Goal: Complete application form: Complete application form

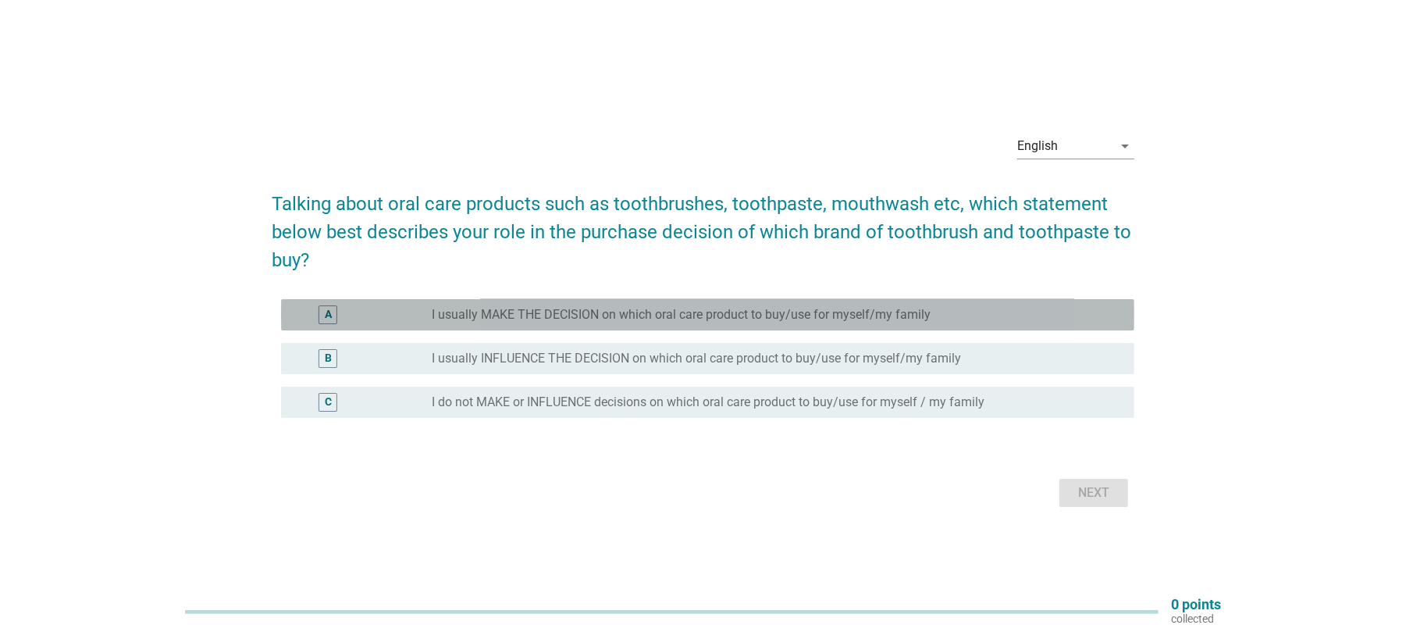
click at [693, 310] on label "I usually MAKE THE DECISION on which oral care product to buy/use for myself/my…" at bounding box center [681, 315] width 499 height 16
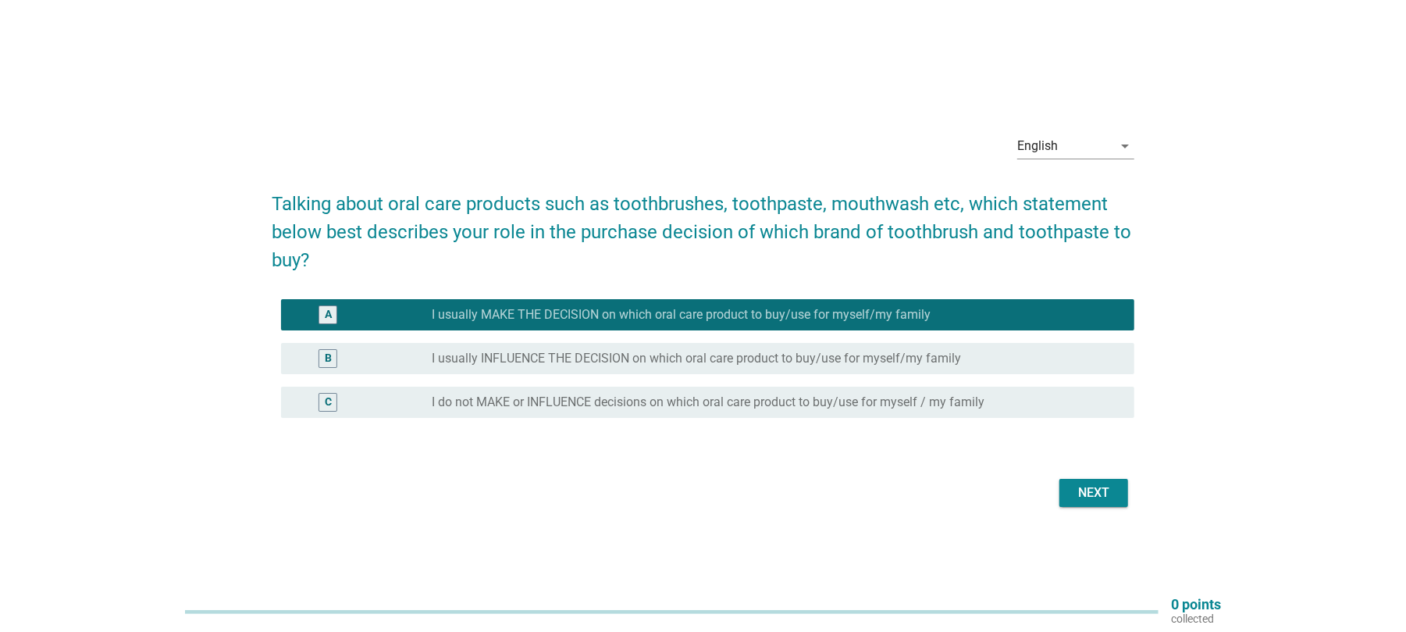
click at [1110, 501] on div "Next" at bounding box center [1094, 492] width 44 height 19
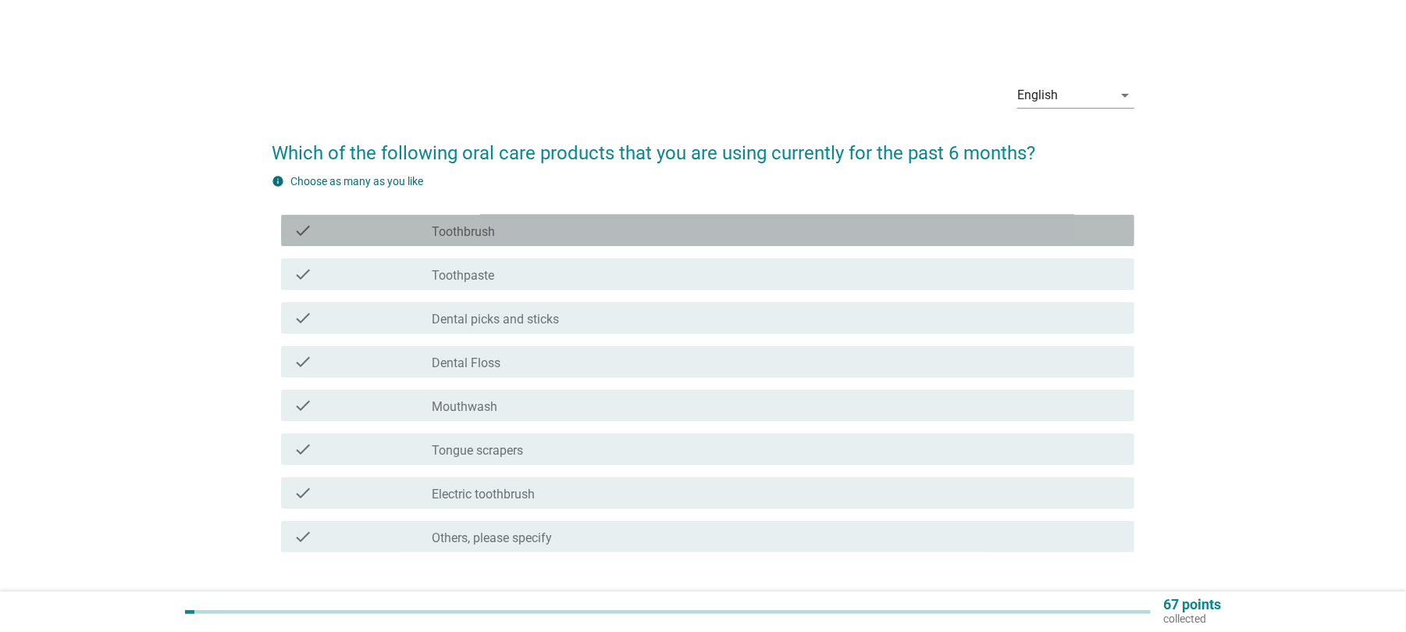
click at [463, 235] on label "Toothbrush" at bounding box center [463, 232] width 63 height 16
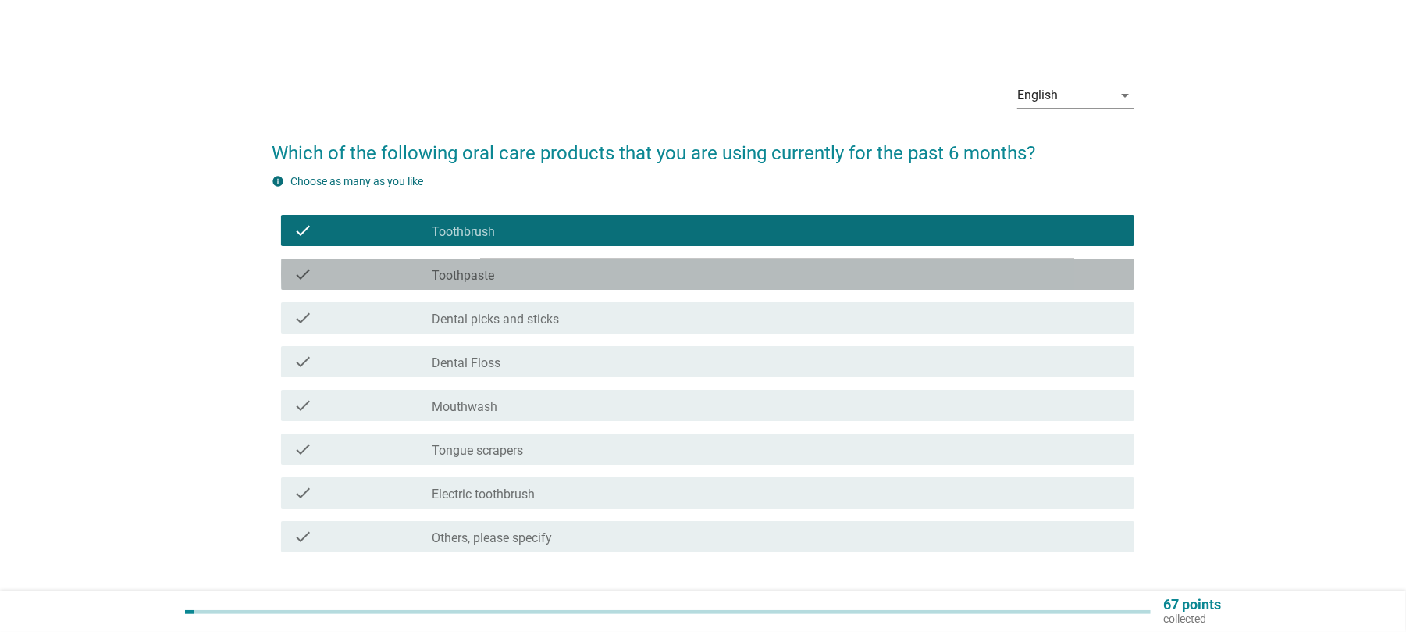
click at [479, 269] on label "Toothpaste" at bounding box center [463, 276] width 62 height 16
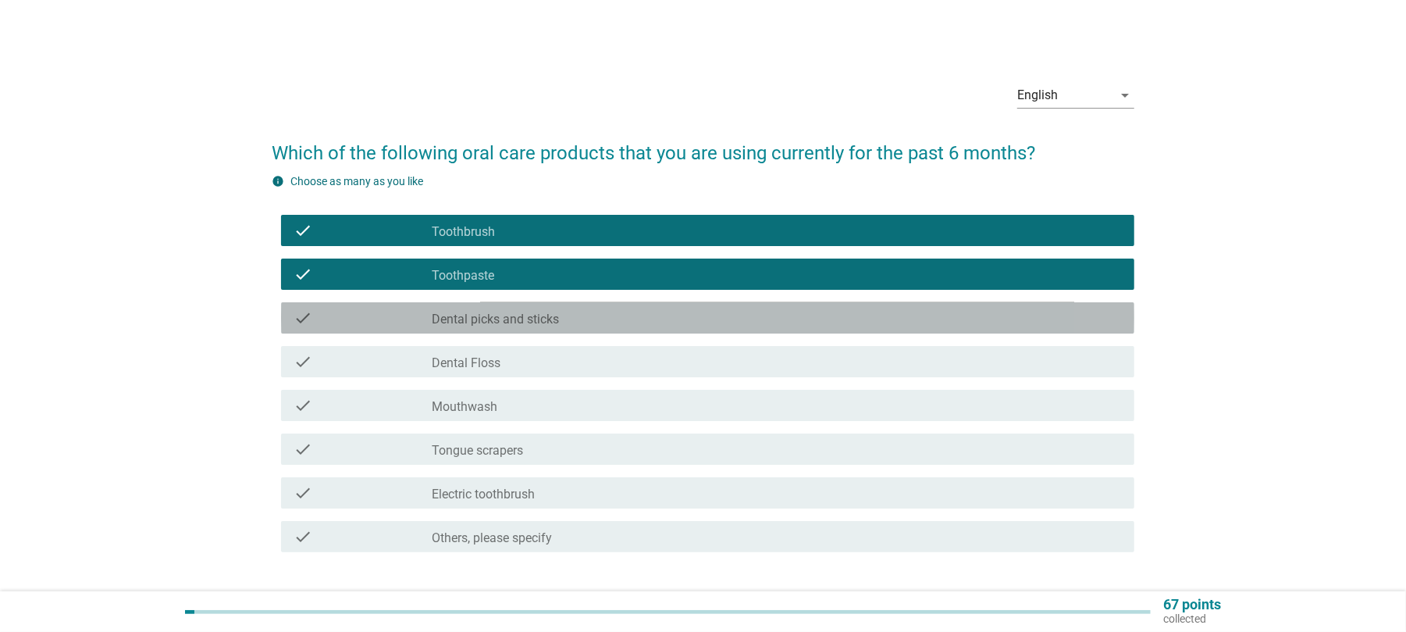
click at [493, 322] on label "Dental picks and sticks" at bounding box center [495, 320] width 127 height 16
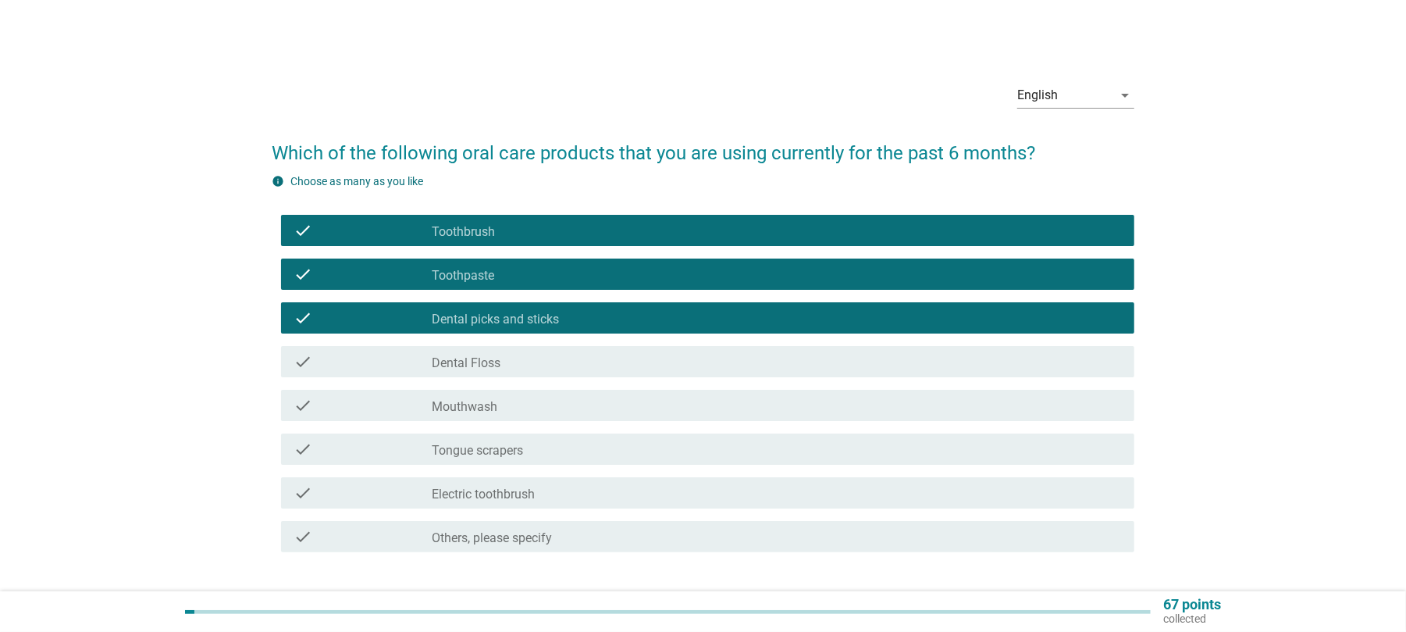
click at [504, 360] on div "check_box_outline_blank [MEDICAL_DATA]" at bounding box center [777, 361] width 690 height 19
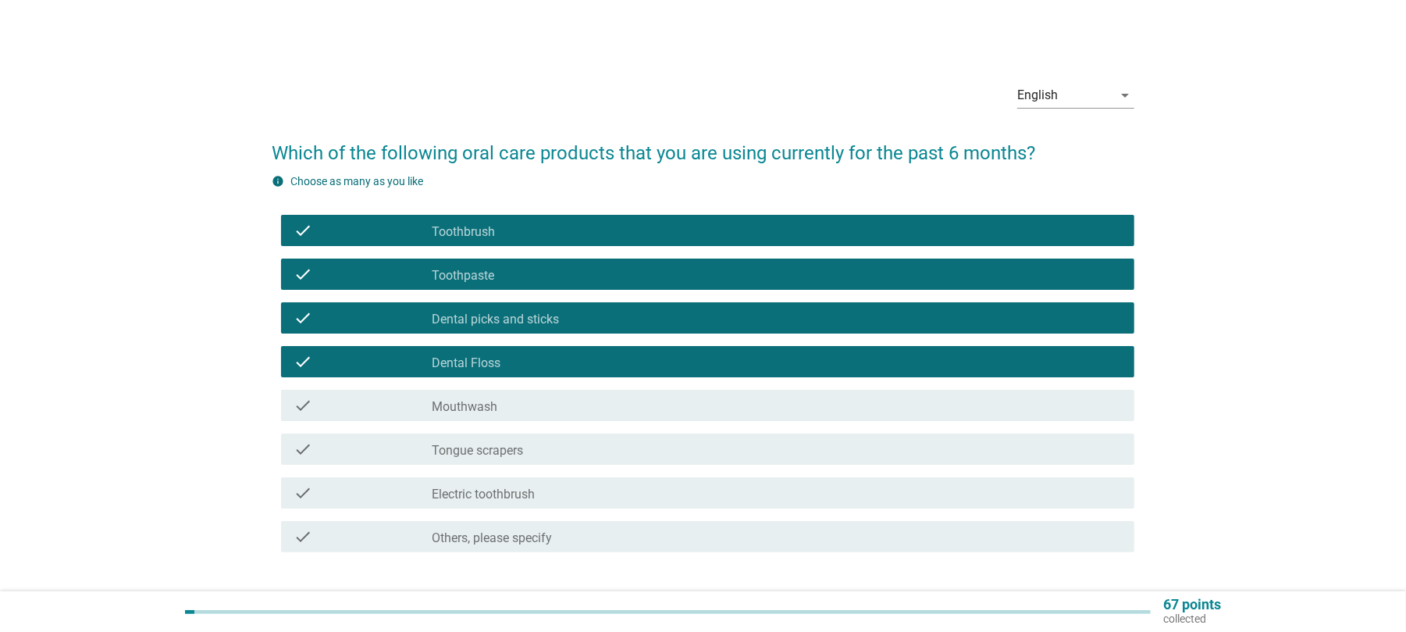
scroll to position [104, 0]
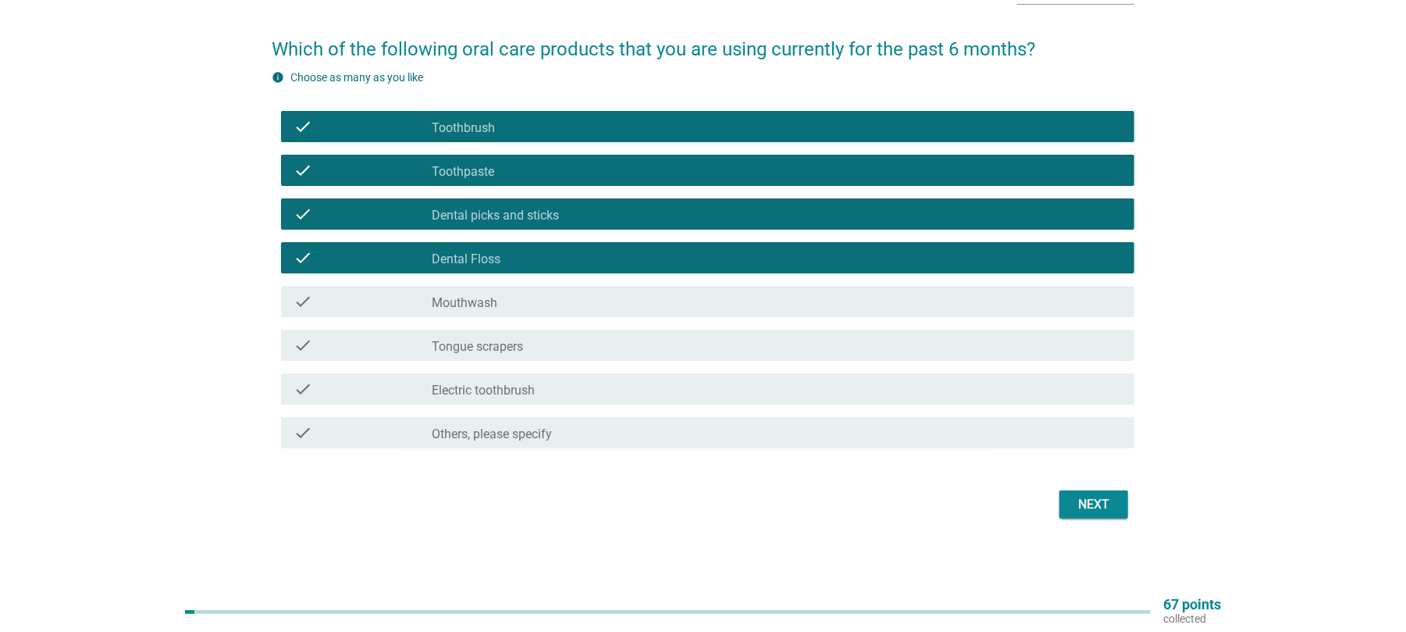
click at [561, 395] on div "check_box_outline_blank Electric toothbrush" at bounding box center [777, 388] width 690 height 19
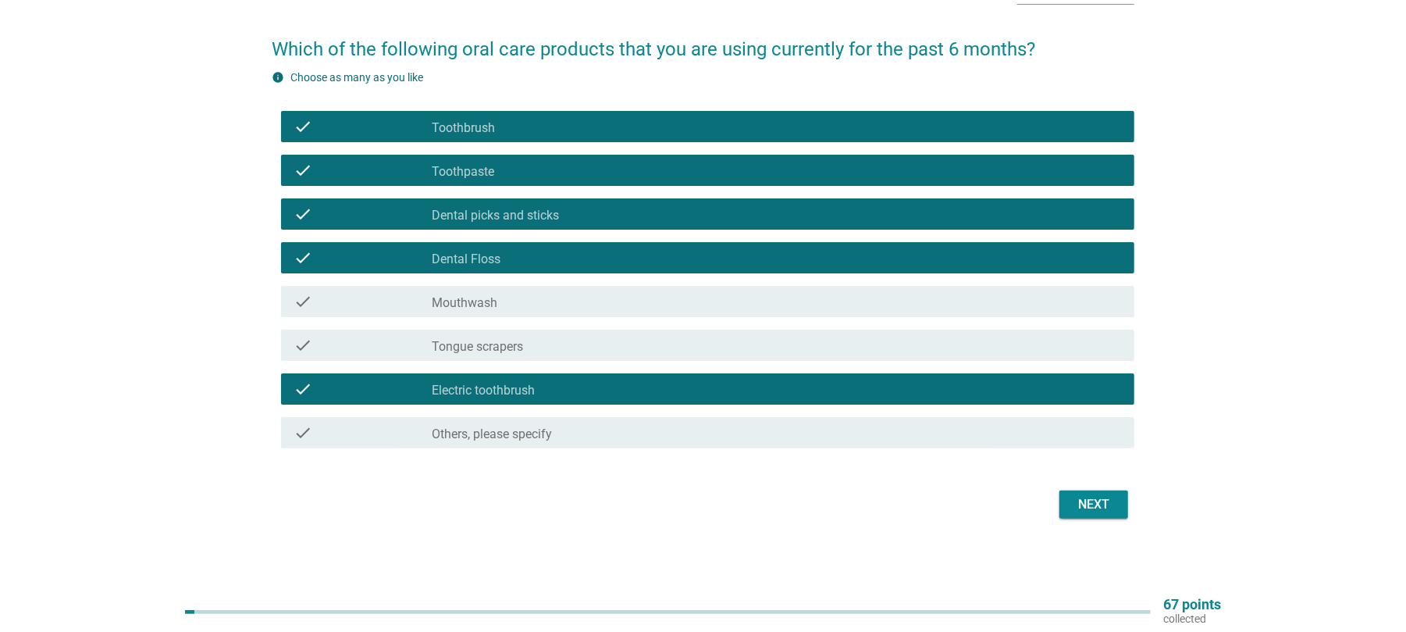
click at [1090, 513] on div "Next" at bounding box center [1094, 504] width 44 height 19
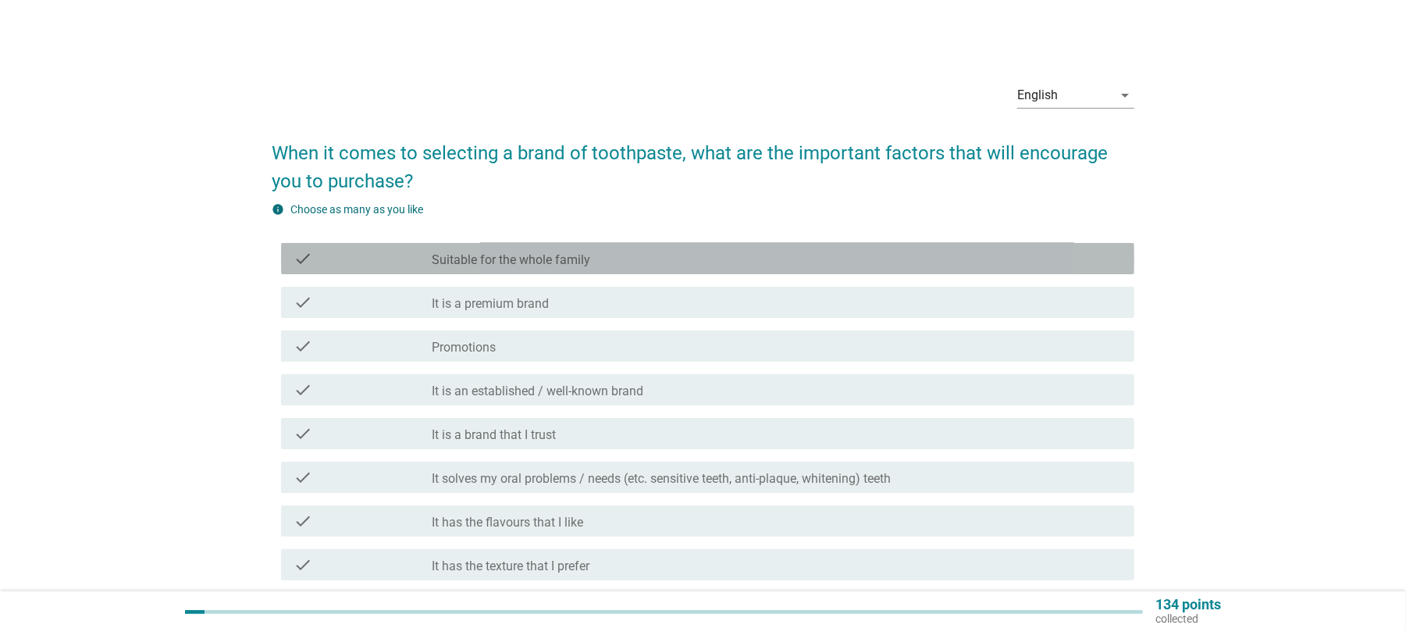
click at [517, 255] on label "Suitable for the whole family" at bounding box center [511, 260] width 159 height 16
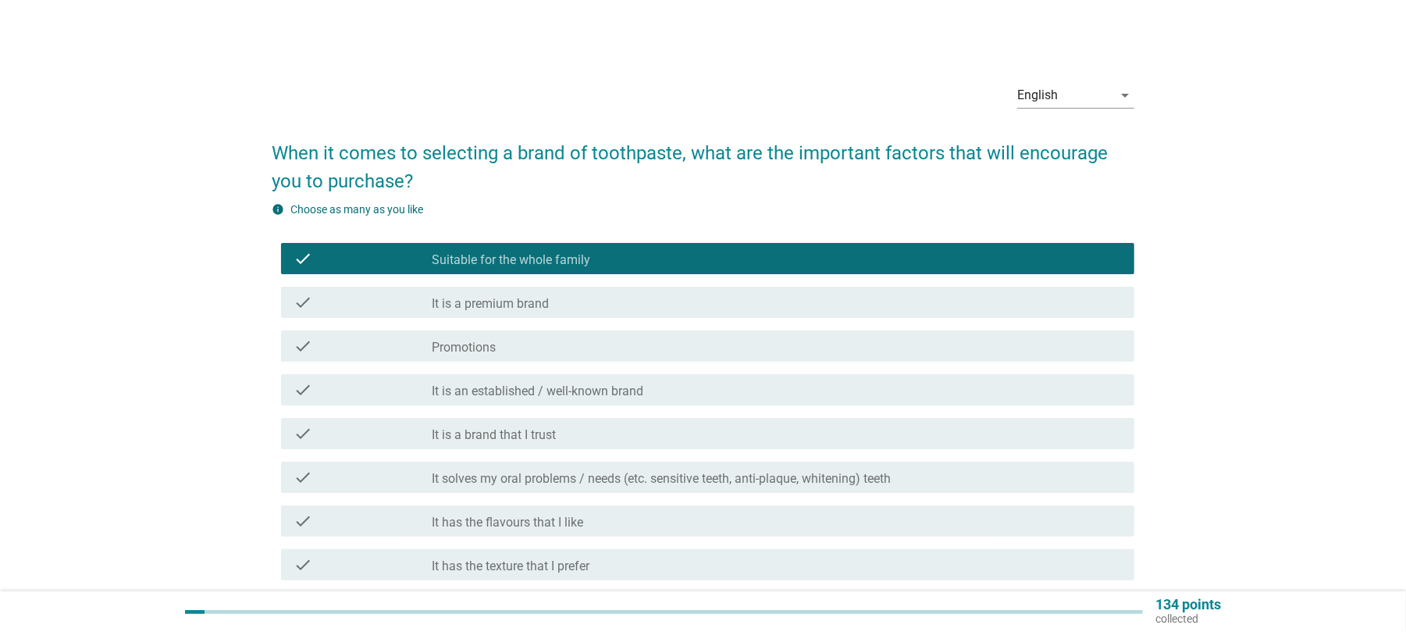
click at [498, 304] on label "It is a premium brand" at bounding box center [490, 304] width 117 height 16
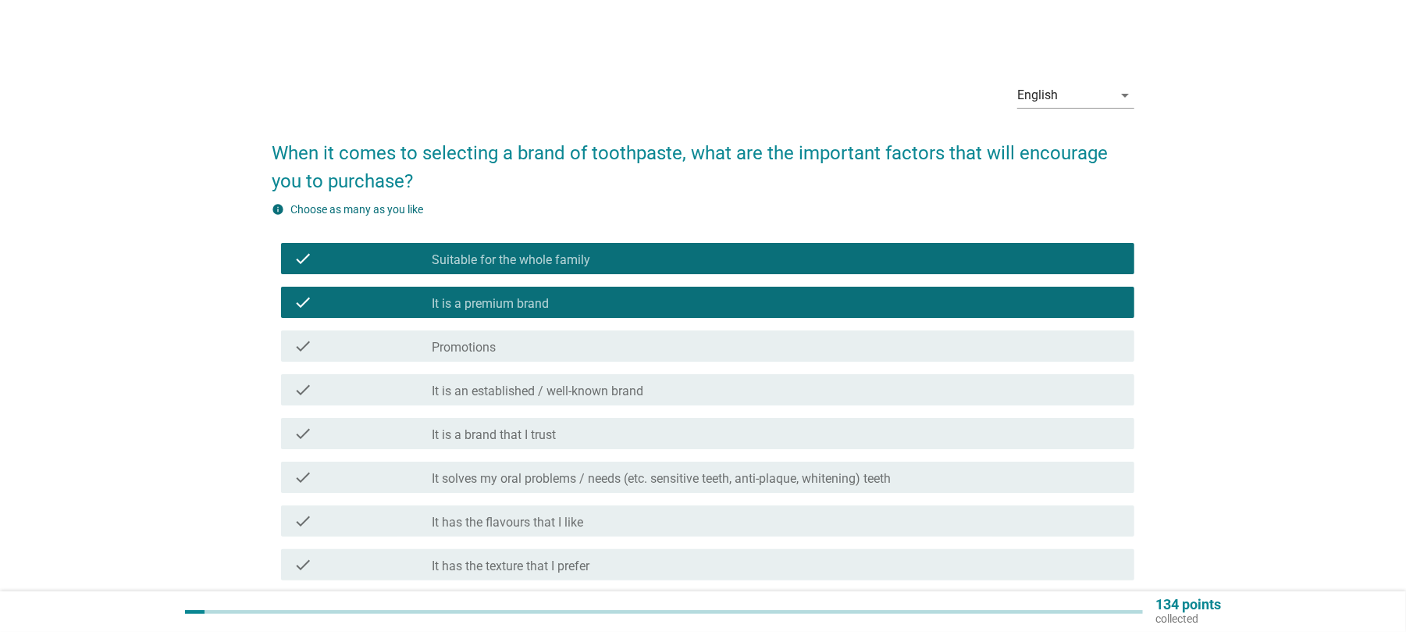
click at [485, 345] on label "Promotions" at bounding box center [464, 348] width 64 height 16
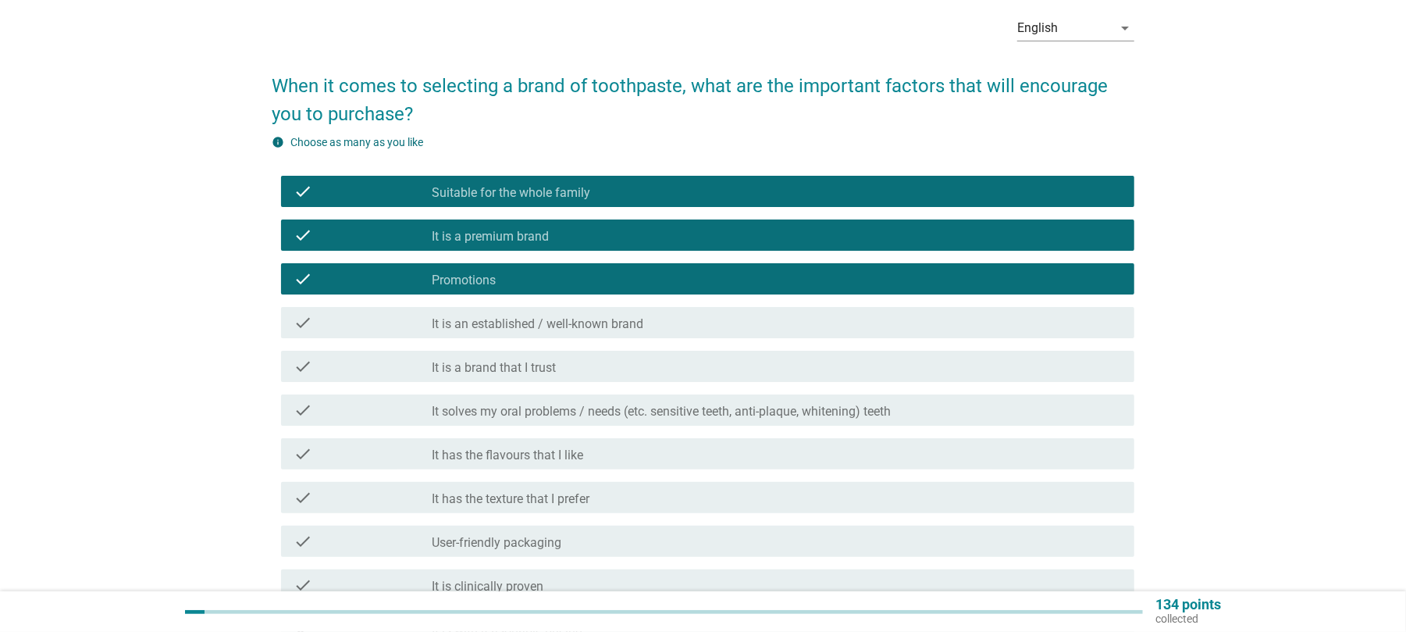
scroll to position [104, 0]
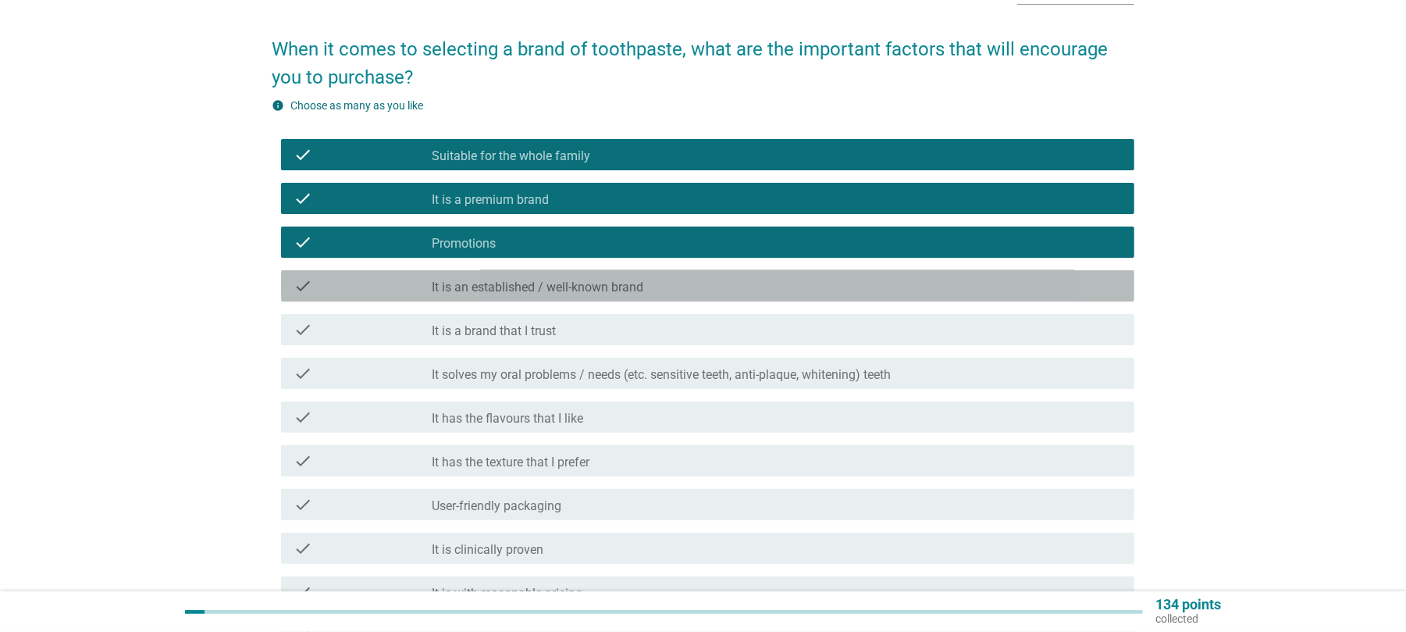
click at [597, 288] on label "It is an established / well-known brand" at bounding box center [538, 288] width 212 height 16
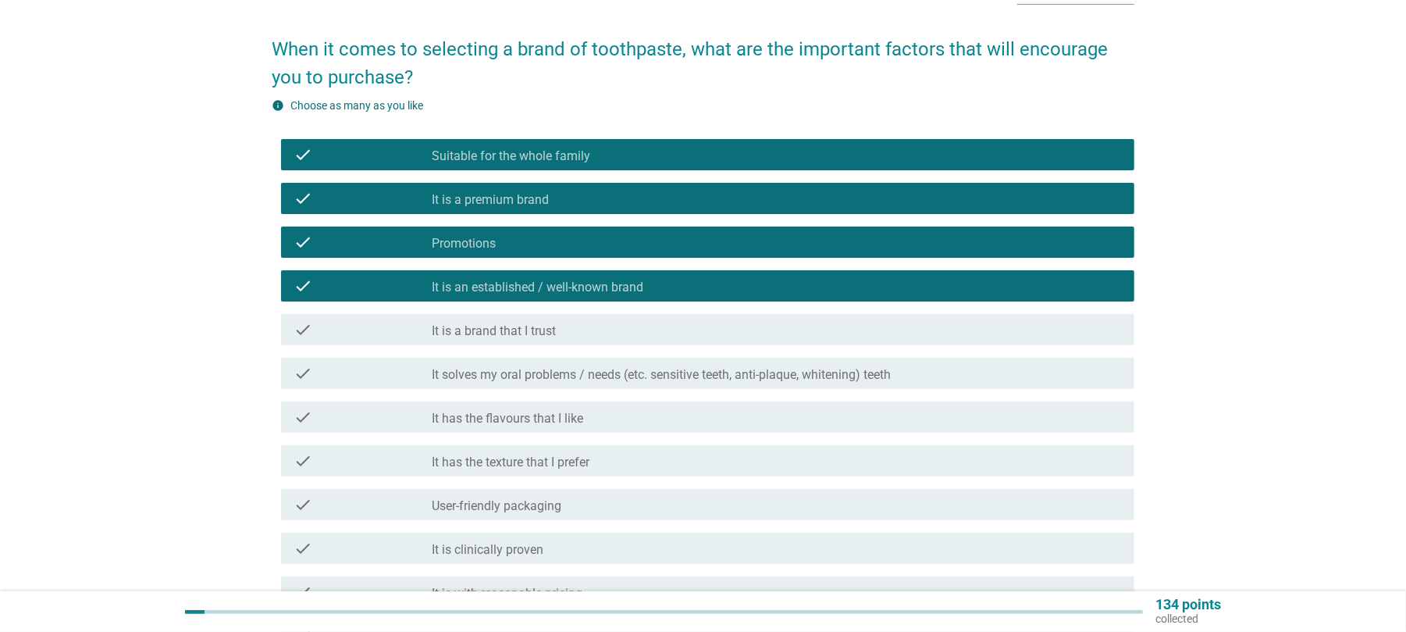
click at [529, 194] on label "It is a premium brand" at bounding box center [490, 200] width 117 height 16
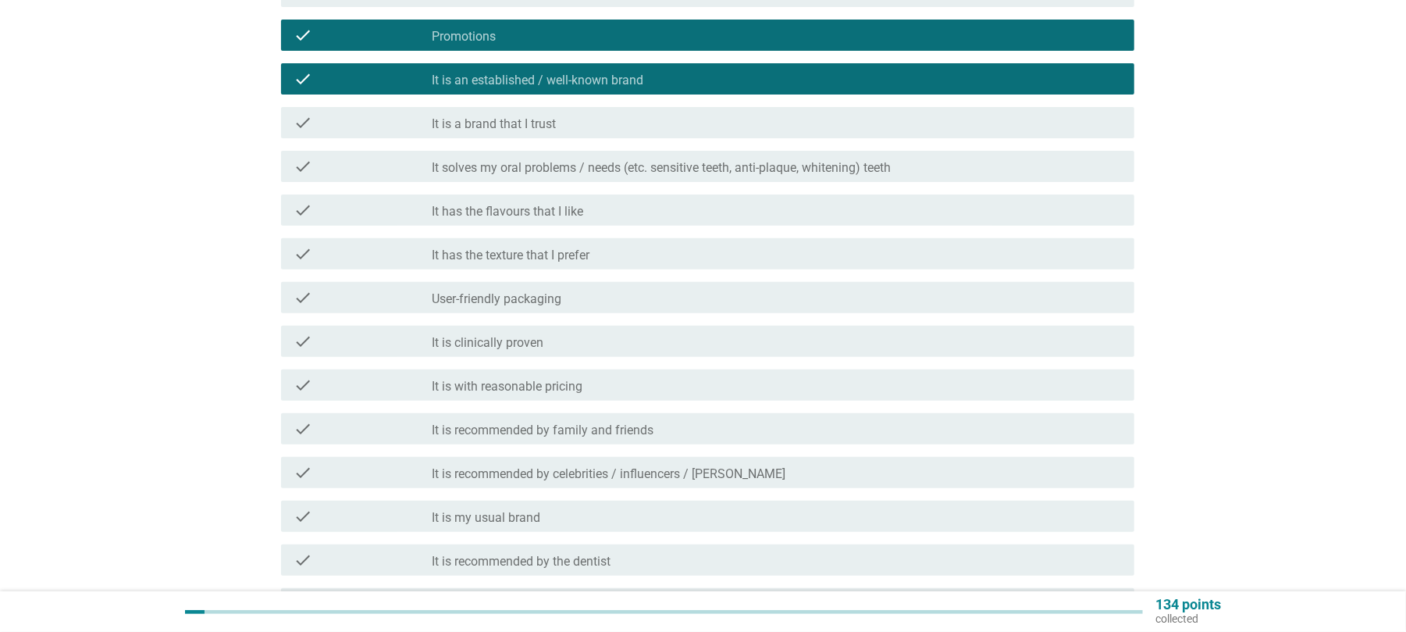
scroll to position [312, 0]
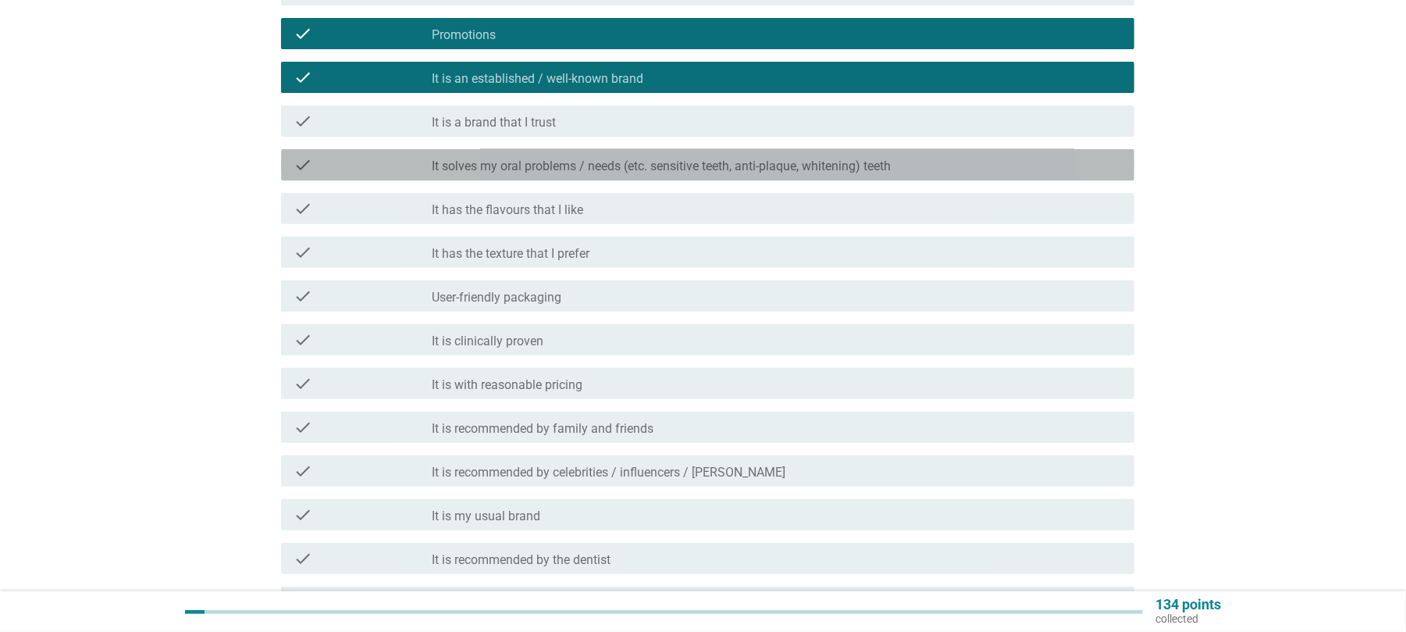
click at [513, 151] on div "check check_box_outline_blank It solves my oral problems / needs (etc. sensitiv…" at bounding box center [707, 164] width 853 height 31
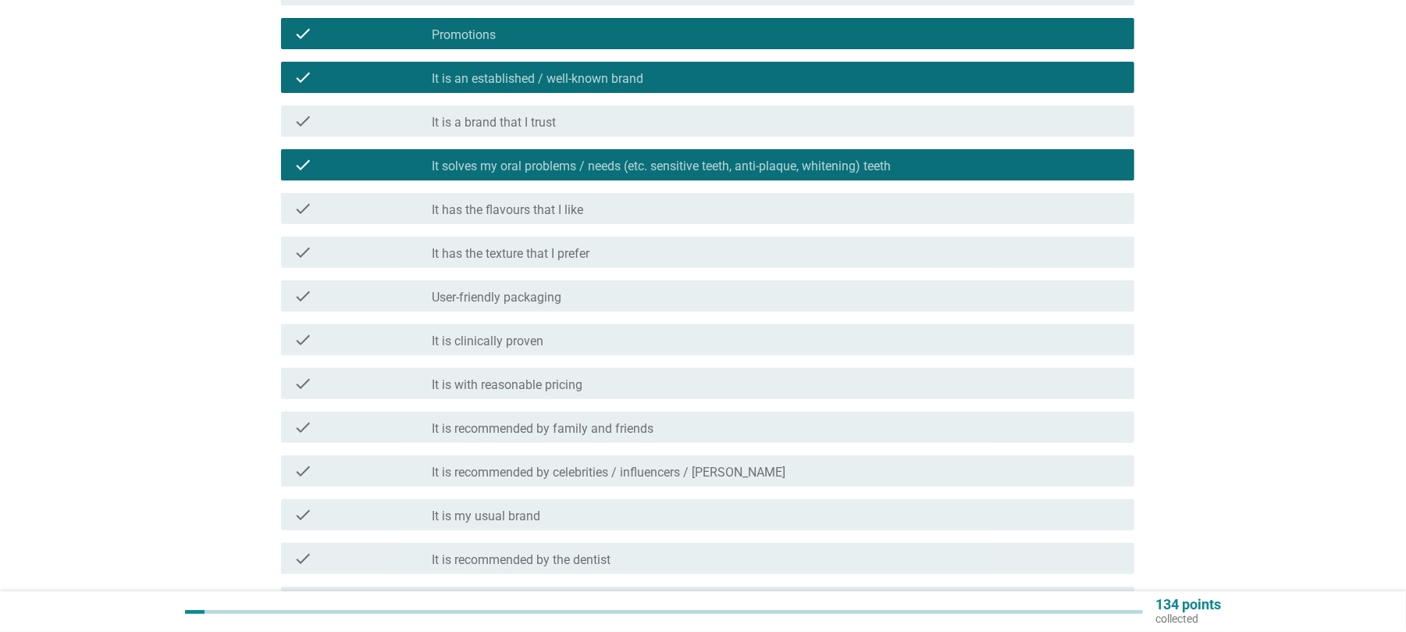
click at [548, 382] on label "It is with reasonable pricing" at bounding box center [507, 385] width 151 height 16
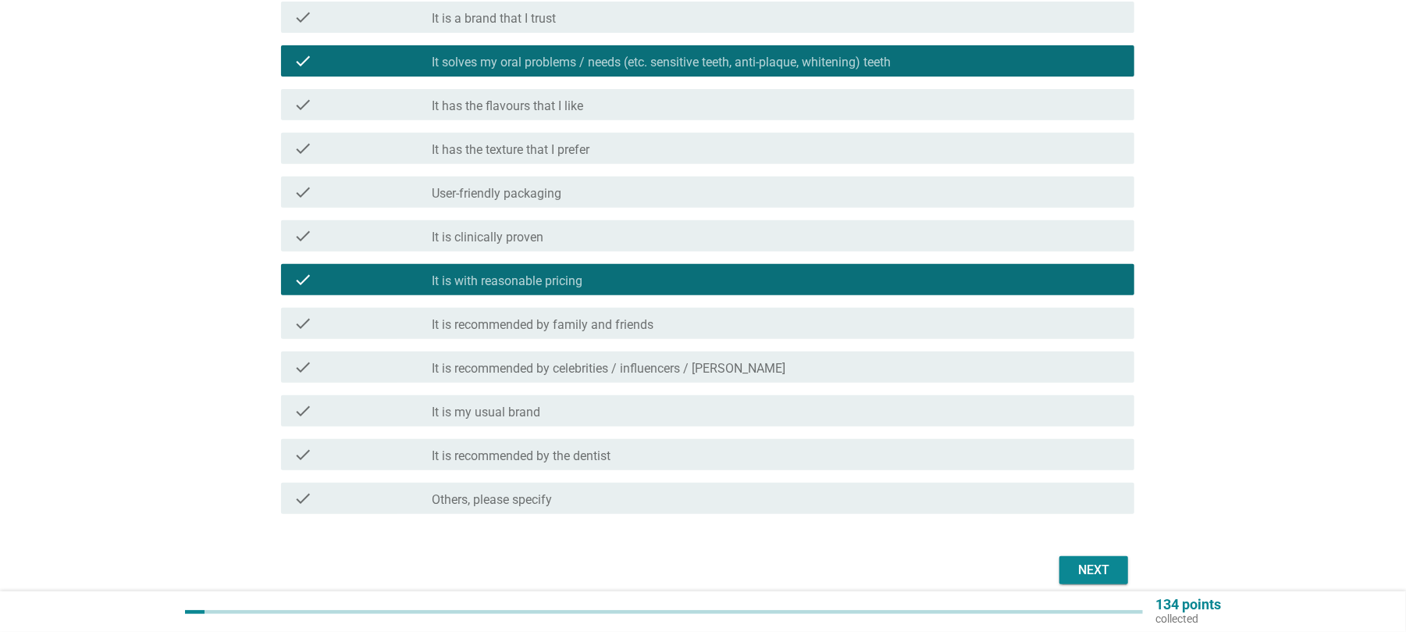
scroll to position [484, 0]
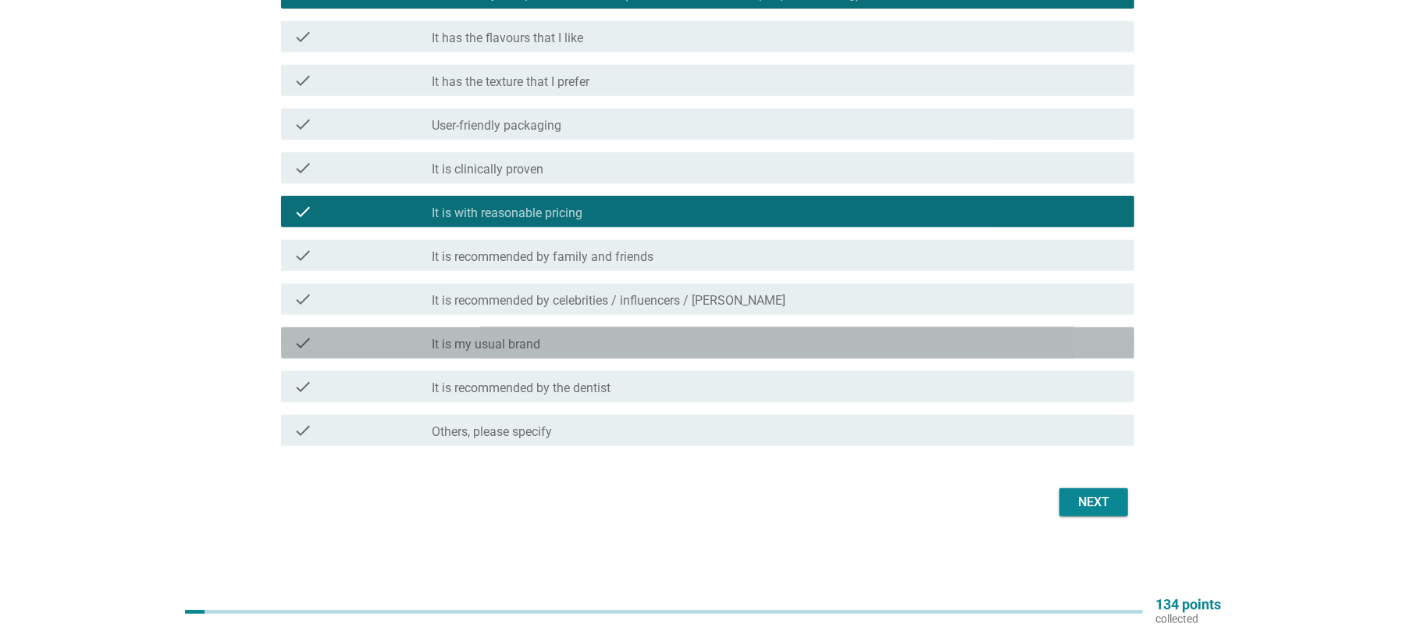
click at [538, 338] on label "It is my usual brand" at bounding box center [486, 345] width 109 height 16
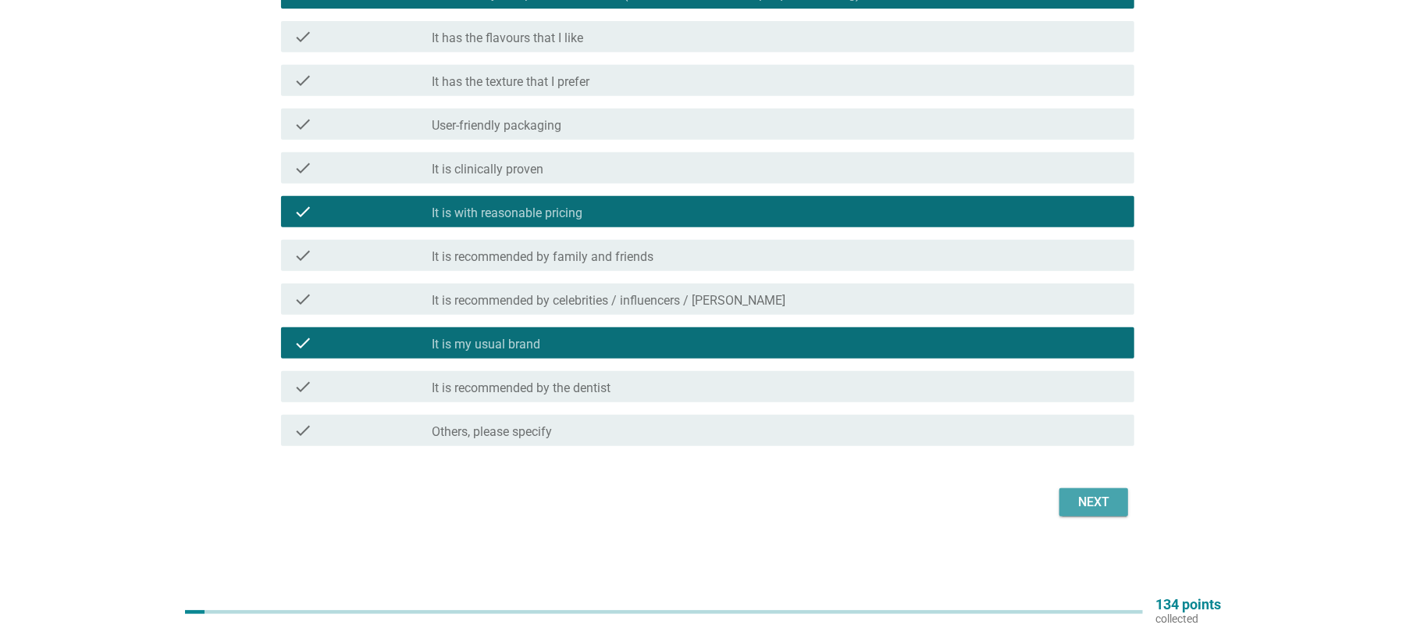
click at [1109, 490] on button "Next" at bounding box center [1094, 502] width 69 height 28
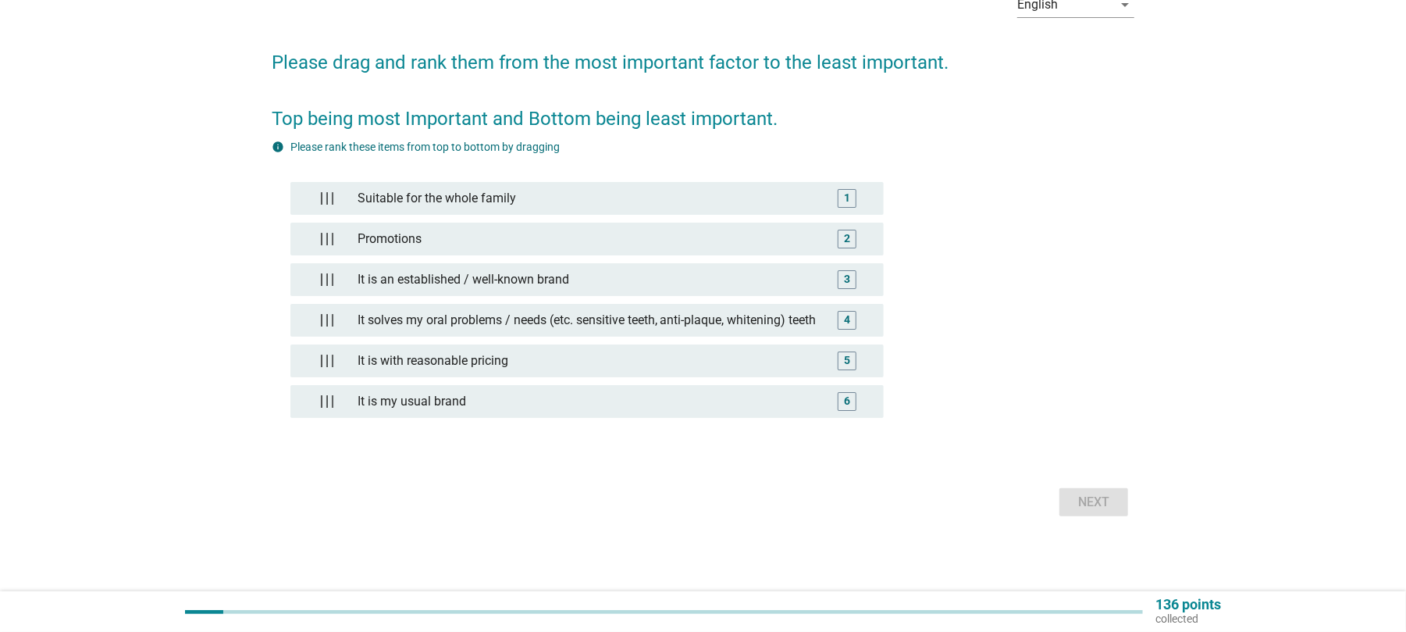
scroll to position [0, 0]
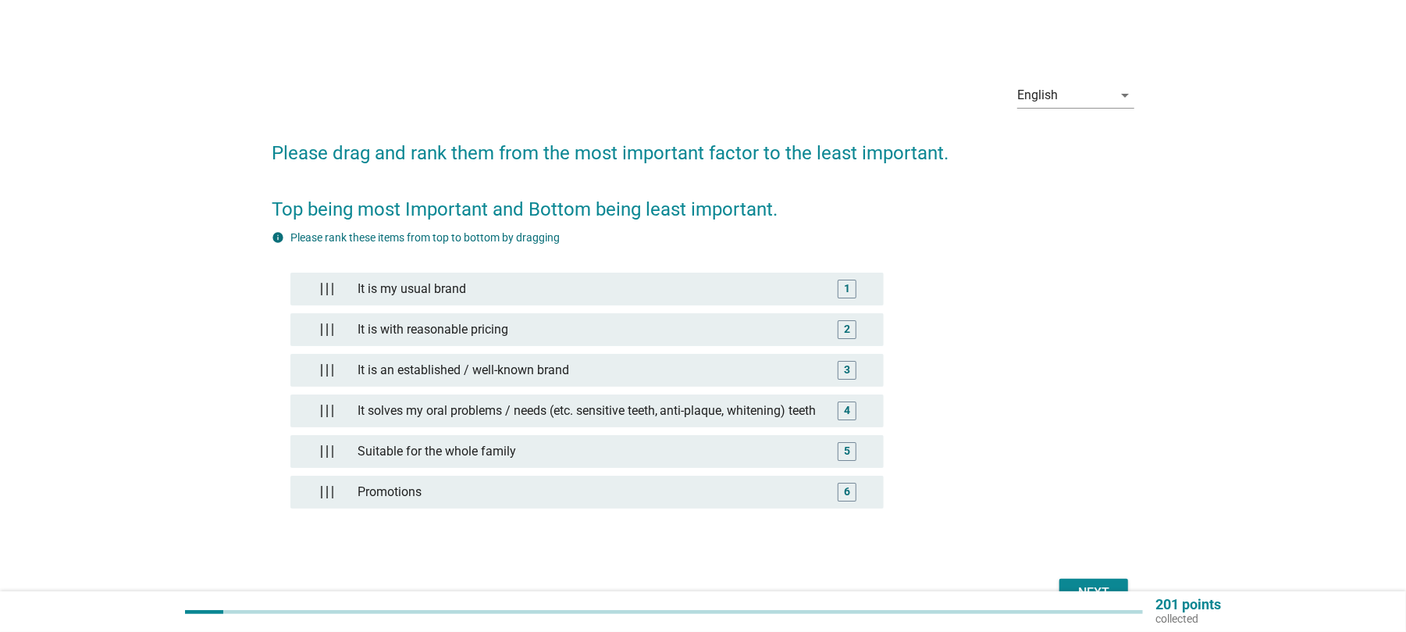
click at [1068, 408] on div "It is my usual brand 1 It is with reasonable pricing 2 It is an established / w…" at bounding box center [703, 394] width 863 height 297
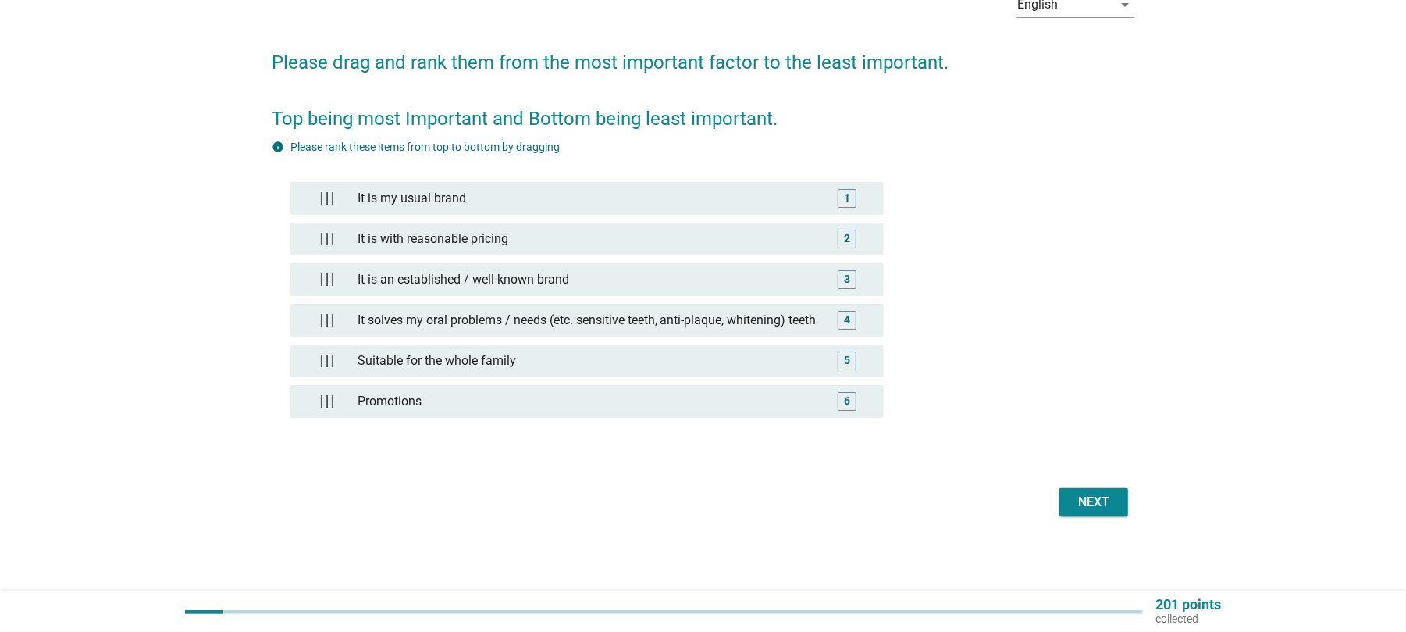
scroll to position [112, 0]
click at [1082, 501] on div "Next" at bounding box center [1094, 502] width 44 height 19
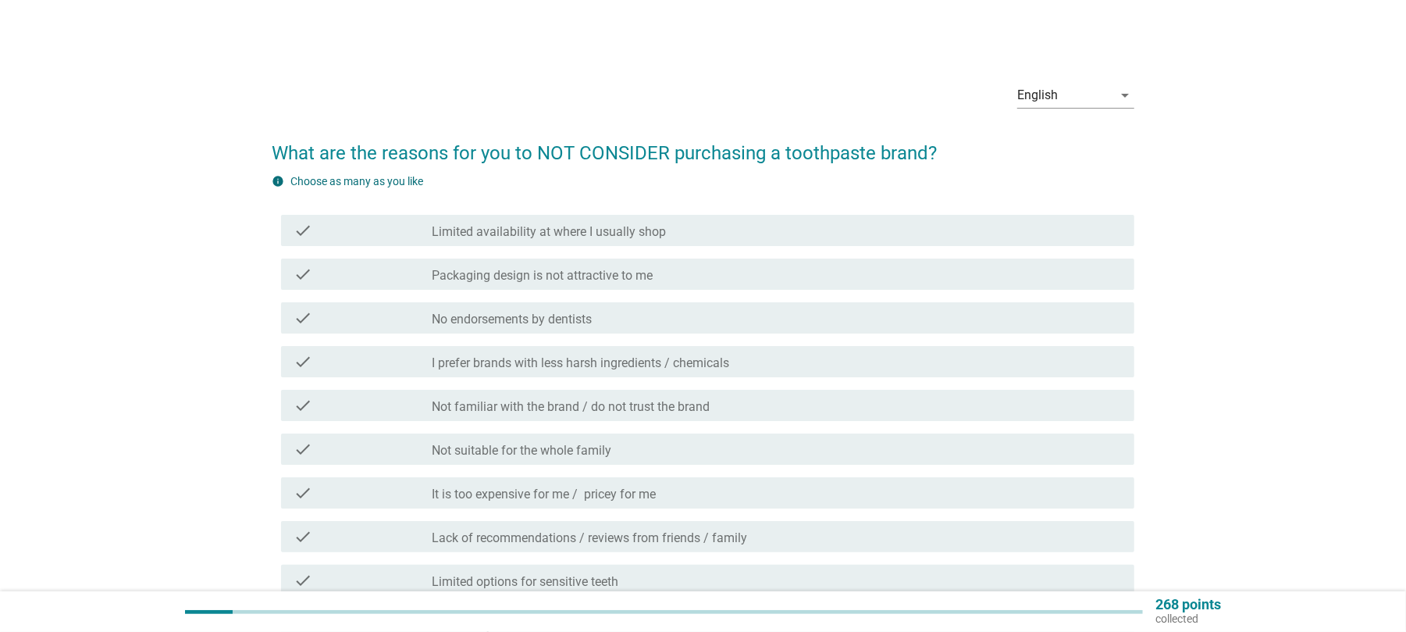
scroll to position [104, 0]
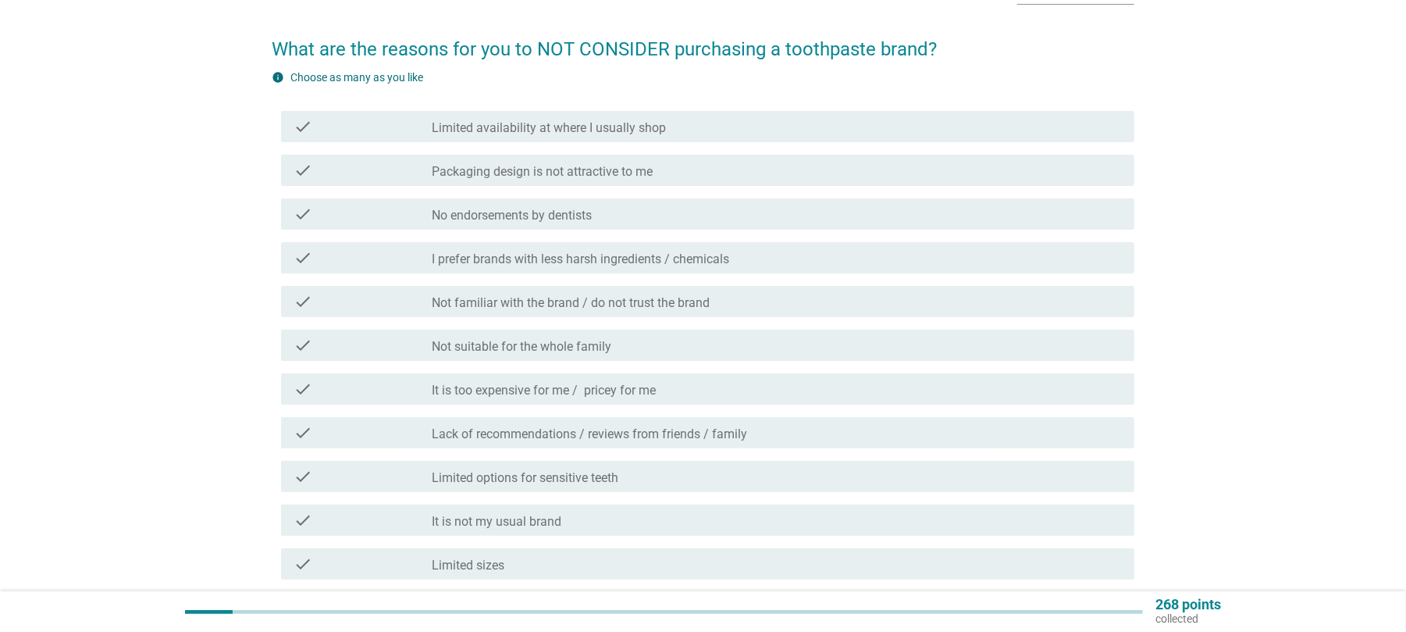
click at [685, 254] on label "I prefer brands with less harsh ingredients / chemicals" at bounding box center [581, 259] width 298 height 16
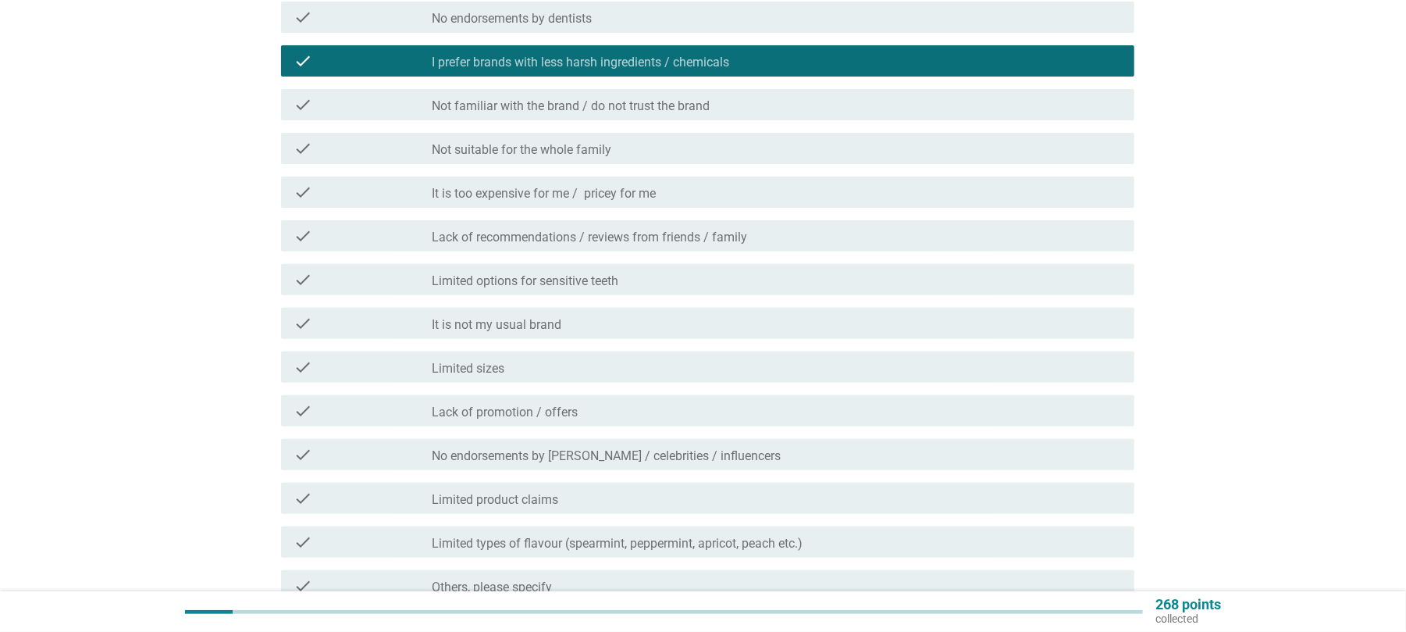
scroll to position [312, 0]
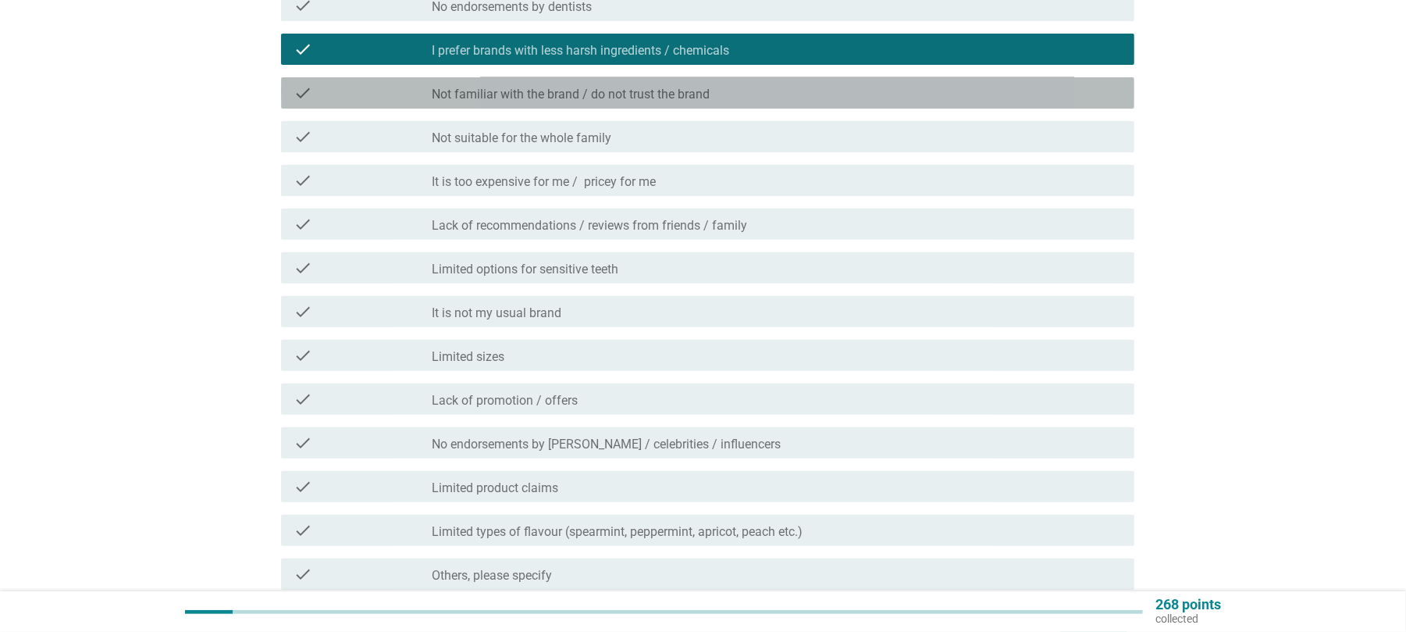
click at [550, 95] on label "Not familiar with the brand / do not trust the brand" at bounding box center [571, 95] width 278 height 16
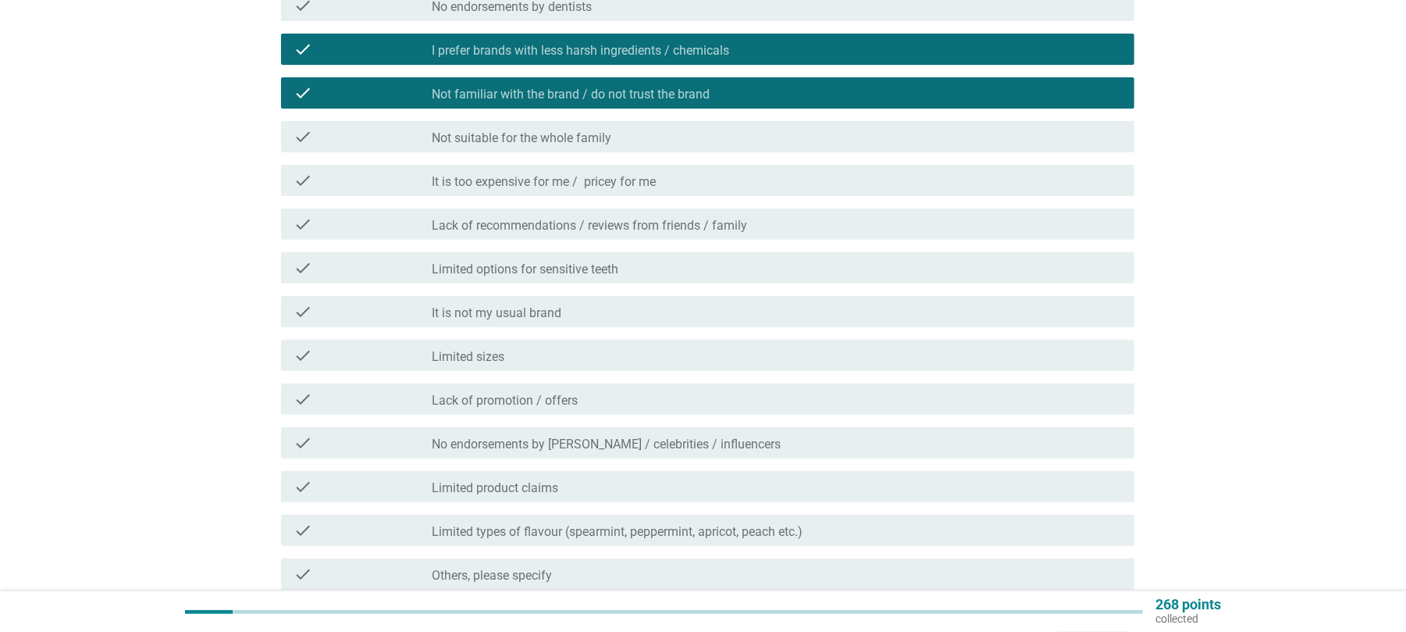
click at [545, 183] on label "It is too expensive for me / pricey for me" at bounding box center [544, 182] width 224 height 16
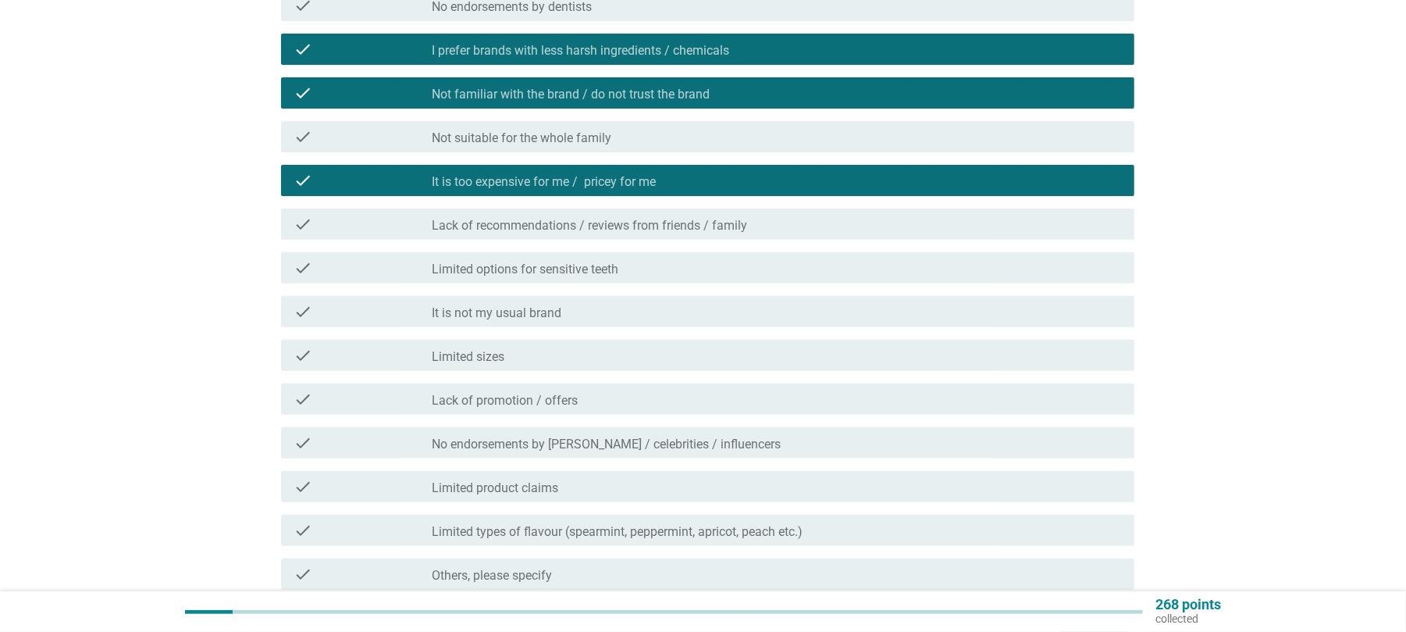
click at [514, 317] on label "It is not my usual brand" at bounding box center [497, 313] width 130 height 16
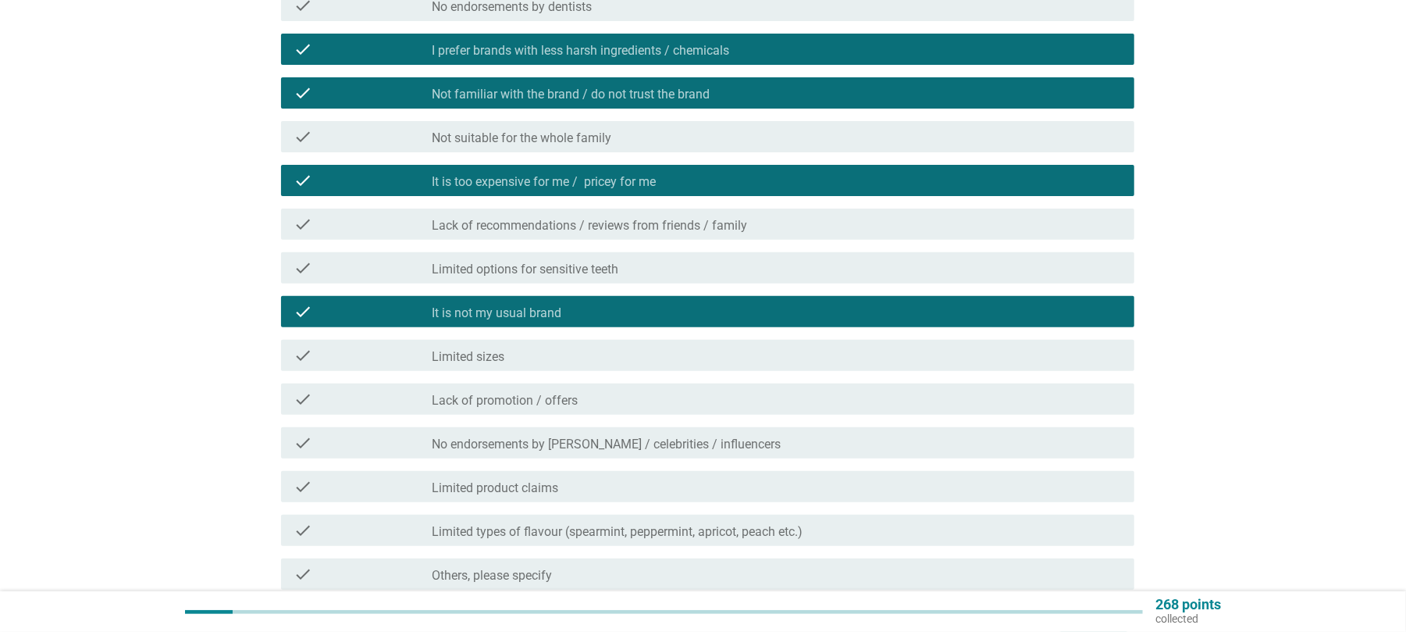
scroll to position [416, 0]
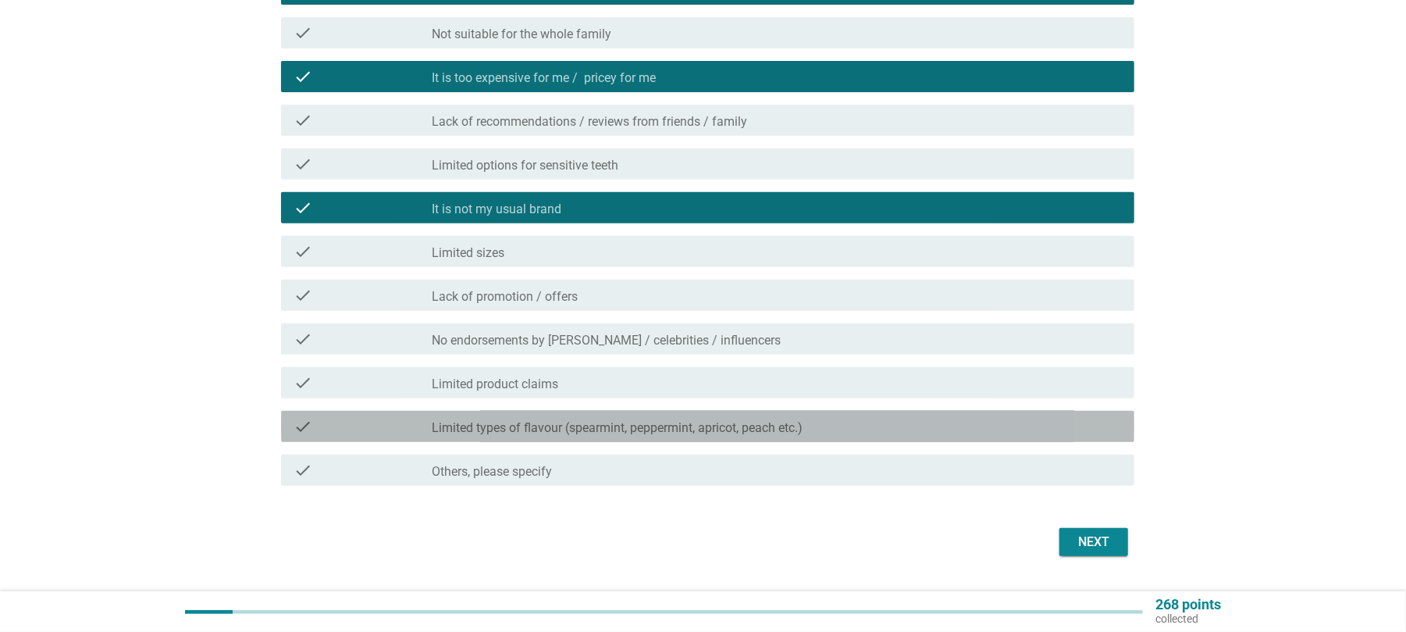
click at [516, 436] on div "check check_box_outline_blank Limited types of flavour (spearmint, peppermint, …" at bounding box center [707, 426] width 853 height 31
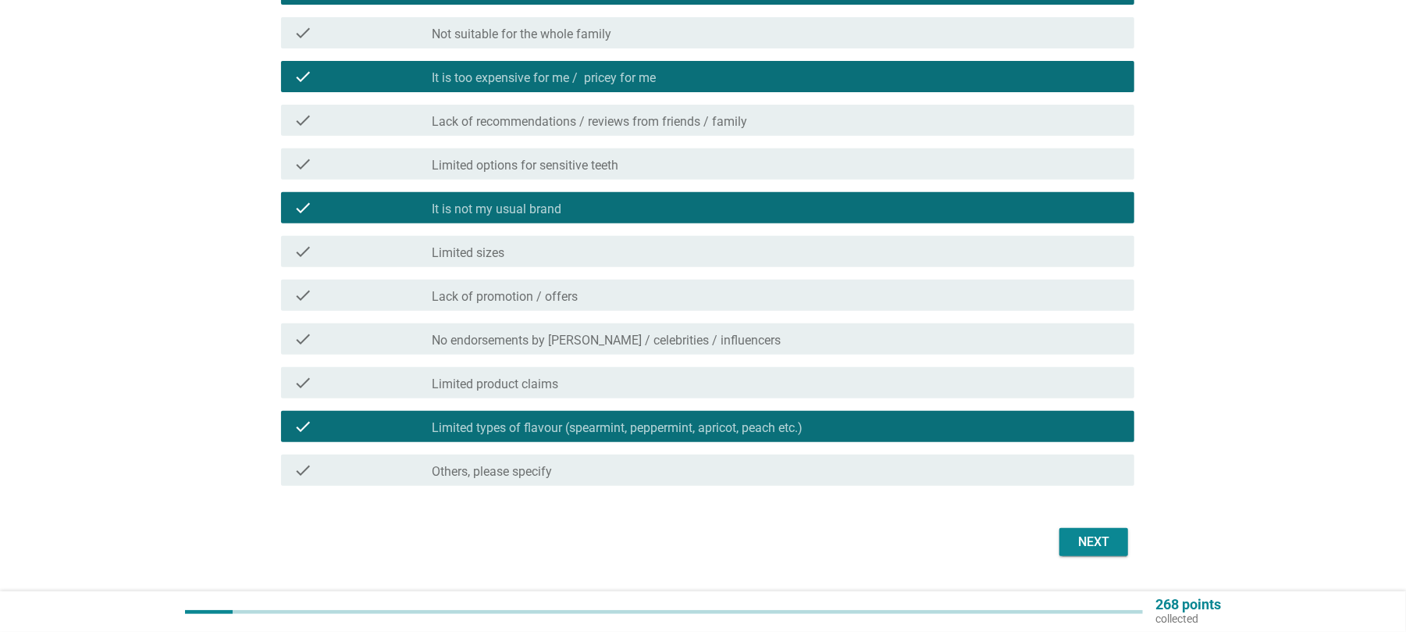
click at [1096, 540] on div "Next" at bounding box center [1094, 542] width 44 height 19
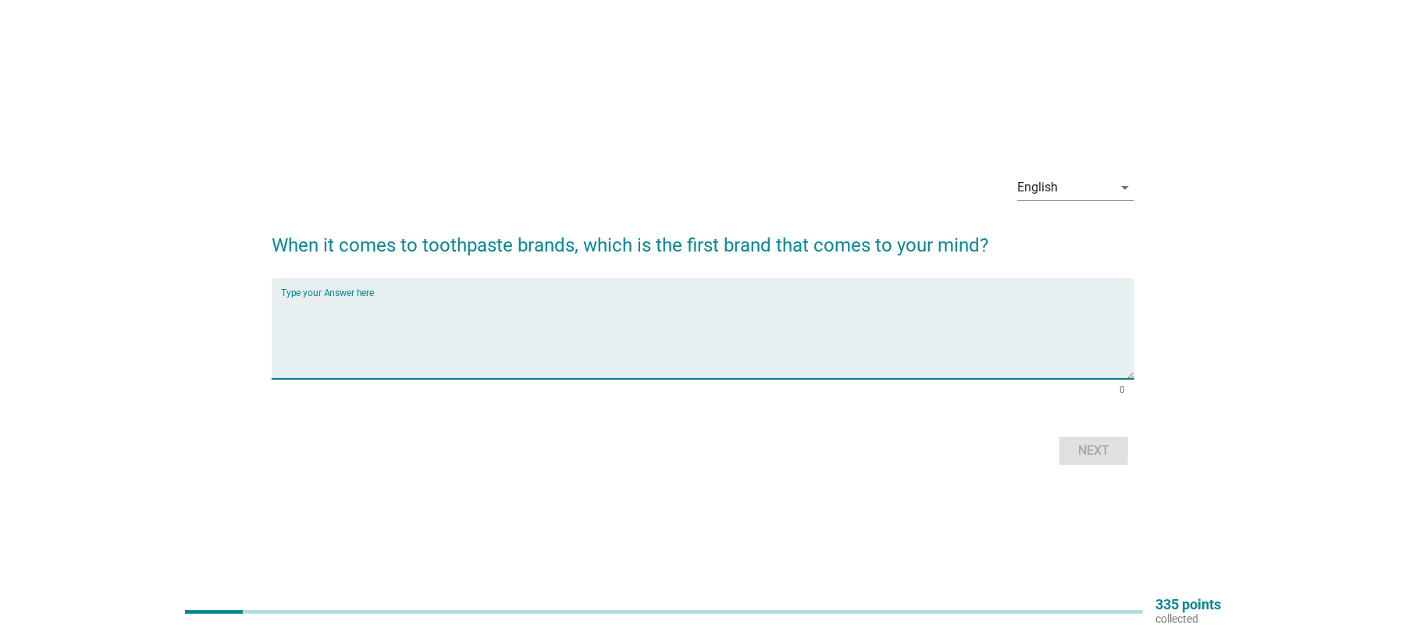
click at [448, 341] on textarea "Type your Answer here" at bounding box center [707, 338] width 853 height 82
type textarea "darlie"
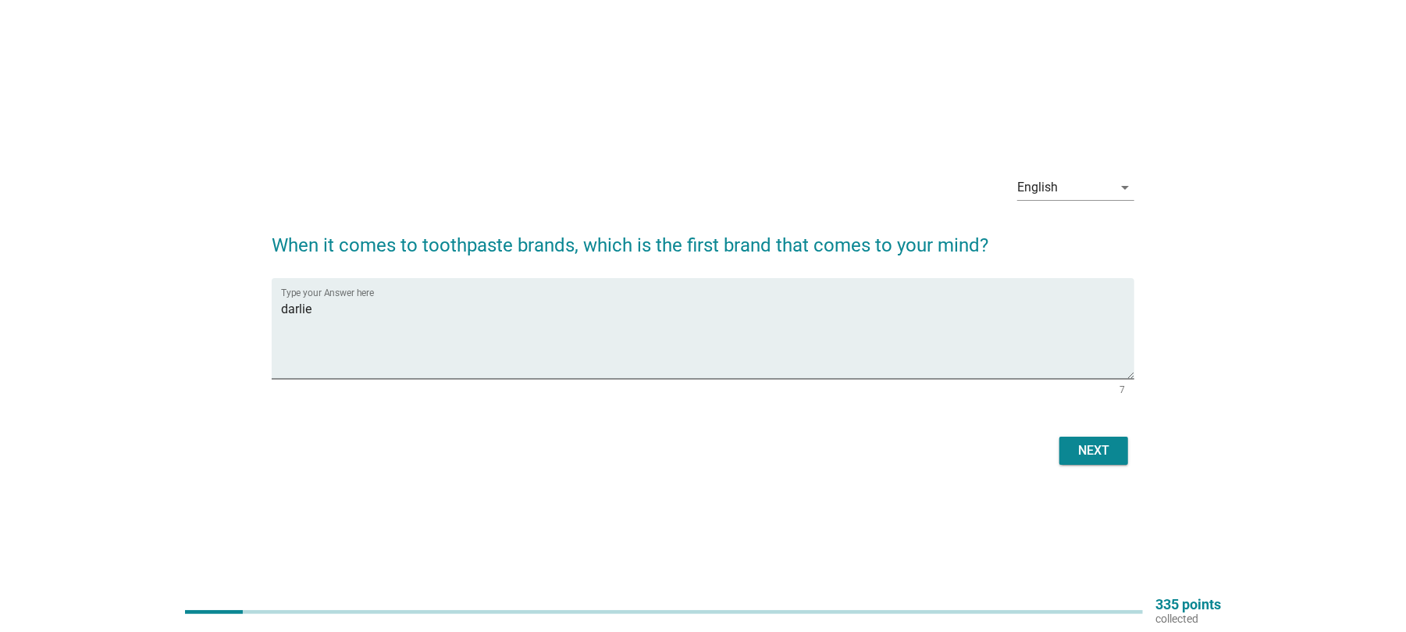
click at [1104, 447] on div "Next" at bounding box center [1094, 450] width 44 height 19
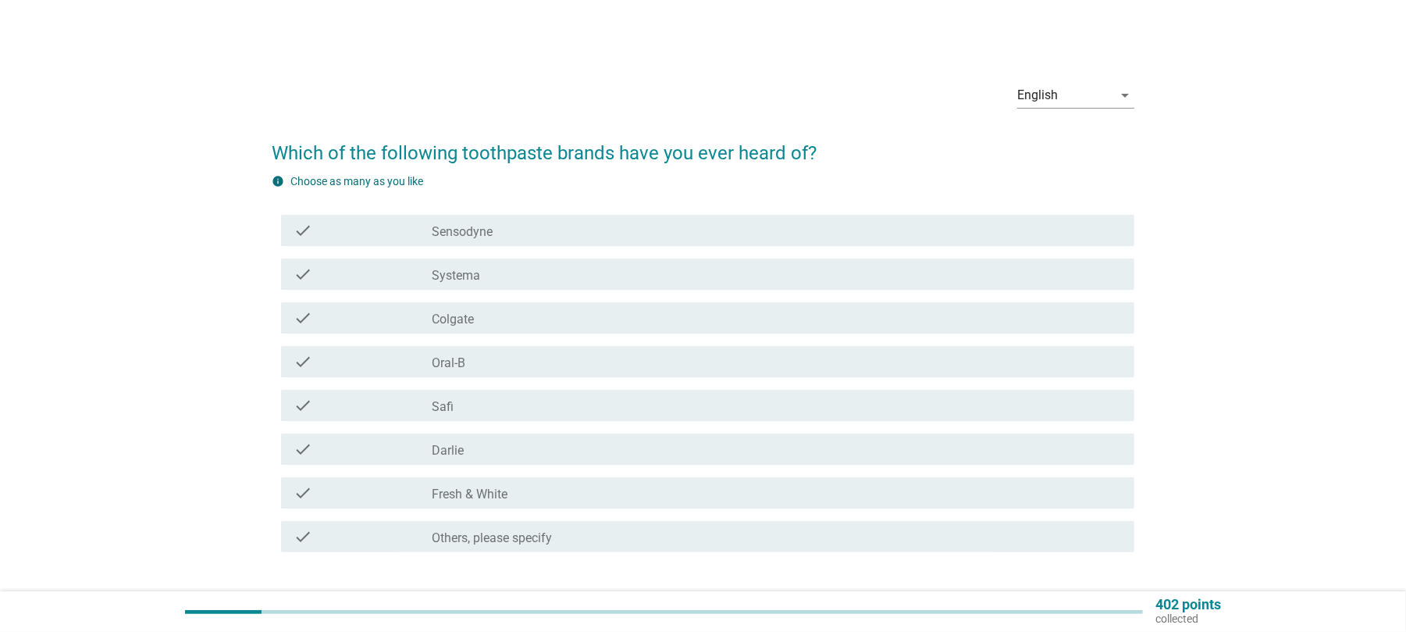
click at [456, 244] on div "check check_box_outline_blank Sensodyne" at bounding box center [707, 230] width 853 height 31
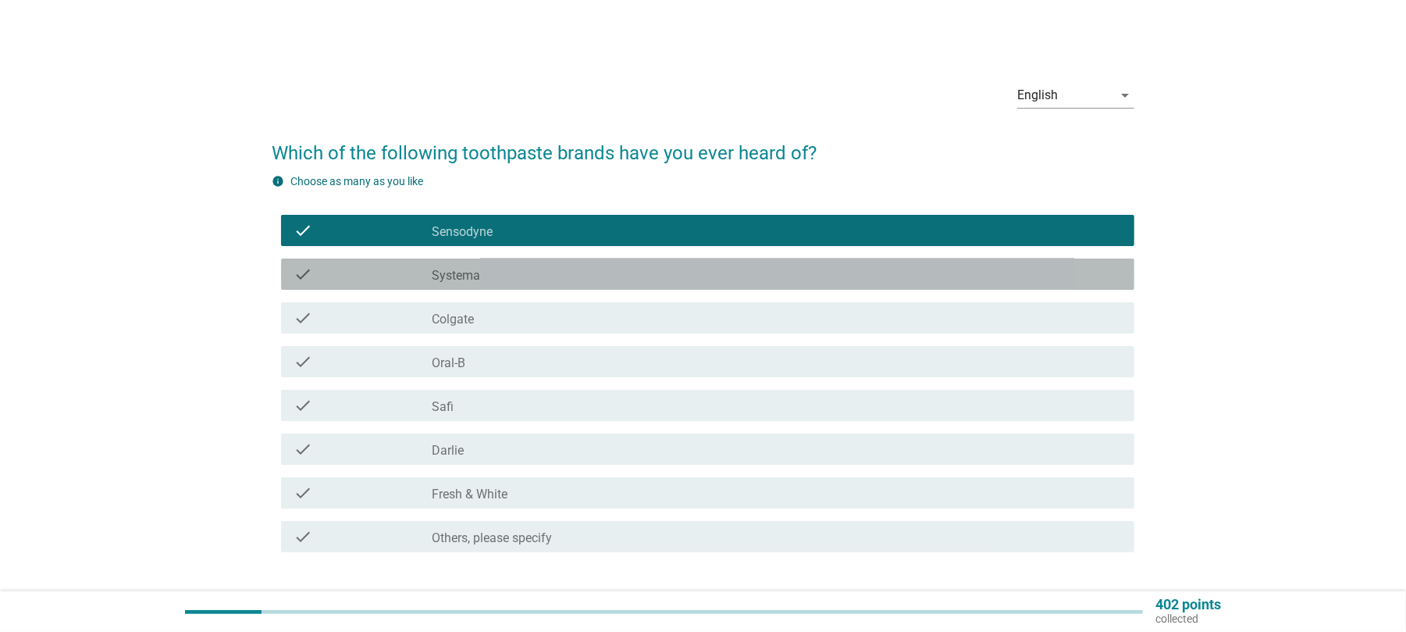
click at [463, 269] on label "Systema" at bounding box center [456, 276] width 48 height 16
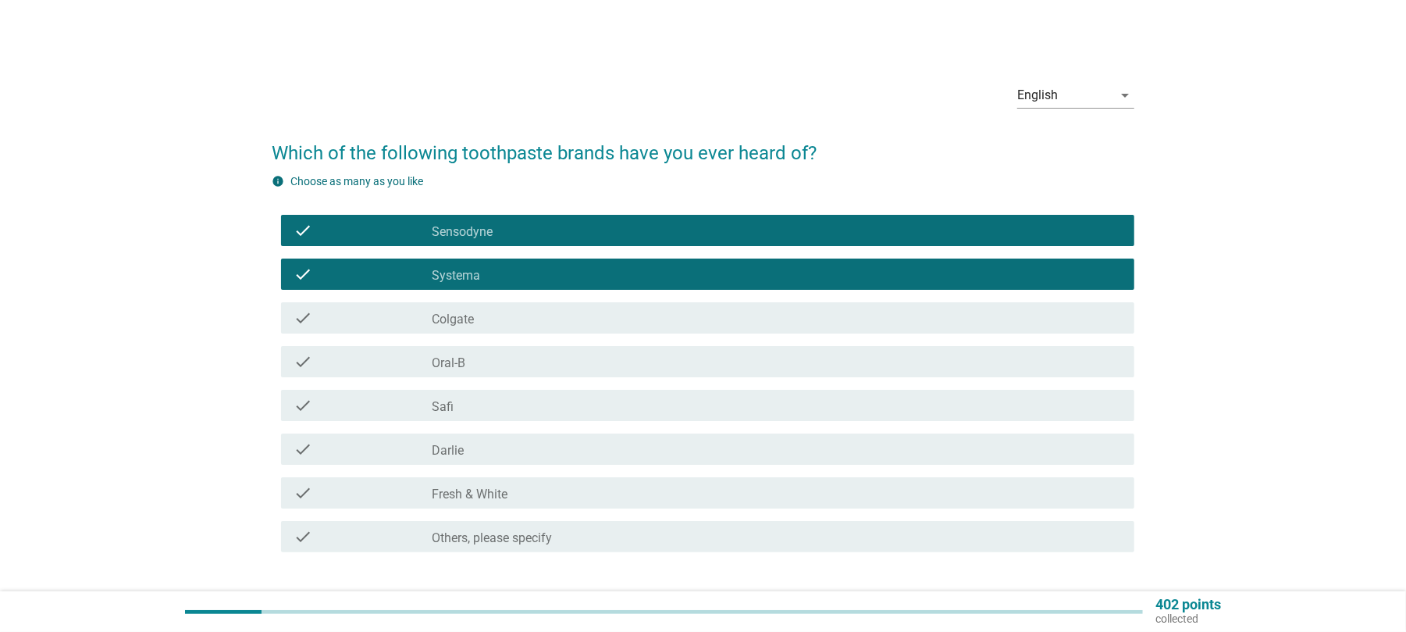
click at [463, 312] on label "Colgate" at bounding box center [453, 320] width 42 height 16
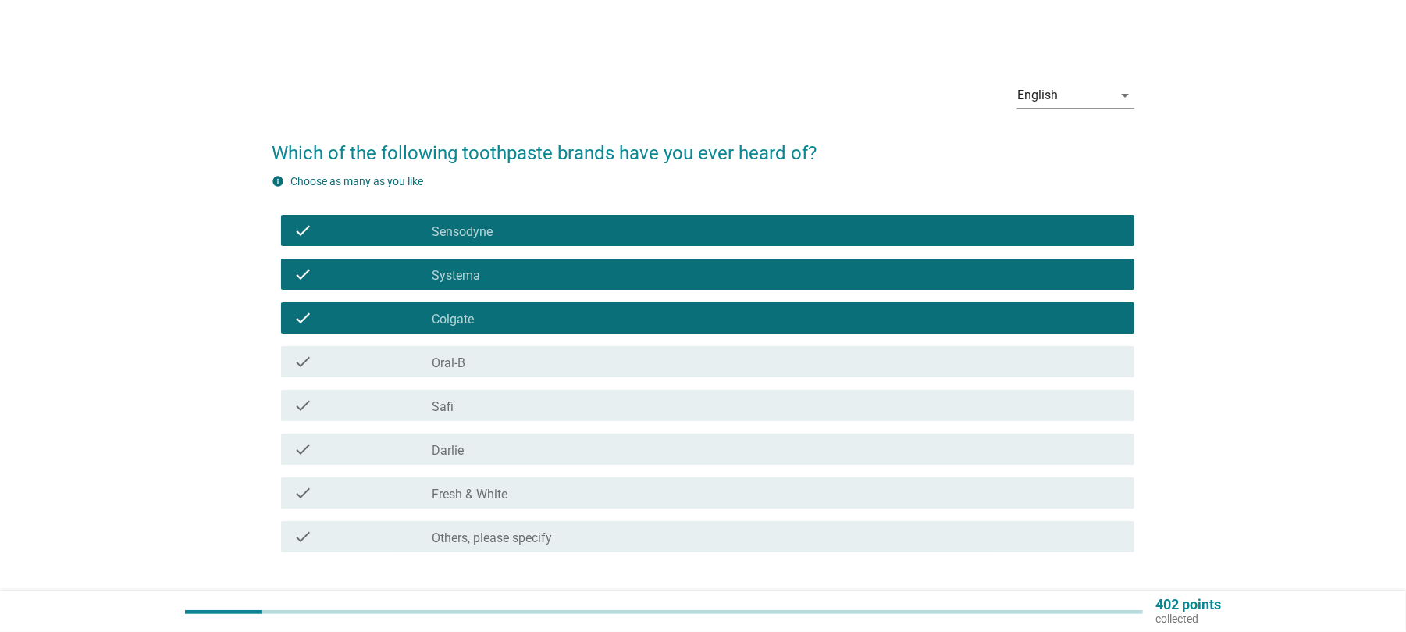
click at [463, 354] on div "check_box_outline_blank Oral-B" at bounding box center [777, 361] width 690 height 19
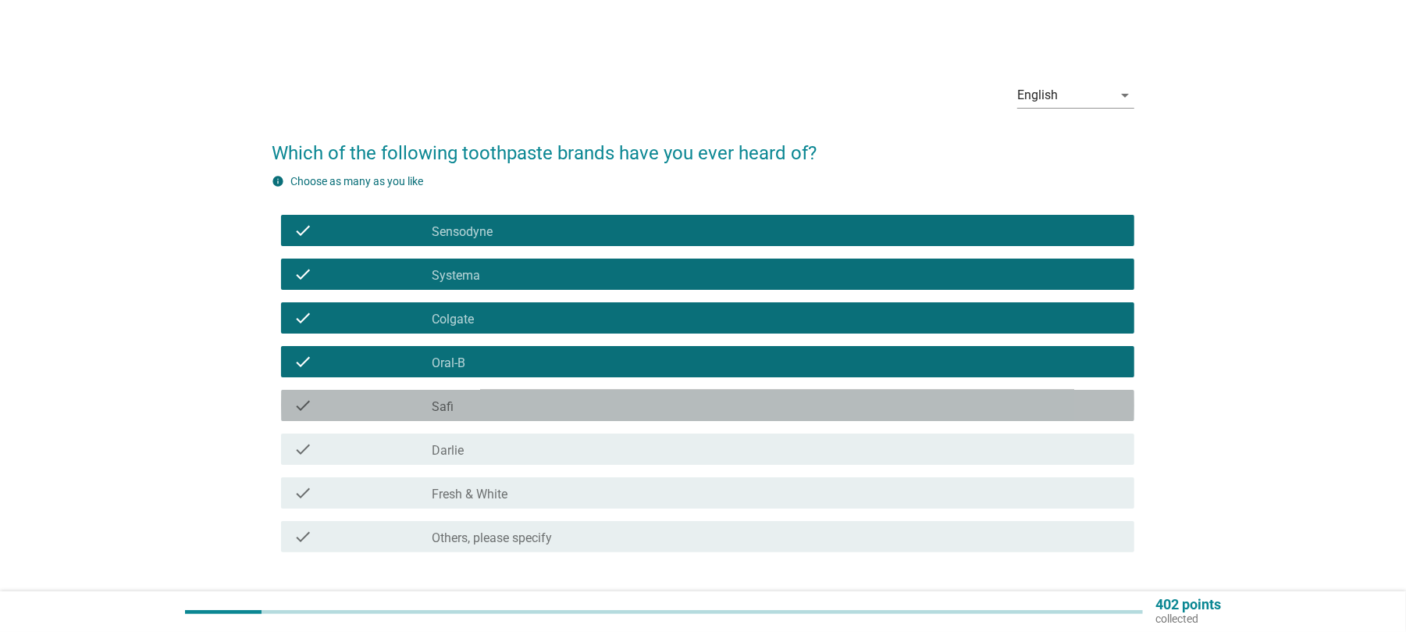
click at [462, 413] on div "check_box_outline_blank Safi" at bounding box center [777, 405] width 690 height 19
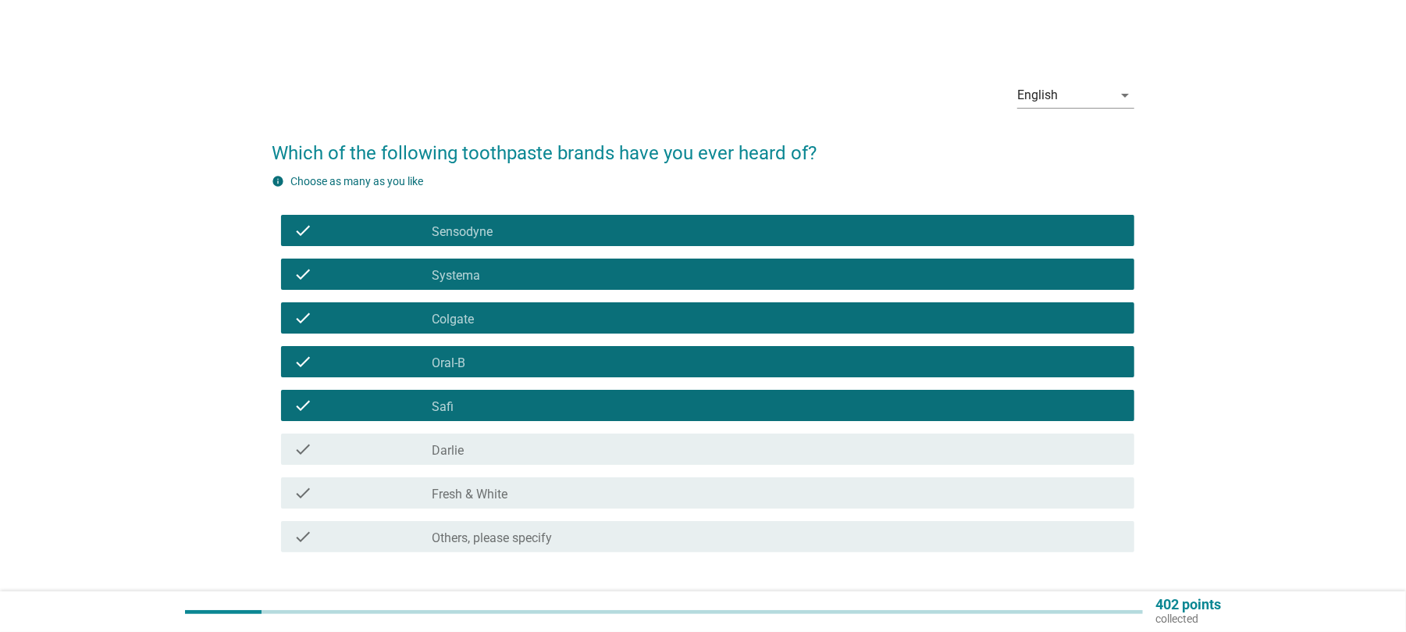
click at [462, 451] on label "Darlie" at bounding box center [448, 451] width 32 height 16
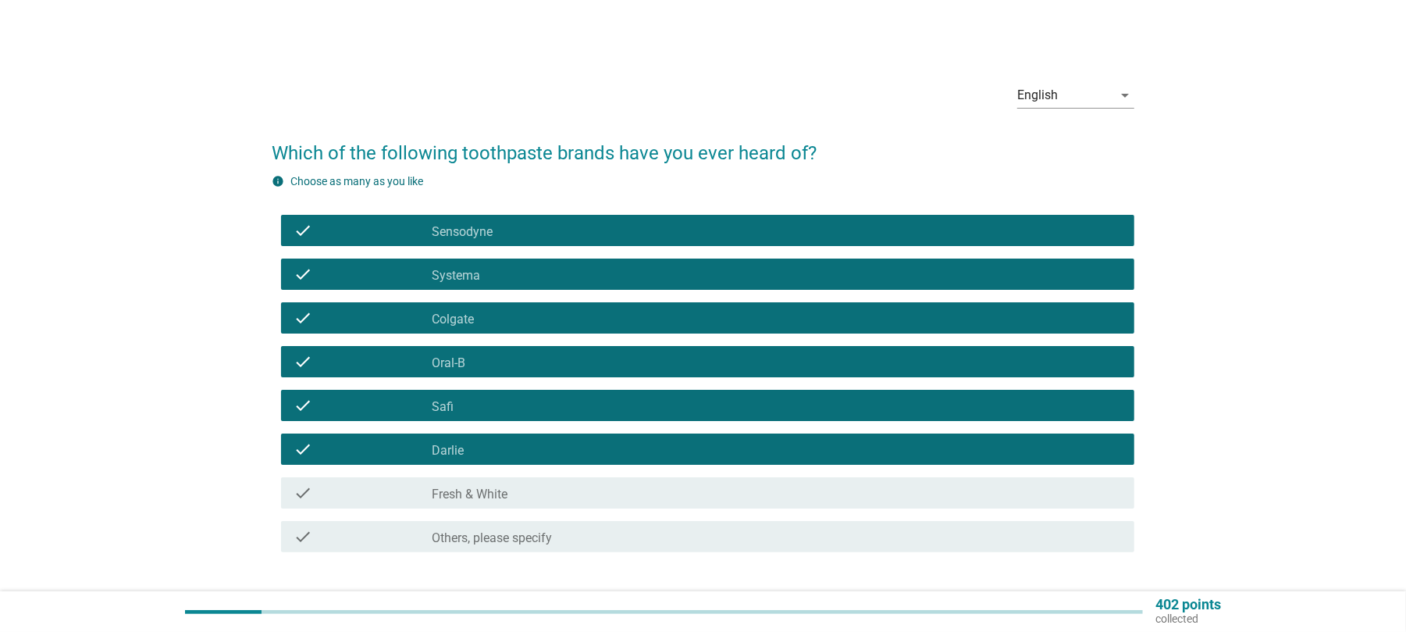
click at [487, 501] on label "Fresh & White" at bounding box center [470, 494] width 76 height 16
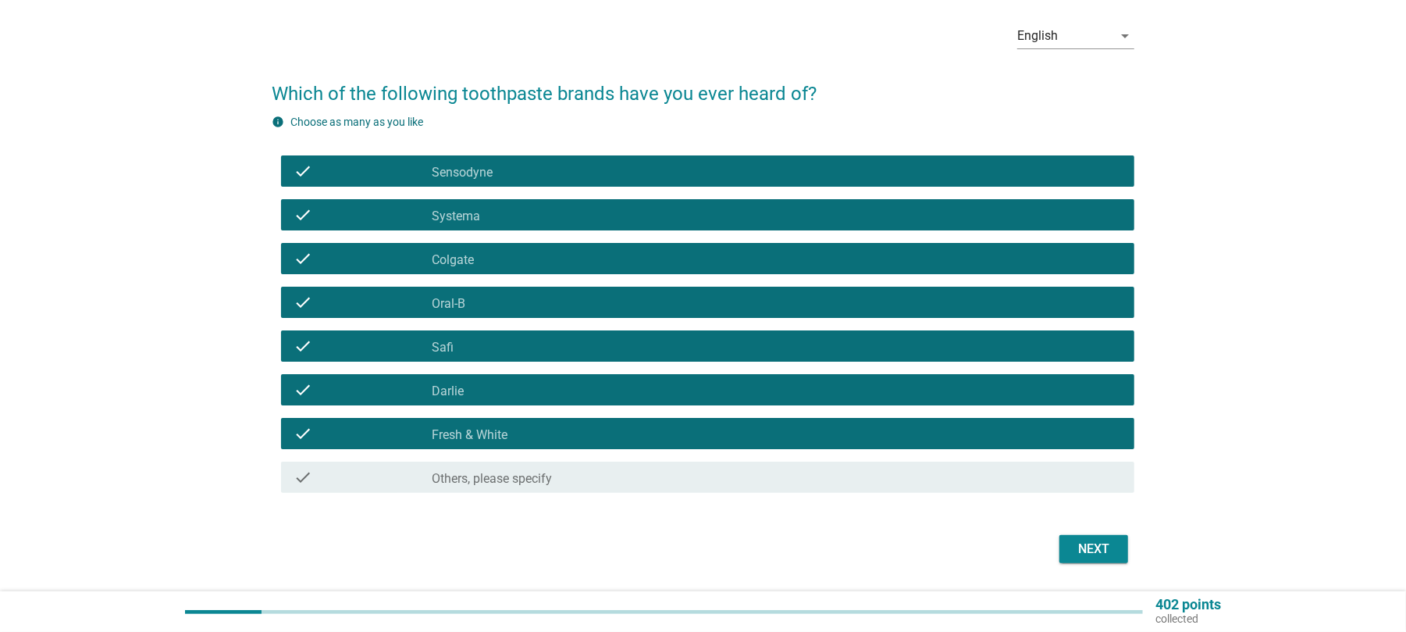
scroll to position [106, 0]
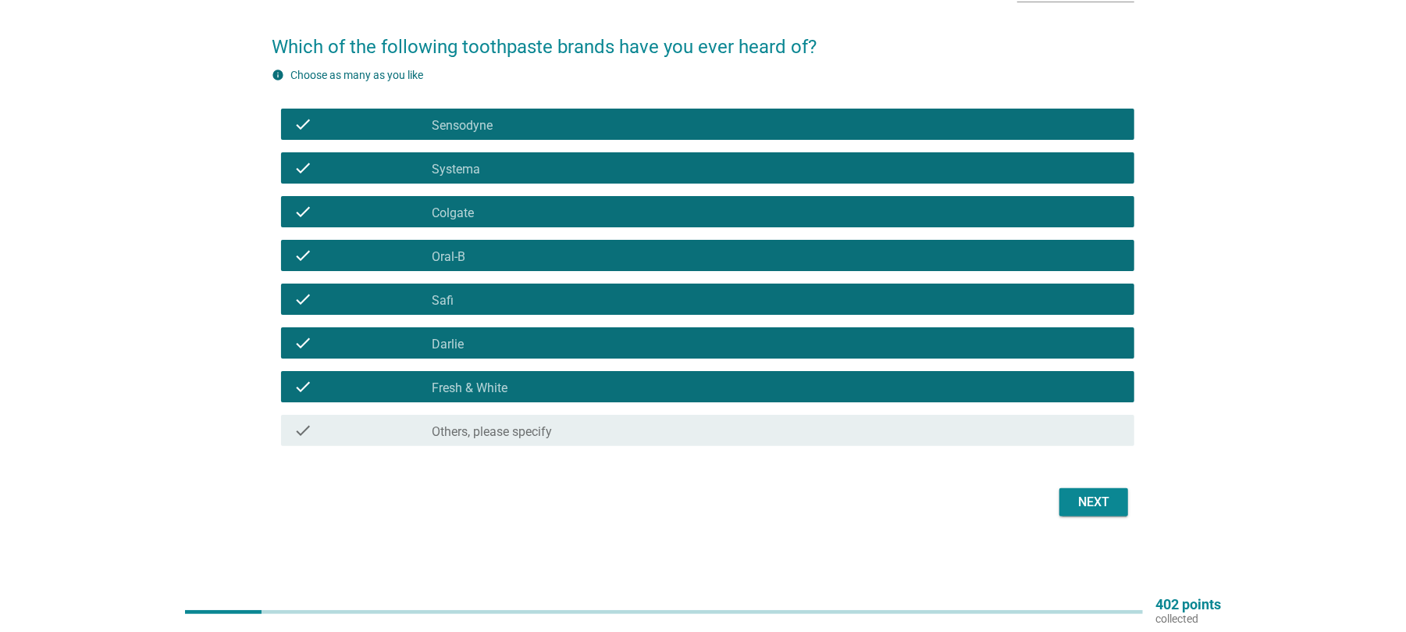
click at [1085, 517] on div "Next" at bounding box center [703, 501] width 863 height 37
click at [1097, 498] on div "Next" at bounding box center [1094, 502] width 44 height 19
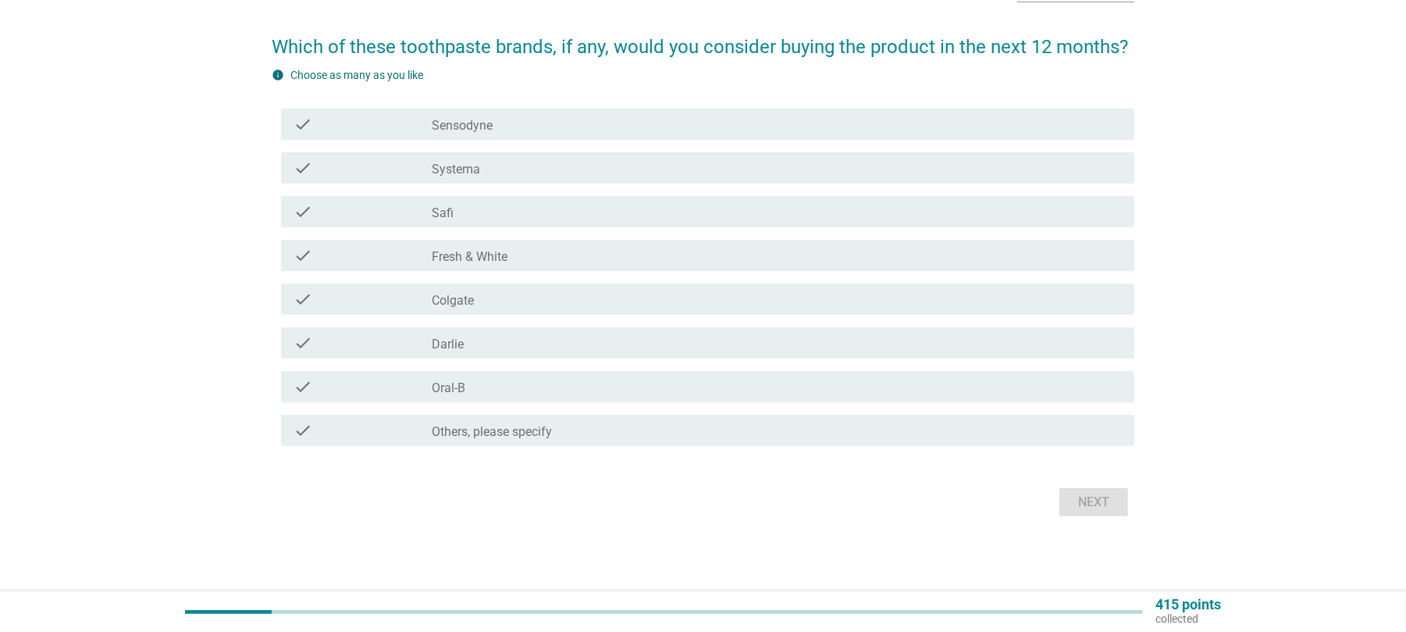
scroll to position [0, 0]
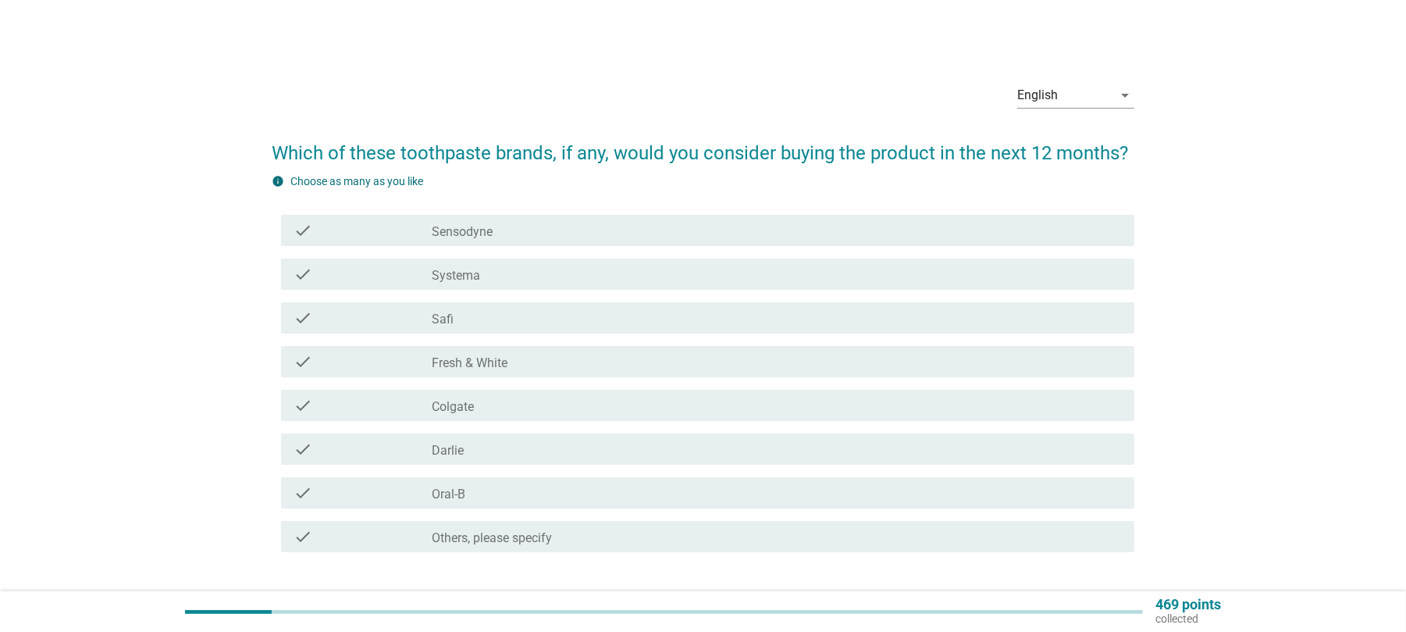
click at [445, 454] on label "Darlie" at bounding box center [448, 451] width 32 height 16
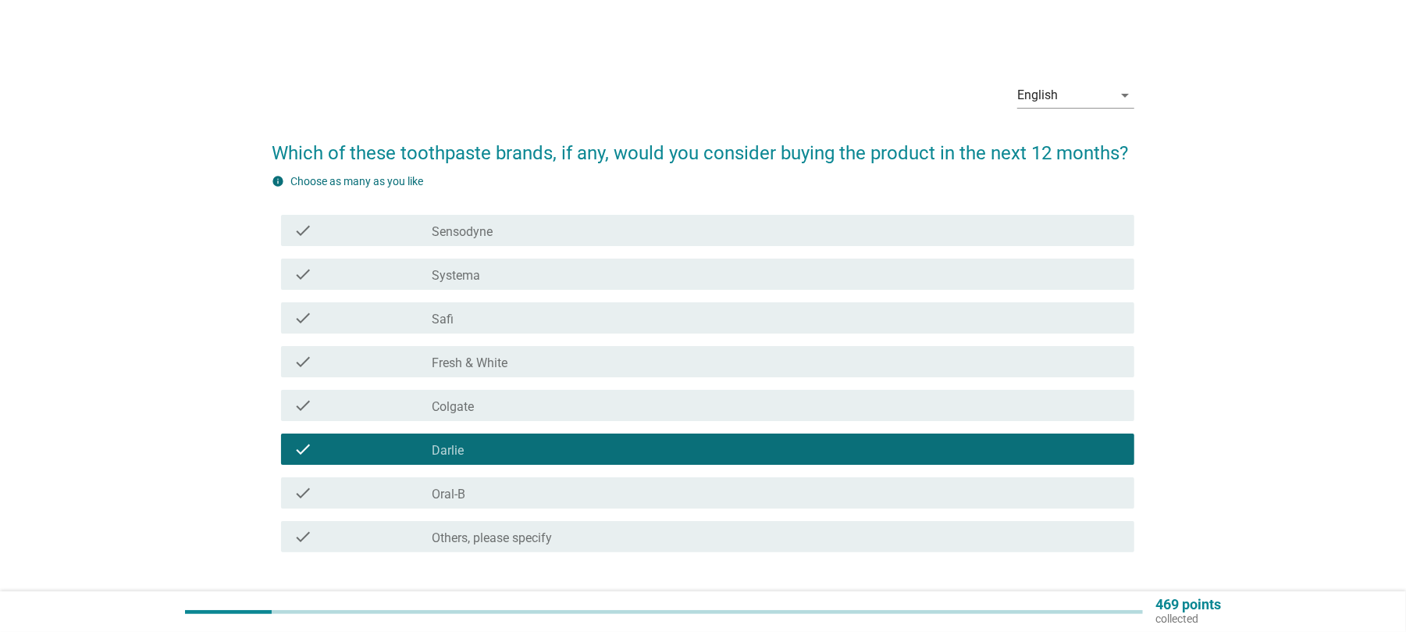
click at [453, 411] on label "Colgate" at bounding box center [453, 407] width 42 height 16
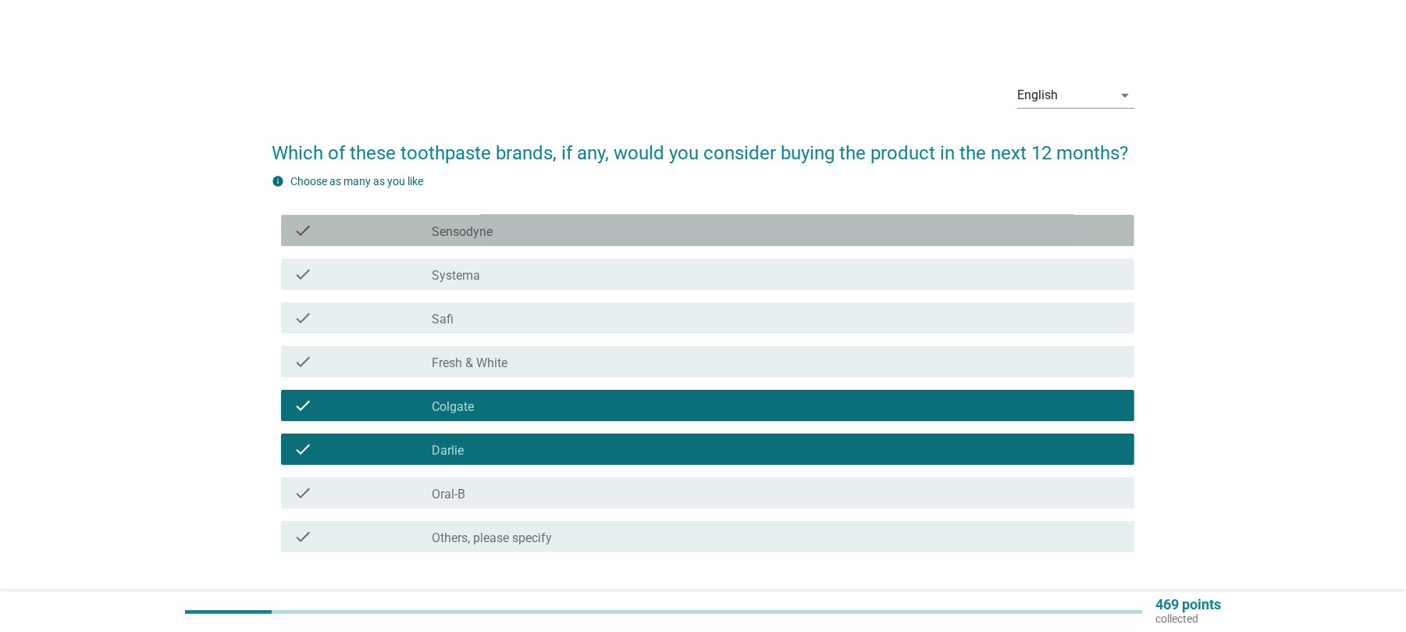
click at [497, 226] on div "check_box_outline_blank Sensodyne" at bounding box center [777, 230] width 690 height 19
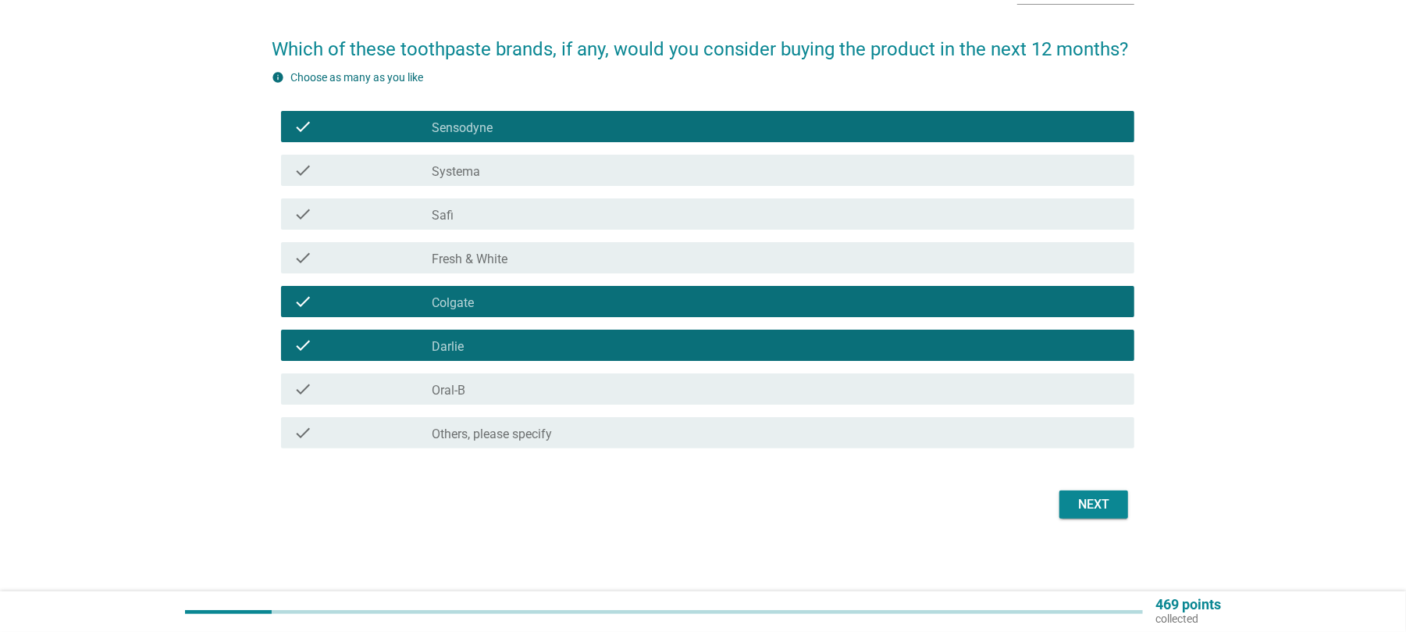
scroll to position [106, 0]
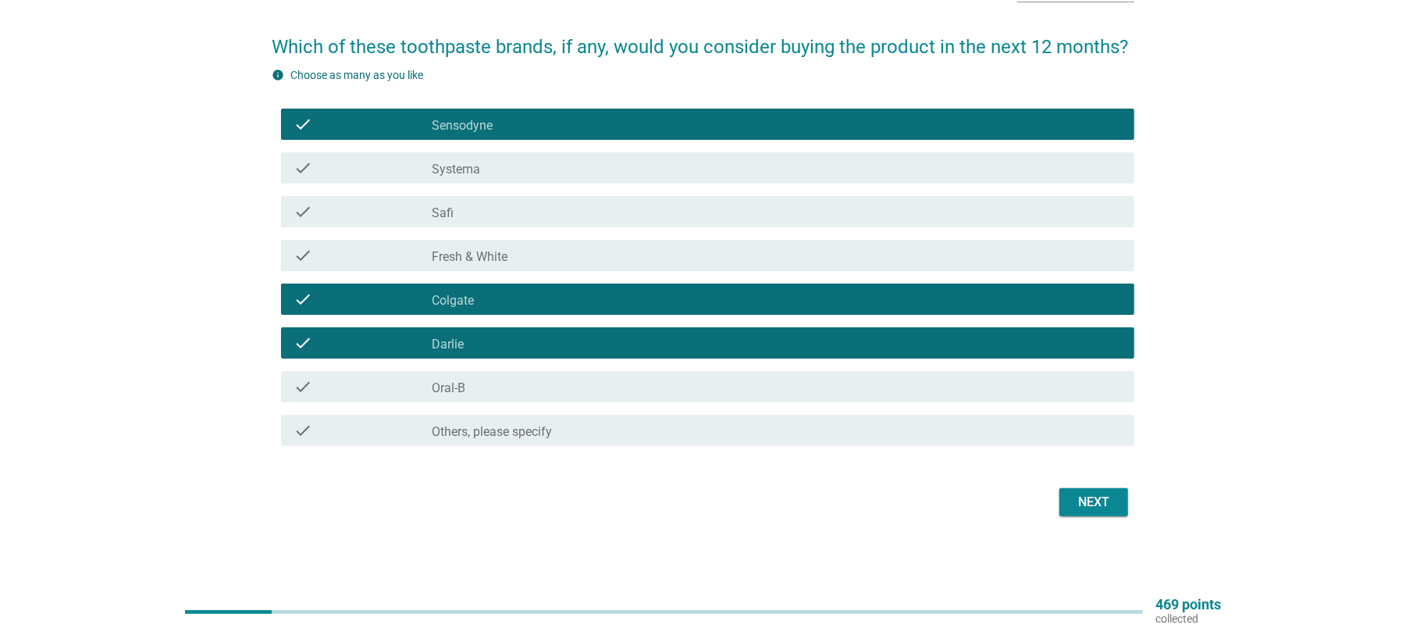
click at [1081, 504] on div "Next" at bounding box center [1094, 502] width 44 height 19
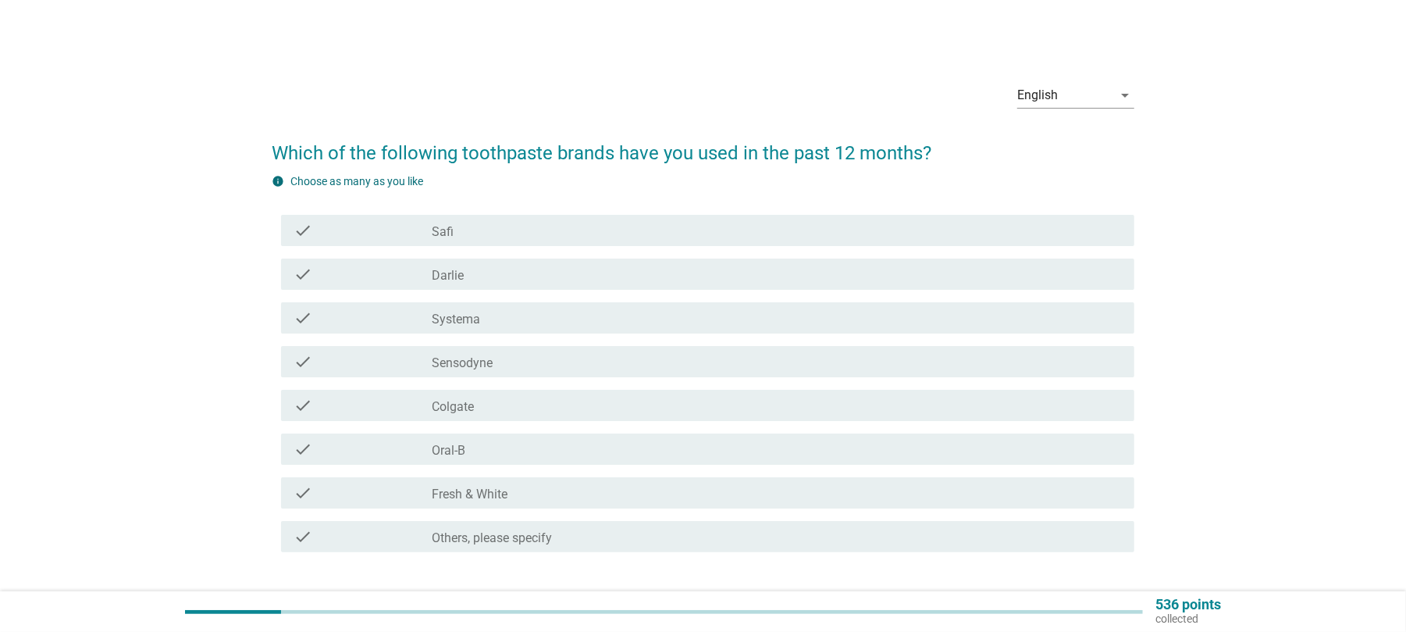
click at [457, 279] on label "Darlie" at bounding box center [448, 276] width 32 height 16
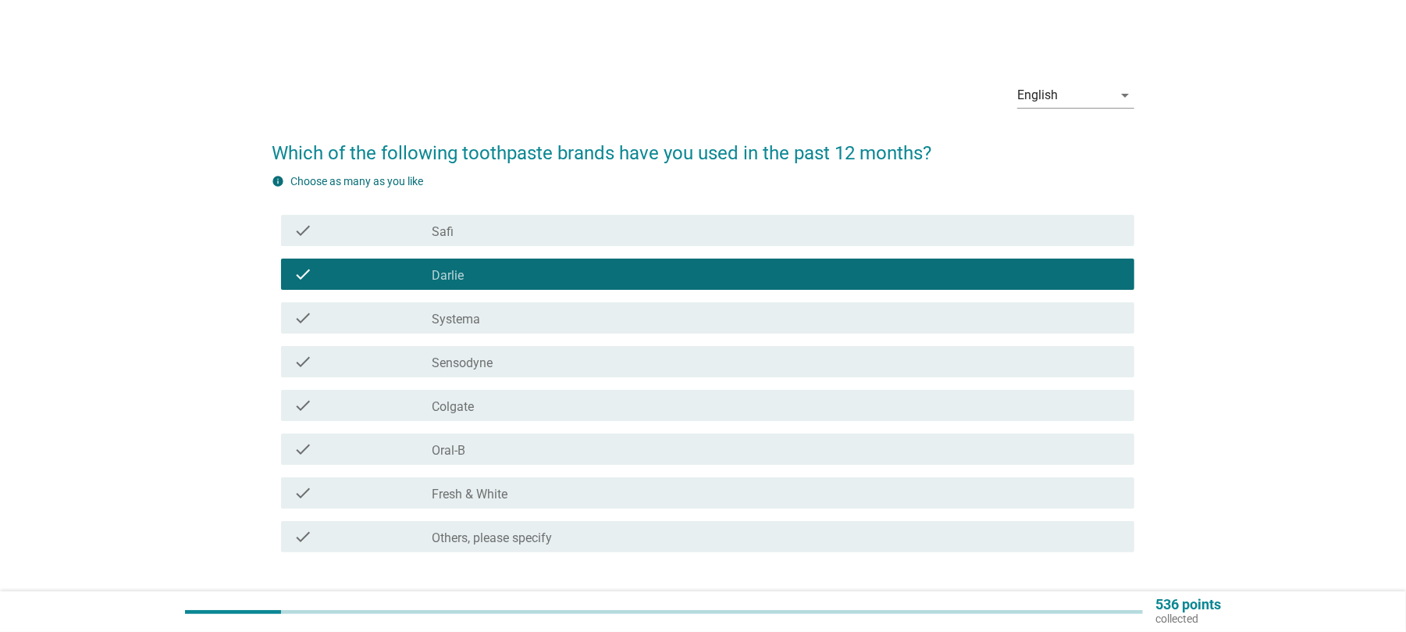
click at [470, 319] on label "Systema" at bounding box center [456, 320] width 48 height 16
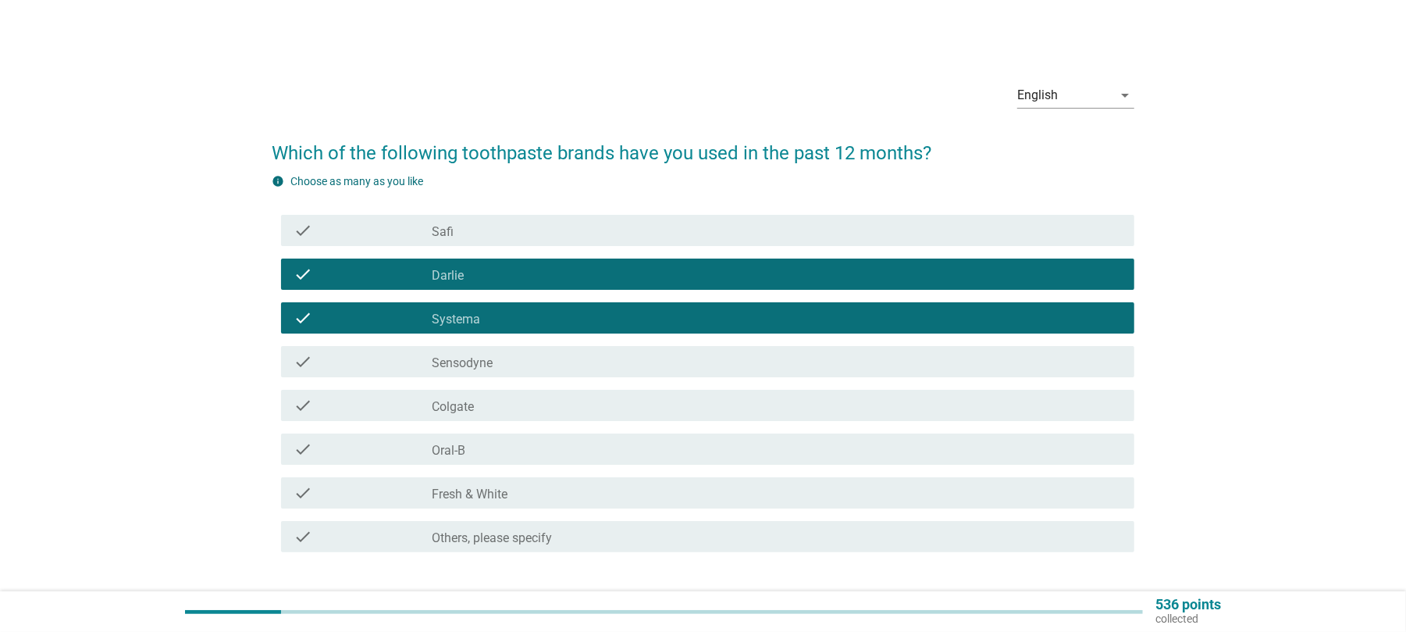
click at [470, 408] on label "Colgate" at bounding box center [453, 407] width 42 height 16
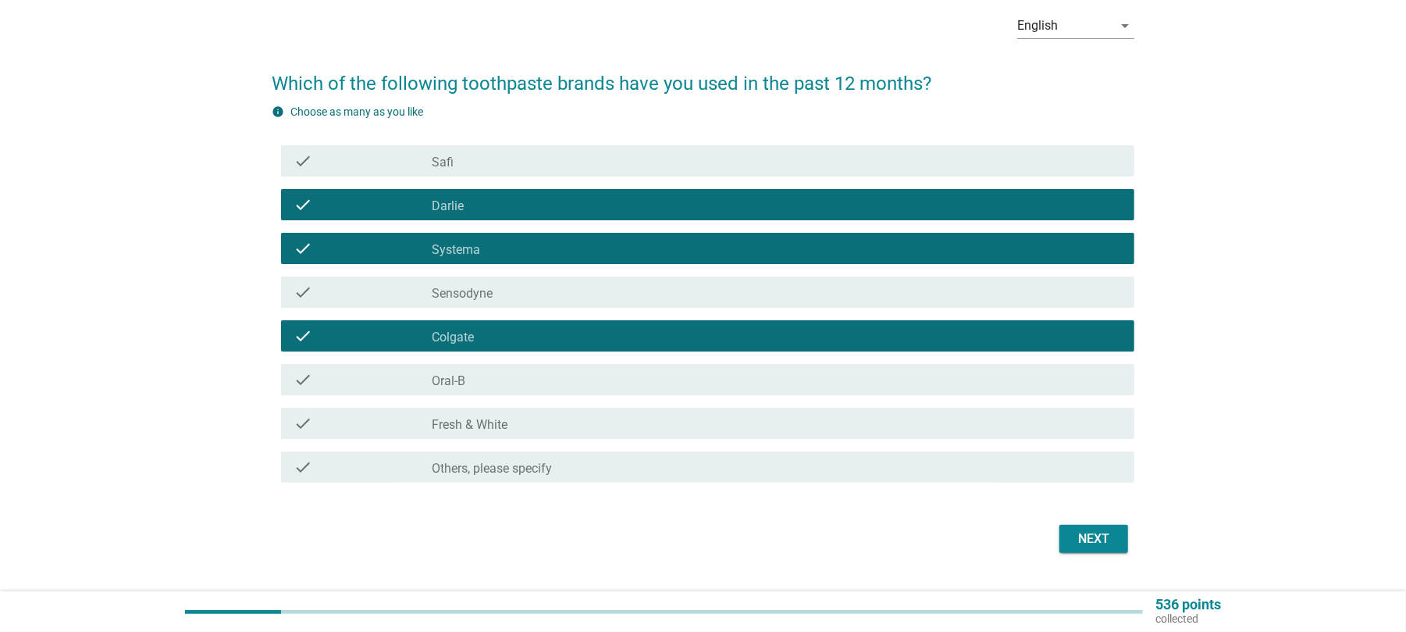
scroll to position [106, 0]
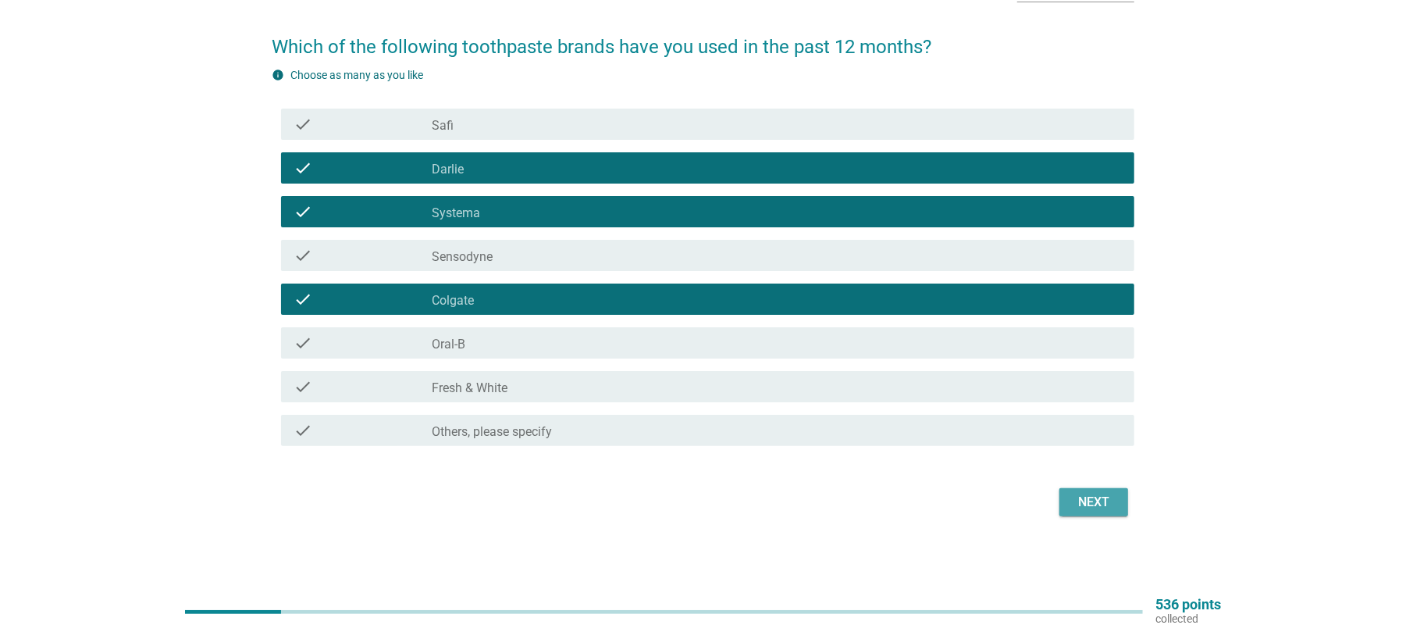
click at [1093, 494] on div "Next" at bounding box center [1094, 502] width 44 height 19
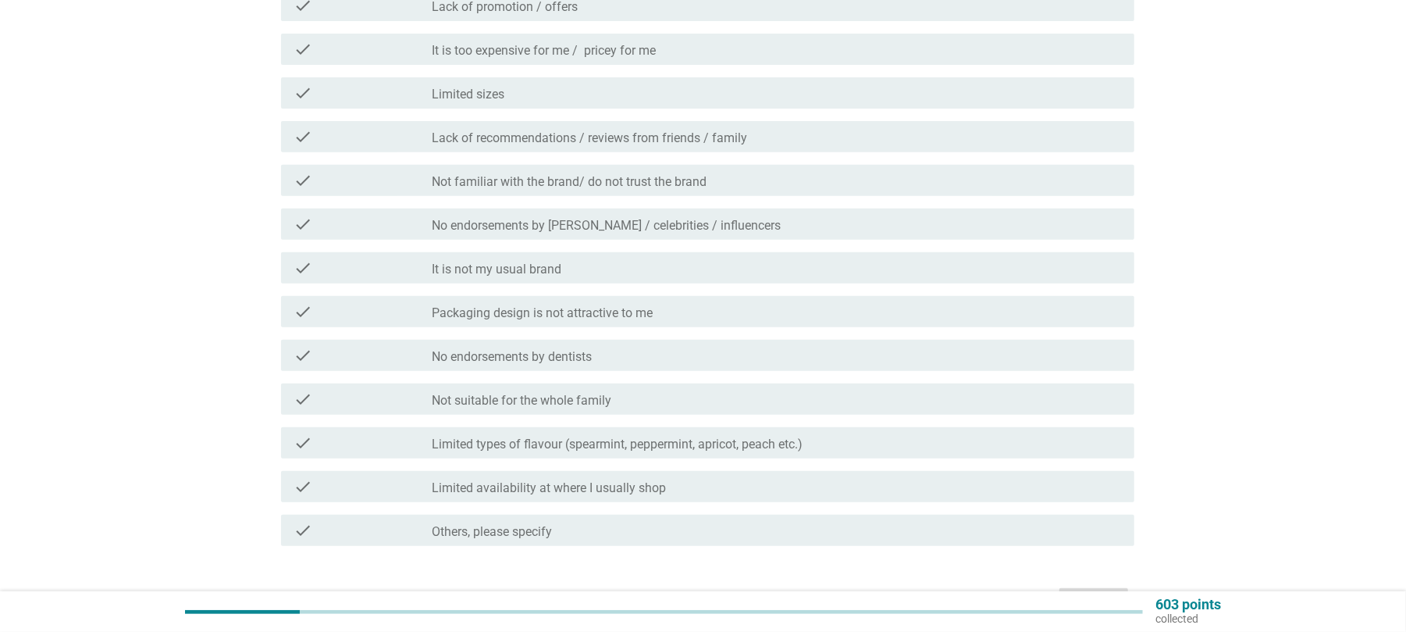
scroll to position [416, 0]
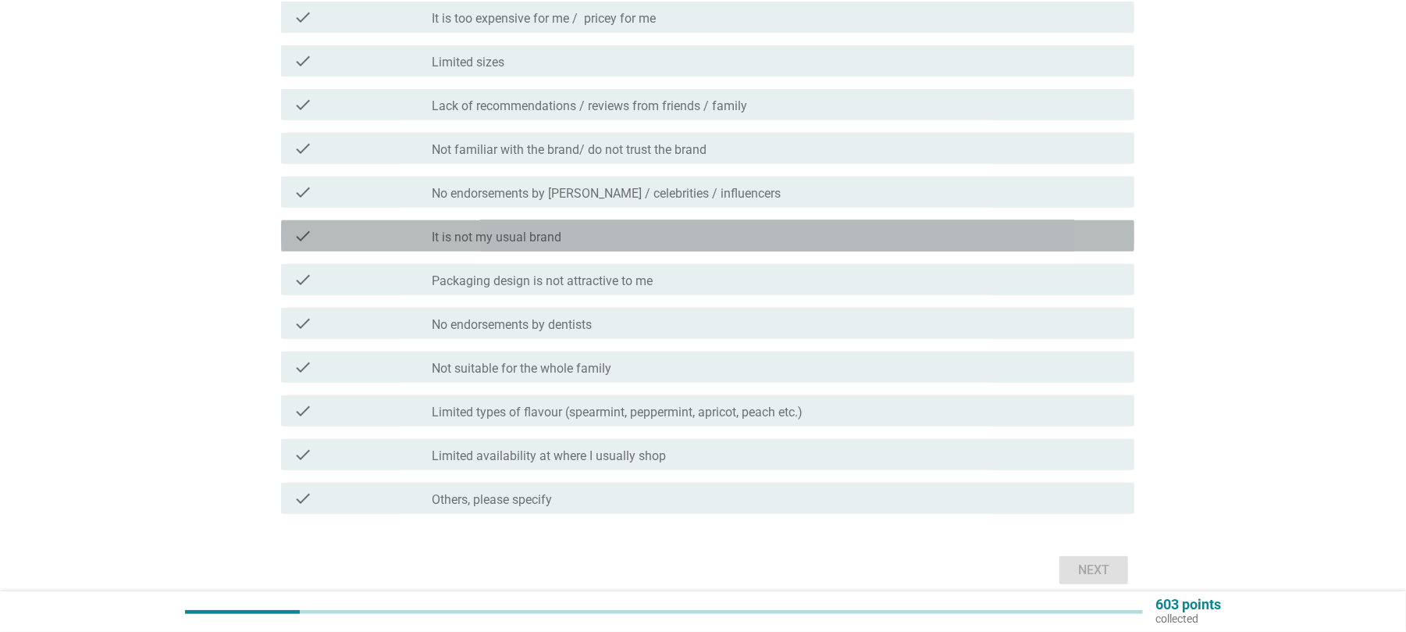
click at [489, 234] on label "It is not my usual brand" at bounding box center [497, 238] width 130 height 16
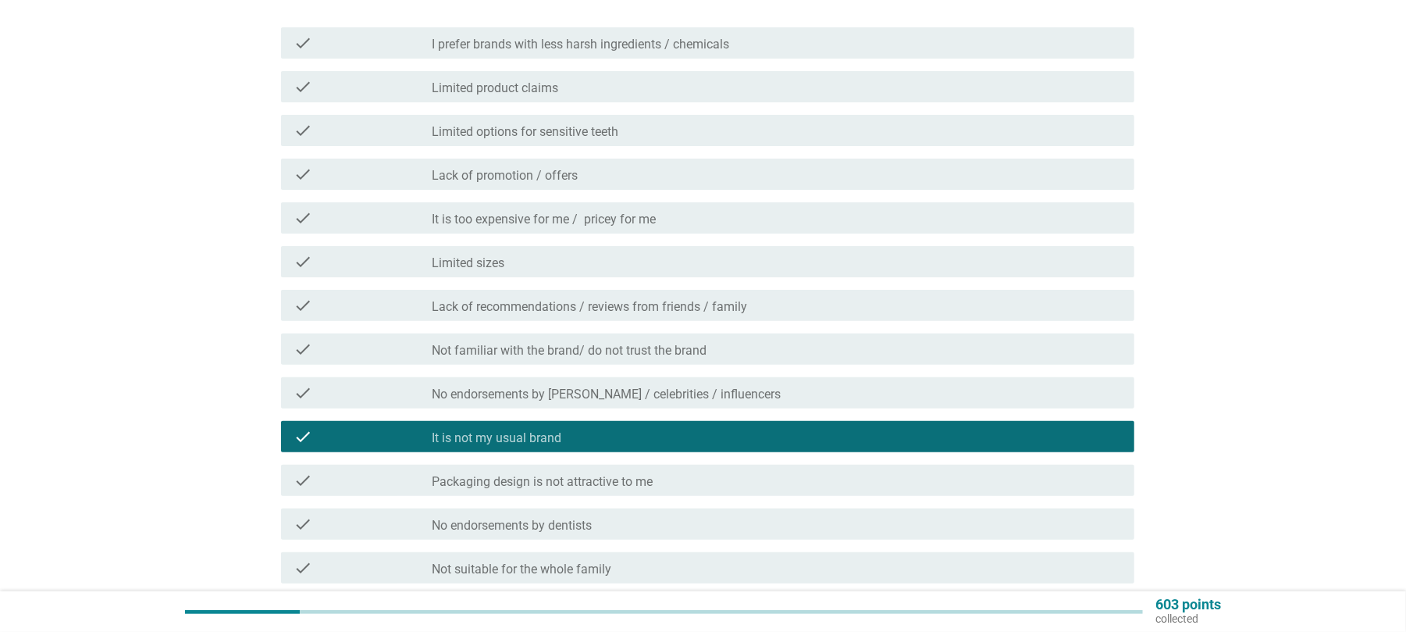
scroll to position [208, 0]
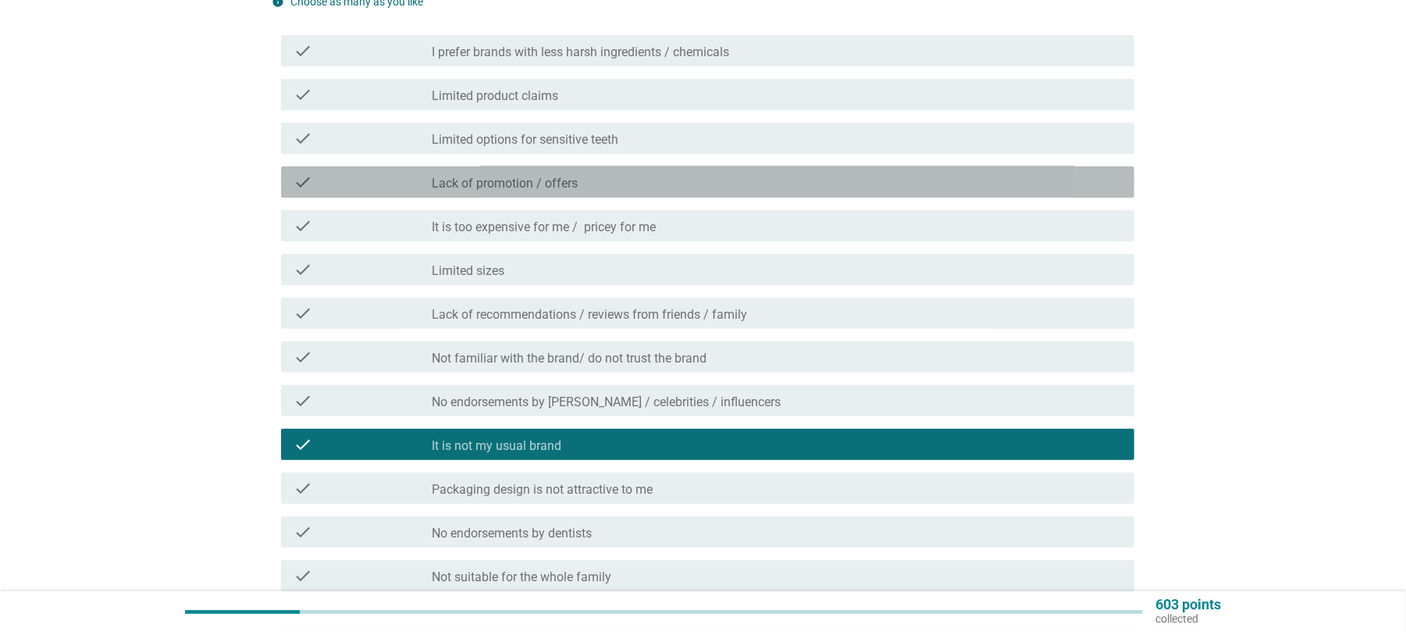
click at [516, 186] on label "Lack of promotion / offers" at bounding box center [505, 184] width 146 height 16
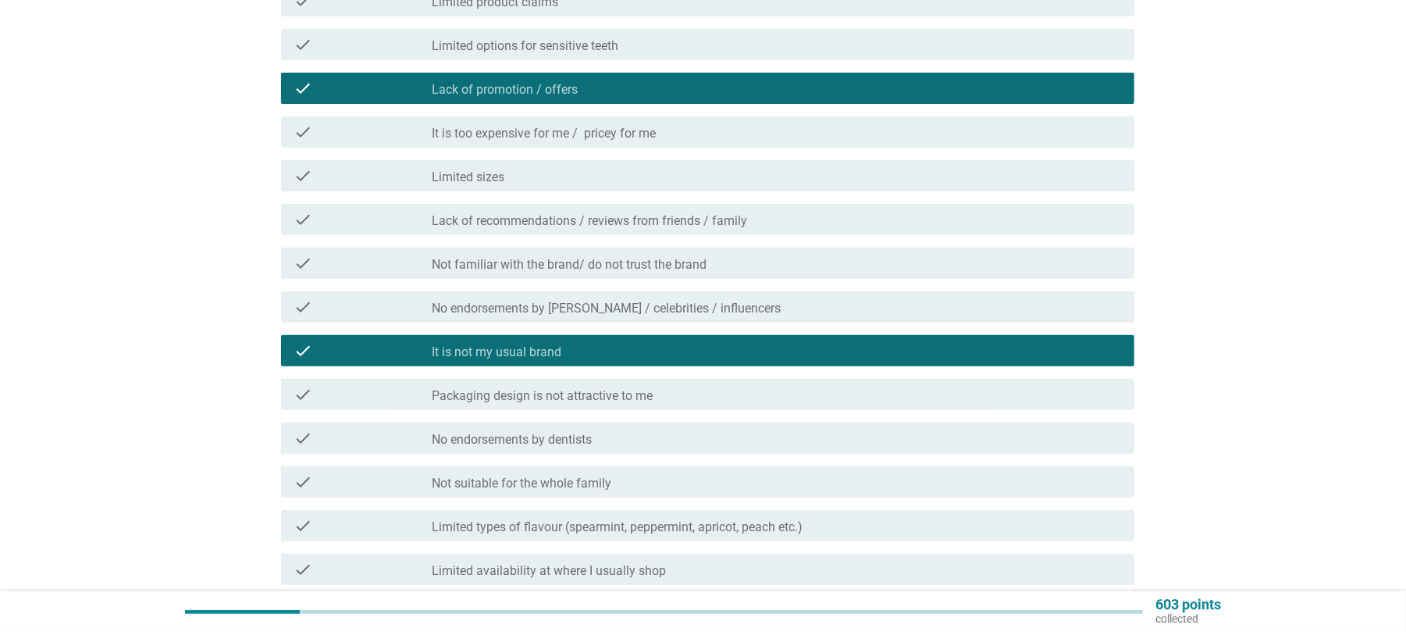
scroll to position [416, 0]
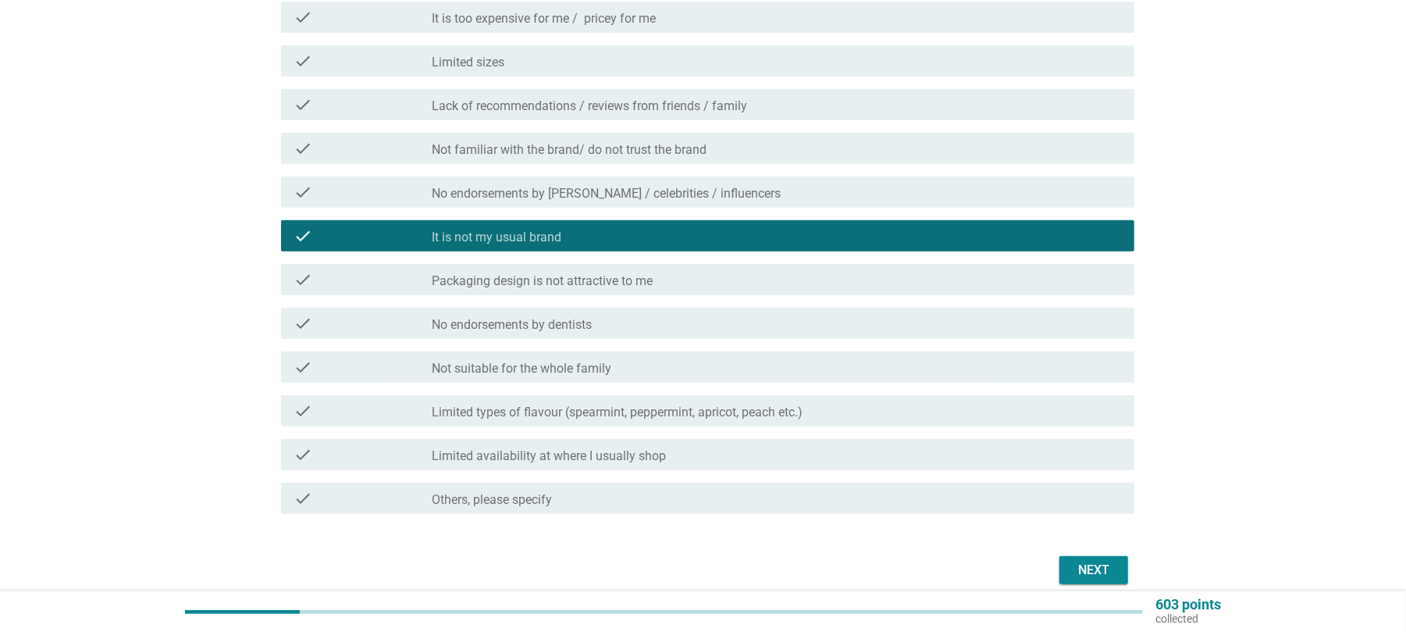
click at [1103, 561] on div "Next" at bounding box center [1094, 570] width 44 height 19
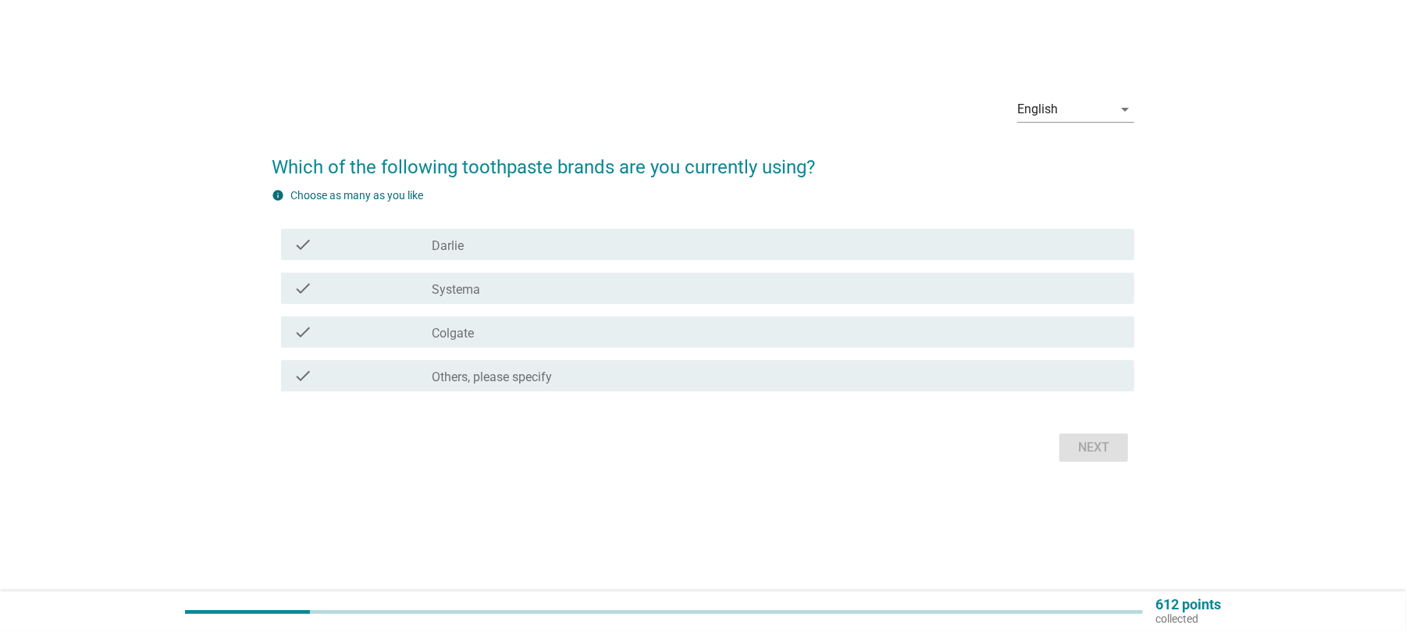
scroll to position [0, 0]
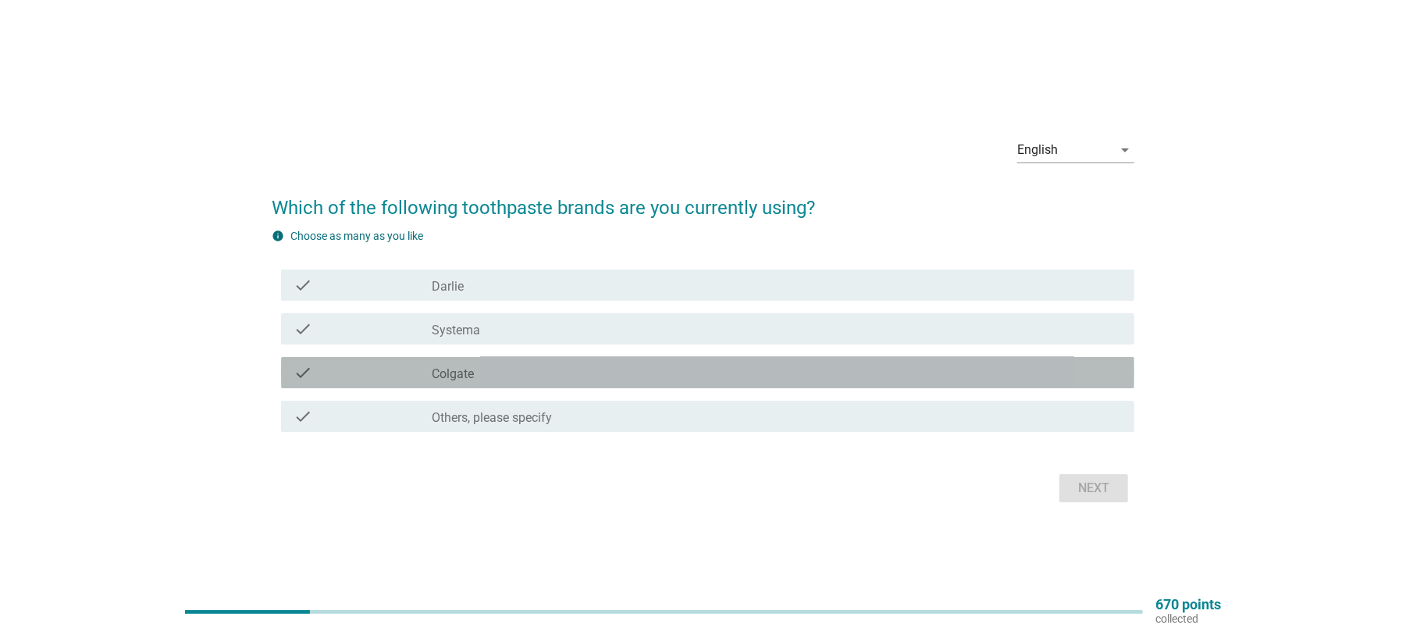
click at [454, 376] on label "Colgate" at bounding box center [453, 374] width 42 height 16
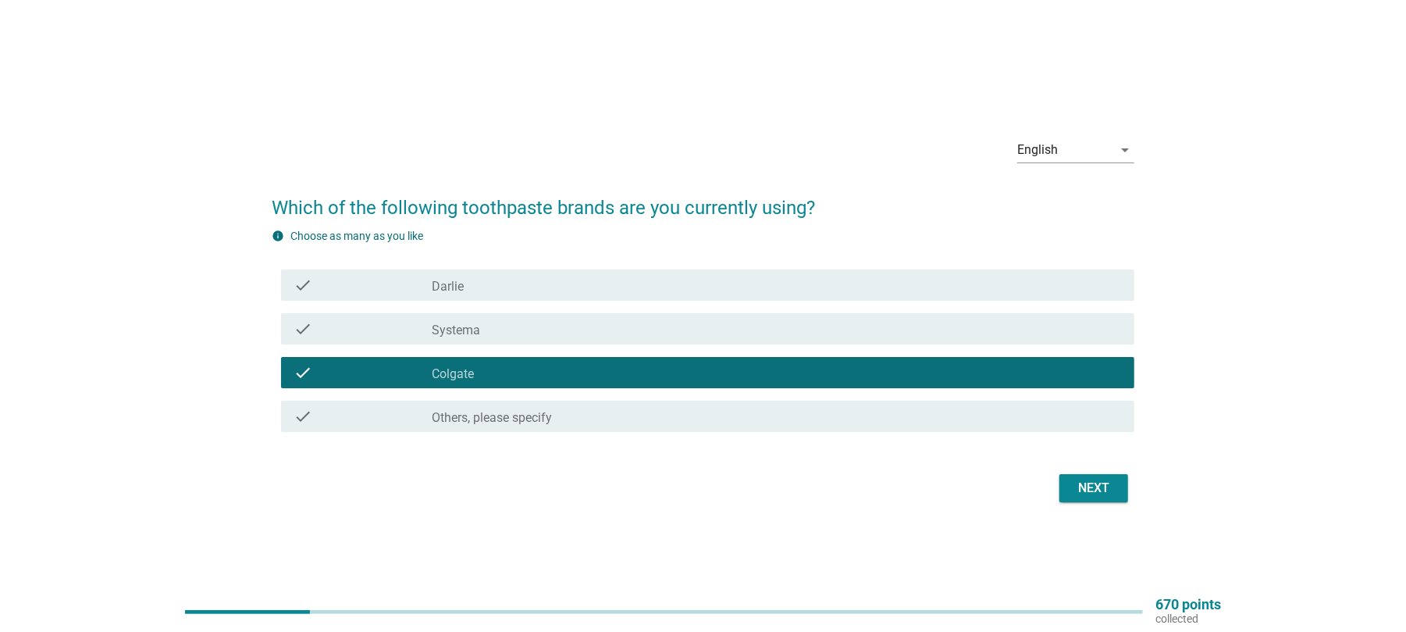
click at [1085, 488] on div "Next" at bounding box center [1094, 488] width 44 height 19
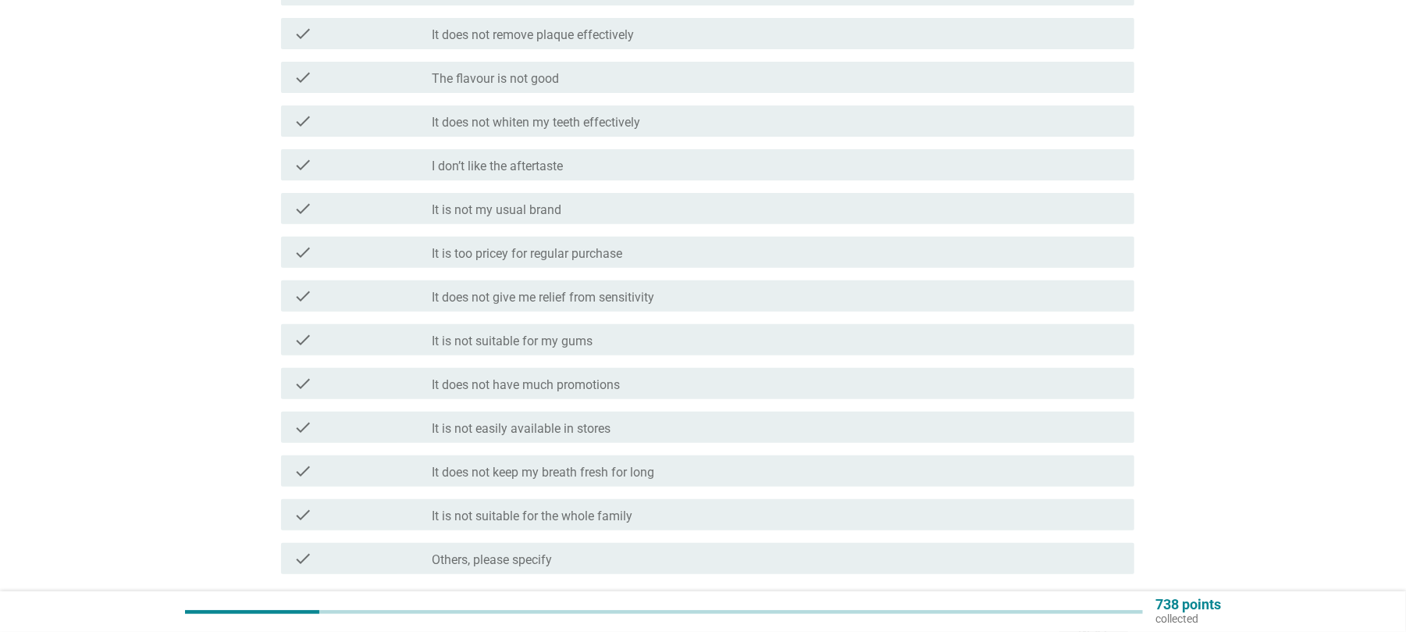
scroll to position [412, 0]
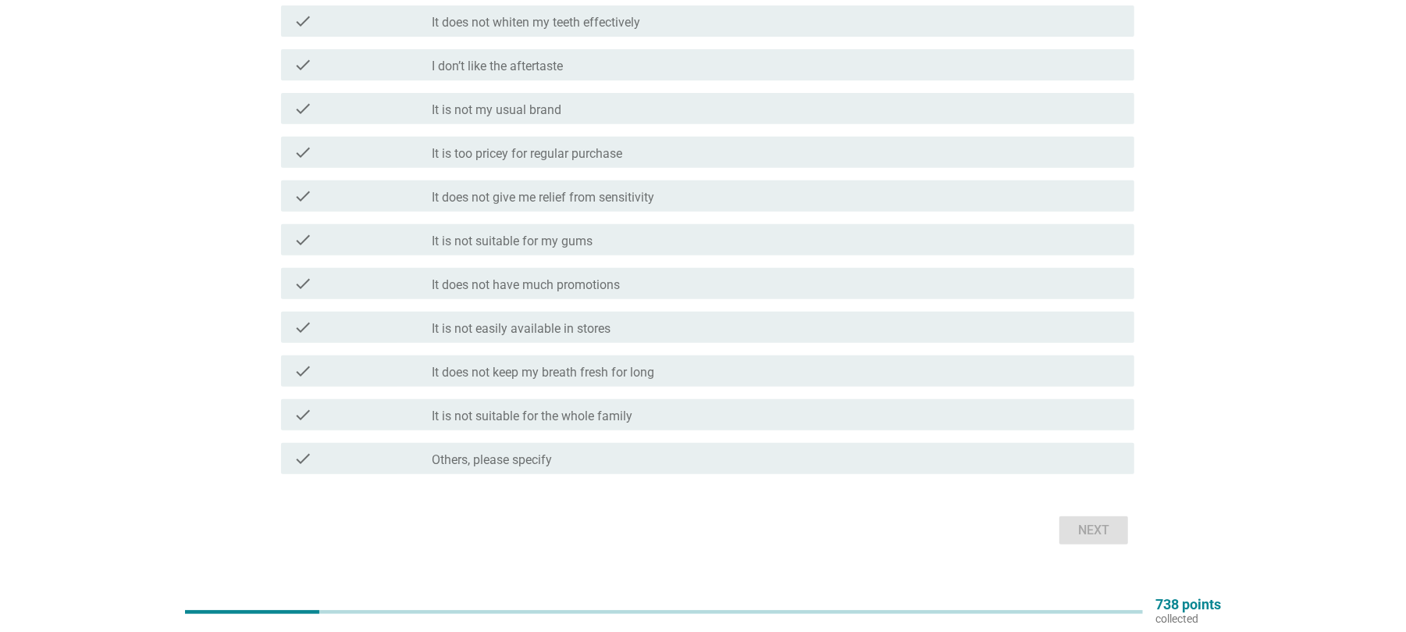
click at [550, 269] on div "check check_box_outline_blank It does not have much promotions" at bounding box center [707, 283] width 853 height 31
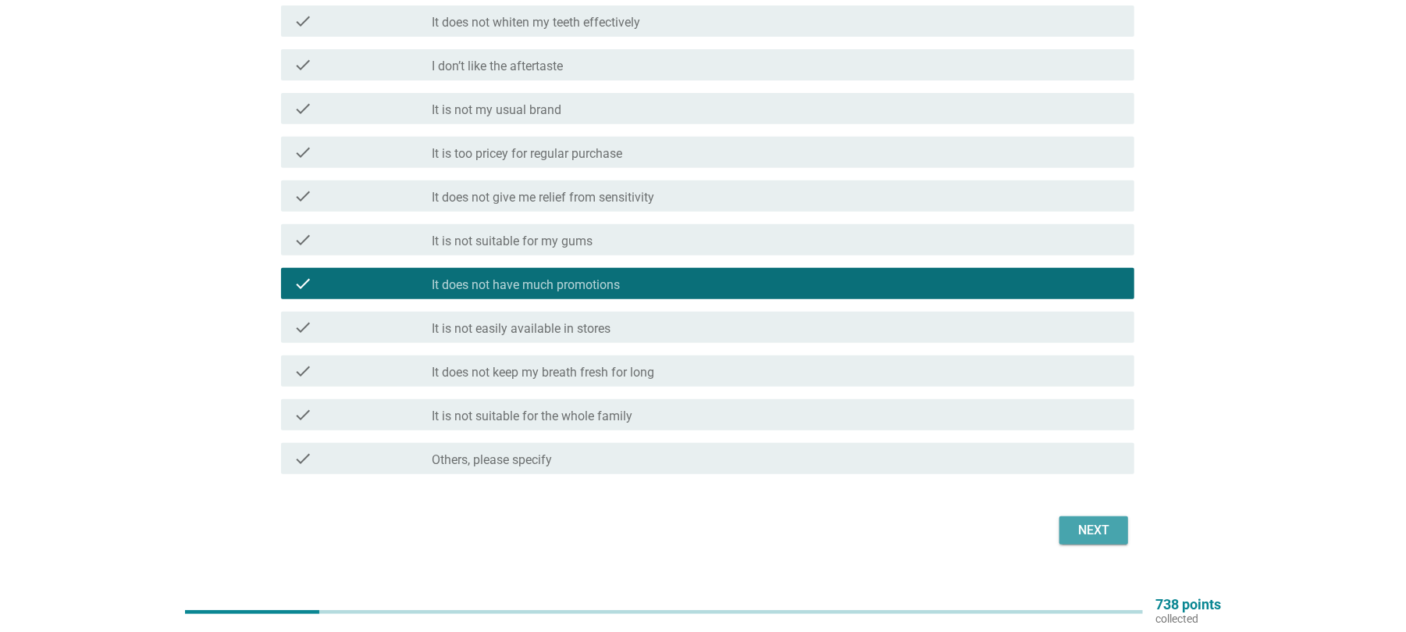
click at [1091, 521] on div "Next" at bounding box center [1094, 530] width 44 height 19
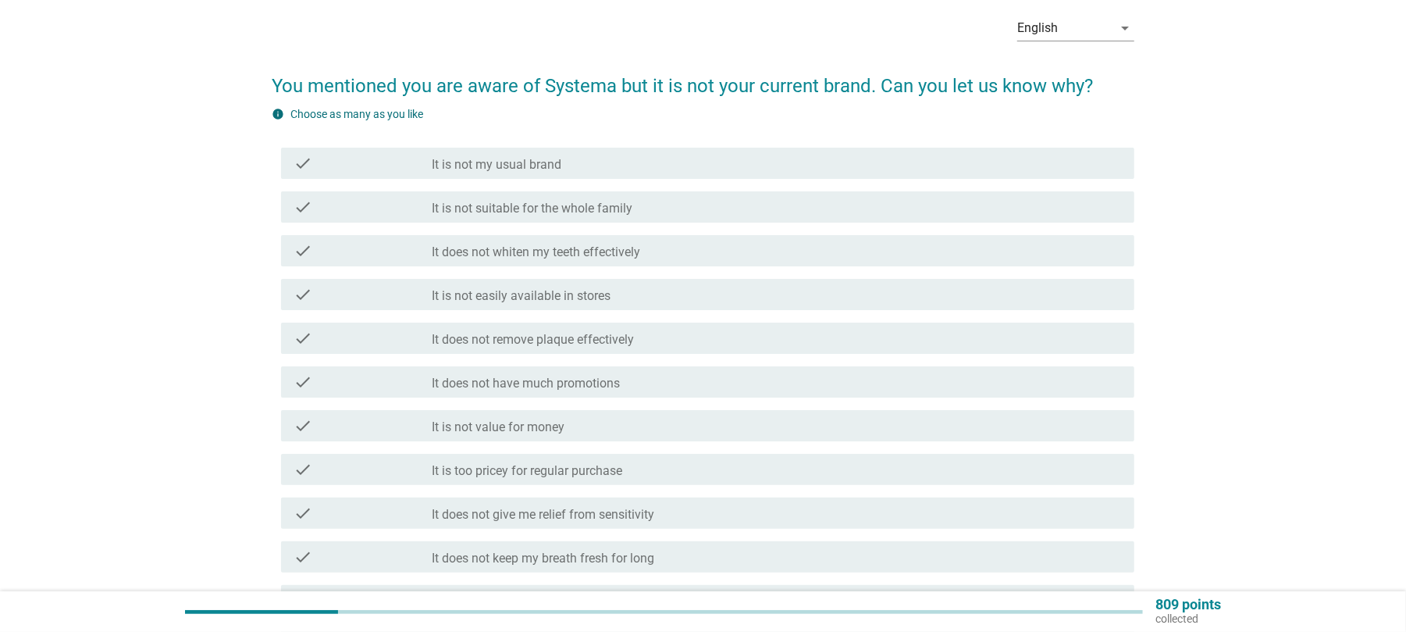
scroll to position [104, 0]
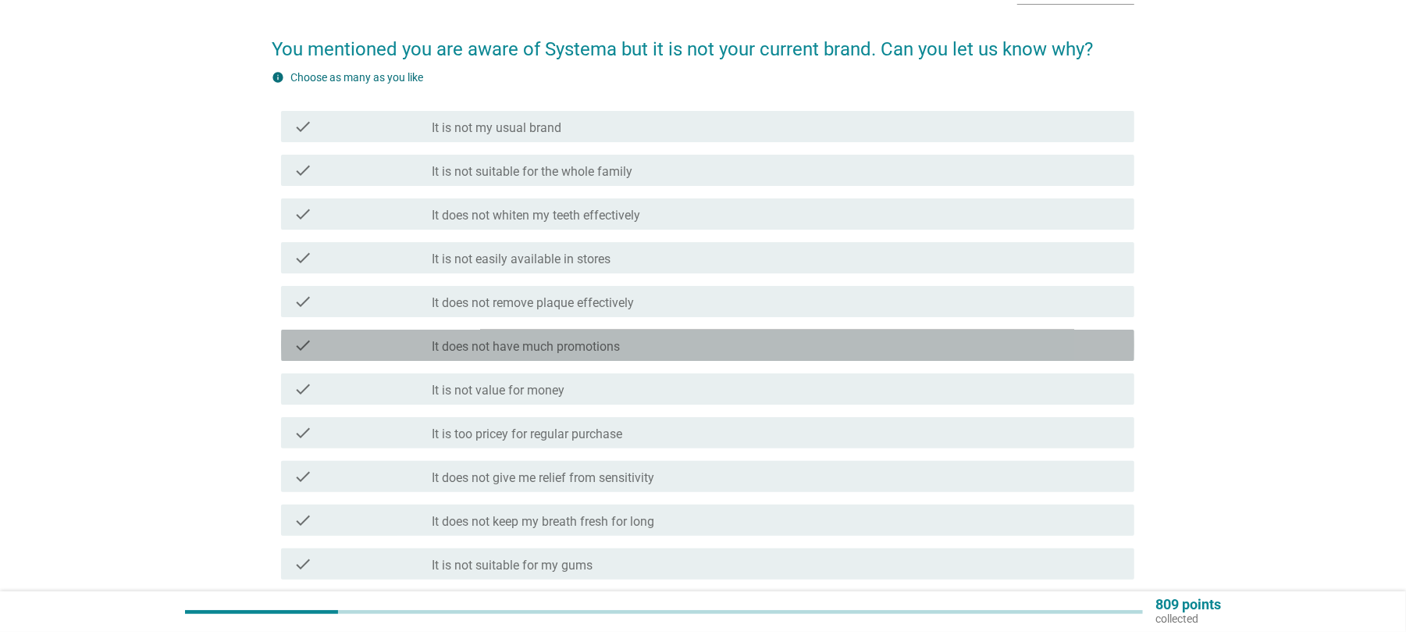
click at [576, 354] on label "It does not have much promotions" at bounding box center [526, 347] width 188 height 16
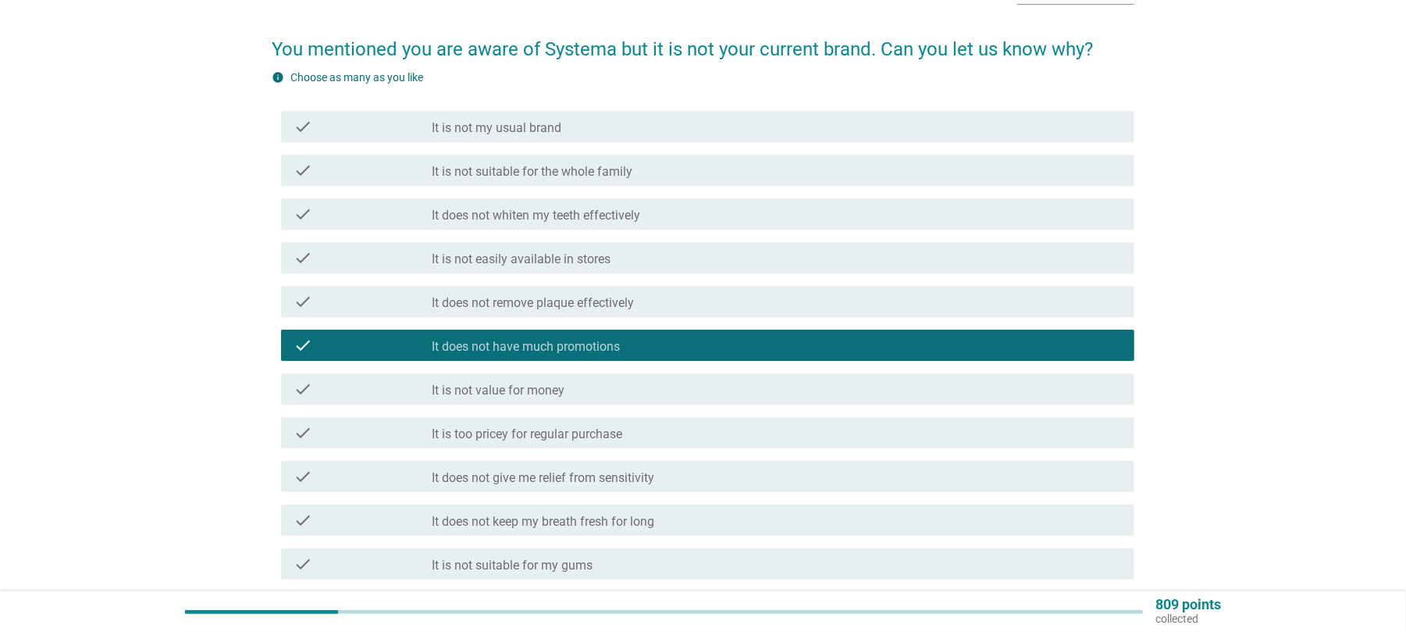
click at [542, 432] on label "It is too pricey for regular purchase" at bounding box center [527, 434] width 191 height 16
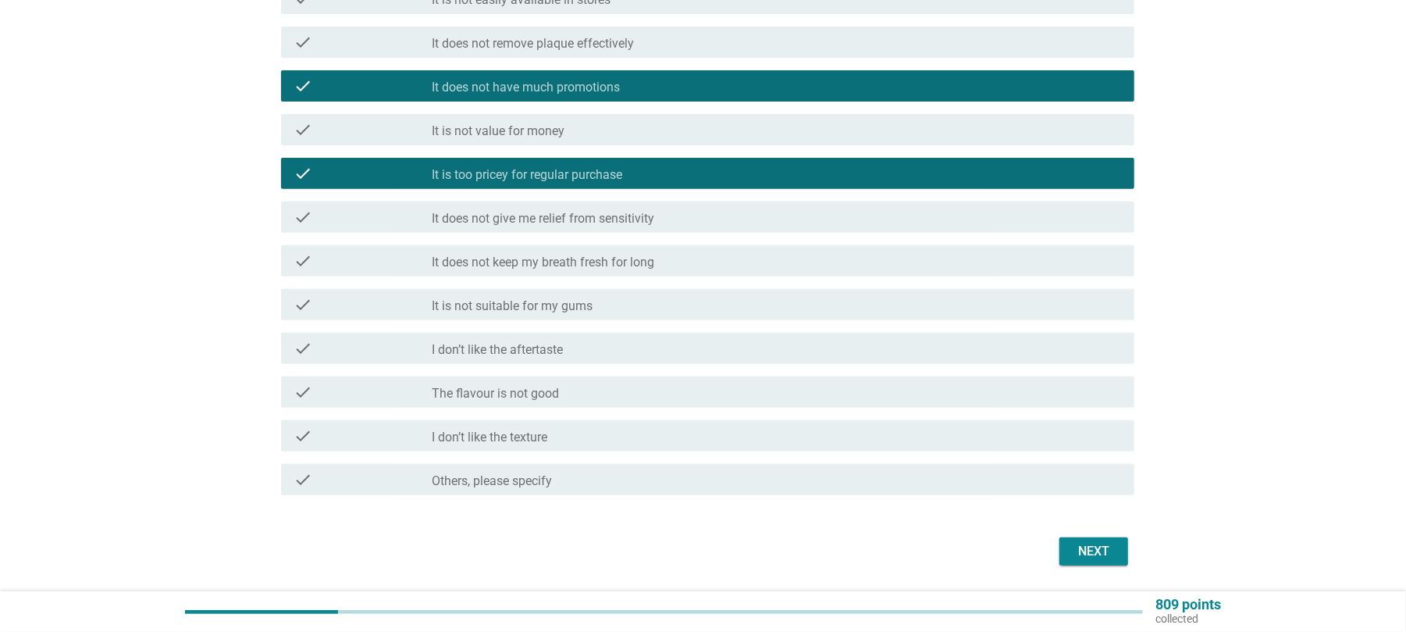
scroll to position [412, 0]
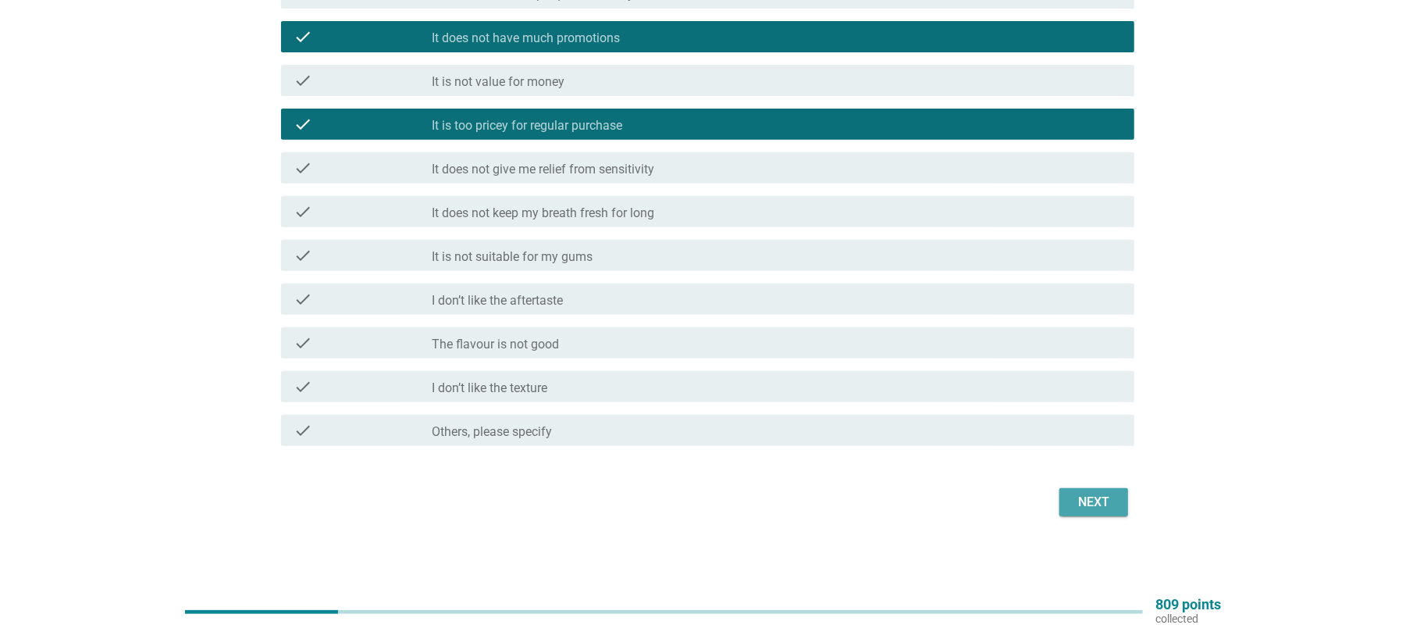
click at [1079, 494] on div "Next" at bounding box center [1094, 502] width 44 height 19
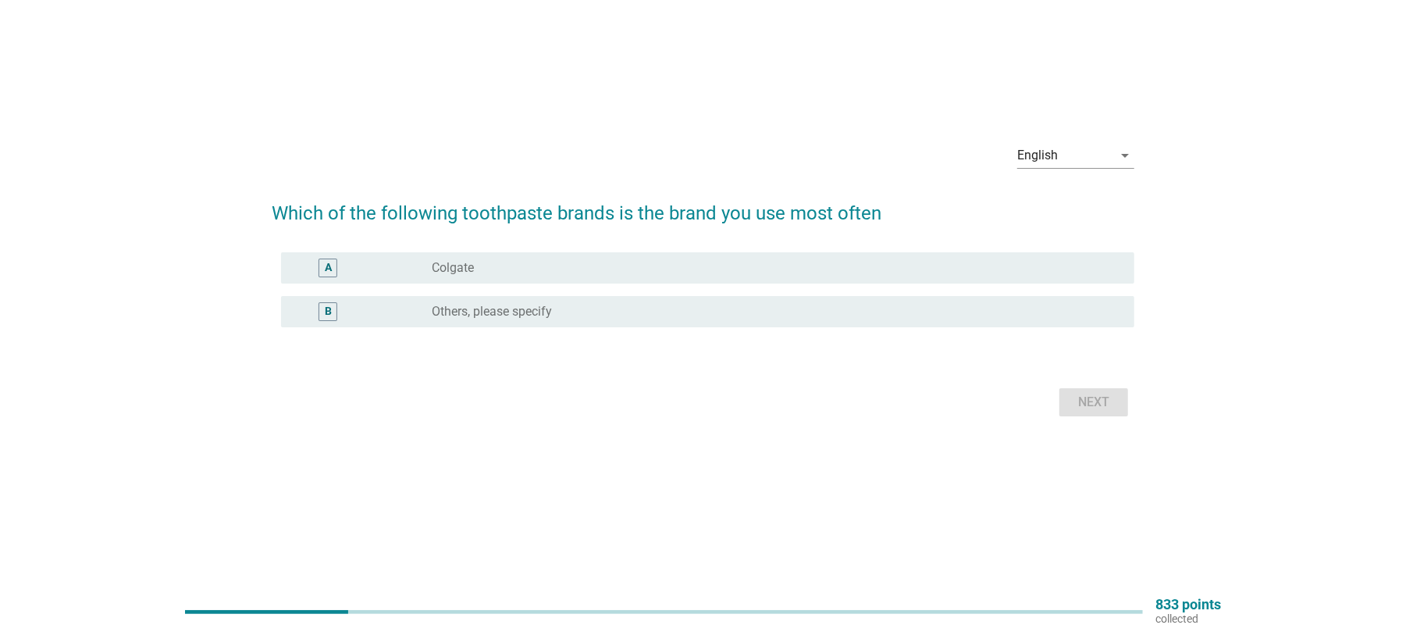
scroll to position [0, 0]
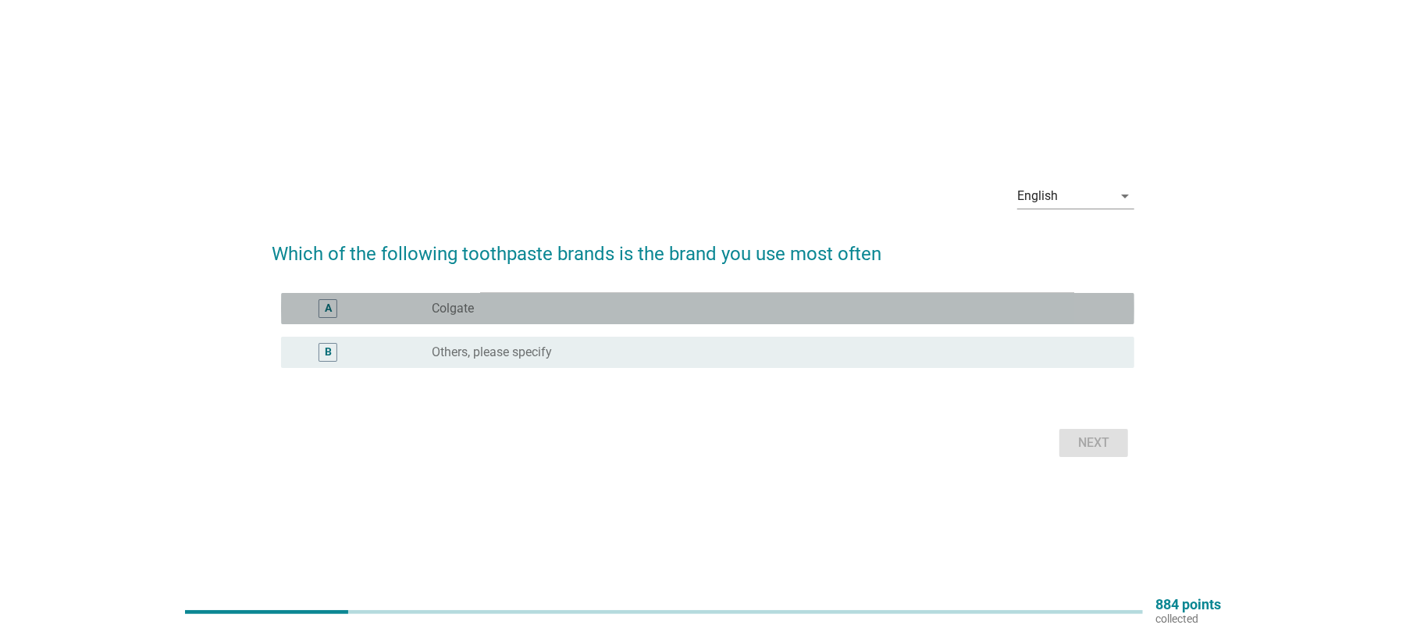
click at [476, 304] on div "radio_button_unchecked Colgate" at bounding box center [771, 309] width 678 height 16
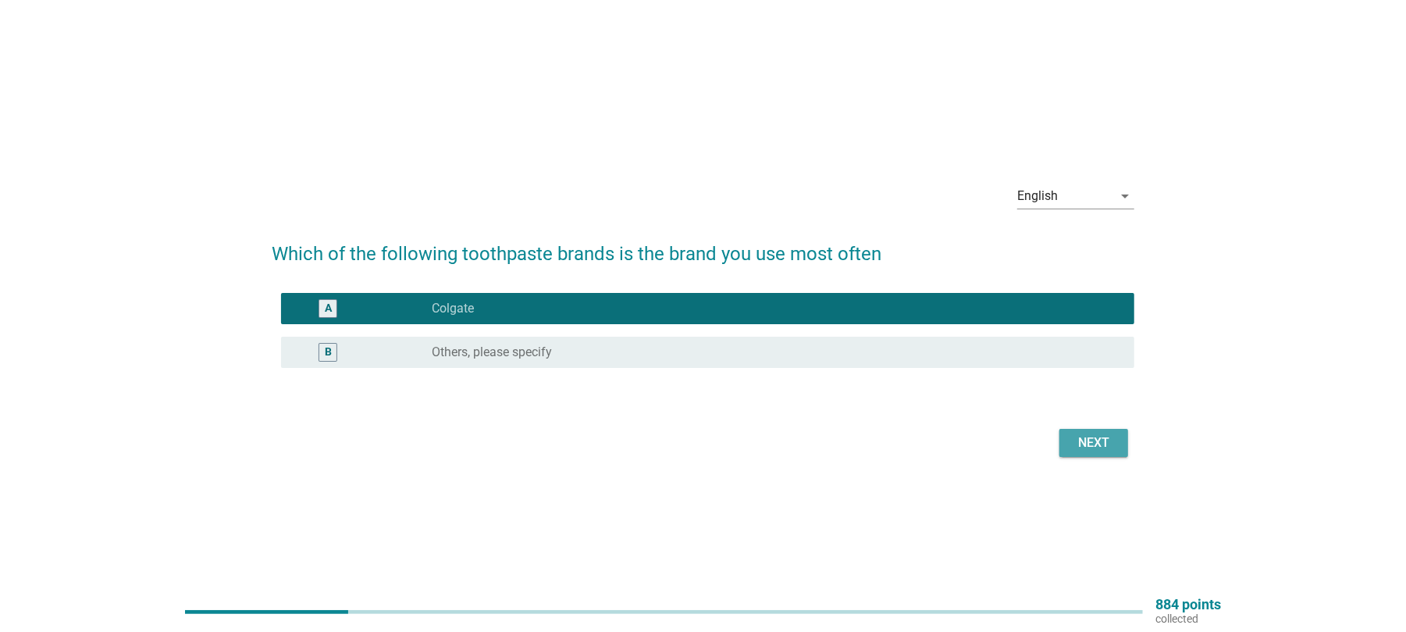
click at [1078, 438] on div "Next" at bounding box center [1094, 442] width 44 height 19
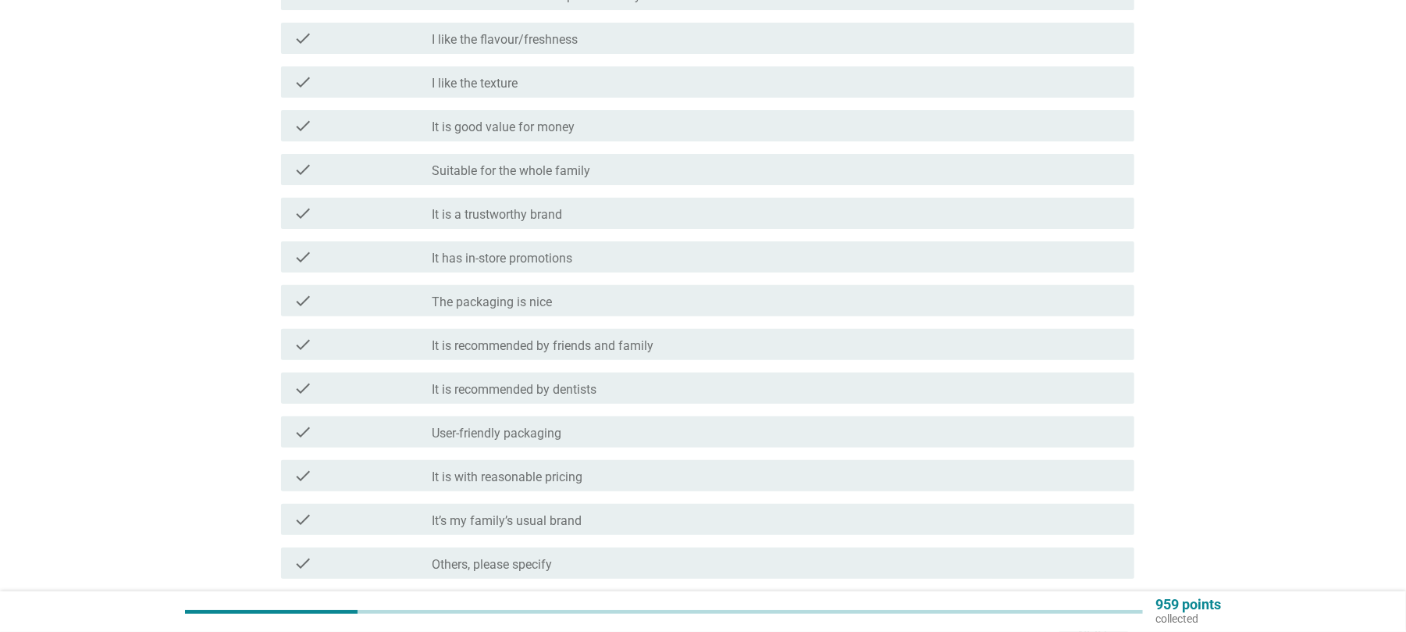
scroll to position [312, 0]
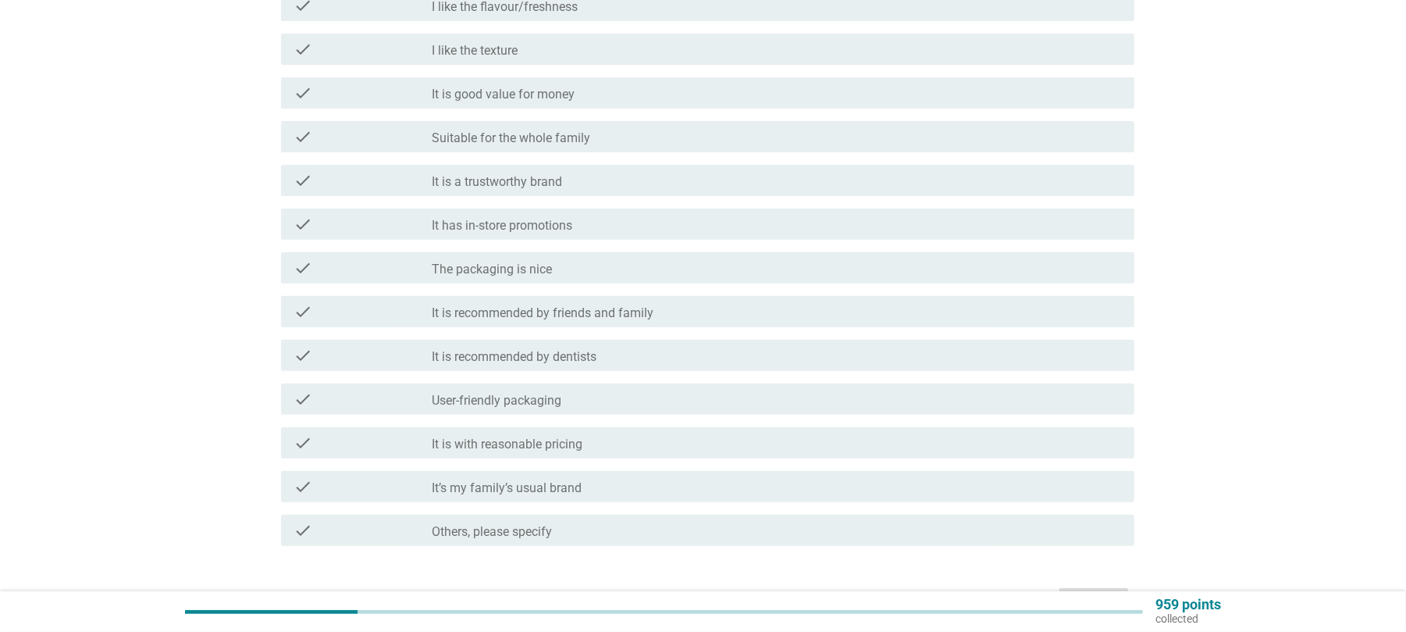
click at [509, 216] on div "check_box_outline_blank It has in-store promotions" at bounding box center [777, 224] width 690 height 19
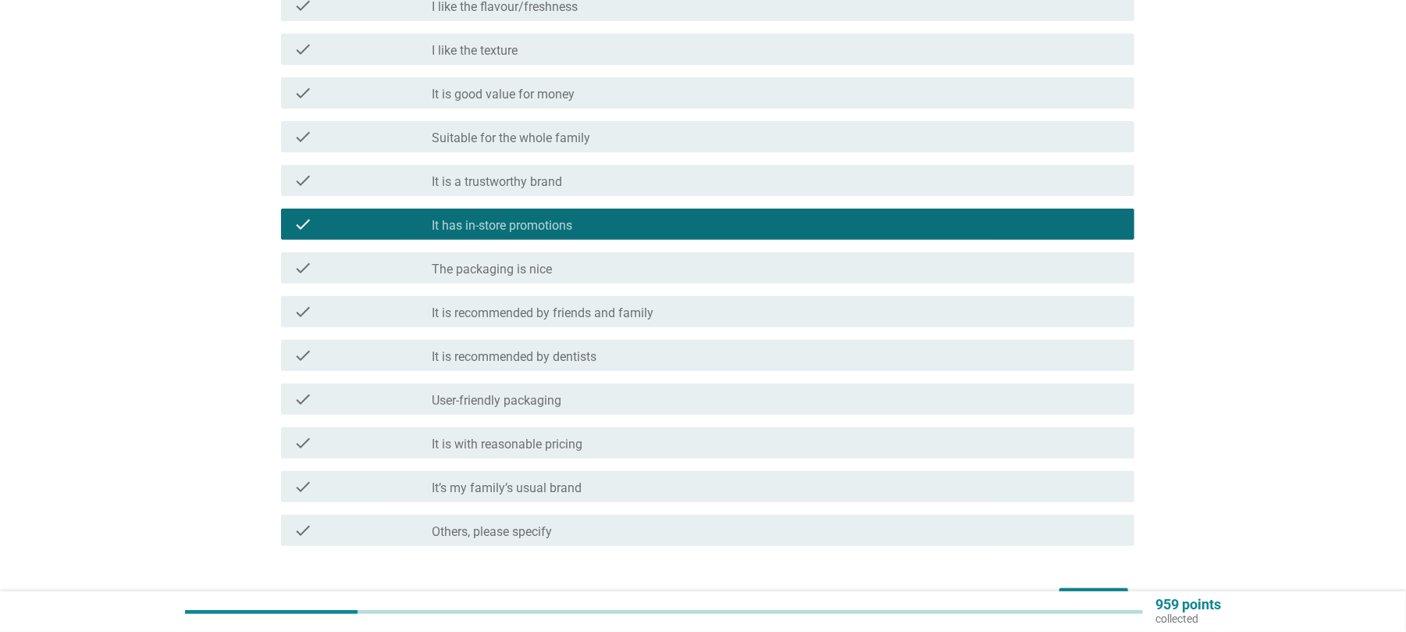
click at [548, 450] on label "It is with reasonable pricing" at bounding box center [507, 444] width 151 height 16
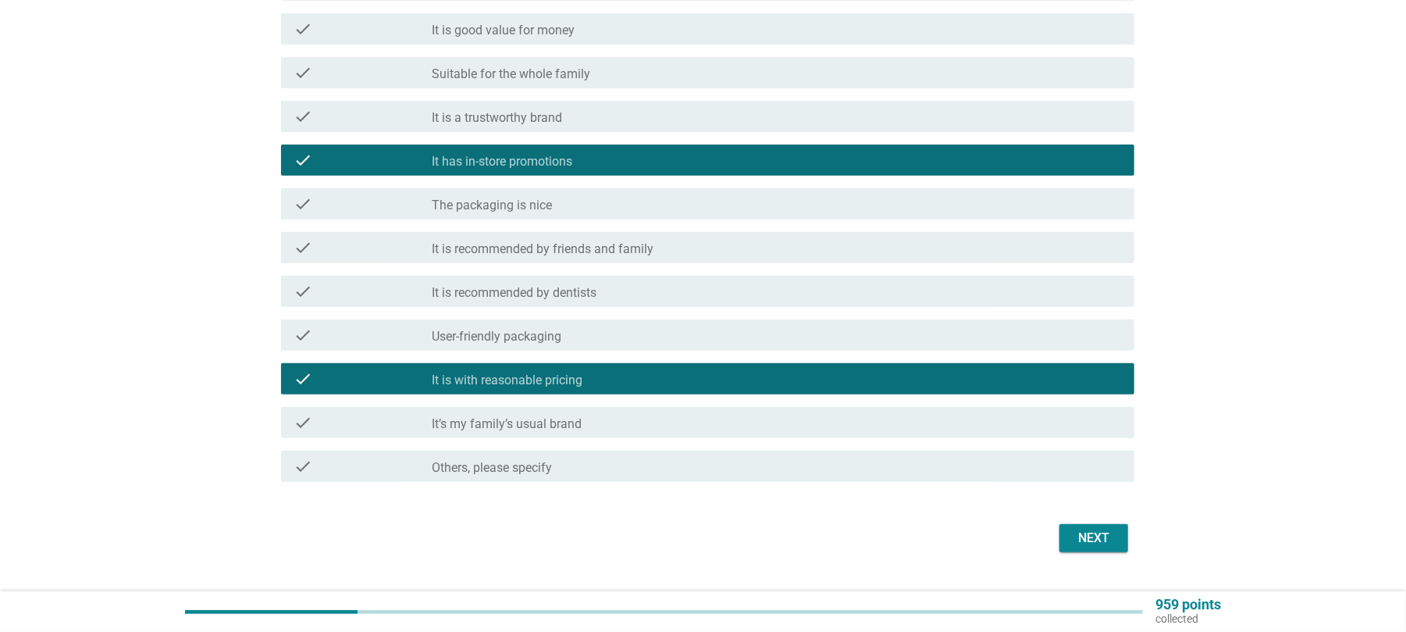
scroll to position [412, 0]
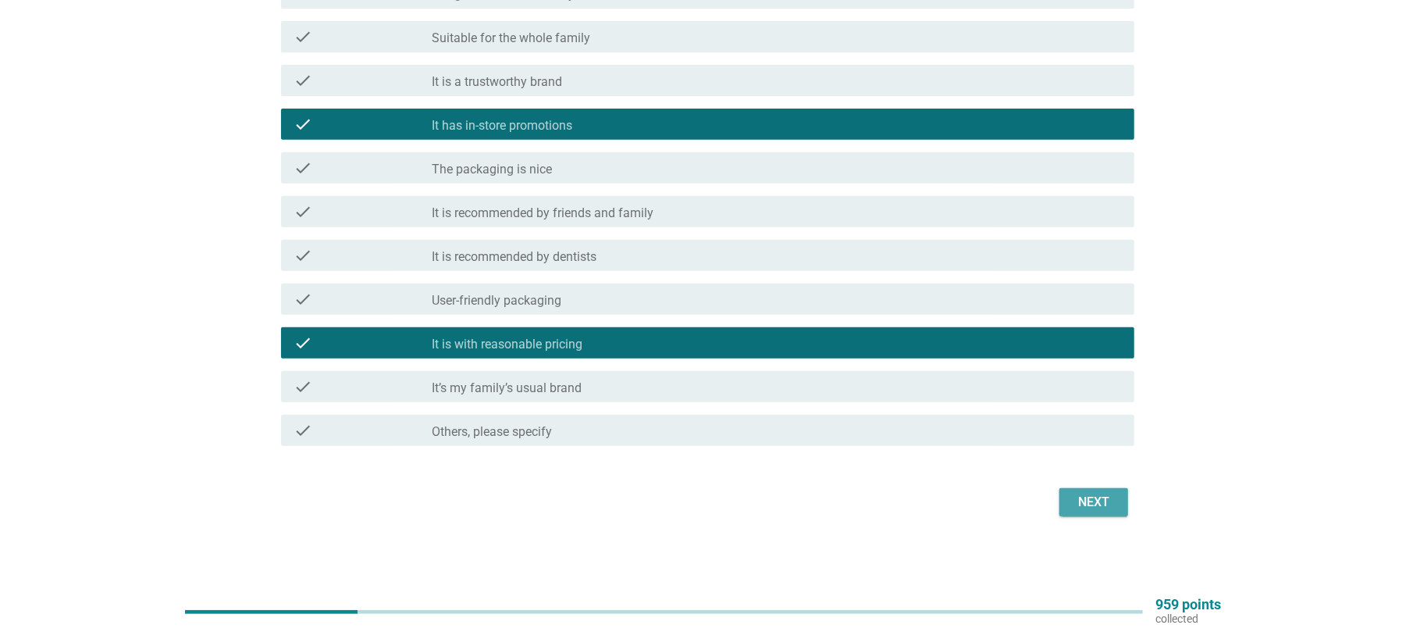
click at [1103, 508] on div "Next" at bounding box center [1094, 502] width 44 height 19
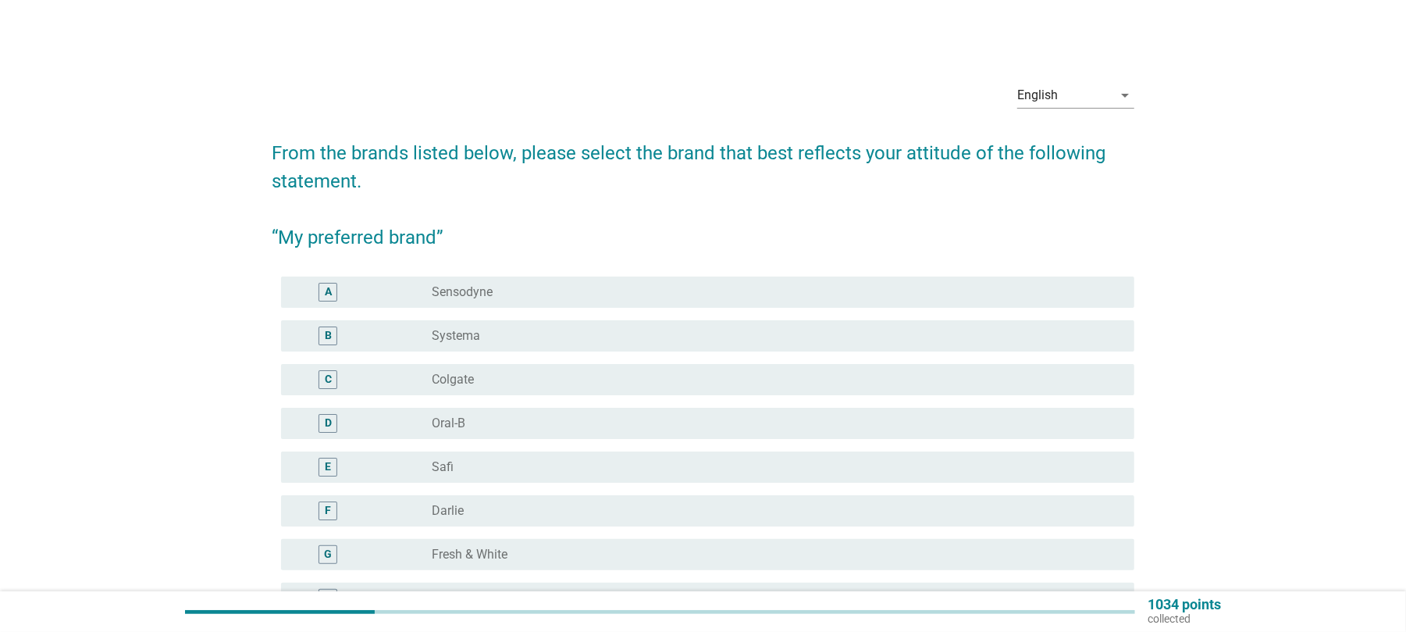
scroll to position [104, 0]
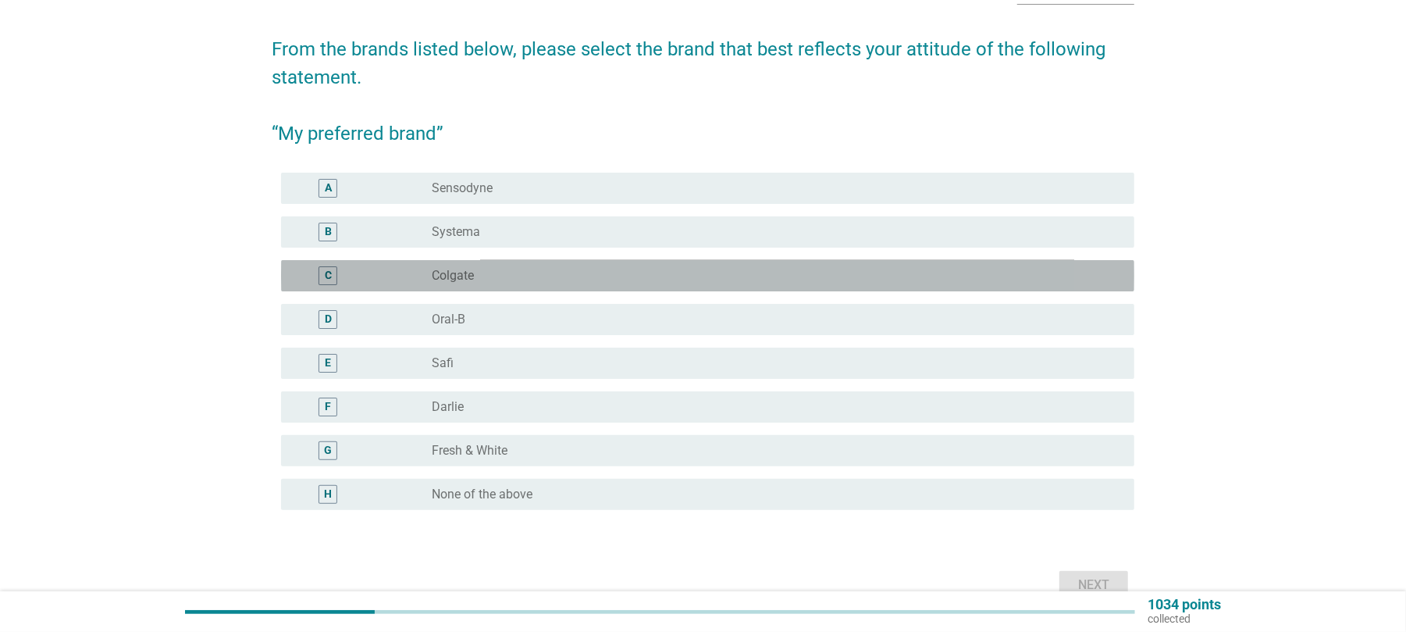
click at [447, 269] on label "Colgate" at bounding box center [453, 276] width 42 height 16
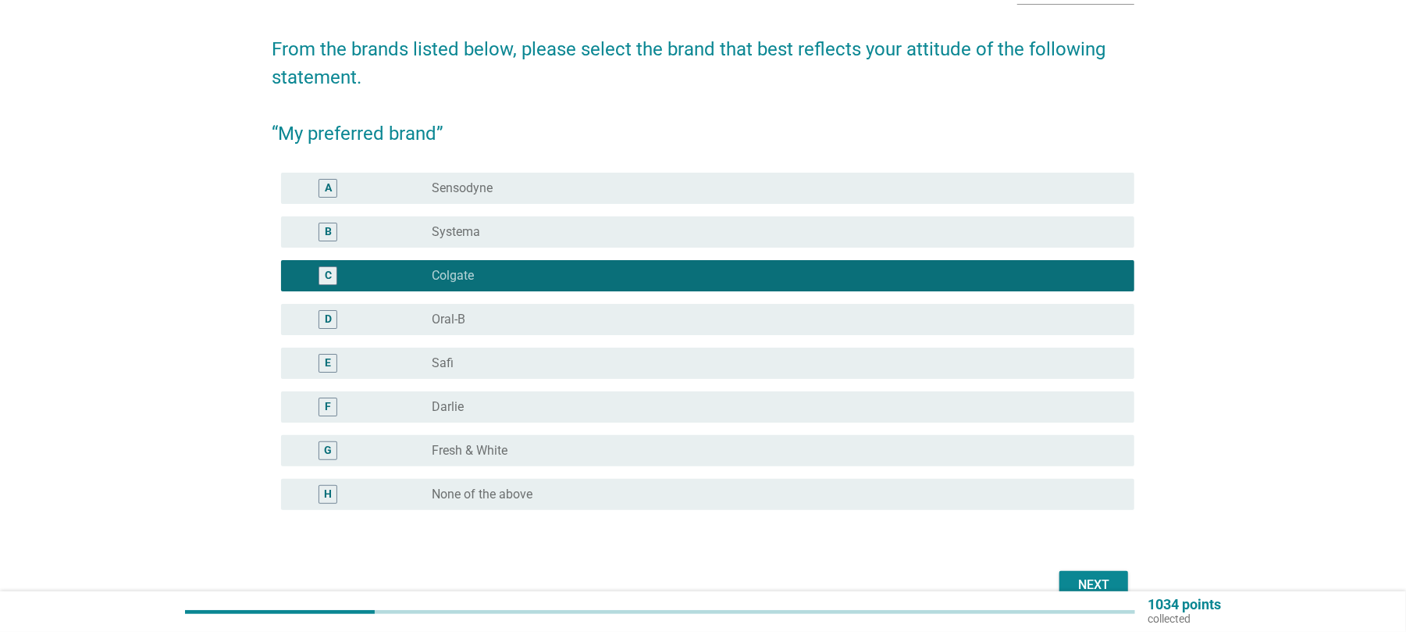
click at [448, 407] on label "Darlie" at bounding box center [448, 407] width 32 height 16
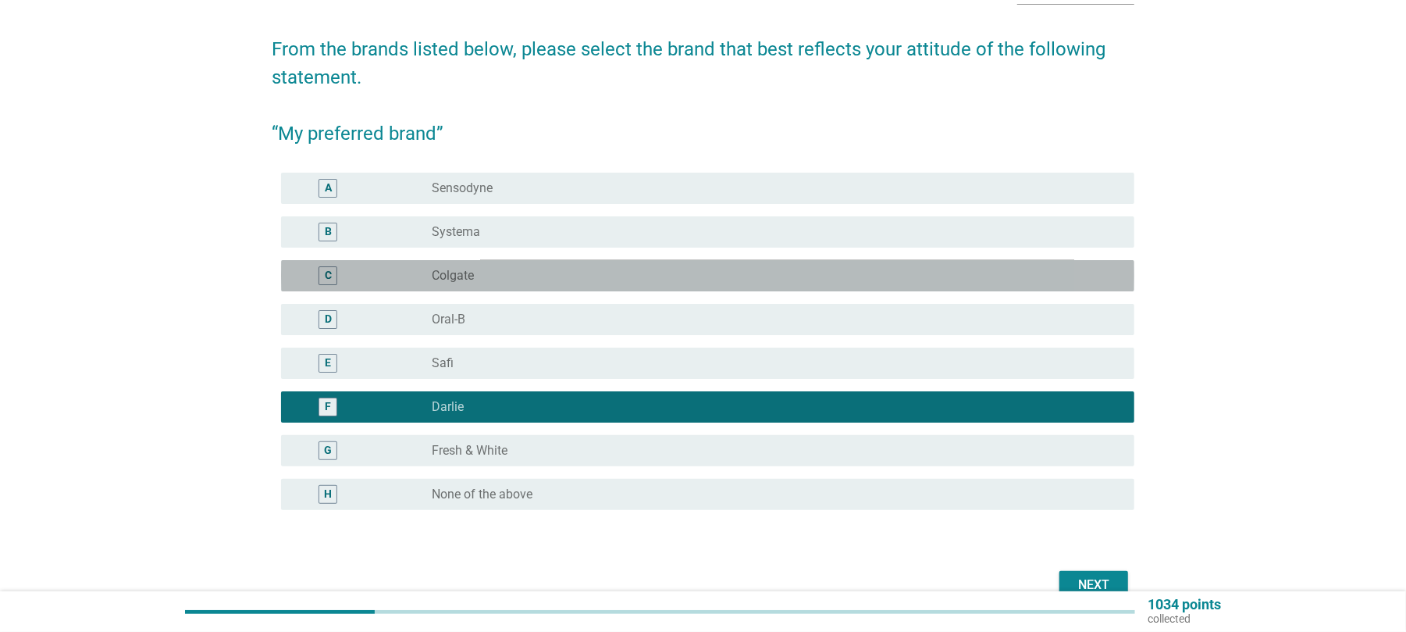
click at [451, 273] on label "Colgate" at bounding box center [453, 276] width 42 height 16
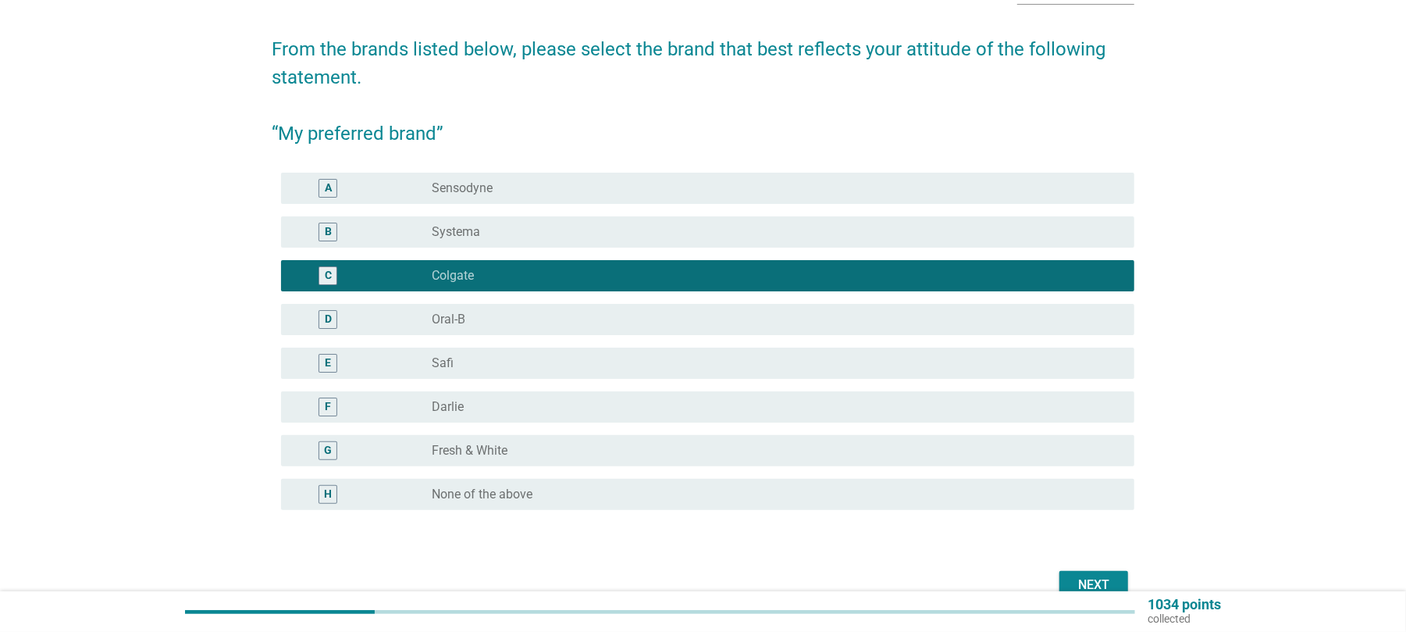
drag, startPoint x: 1072, startPoint y: 567, endPoint x: 1079, endPoint y: 579, distance: 13.7
click at [1074, 572] on div "Next" at bounding box center [703, 584] width 863 height 37
click at [1079, 579] on div "Next" at bounding box center [1094, 584] width 44 height 19
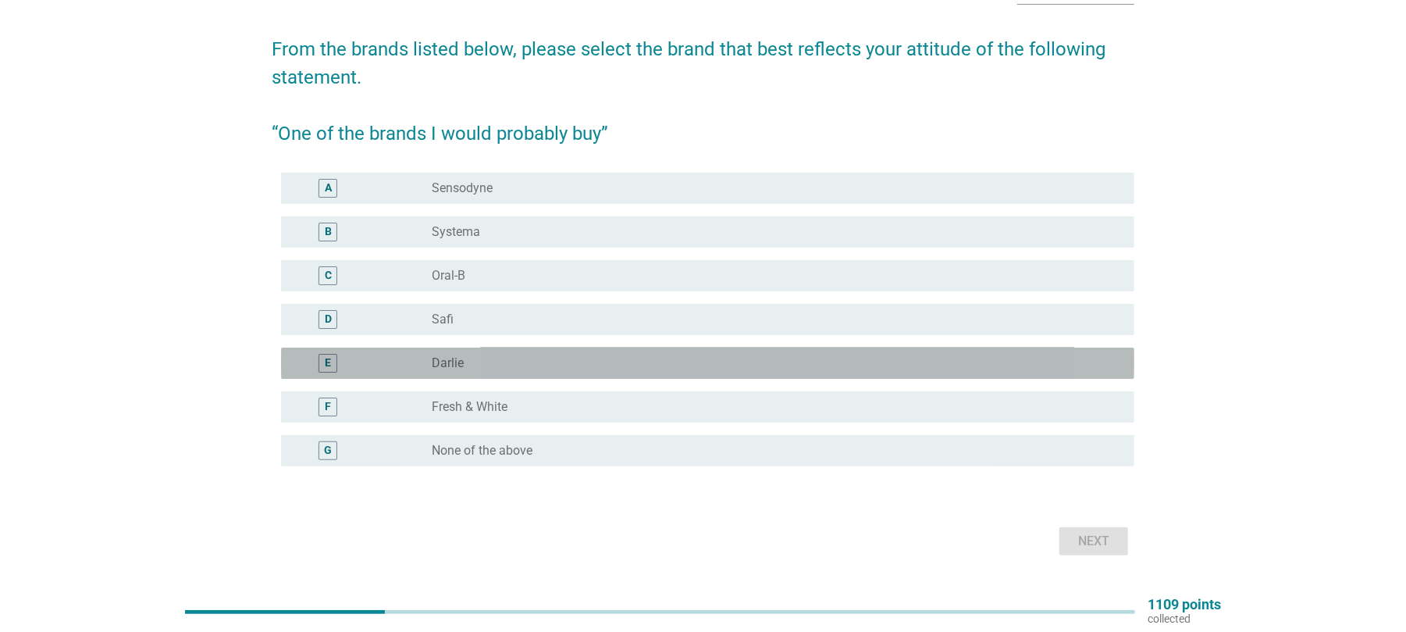
click at [442, 363] on label "Darlie" at bounding box center [448, 363] width 32 height 16
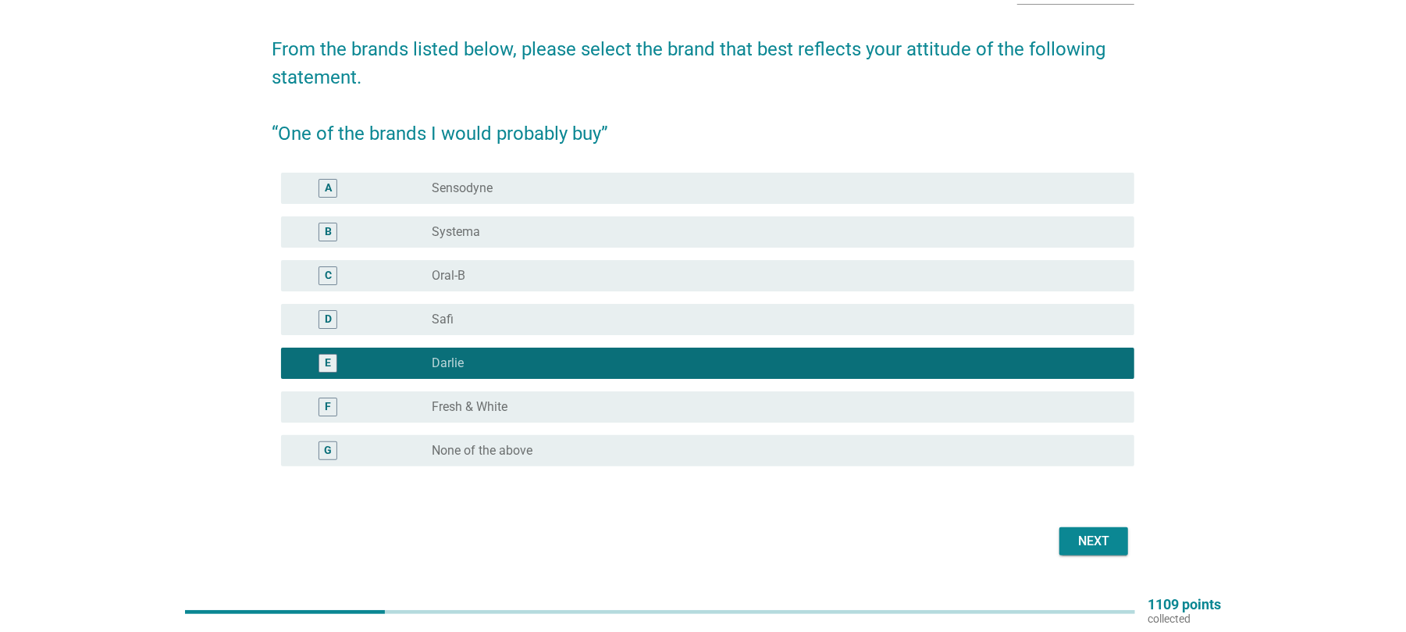
click at [1100, 548] on div "Next" at bounding box center [1094, 541] width 44 height 19
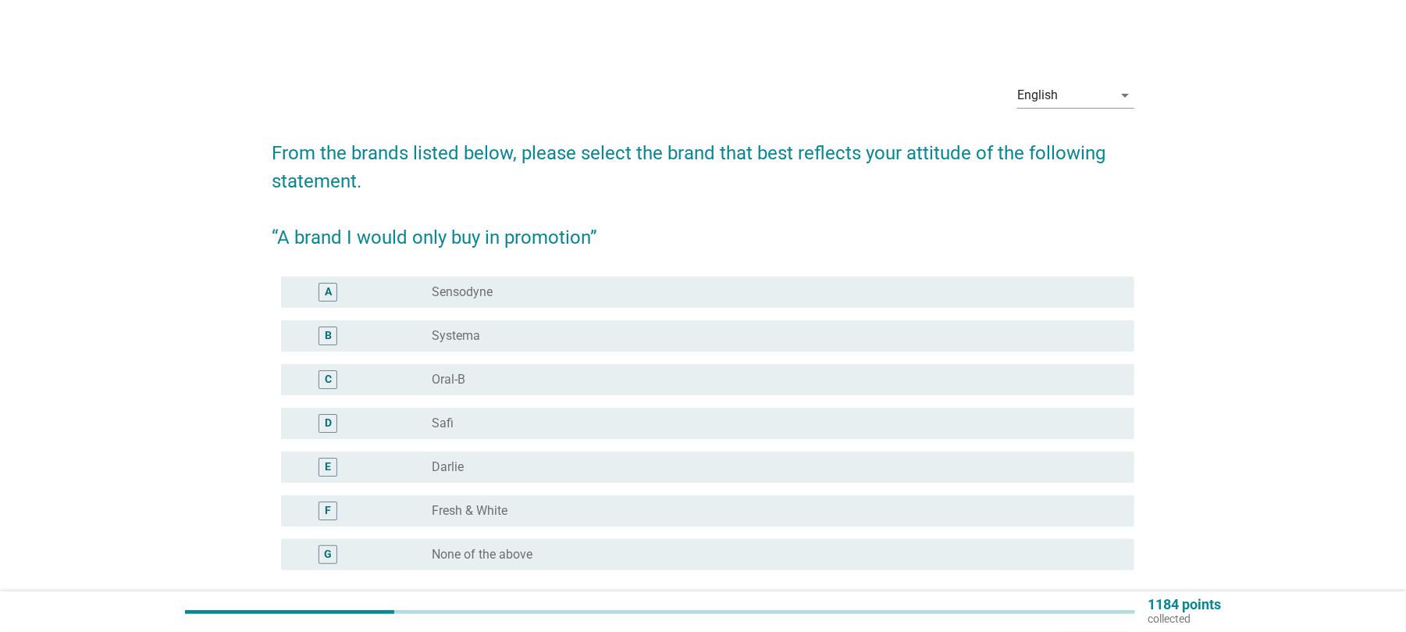
click at [473, 336] on label "Systema" at bounding box center [456, 336] width 48 height 16
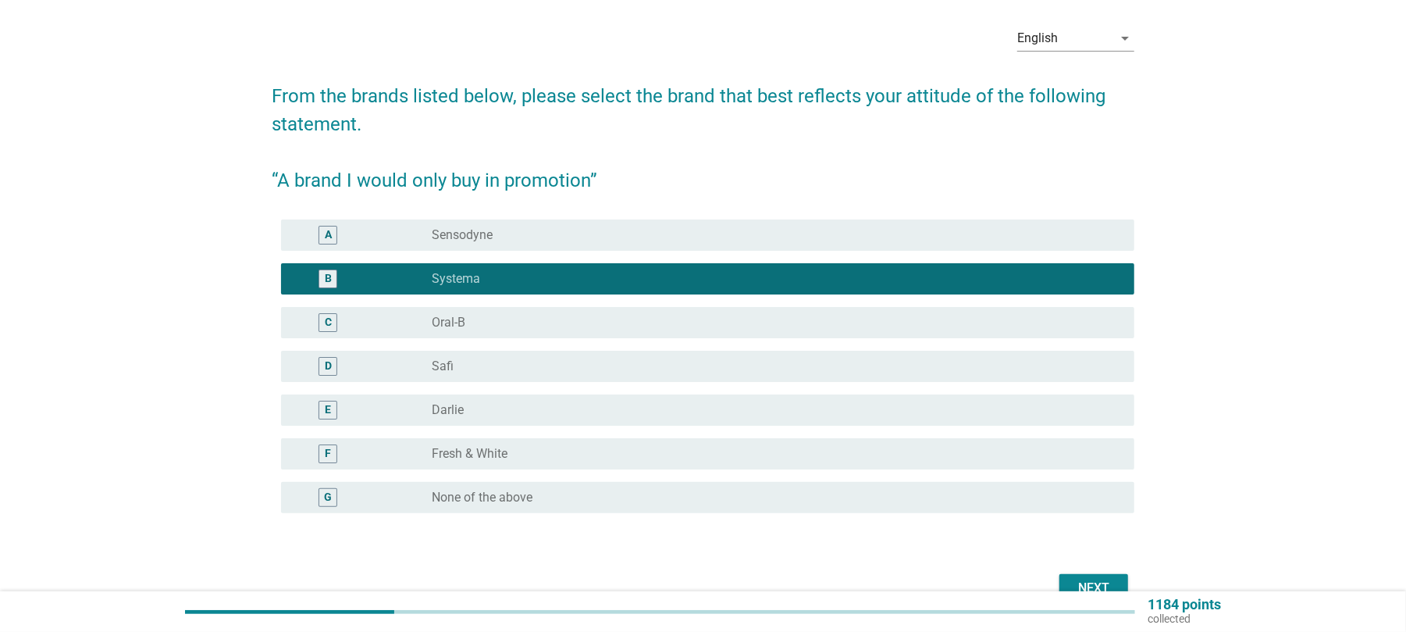
scroll to position [104, 0]
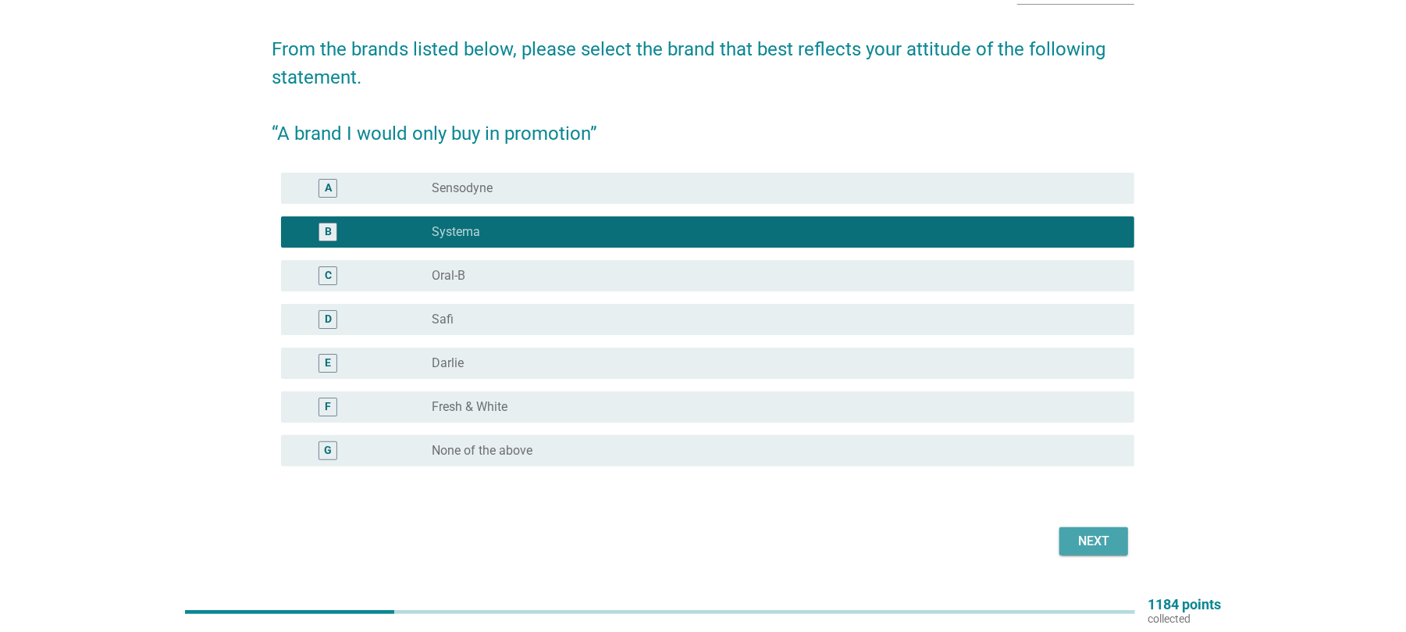
click at [1090, 540] on div "Next" at bounding box center [1094, 541] width 44 height 19
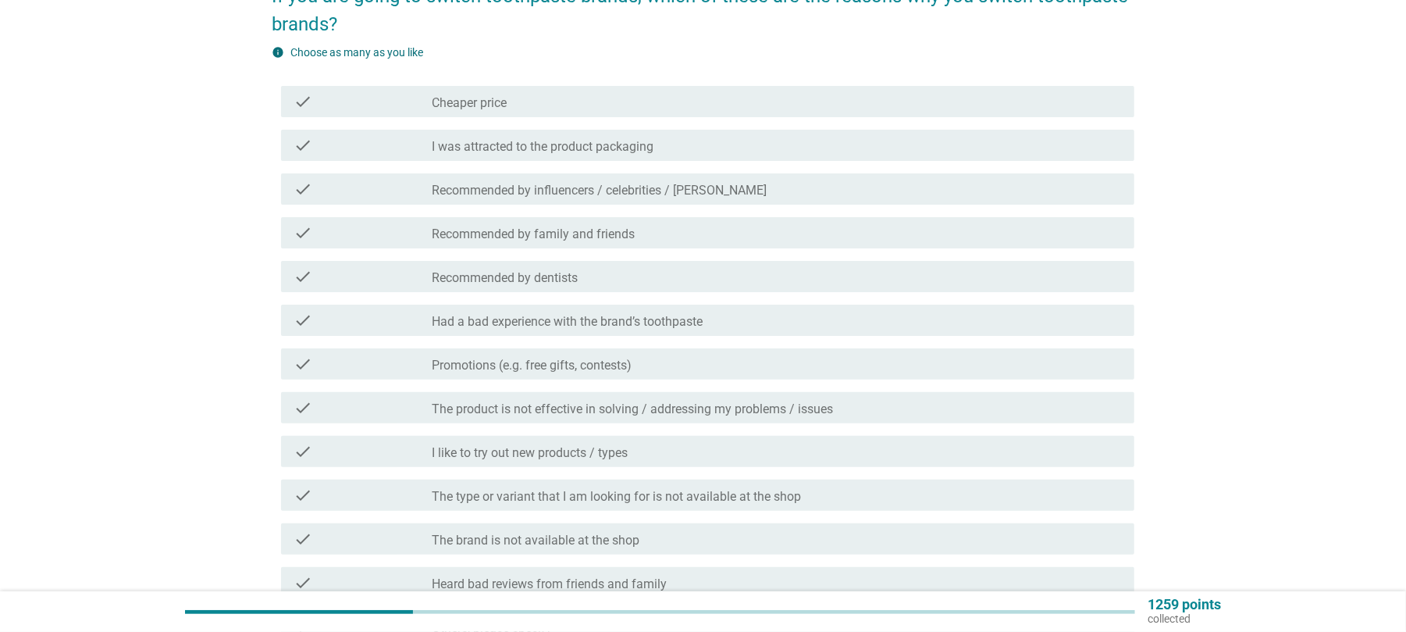
scroll to position [208, 0]
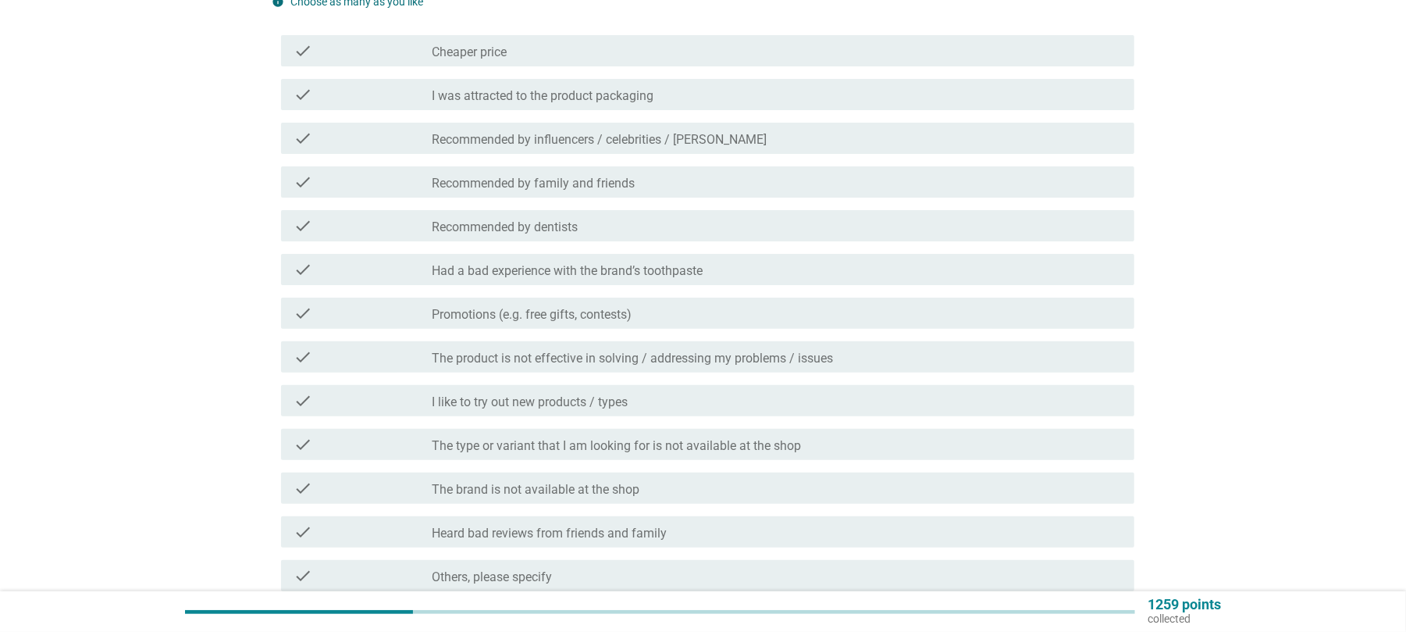
click at [491, 57] on label "Cheaper price" at bounding box center [469, 53] width 75 height 16
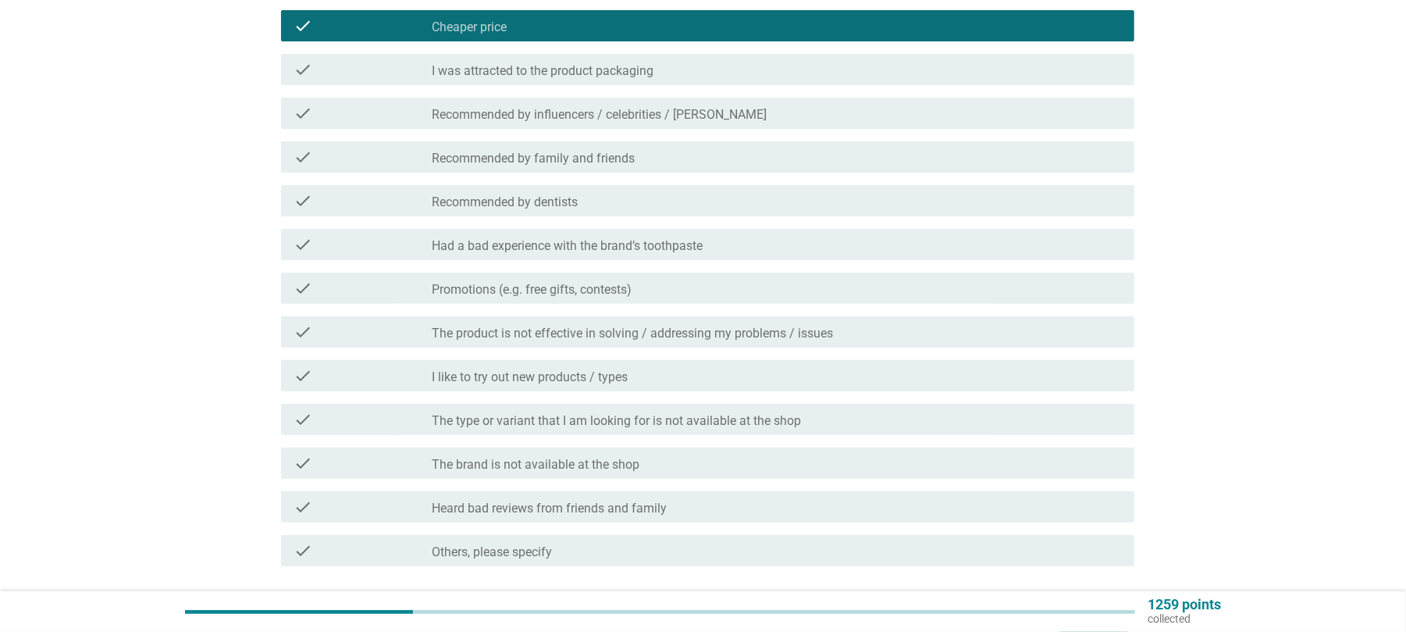
scroll to position [104, 0]
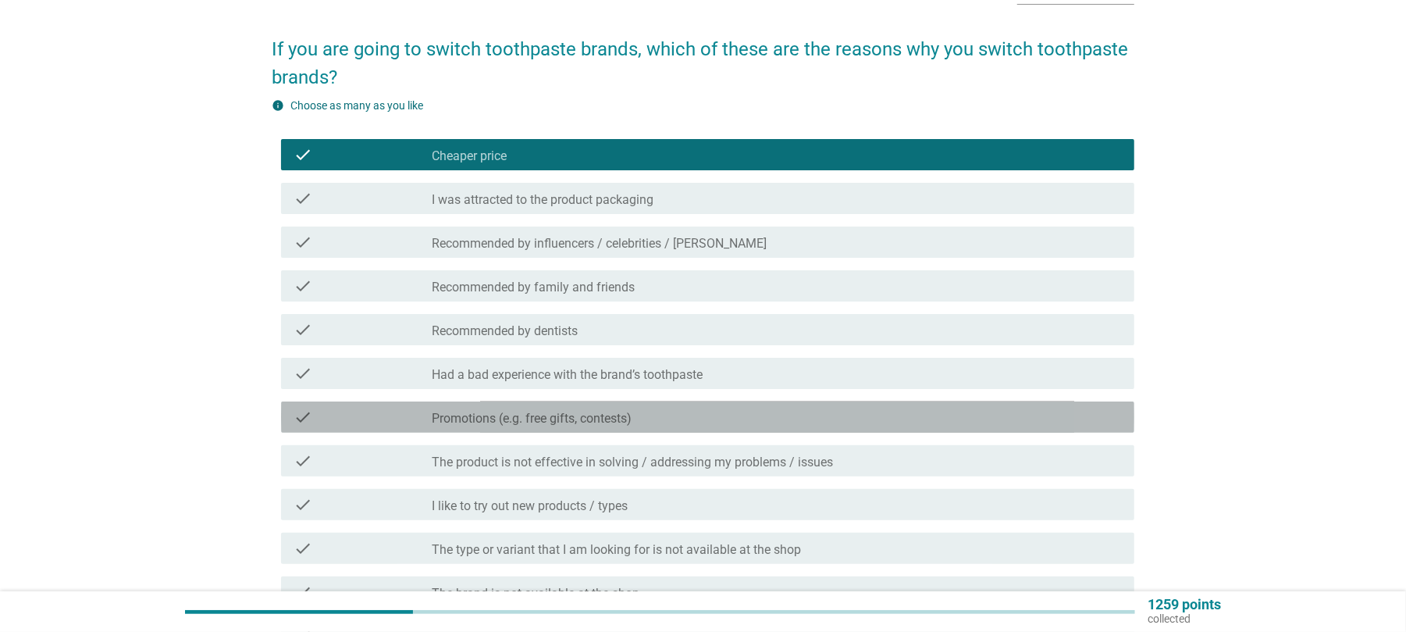
click at [575, 411] on label "Promotions (e.g. free gifts, contests)" at bounding box center [532, 419] width 200 height 16
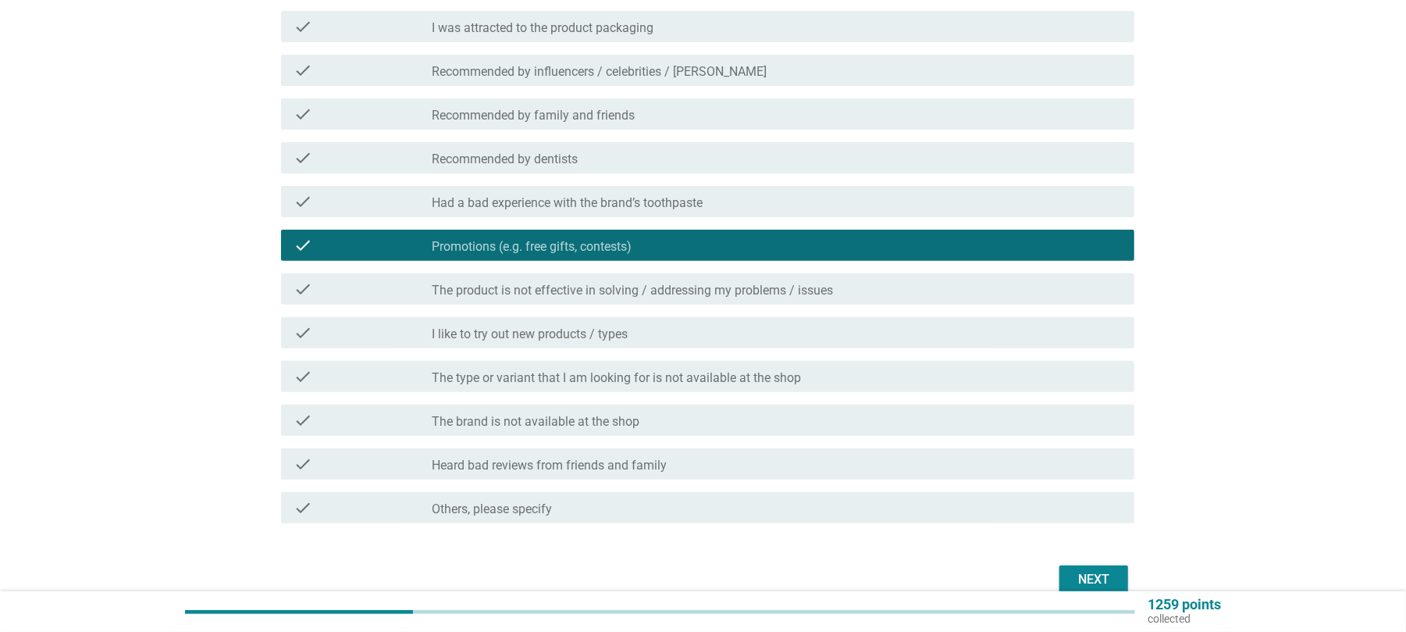
scroll to position [312, 0]
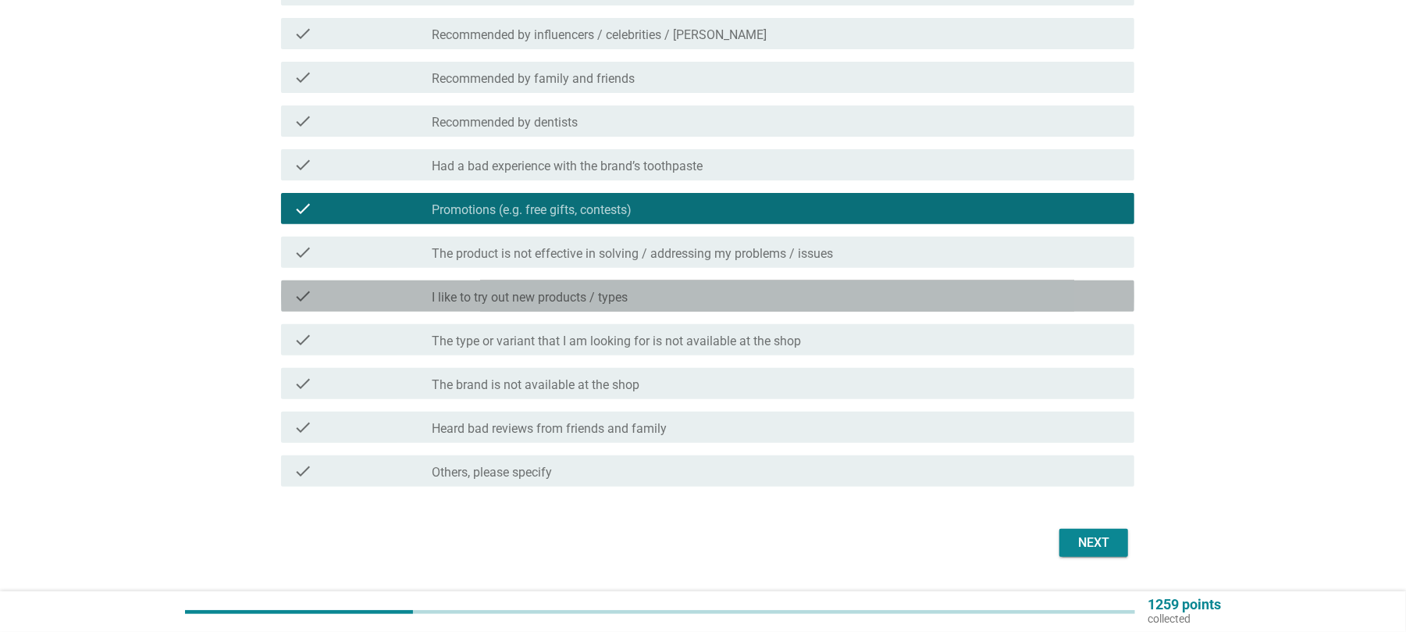
click at [591, 295] on label "I like to try out new products / types" at bounding box center [530, 298] width 196 height 16
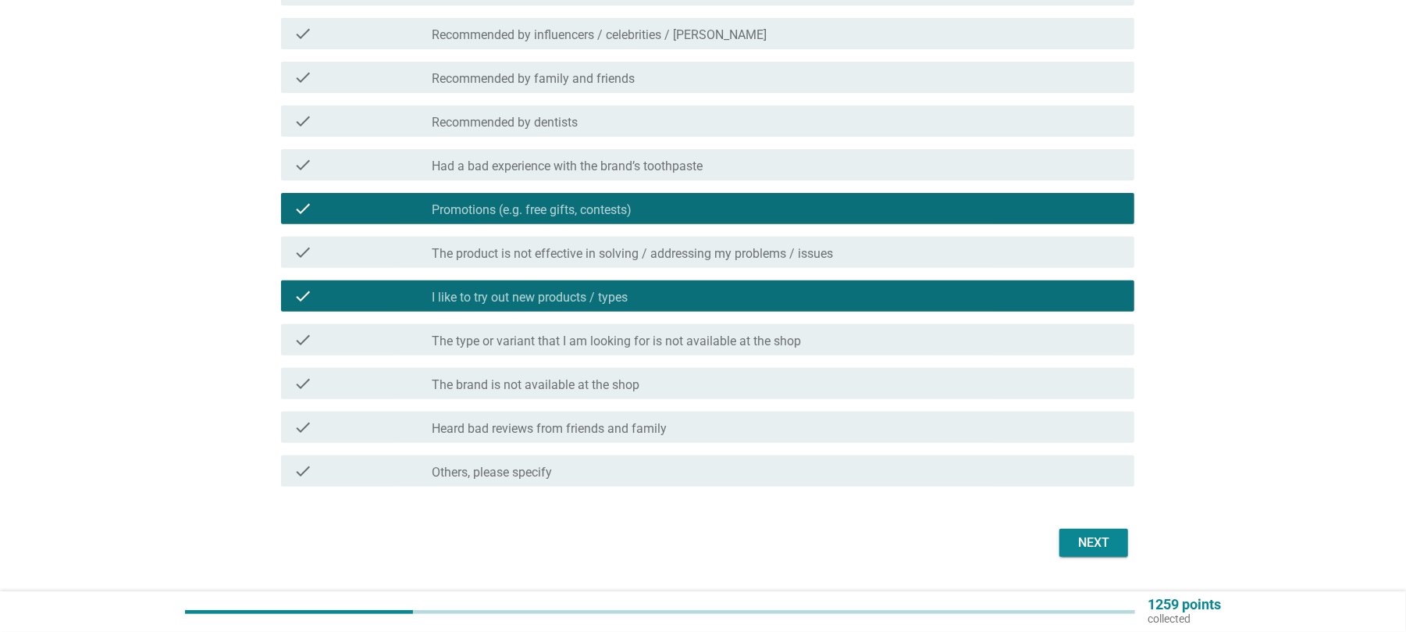
click at [612, 350] on div "check check_box_outline_blank The type or variant that I am looking for is not …" at bounding box center [707, 339] width 853 height 31
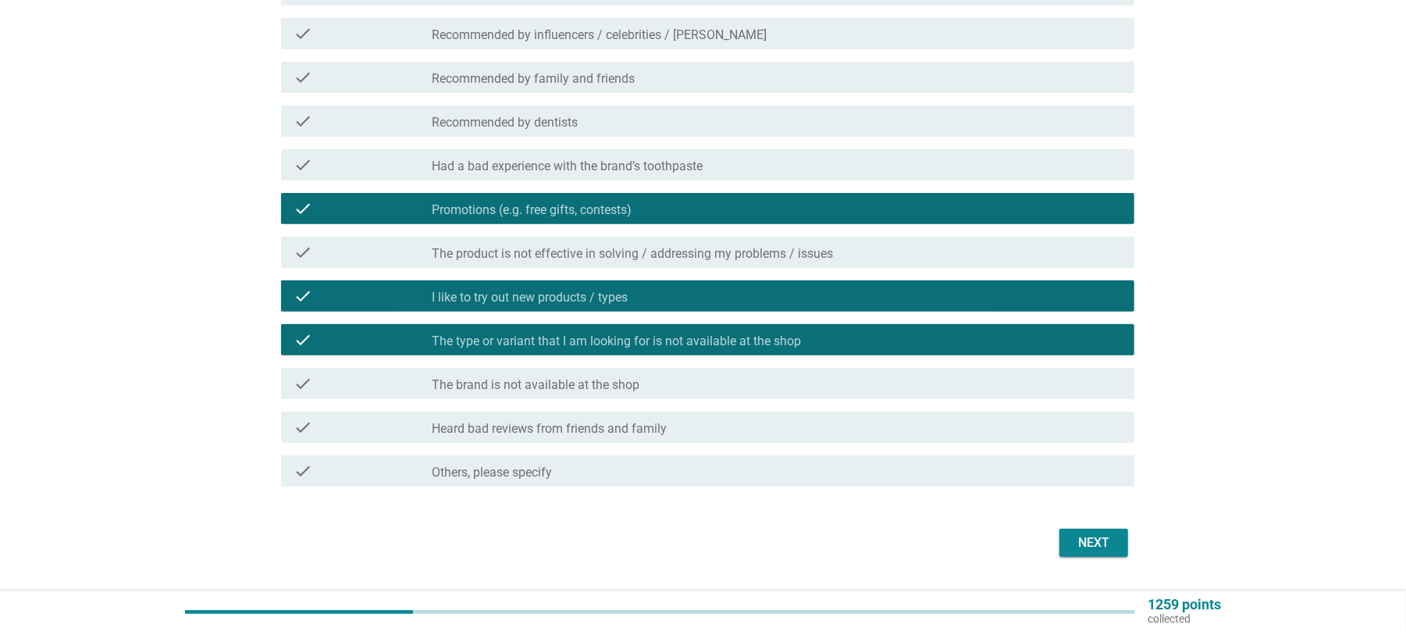
click at [1092, 538] on div "Next" at bounding box center [1094, 542] width 44 height 19
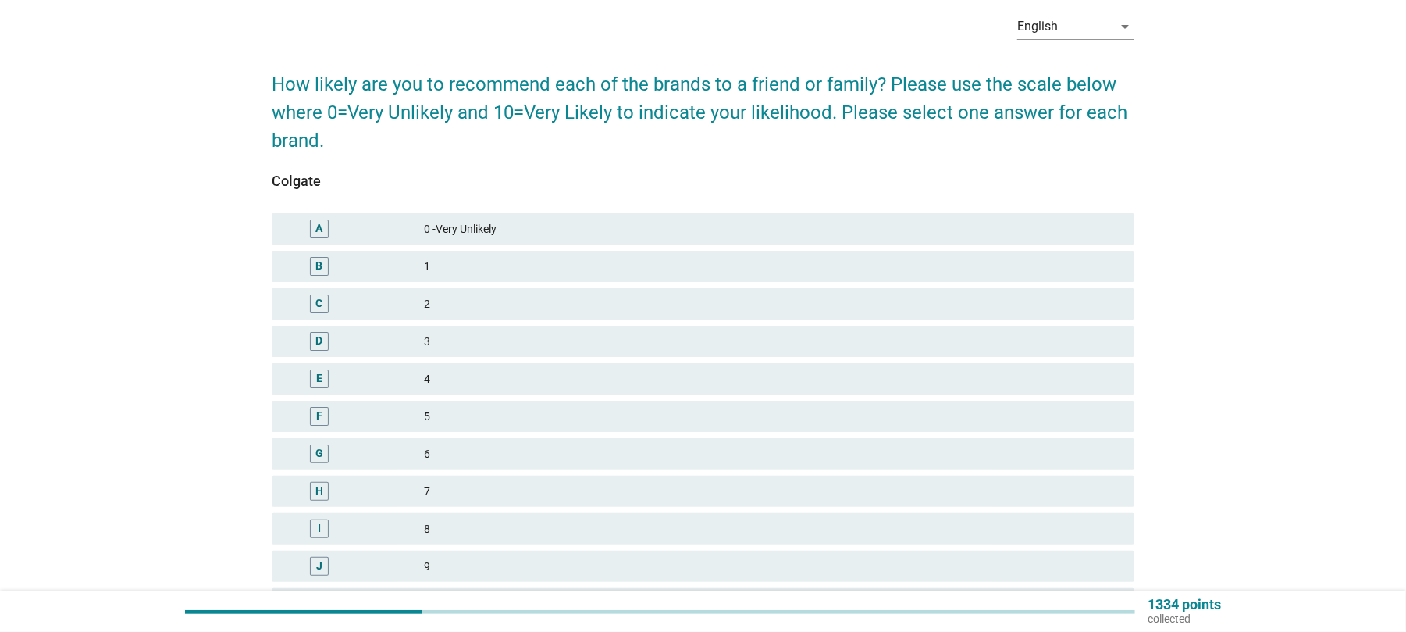
scroll to position [104, 0]
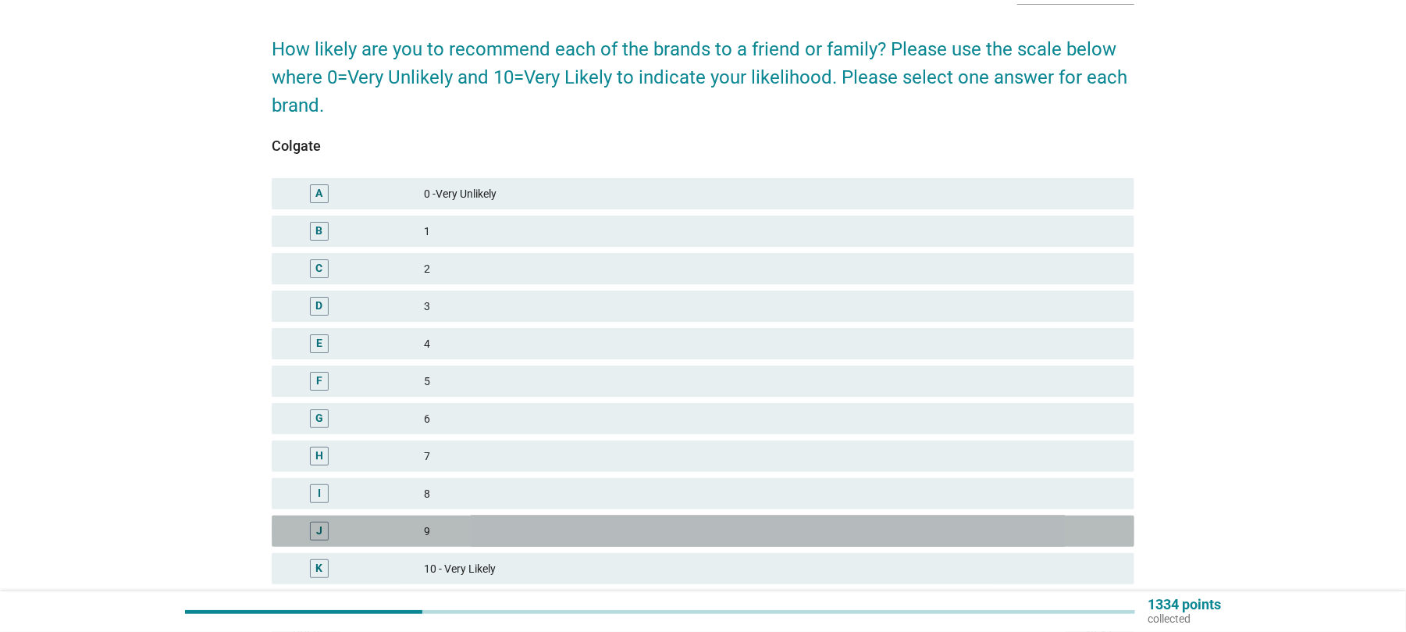
click at [465, 539] on div "9" at bounding box center [773, 531] width 698 height 19
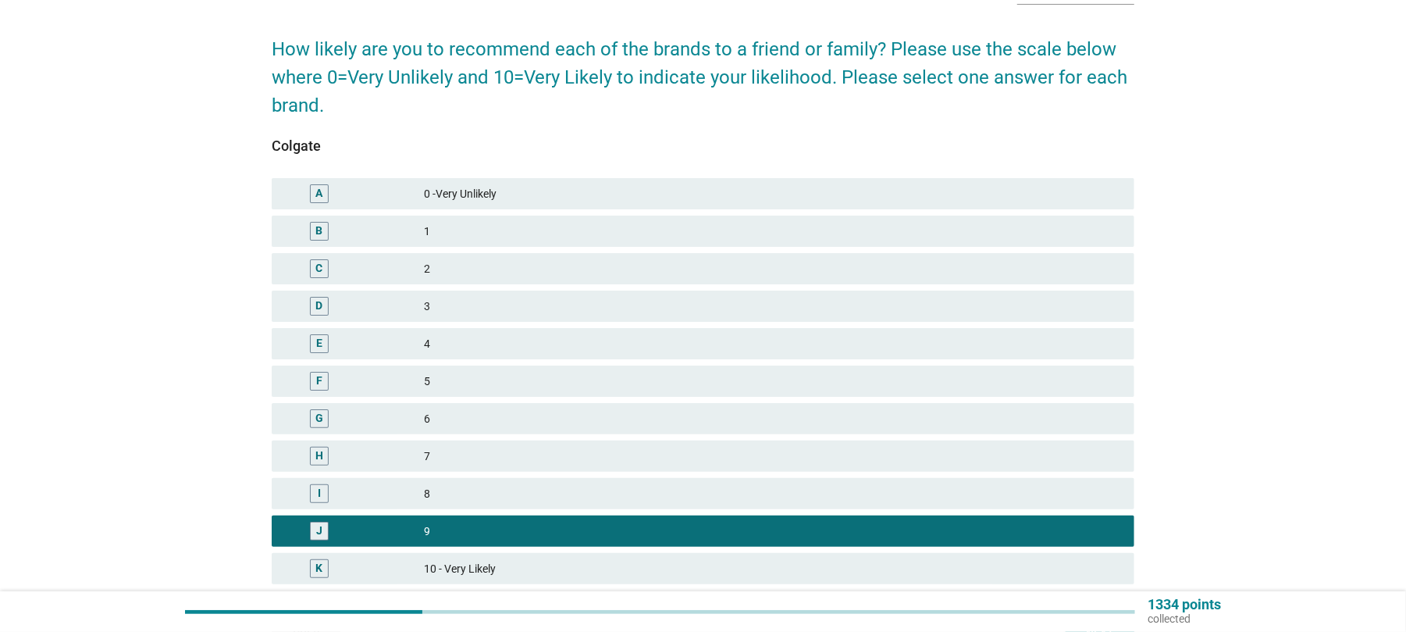
click at [469, 451] on div "7" at bounding box center [773, 456] width 698 height 19
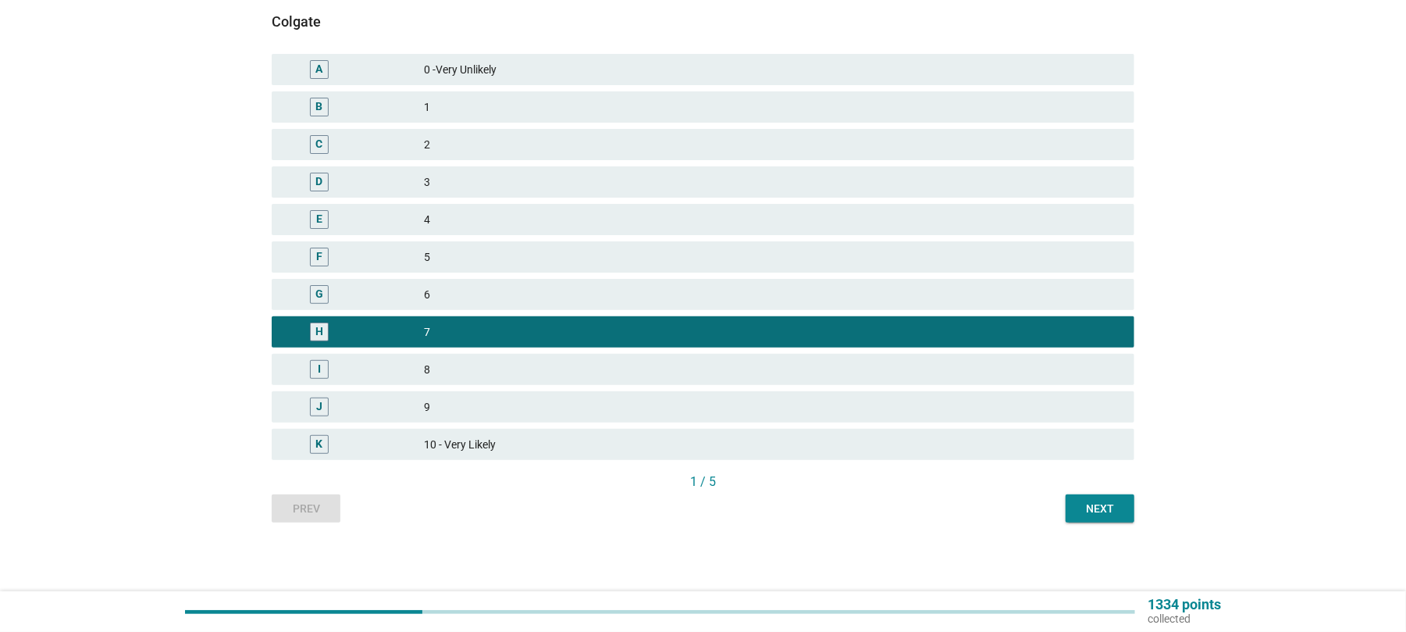
scroll to position [229, 0]
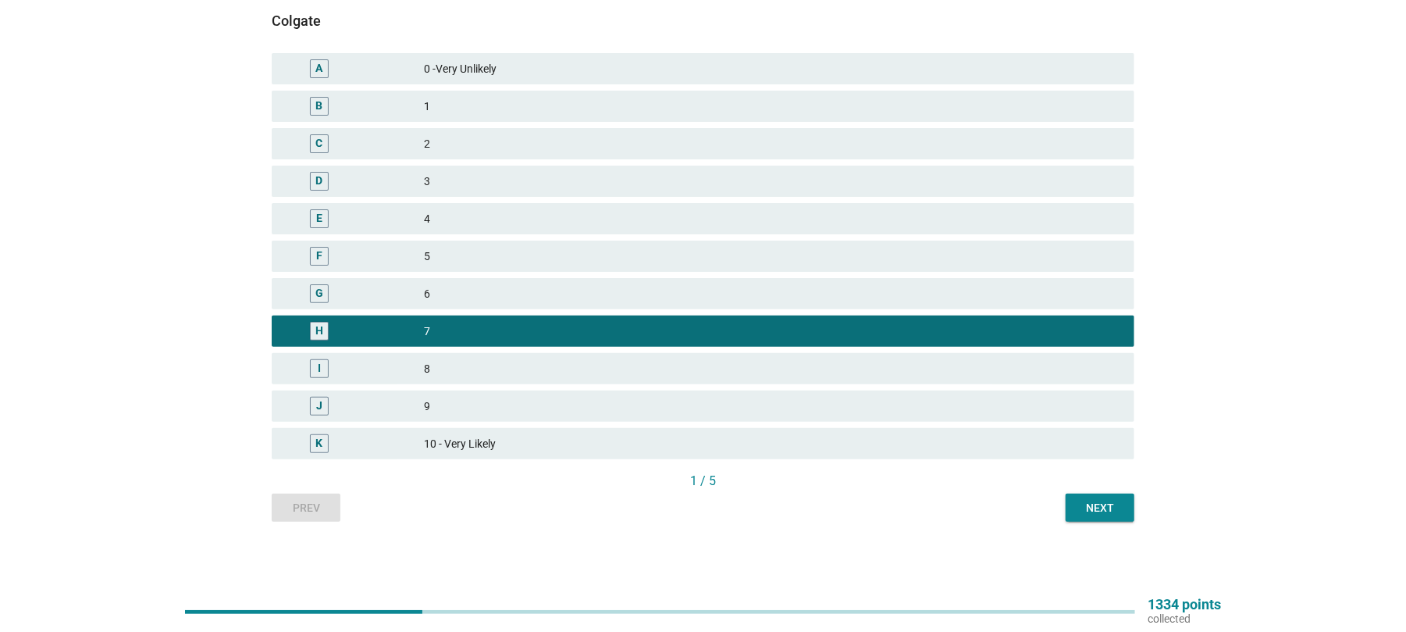
click at [1115, 511] on div "Next" at bounding box center [1100, 508] width 44 height 16
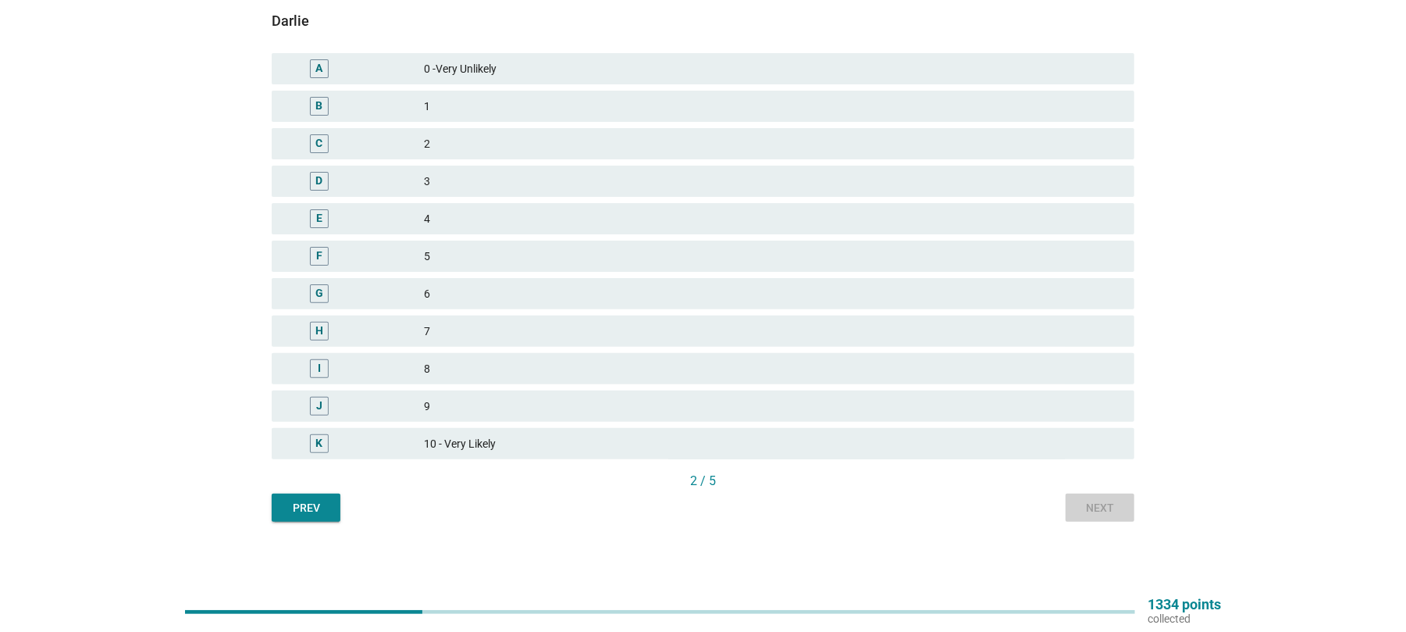
scroll to position [0, 0]
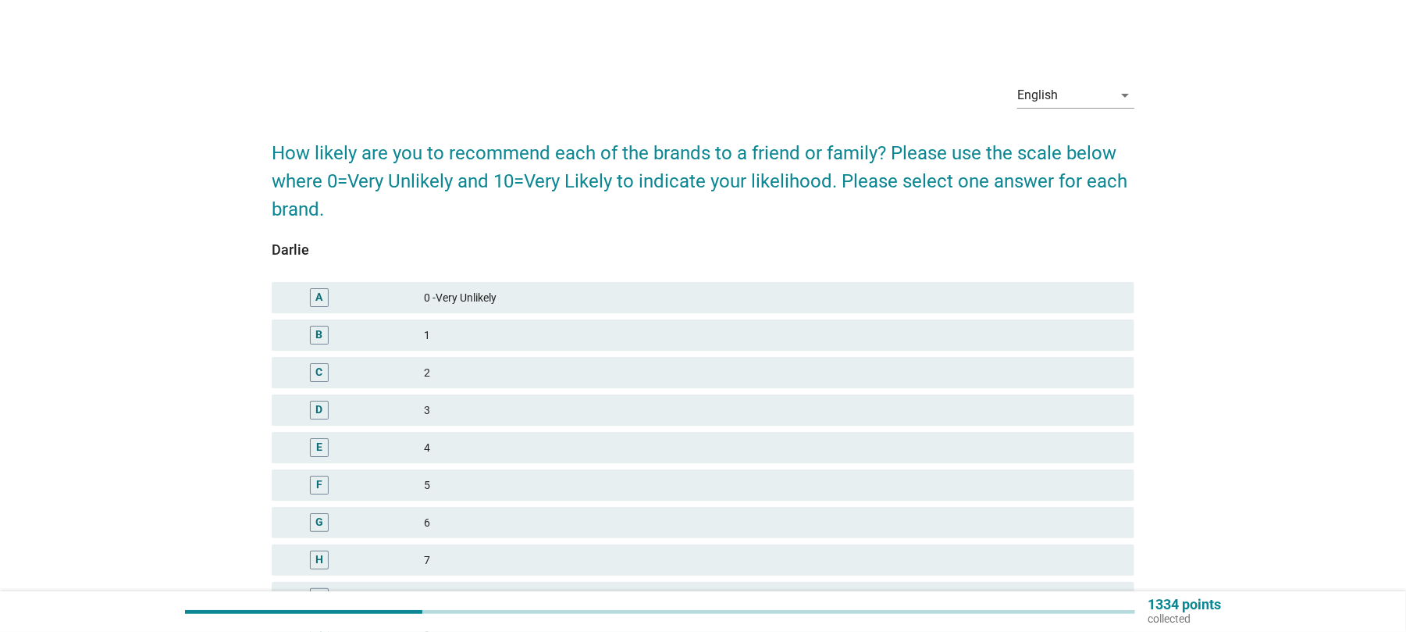
click at [425, 559] on div "7" at bounding box center [773, 559] width 698 height 19
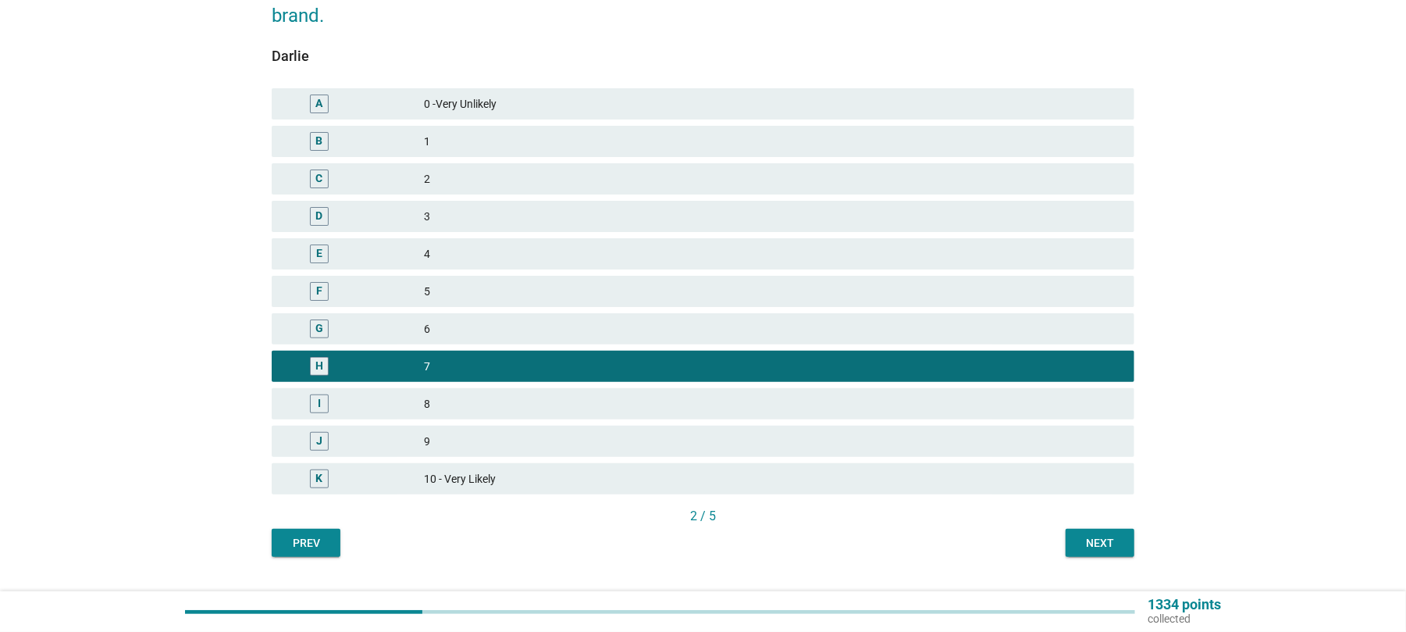
scroll to position [229, 0]
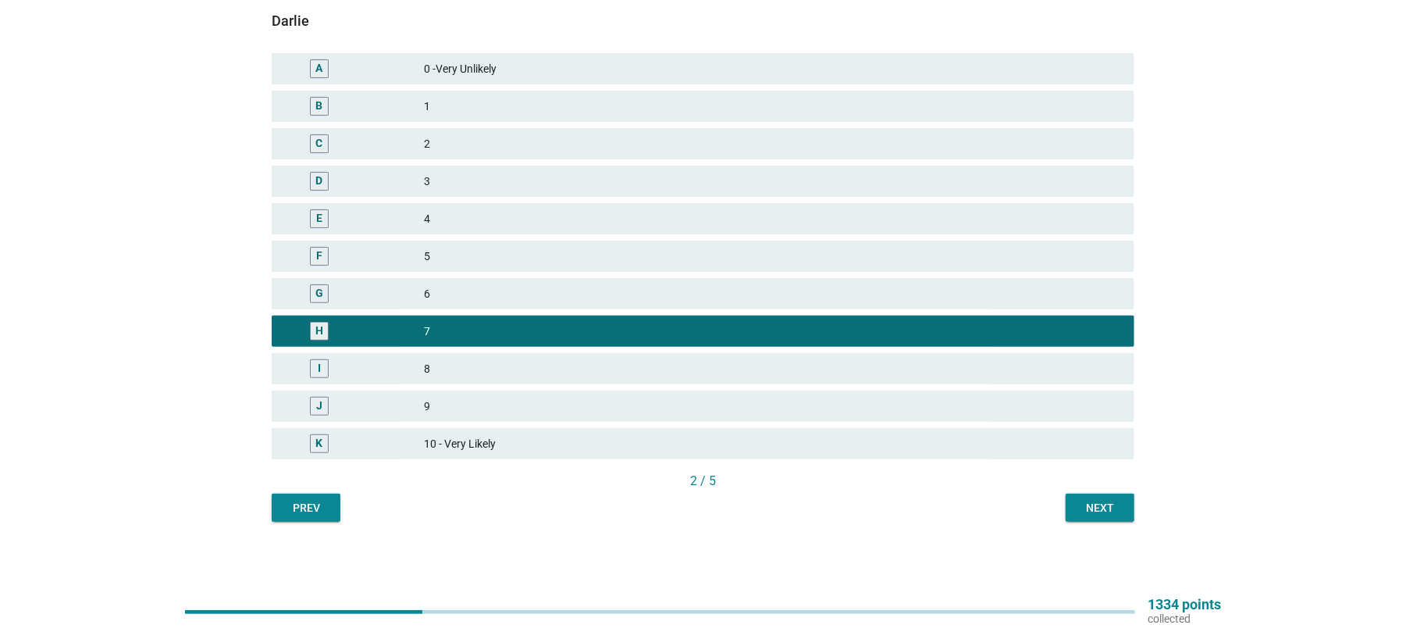
click at [1106, 504] on div "Next" at bounding box center [1100, 508] width 44 height 16
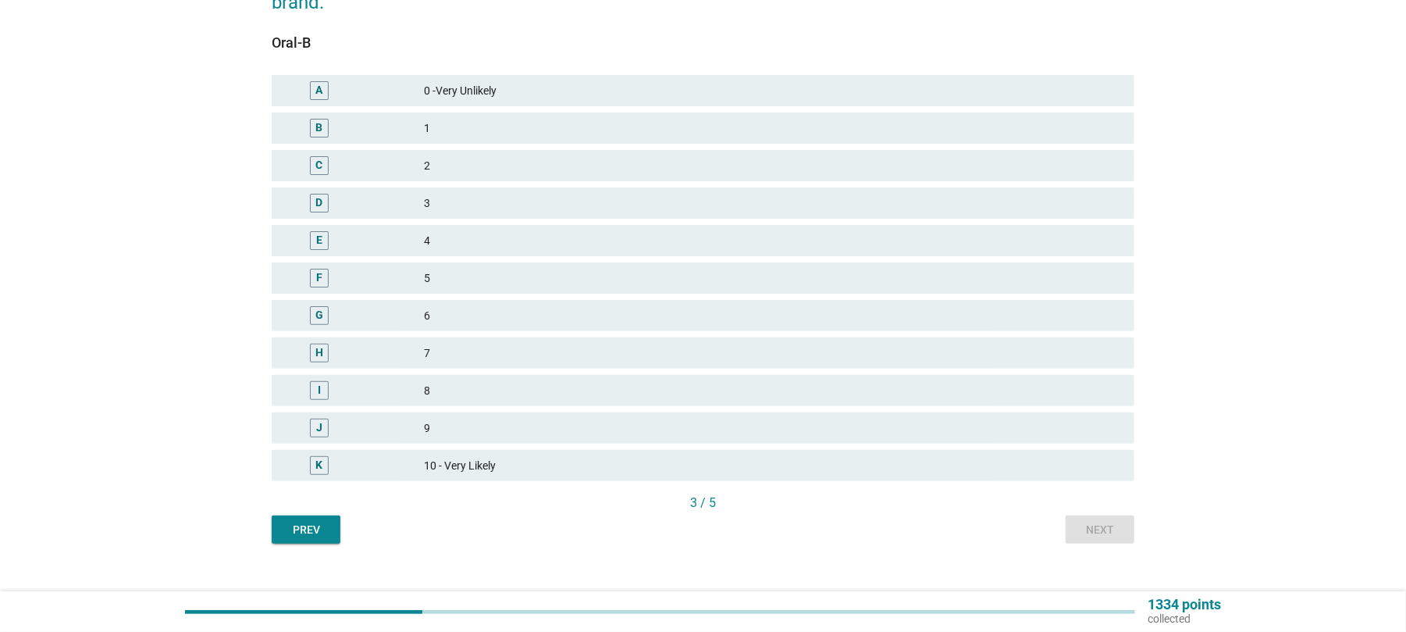
scroll to position [208, 0]
click at [419, 280] on div "F" at bounding box center [354, 277] width 140 height 19
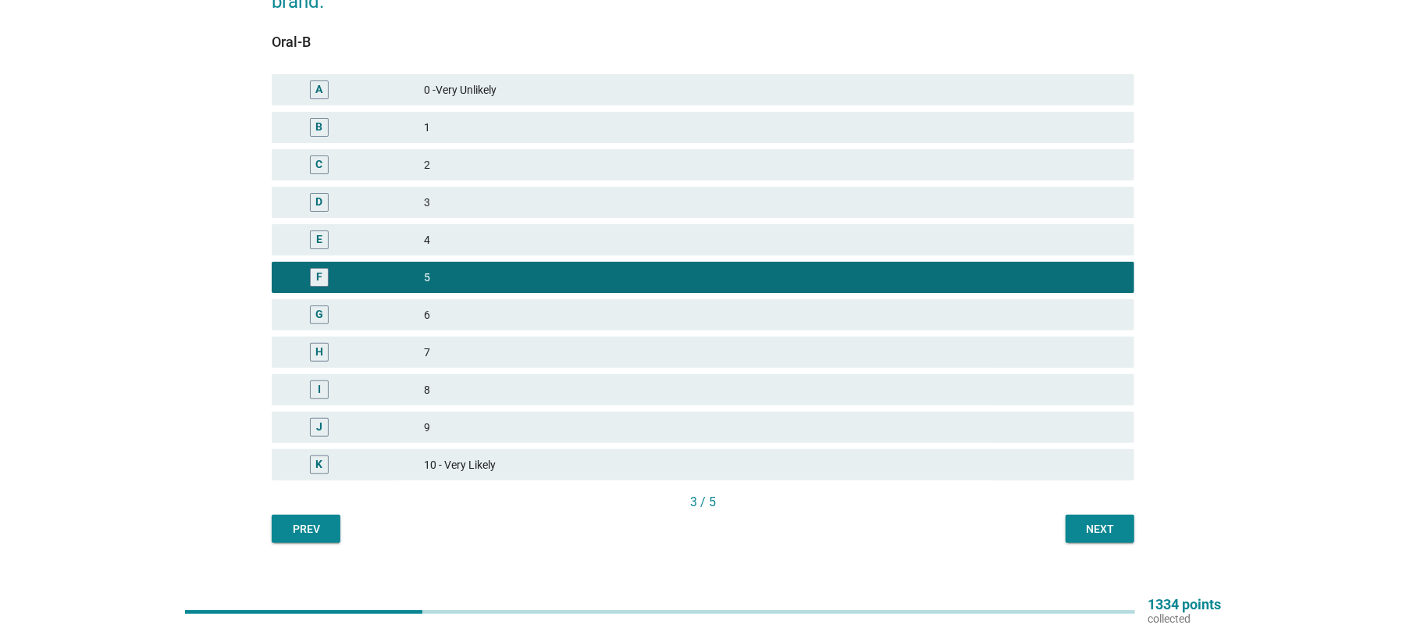
click at [1122, 525] on button "Next" at bounding box center [1100, 529] width 69 height 28
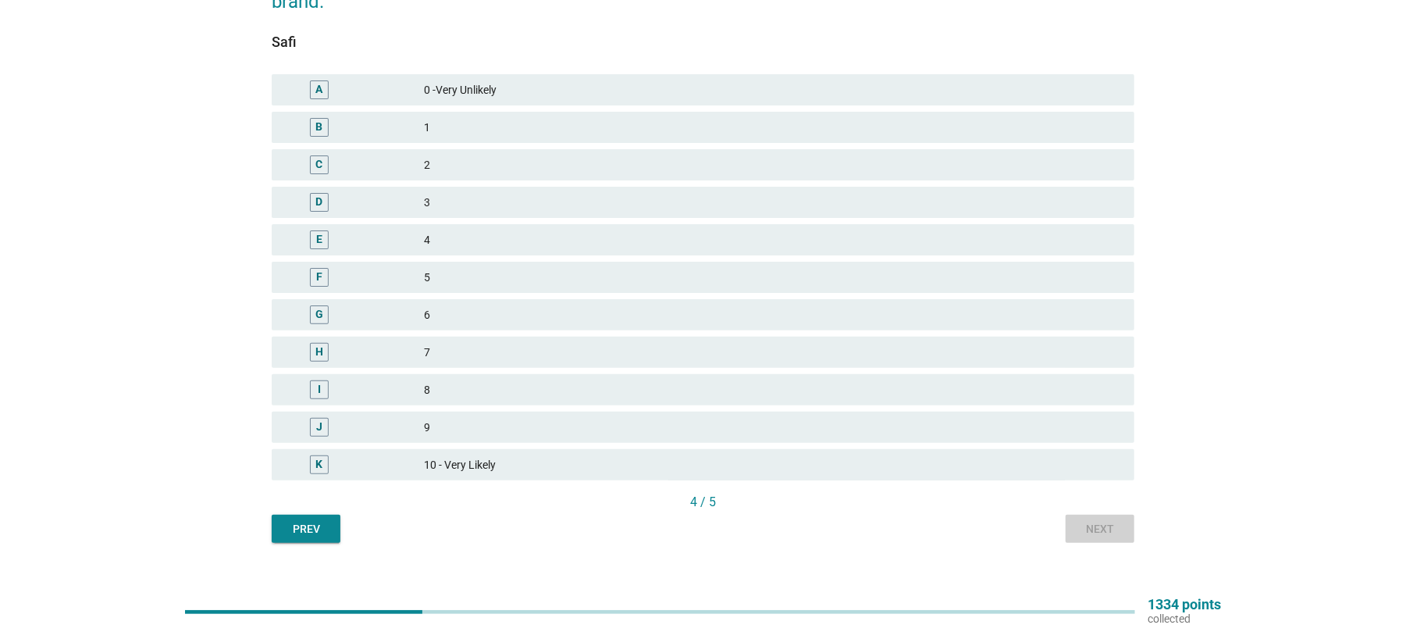
scroll to position [0, 0]
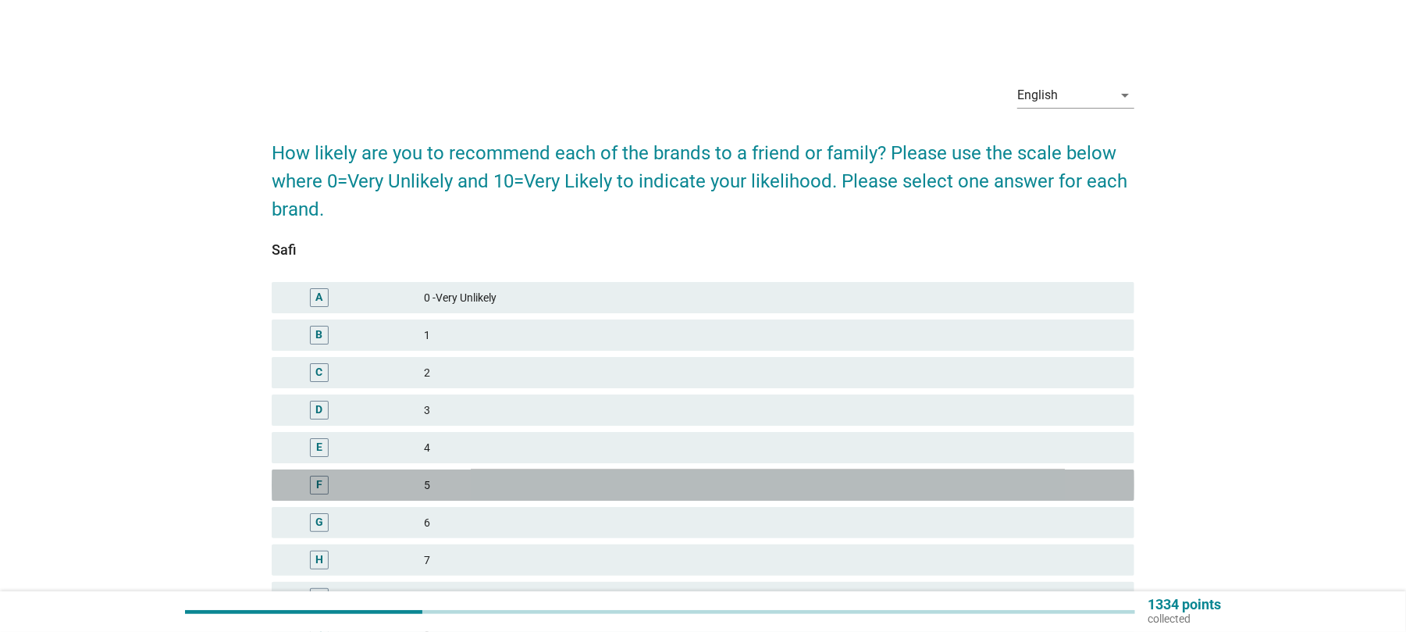
click at [417, 482] on div "F" at bounding box center [354, 485] width 140 height 19
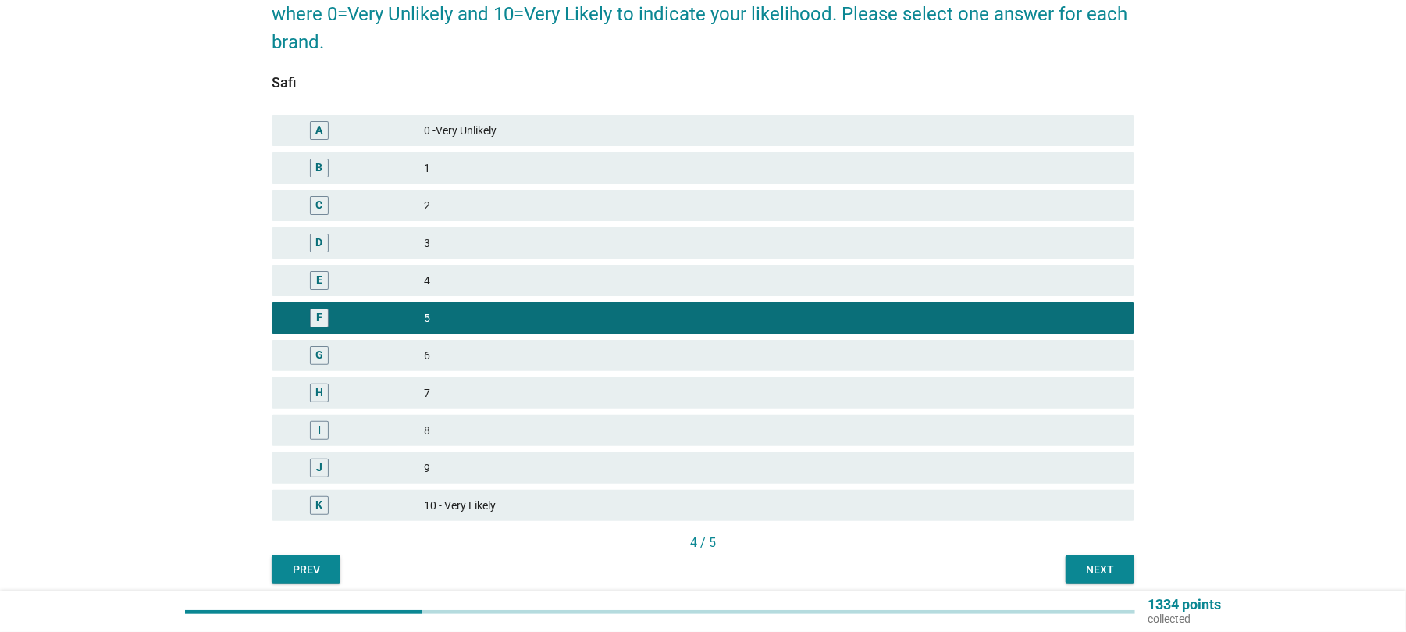
scroll to position [208, 0]
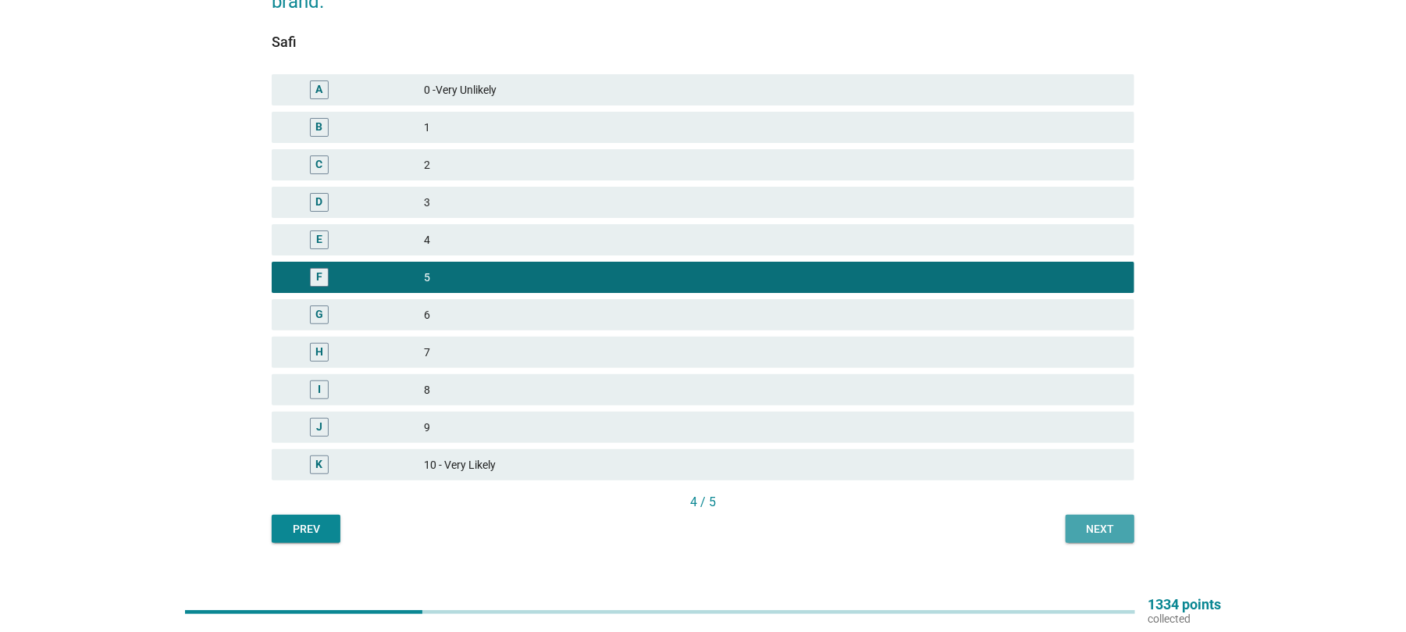
click at [1091, 532] on div "Next" at bounding box center [1100, 529] width 44 height 16
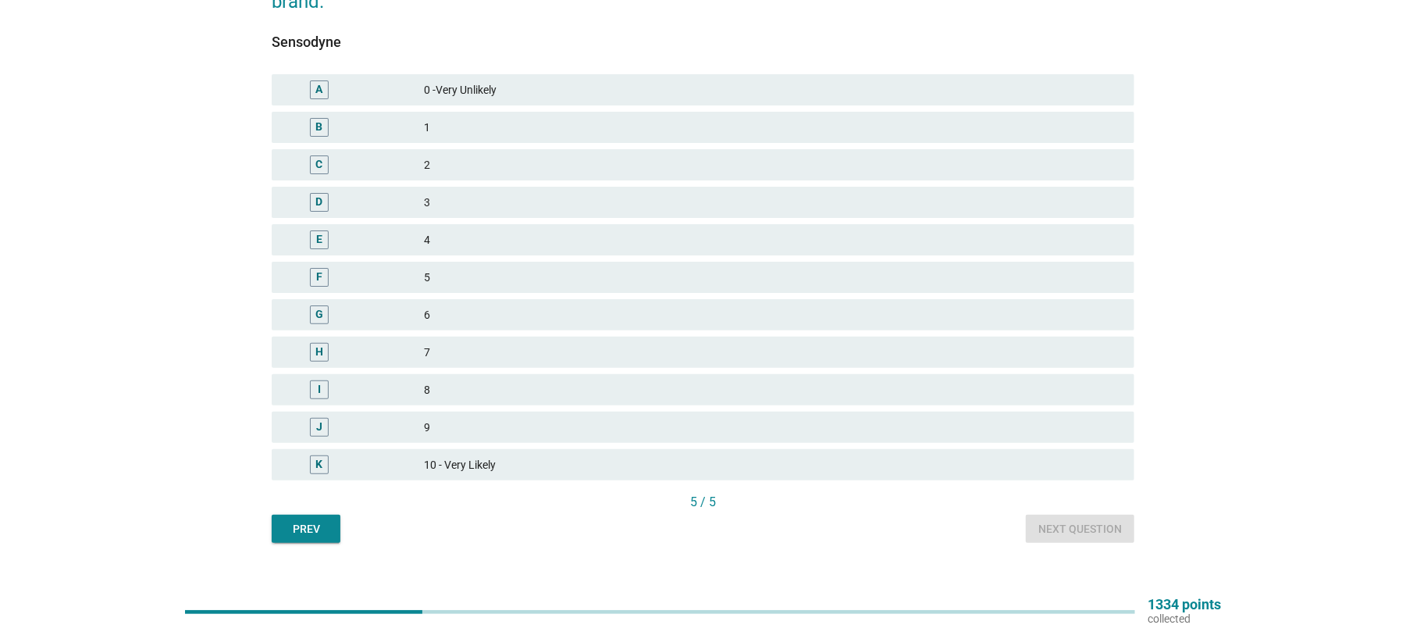
click at [417, 383] on div "I" at bounding box center [354, 389] width 140 height 19
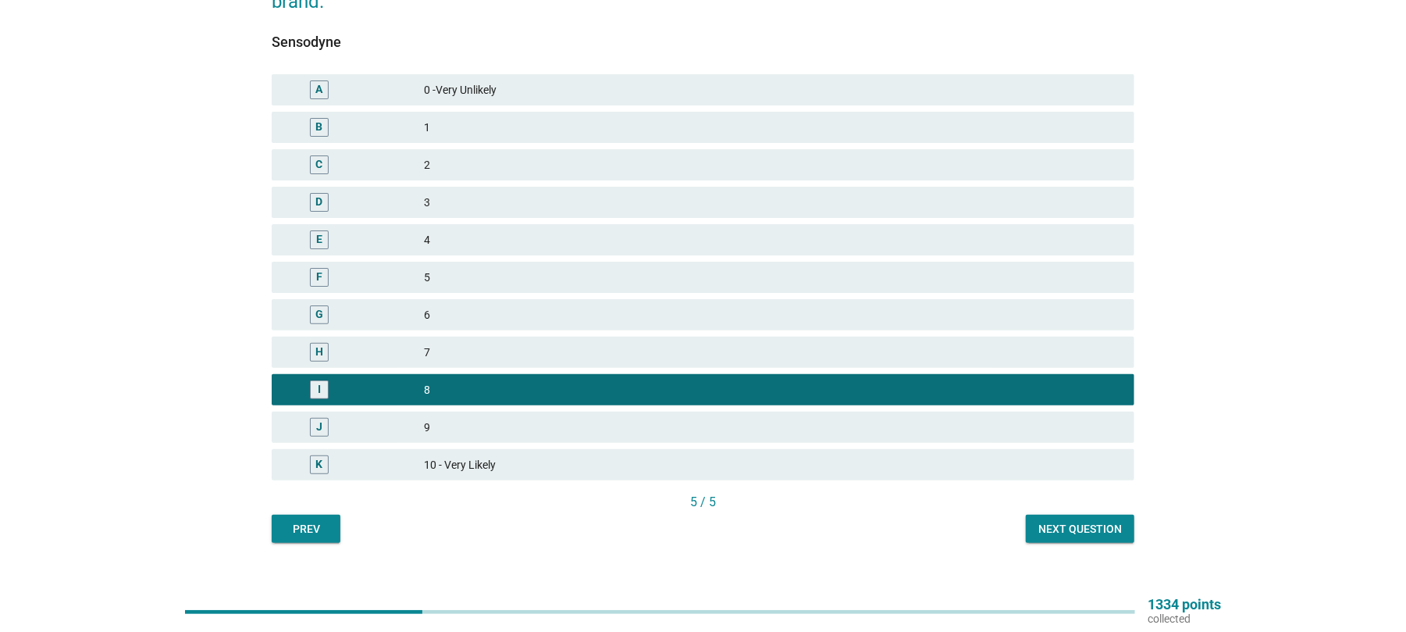
click at [1069, 534] on div "Next question" at bounding box center [1081, 529] width 84 height 16
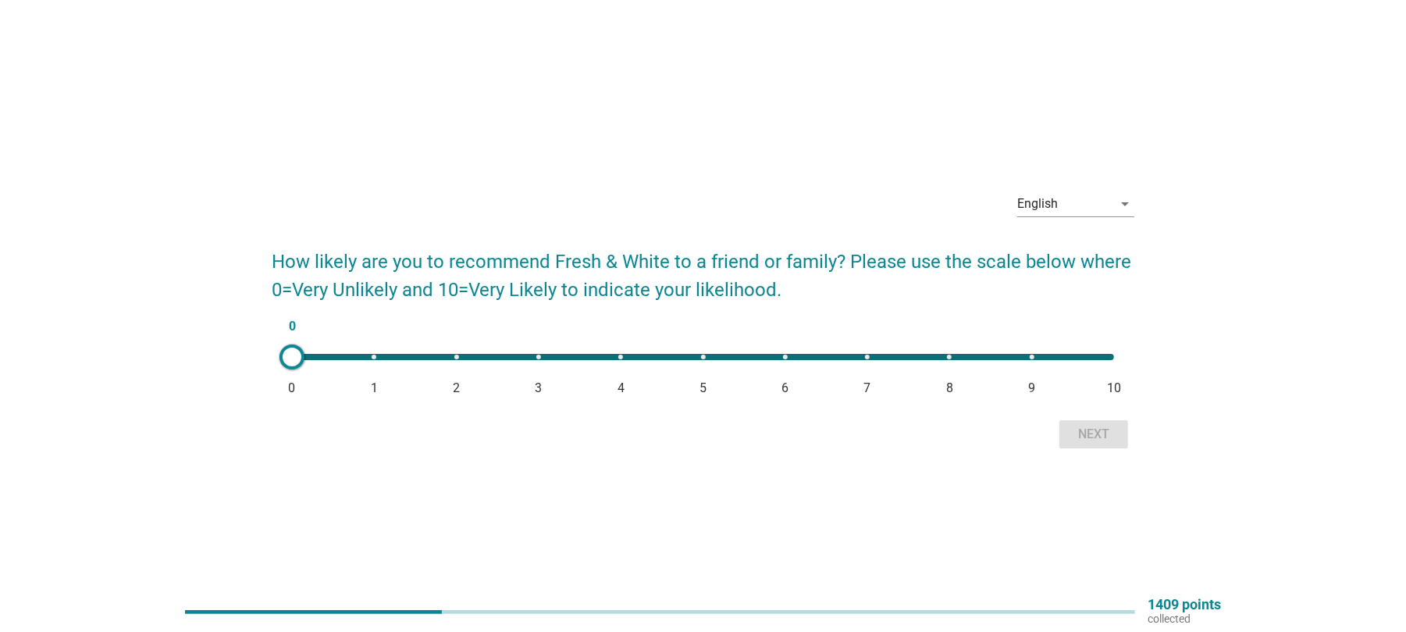
click at [782, 385] on span "6" at bounding box center [785, 388] width 7 height 19
type input "6"
click at [1078, 435] on div "Next" at bounding box center [1094, 434] width 44 height 19
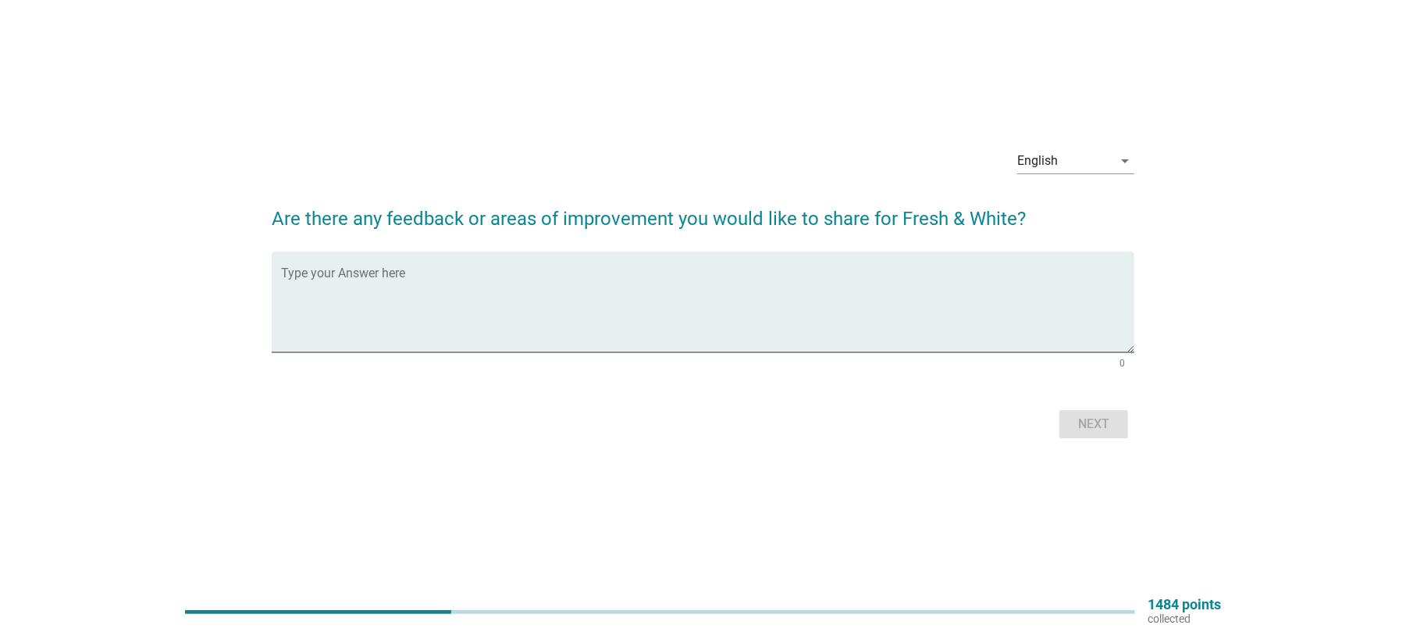
scroll to position [41, 0]
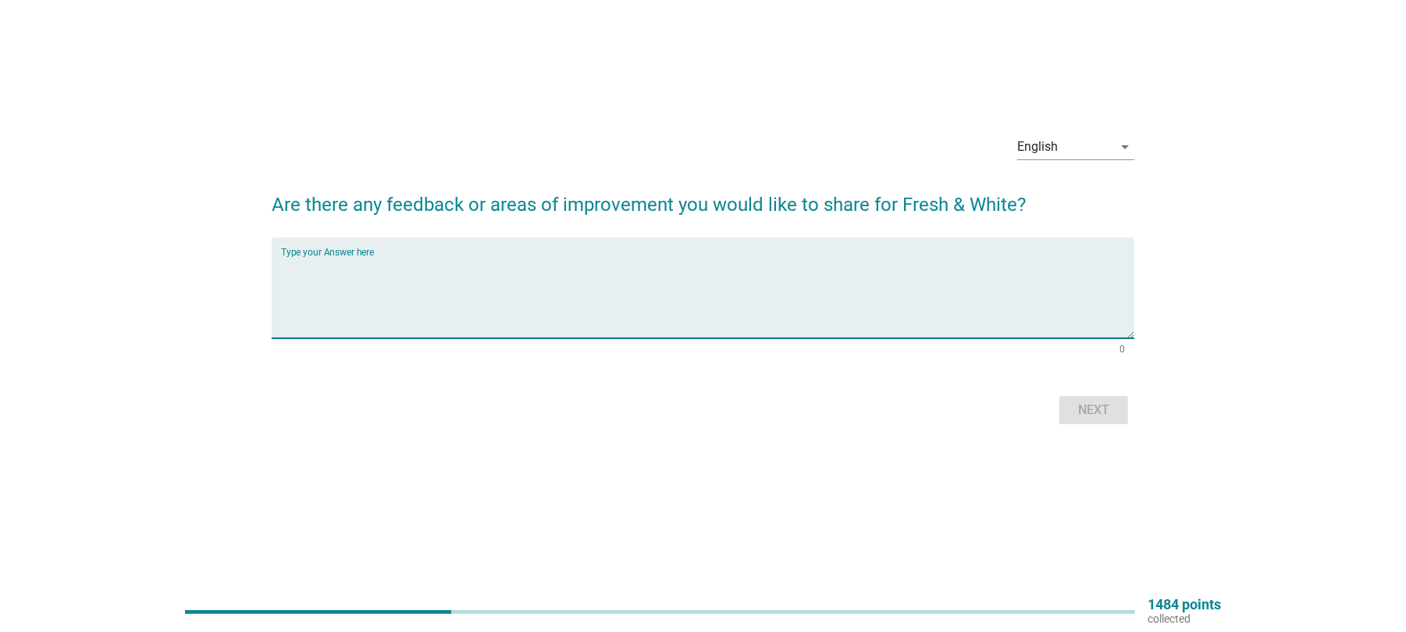
click at [389, 286] on textarea "Type your Answer here" at bounding box center [707, 297] width 853 height 82
click at [1074, 407] on div "Next" at bounding box center [703, 409] width 863 height 37
click at [407, 270] on textarea "Type your Answer here" at bounding box center [707, 297] width 853 height 82
type textarea "n"
type textarea "NA"
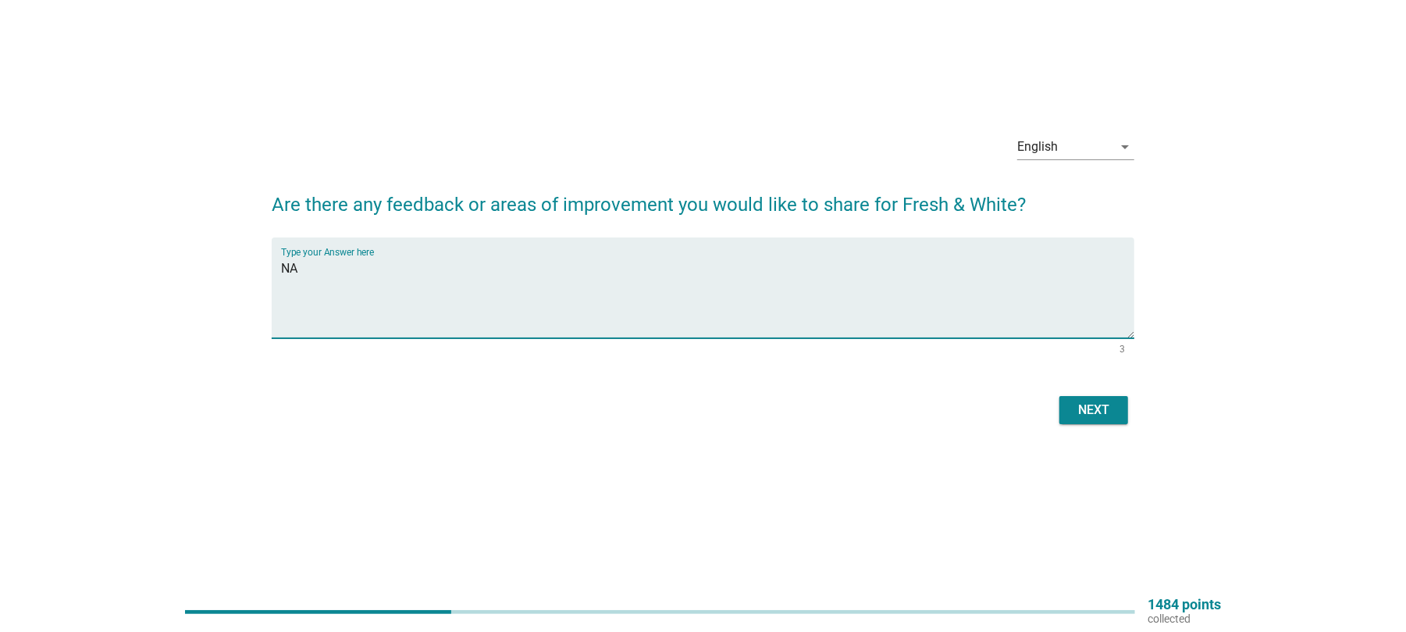
click at [1099, 412] on div "Next" at bounding box center [1094, 410] width 44 height 19
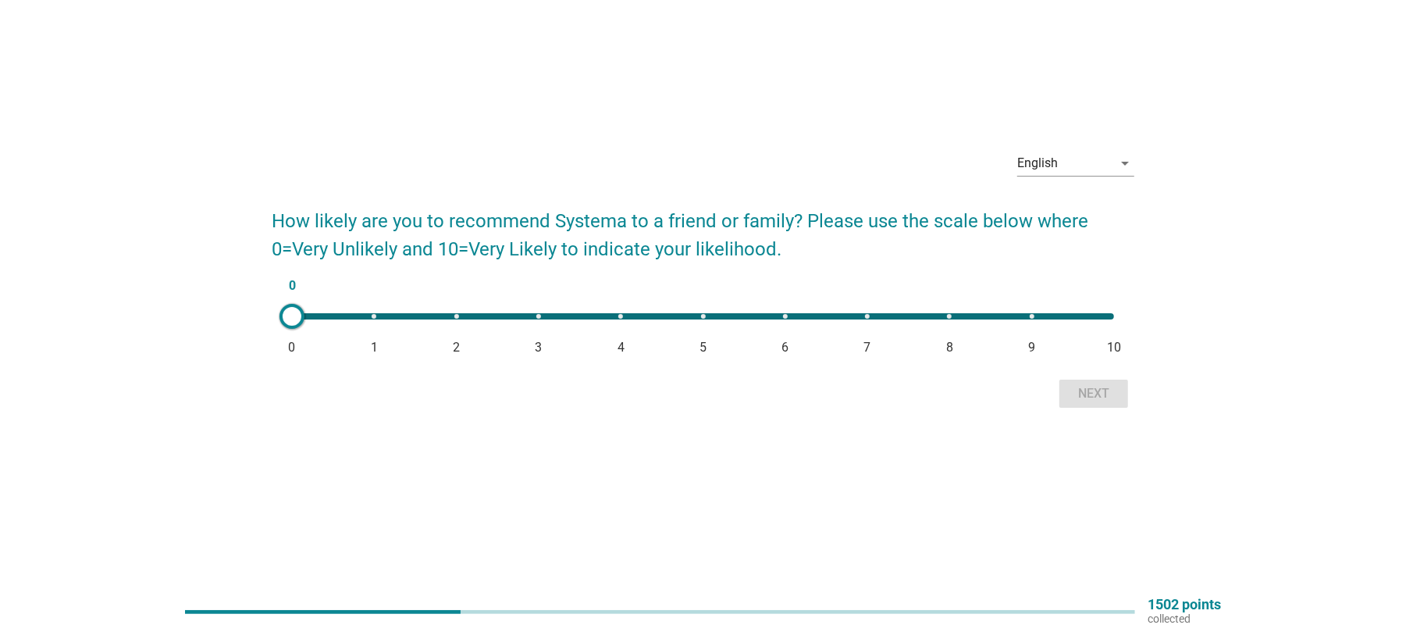
scroll to position [0, 0]
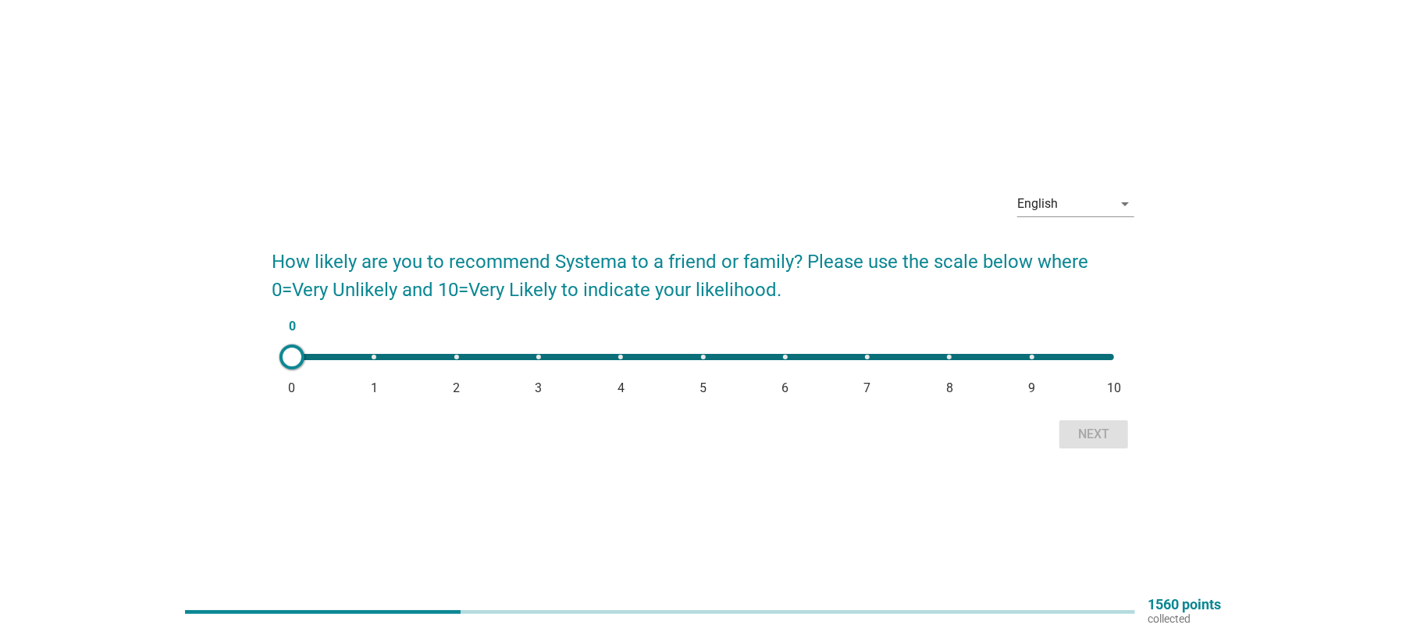
click at [866, 384] on span "7" at bounding box center [867, 388] width 7 height 19
type input "7"
click at [1081, 439] on div "Next" at bounding box center [1094, 434] width 44 height 19
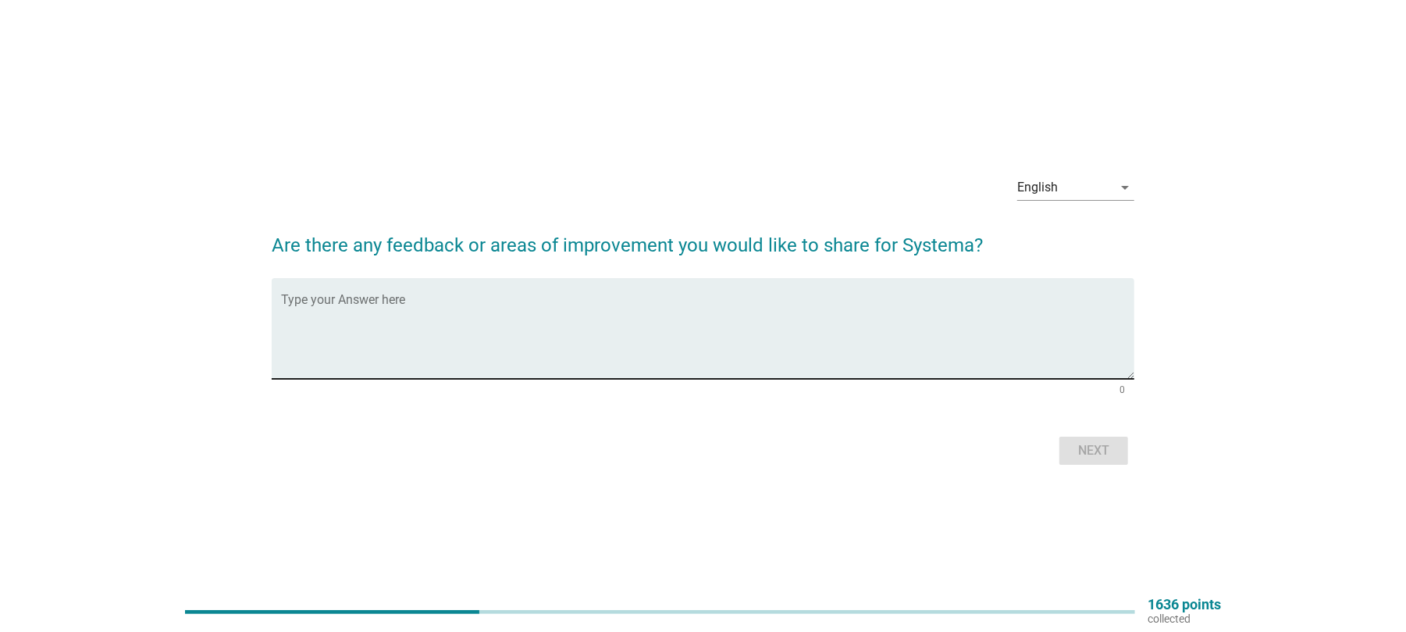
click at [429, 319] on textarea "Type your Answer here" at bounding box center [707, 338] width 853 height 82
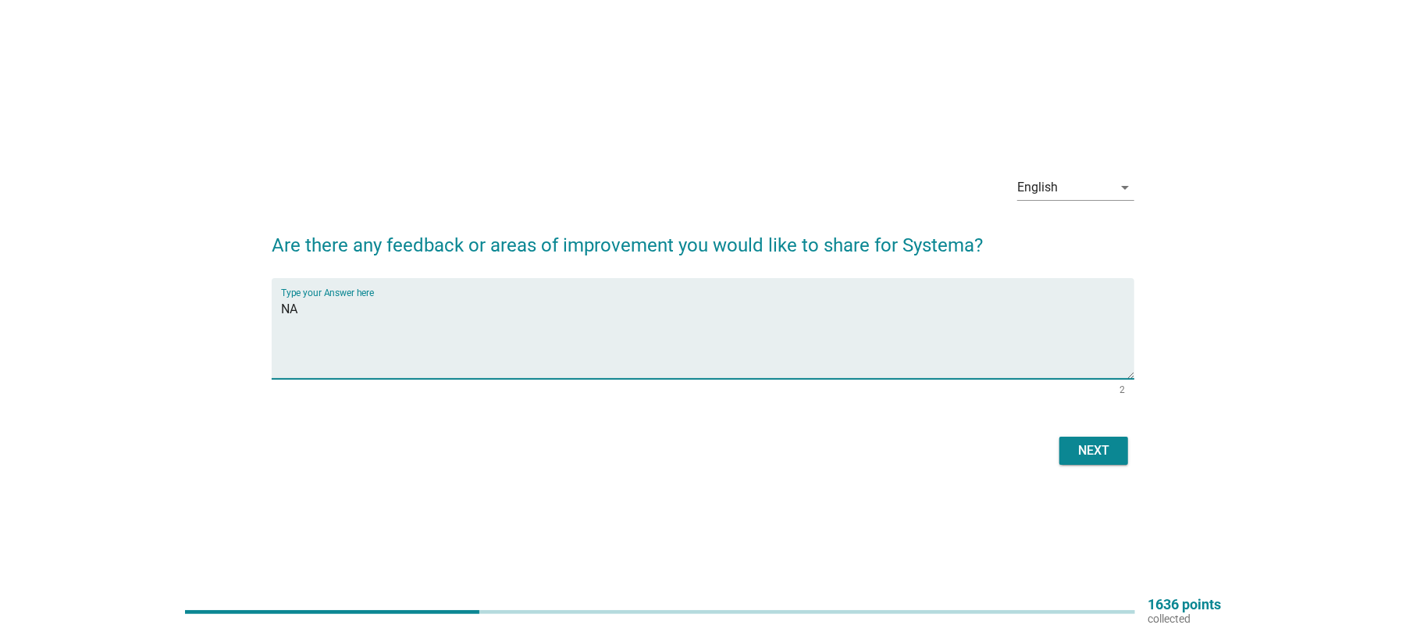
type textarea "NA"
click at [1064, 451] on button "Next" at bounding box center [1094, 450] width 69 height 28
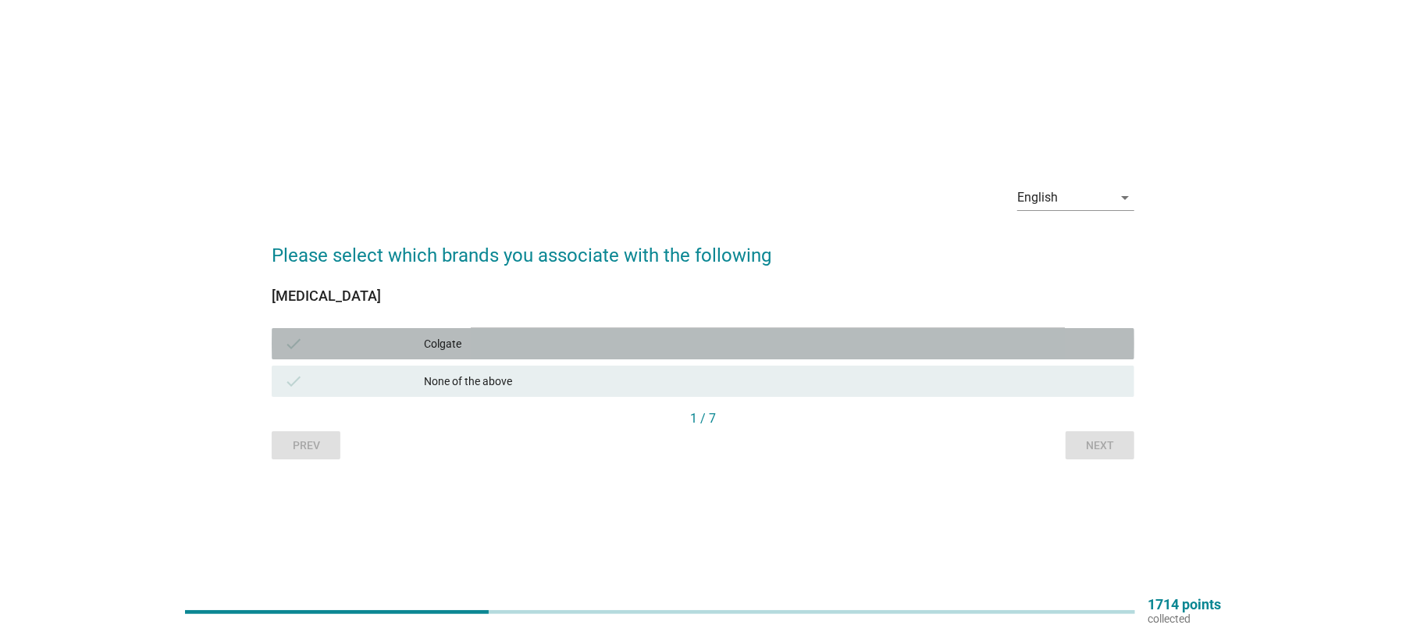
click at [453, 347] on div "Colgate" at bounding box center [773, 343] width 698 height 19
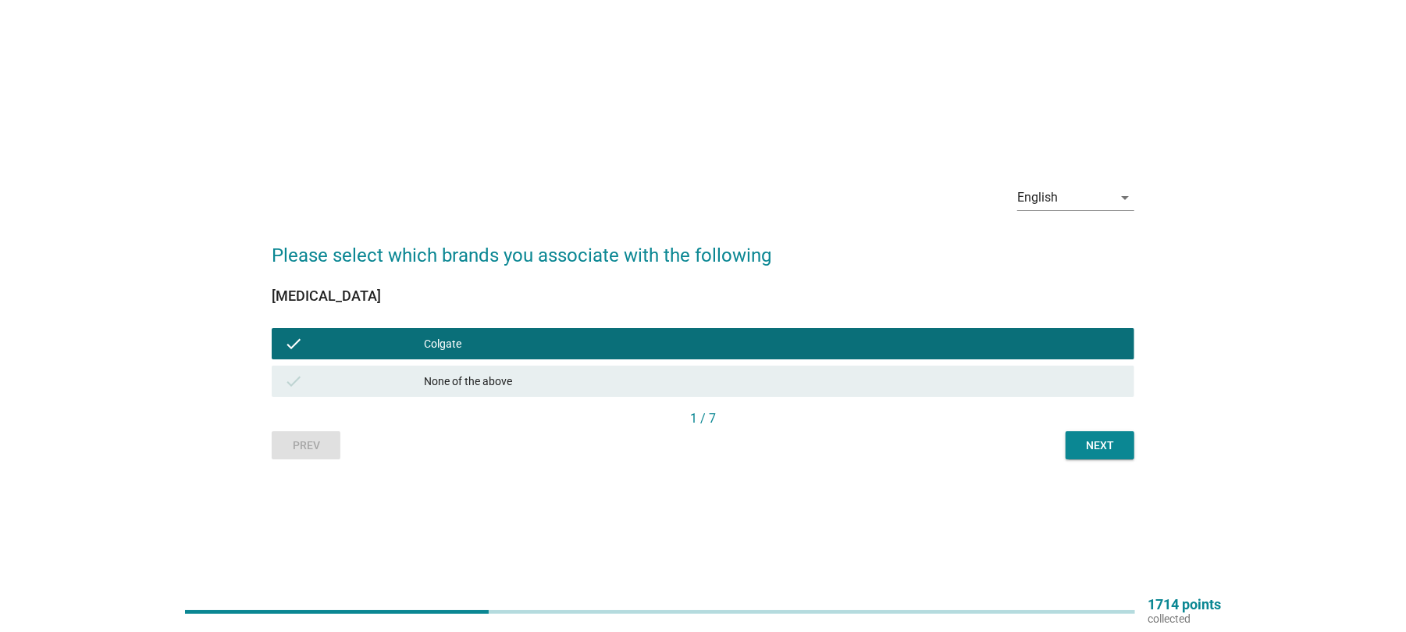
click at [1087, 444] on div "Next" at bounding box center [1100, 445] width 44 height 16
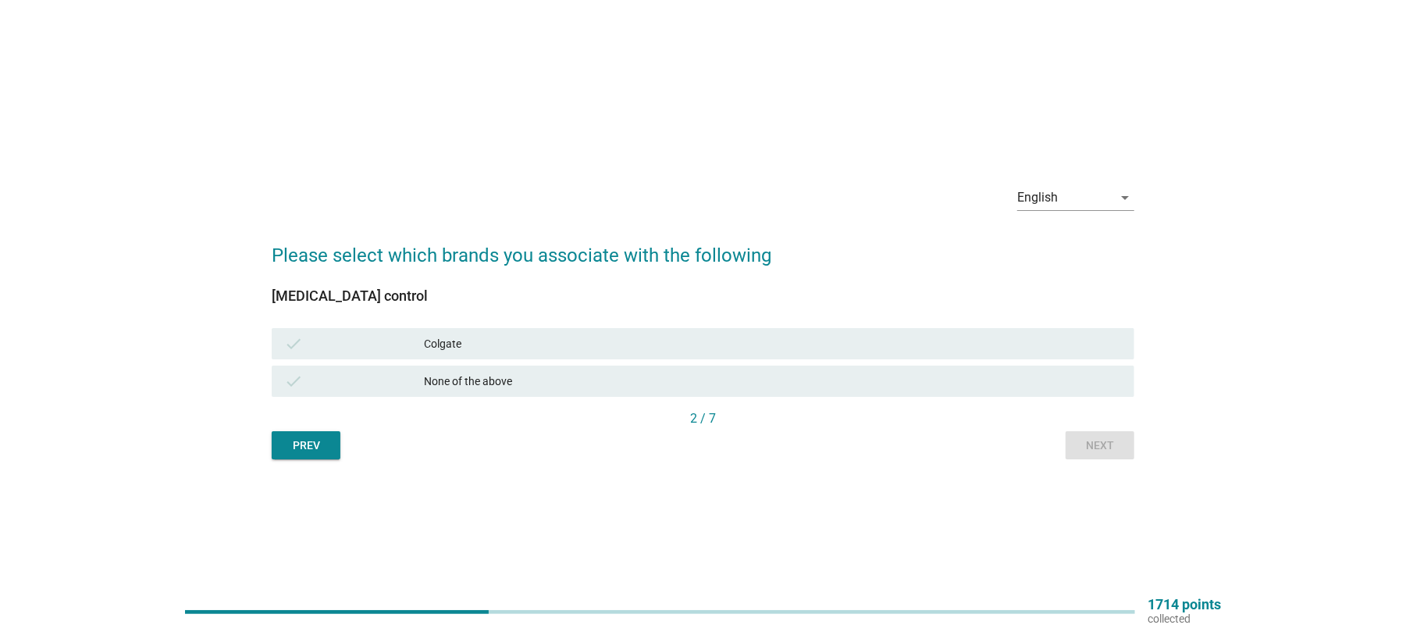
click at [497, 351] on div "Colgate" at bounding box center [773, 343] width 698 height 19
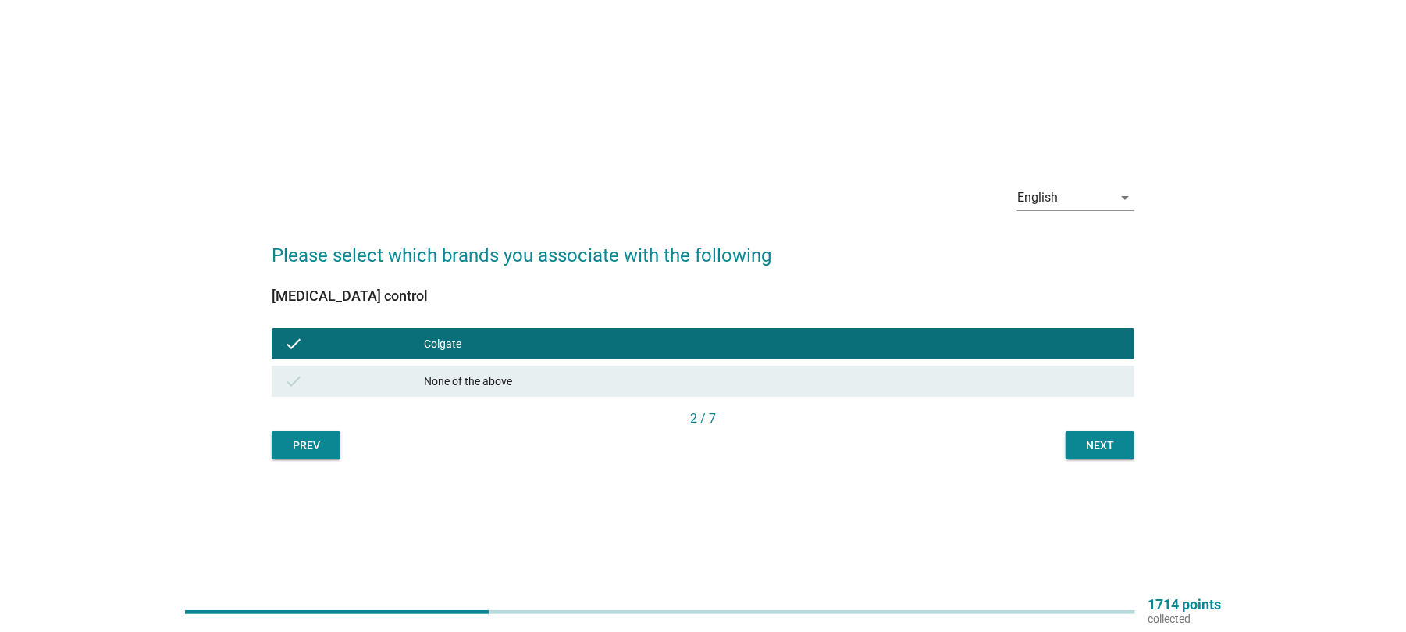
click at [1110, 447] on div "Next" at bounding box center [1100, 445] width 44 height 16
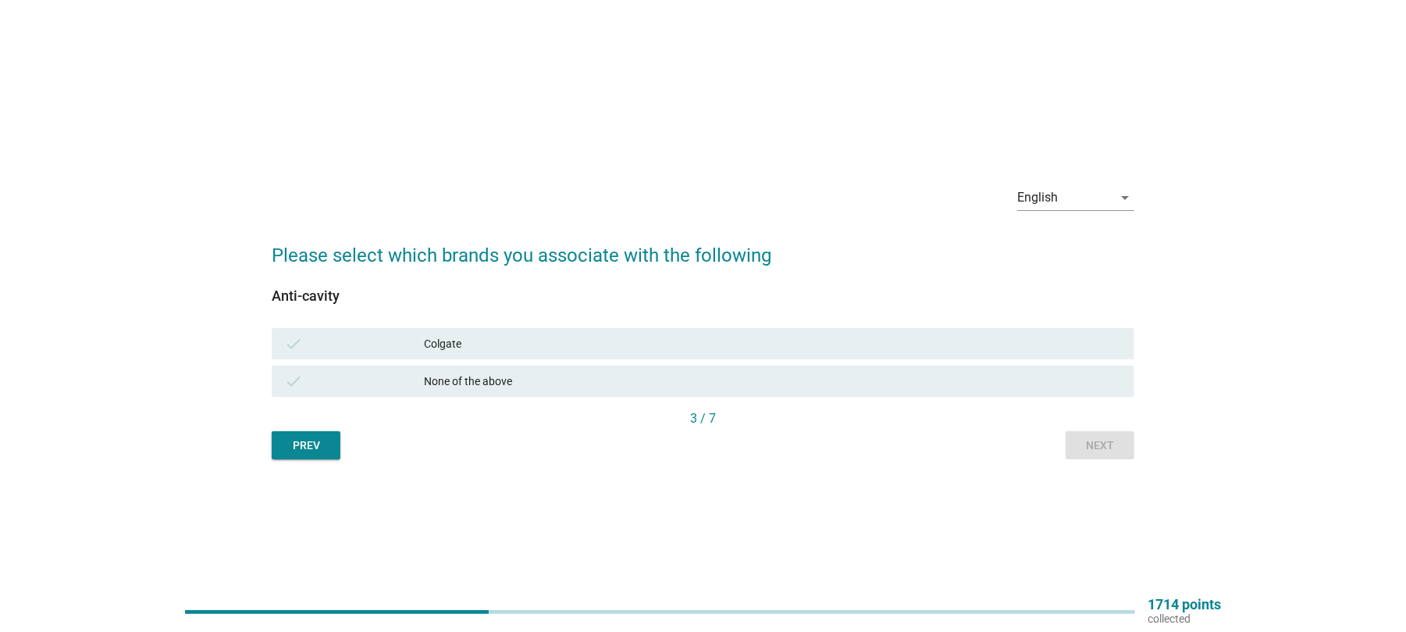
click at [469, 347] on div "Colgate" at bounding box center [773, 343] width 698 height 19
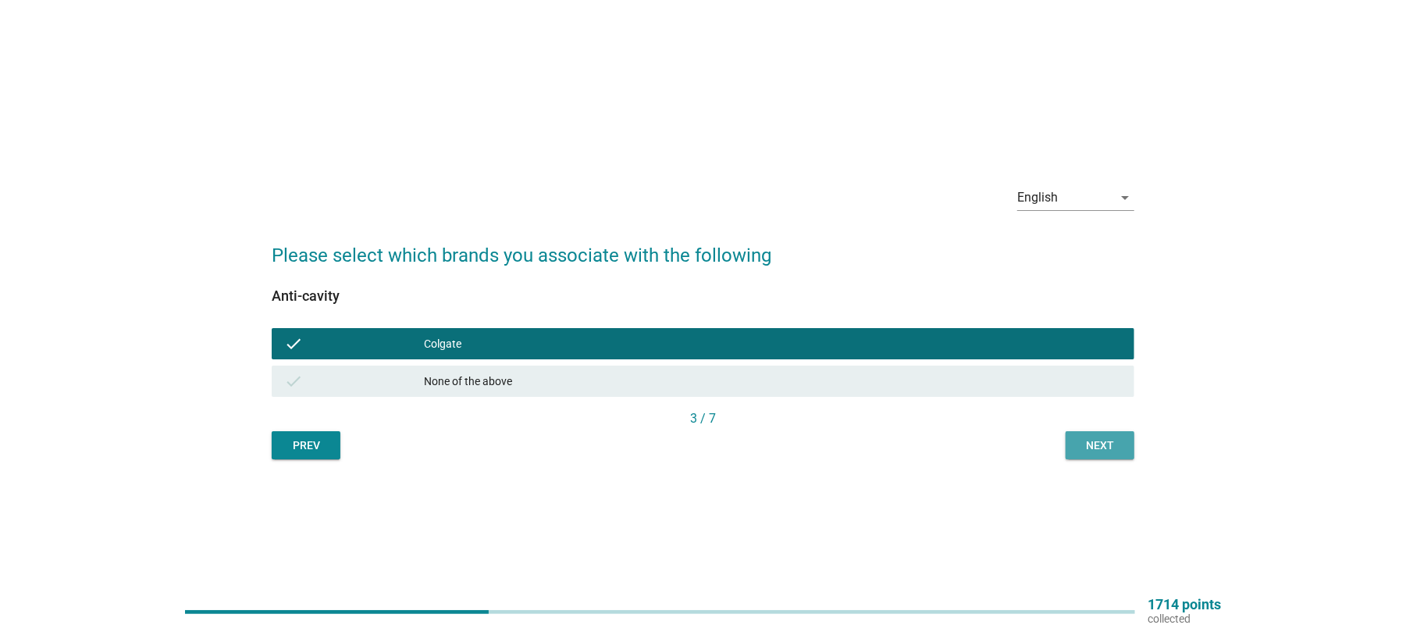
click at [1110, 444] on div "Next" at bounding box center [1100, 445] width 44 height 16
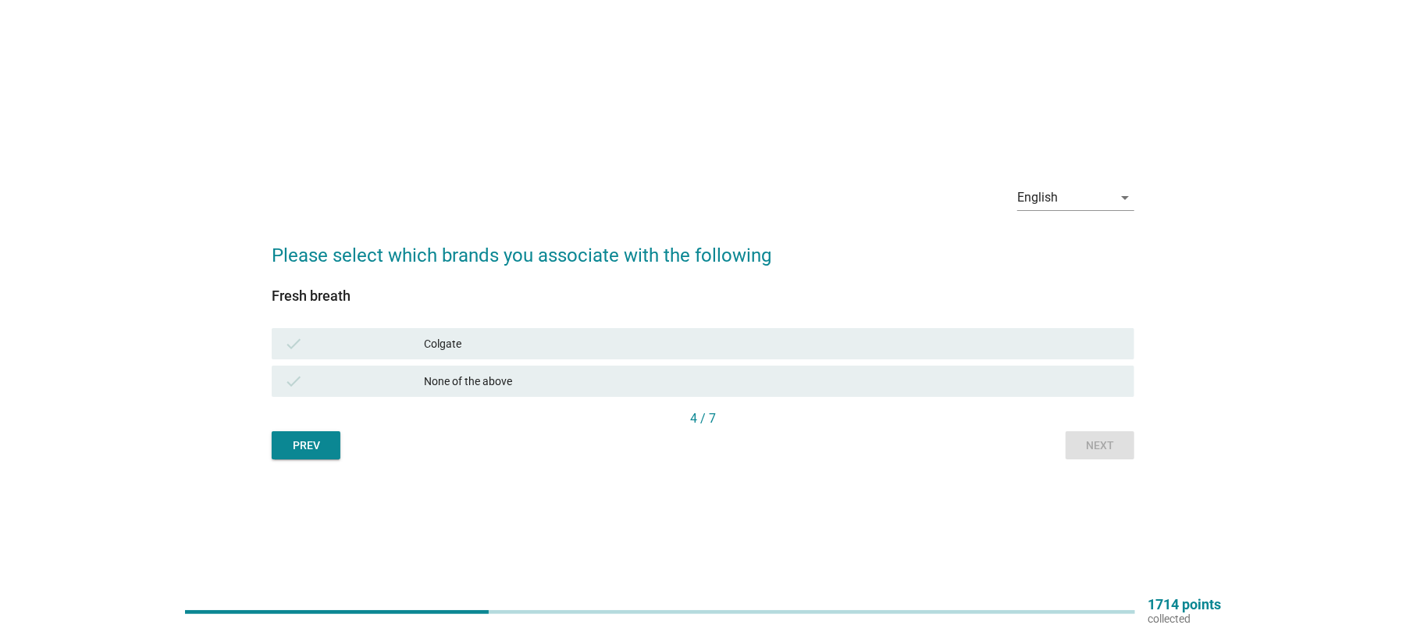
click at [437, 340] on div "Colgate" at bounding box center [773, 343] width 698 height 19
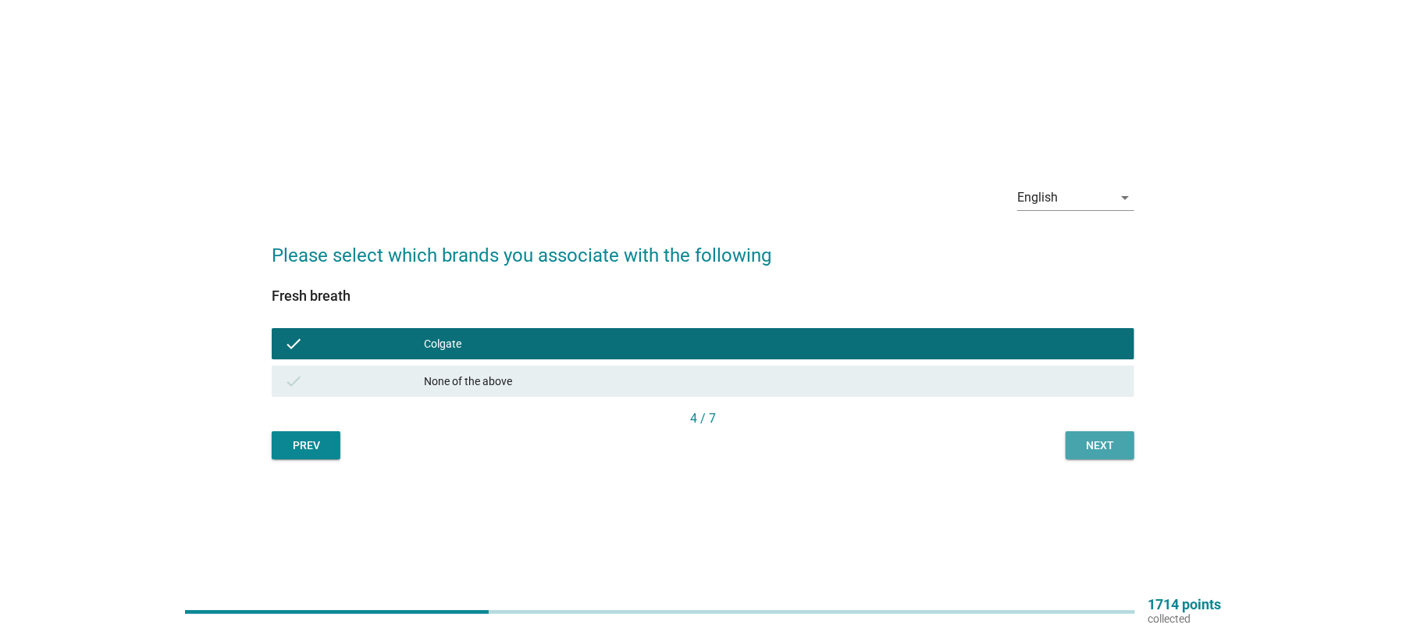
click at [1125, 454] on button "Next" at bounding box center [1100, 445] width 69 height 28
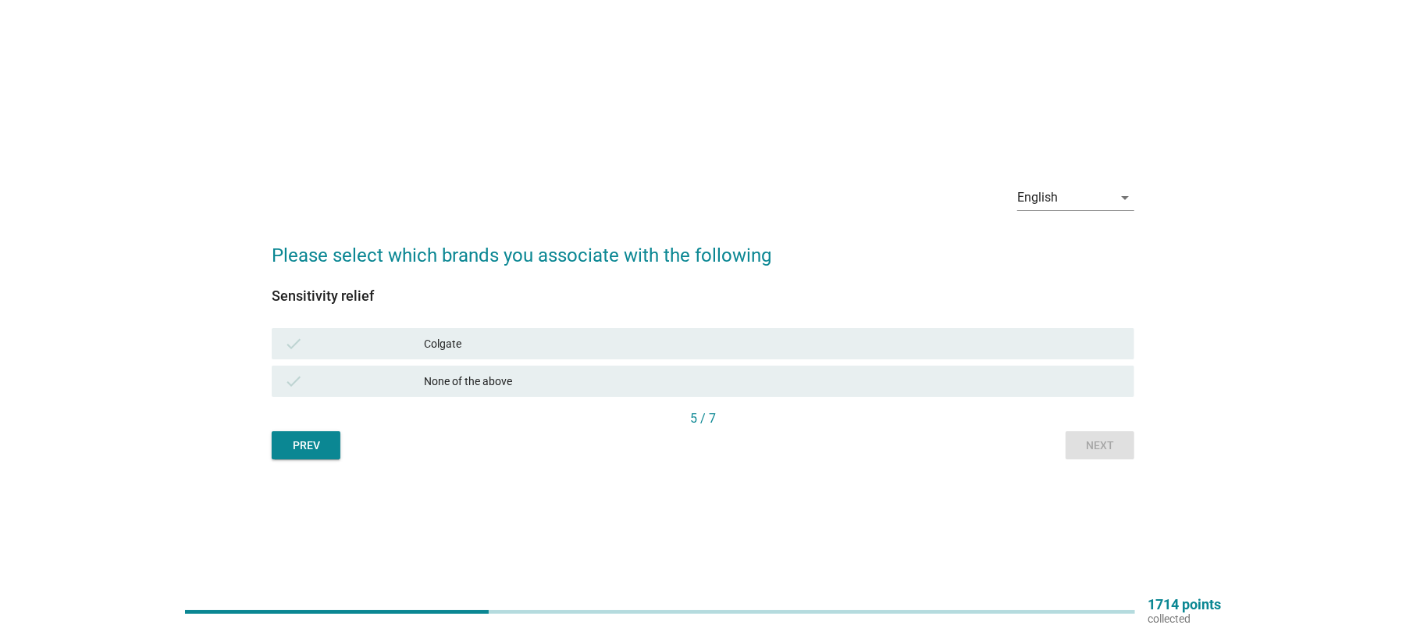
click at [476, 344] on div "Colgate" at bounding box center [773, 343] width 698 height 19
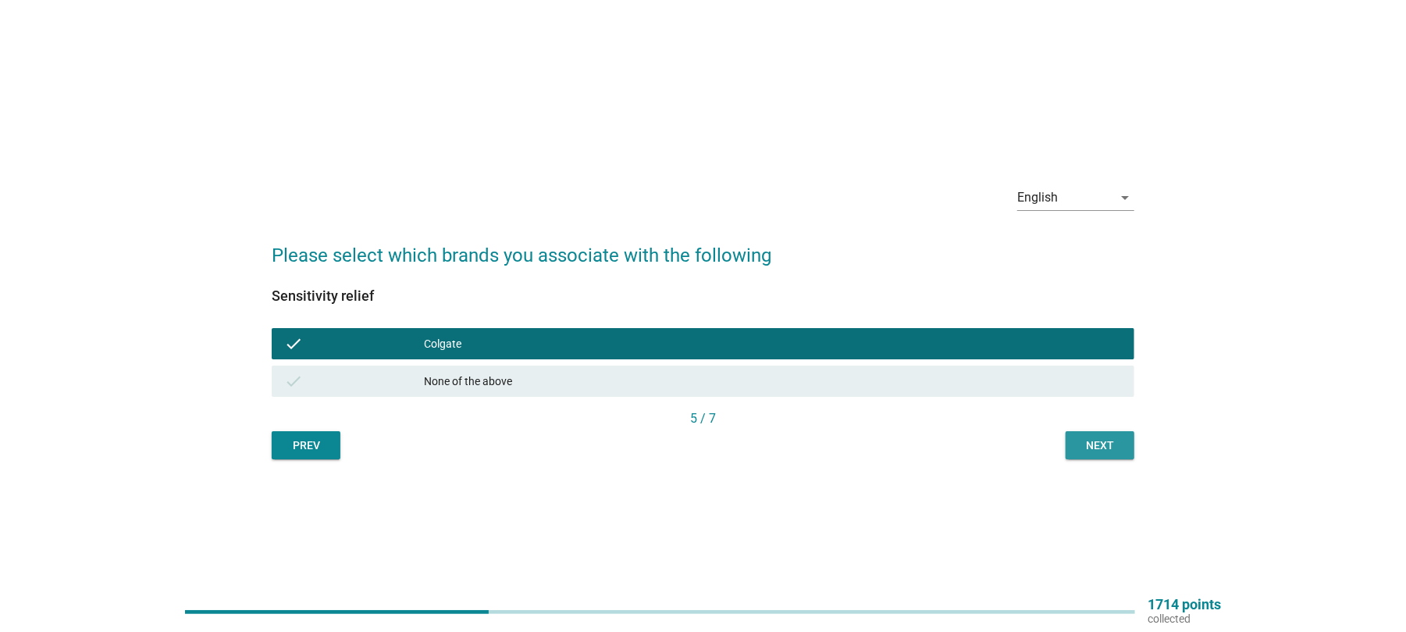
click at [1103, 433] on button "Next" at bounding box center [1100, 445] width 69 height 28
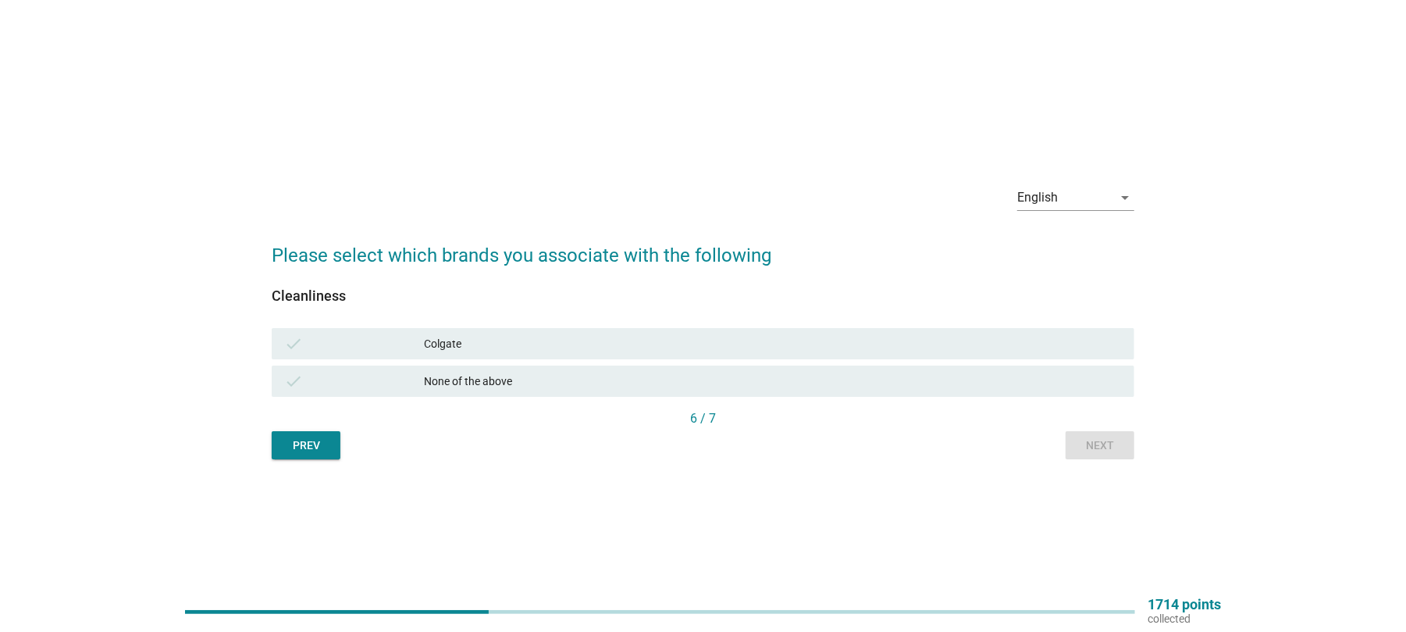
click at [484, 330] on div "check Colgate" at bounding box center [703, 343] width 863 height 31
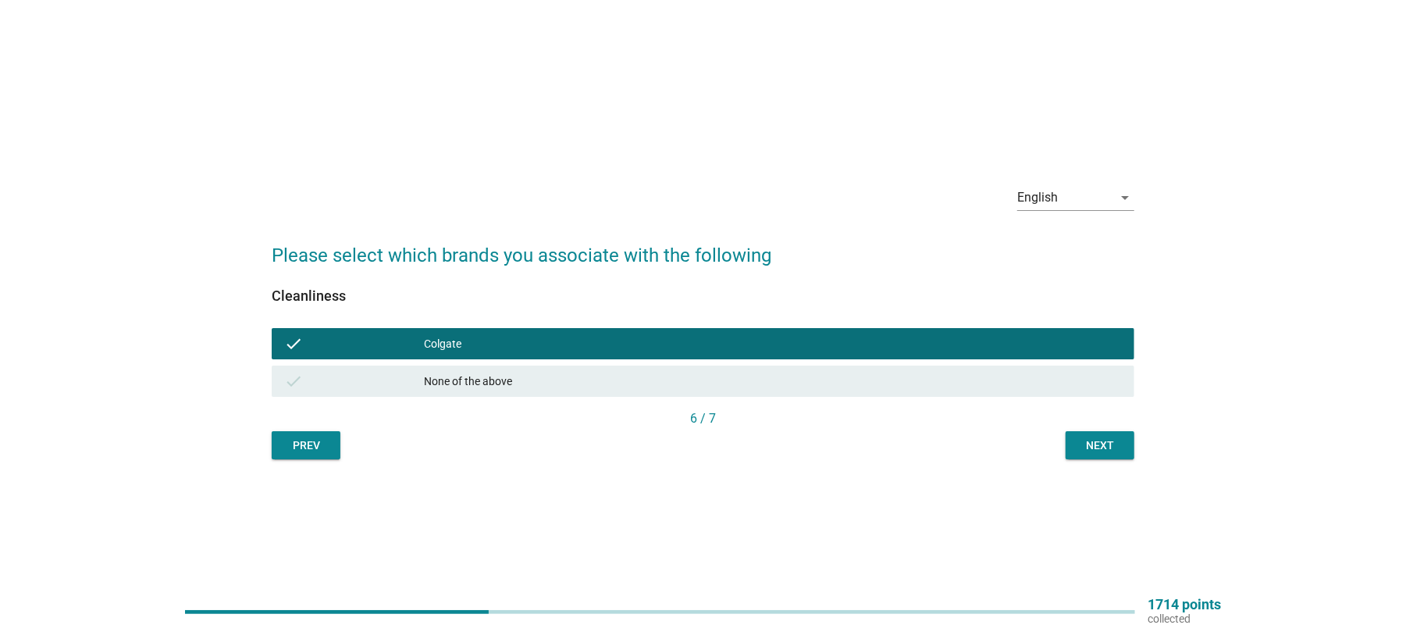
click at [1113, 437] on div "Next" at bounding box center [1100, 445] width 44 height 16
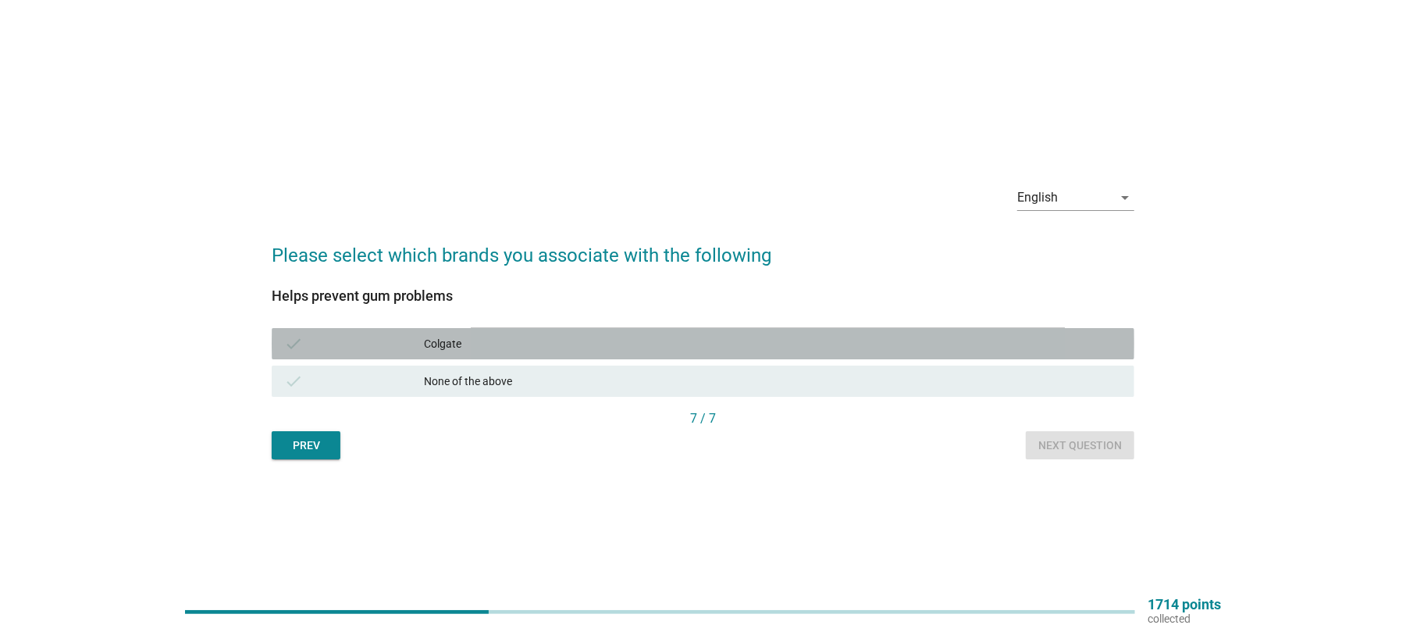
click at [526, 344] on div "Colgate" at bounding box center [773, 343] width 698 height 19
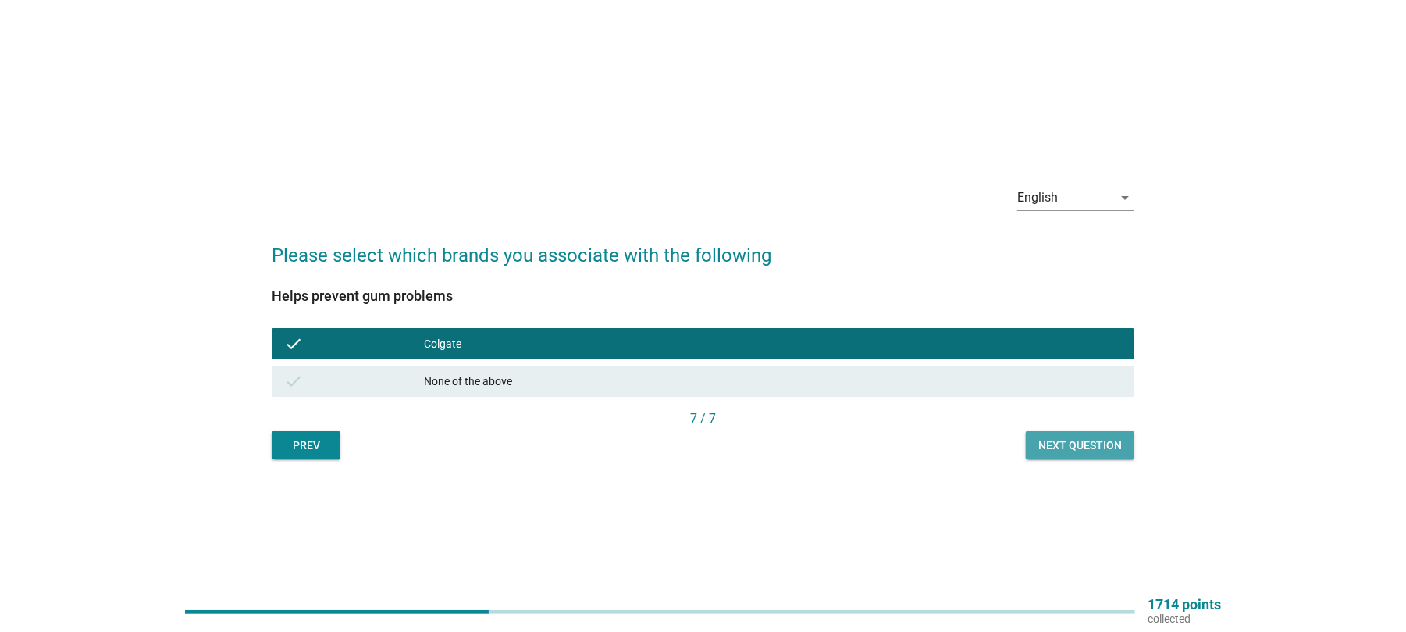
click at [1067, 438] on div "Next question" at bounding box center [1081, 445] width 84 height 16
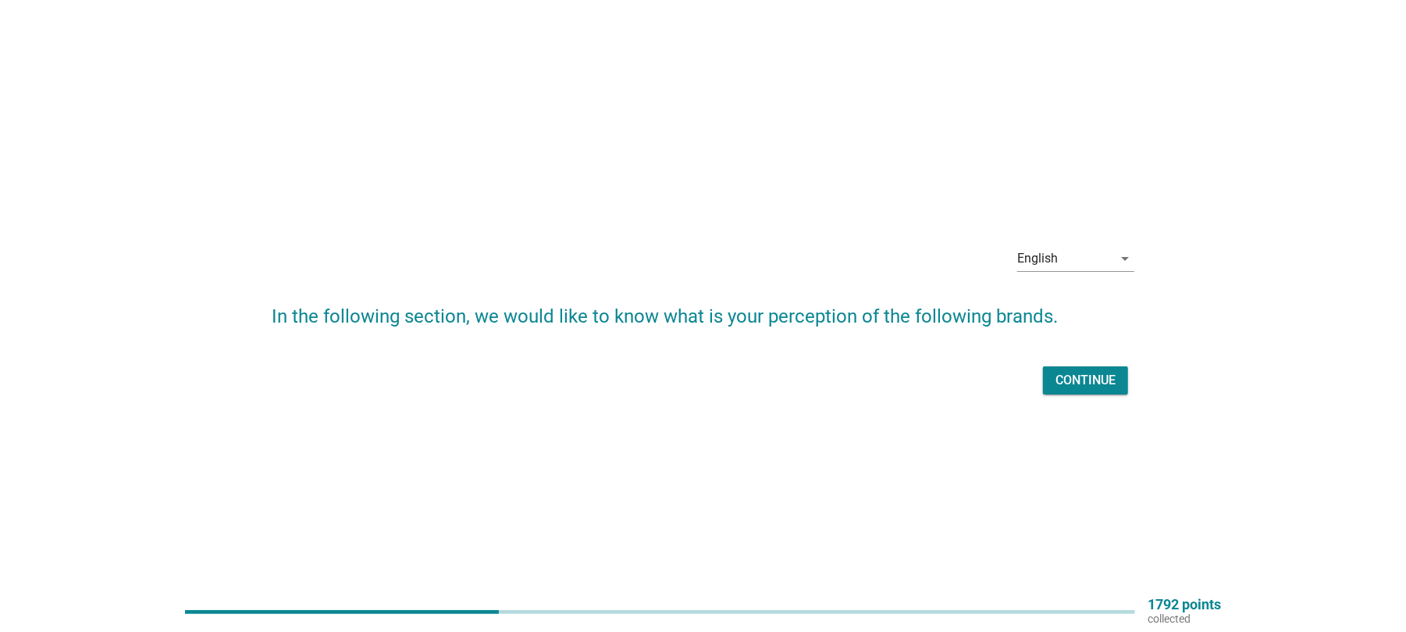
scroll to position [41, 0]
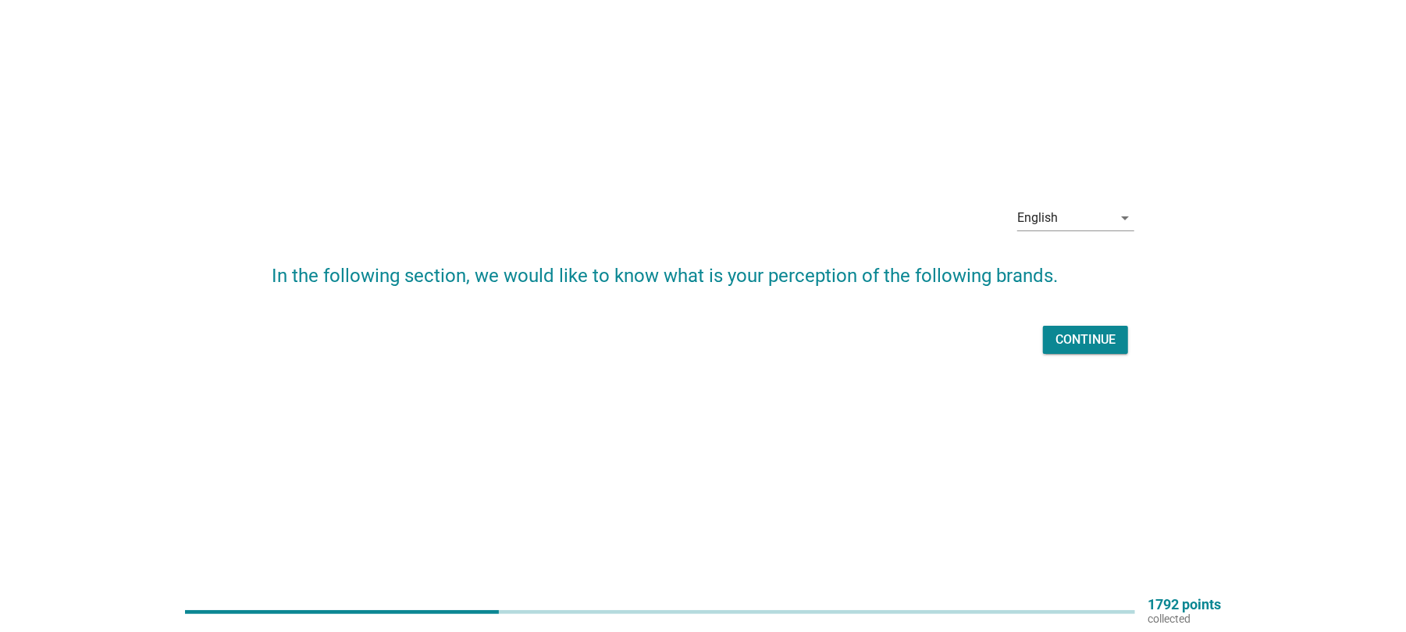
click at [1081, 326] on button "Continue" at bounding box center [1085, 340] width 85 height 28
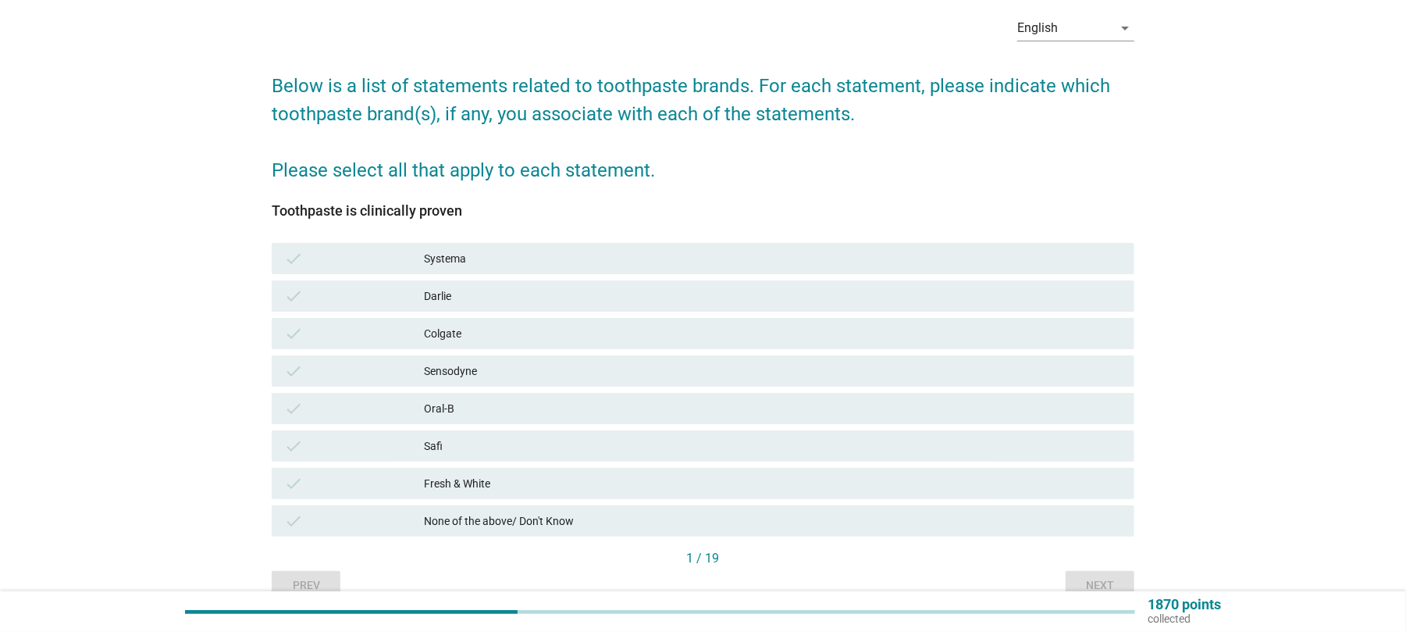
scroll to position [104, 0]
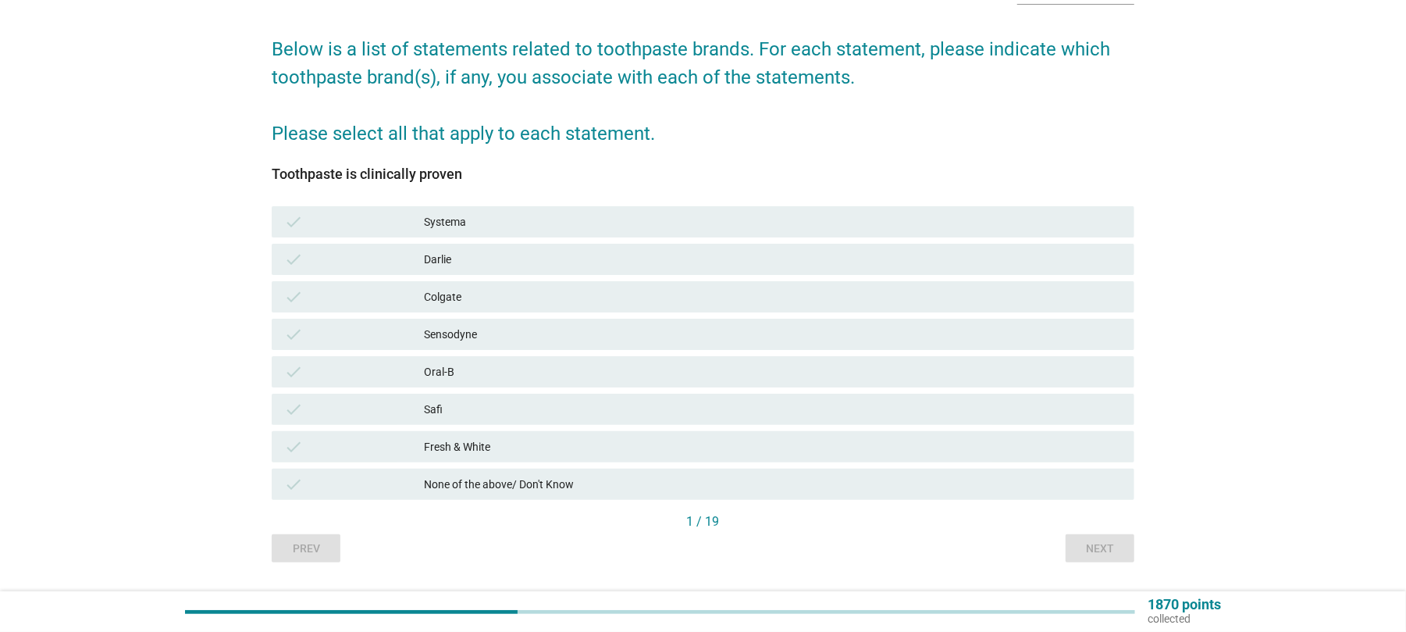
click at [469, 326] on div "Sensodyne" at bounding box center [773, 334] width 698 height 19
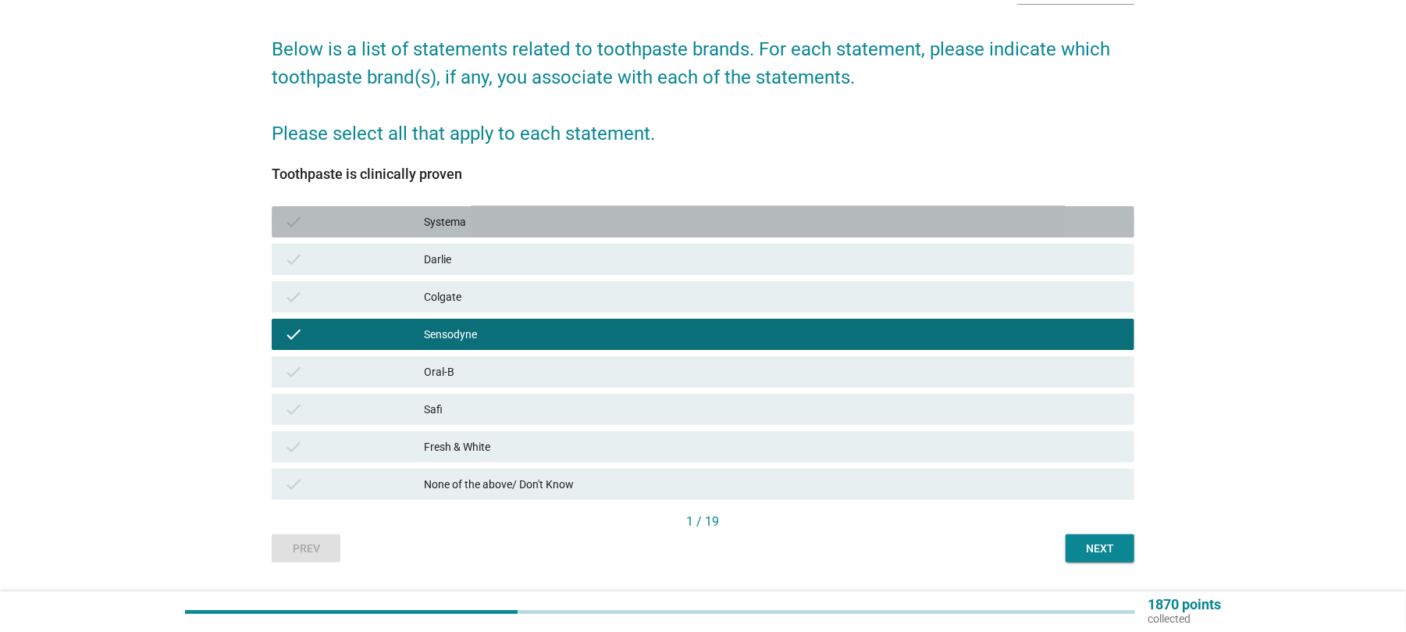
click at [450, 220] on div "Systema" at bounding box center [773, 221] width 698 height 19
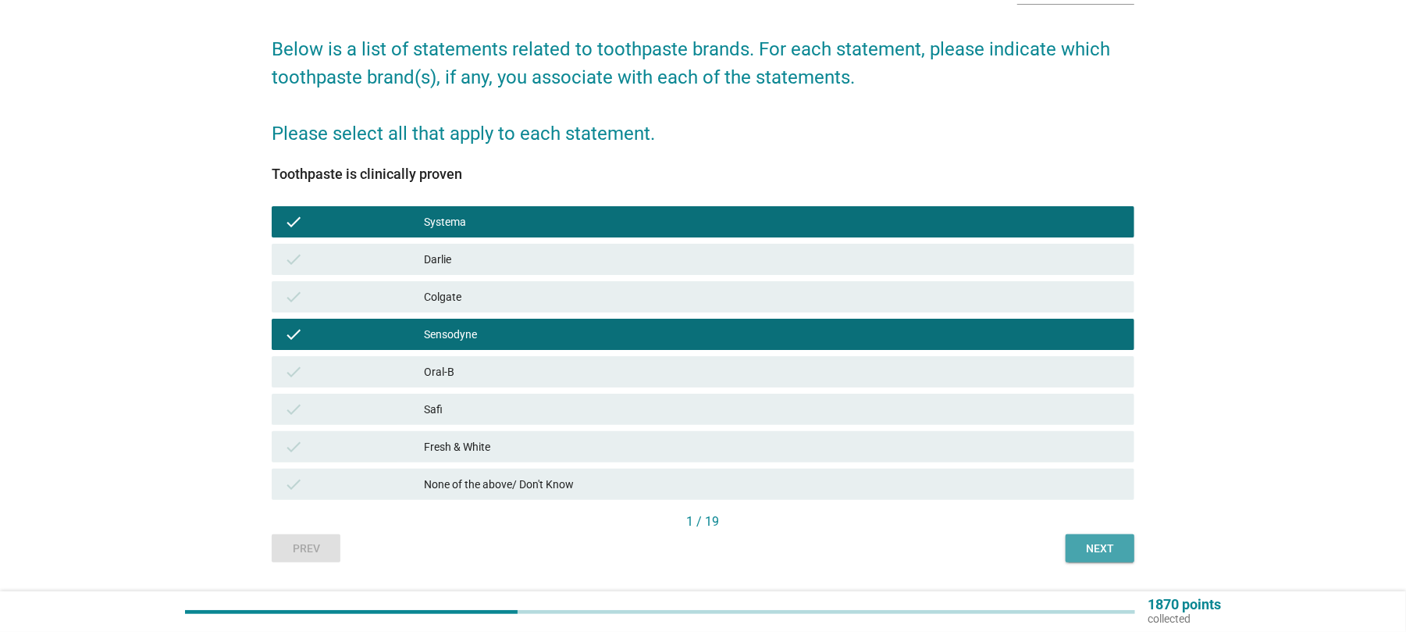
click at [1128, 540] on button "Next" at bounding box center [1100, 548] width 69 height 28
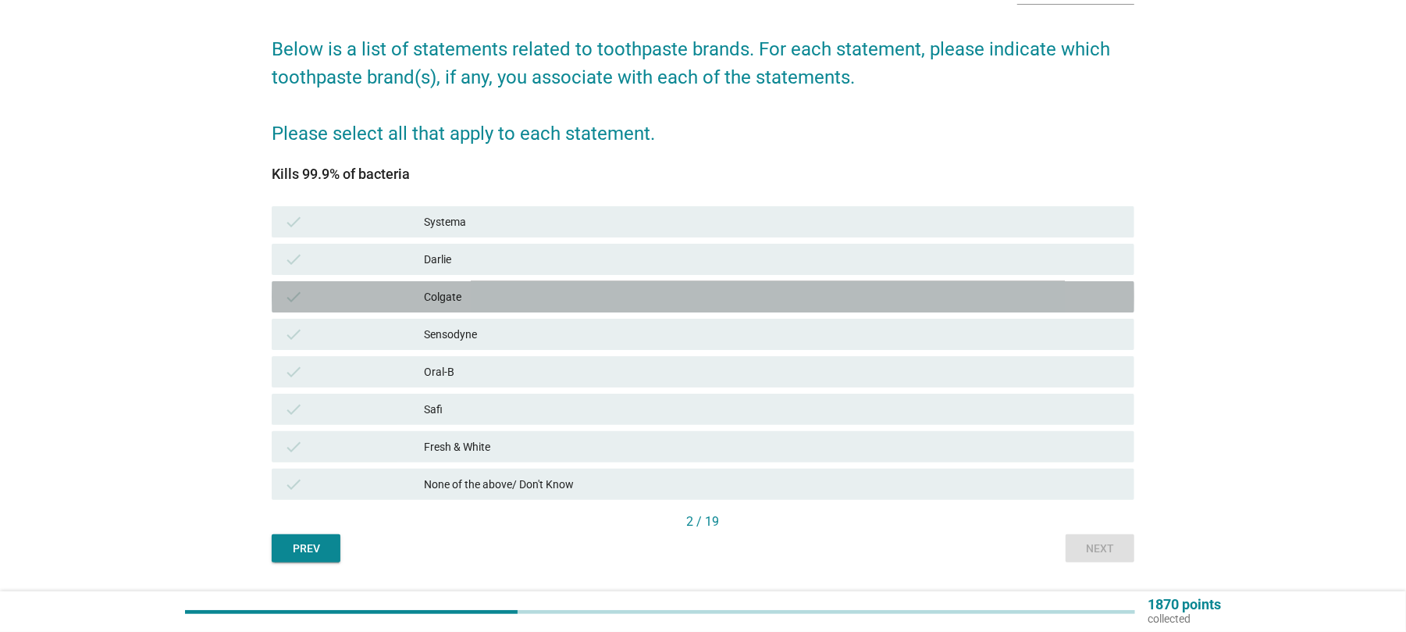
click at [451, 295] on div "Colgate" at bounding box center [773, 296] width 698 height 19
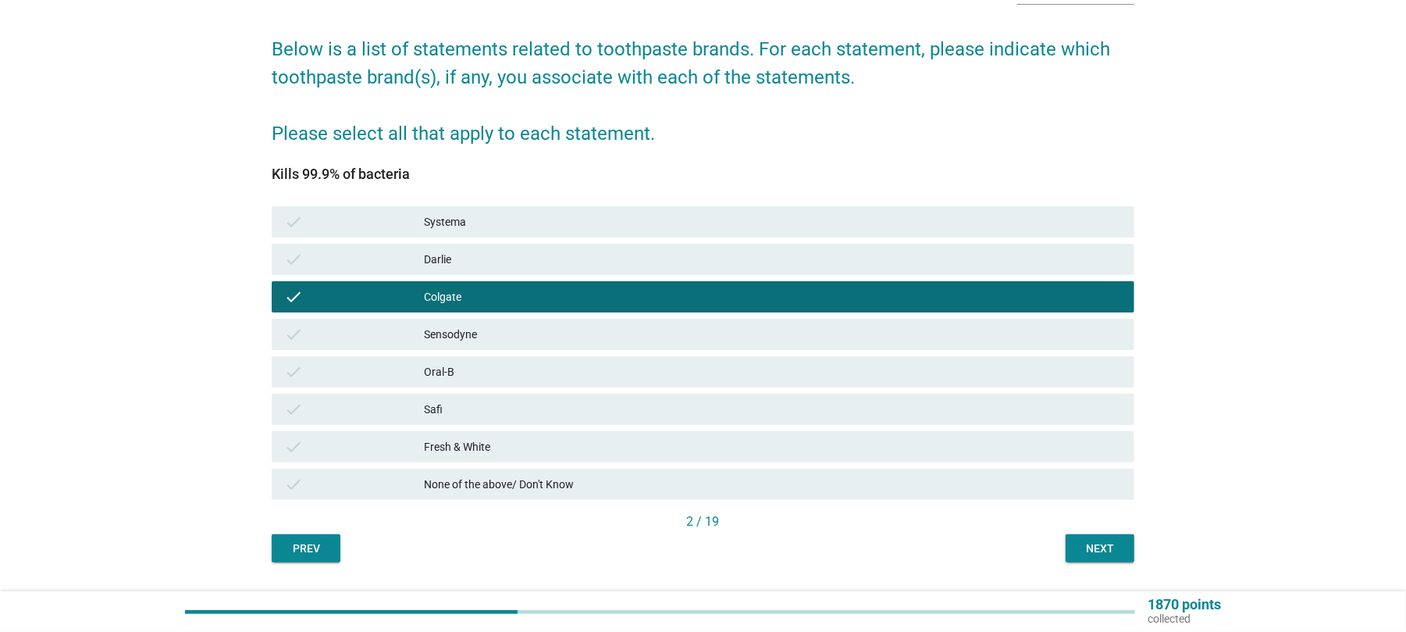
click at [463, 366] on div "Oral-B" at bounding box center [773, 371] width 698 height 19
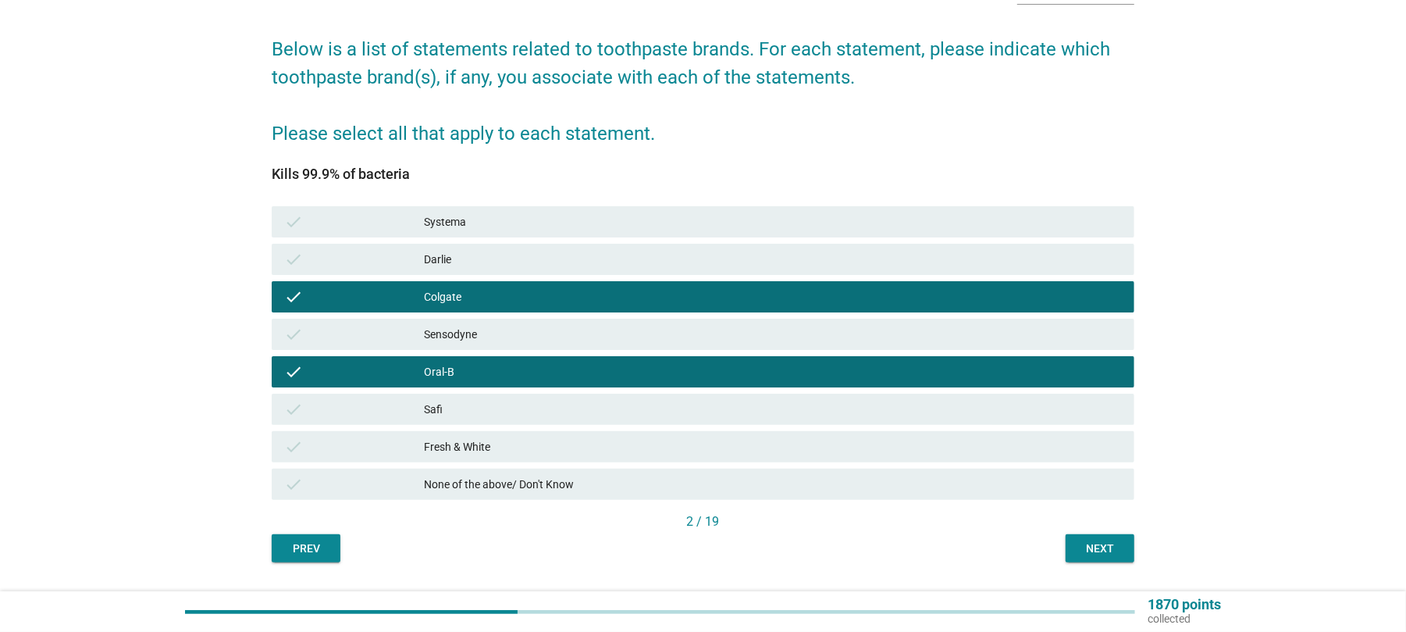
click at [1123, 550] on button "Next" at bounding box center [1100, 548] width 69 height 28
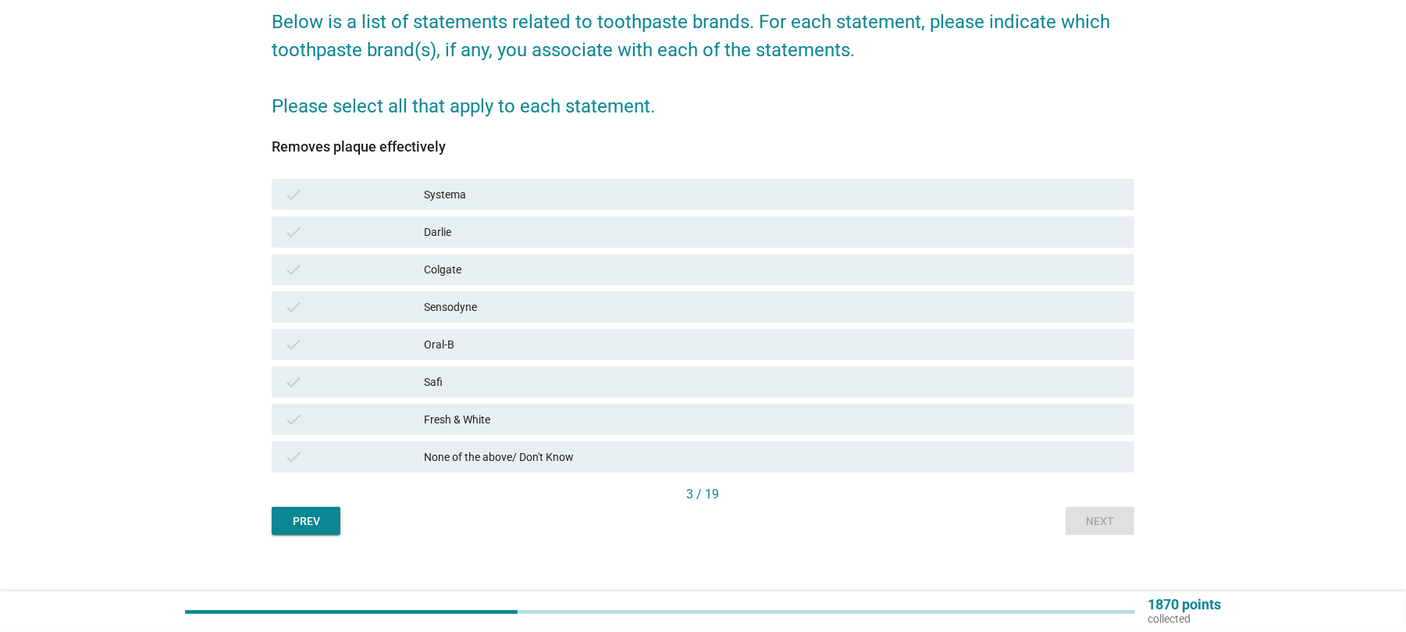
scroll to position [144, 0]
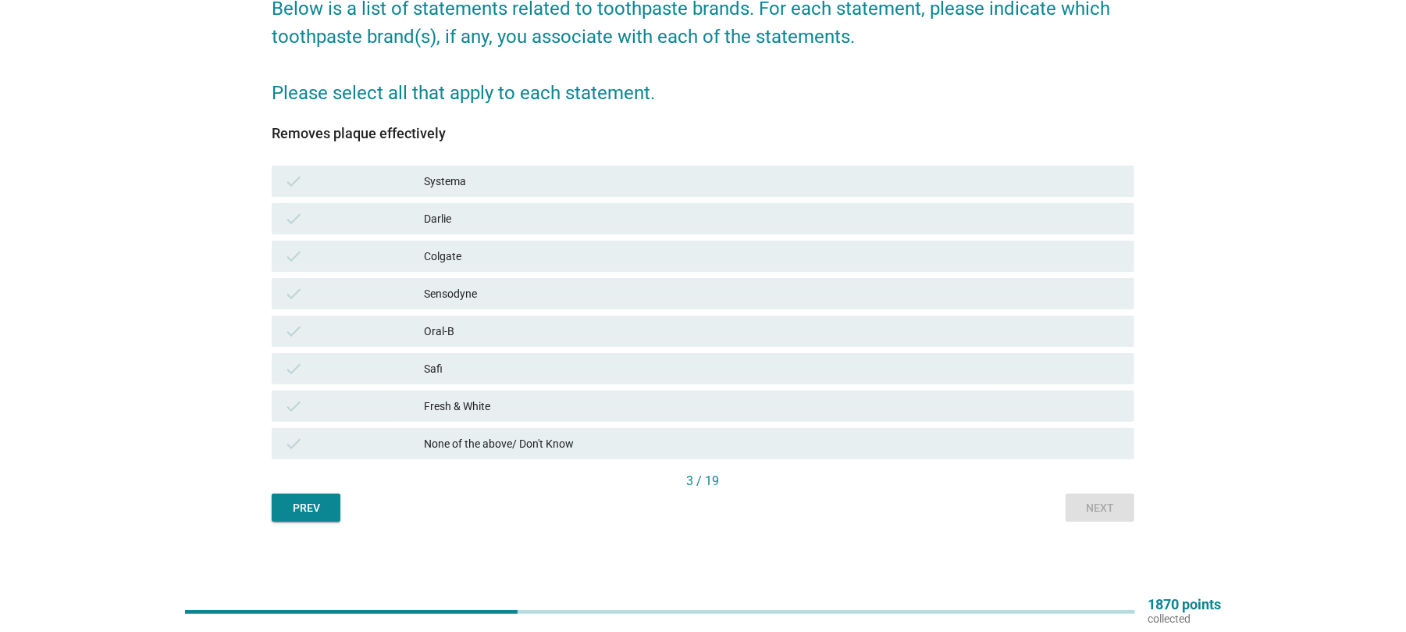
click at [450, 251] on div "Colgate" at bounding box center [773, 256] width 698 height 19
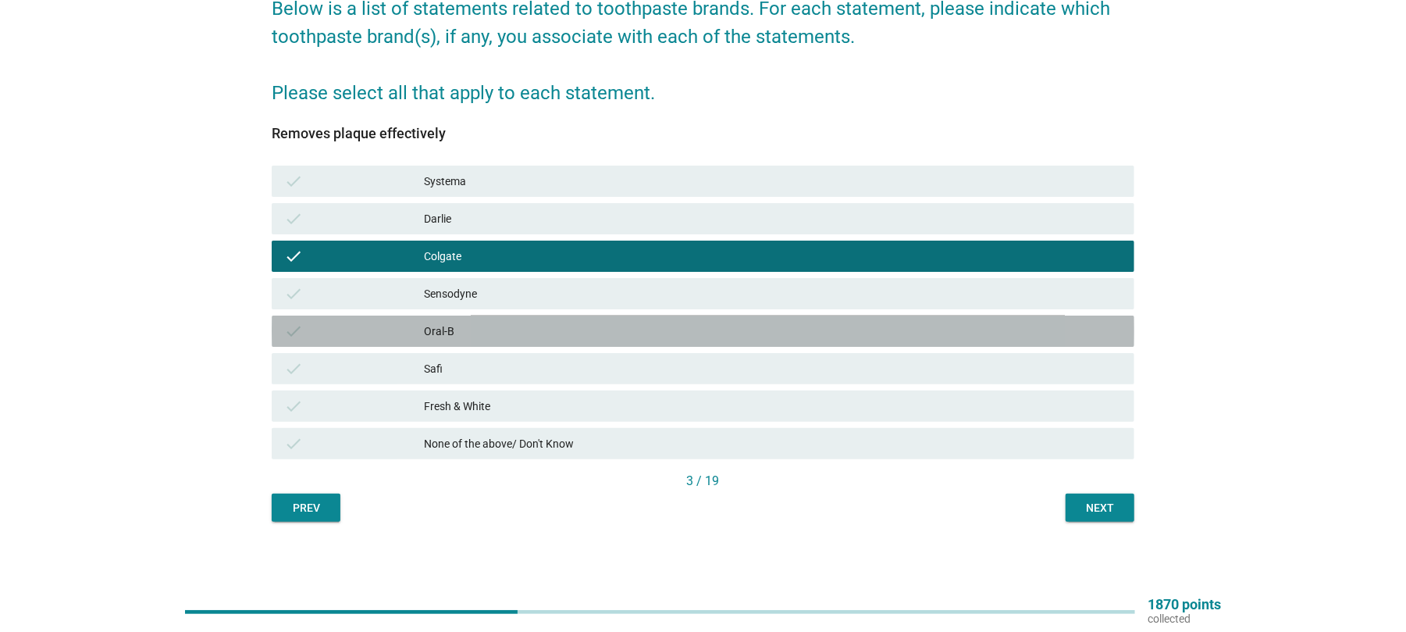
click at [450, 334] on div "Oral-B" at bounding box center [773, 331] width 698 height 19
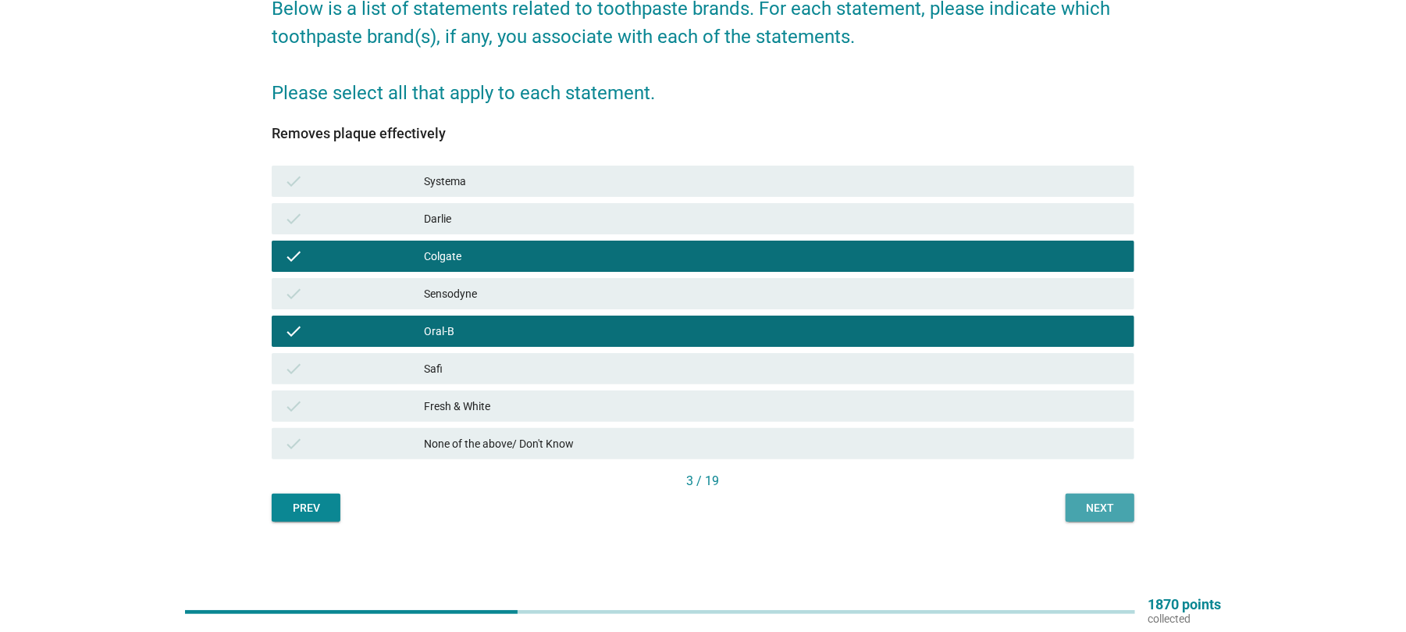
click at [1106, 510] on div "Next" at bounding box center [1100, 508] width 44 height 16
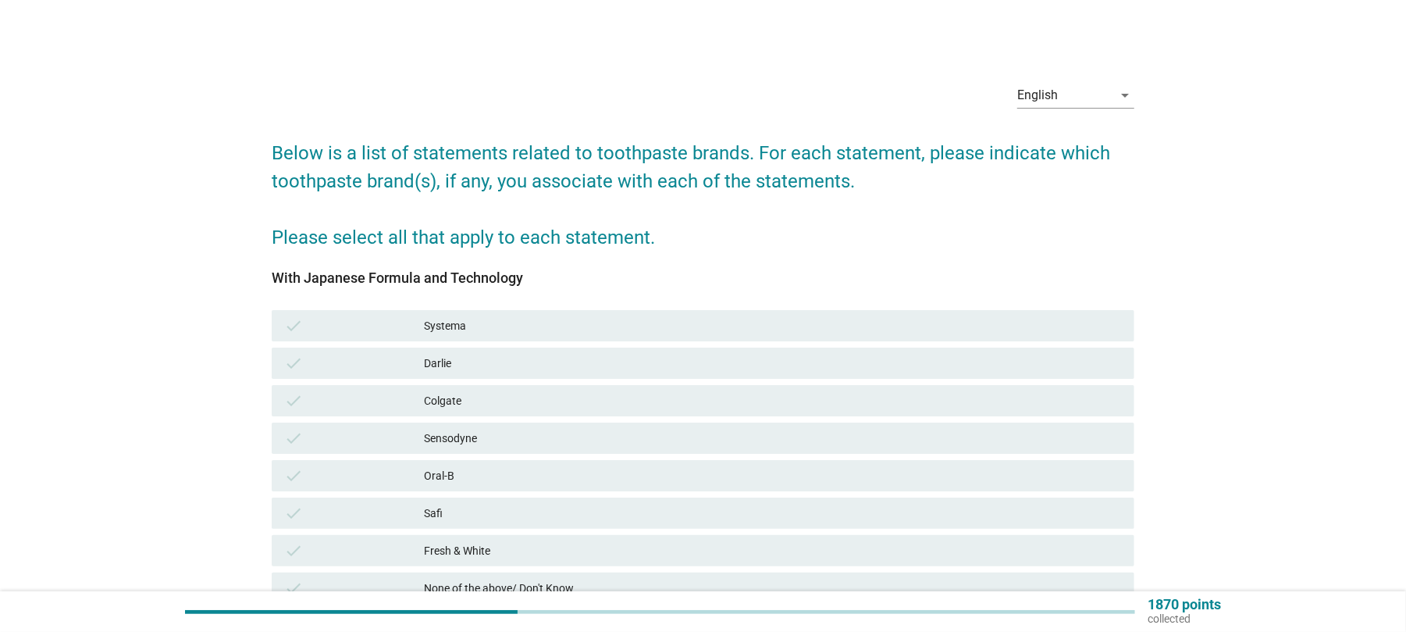
scroll to position [104, 0]
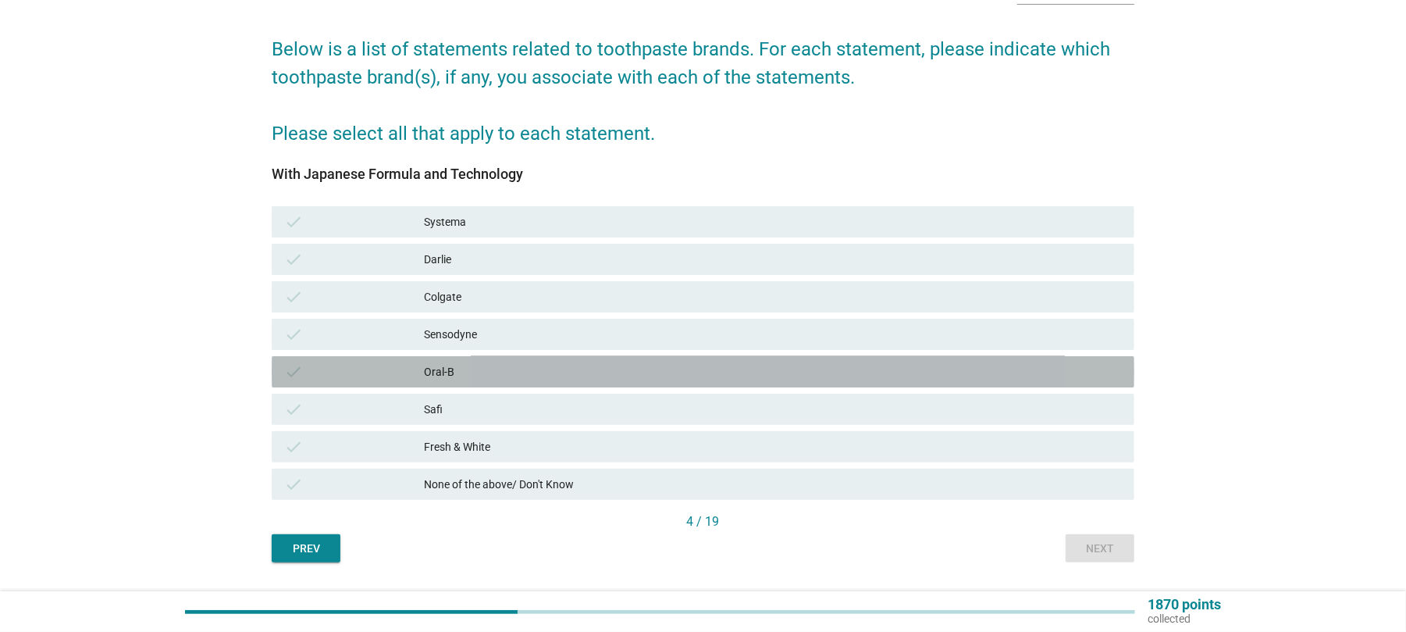
click at [450, 365] on div "Oral-B" at bounding box center [773, 371] width 698 height 19
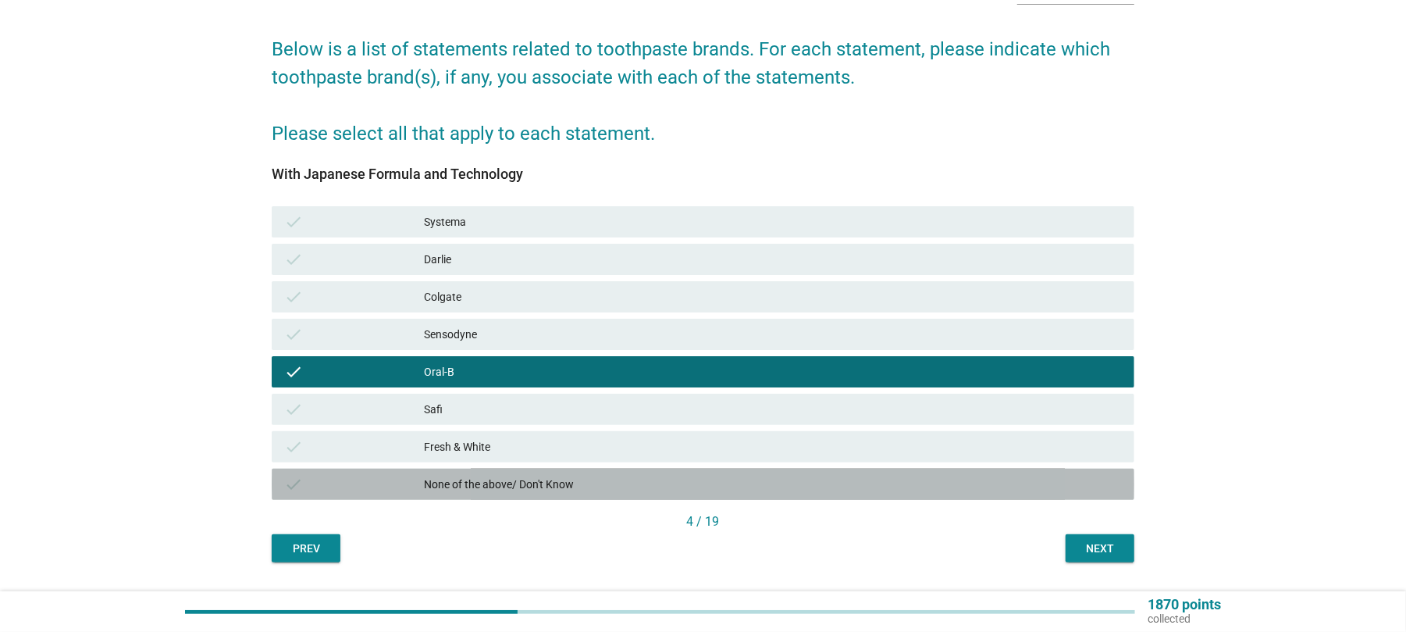
click at [490, 483] on div "None of the above/ Don't Know" at bounding box center [773, 484] width 698 height 19
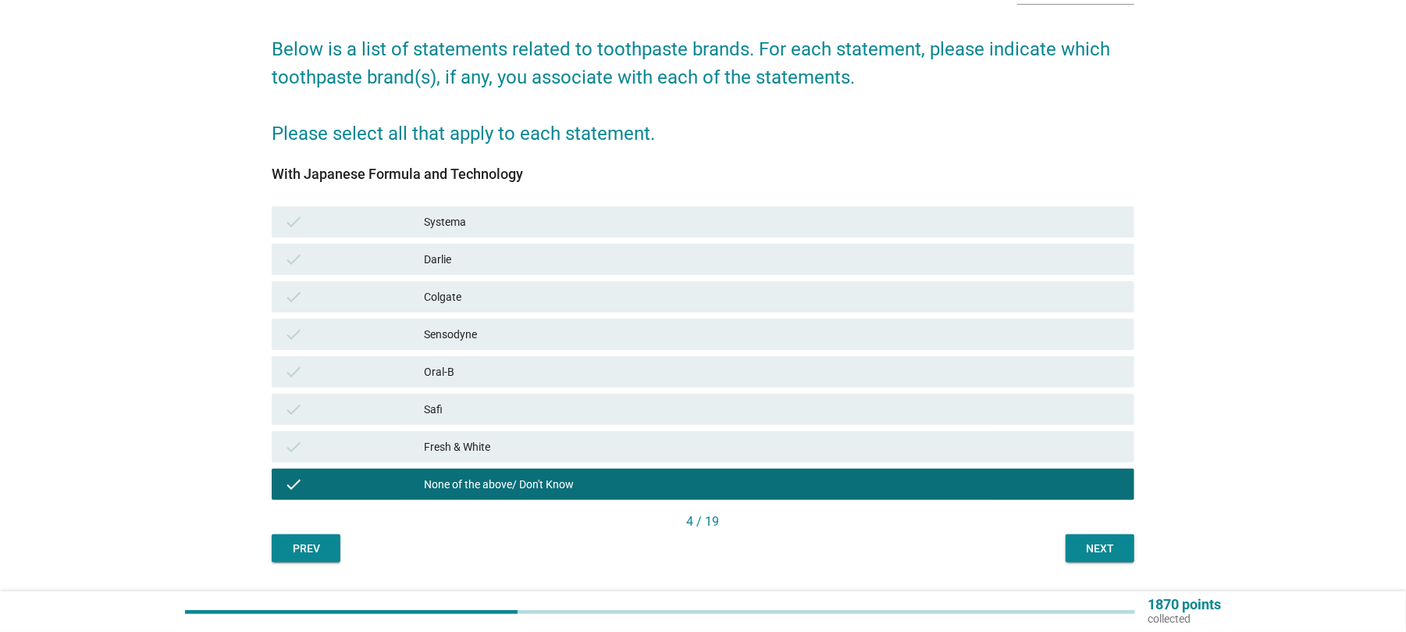
click at [1085, 550] on div "Next" at bounding box center [1100, 548] width 44 height 16
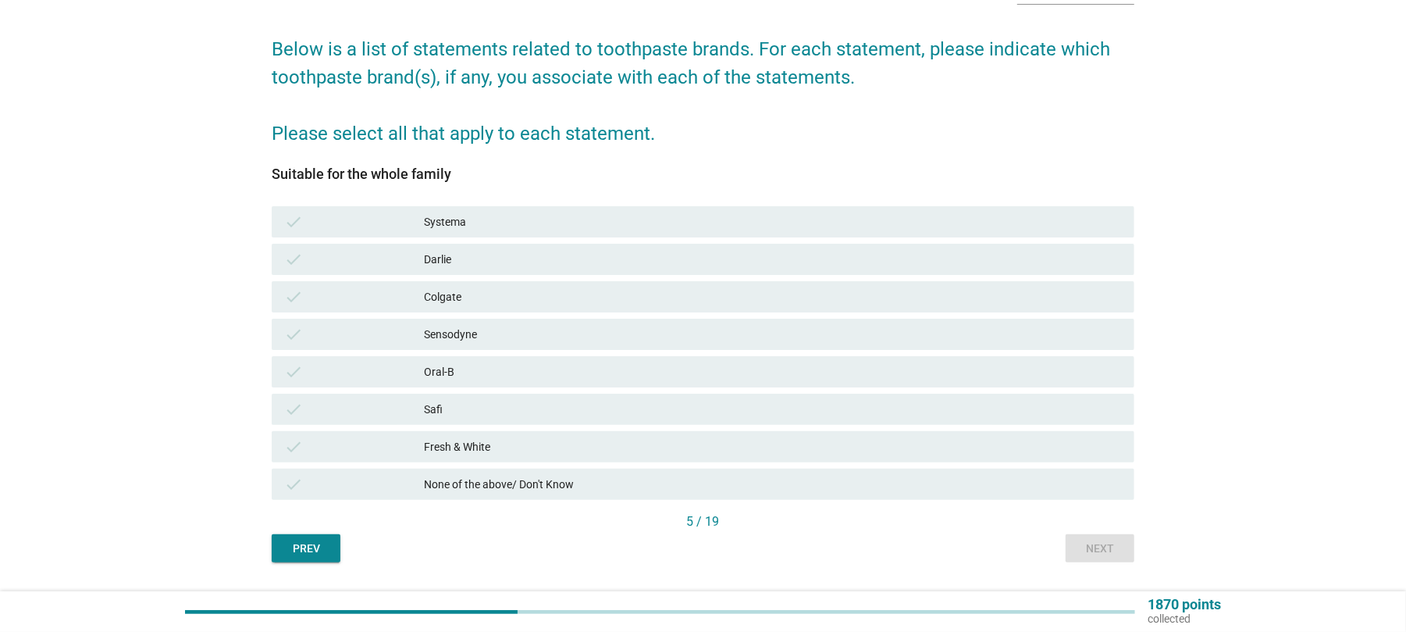
click at [442, 301] on div "Colgate" at bounding box center [773, 296] width 698 height 19
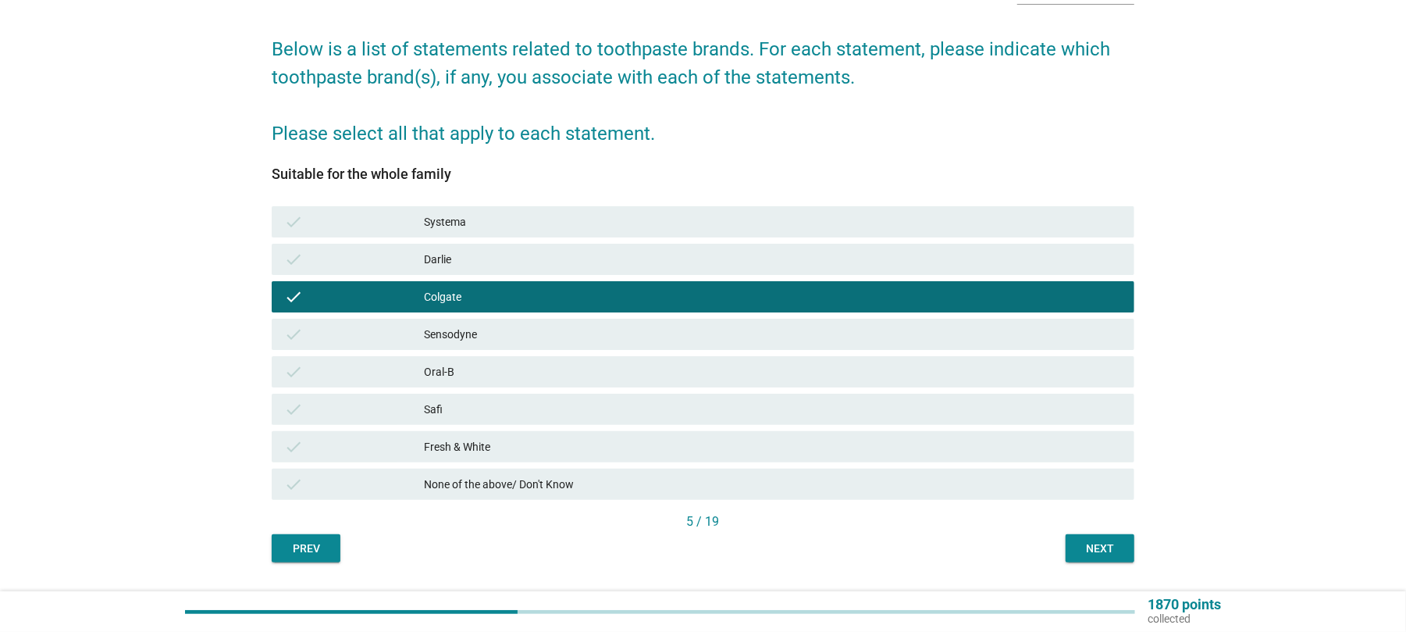
click at [439, 264] on div "Darlie" at bounding box center [773, 259] width 698 height 19
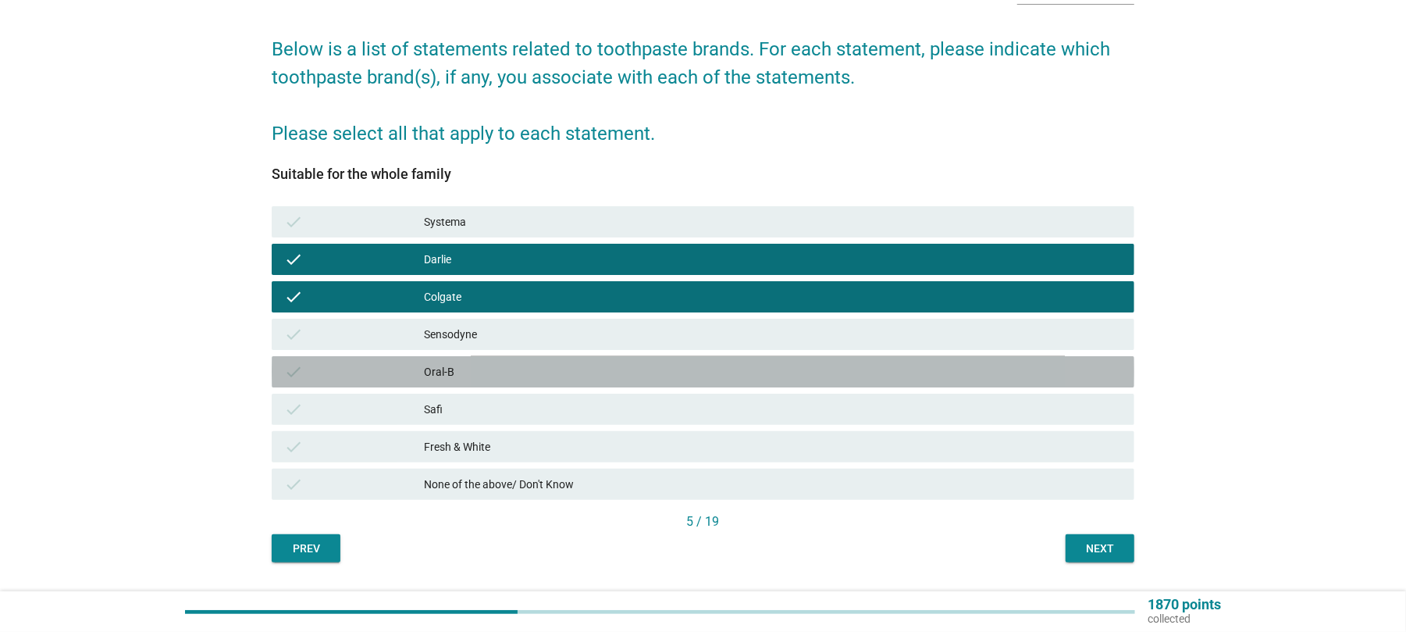
click at [447, 369] on div "Oral-B" at bounding box center [773, 371] width 698 height 19
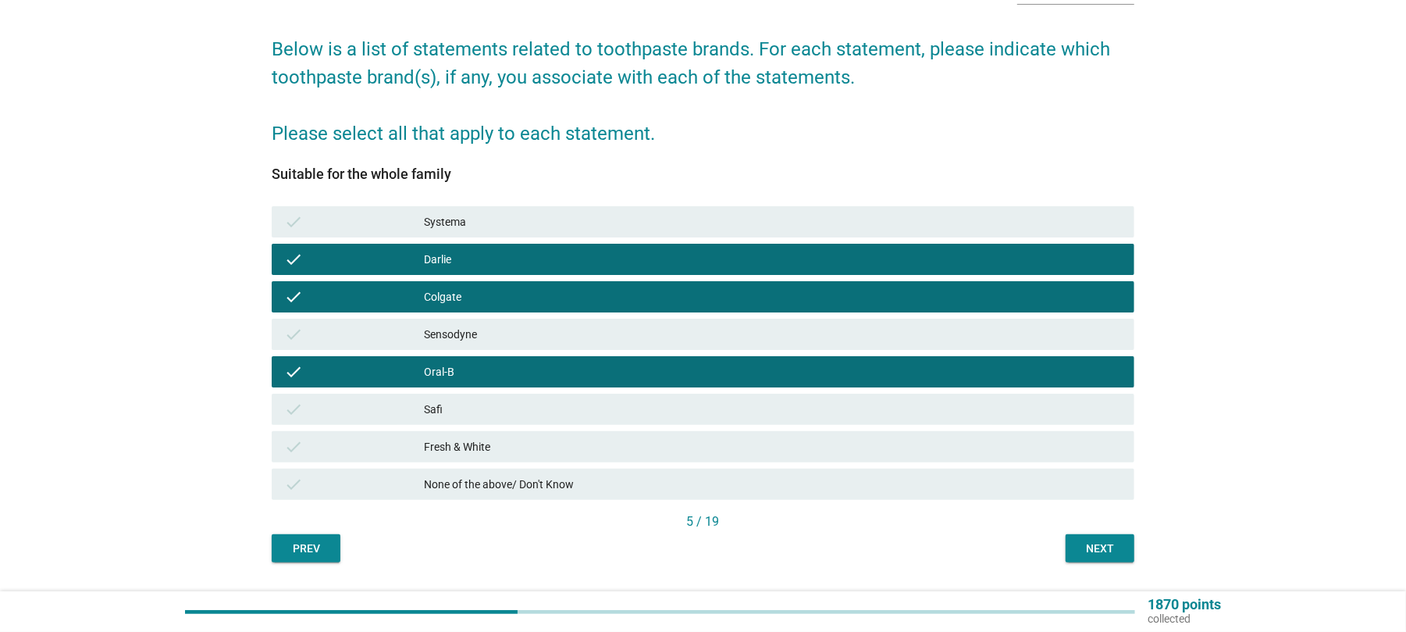
click at [441, 413] on div "Safi" at bounding box center [773, 409] width 698 height 19
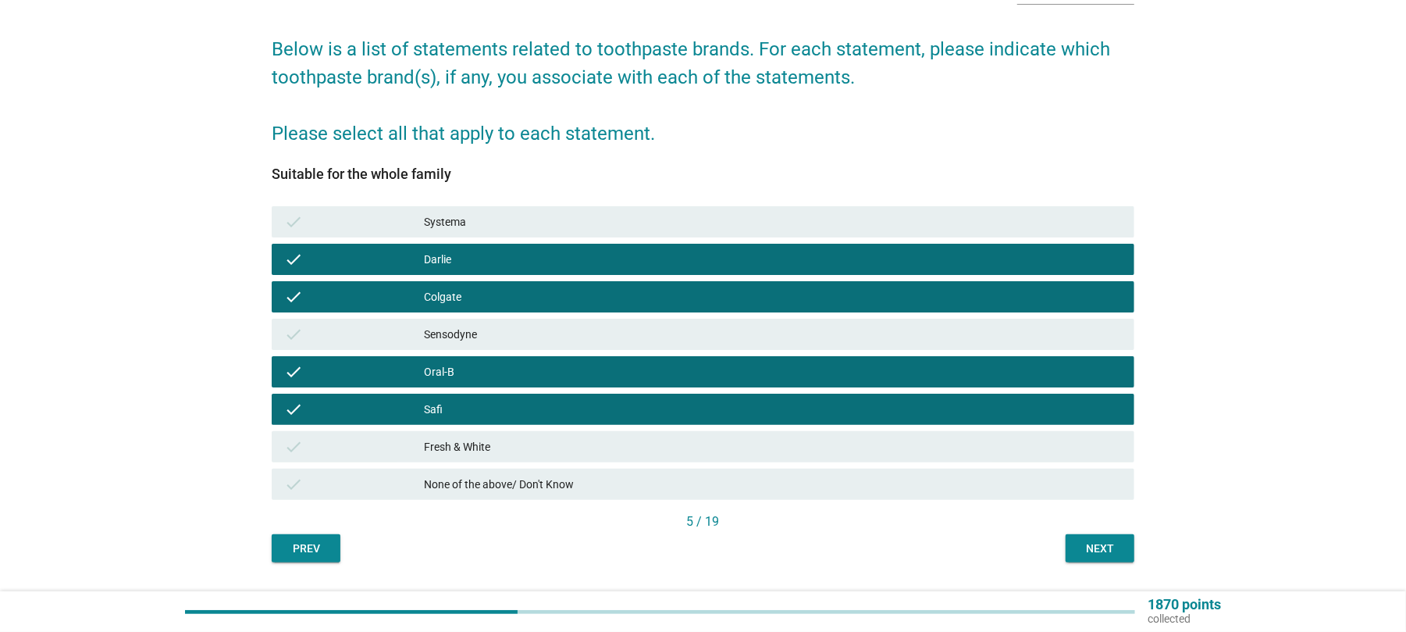
click at [453, 447] on div "Fresh & White" at bounding box center [773, 446] width 698 height 19
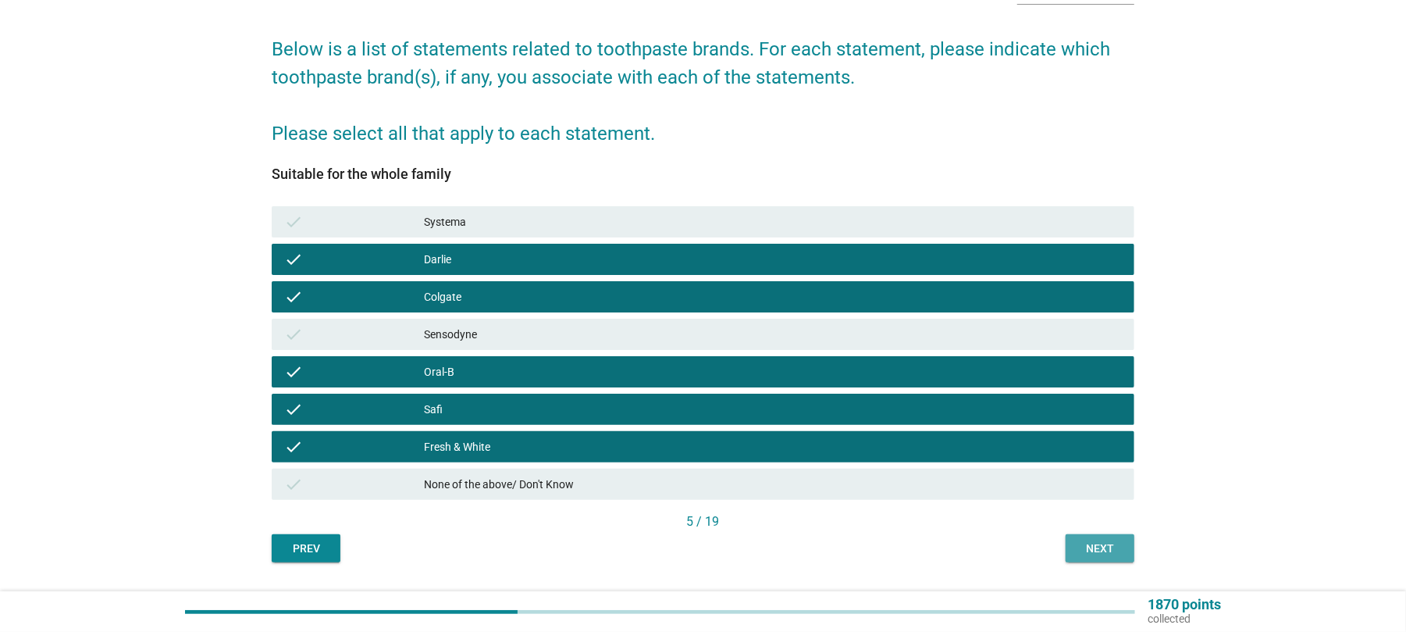
click at [1103, 551] on div "Next" at bounding box center [1100, 548] width 44 height 16
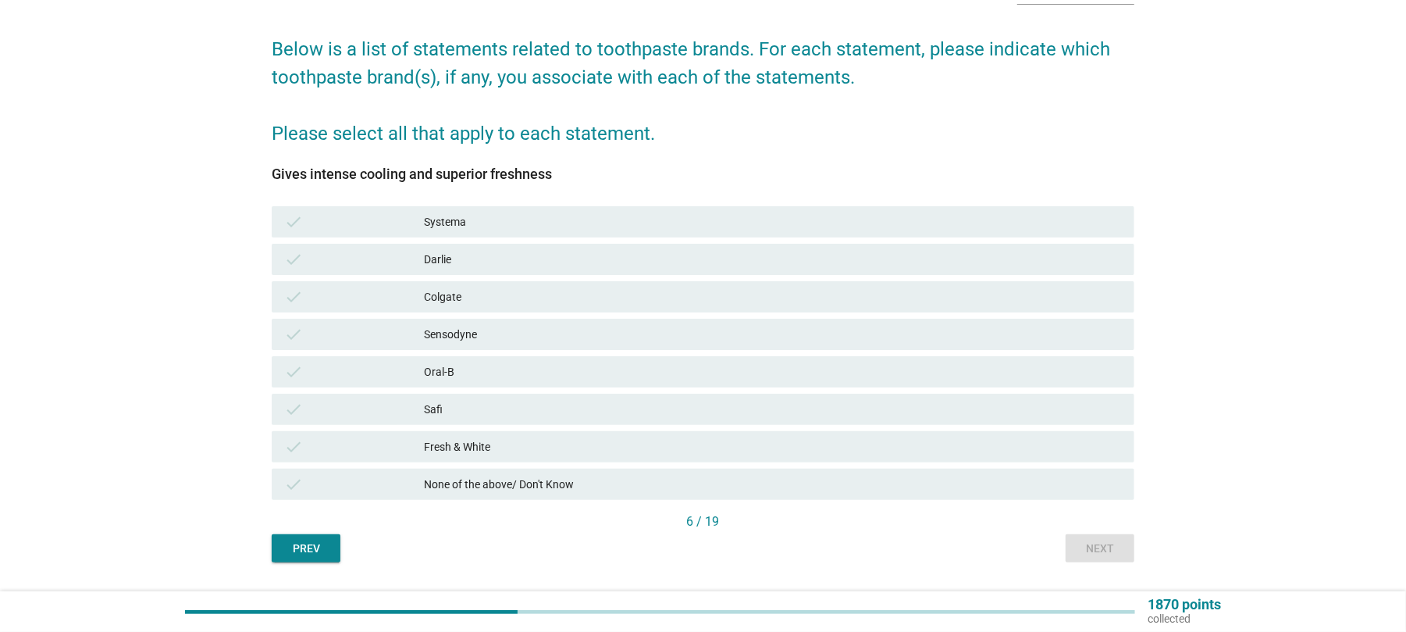
click at [447, 257] on div "Darlie" at bounding box center [773, 259] width 698 height 19
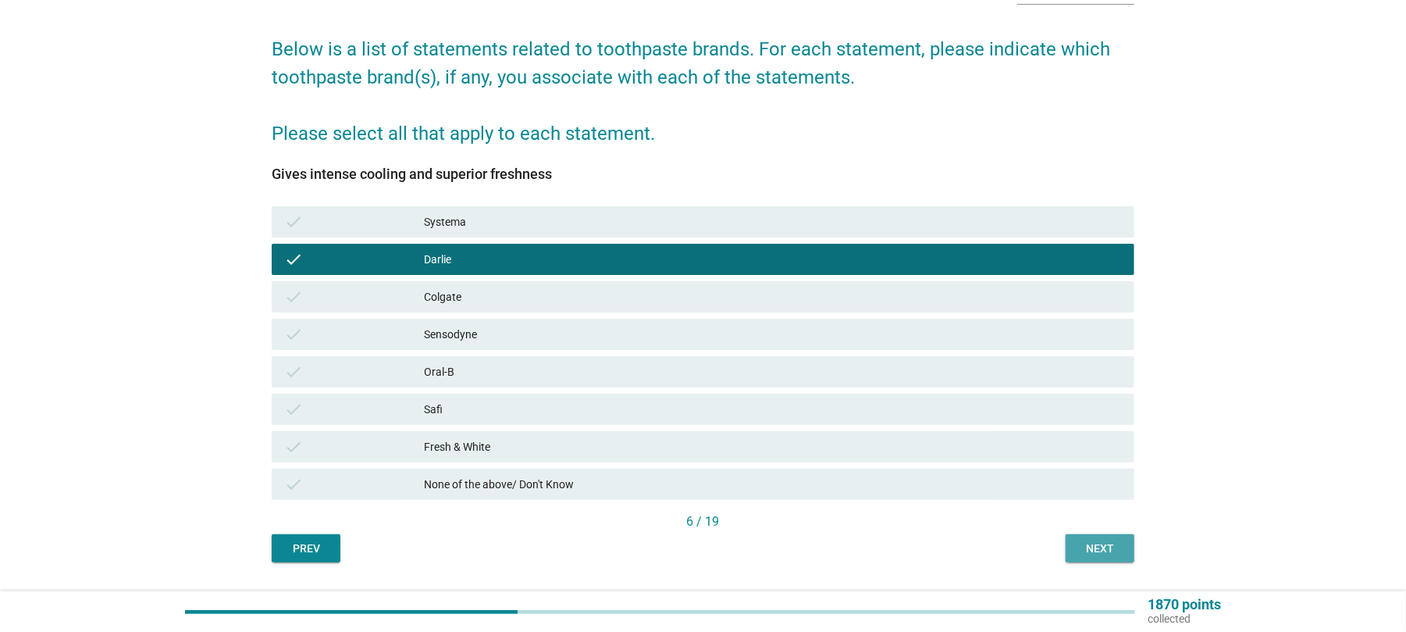
click at [1097, 557] on button "Next" at bounding box center [1100, 548] width 69 height 28
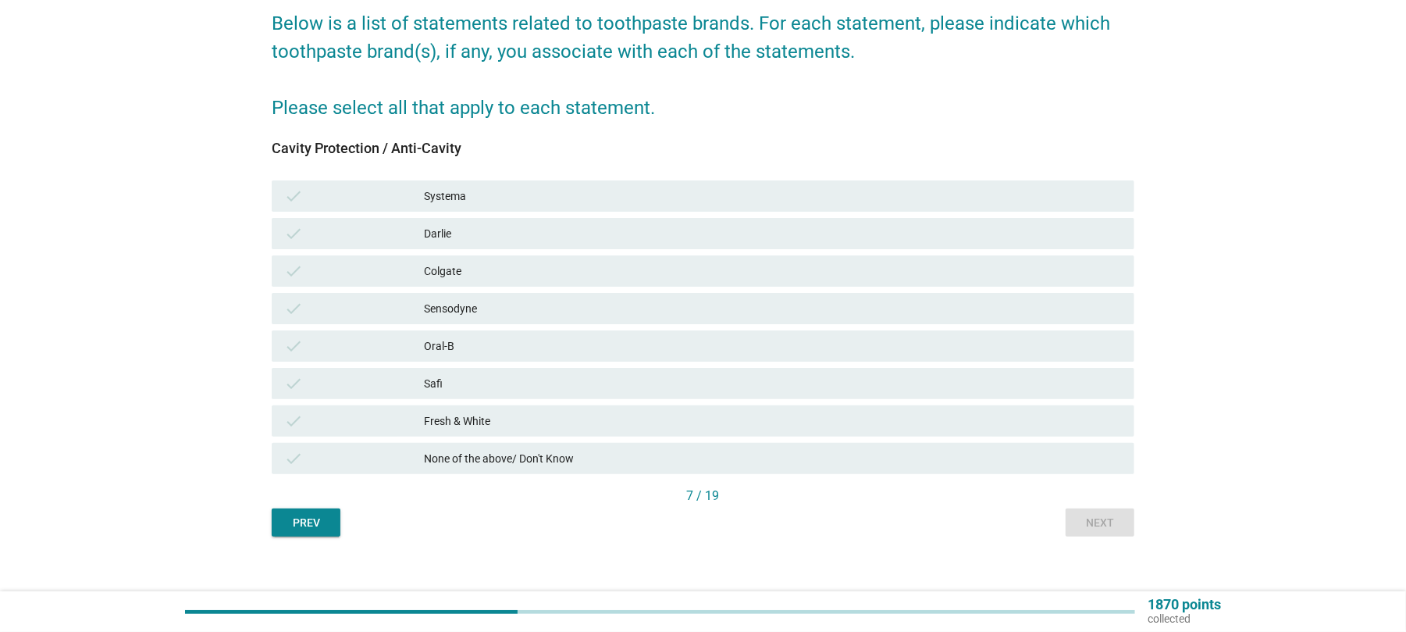
scroll to position [144, 0]
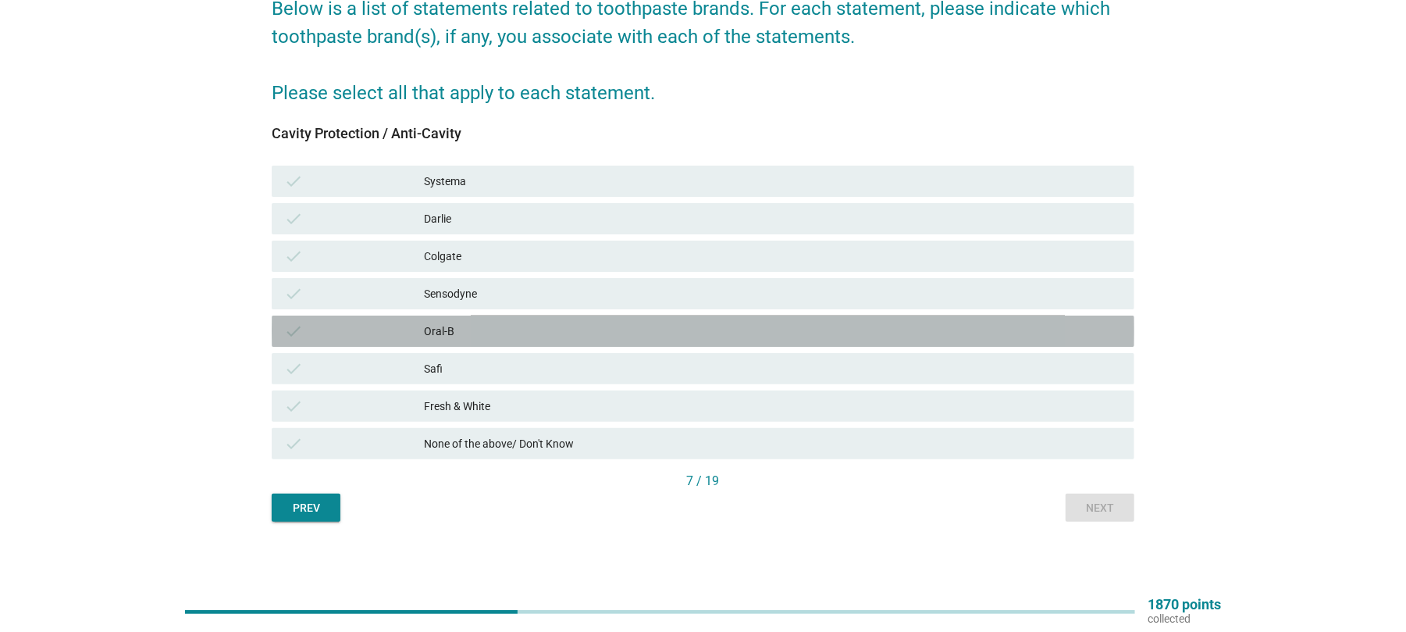
click at [450, 328] on div "Oral-B" at bounding box center [773, 331] width 698 height 19
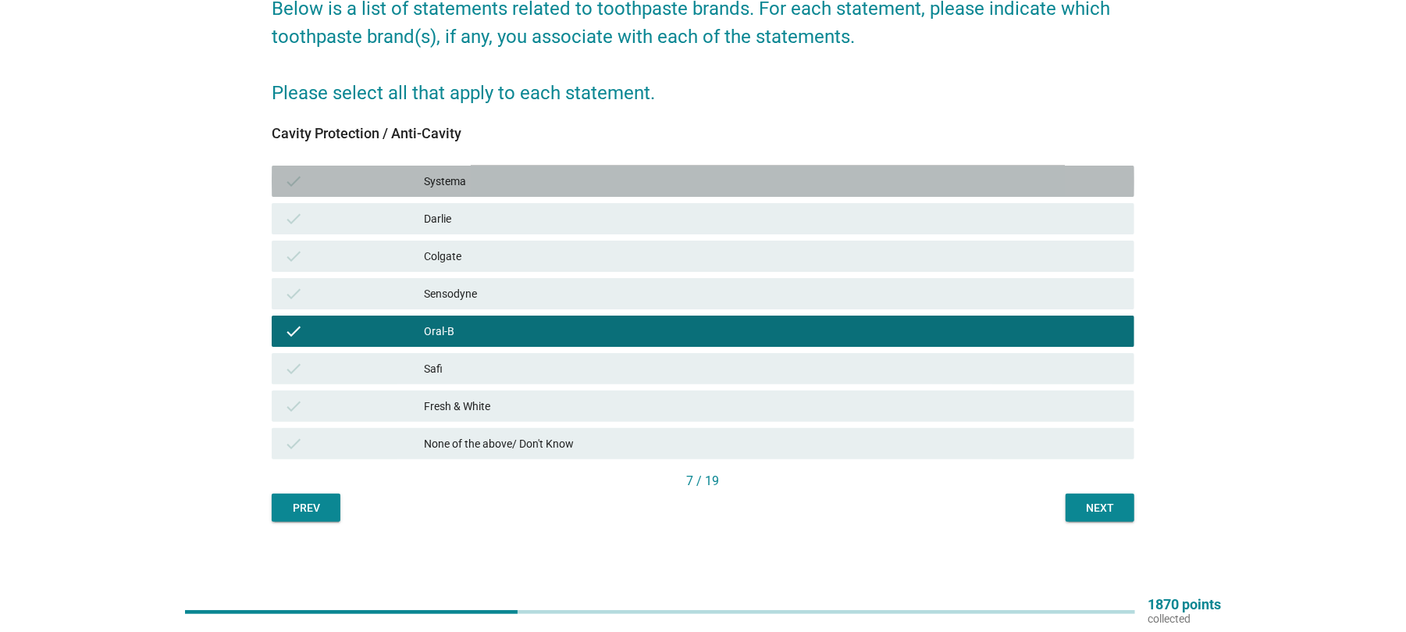
click at [465, 185] on div "Systema" at bounding box center [773, 181] width 698 height 19
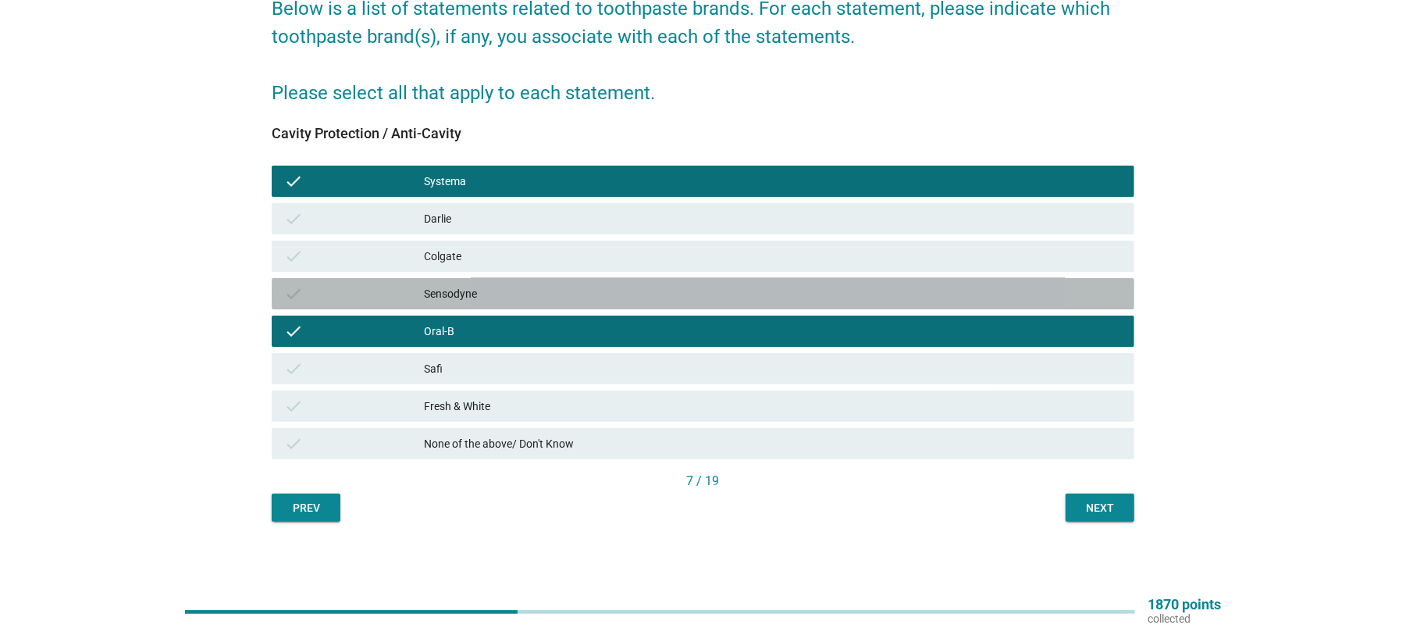
click at [472, 300] on div "Sensodyne" at bounding box center [773, 293] width 698 height 19
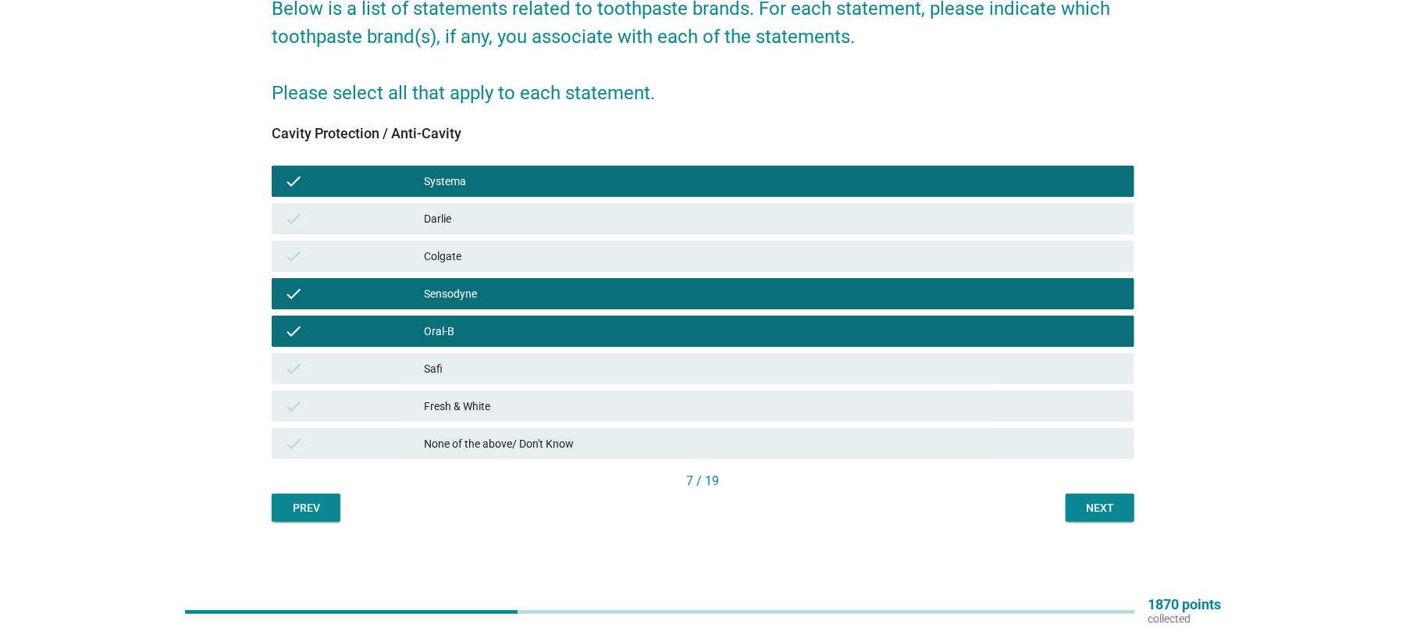
click at [472, 300] on div "Sensodyne" at bounding box center [773, 293] width 698 height 19
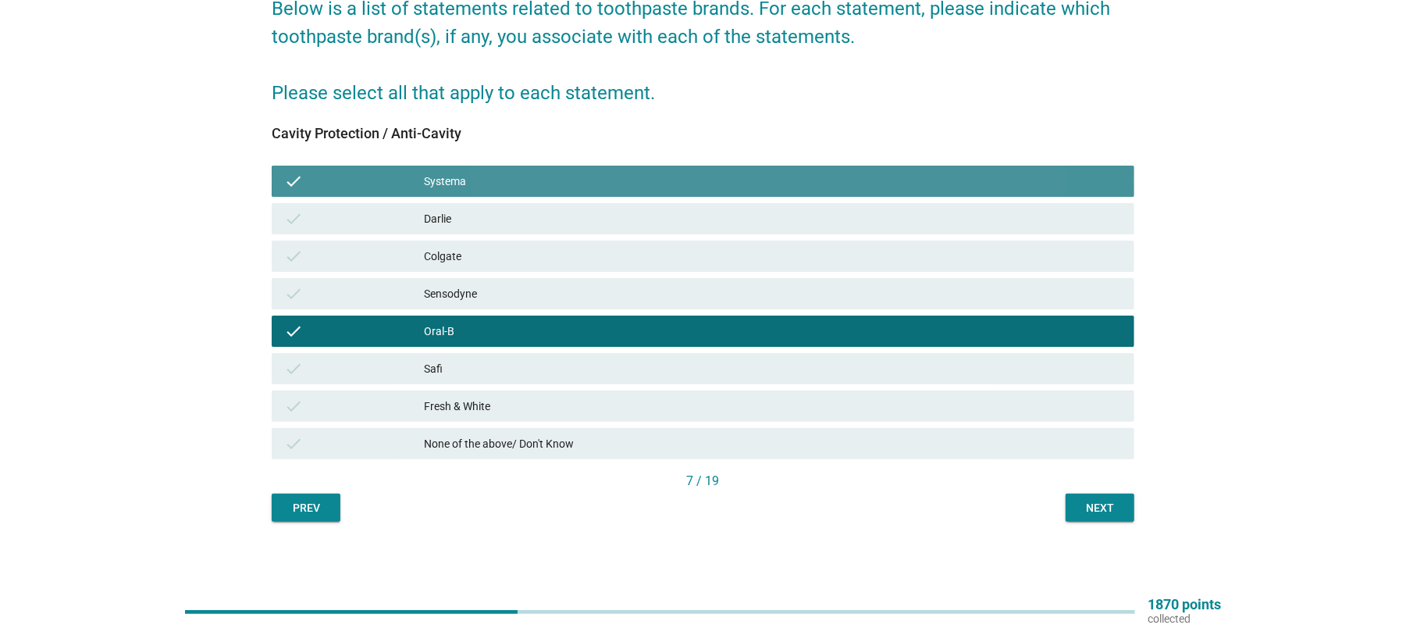
click at [472, 166] on div "check Systema" at bounding box center [703, 181] width 863 height 31
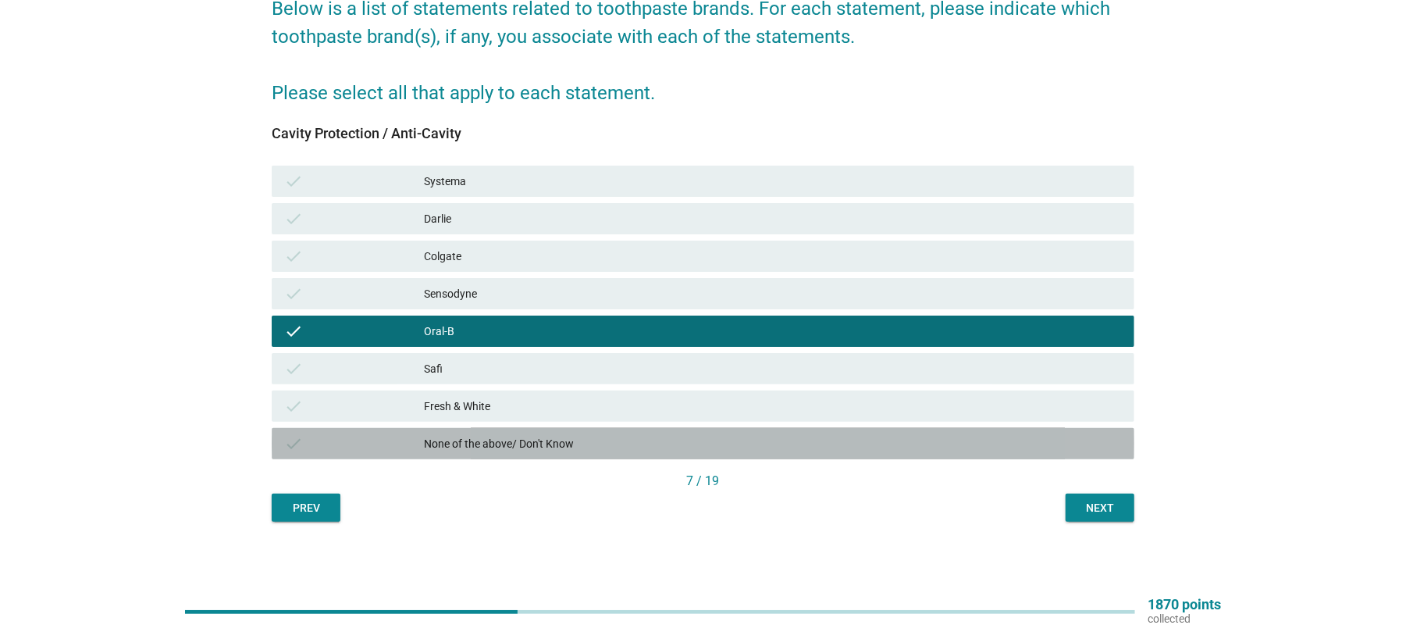
click at [493, 445] on div "None of the above/ Don't Know" at bounding box center [773, 443] width 698 height 19
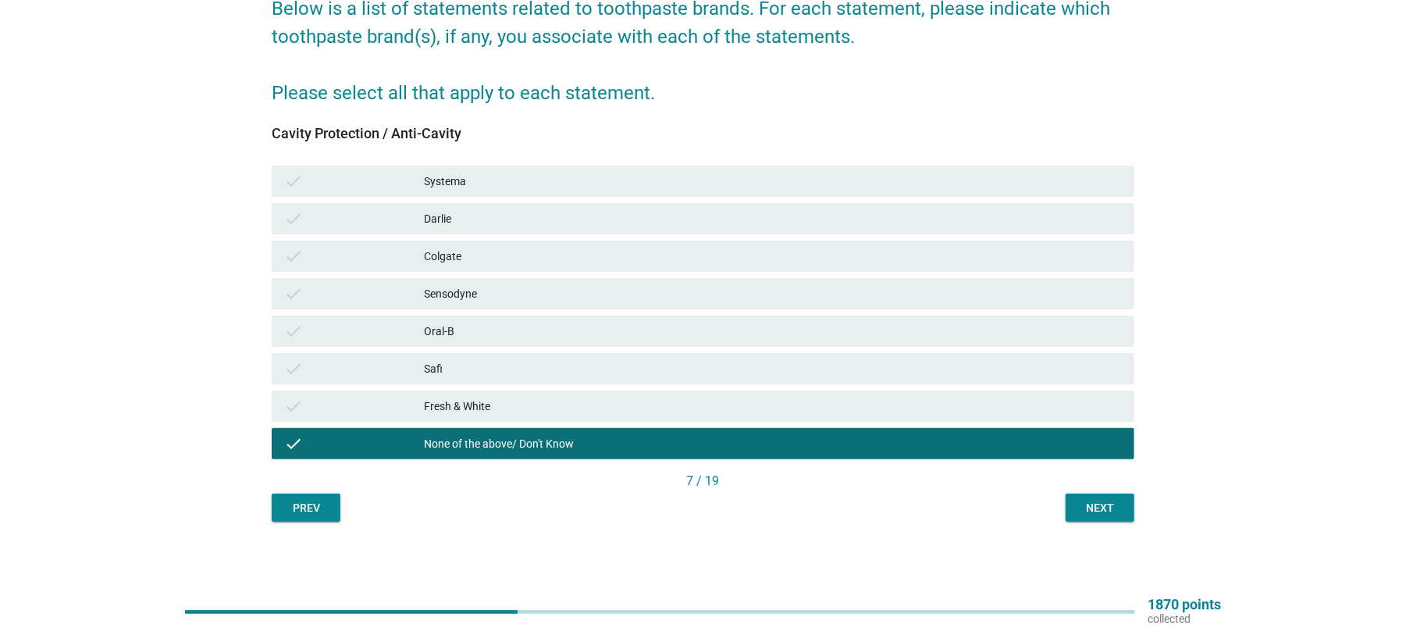
click at [467, 322] on div "Oral-B" at bounding box center [773, 331] width 698 height 19
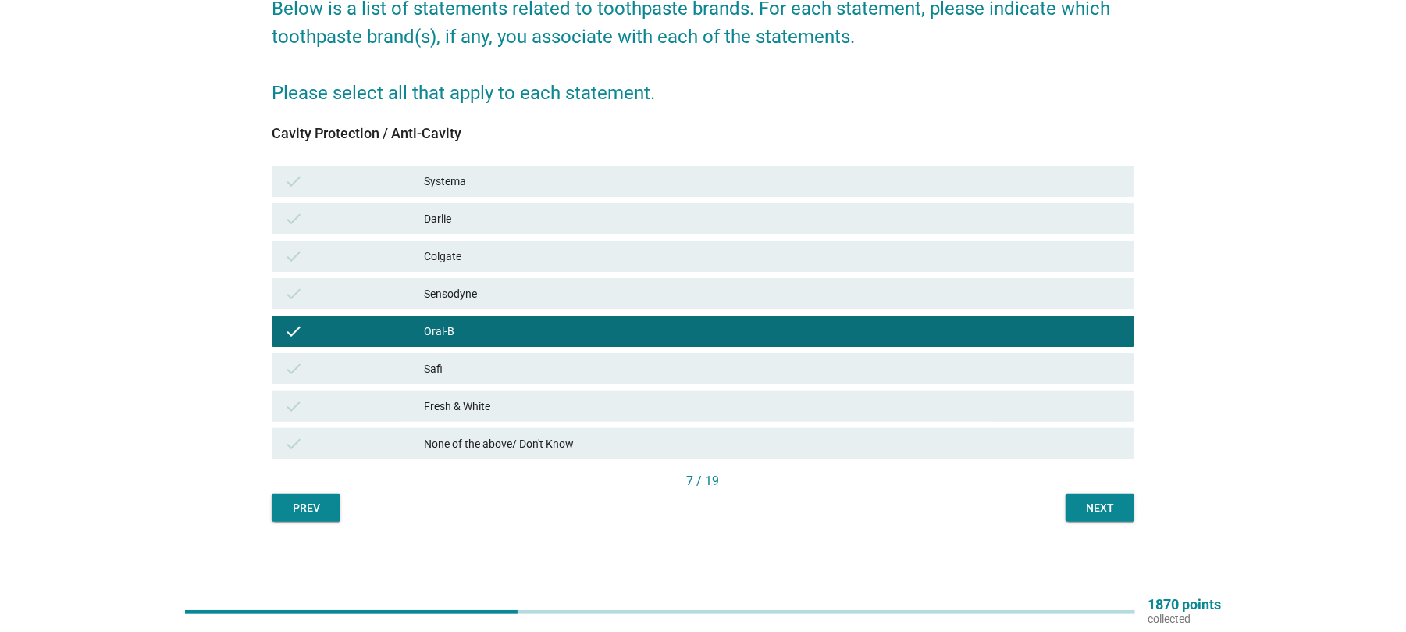
click at [467, 288] on div "Sensodyne" at bounding box center [773, 293] width 698 height 19
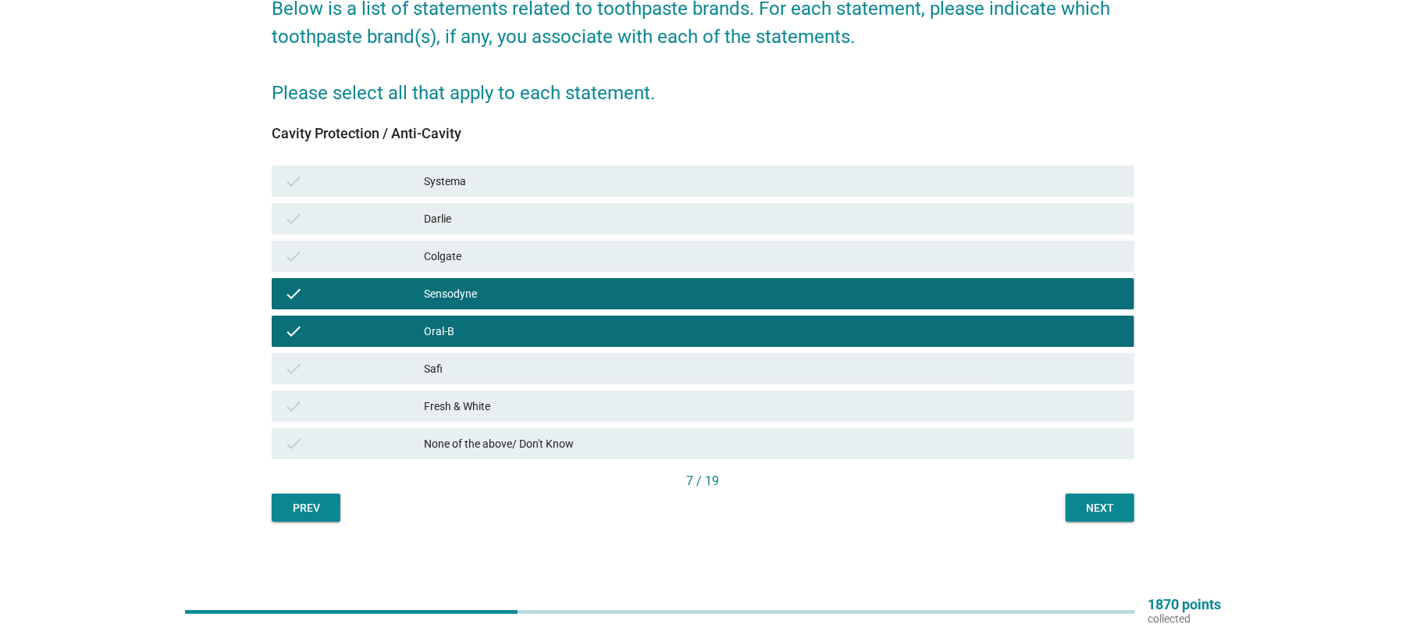
click at [461, 256] on div "Colgate" at bounding box center [773, 256] width 698 height 19
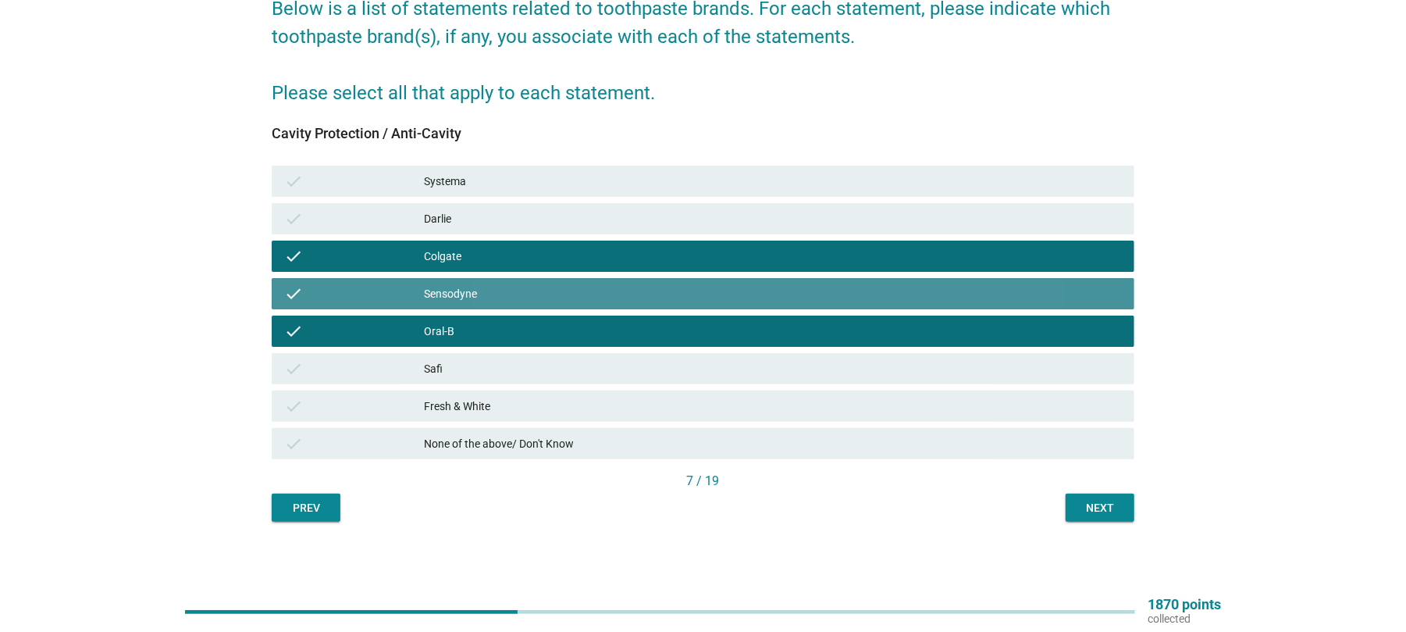
click at [459, 294] on div "Sensodyne" at bounding box center [773, 293] width 698 height 19
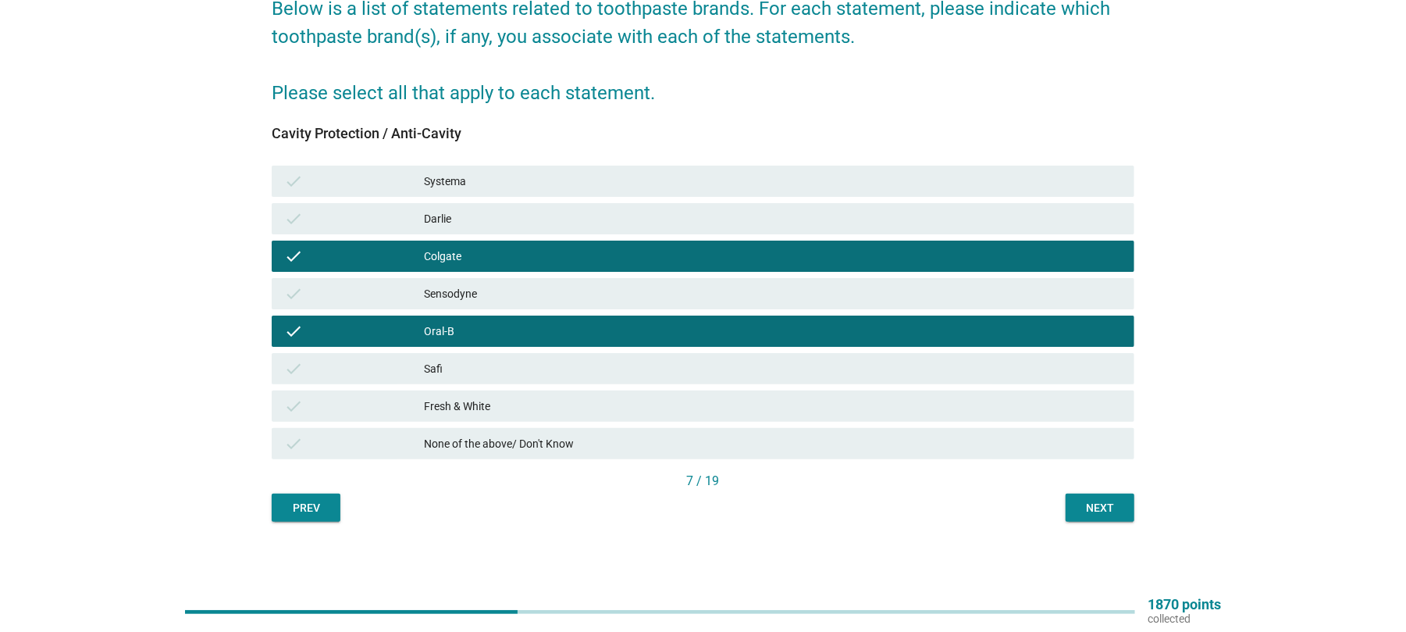
click at [454, 220] on div "Darlie" at bounding box center [773, 218] width 698 height 19
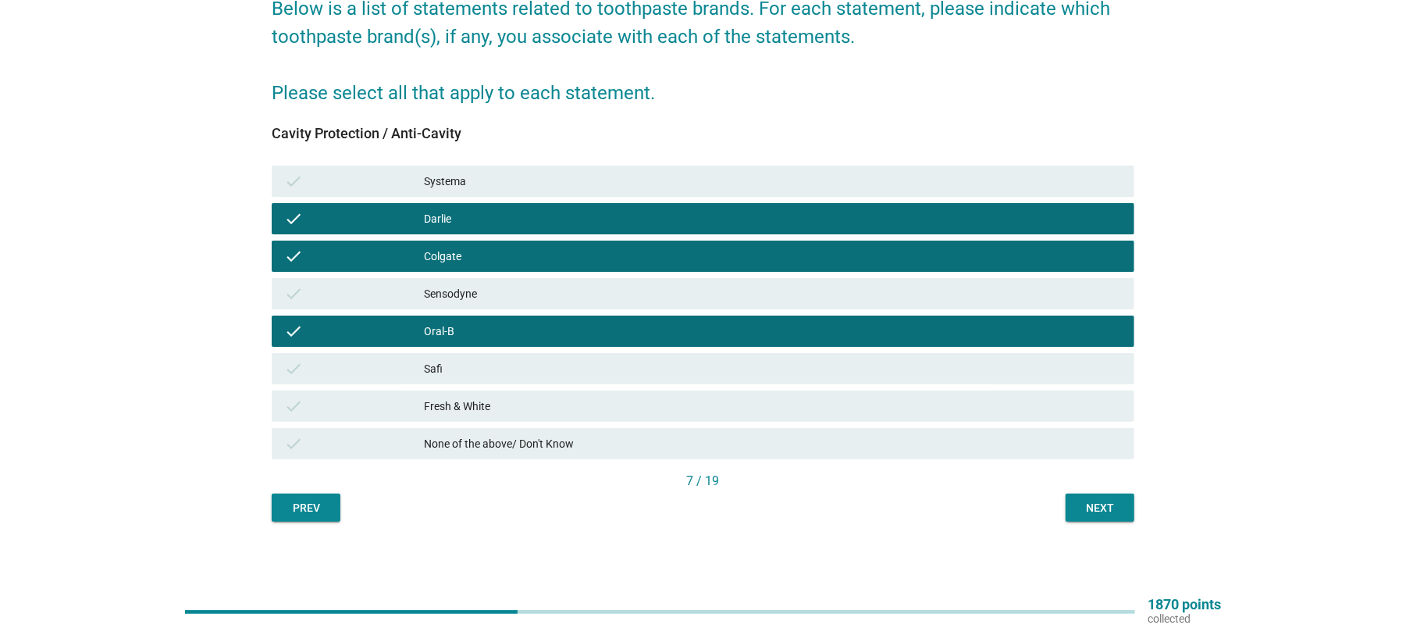
click at [1092, 497] on button "Next" at bounding box center [1100, 507] width 69 height 28
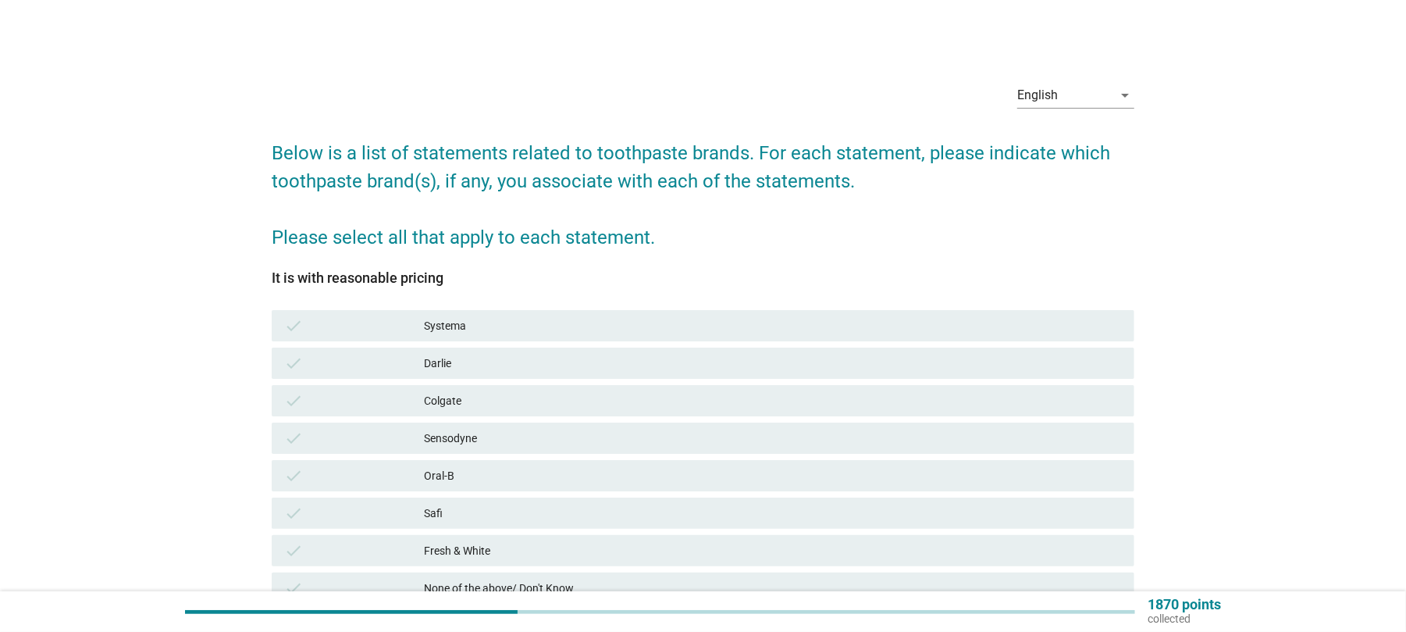
scroll to position [104, 0]
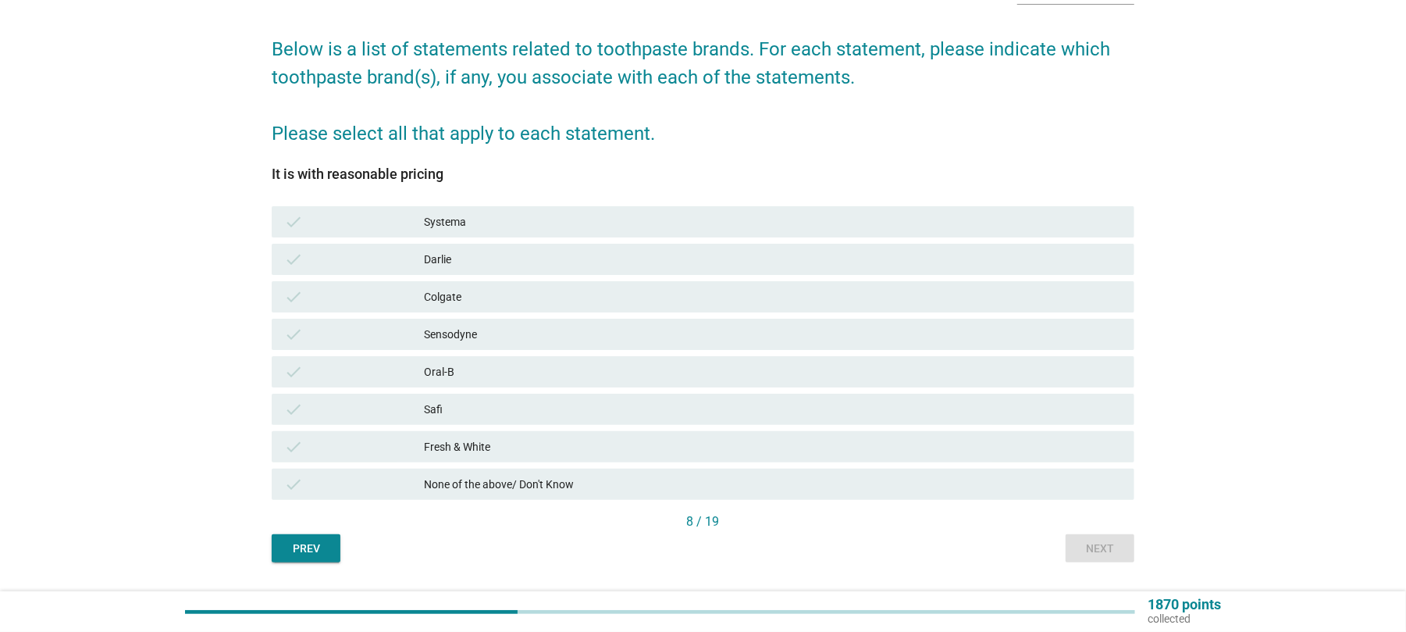
click at [460, 298] on div "Colgate" at bounding box center [773, 296] width 698 height 19
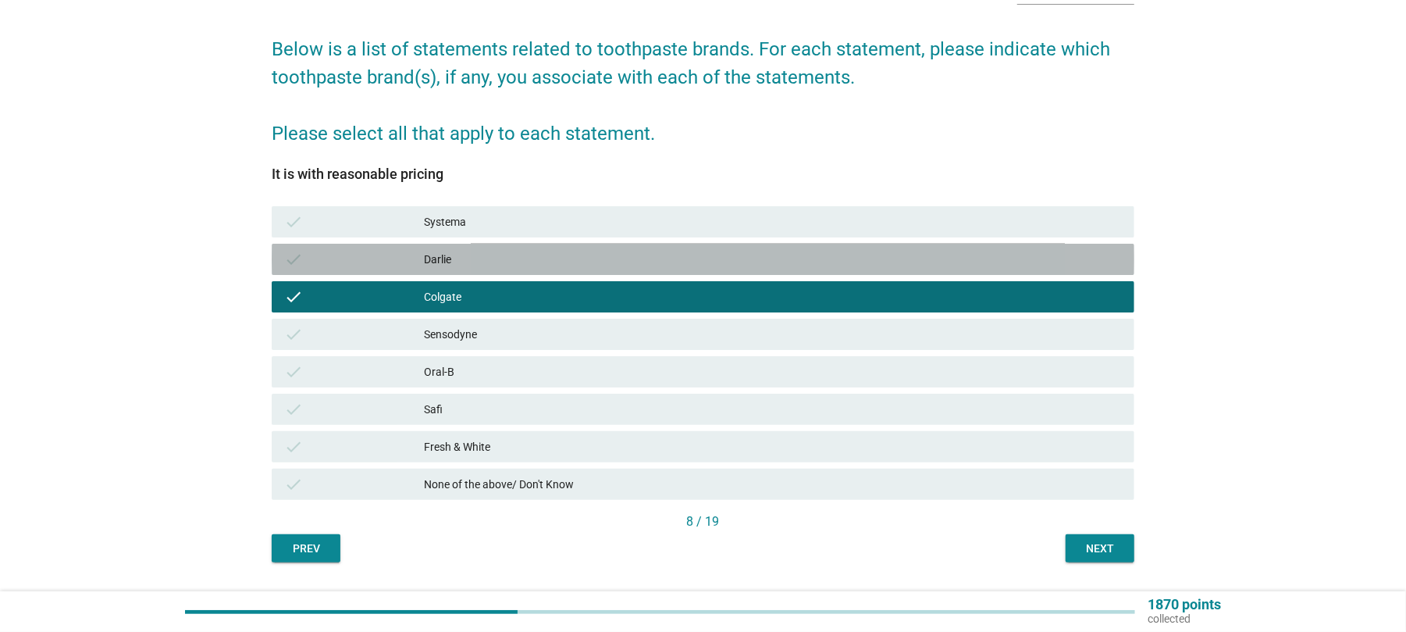
click at [466, 264] on div "Darlie" at bounding box center [773, 259] width 698 height 19
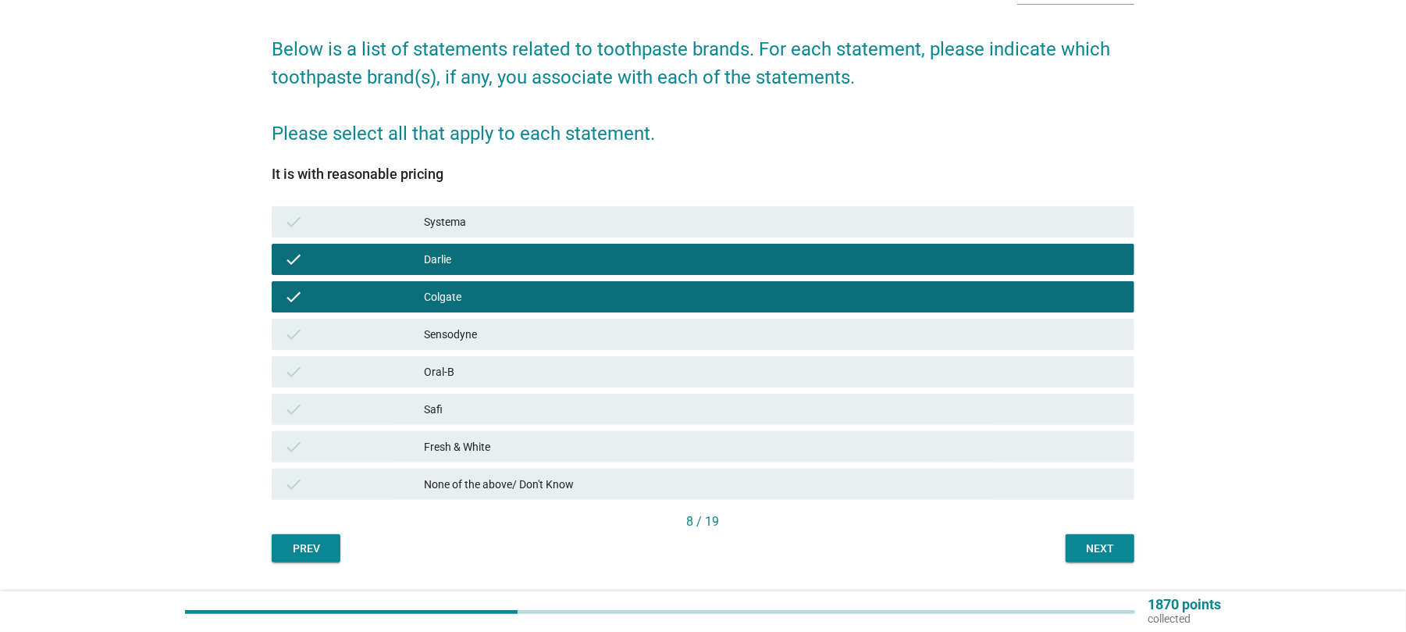
click at [1098, 554] on div "Next" at bounding box center [1100, 548] width 44 height 16
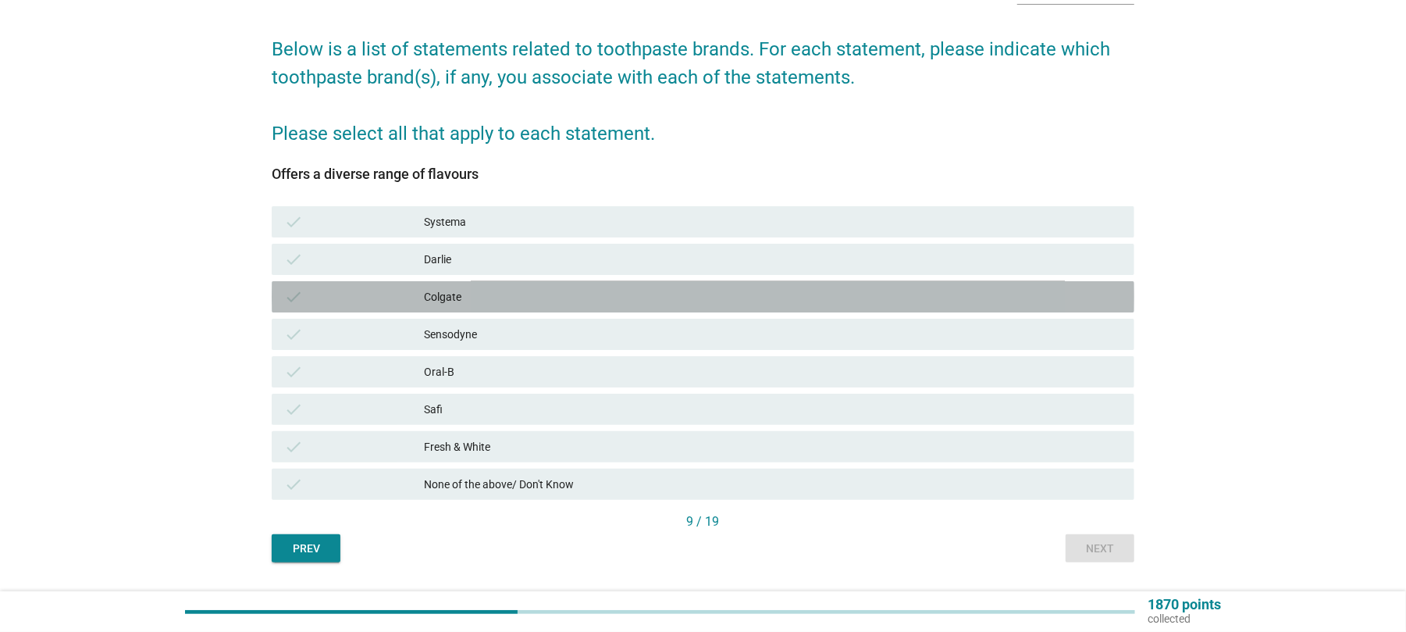
click at [456, 287] on div "Colgate" at bounding box center [773, 296] width 698 height 19
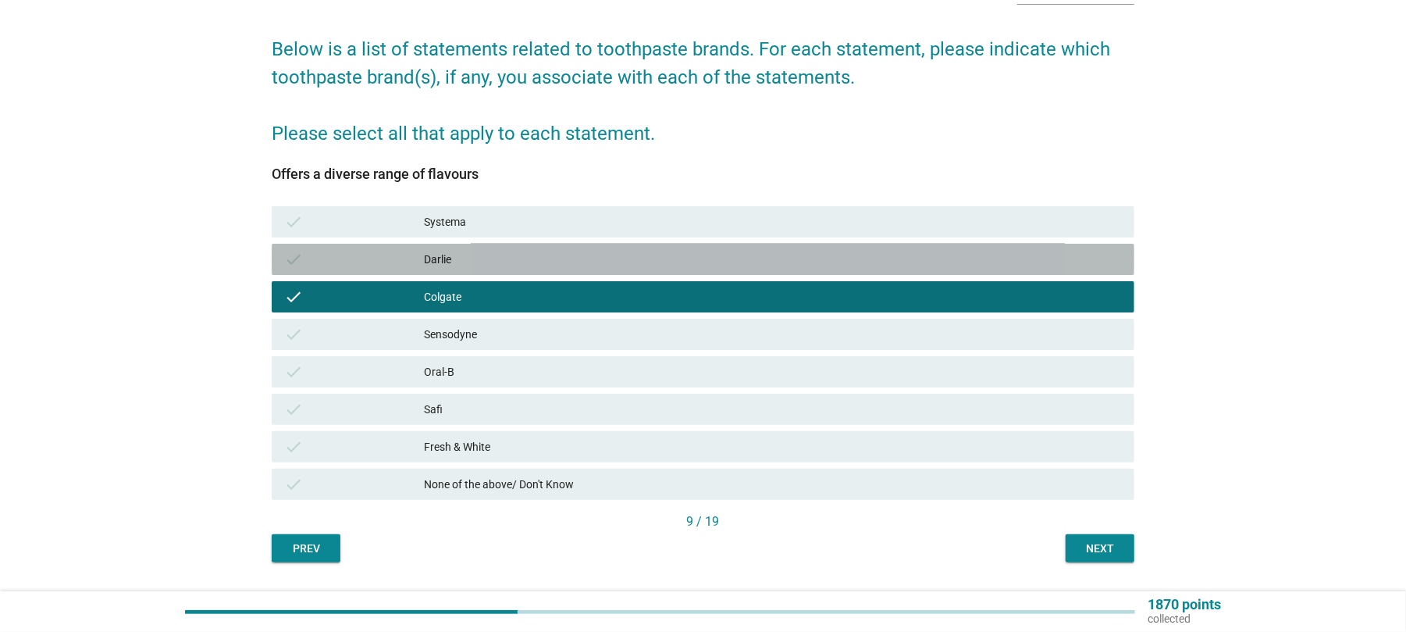
click at [453, 262] on div "Darlie" at bounding box center [773, 259] width 698 height 19
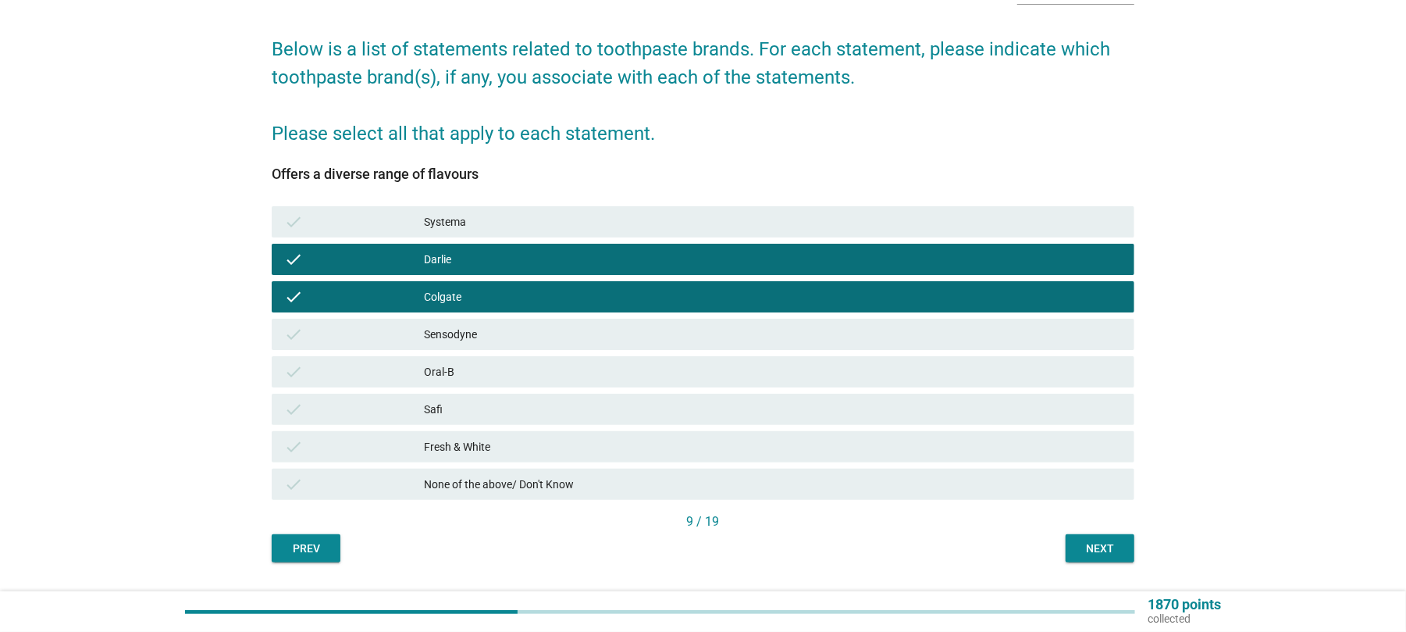
click at [476, 450] on div "Fresh & White" at bounding box center [773, 446] width 698 height 19
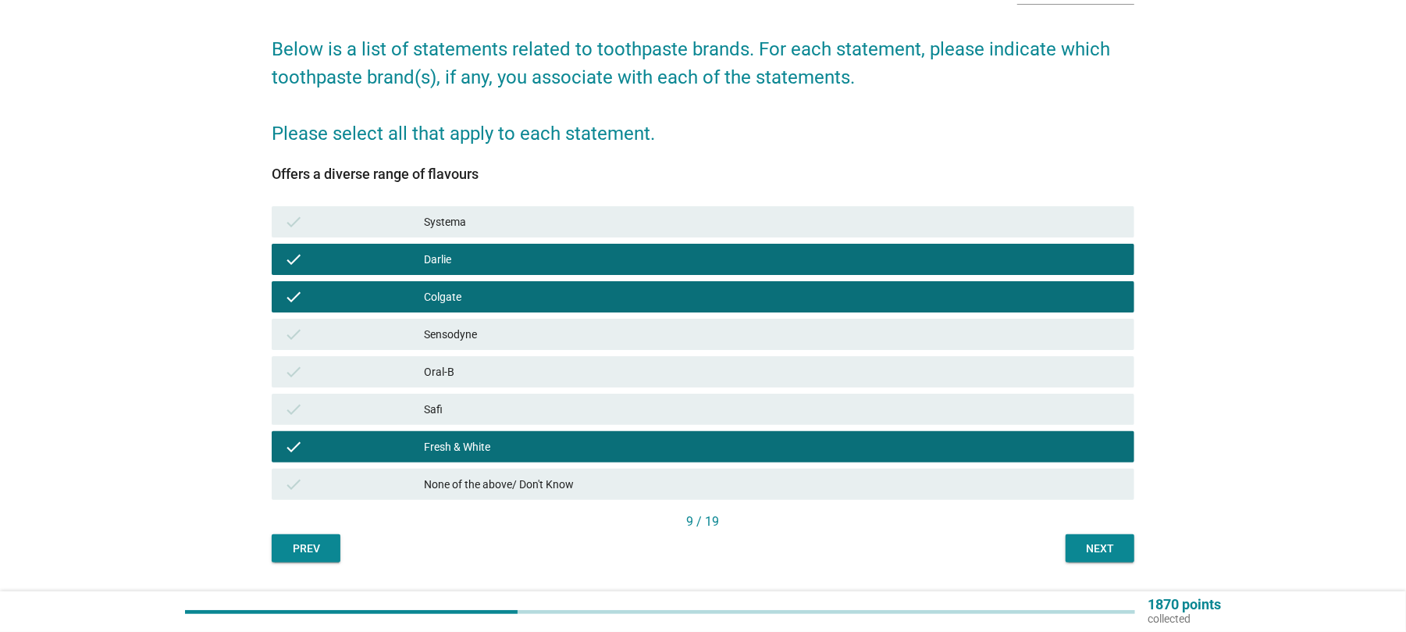
click at [1095, 553] on div "Next" at bounding box center [1100, 548] width 44 height 16
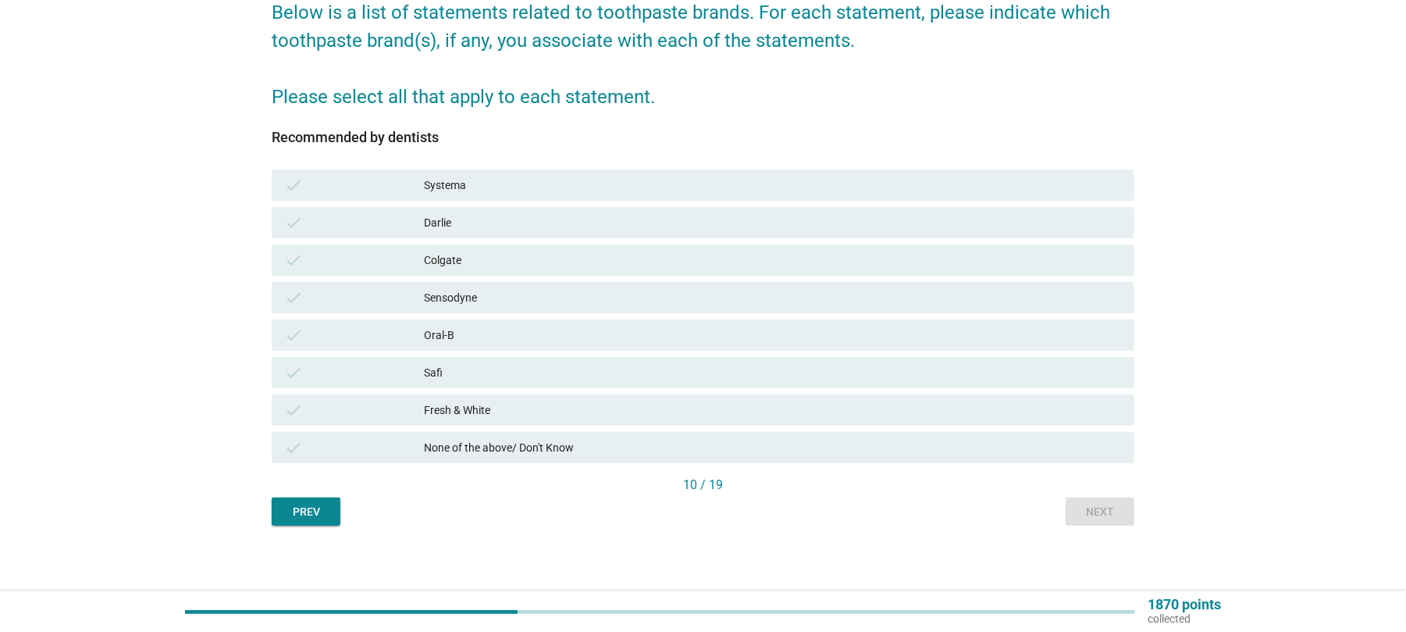
scroll to position [144, 0]
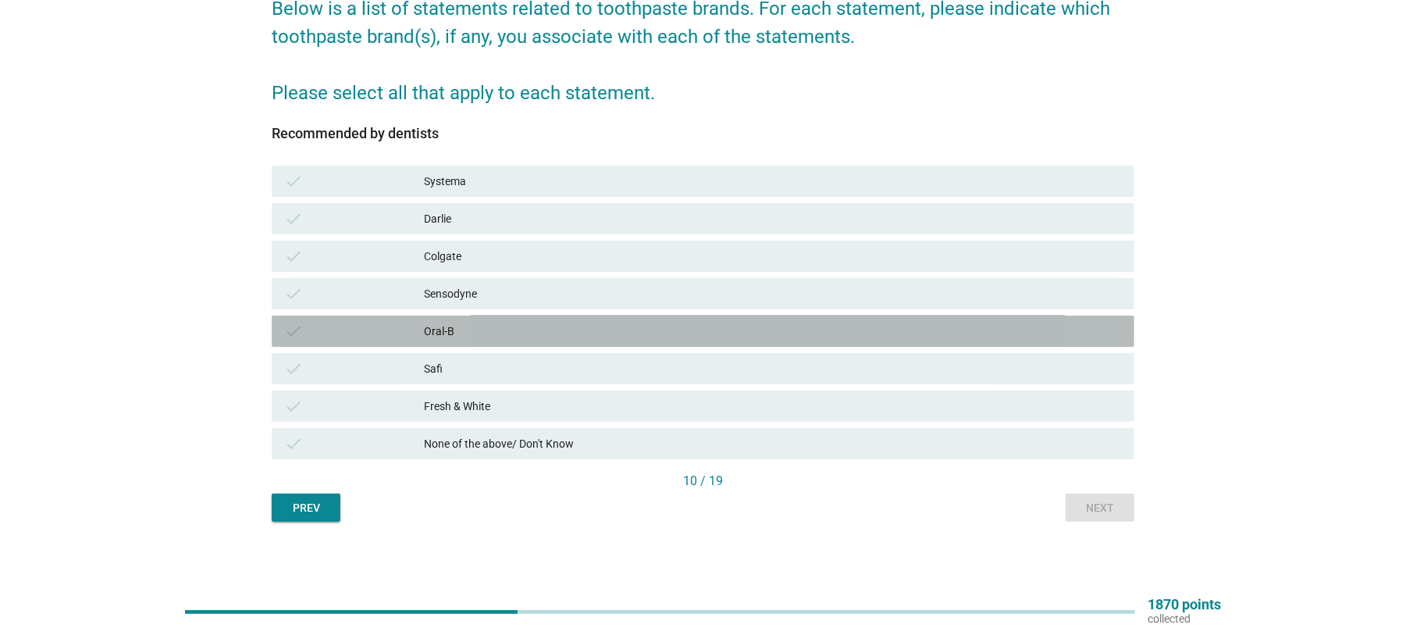
click at [469, 332] on div "Oral-B" at bounding box center [773, 331] width 698 height 19
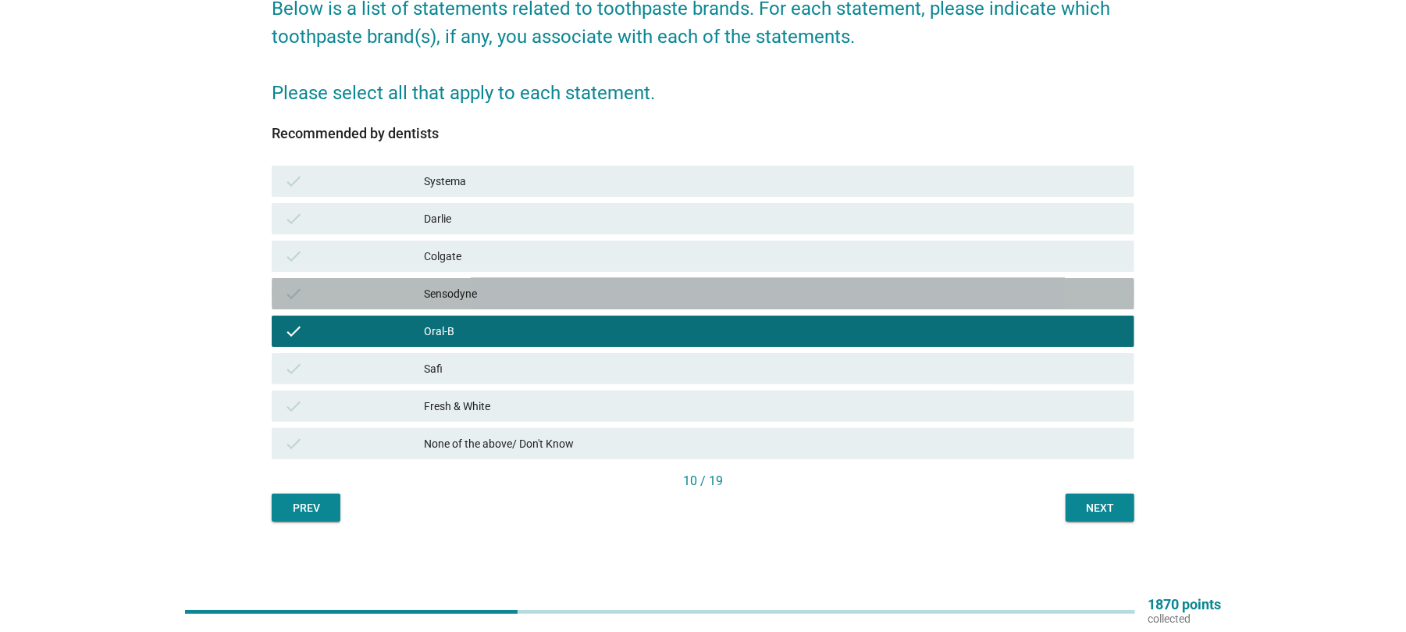
click at [476, 295] on div "Sensodyne" at bounding box center [773, 293] width 698 height 19
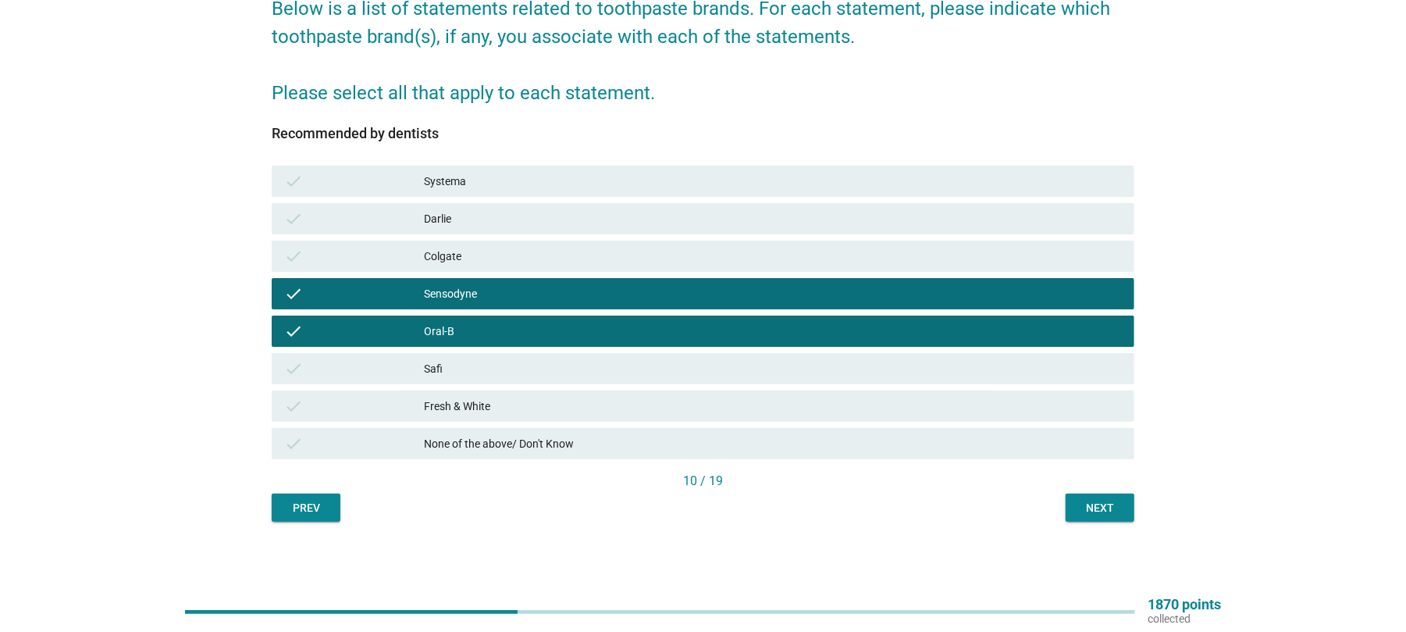
click at [469, 179] on div "Systema" at bounding box center [773, 181] width 698 height 19
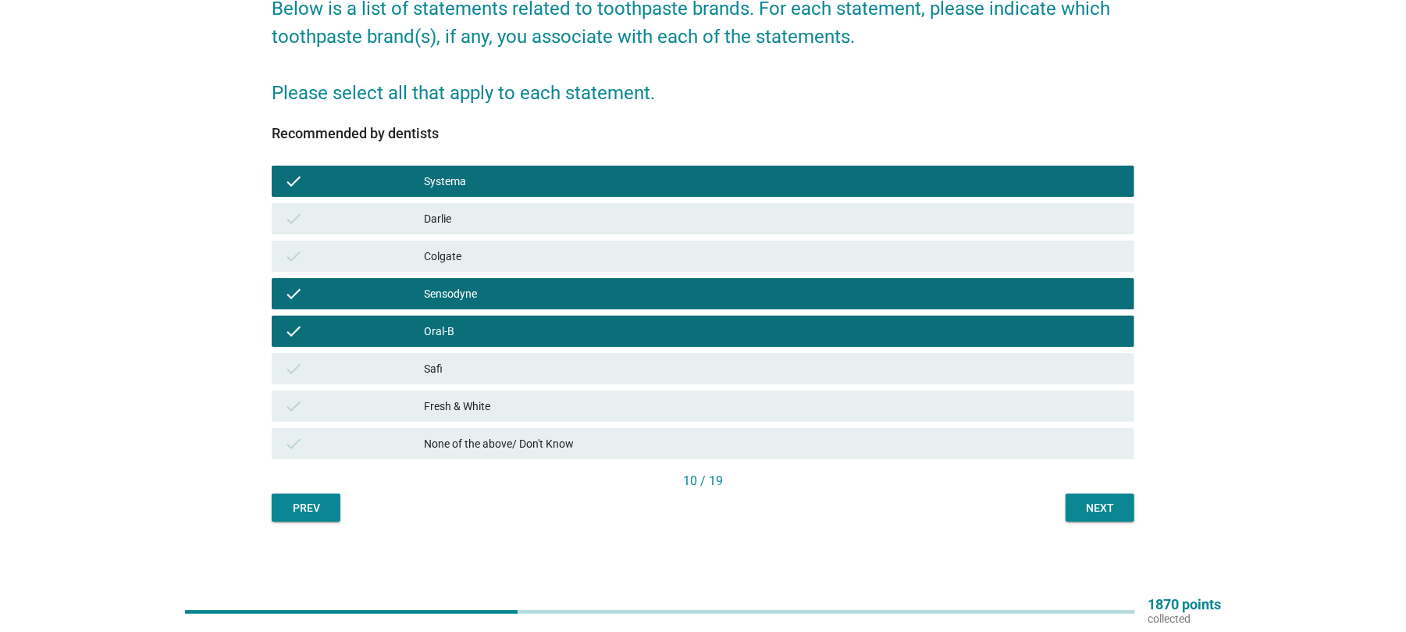
click at [1112, 512] on div "Next" at bounding box center [1100, 508] width 44 height 16
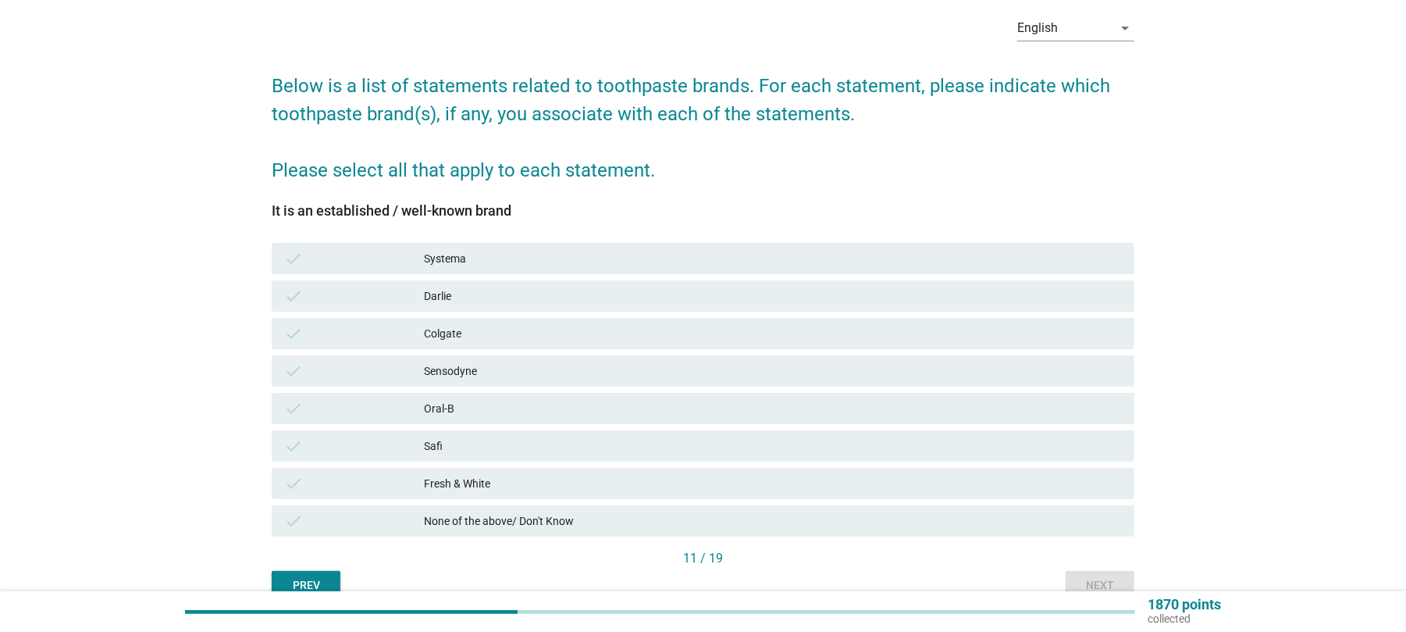
scroll to position [104, 0]
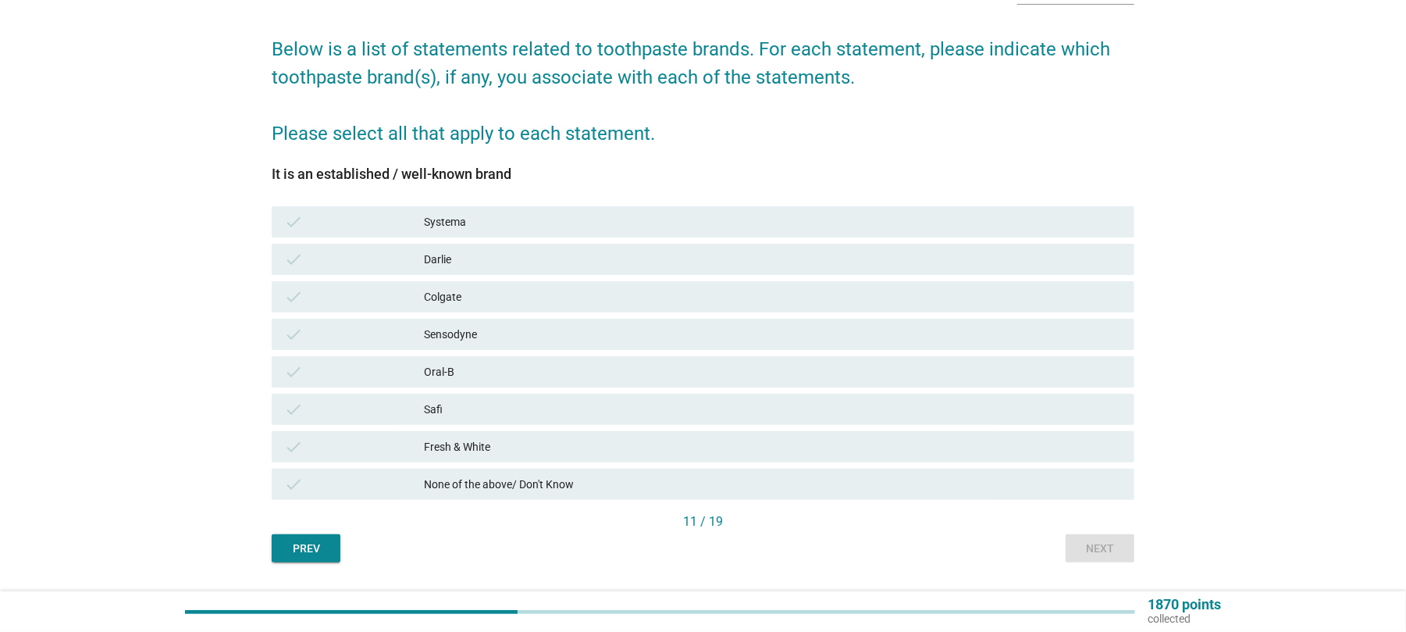
click at [447, 288] on div "Colgate" at bounding box center [773, 296] width 698 height 19
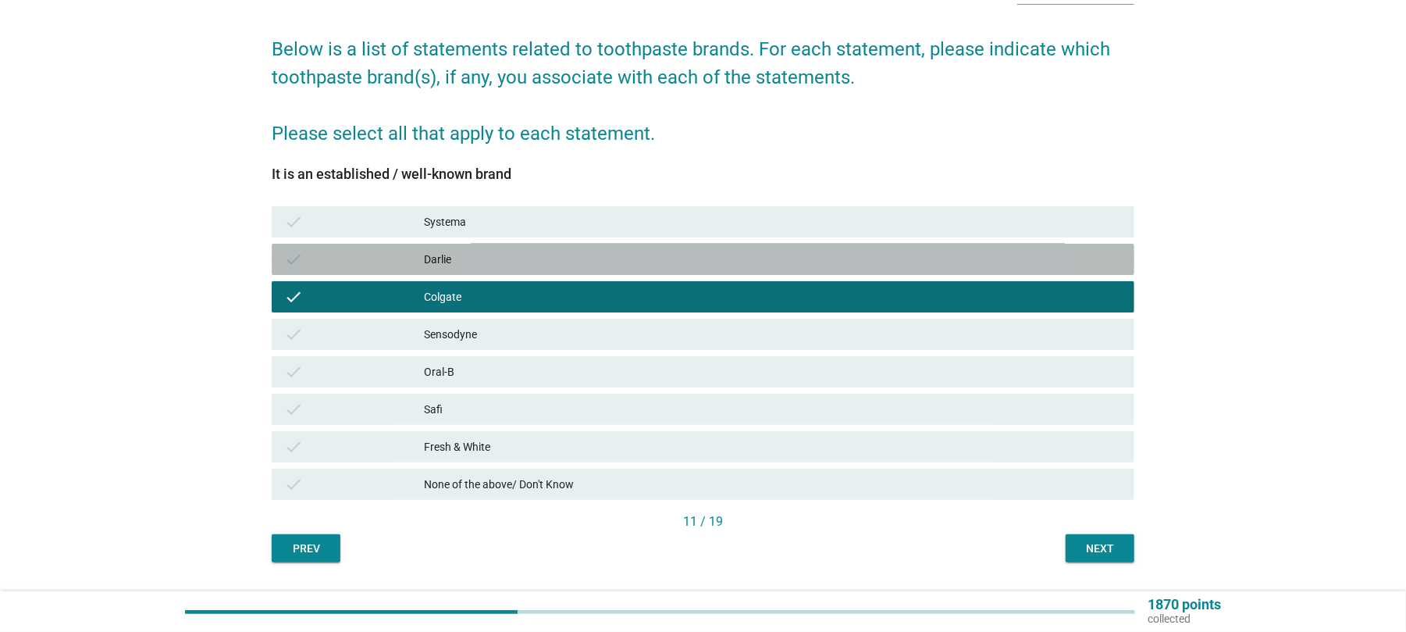
click at [445, 260] on div "Darlie" at bounding box center [773, 259] width 698 height 19
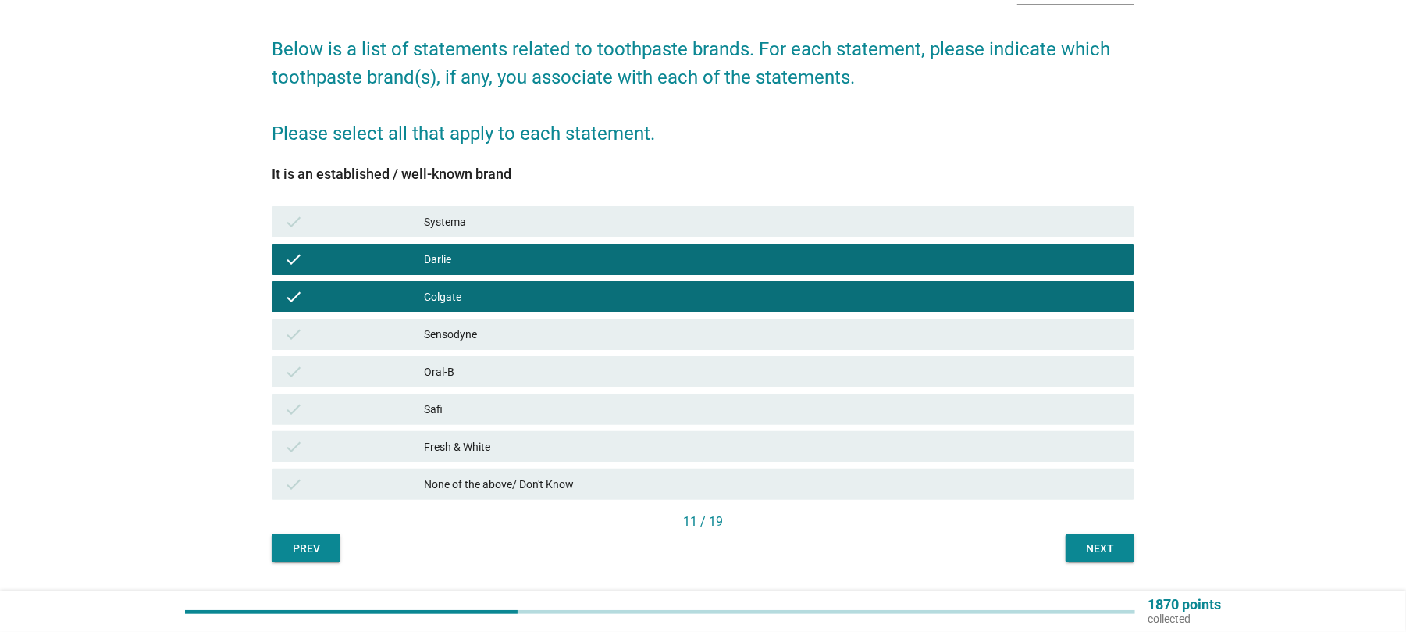
click at [476, 369] on div "Oral-B" at bounding box center [773, 371] width 698 height 19
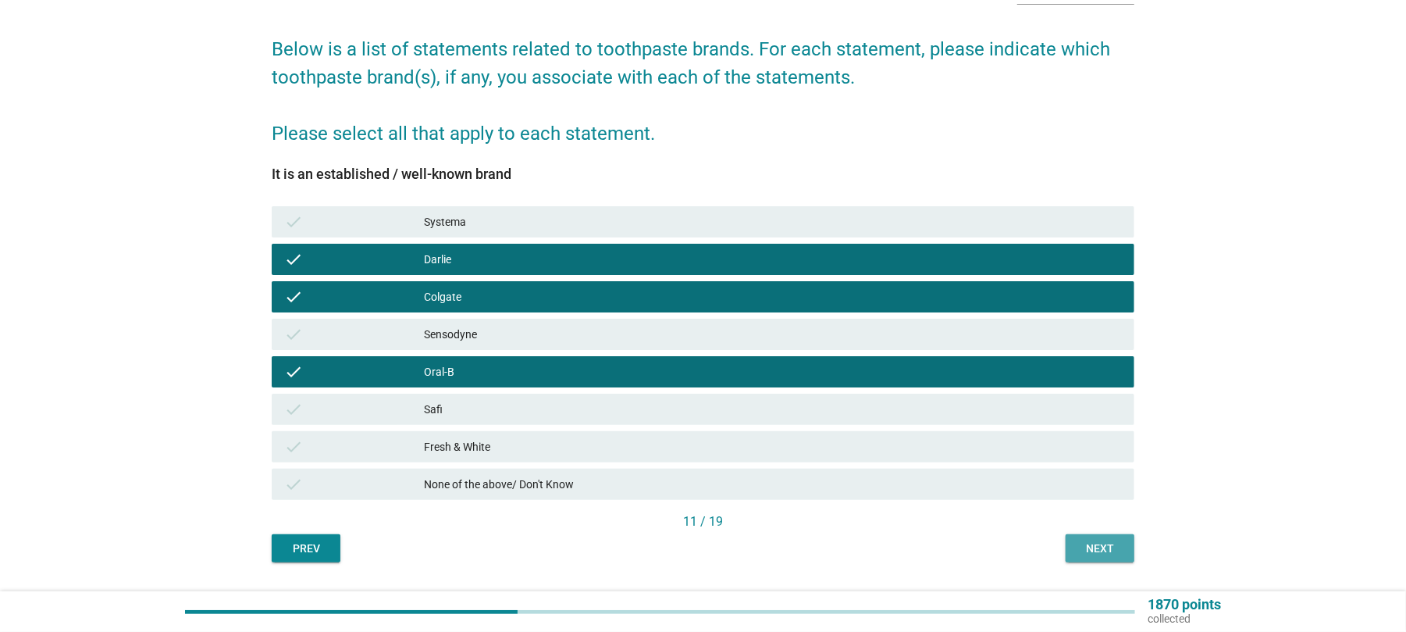
click at [1103, 544] on div "Next" at bounding box center [1100, 548] width 44 height 16
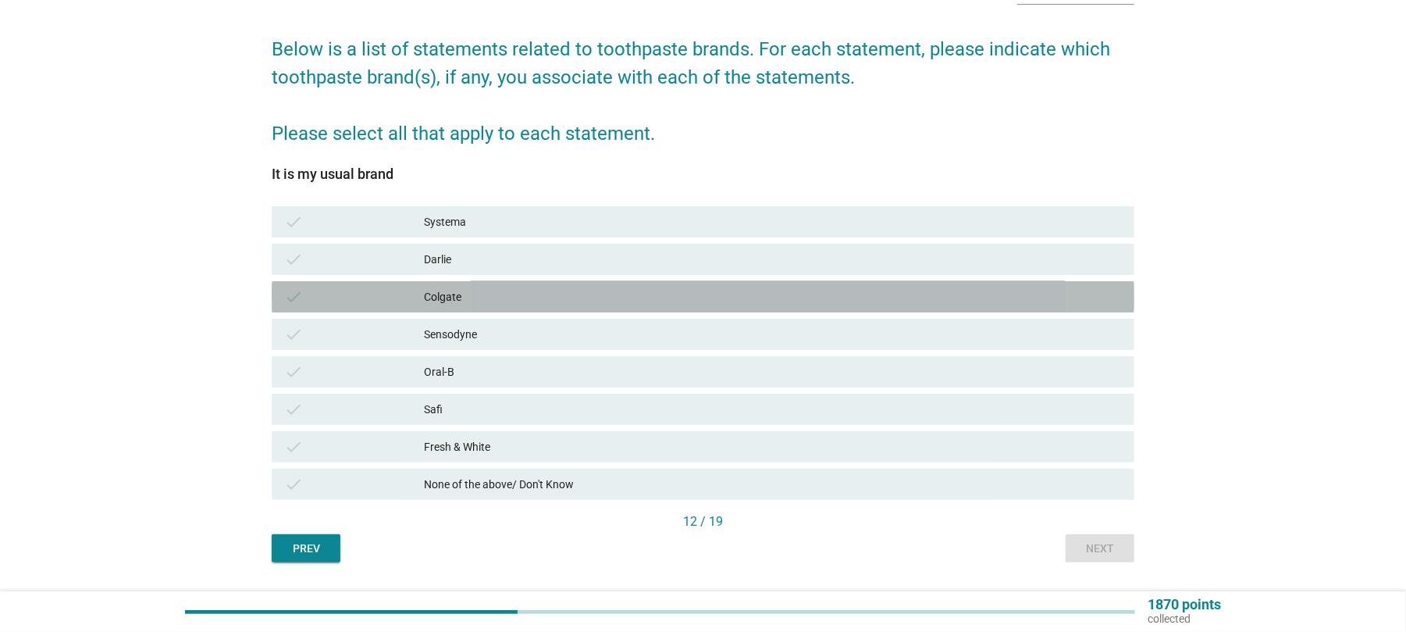
click at [429, 291] on div "Colgate" at bounding box center [773, 296] width 698 height 19
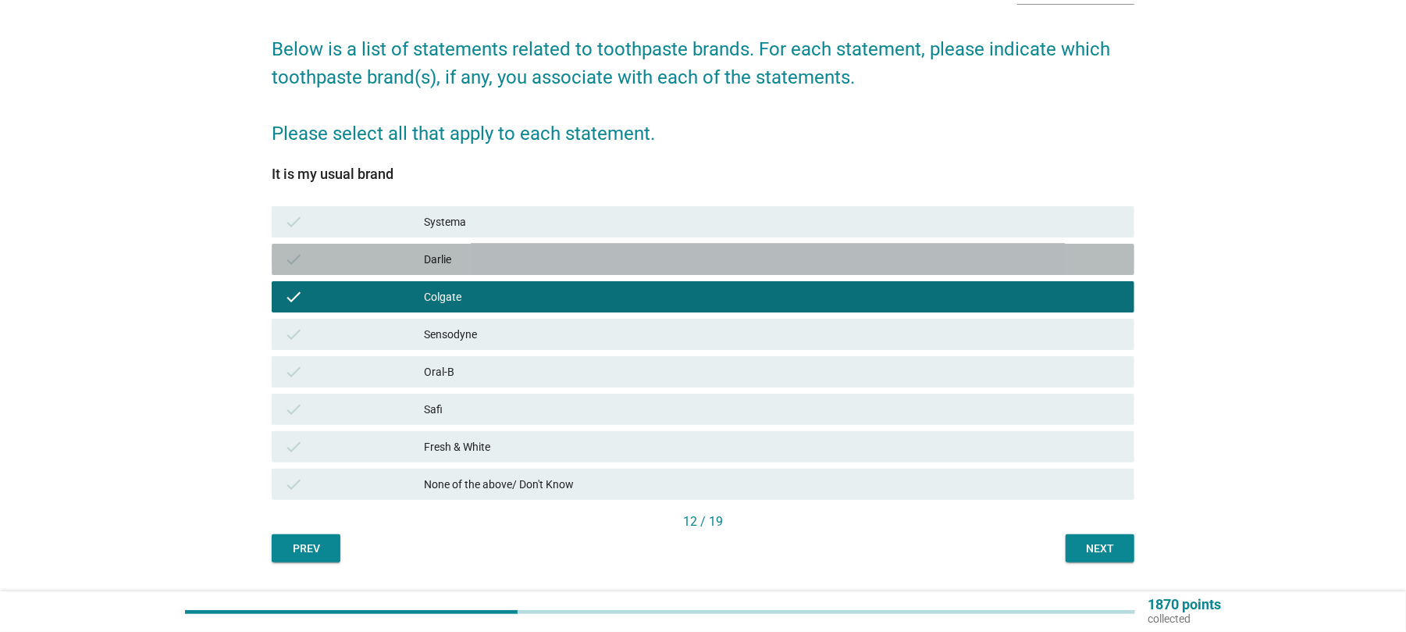
click at [453, 263] on div "Darlie" at bounding box center [773, 259] width 698 height 19
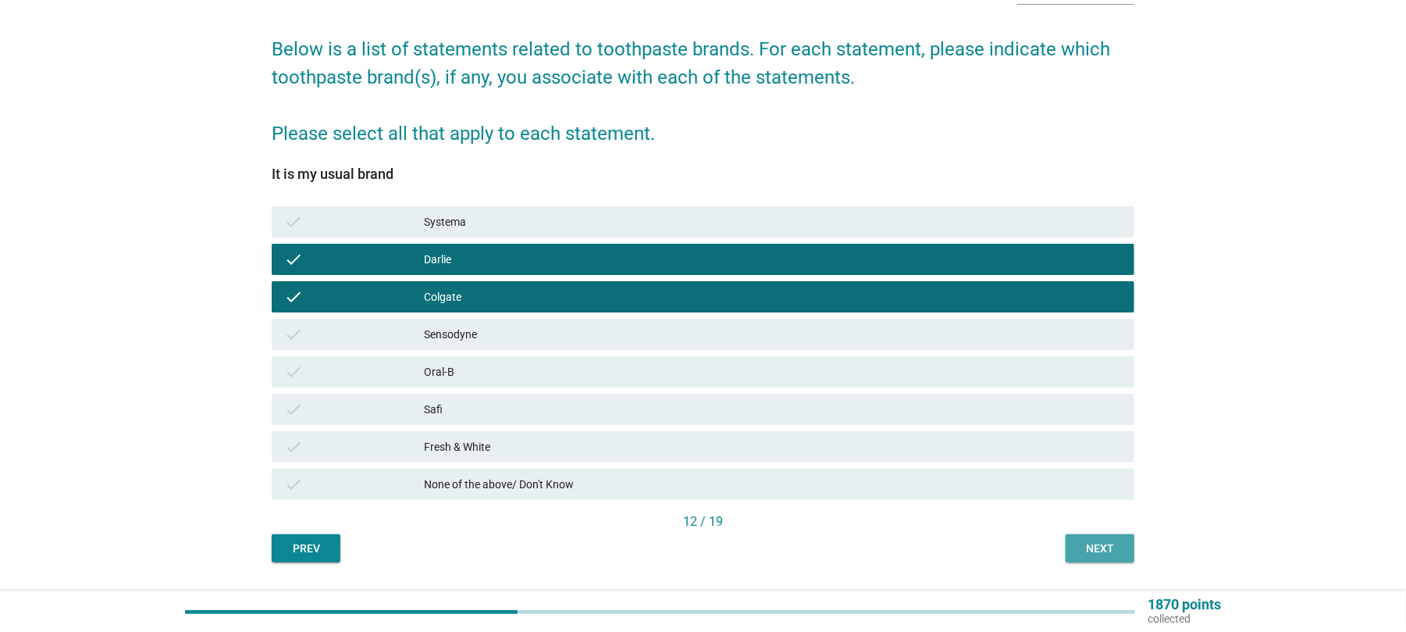
click at [1113, 554] on div "Next" at bounding box center [1100, 548] width 44 height 16
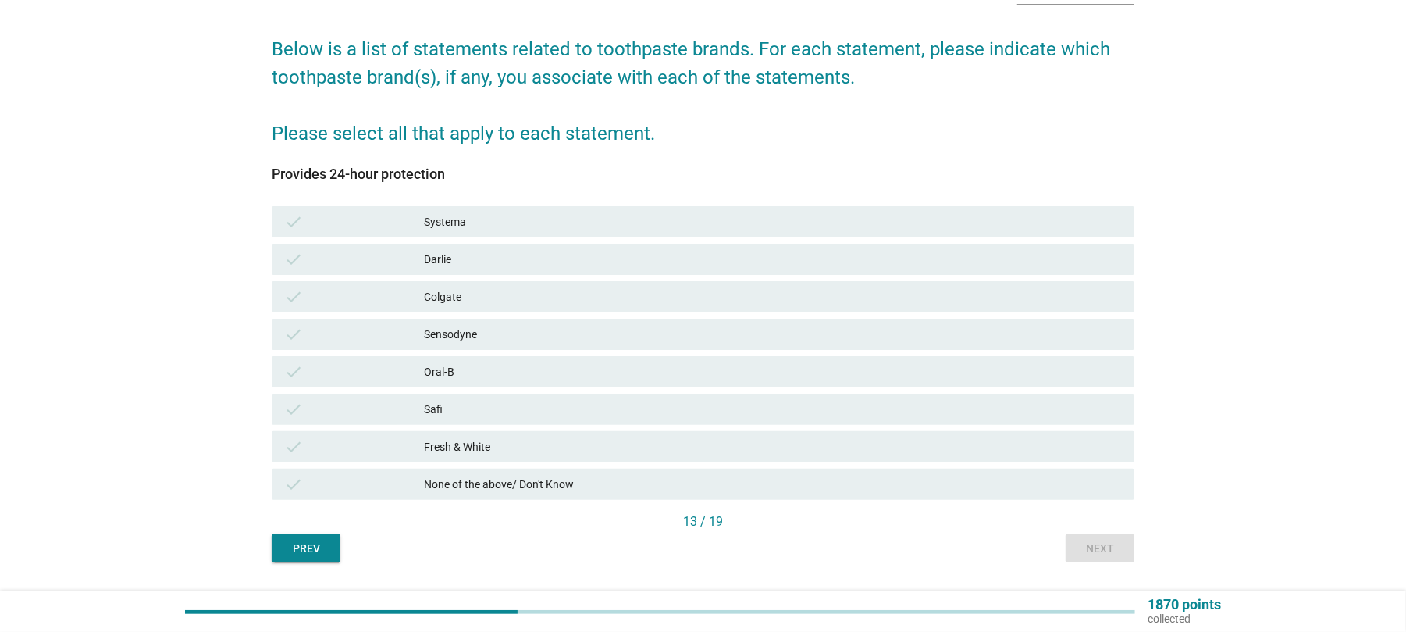
click at [451, 298] on div "Colgate" at bounding box center [773, 296] width 698 height 19
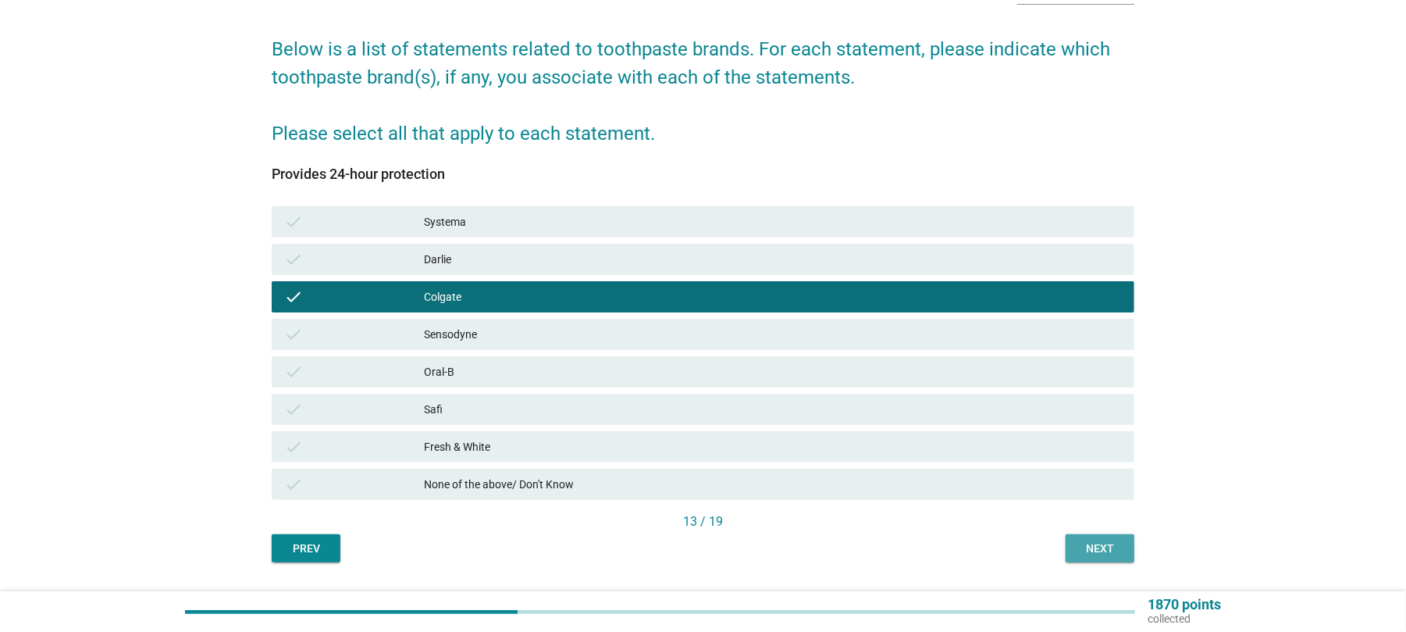
click at [1084, 547] on div "Next" at bounding box center [1100, 548] width 44 height 16
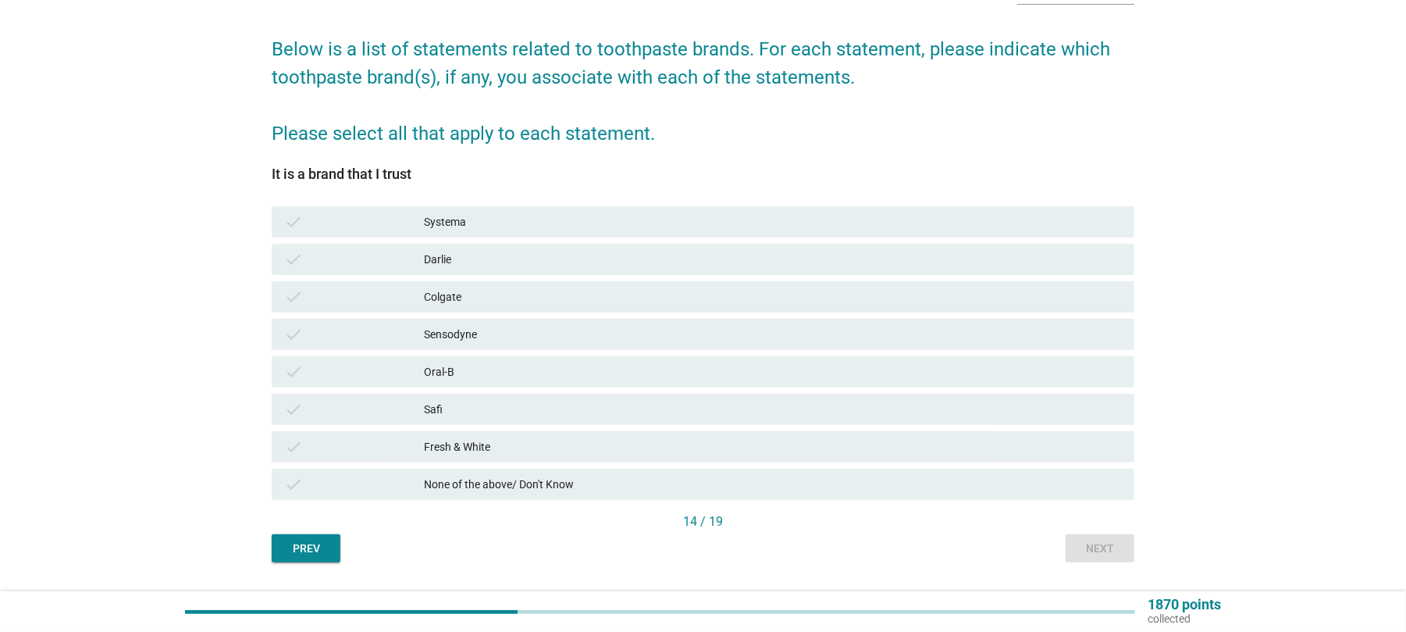
click at [451, 257] on div "Darlie" at bounding box center [773, 259] width 698 height 19
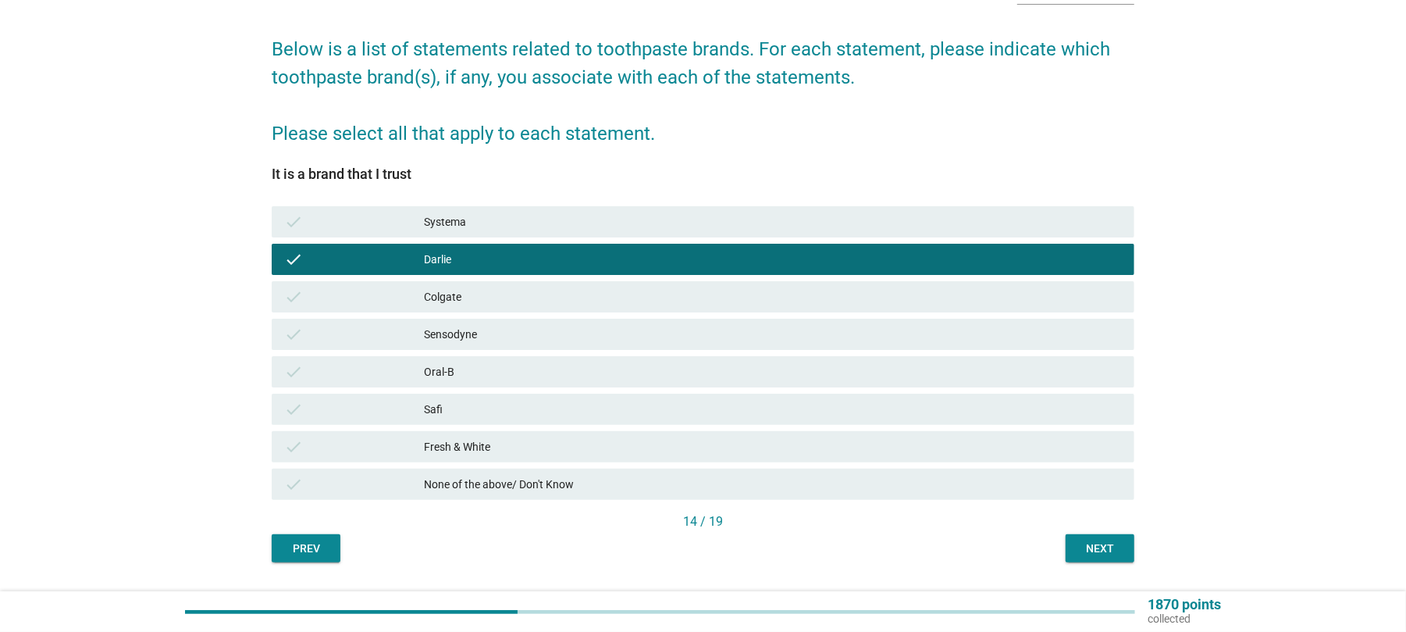
click at [440, 289] on div "Colgate" at bounding box center [773, 296] width 698 height 19
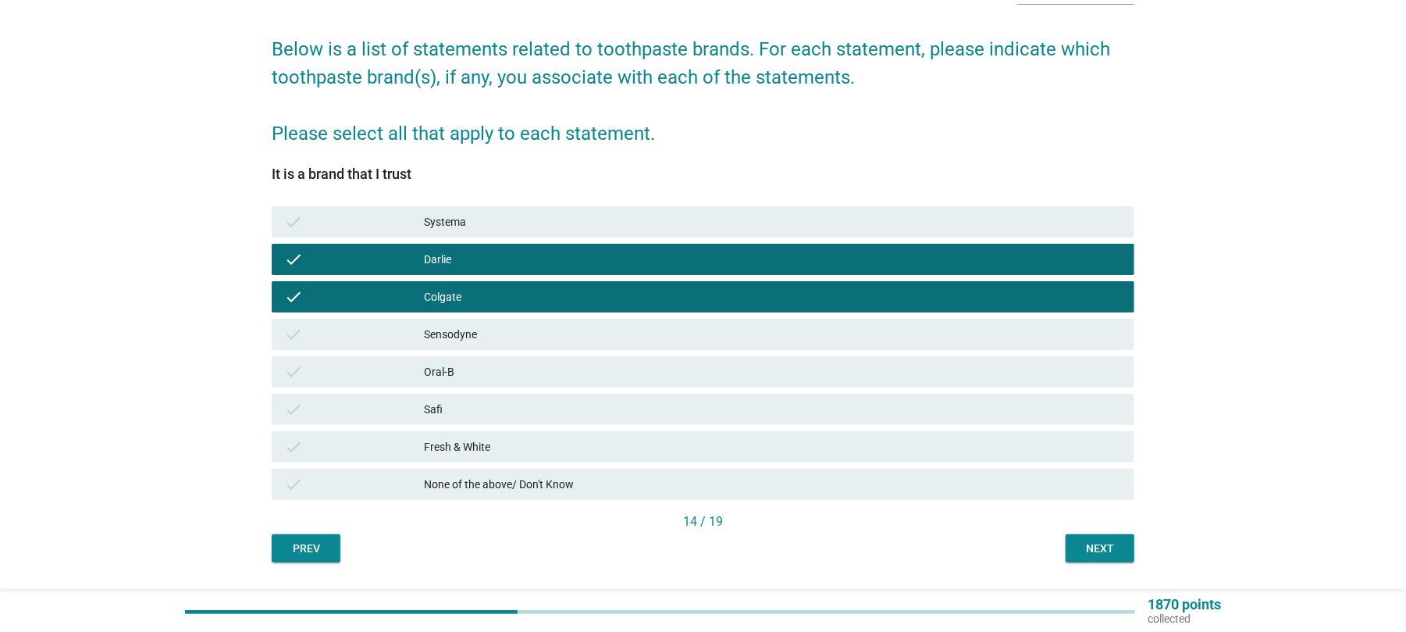
click at [472, 331] on div "Sensodyne" at bounding box center [773, 334] width 698 height 19
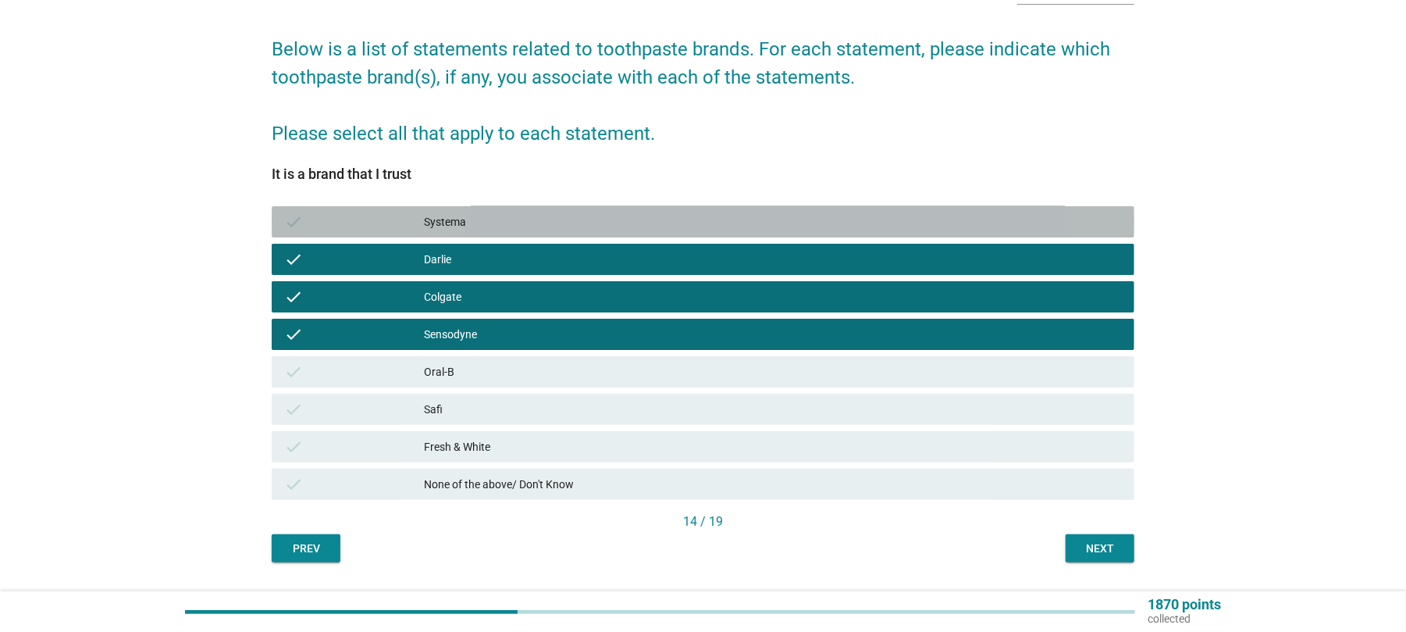
click at [466, 216] on div "Systema" at bounding box center [773, 221] width 698 height 19
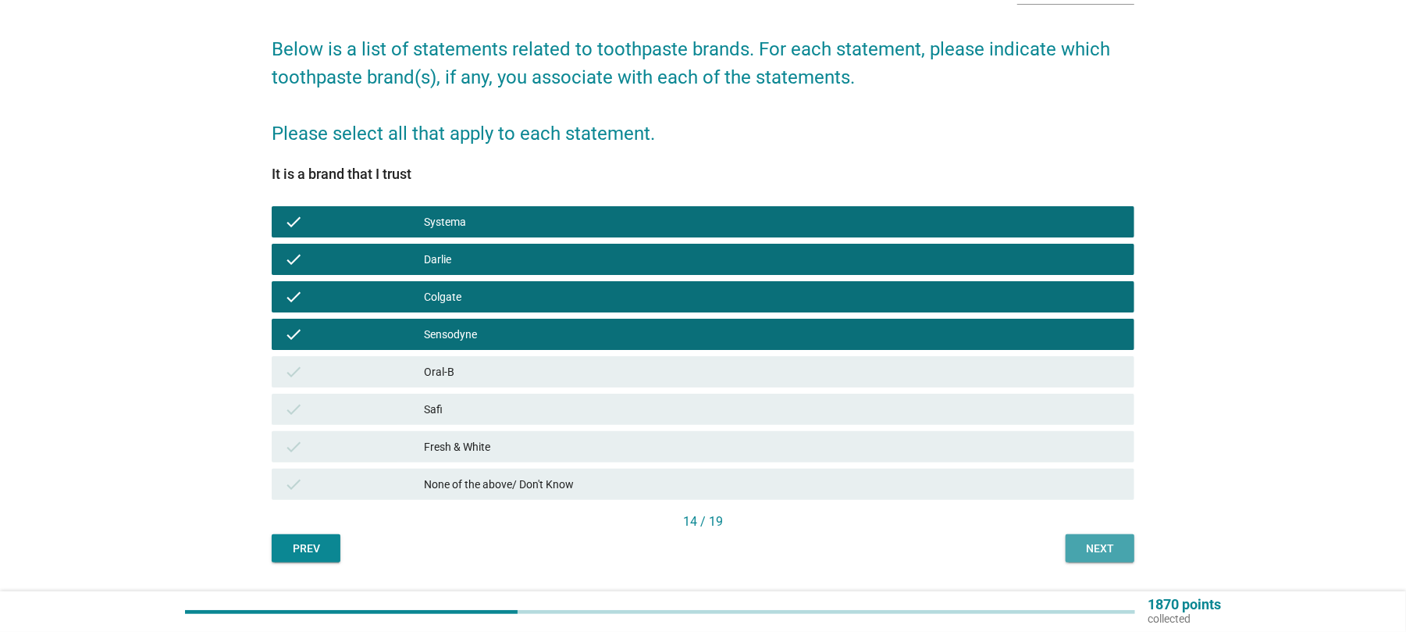
click at [1091, 542] on div "Next" at bounding box center [1100, 548] width 44 height 16
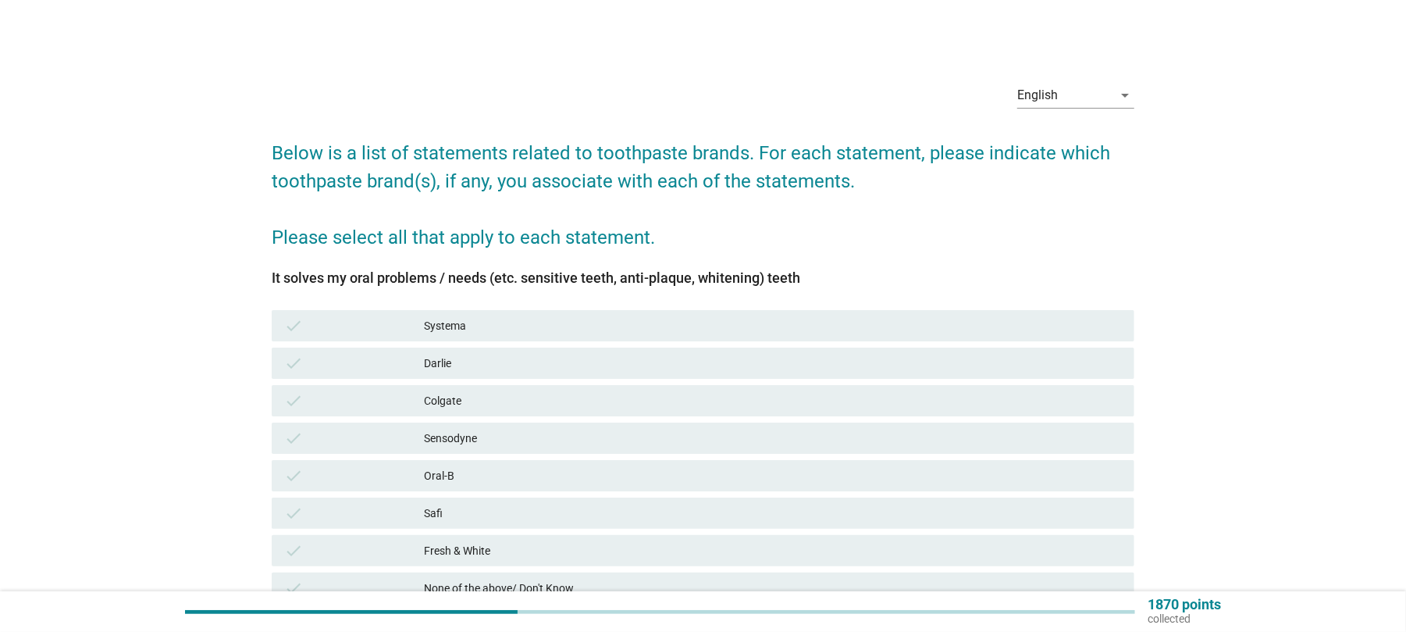
click at [454, 326] on div "Systema" at bounding box center [773, 325] width 698 height 19
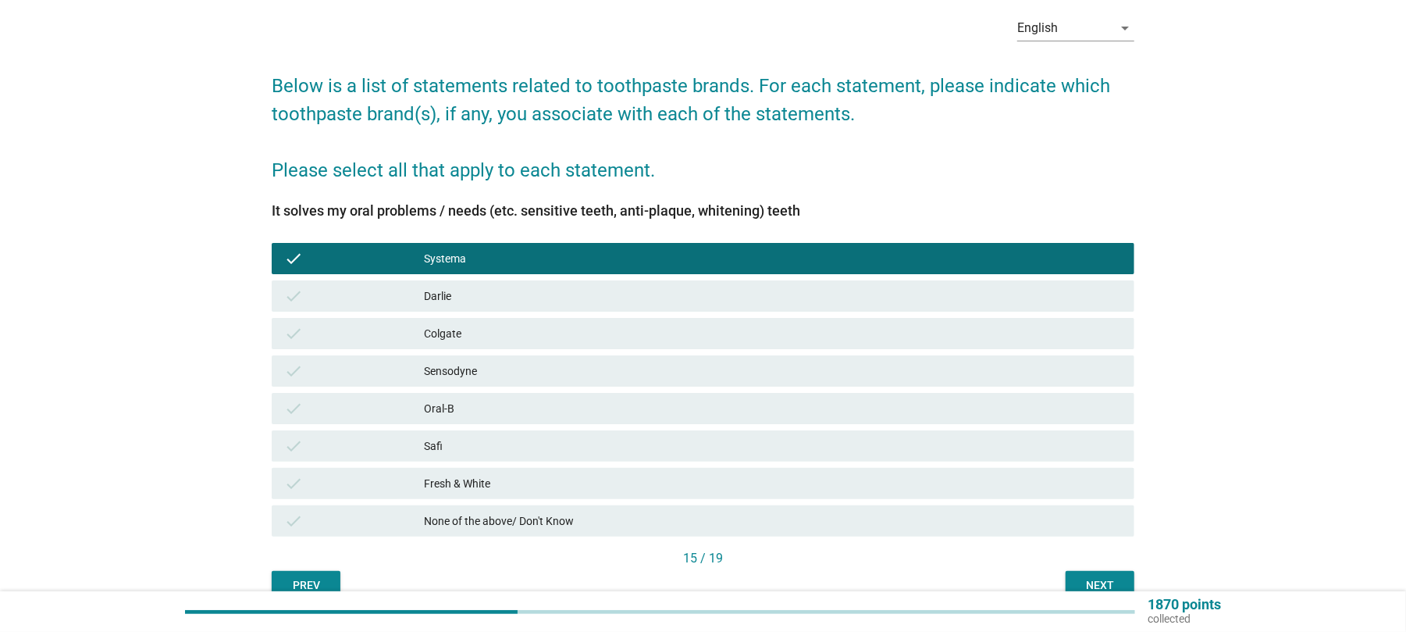
scroll to position [104, 0]
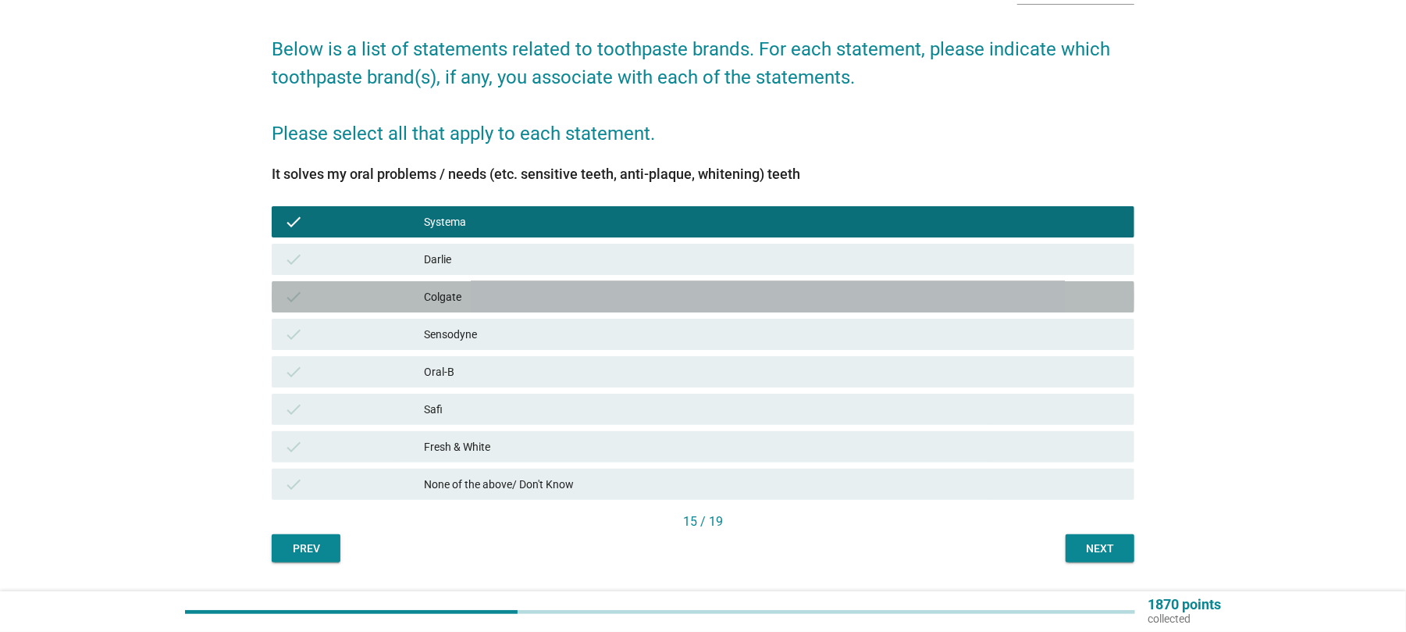
click at [440, 292] on div "Colgate" at bounding box center [773, 296] width 698 height 19
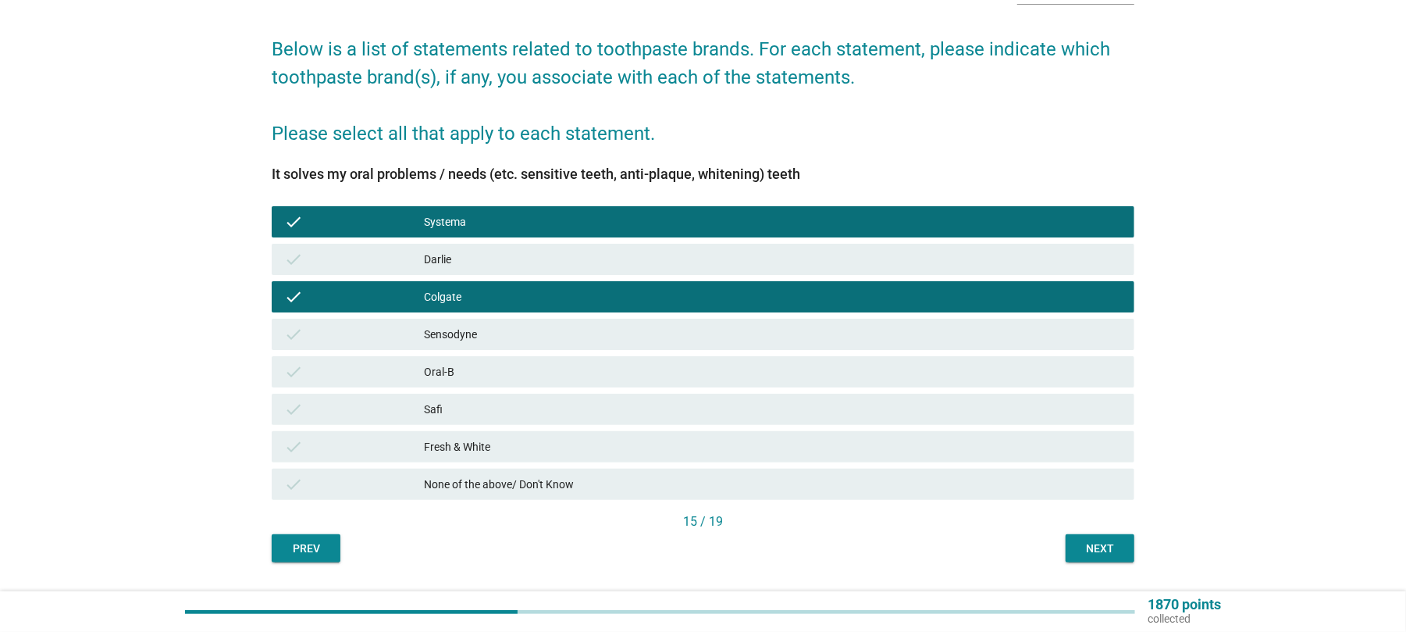
click at [453, 333] on div "Sensodyne" at bounding box center [773, 334] width 698 height 19
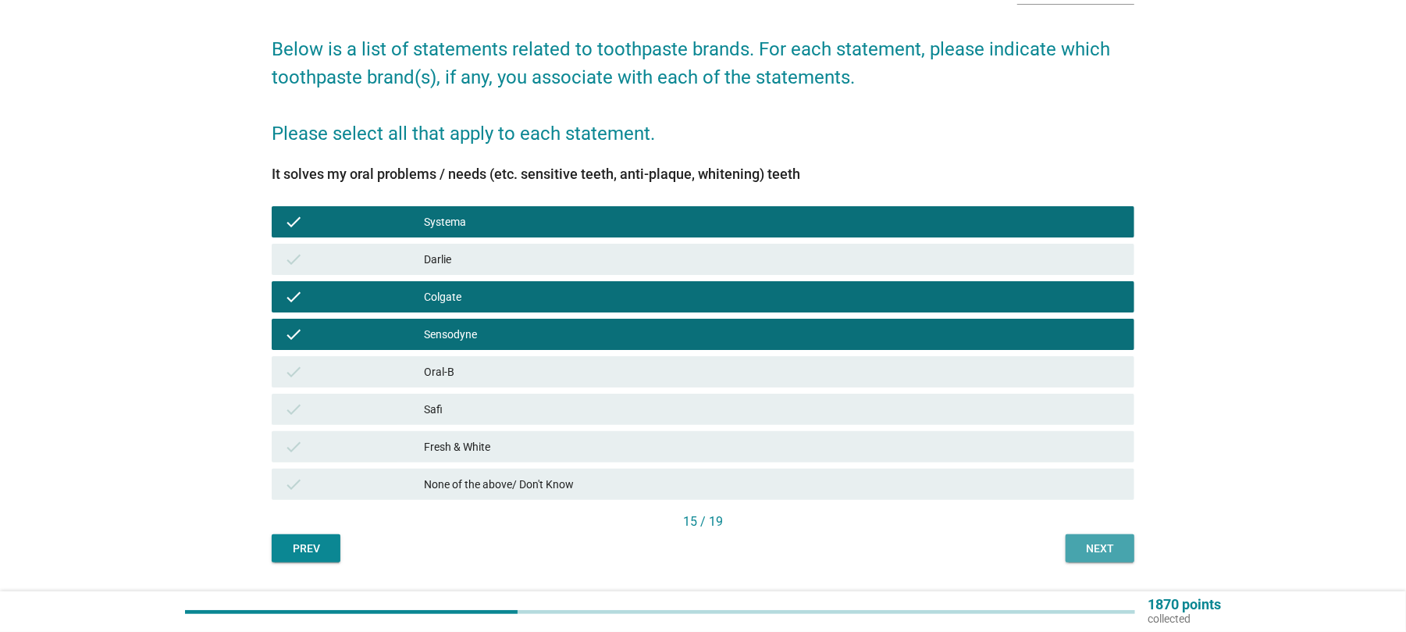
click at [1112, 538] on button "Next" at bounding box center [1100, 548] width 69 height 28
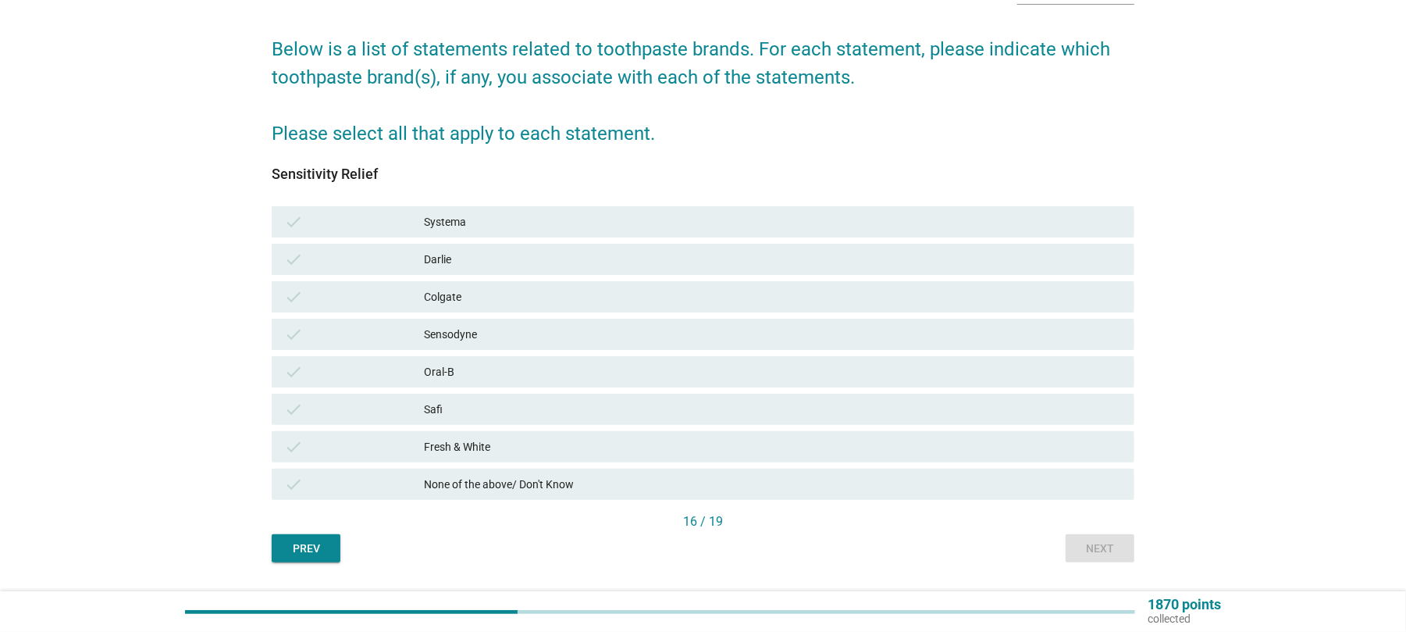
click at [450, 341] on div "Sensodyne" at bounding box center [773, 334] width 698 height 19
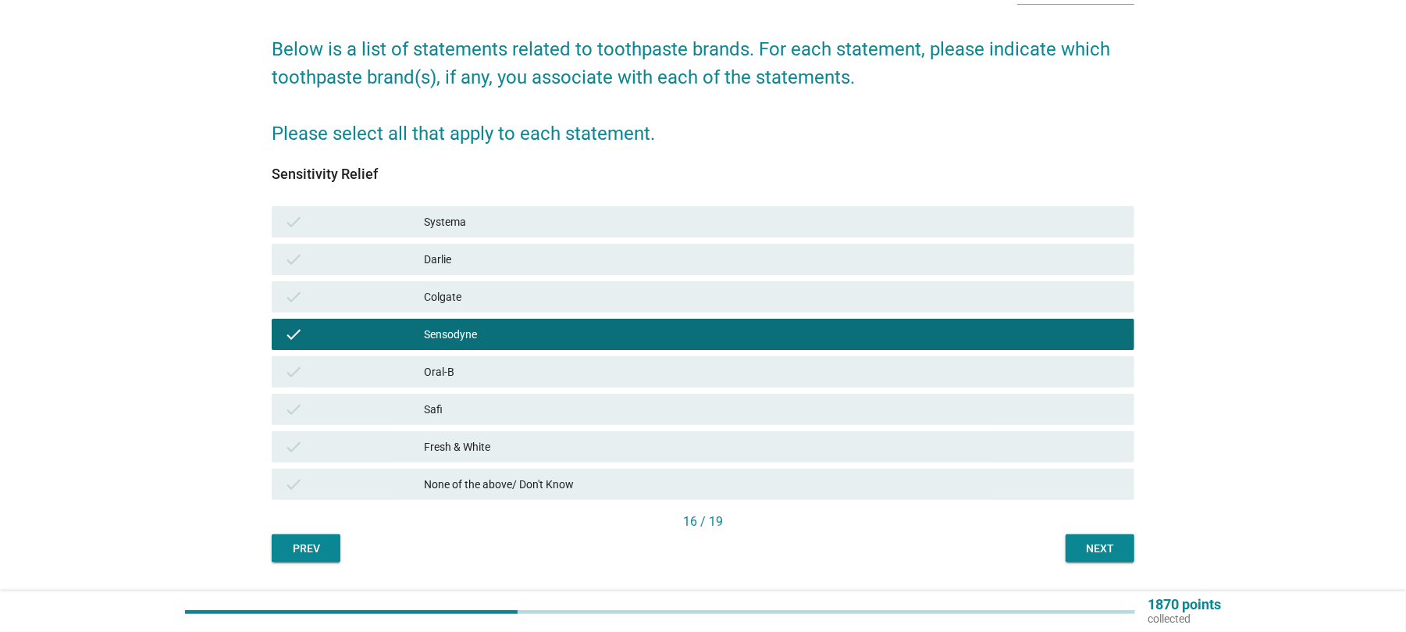
click at [447, 219] on div "Systema" at bounding box center [773, 221] width 698 height 19
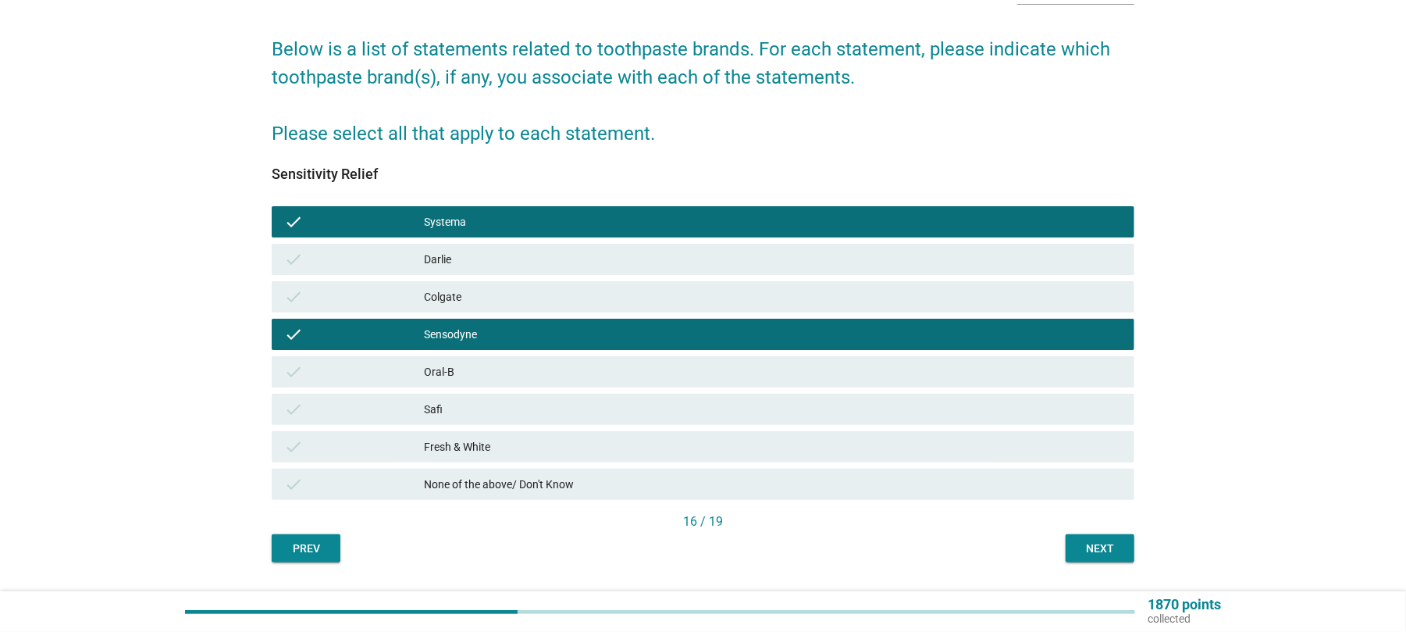
click at [1119, 556] on div "Next" at bounding box center [1100, 548] width 44 height 16
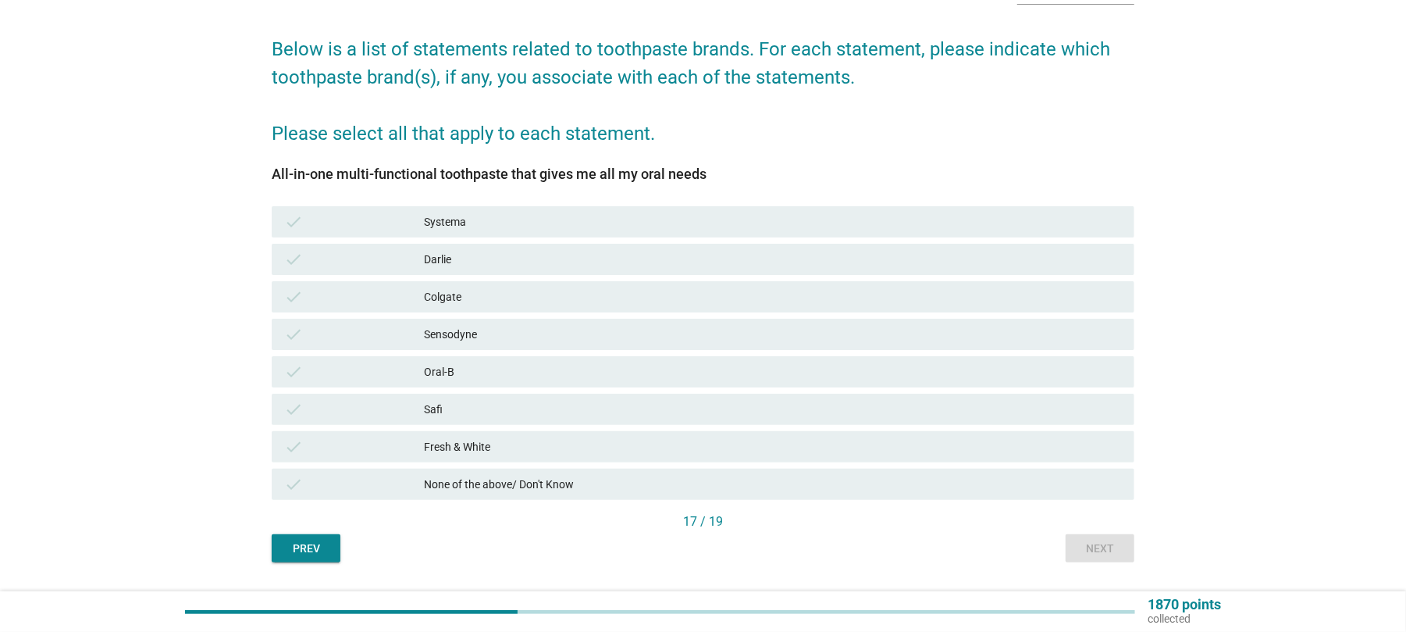
click at [433, 288] on div "Colgate" at bounding box center [773, 296] width 698 height 19
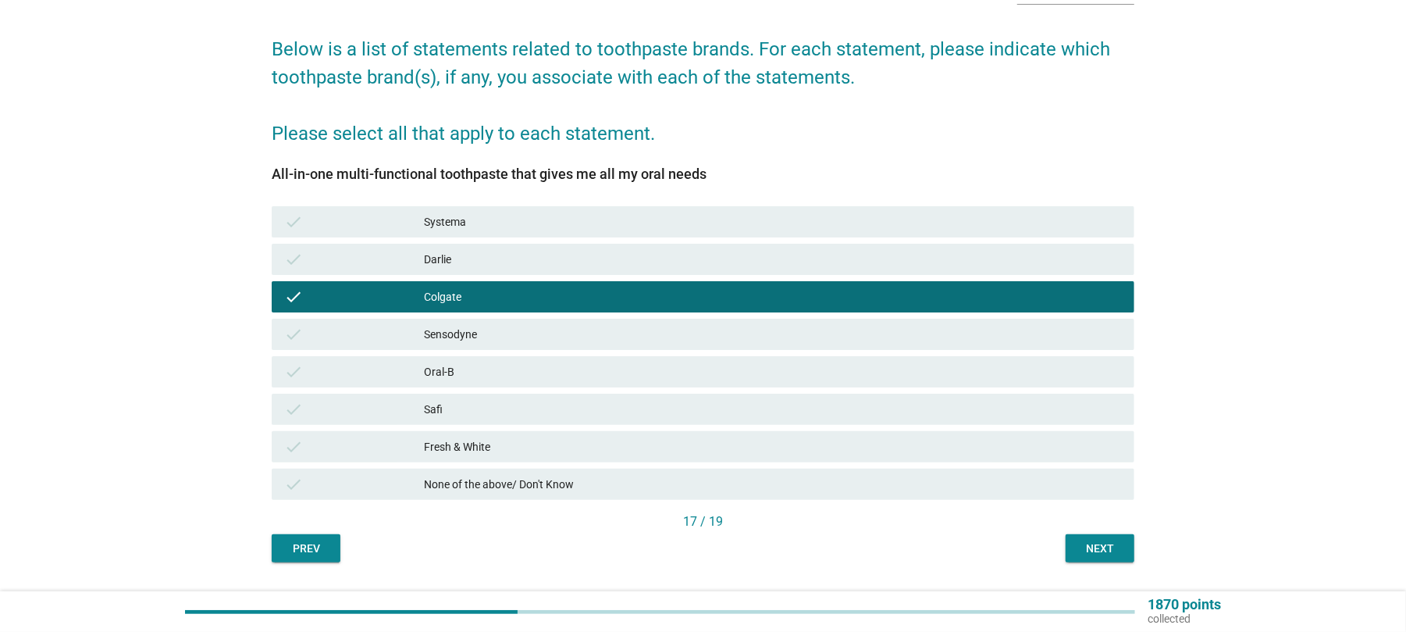
click at [426, 260] on div "Darlie" at bounding box center [773, 259] width 698 height 19
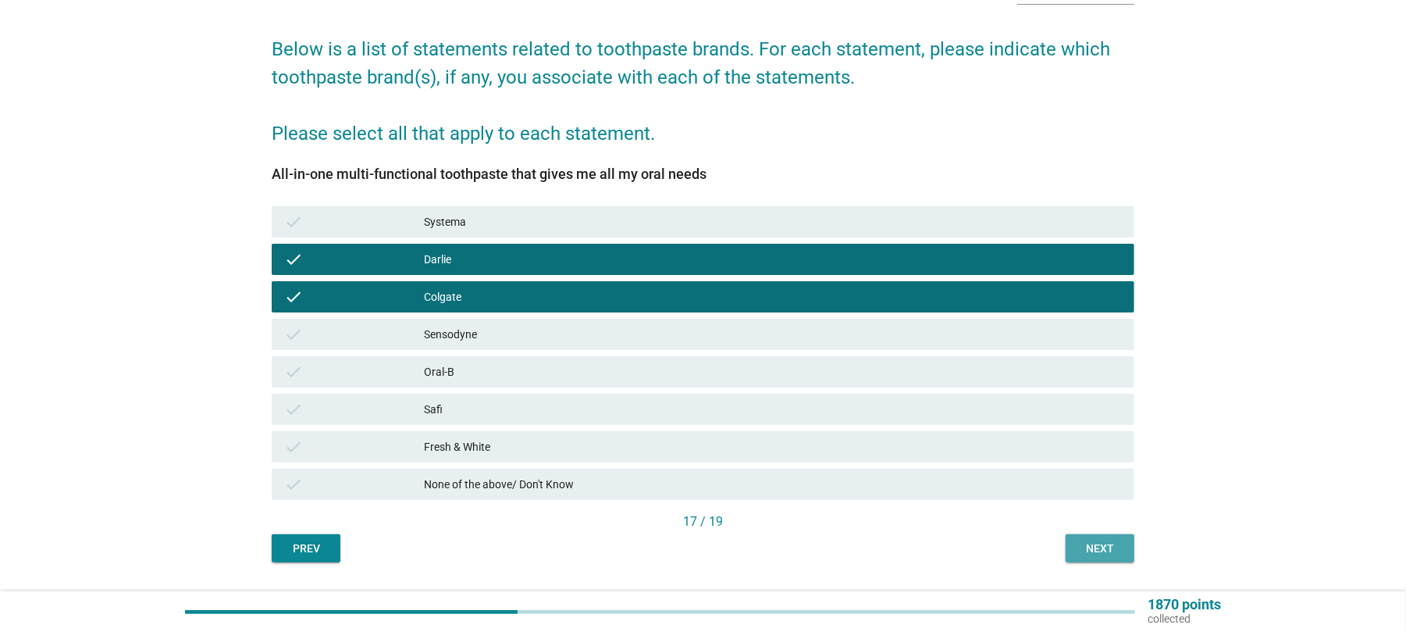
click at [1107, 547] on div "Next" at bounding box center [1100, 548] width 44 height 16
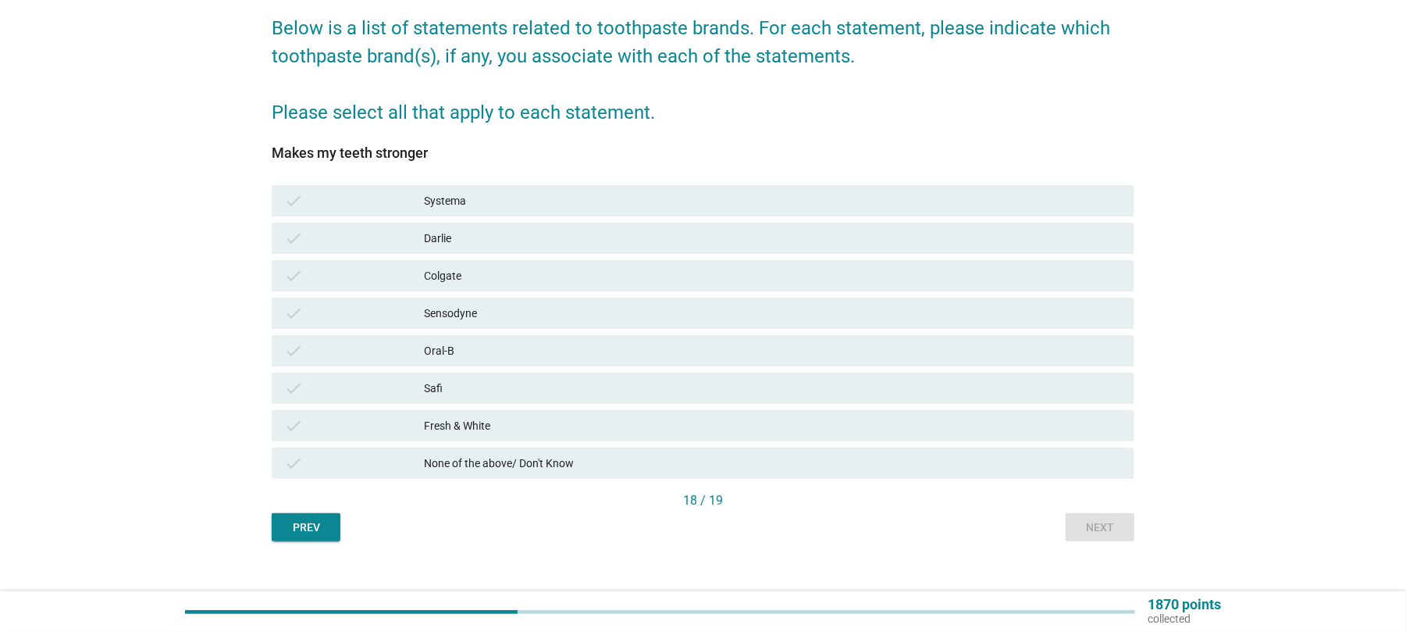
scroll to position [144, 0]
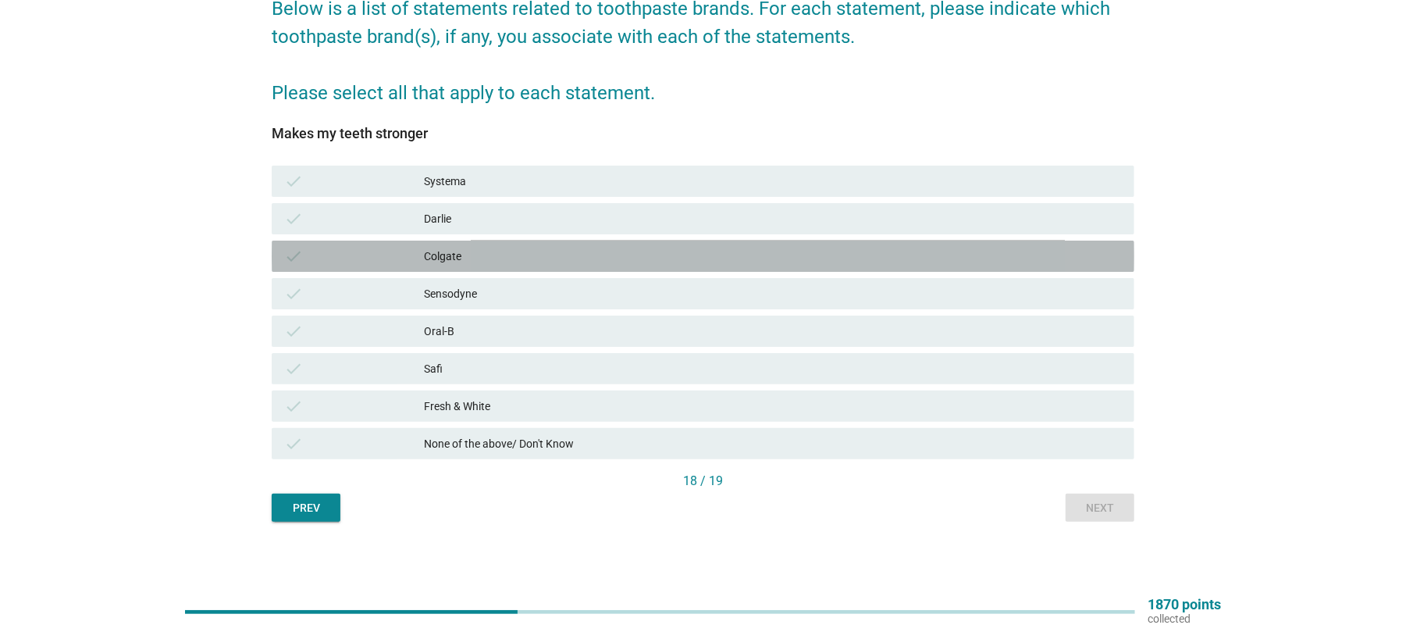
click at [448, 256] on div "Colgate" at bounding box center [773, 256] width 698 height 19
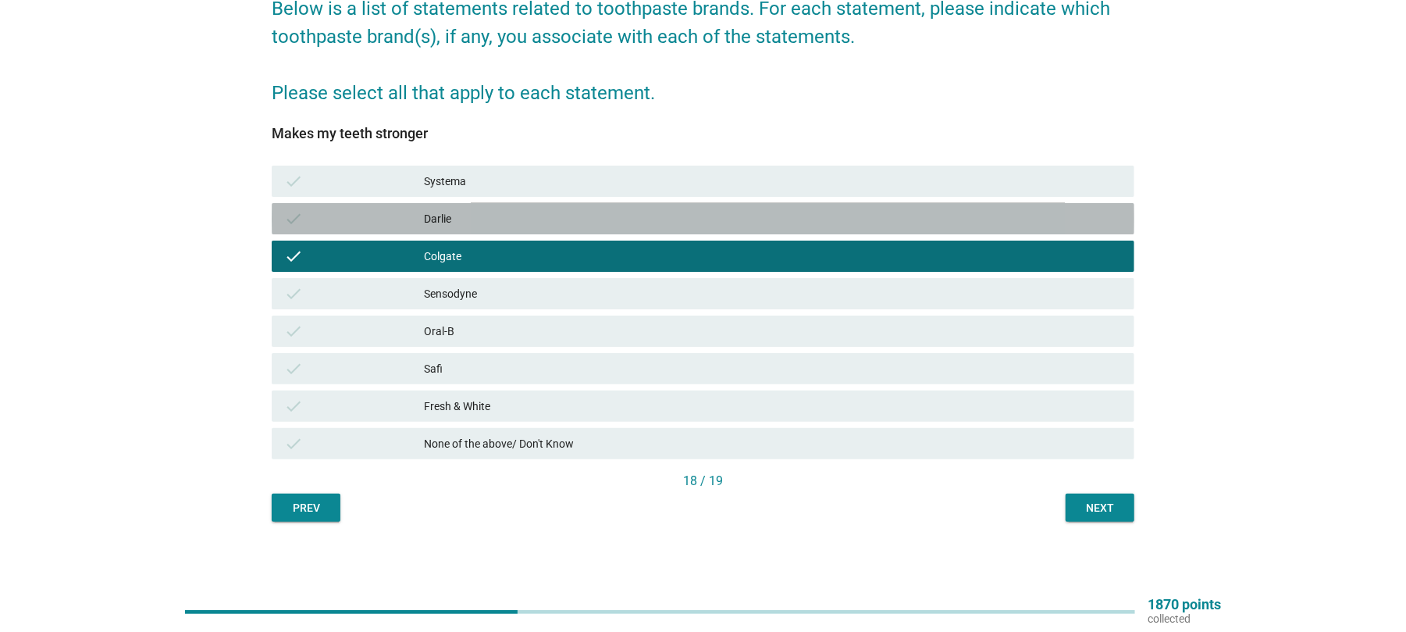
click at [448, 214] on div "Darlie" at bounding box center [773, 218] width 698 height 19
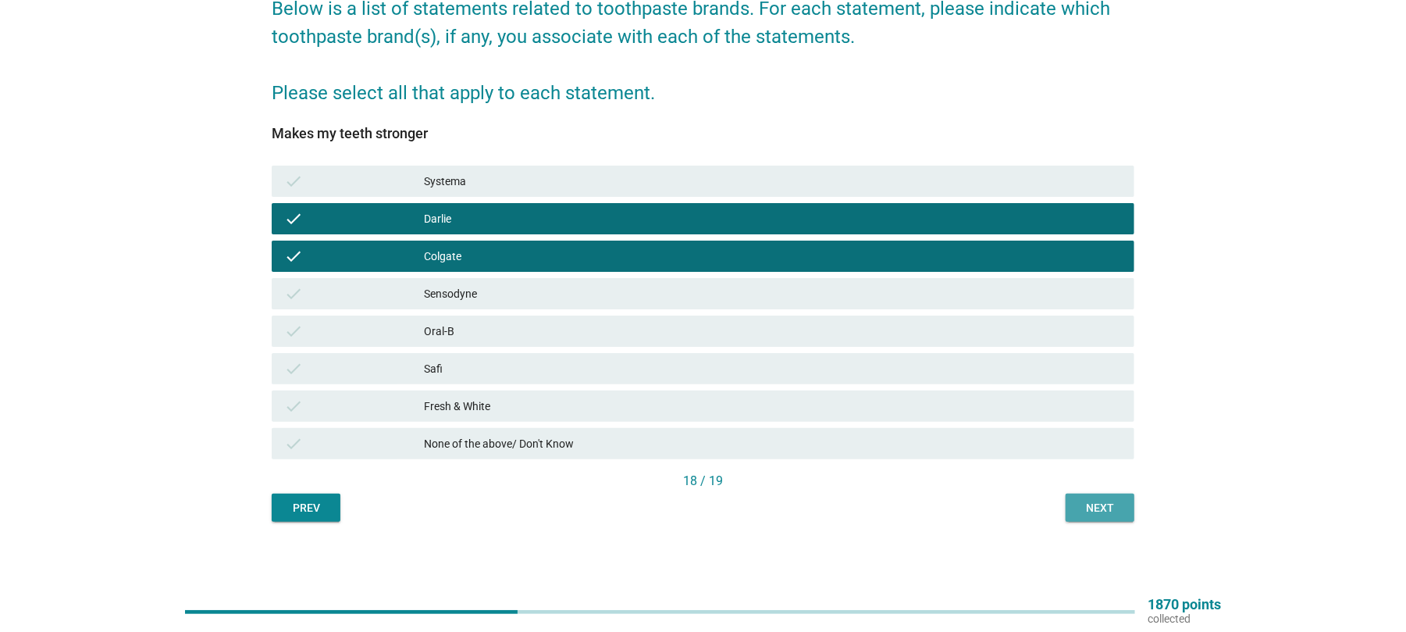
click at [1101, 508] on div "Next" at bounding box center [1100, 508] width 44 height 16
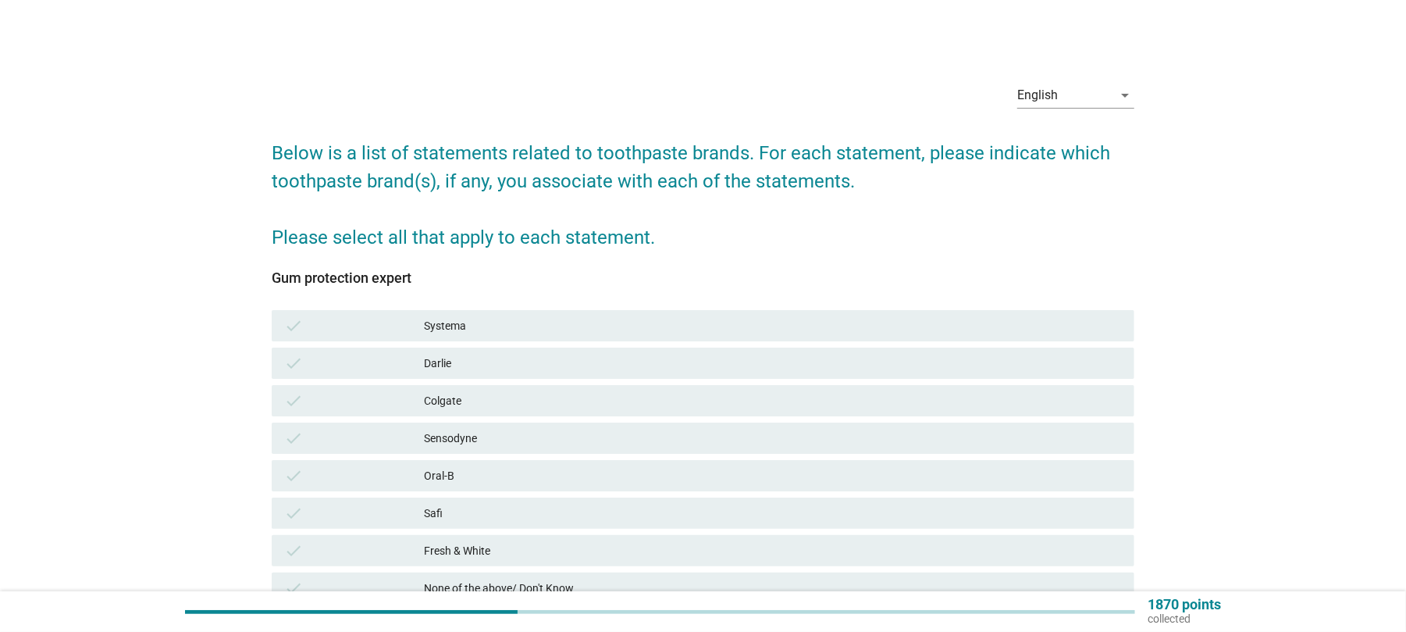
scroll to position [104, 0]
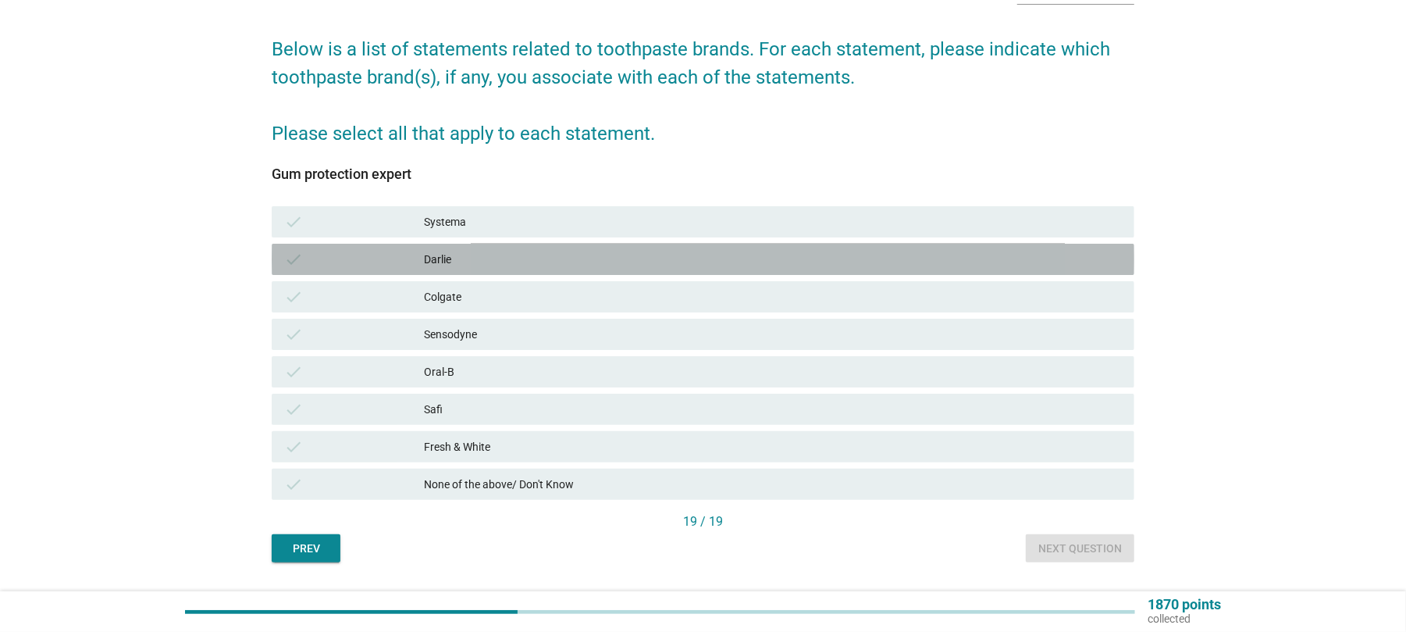
click at [442, 262] on div "Darlie" at bounding box center [773, 259] width 698 height 19
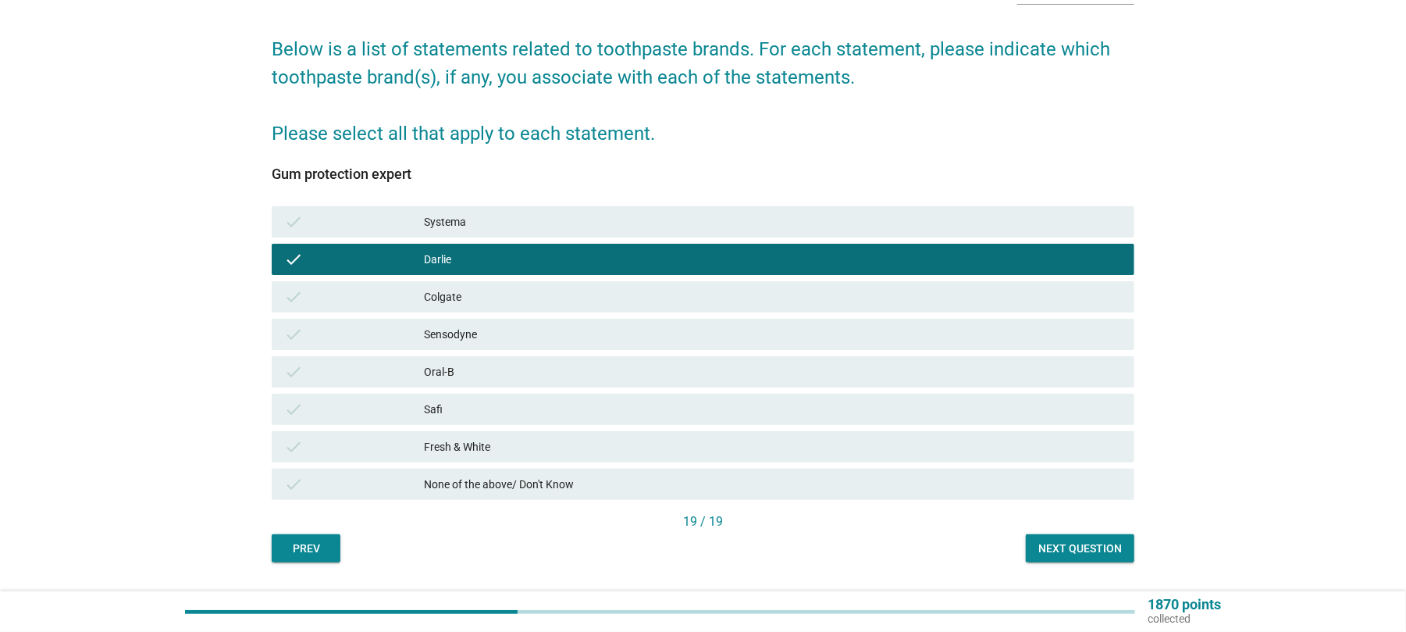
click at [439, 298] on div "Colgate" at bounding box center [773, 296] width 698 height 19
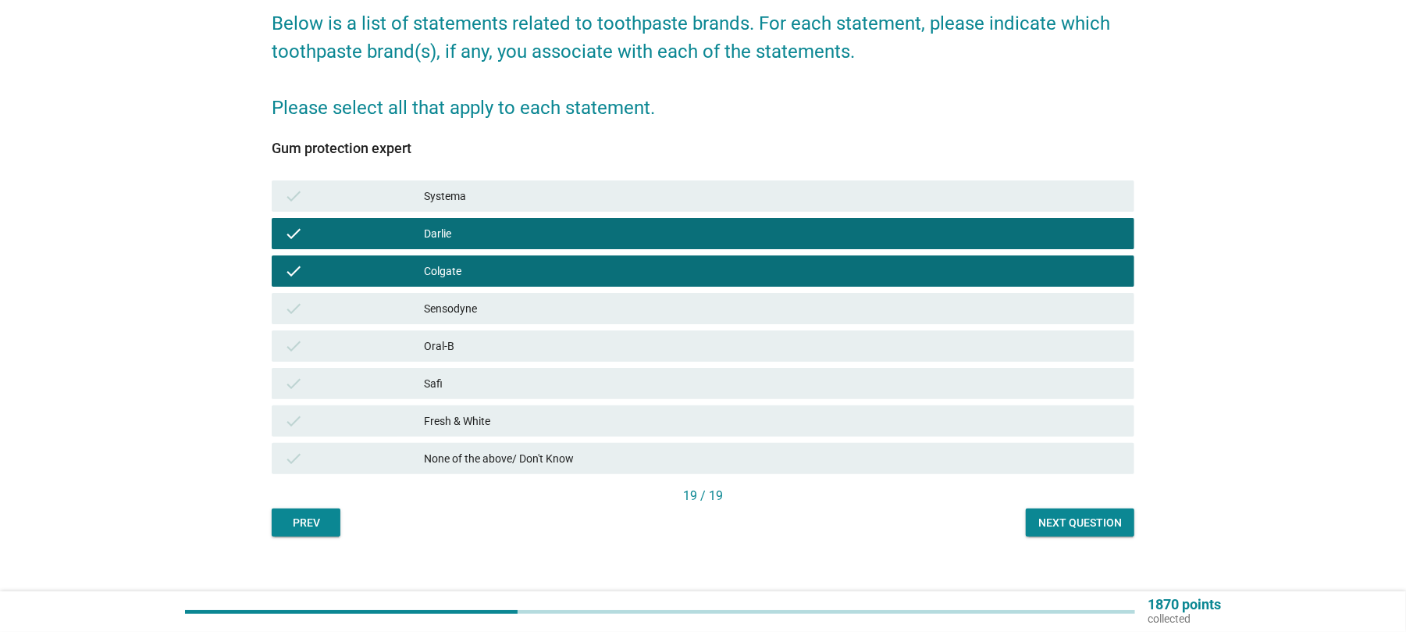
scroll to position [144, 0]
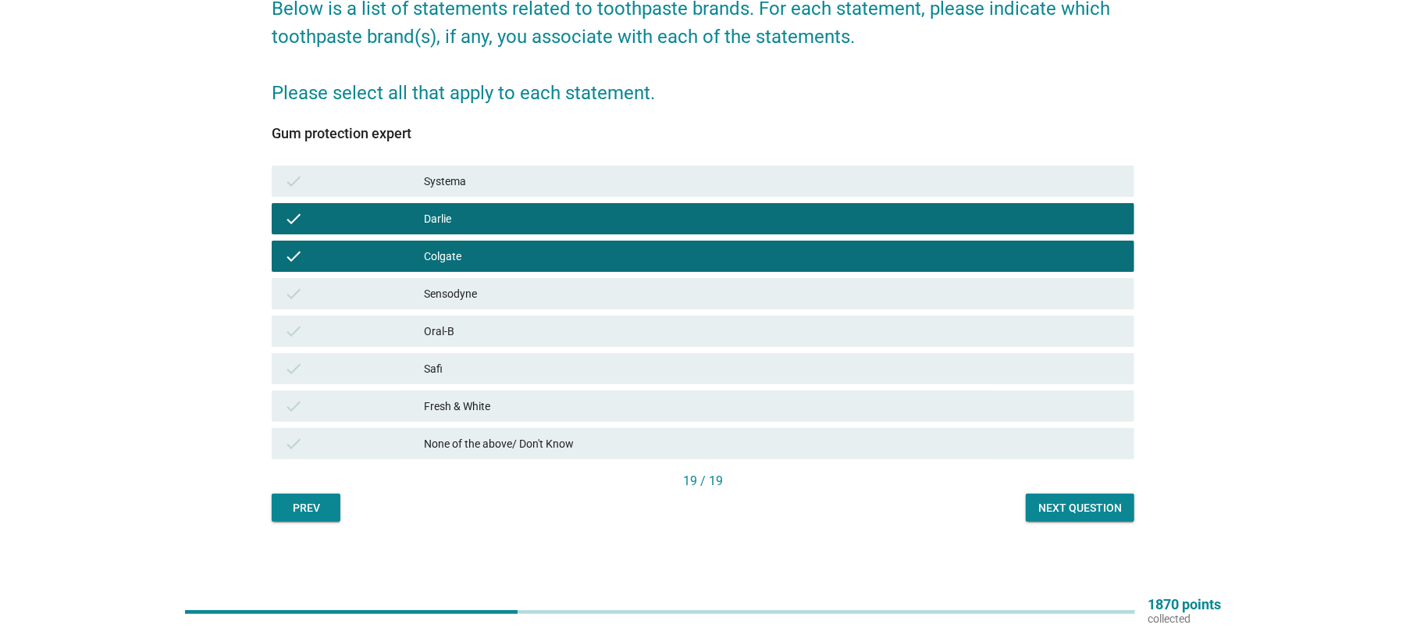
click at [1079, 509] on div "Next question" at bounding box center [1081, 508] width 84 height 16
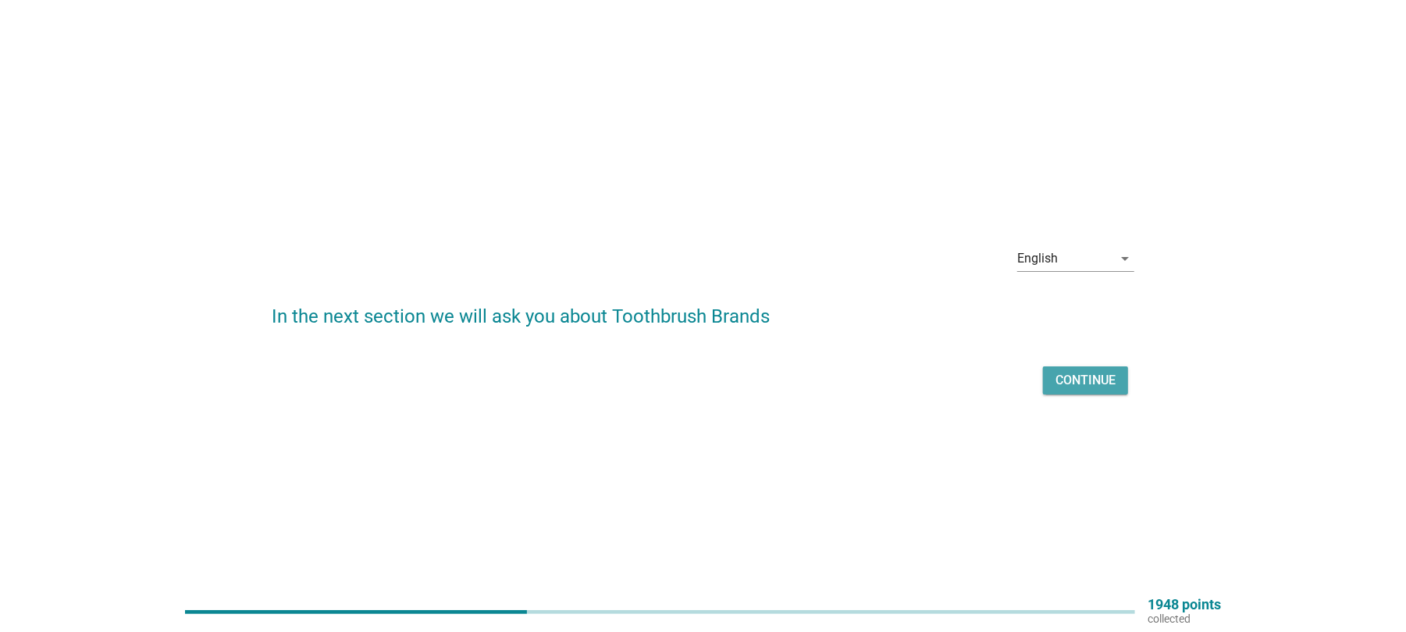
click at [1060, 384] on div "Continue" at bounding box center [1086, 380] width 60 height 19
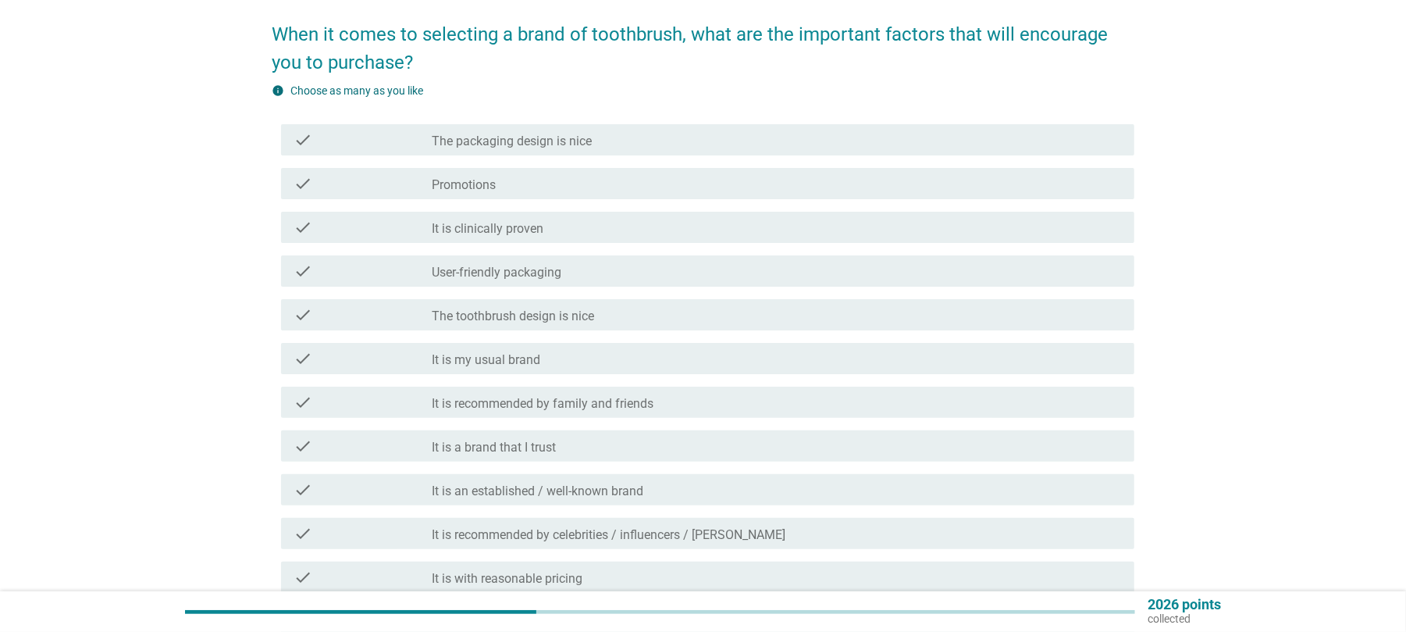
scroll to position [104, 0]
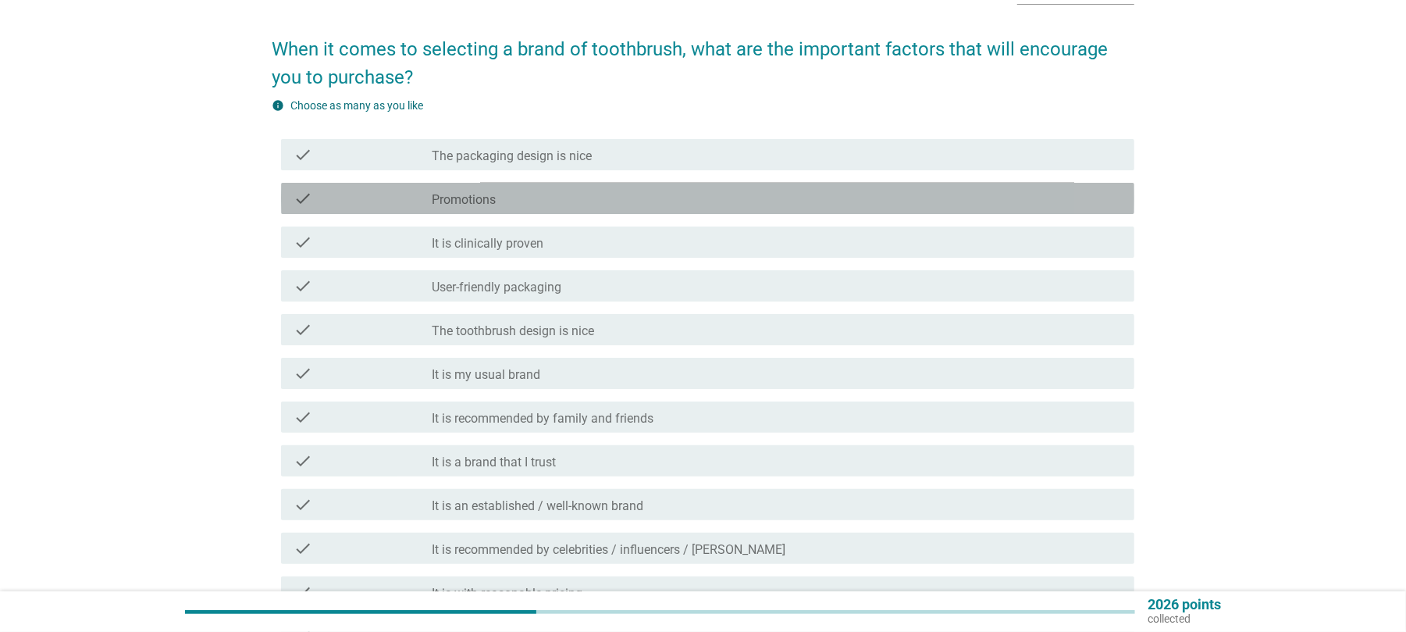
click at [472, 198] on label "Promotions" at bounding box center [464, 200] width 64 height 16
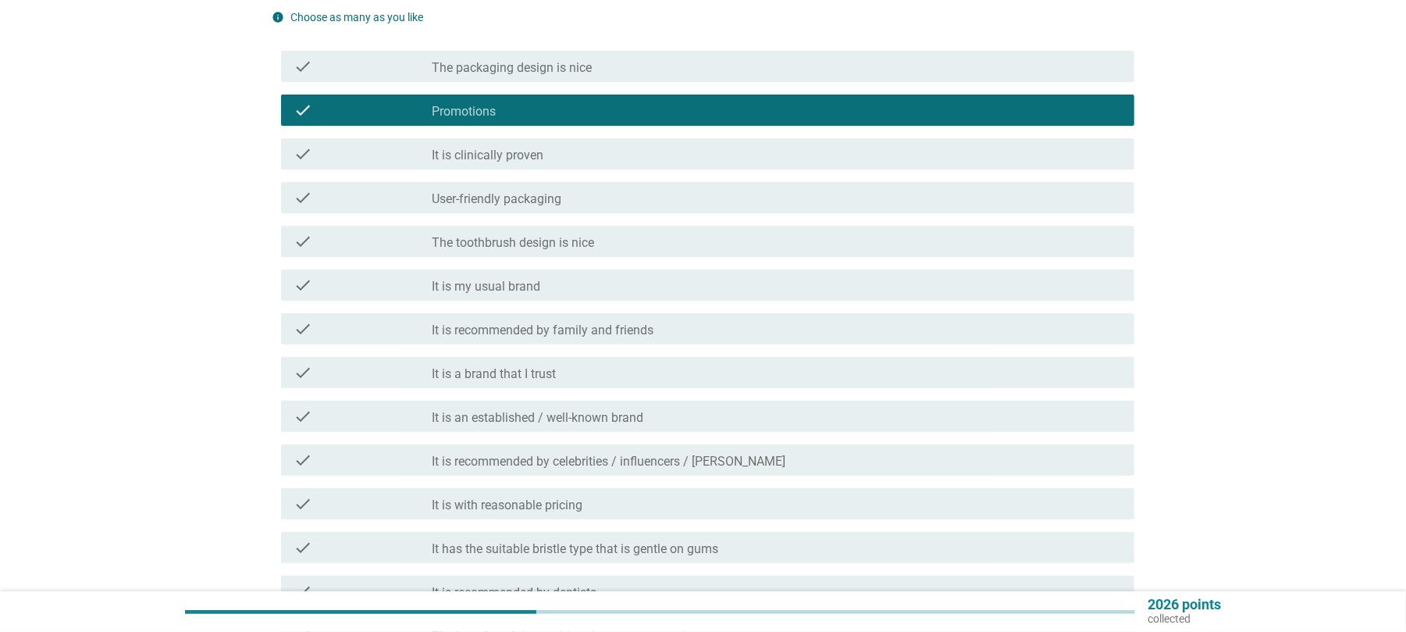
scroll to position [312, 0]
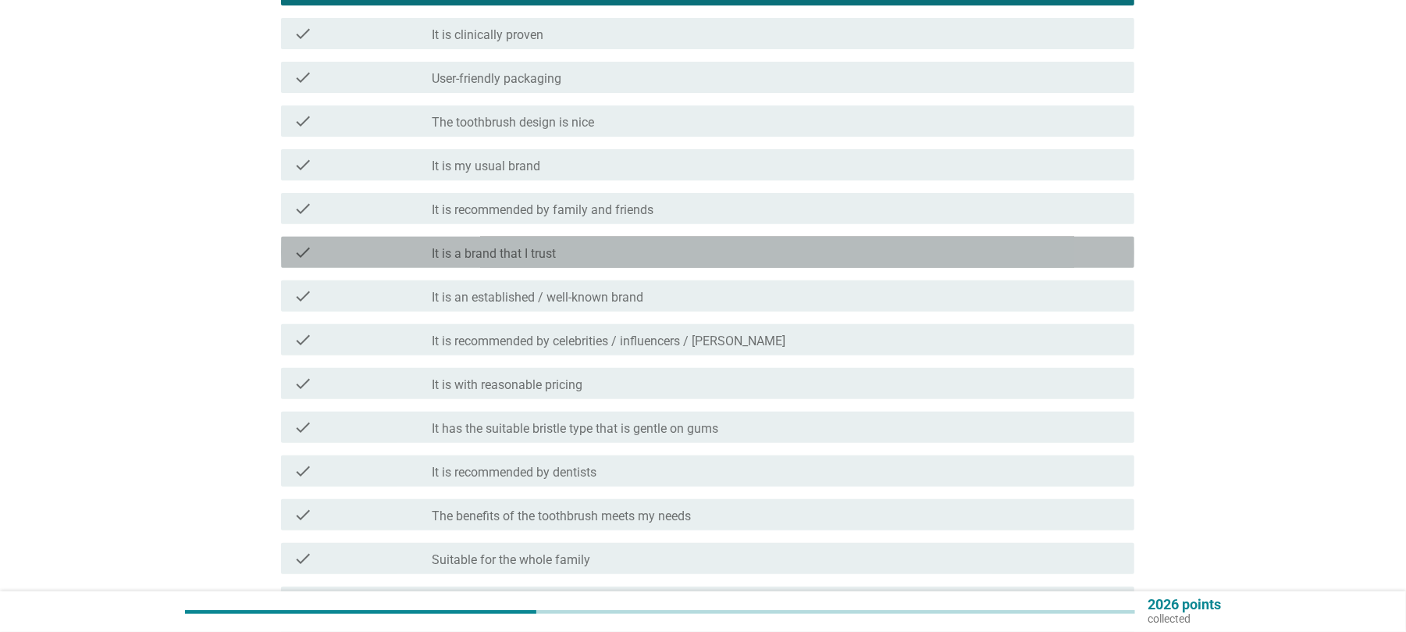
click at [523, 265] on div "check check_box_outline_blank It is a brand that I trust" at bounding box center [707, 252] width 853 height 31
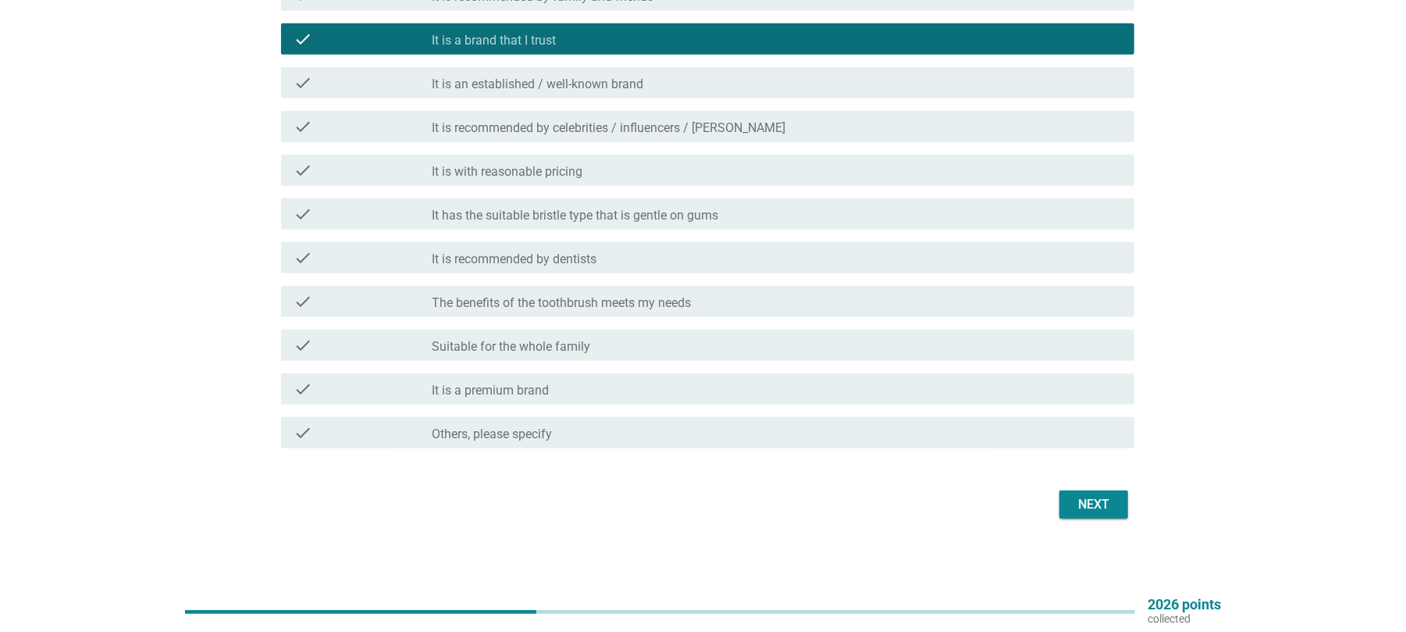
scroll to position [528, 0]
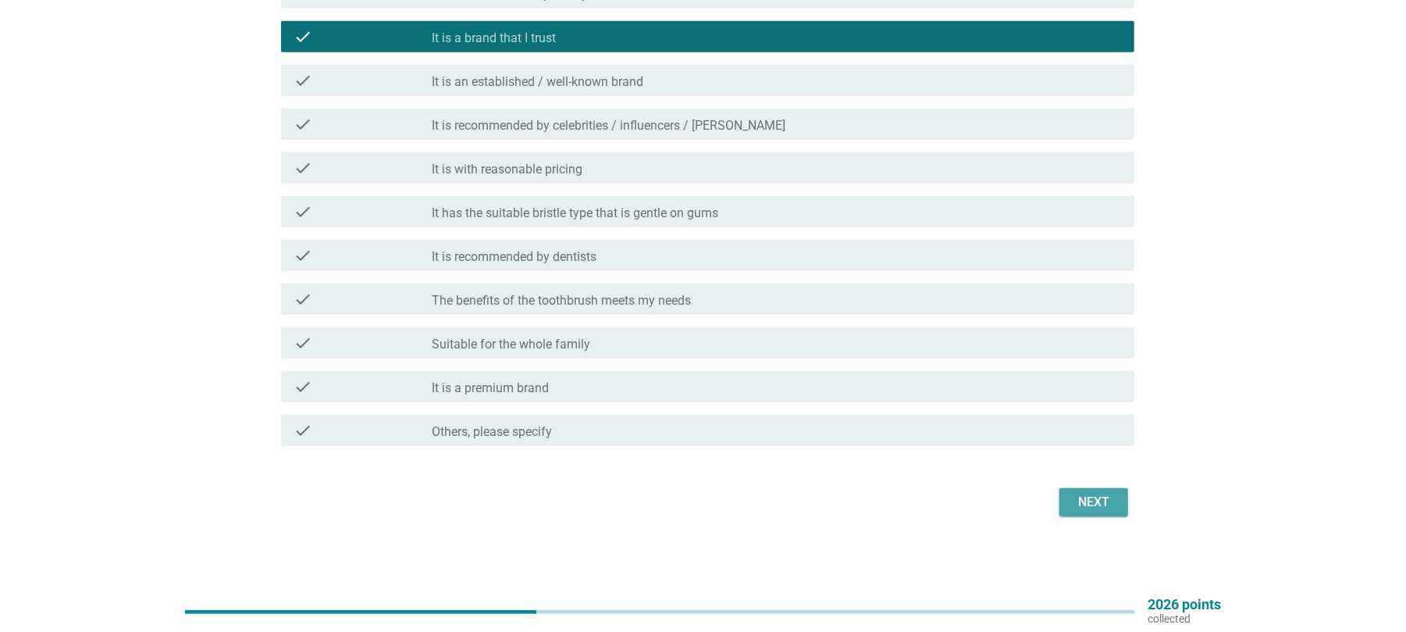
click at [1088, 501] on div "Next" at bounding box center [1094, 502] width 44 height 19
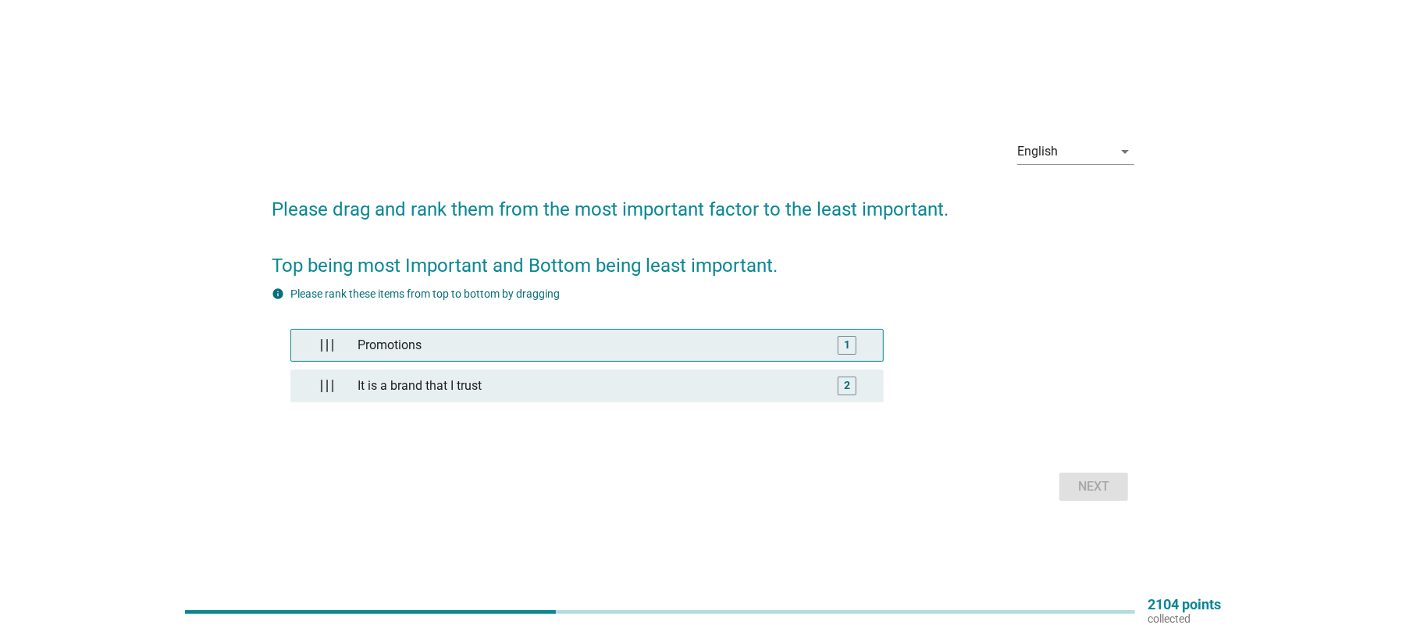
click at [584, 342] on div "Promotions" at bounding box center [587, 345] width 472 height 31
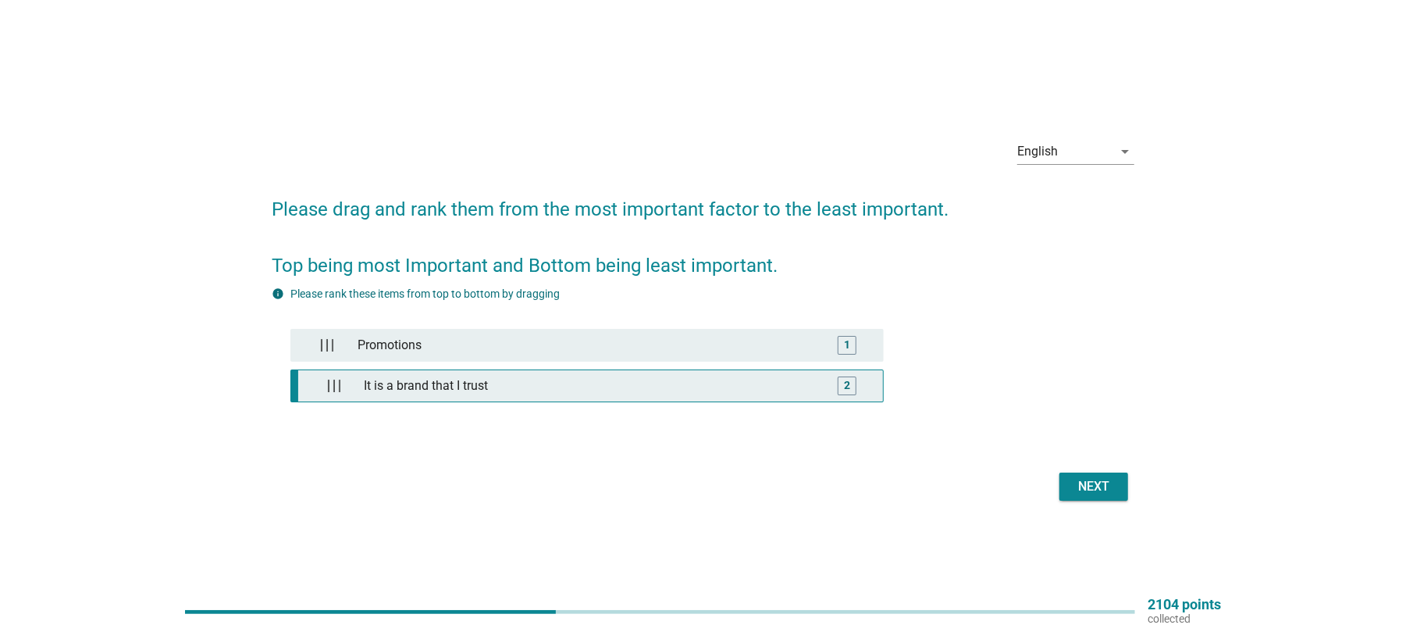
click at [675, 394] on div "It is a brand that I trust" at bounding box center [591, 385] width 466 height 31
click at [1081, 490] on div "Next" at bounding box center [1094, 486] width 44 height 19
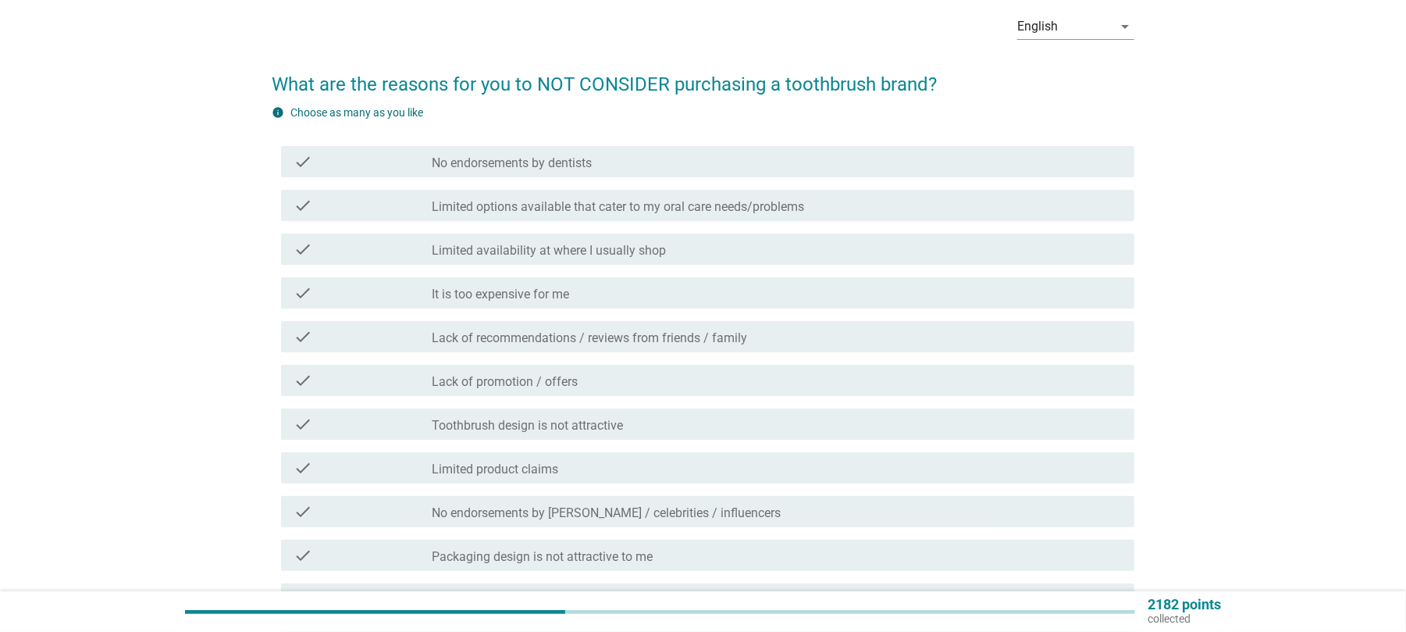
scroll to position [104, 0]
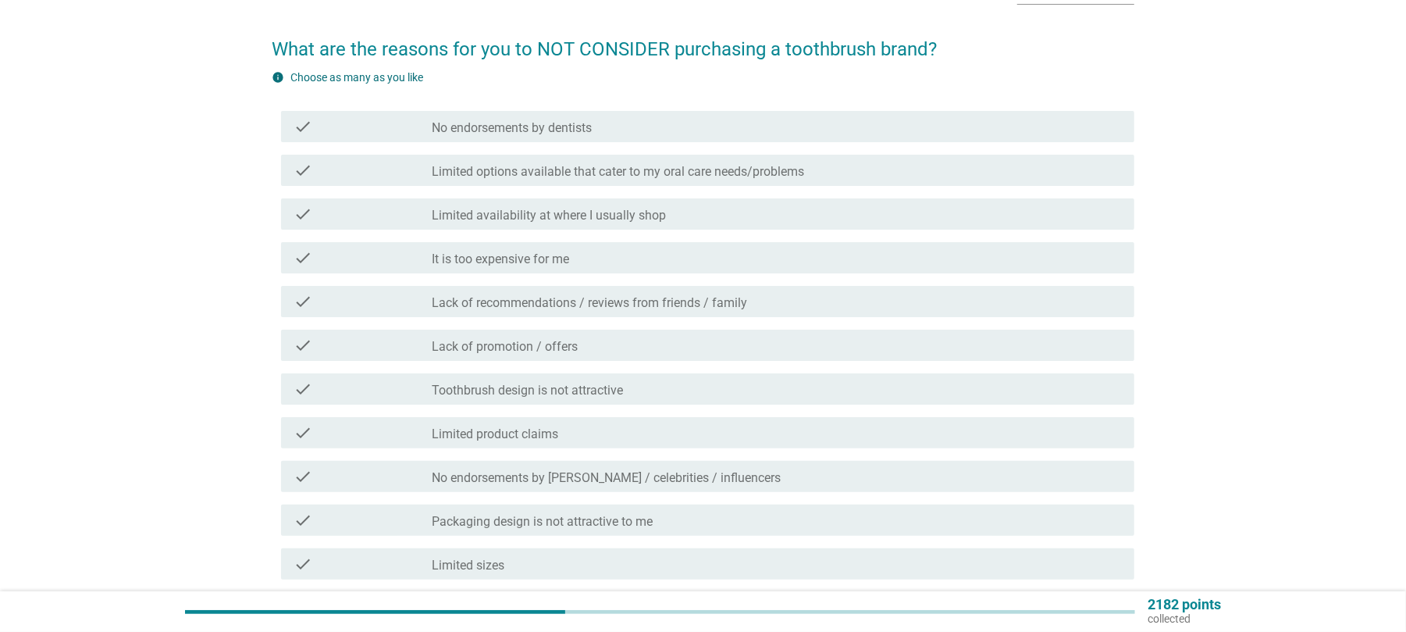
click at [492, 120] on label "No endorsements by dentists" at bounding box center [512, 128] width 160 height 16
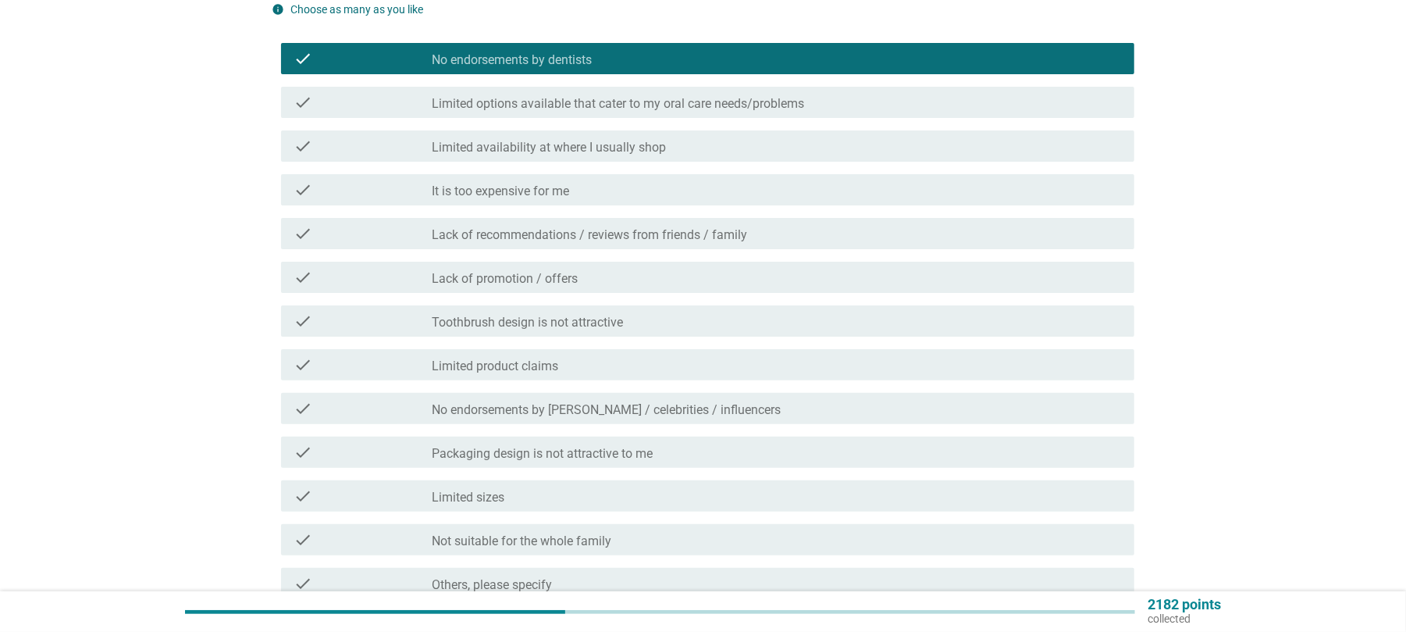
scroll to position [208, 0]
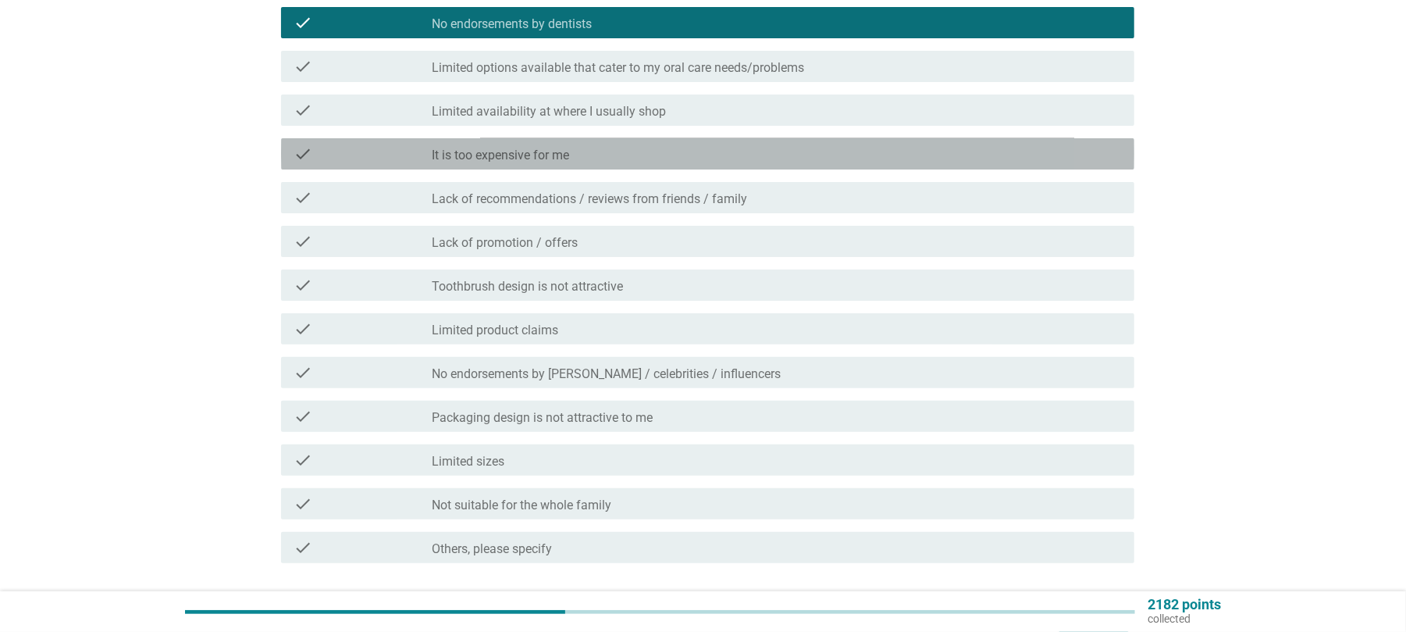
click at [567, 155] on label "It is too expensive for me" at bounding box center [500, 156] width 137 height 16
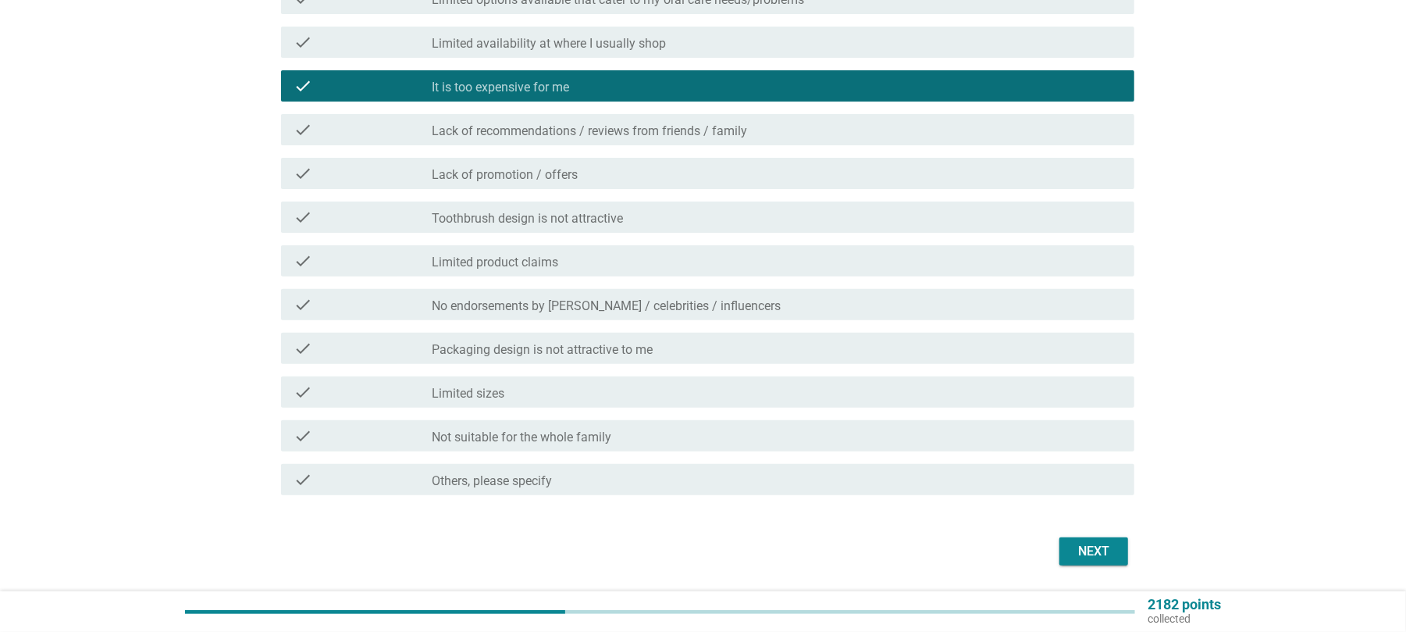
scroll to position [312, 0]
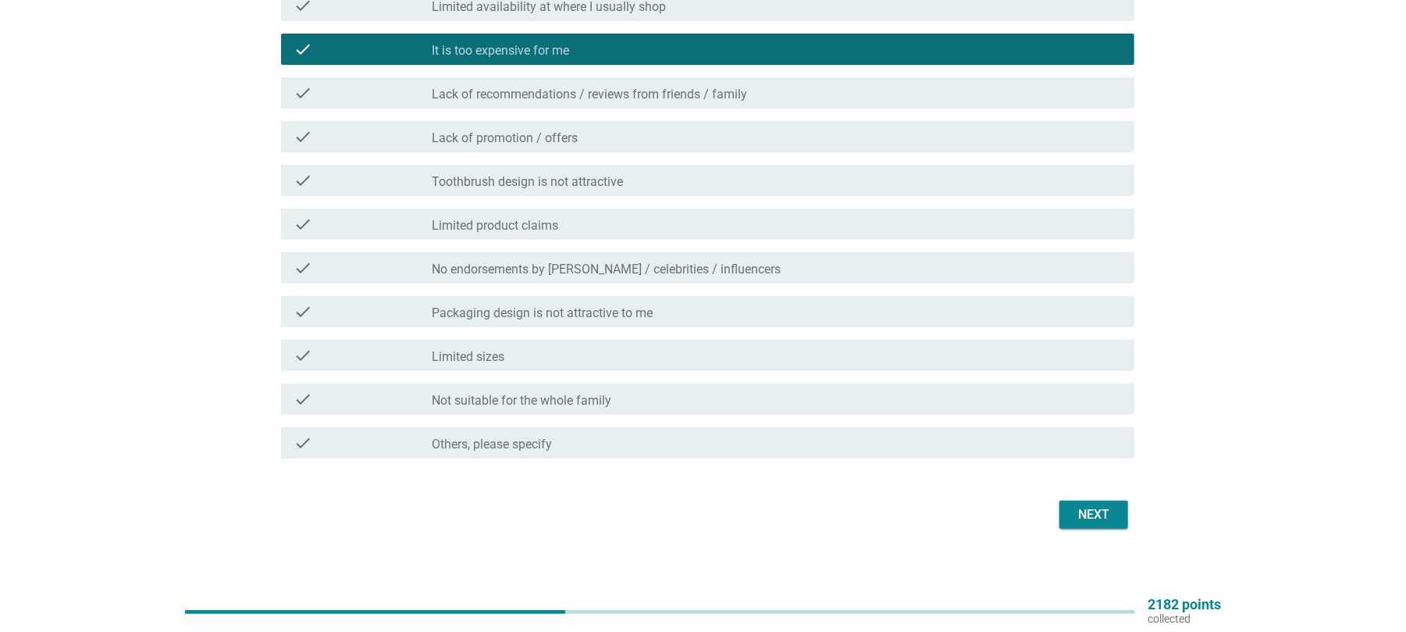
click at [1085, 511] on div "Next" at bounding box center [1094, 514] width 44 height 19
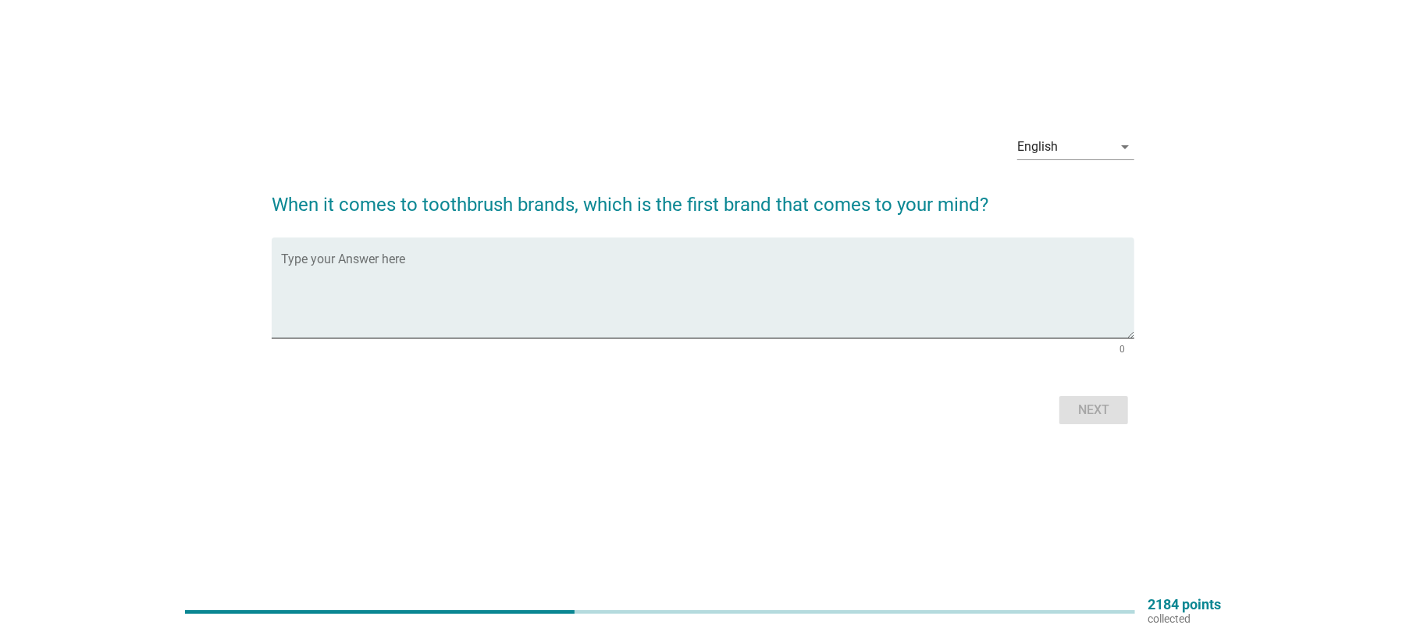
scroll to position [0, 0]
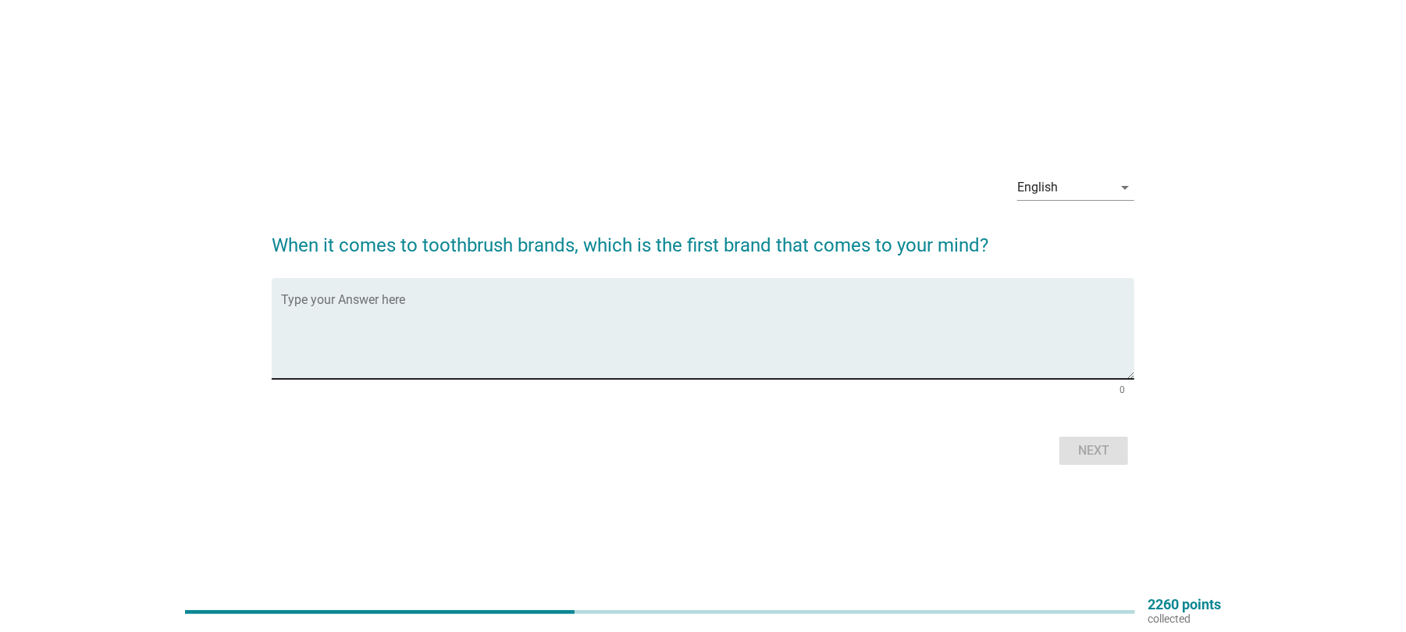
click at [426, 306] on textarea "Type your Answer here" at bounding box center [707, 338] width 853 height 82
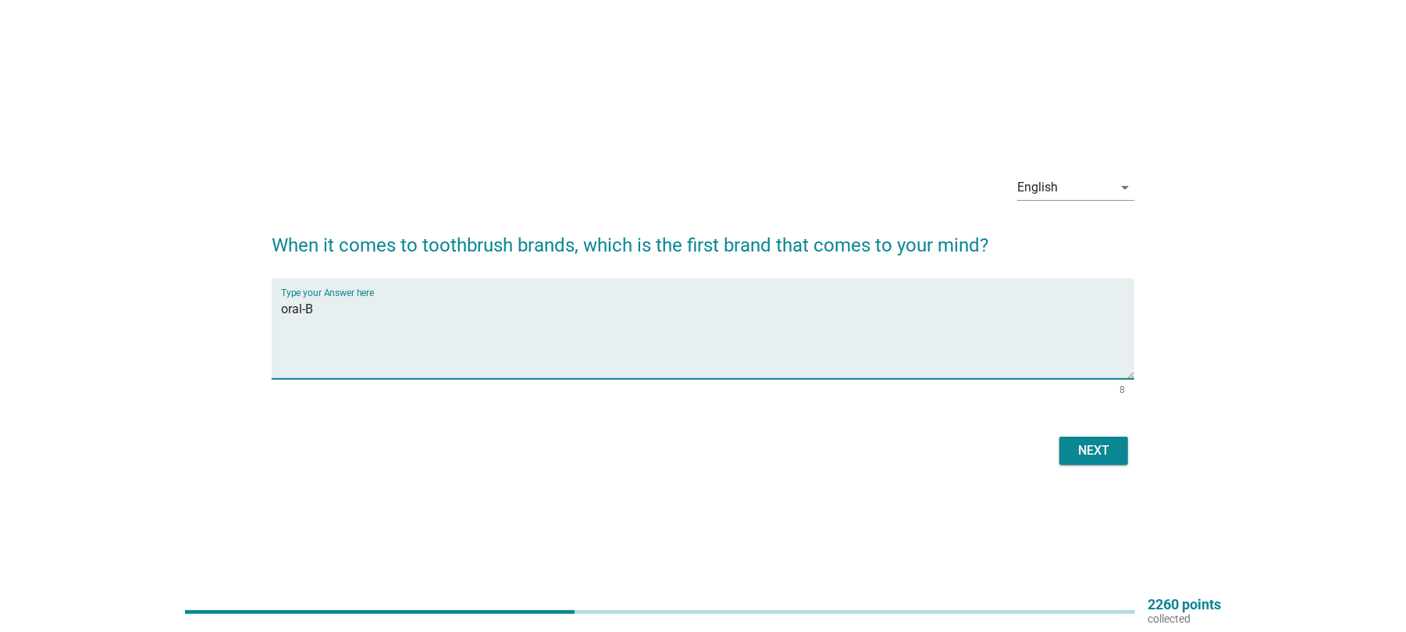
type textarea "oral-B"
click at [1081, 438] on button "Next" at bounding box center [1094, 450] width 69 height 28
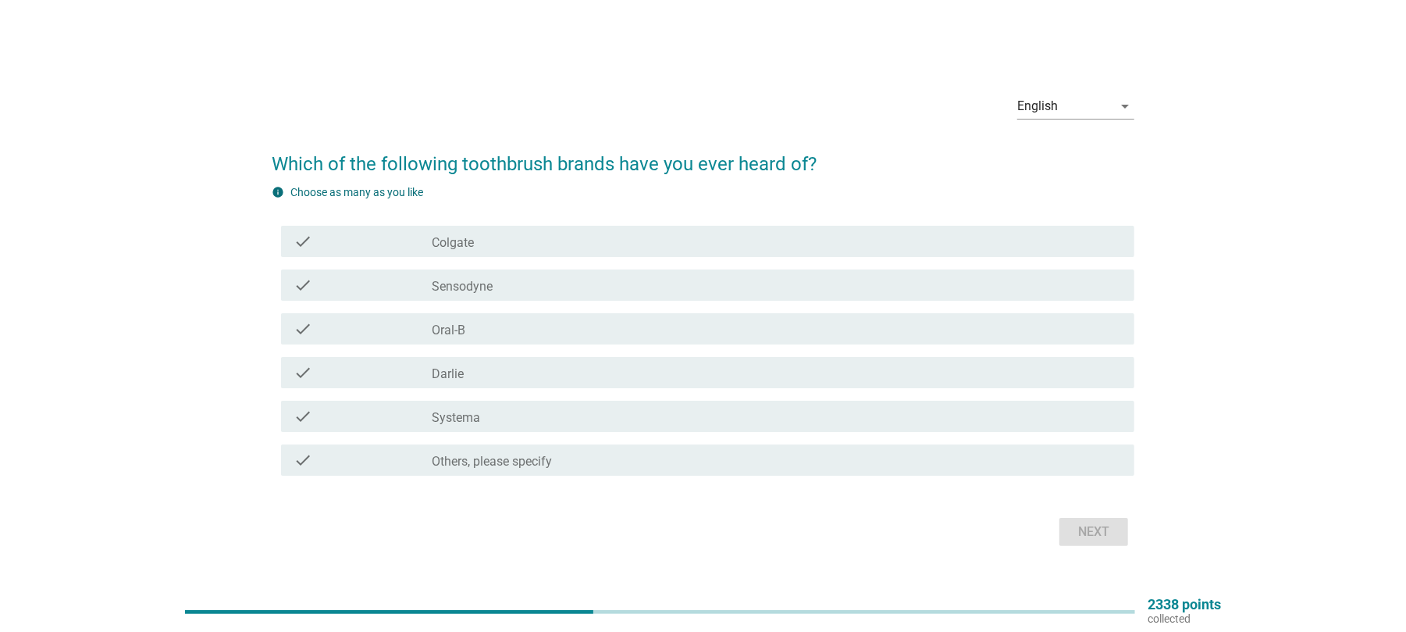
click at [475, 248] on div "check_box_outline_blank Colgate" at bounding box center [777, 241] width 690 height 19
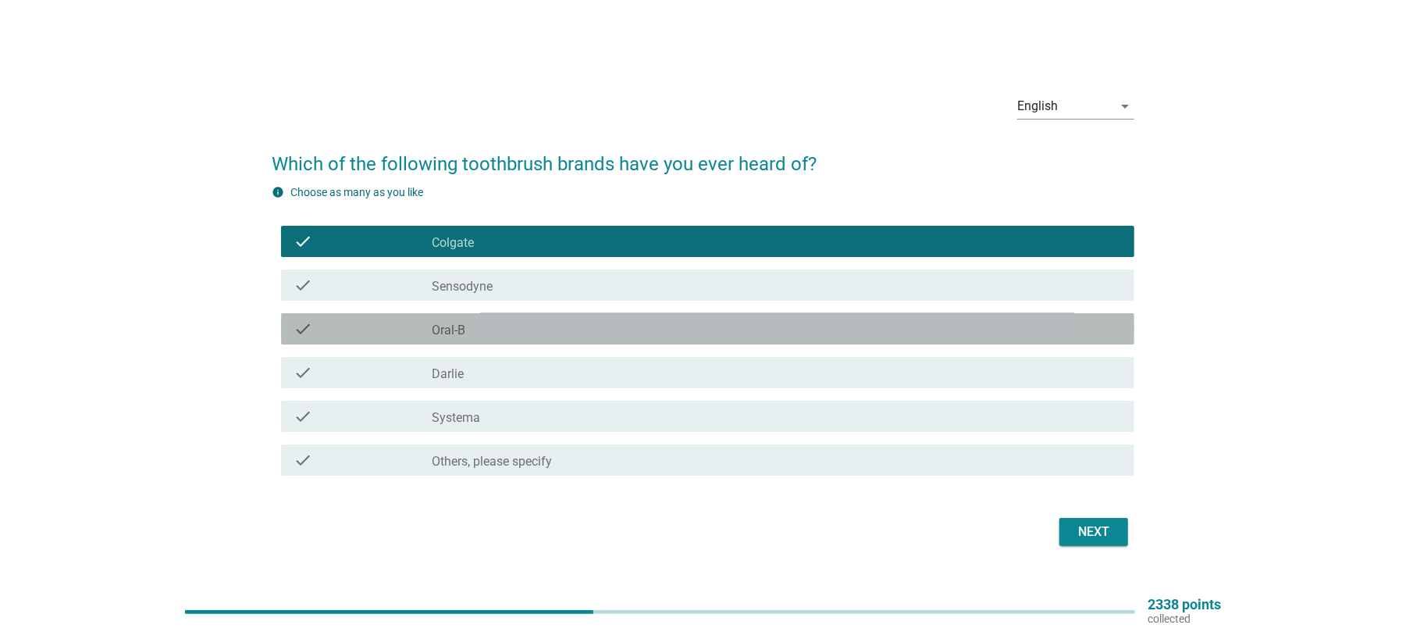
click at [458, 325] on label "Oral-B" at bounding box center [449, 330] width 34 height 16
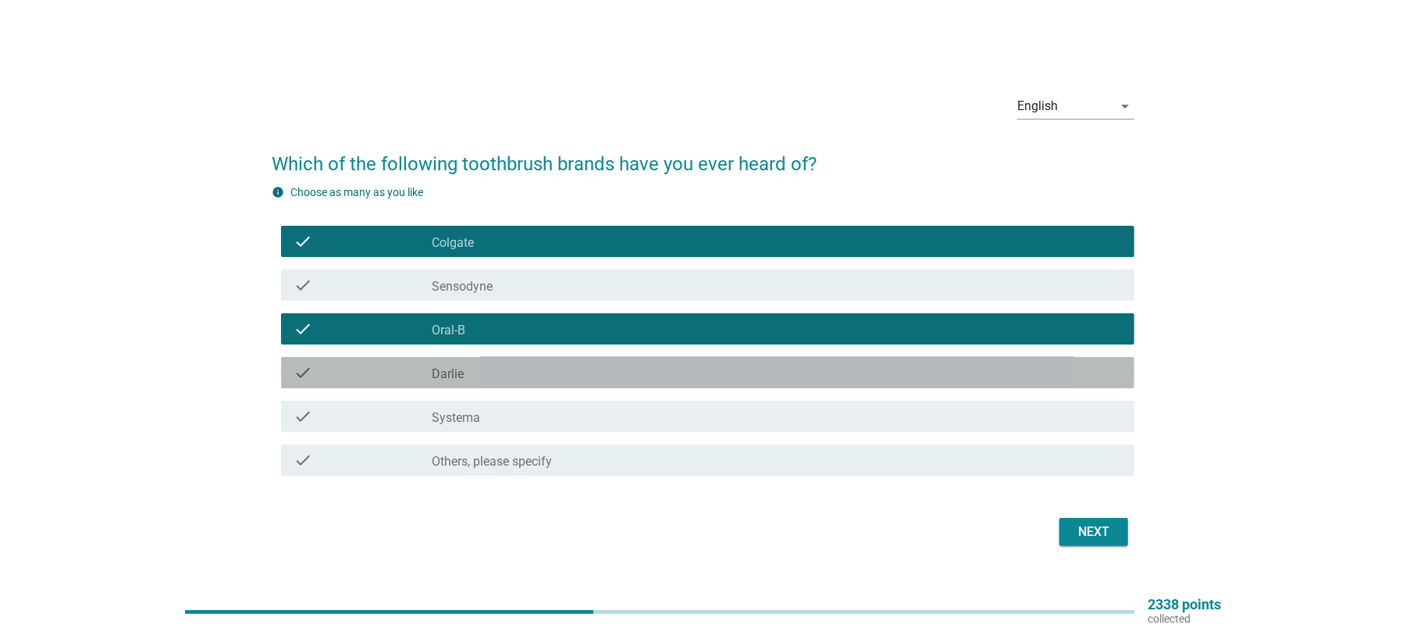
click at [456, 378] on label "Darlie" at bounding box center [448, 374] width 32 height 16
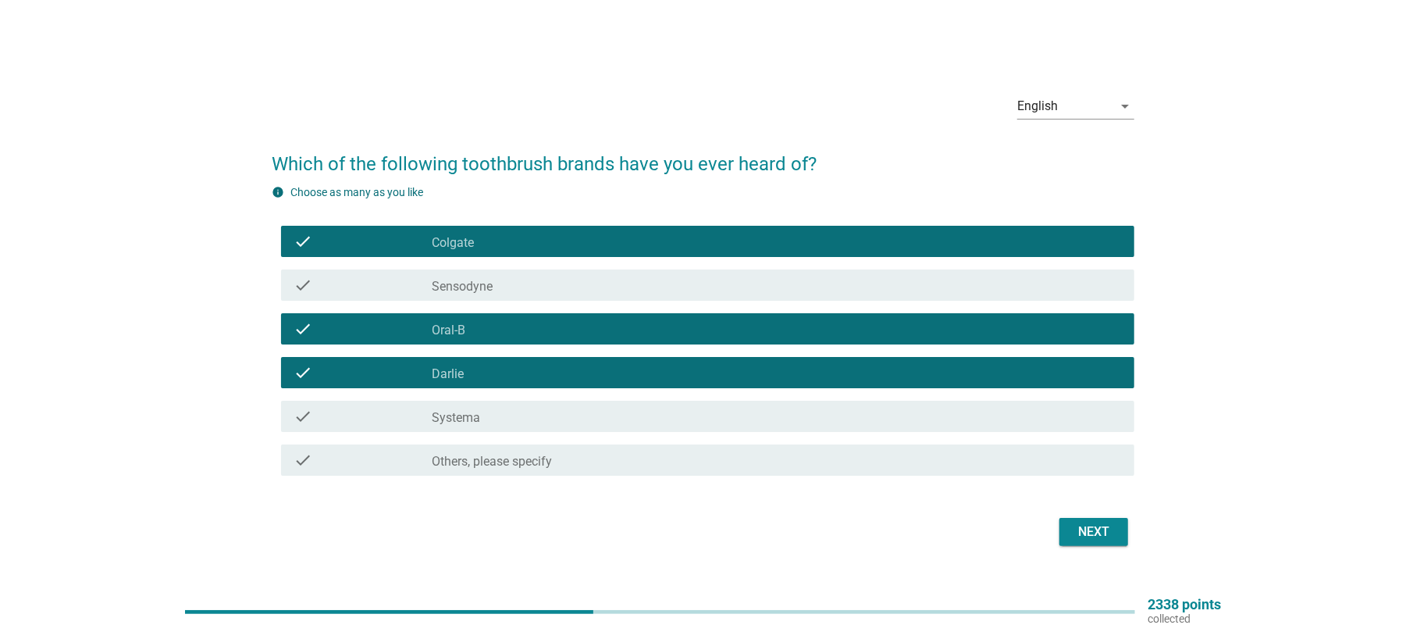
click at [1112, 523] on div "Next" at bounding box center [1094, 531] width 44 height 19
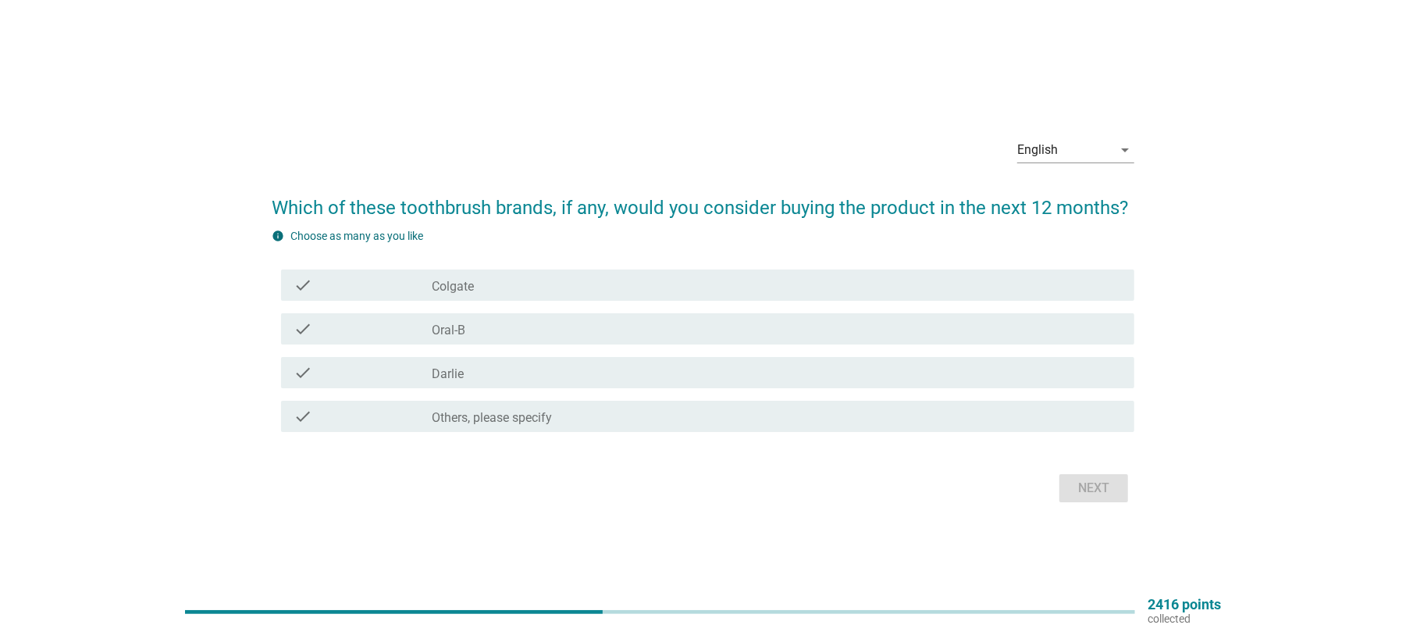
click at [476, 333] on div "check_box_outline_blank Oral-B" at bounding box center [777, 328] width 690 height 19
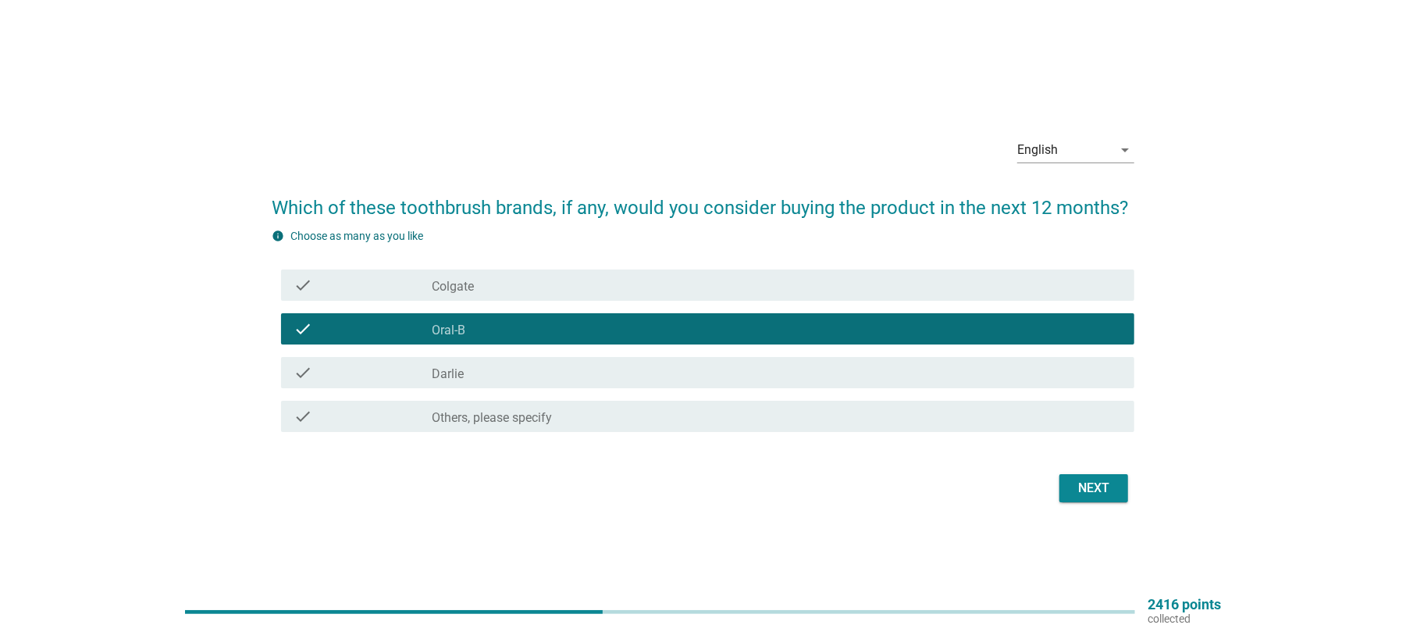
click at [459, 376] on label "Darlie" at bounding box center [448, 374] width 32 height 16
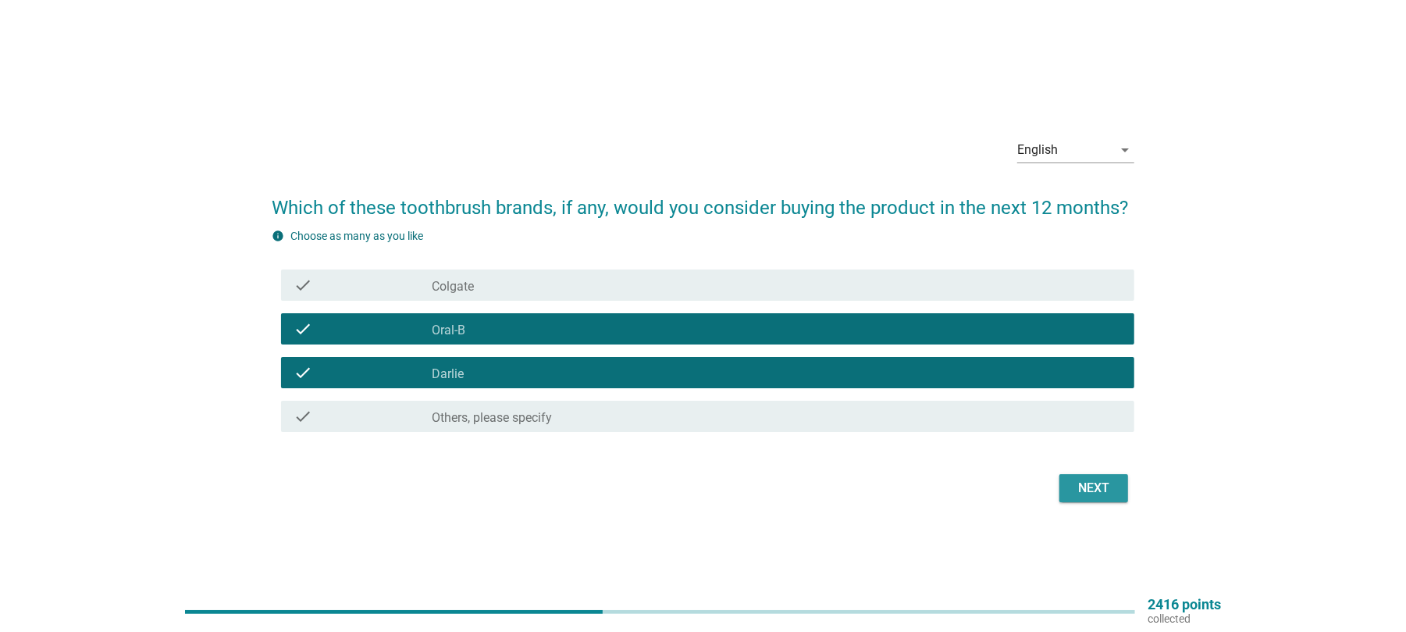
drag, startPoint x: 1094, startPoint y: 495, endPoint x: 1103, endPoint y: 492, distance: 9.9
click at [1094, 495] on div "Next" at bounding box center [1094, 488] width 44 height 19
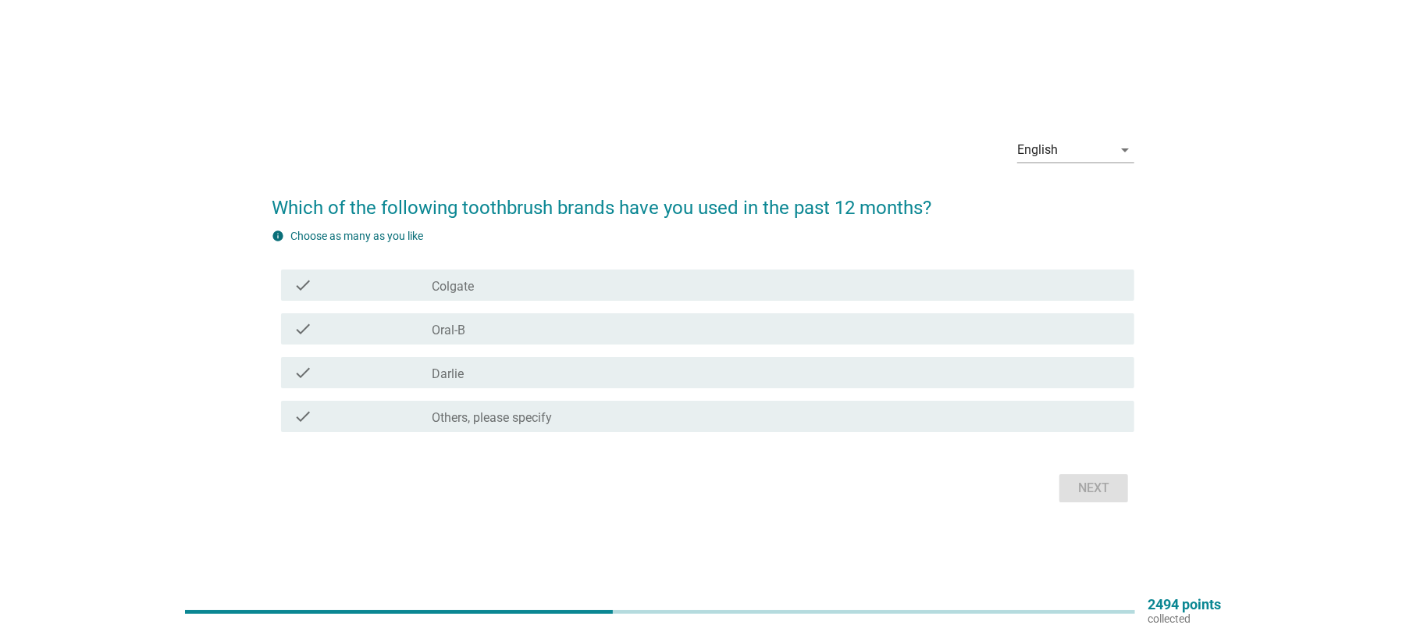
click at [466, 291] on label "Colgate" at bounding box center [453, 287] width 42 height 16
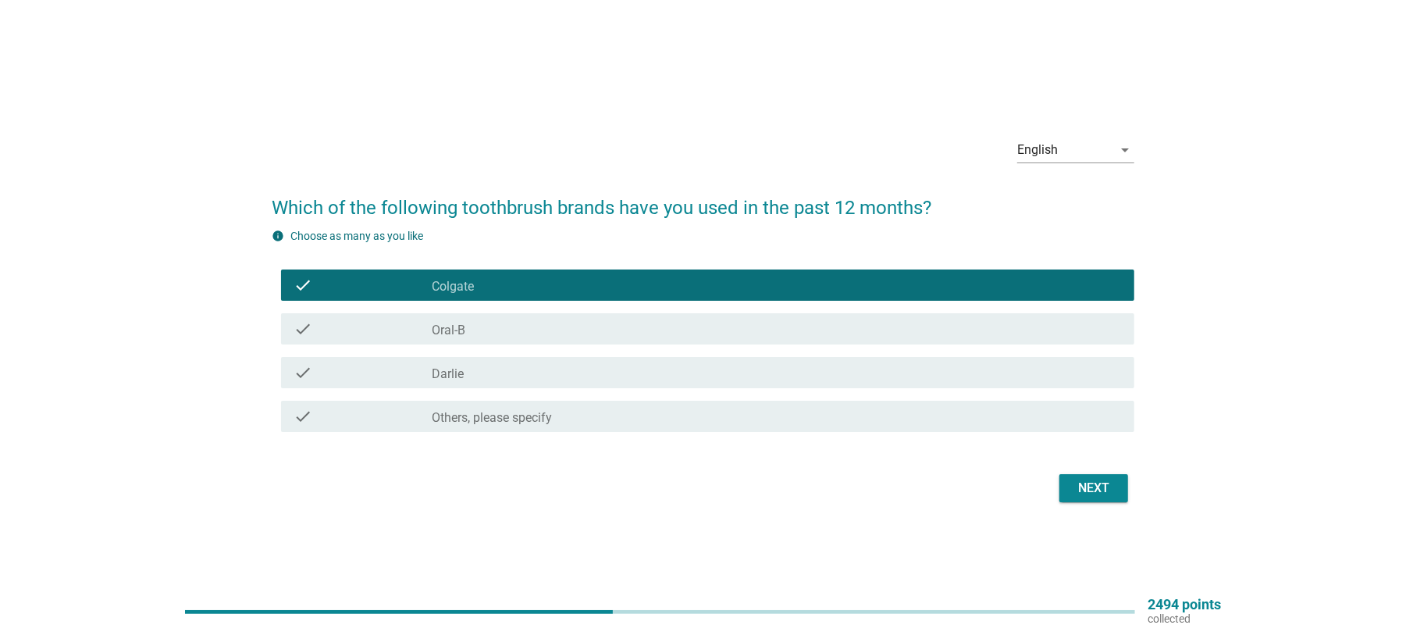
click at [467, 372] on div "check_box Darlie" at bounding box center [777, 372] width 690 height 19
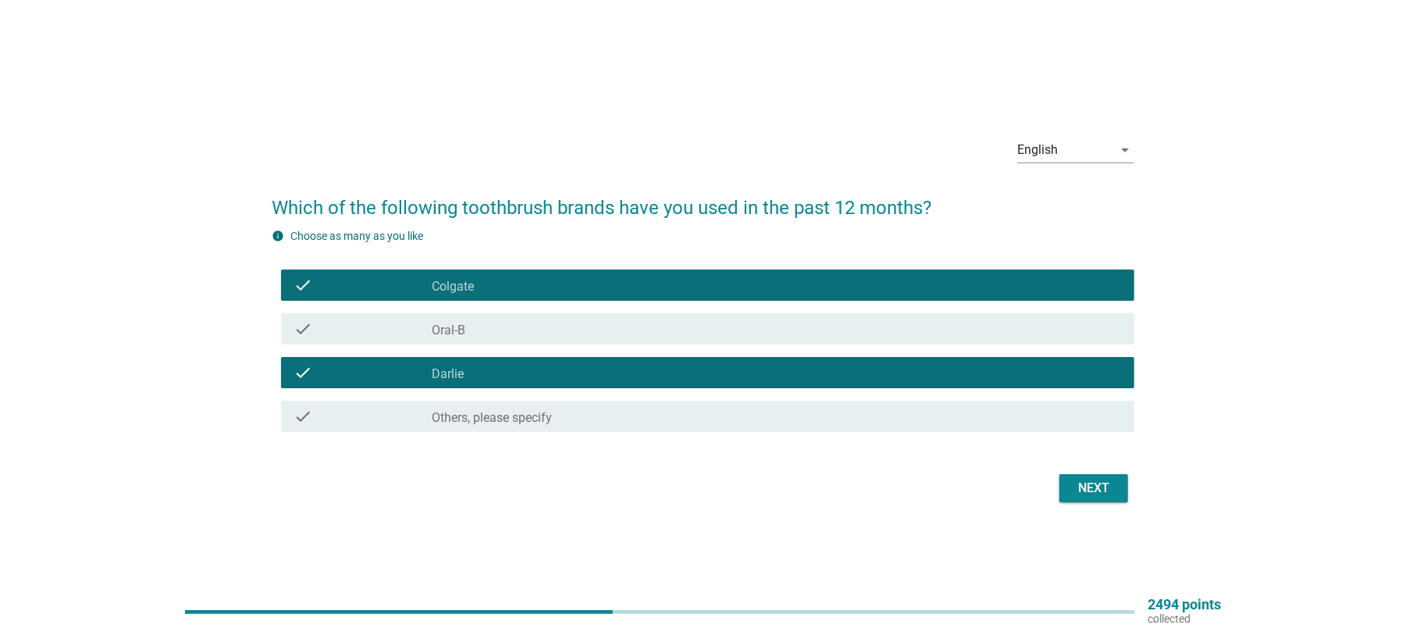
click at [1085, 491] on div "Next" at bounding box center [1094, 488] width 44 height 19
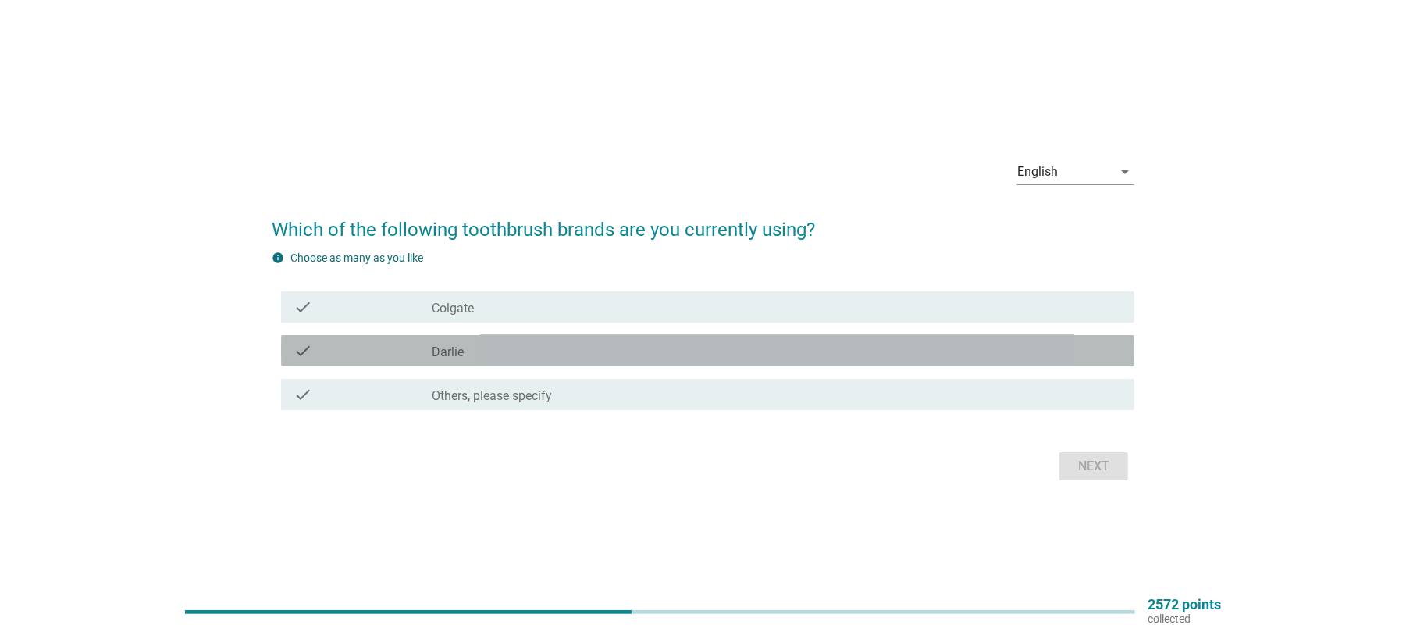
click at [447, 354] on label "Darlie" at bounding box center [448, 352] width 32 height 16
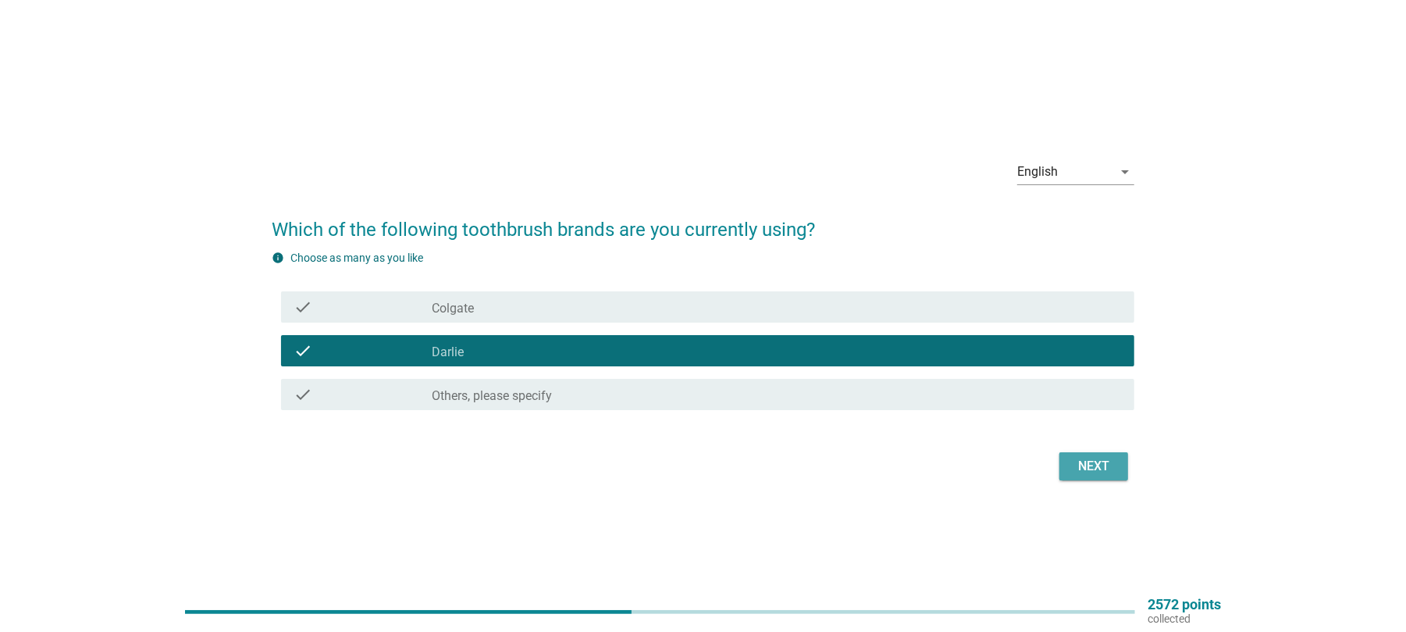
click at [1107, 479] on button "Next" at bounding box center [1094, 466] width 69 height 28
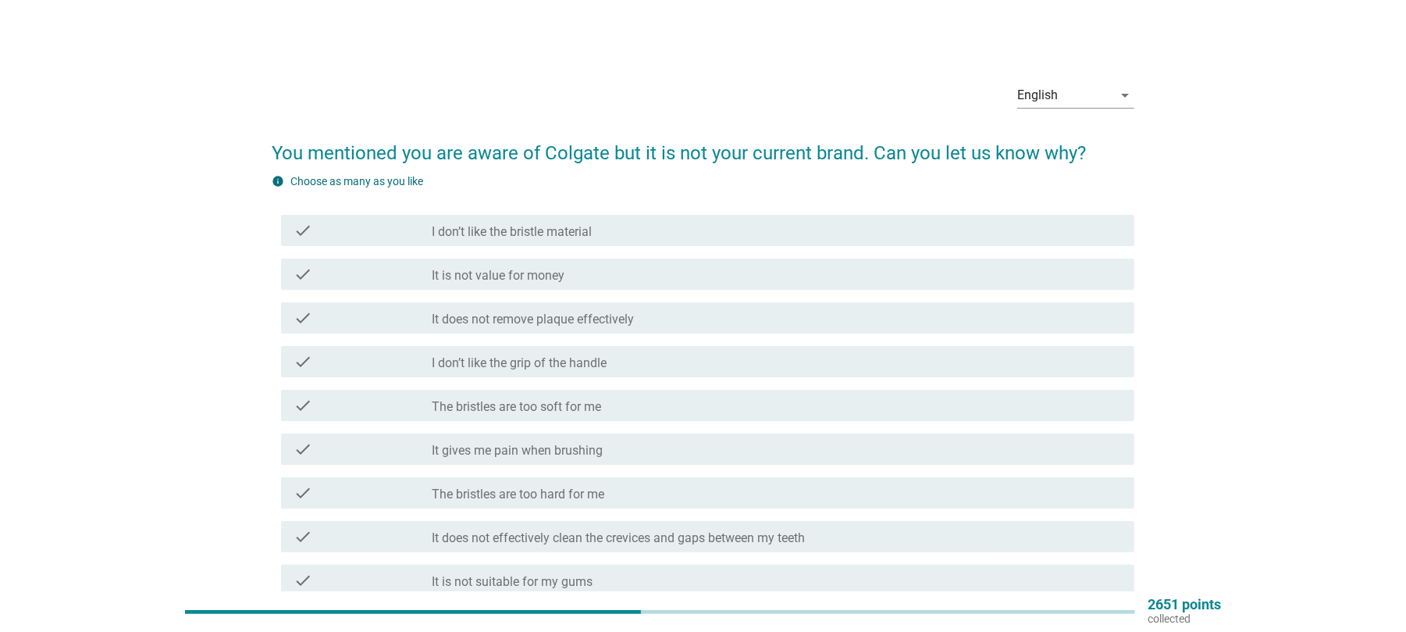
click at [518, 269] on label "It is not value for money" at bounding box center [498, 276] width 133 height 16
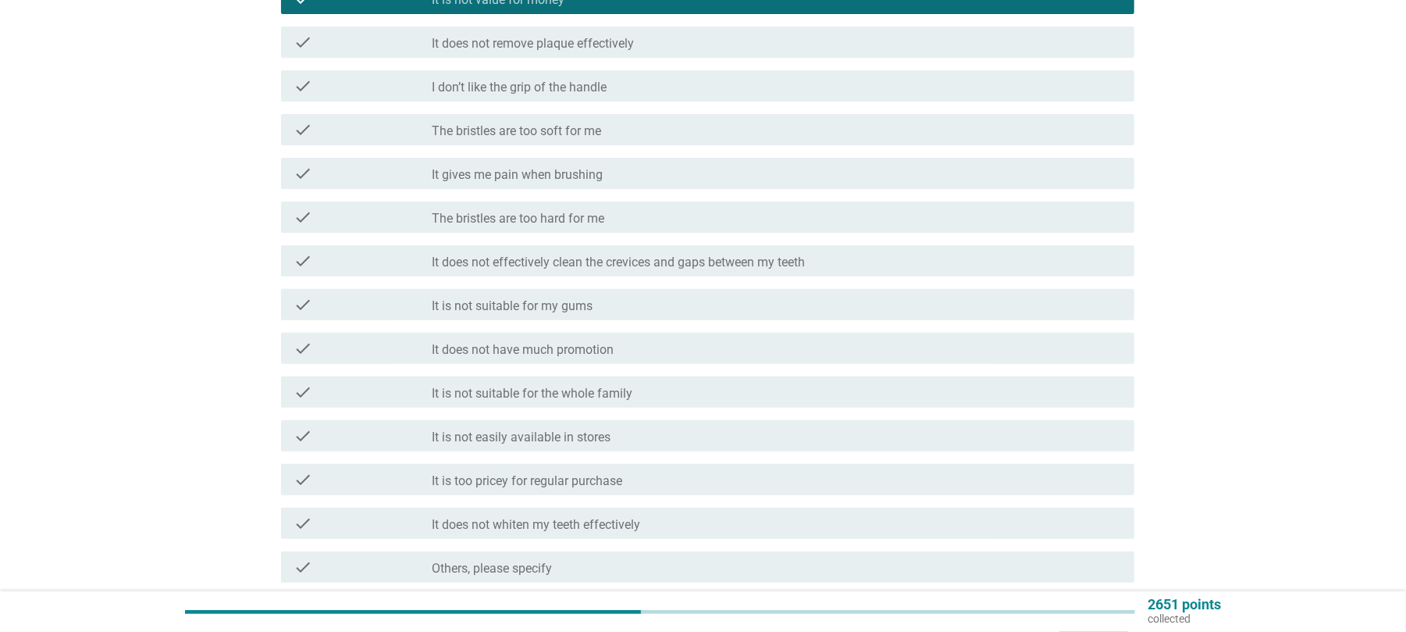
scroll to position [312, 0]
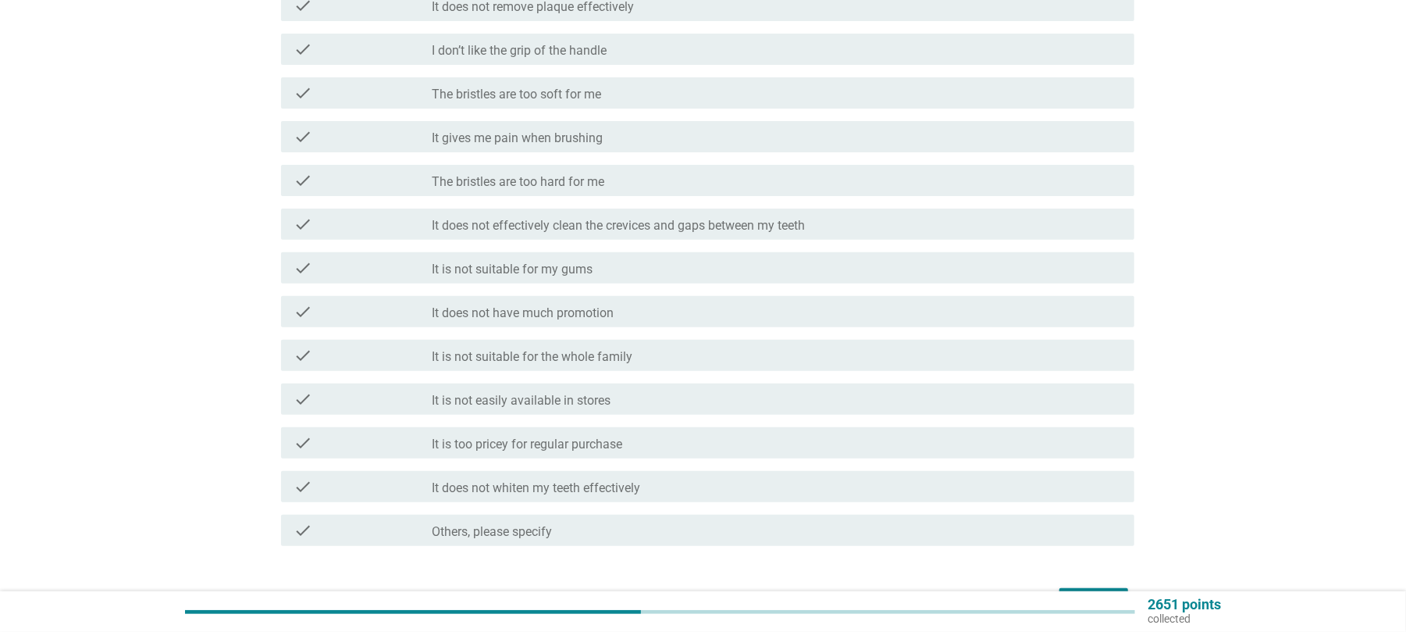
click at [553, 317] on label "It does not have much promotion" at bounding box center [523, 313] width 182 height 16
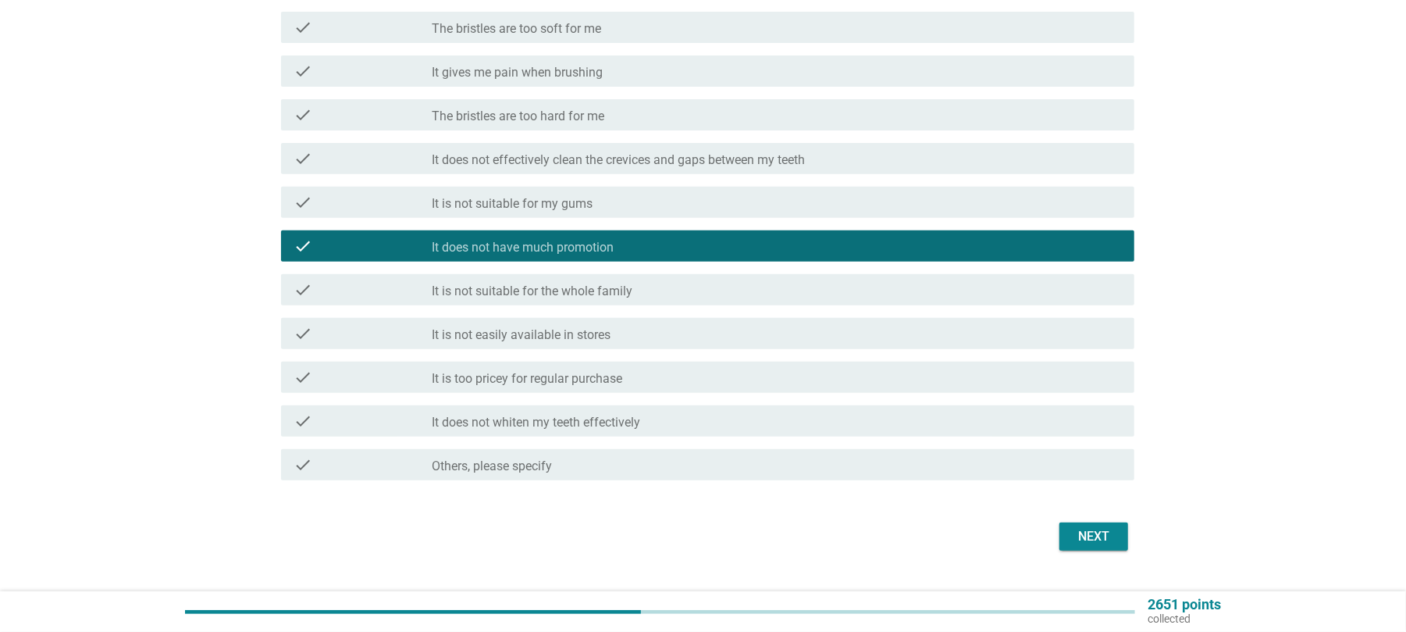
scroll to position [412, 0]
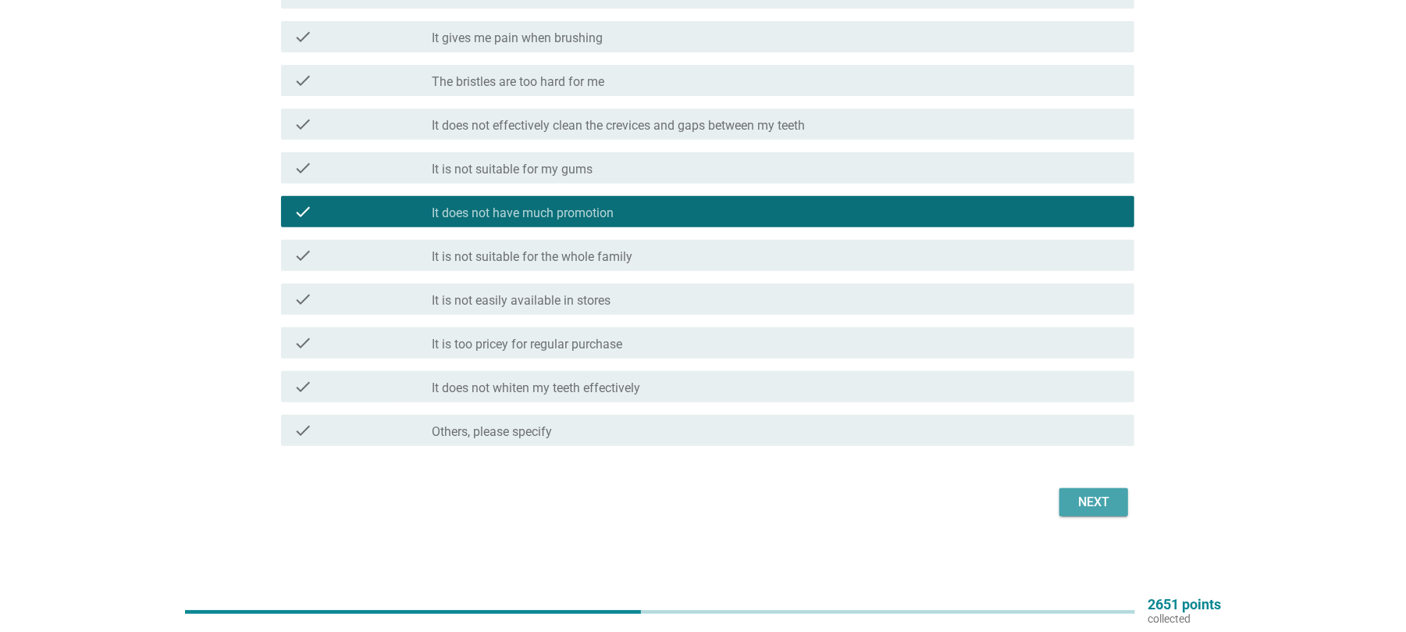
click at [1064, 504] on button "Next" at bounding box center [1094, 502] width 69 height 28
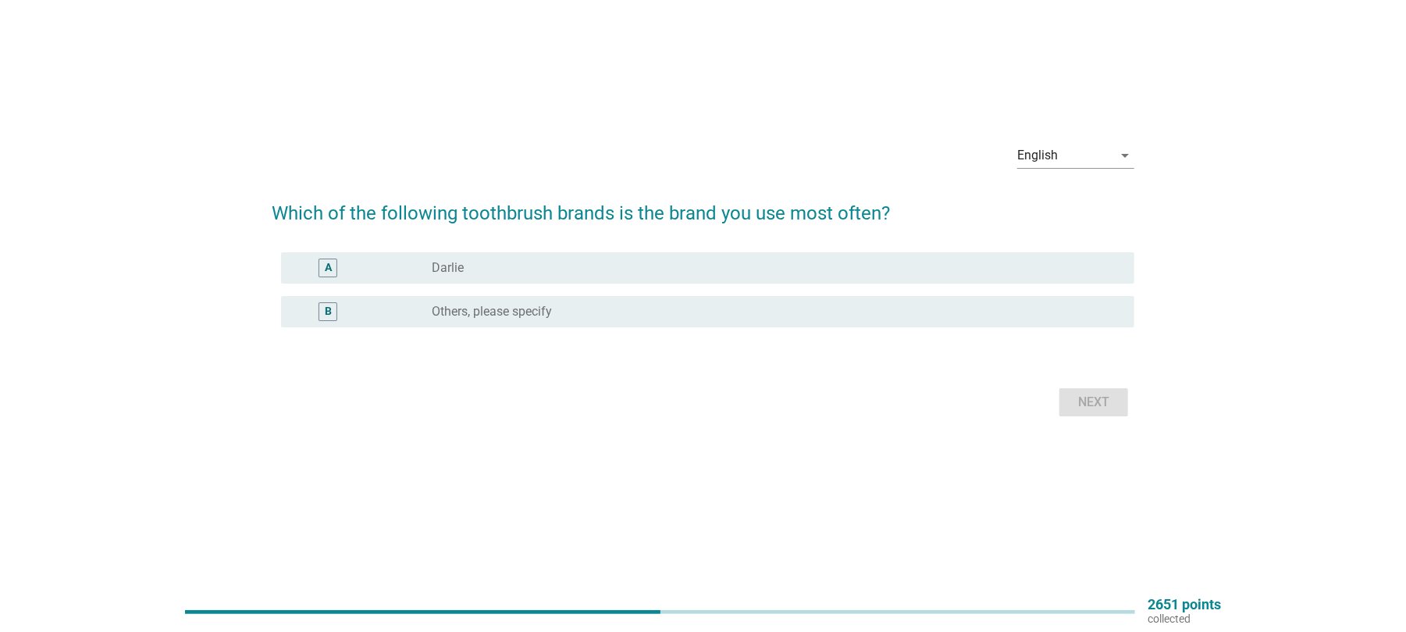
scroll to position [0, 0]
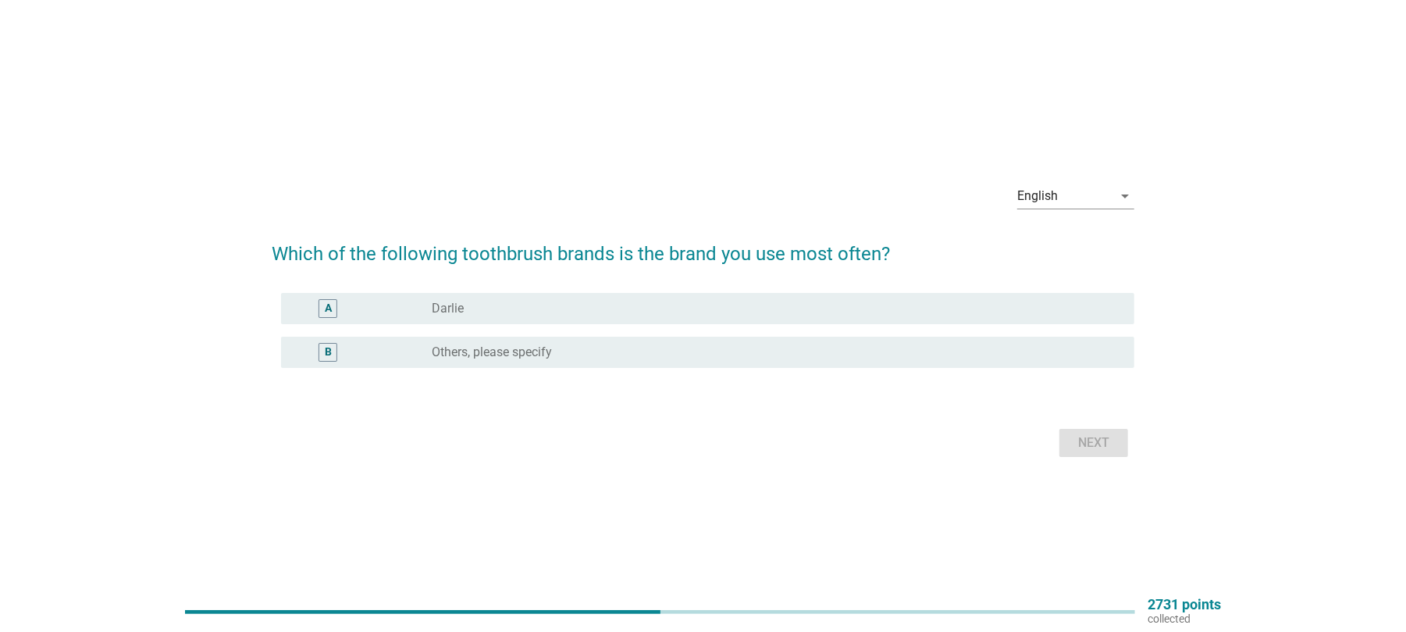
click at [503, 303] on div "radio_button_unchecked [PERSON_NAME]" at bounding box center [771, 309] width 678 height 16
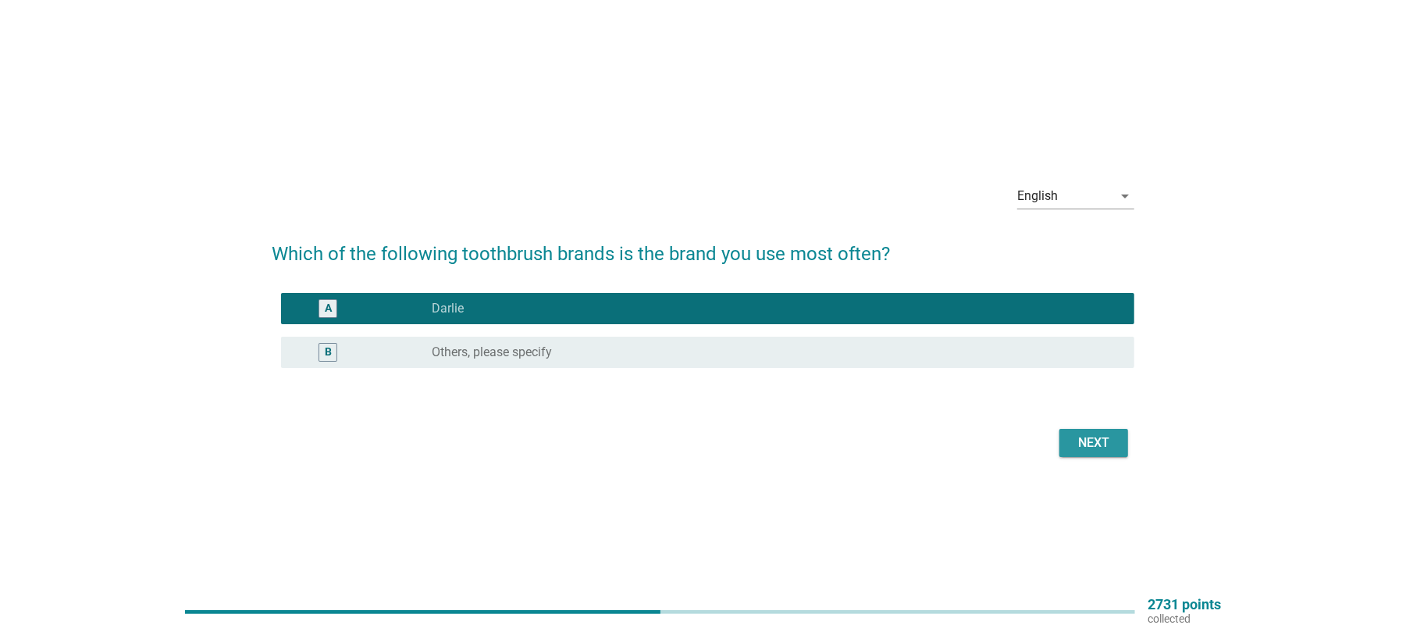
click at [1098, 437] on div "Next" at bounding box center [1094, 442] width 44 height 19
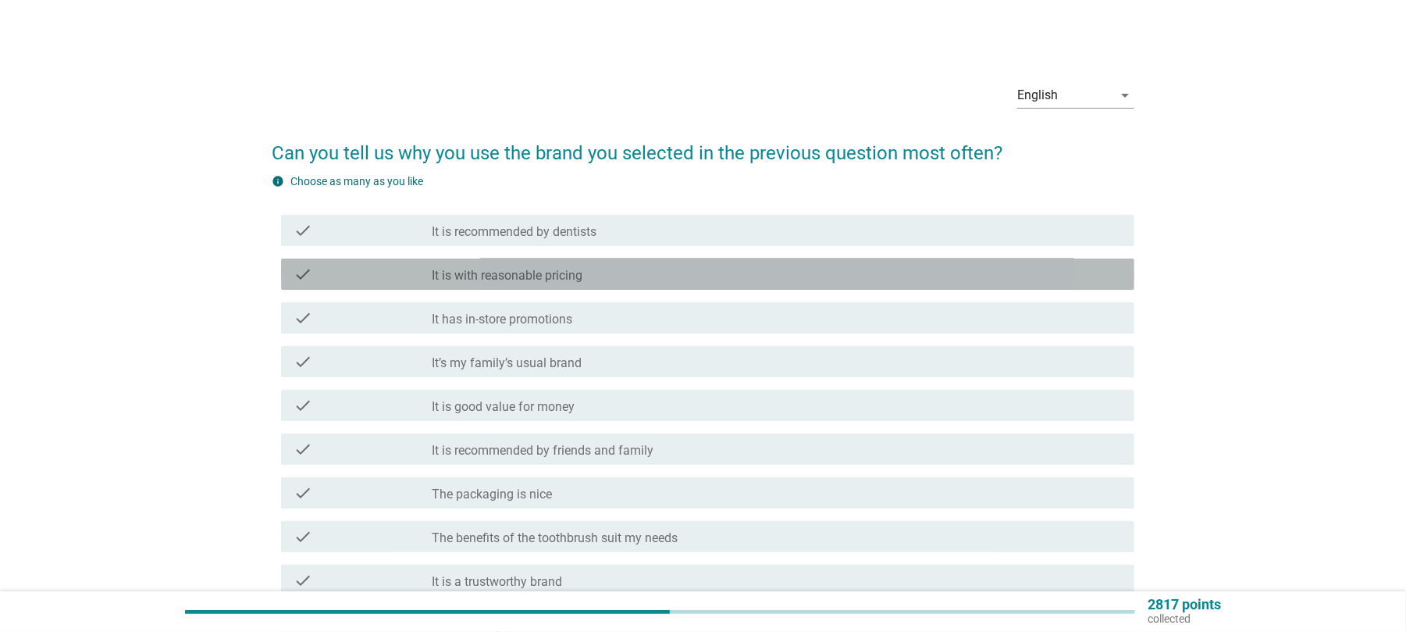
click at [550, 278] on label "It is with reasonable pricing" at bounding box center [507, 276] width 151 height 16
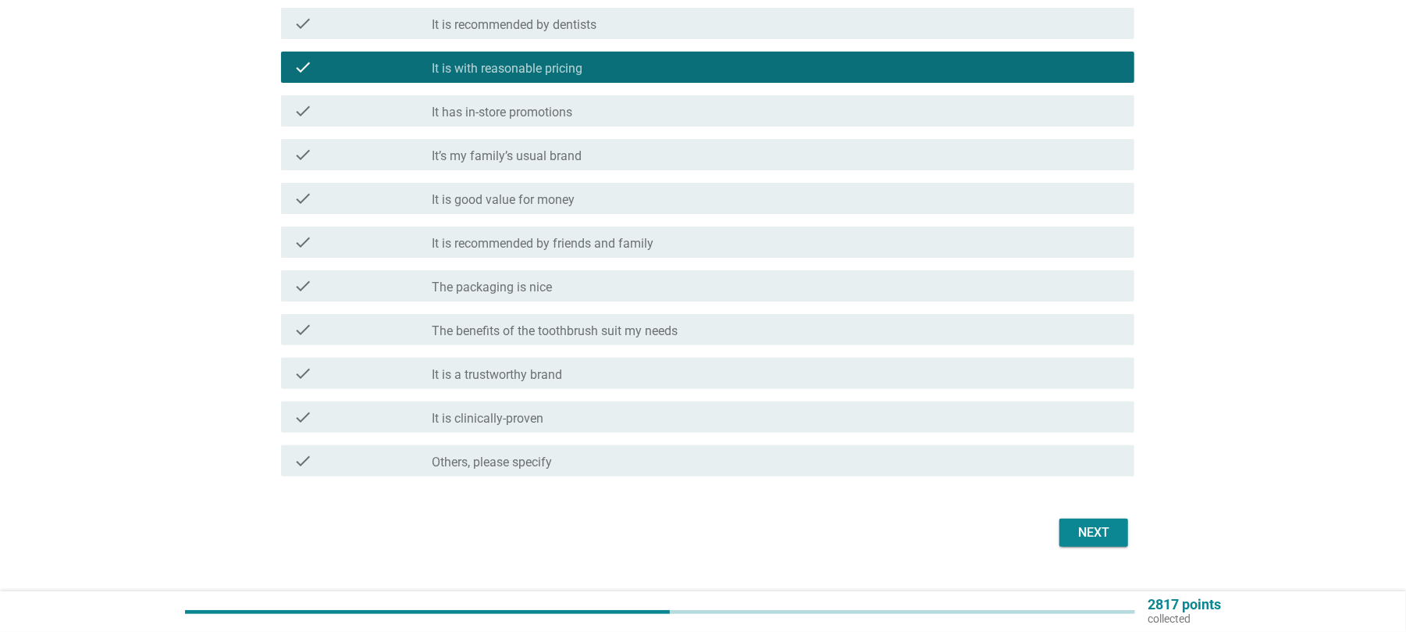
scroll to position [208, 0]
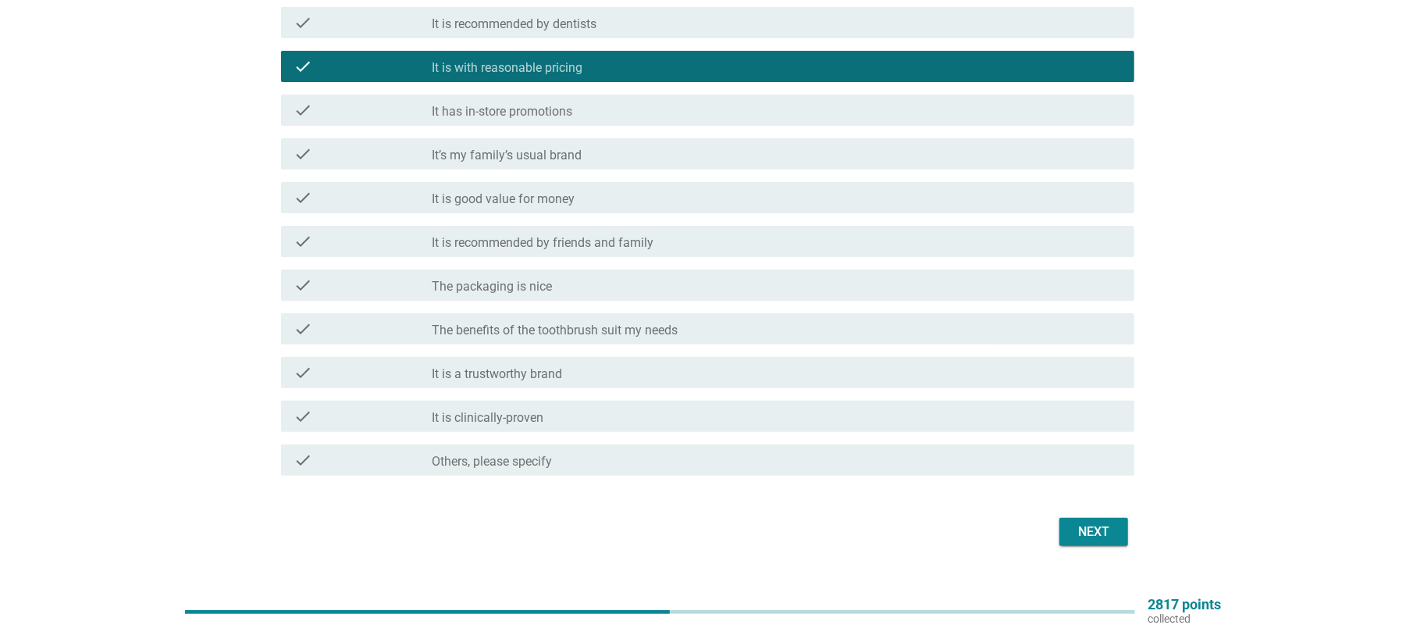
click at [539, 108] on label "It has in-store promotions" at bounding box center [502, 112] width 141 height 16
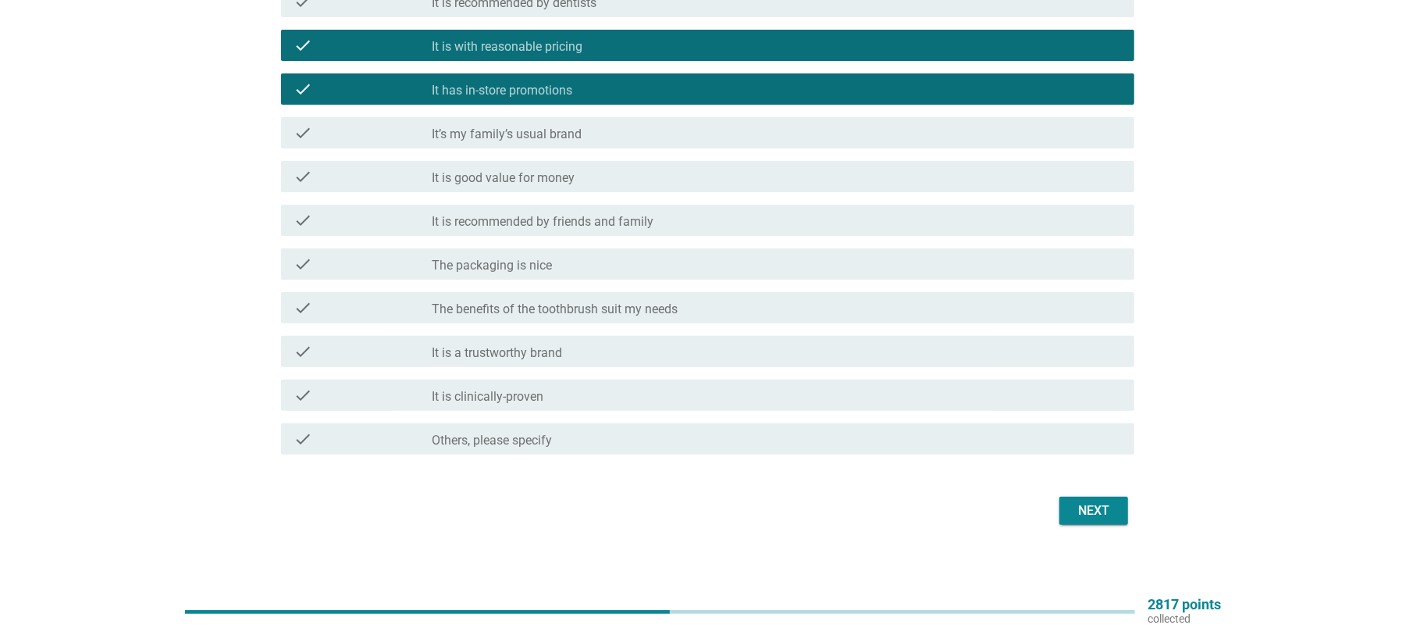
scroll to position [237, 0]
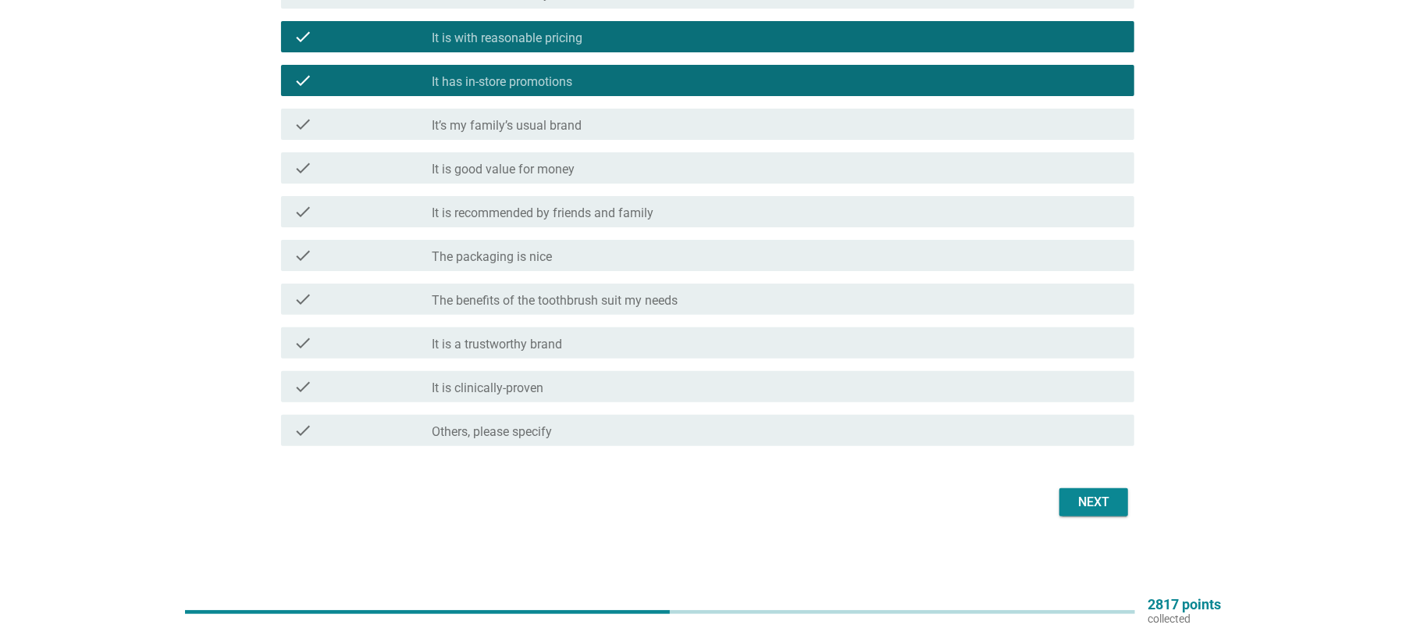
click at [1095, 497] on div "Next" at bounding box center [1094, 502] width 44 height 19
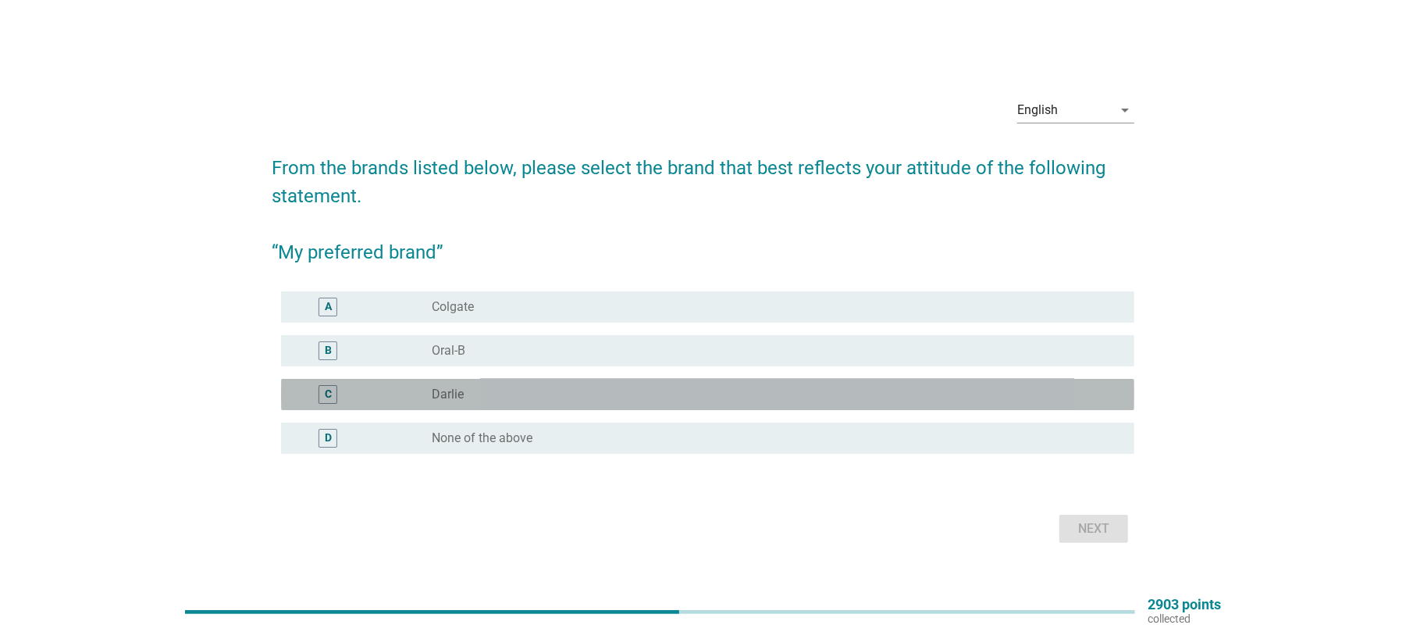
click at [469, 395] on div "radio_button_unchecked [PERSON_NAME]" at bounding box center [771, 395] width 678 height 16
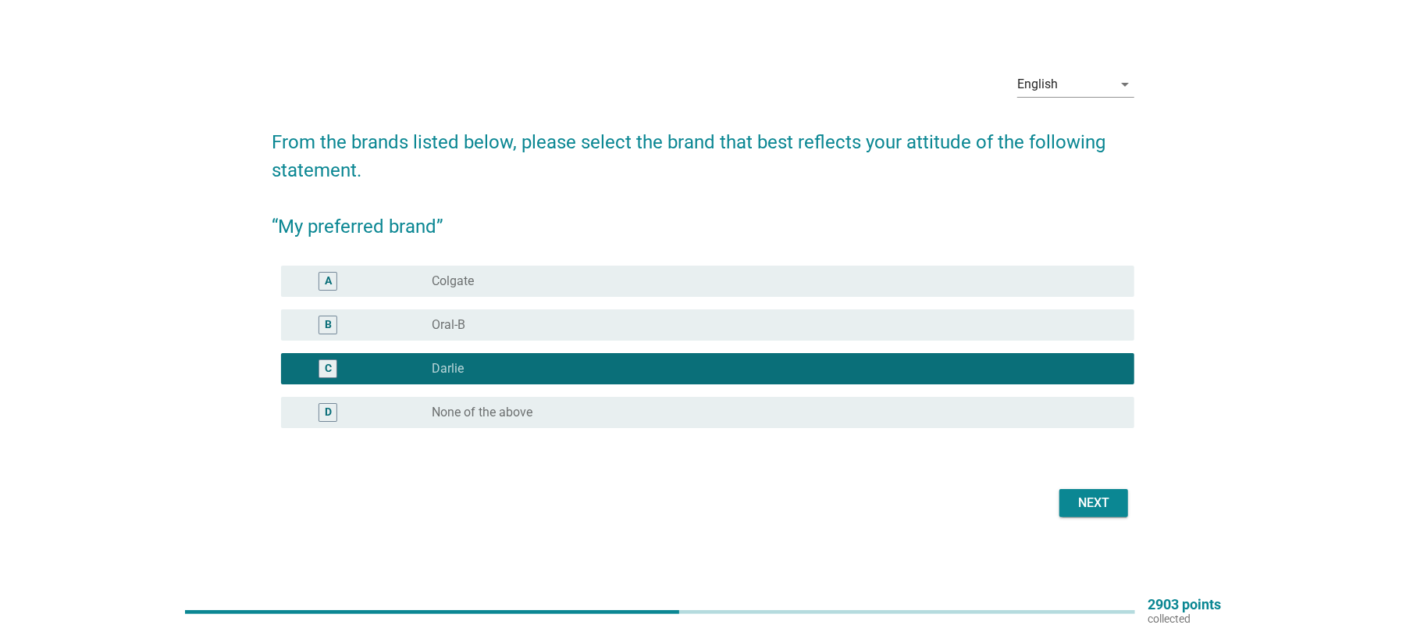
scroll to position [41, 0]
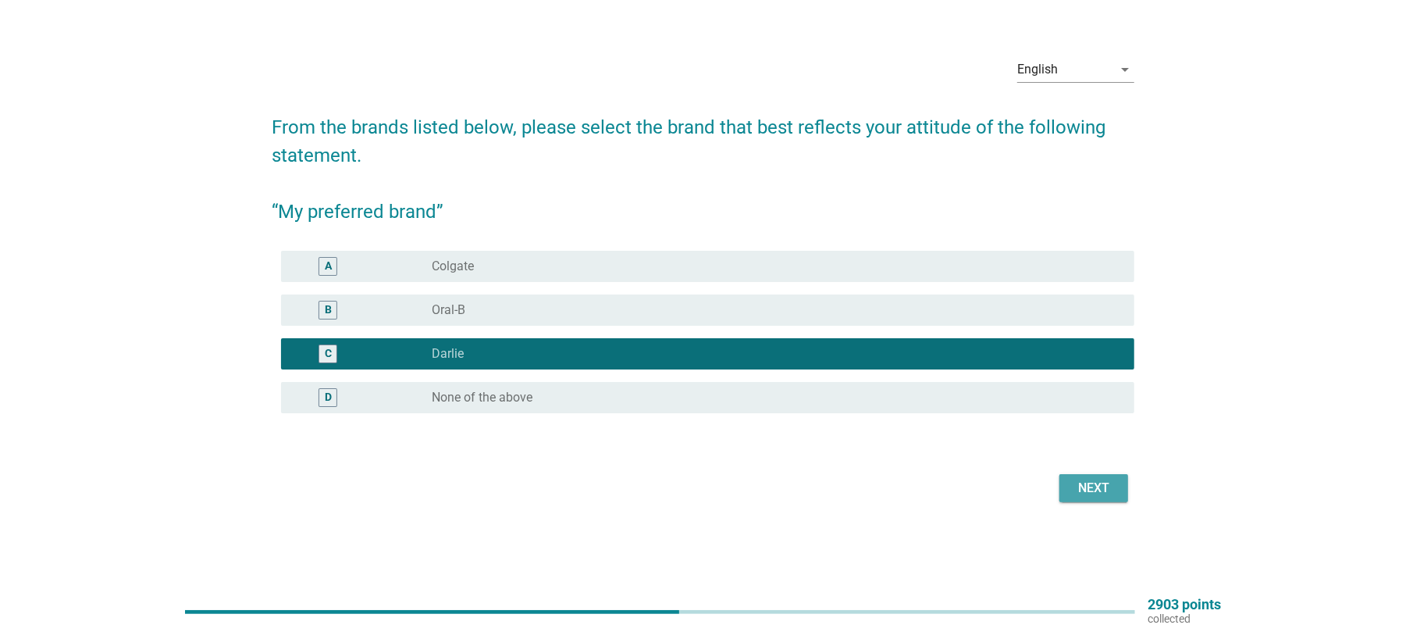
click at [1099, 489] on div "Next" at bounding box center [1094, 488] width 44 height 19
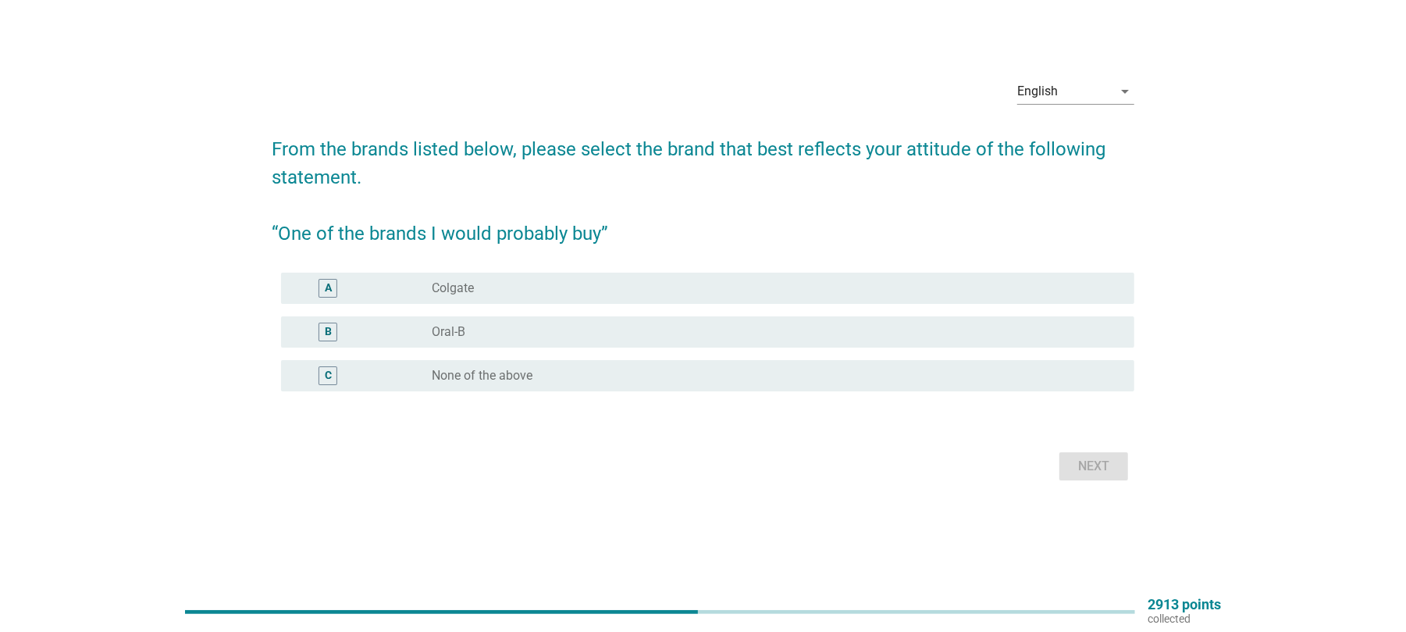
scroll to position [0, 0]
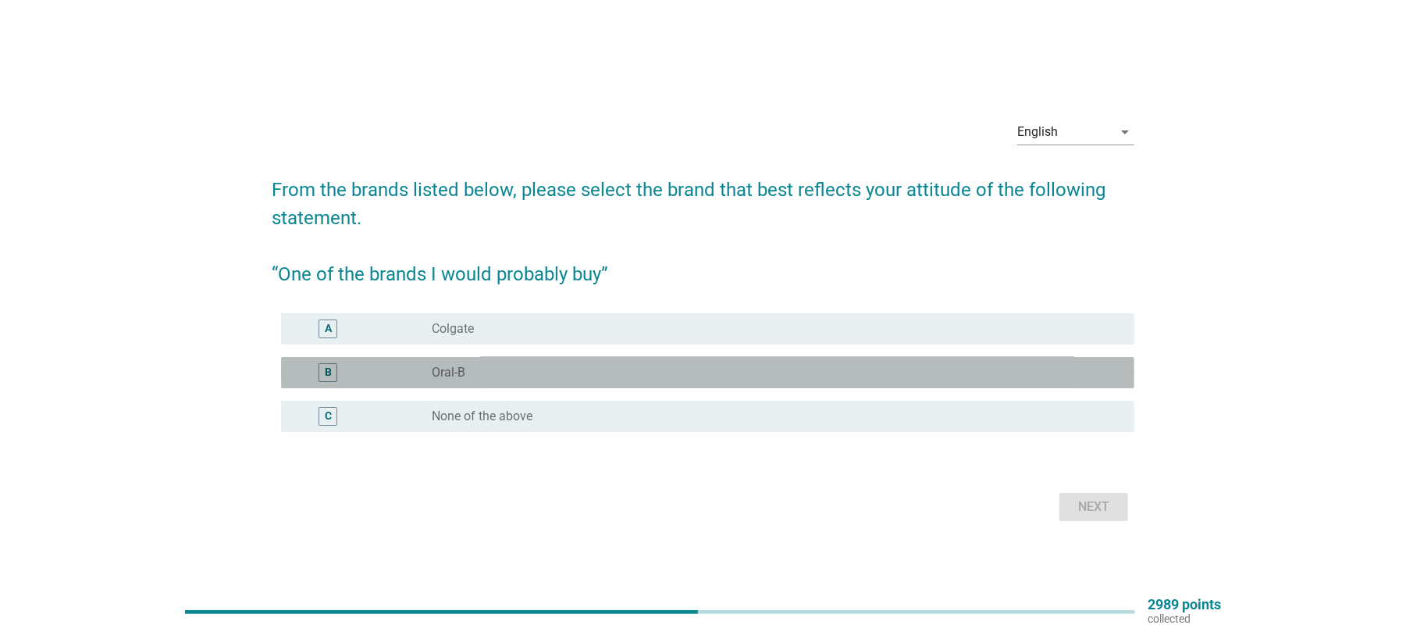
click at [447, 369] on label "Oral-B" at bounding box center [449, 373] width 34 height 16
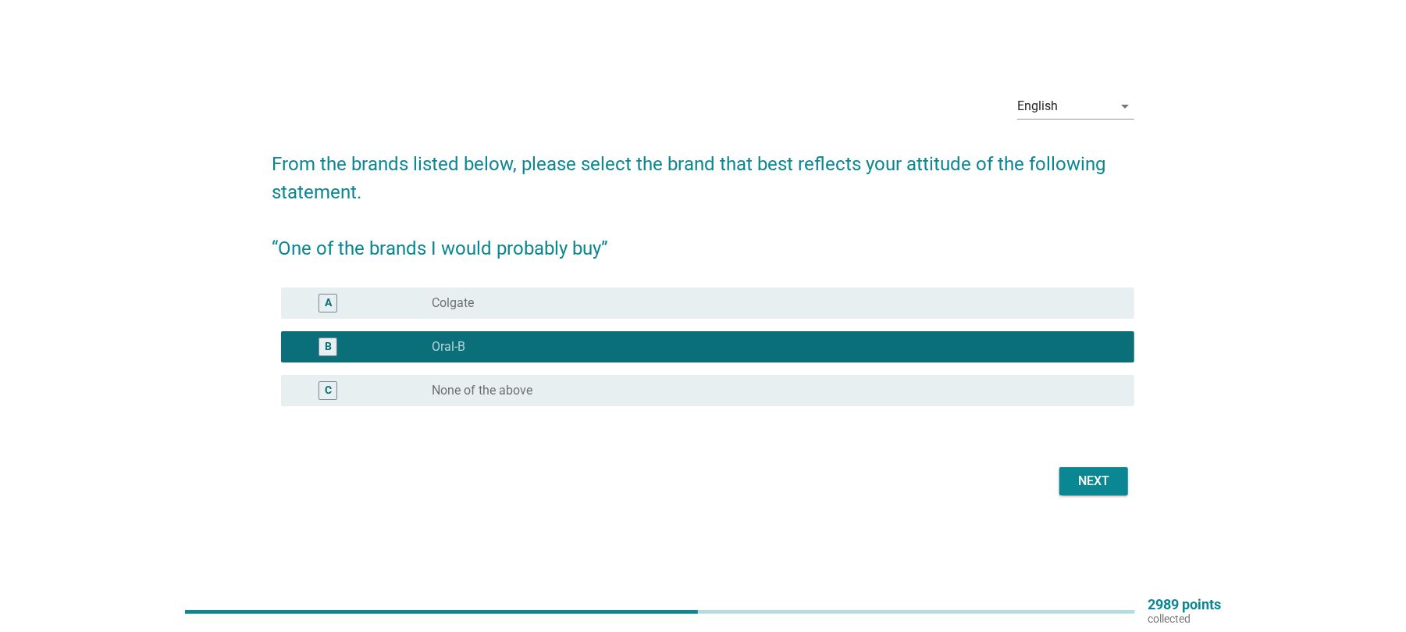
scroll to position [41, 0]
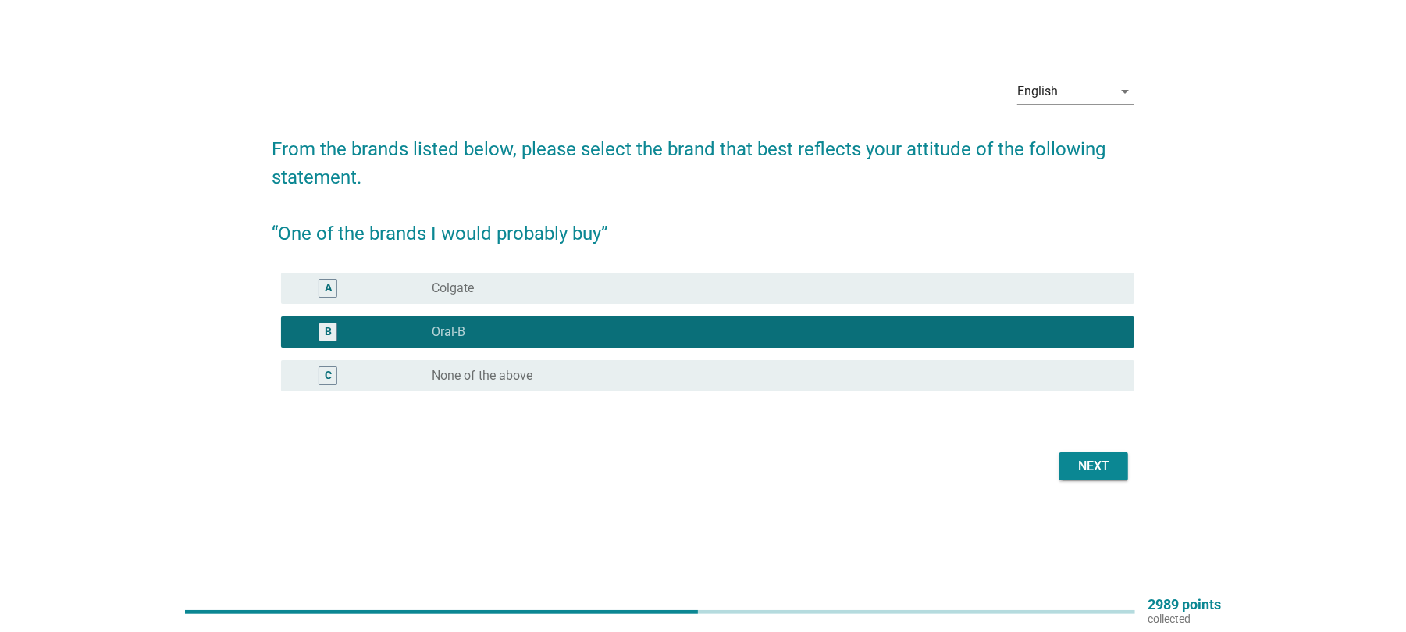
drag, startPoint x: 1081, startPoint y: 444, endPoint x: 1088, endPoint y: 461, distance: 18.3
click at [1085, 454] on form "From the brands listed below, please select the brand that best reflects your a…" at bounding box center [703, 301] width 863 height 365
click at [1089, 465] on div "Next" at bounding box center [1094, 466] width 44 height 19
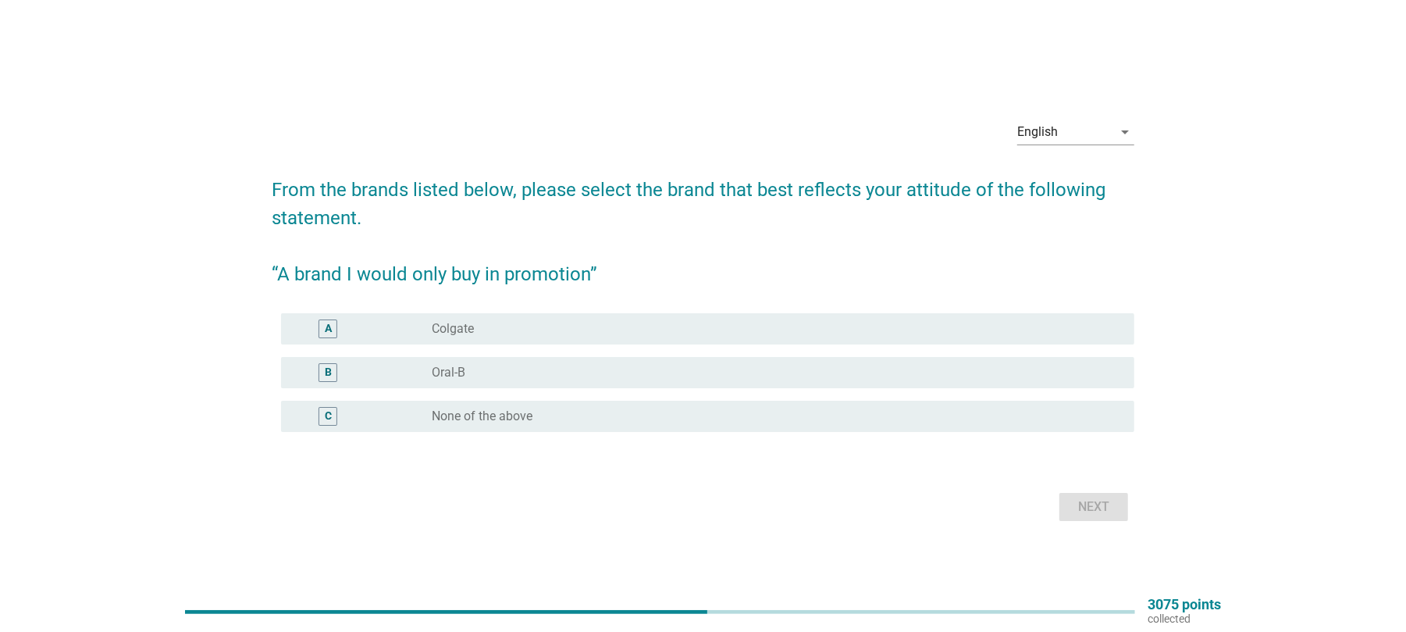
click at [451, 376] on label "Oral-B" at bounding box center [449, 373] width 34 height 16
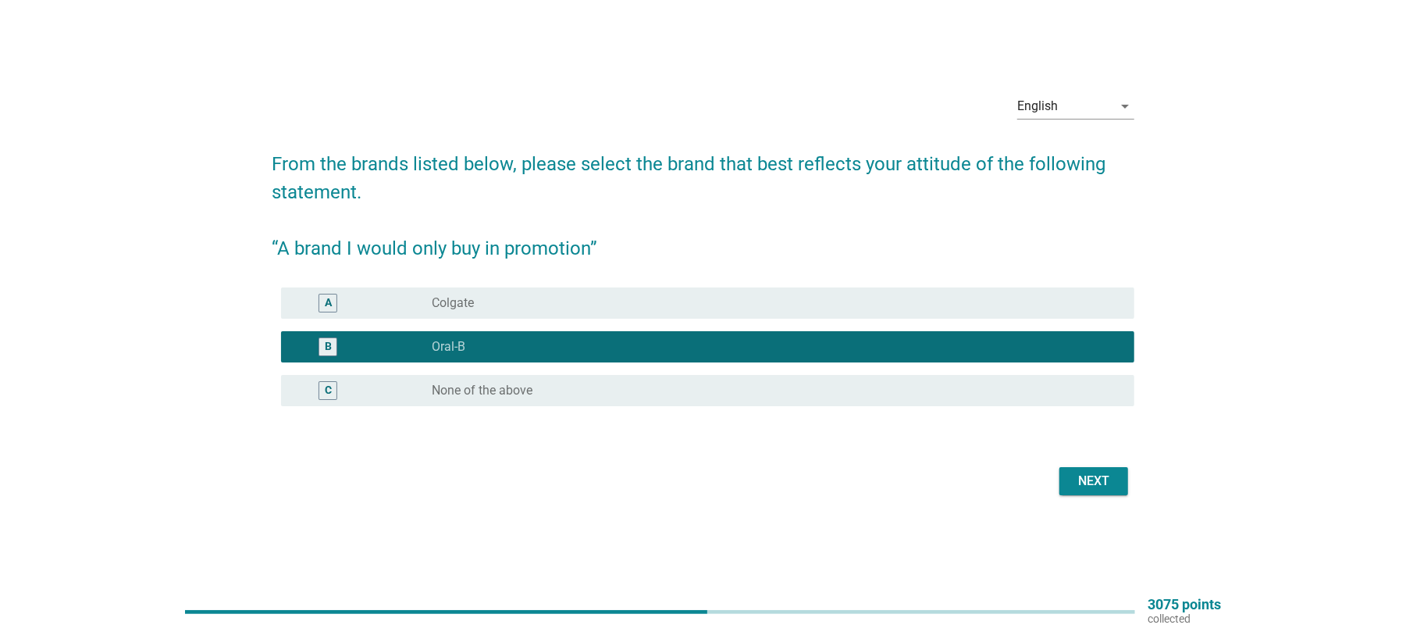
scroll to position [41, 0]
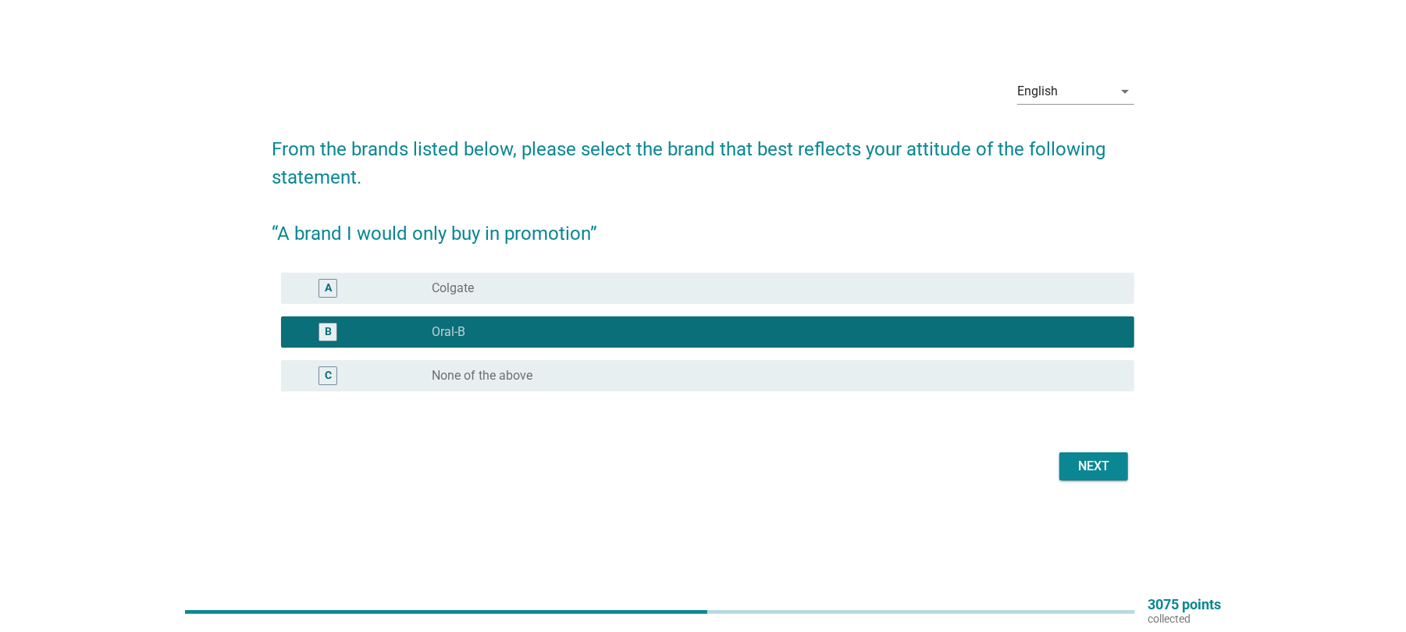
click at [1094, 469] on div "Next" at bounding box center [1094, 466] width 44 height 19
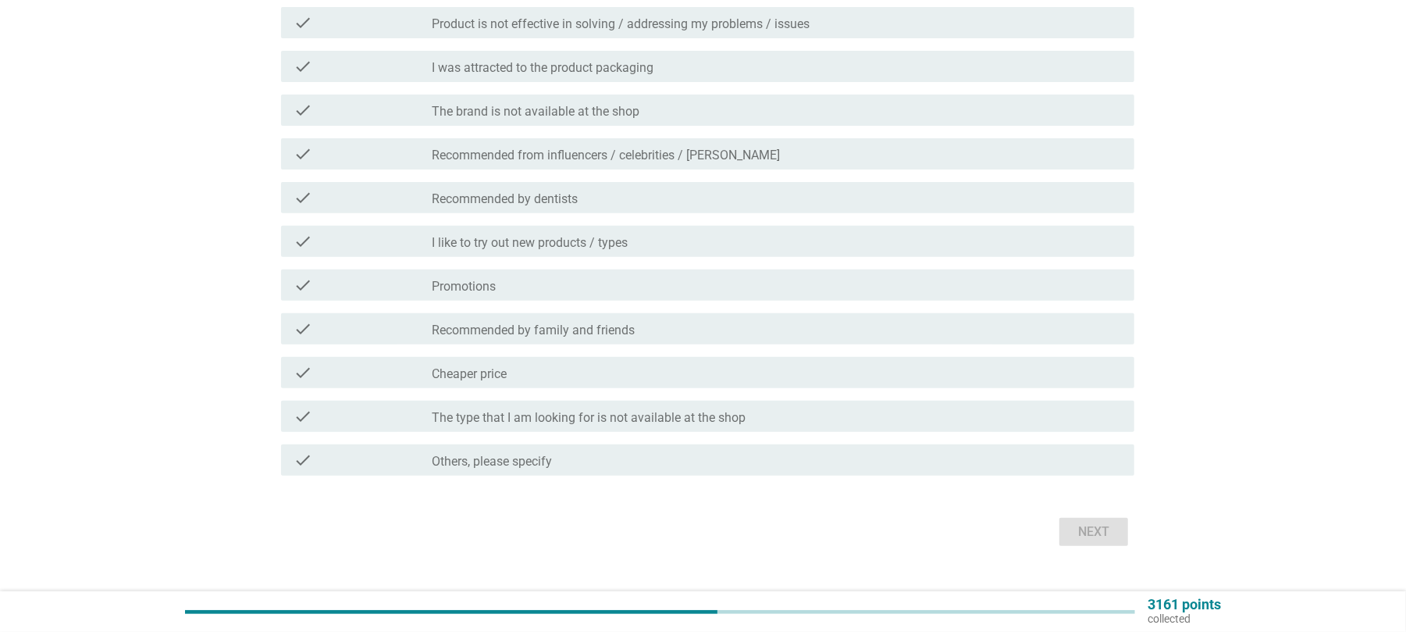
scroll to position [353, 0]
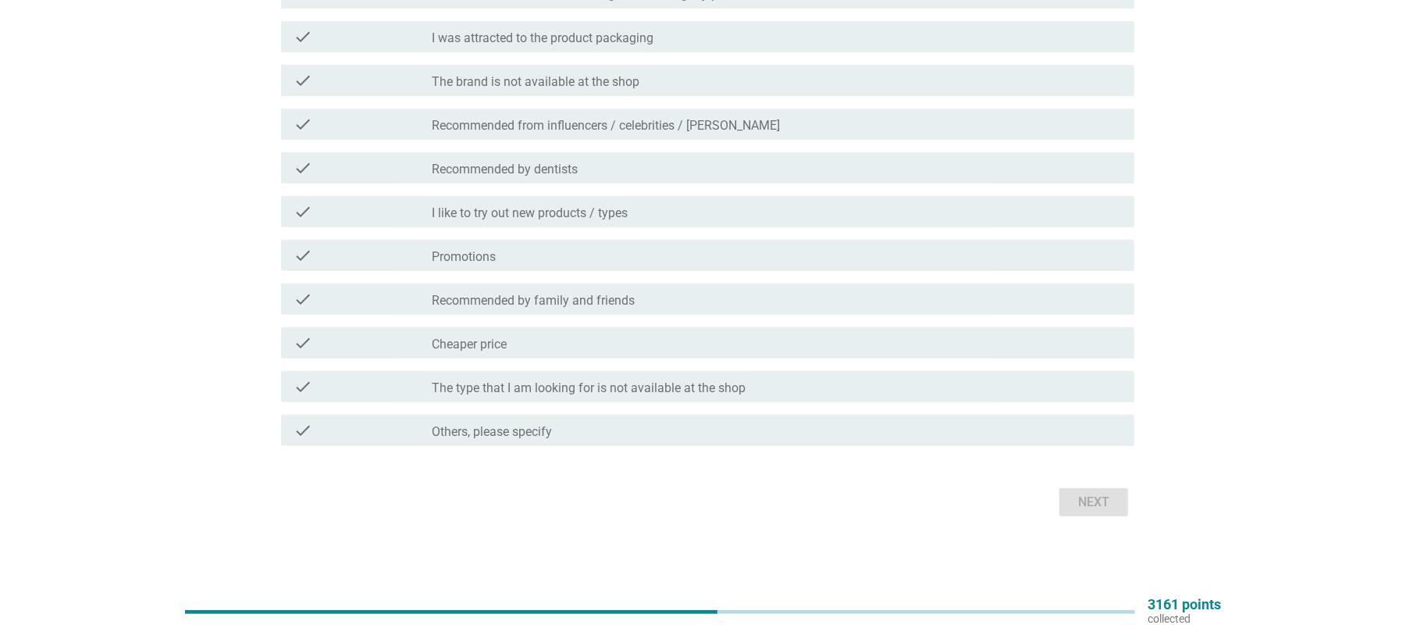
click at [463, 262] on label "Promotions" at bounding box center [464, 257] width 64 height 16
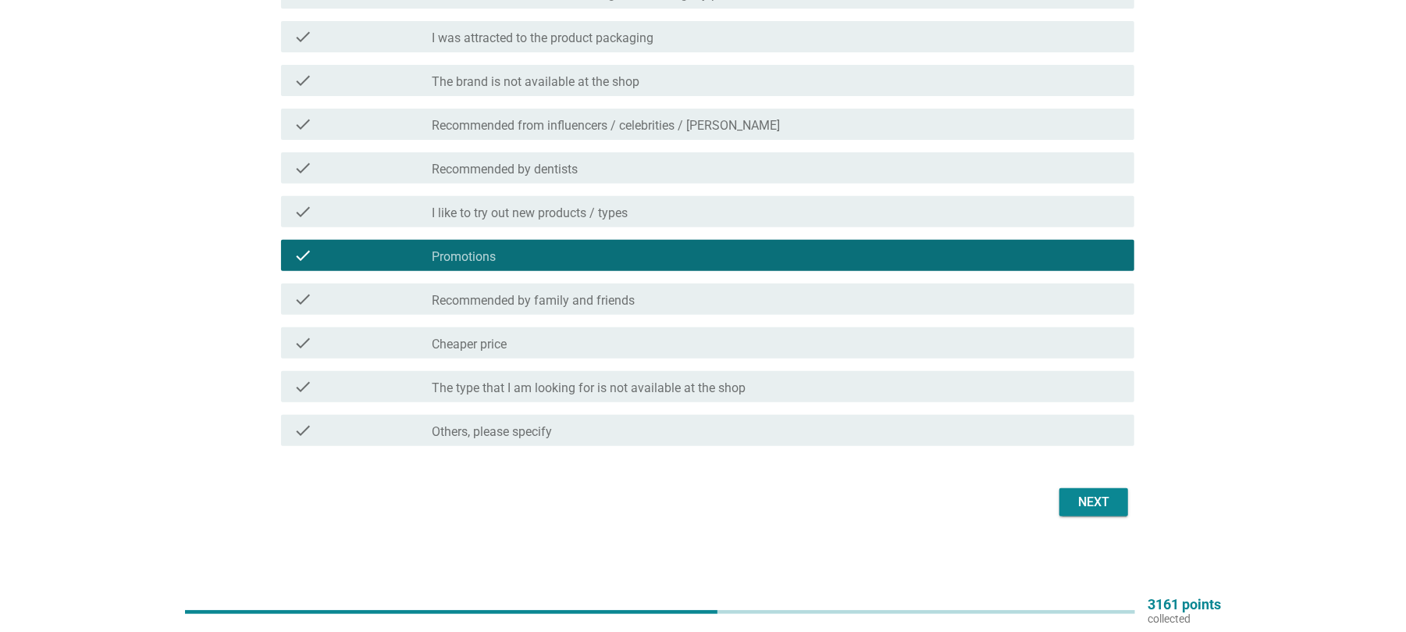
click at [1103, 520] on div "English arrow_drop_down If you are going to switch toothbrush brands, which of …" at bounding box center [703, 119] width 888 height 828
click at [1090, 497] on div "Next" at bounding box center [1094, 502] width 44 height 19
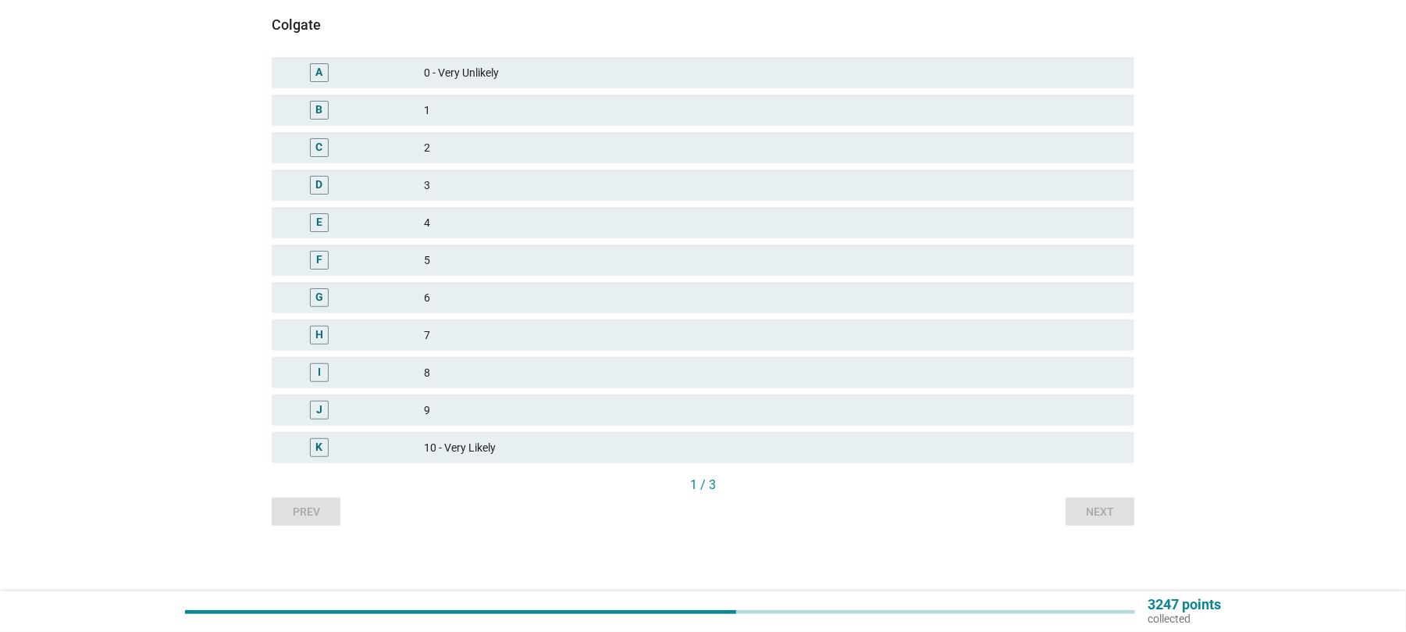
scroll to position [229, 0]
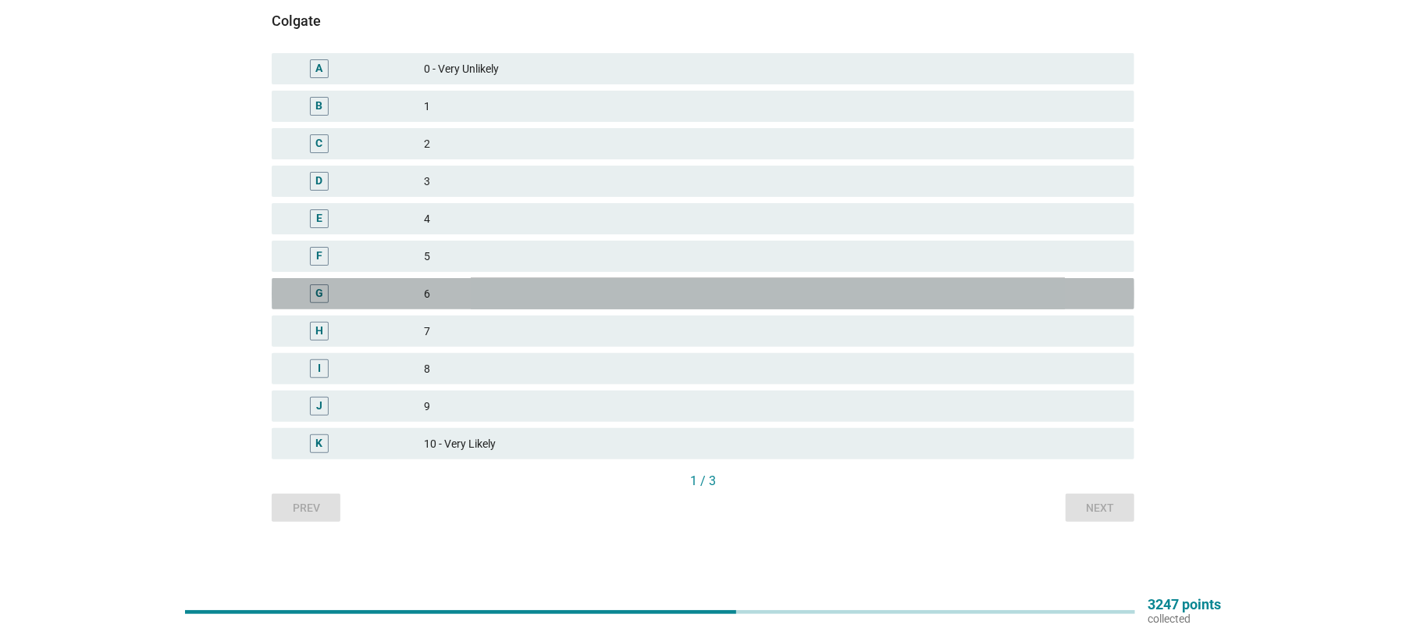
click at [426, 291] on div "6" at bounding box center [773, 293] width 698 height 19
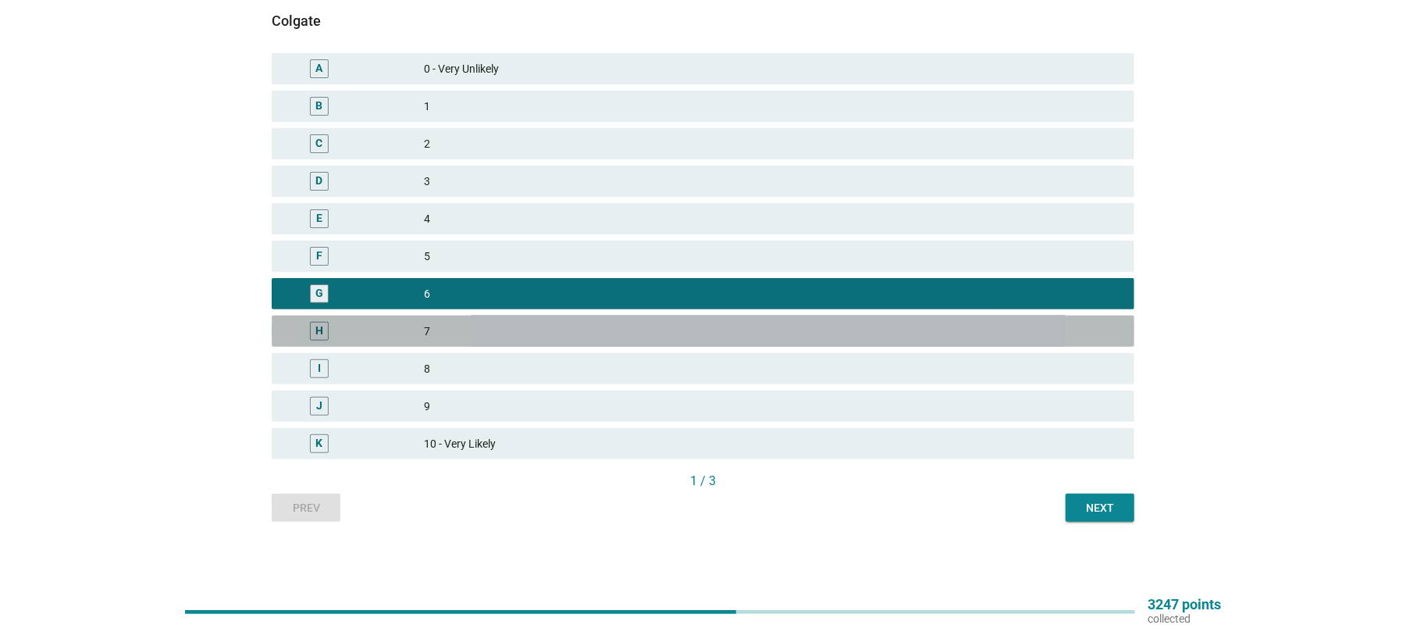
click at [438, 325] on div "7" at bounding box center [773, 331] width 698 height 19
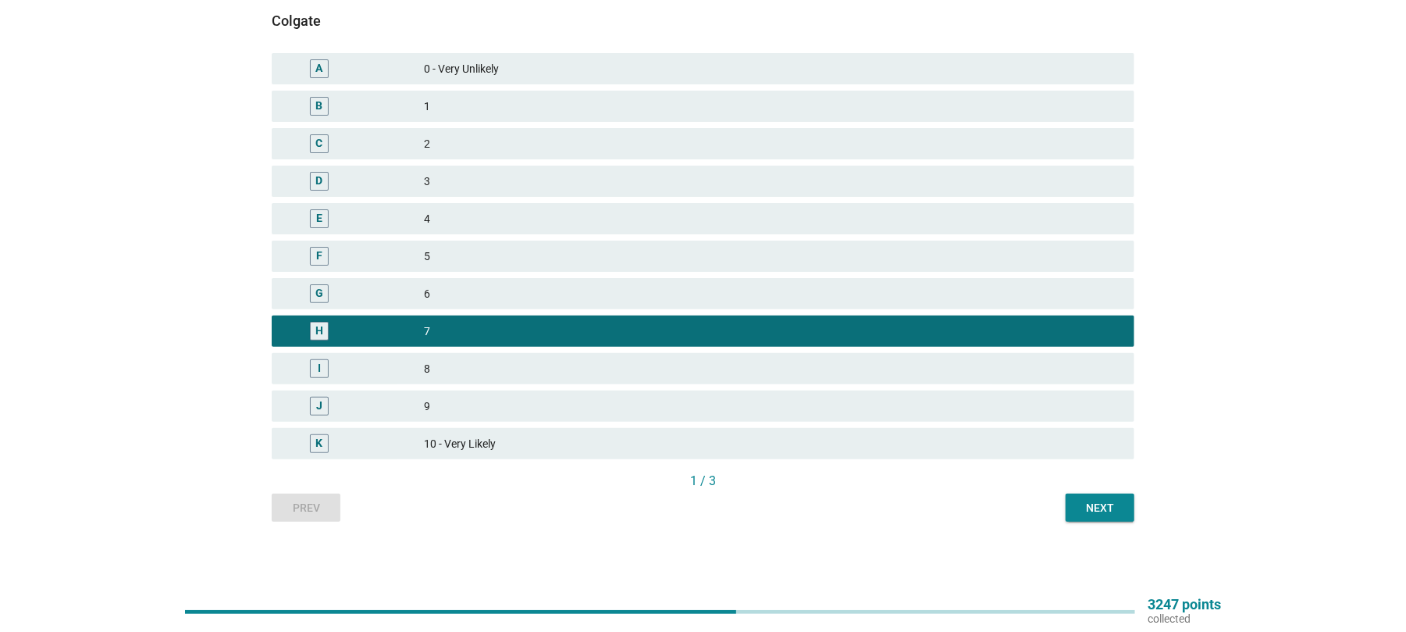
click at [1095, 514] on div "Next" at bounding box center [1100, 508] width 44 height 16
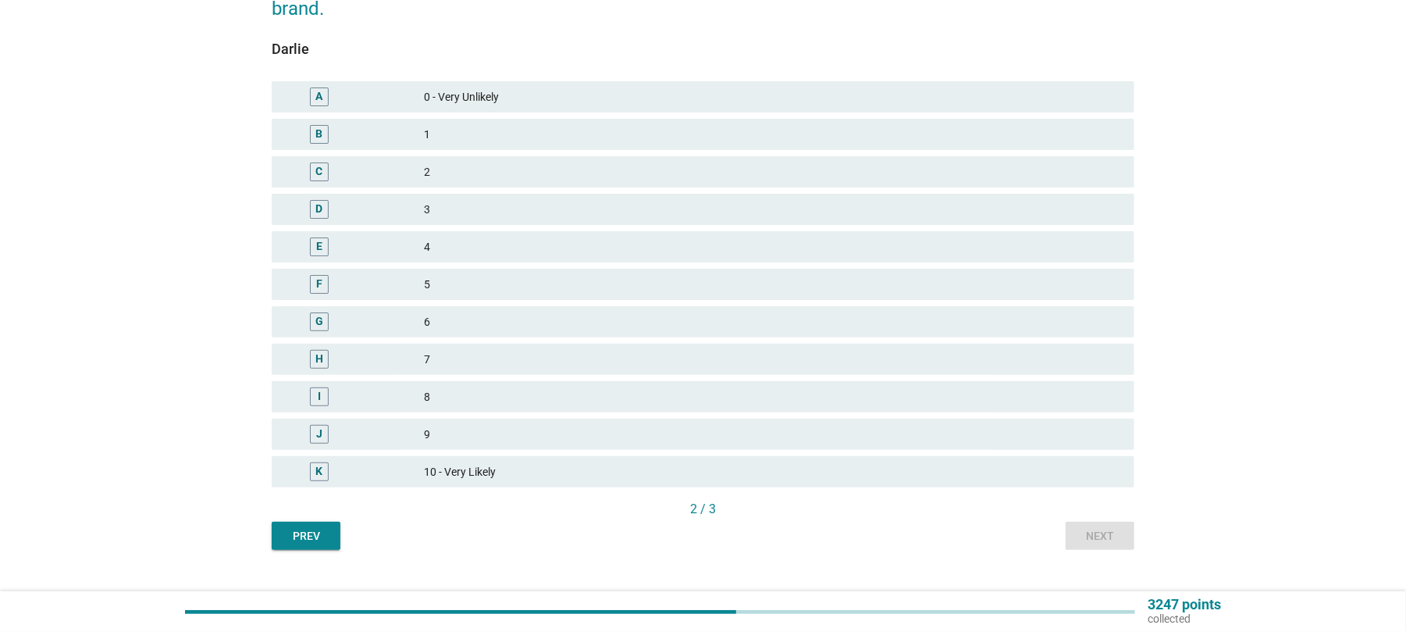
scroll to position [208, 0]
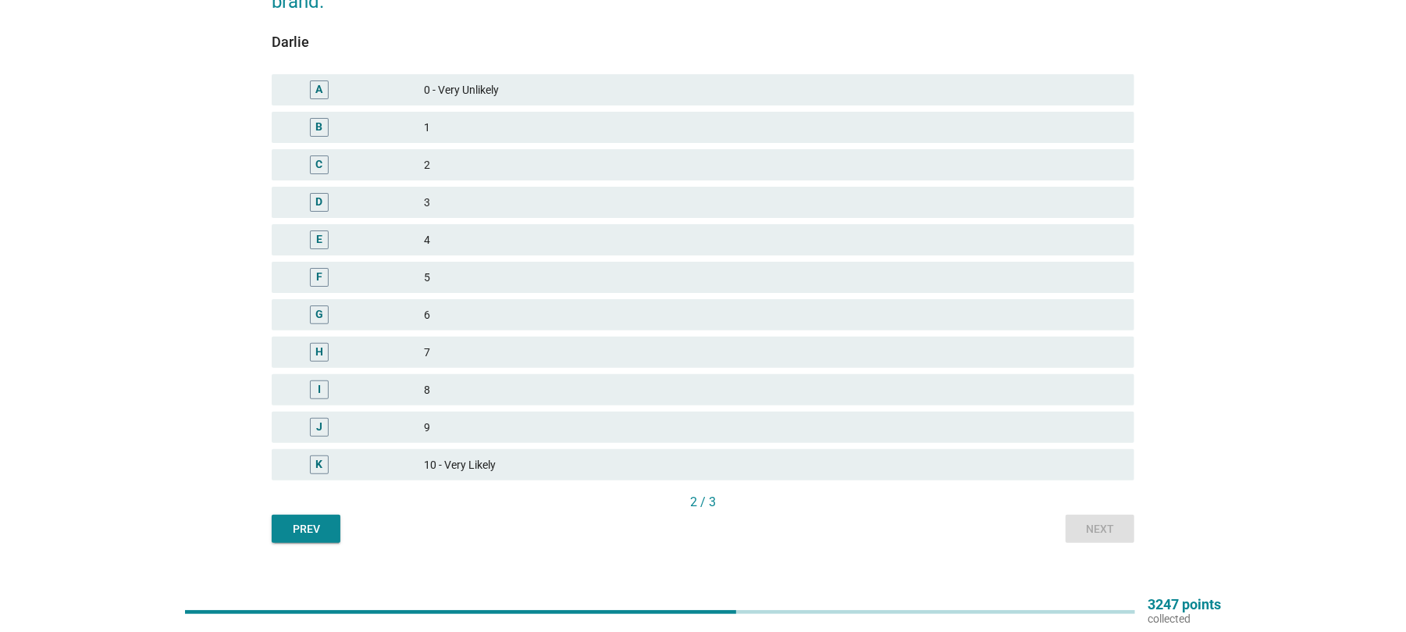
click at [426, 354] on div "7" at bounding box center [773, 352] width 698 height 19
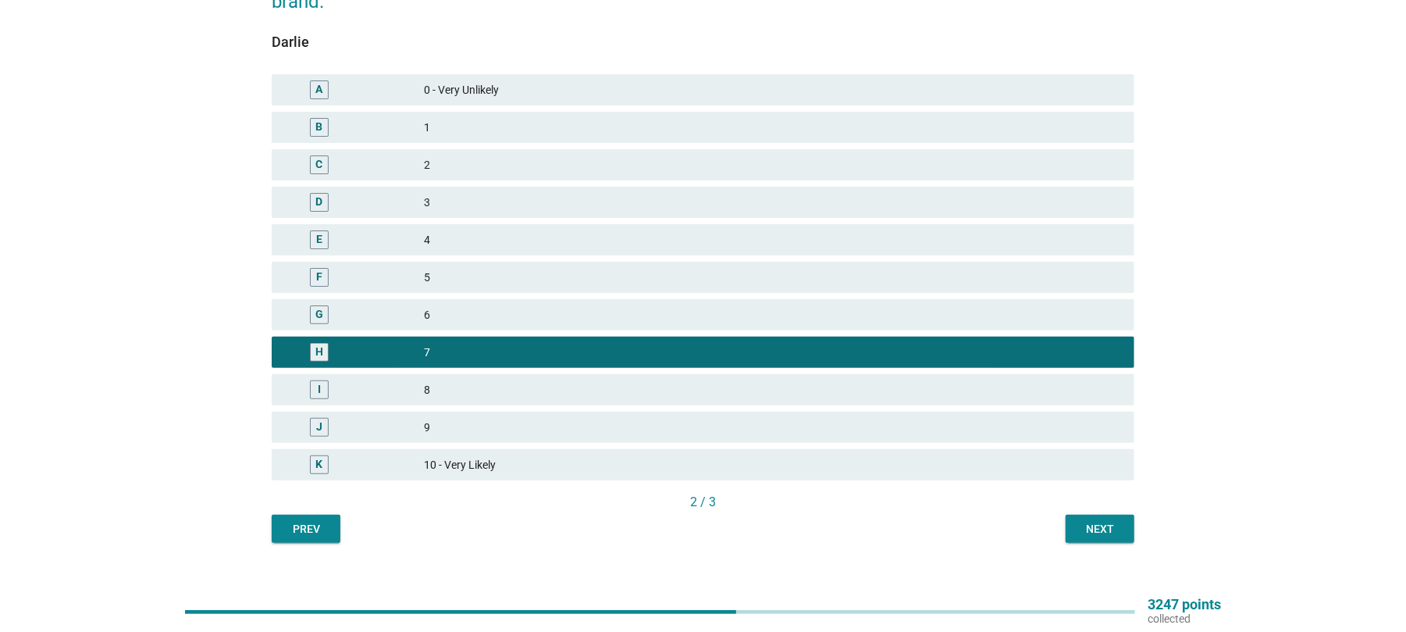
click at [1113, 521] on div "Next" at bounding box center [1100, 529] width 44 height 16
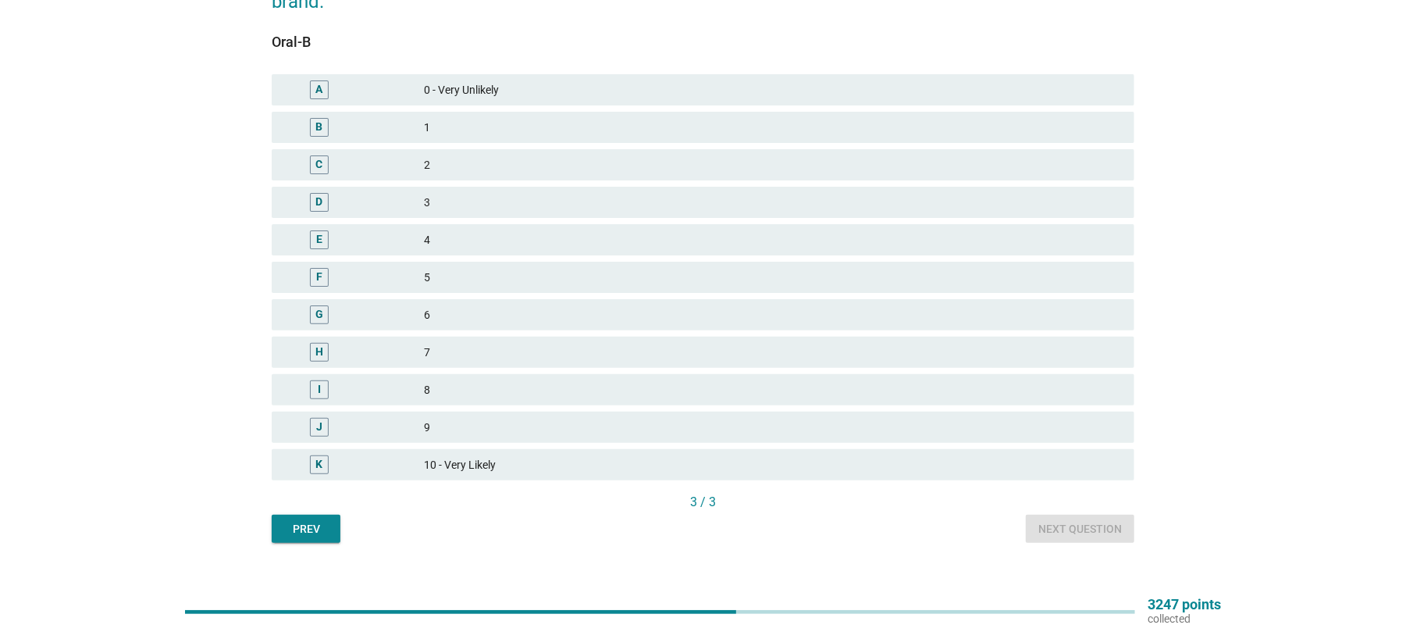
click at [422, 384] on div "I" at bounding box center [354, 389] width 140 height 19
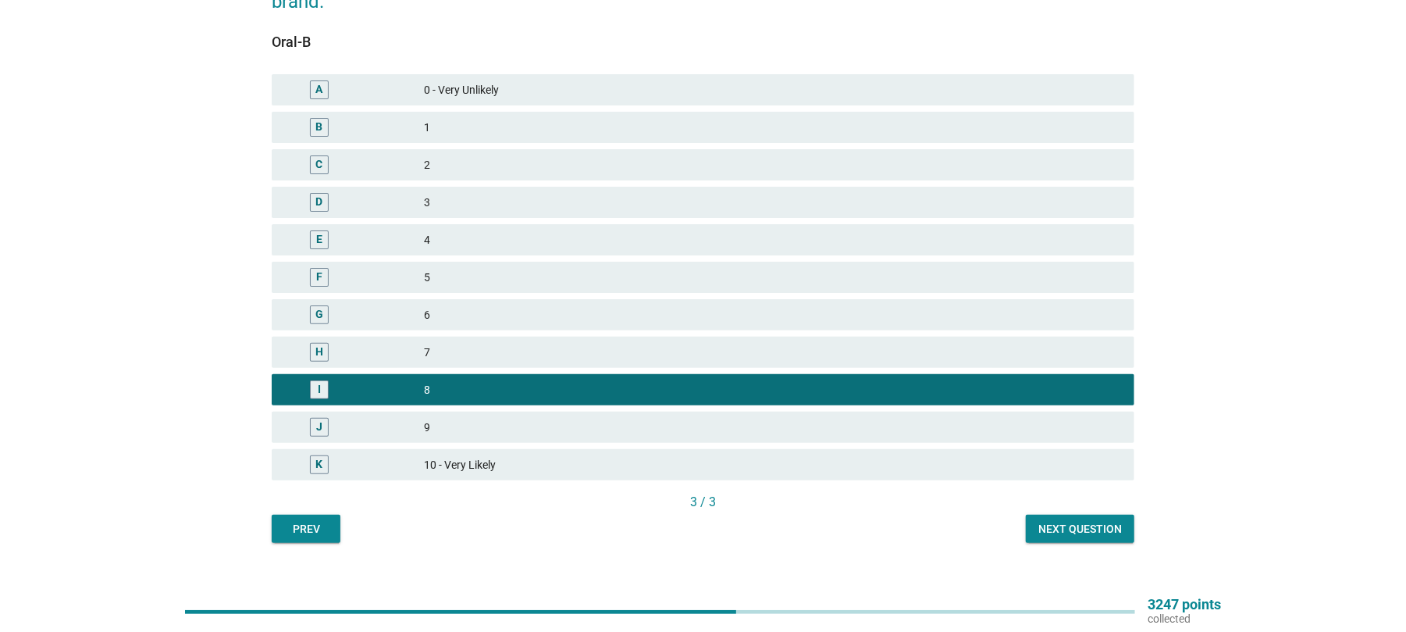
click at [447, 361] on div "H 7" at bounding box center [703, 352] width 863 height 31
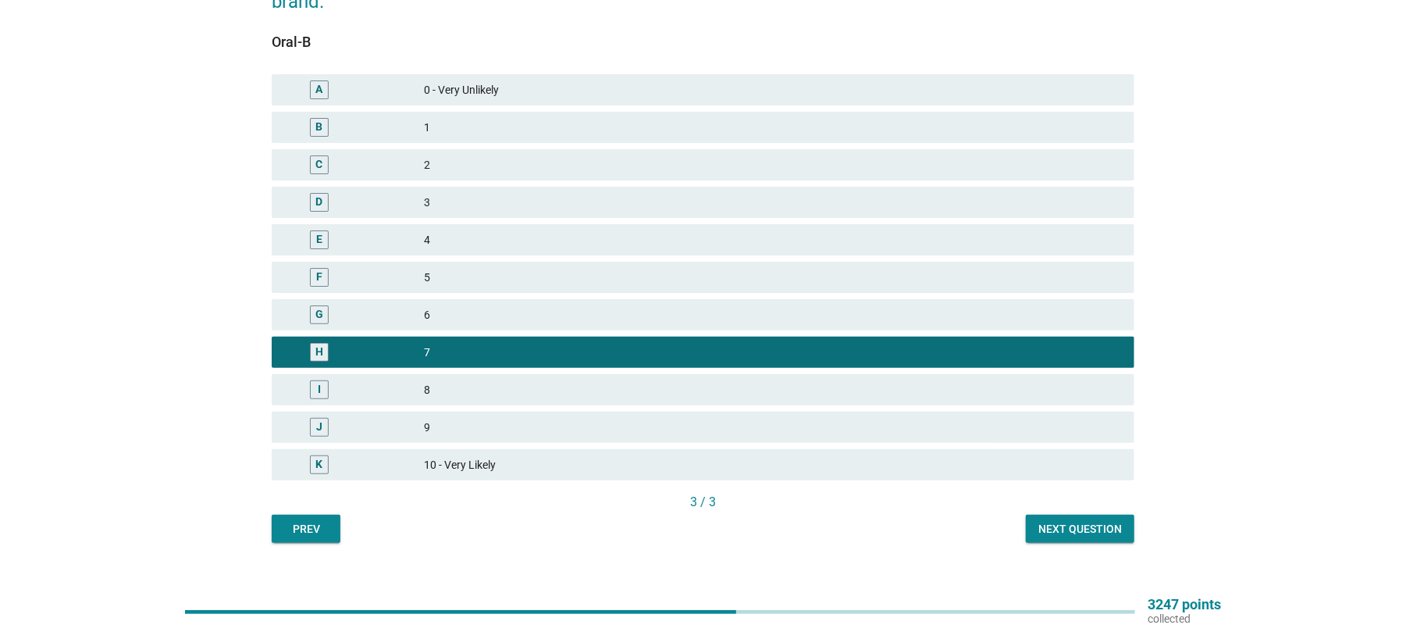
click at [1081, 531] on div "Next question" at bounding box center [1081, 529] width 84 height 16
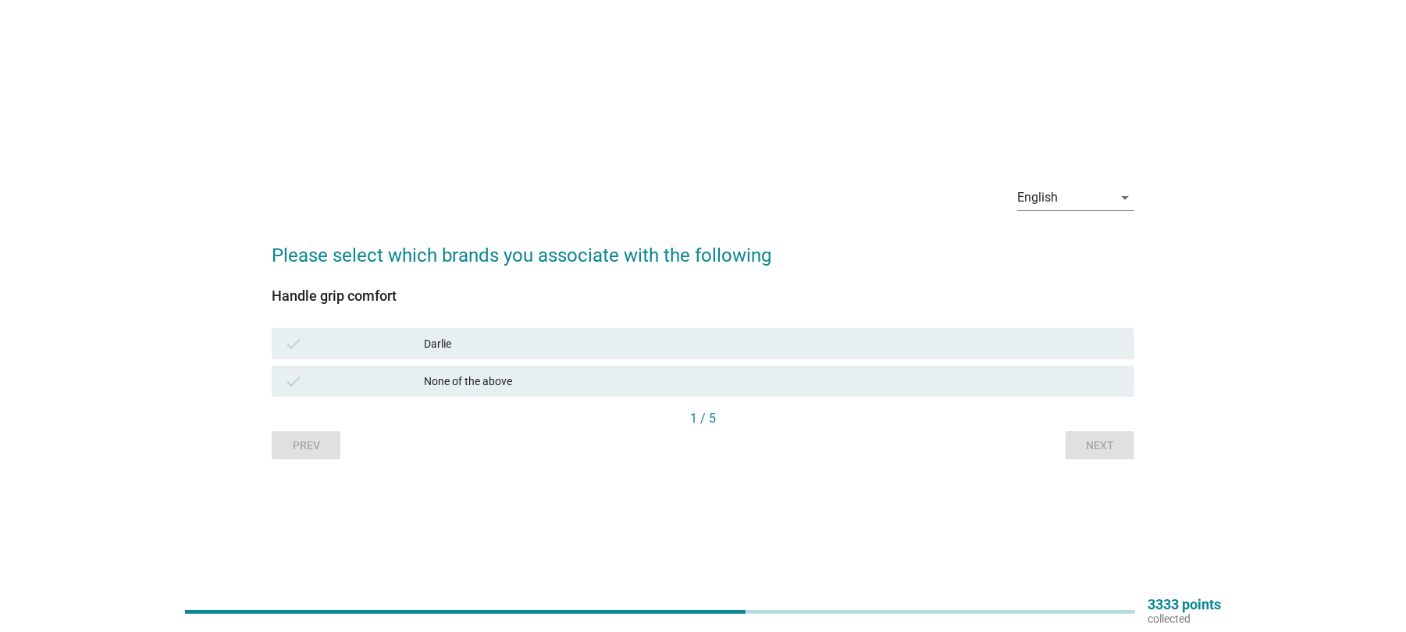
click at [534, 355] on div "check [PERSON_NAME]" at bounding box center [703, 343] width 863 height 31
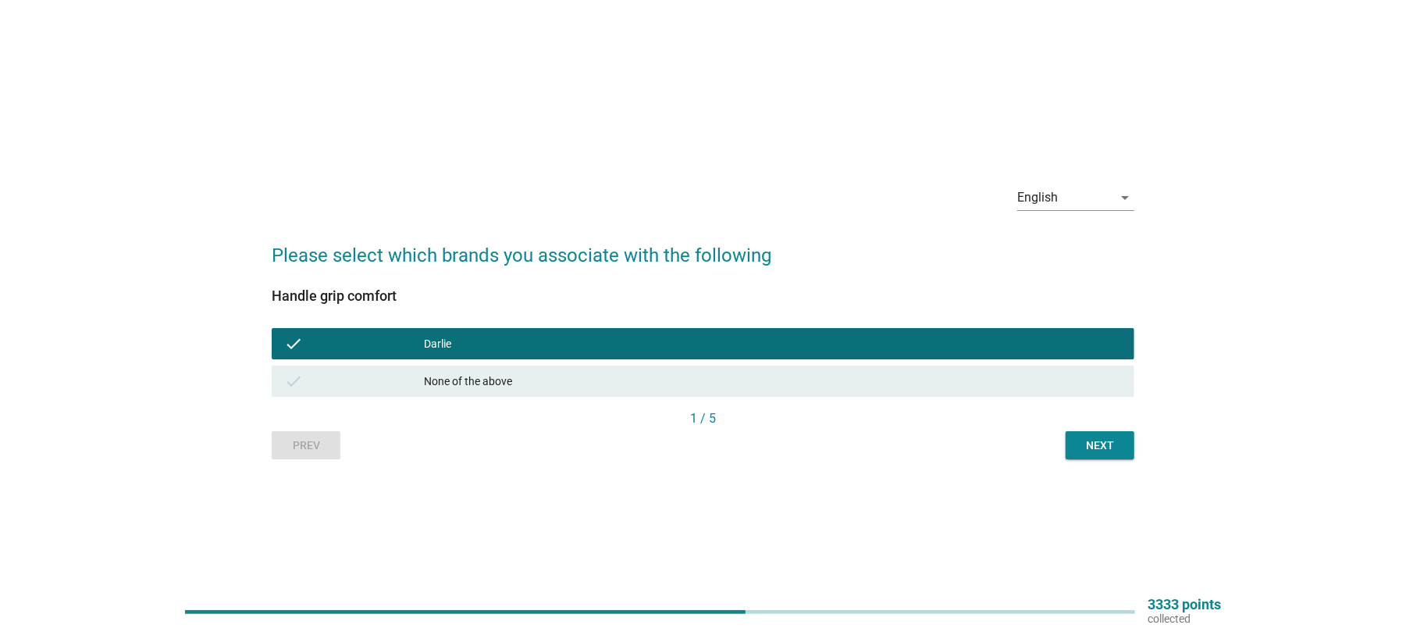
click at [1138, 454] on div "English arrow_drop_down Please select which brands you associate with the follo…" at bounding box center [703, 316] width 888 height 312
click at [1081, 439] on div "Next" at bounding box center [1100, 445] width 44 height 16
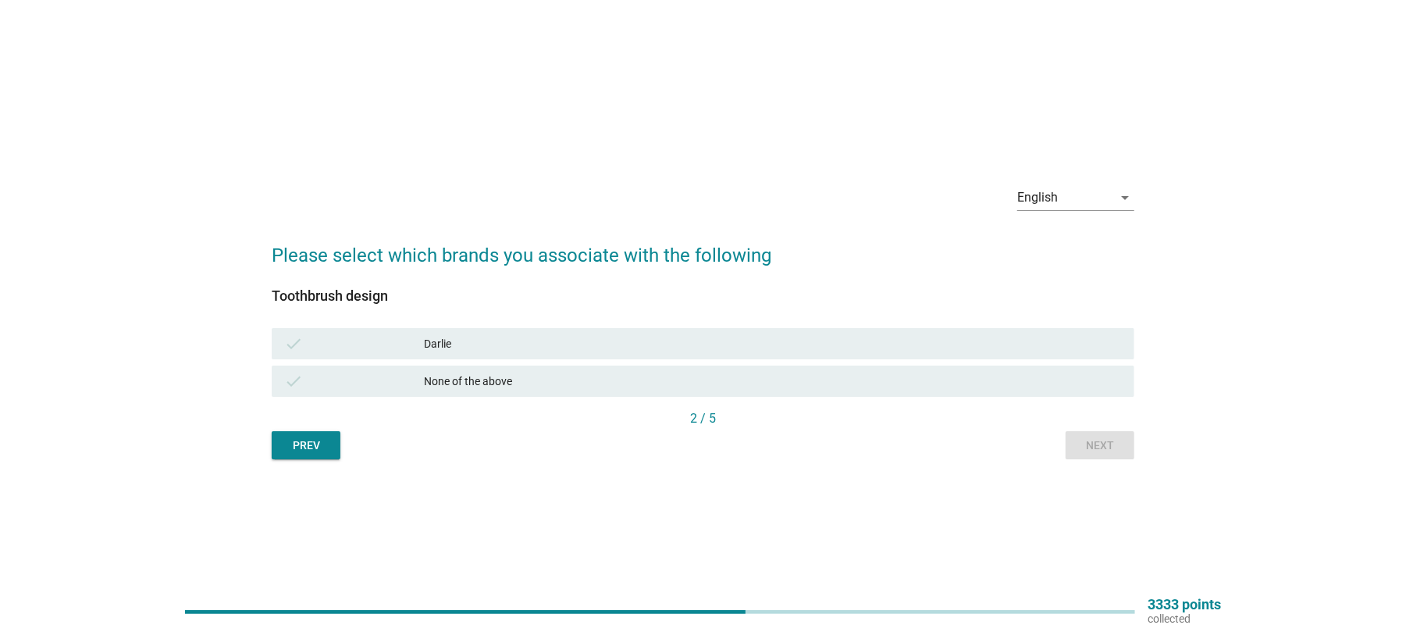
click at [442, 347] on div "Darlie" at bounding box center [773, 343] width 698 height 19
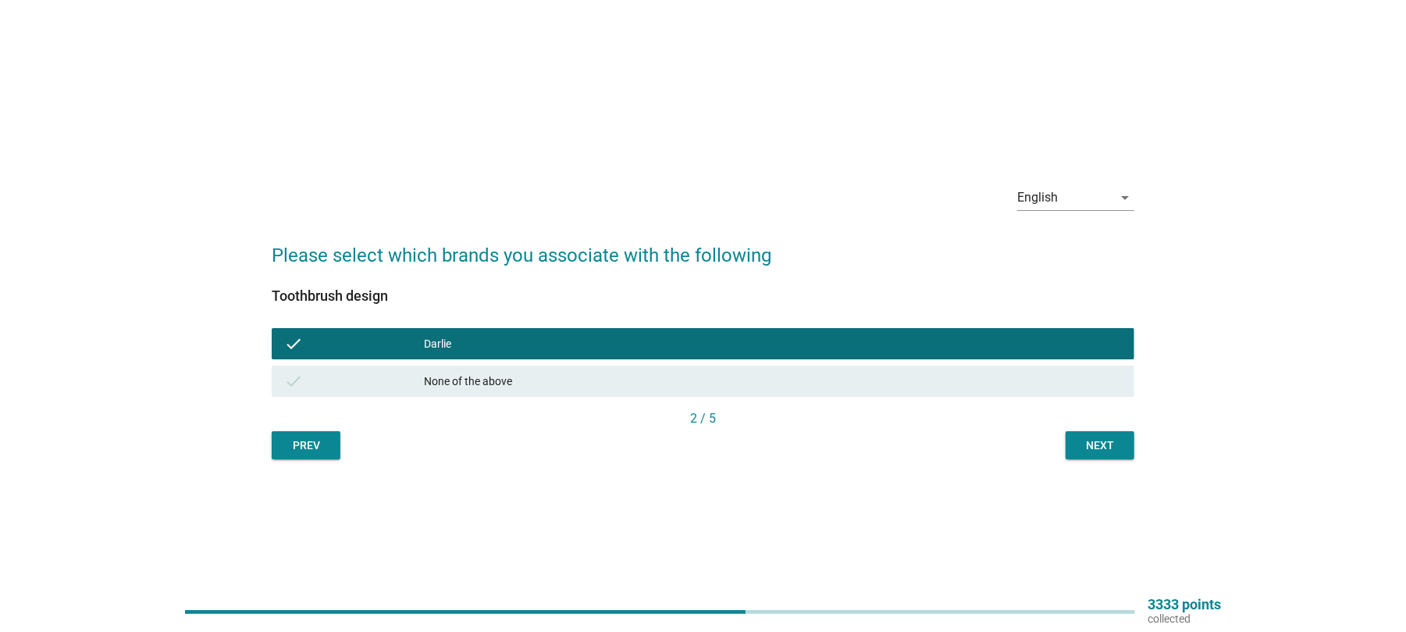
click at [1100, 450] on div "Next" at bounding box center [1100, 445] width 44 height 16
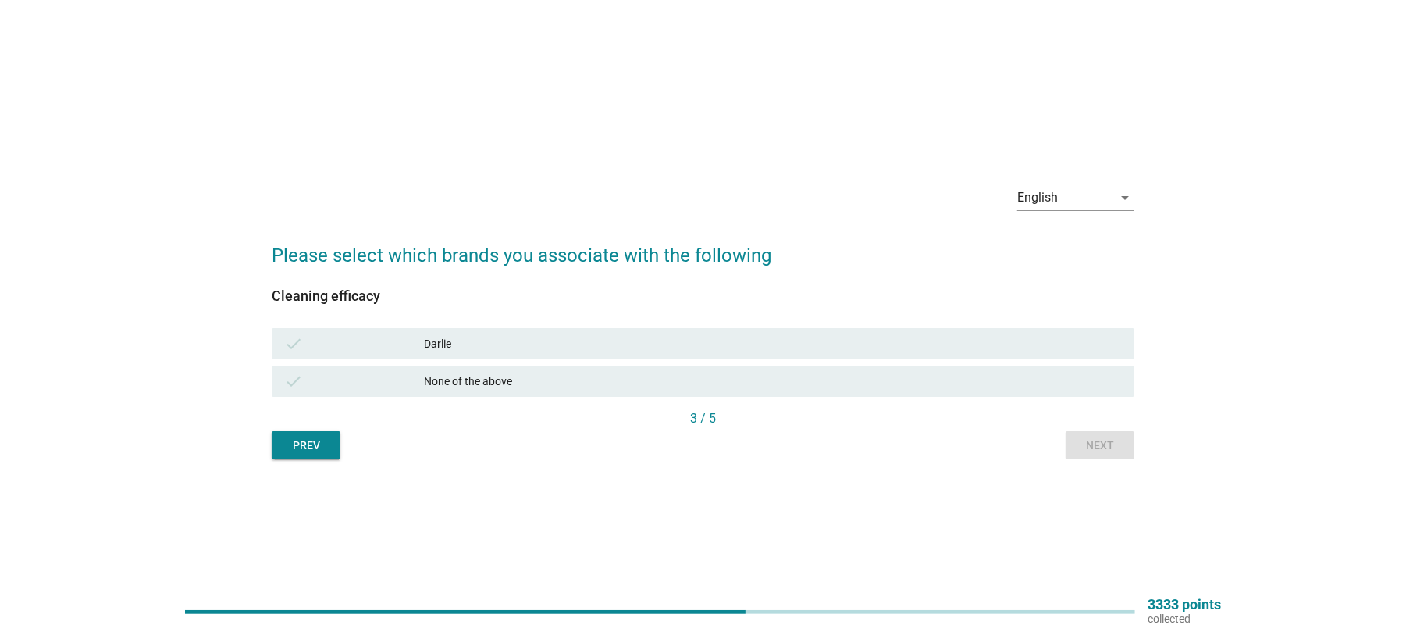
click at [473, 337] on div "Darlie" at bounding box center [773, 343] width 698 height 19
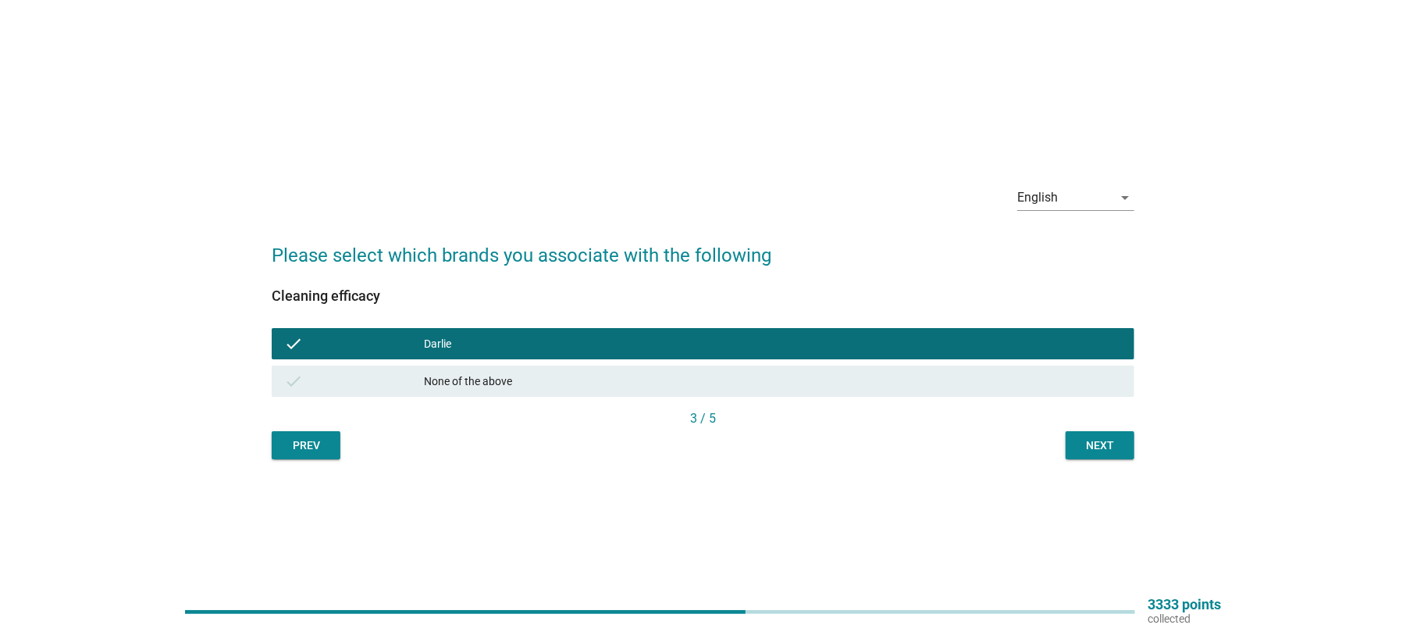
click at [1122, 445] on button "Next" at bounding box center [1100, 445] width 69 height 28
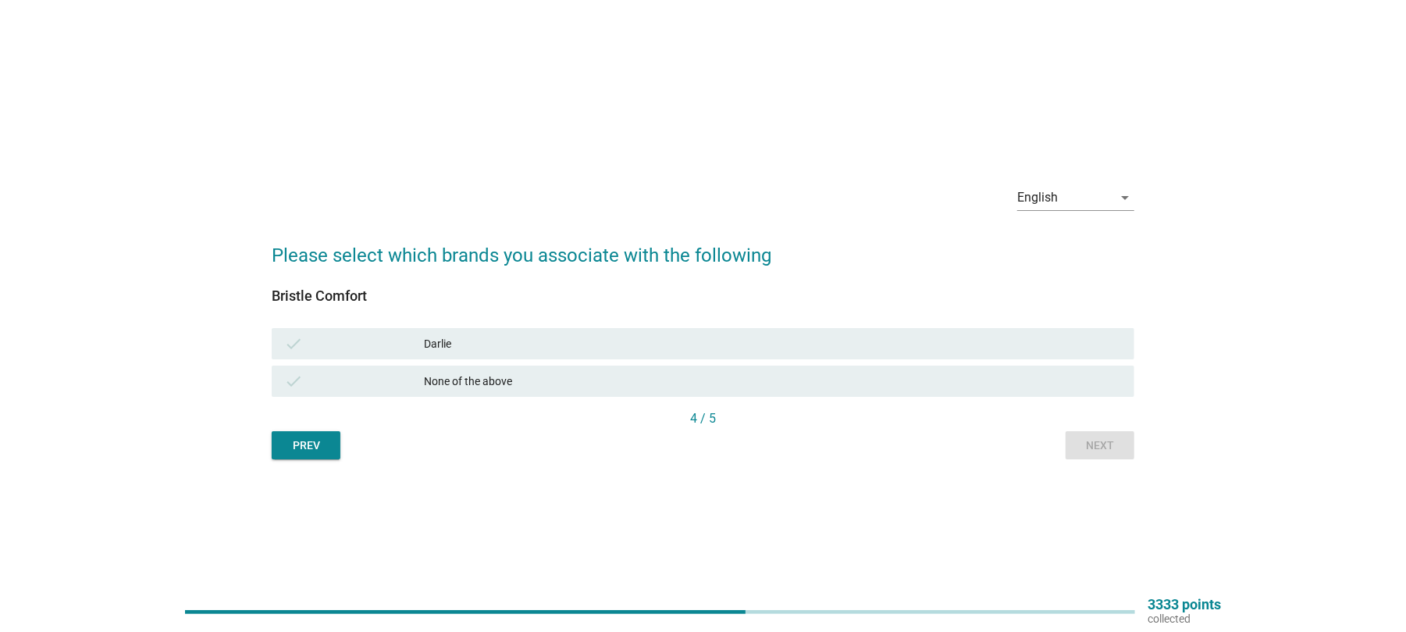
click at [489, 341] on div "Darlie" at bounding box center [773, 343] width 698 height 19
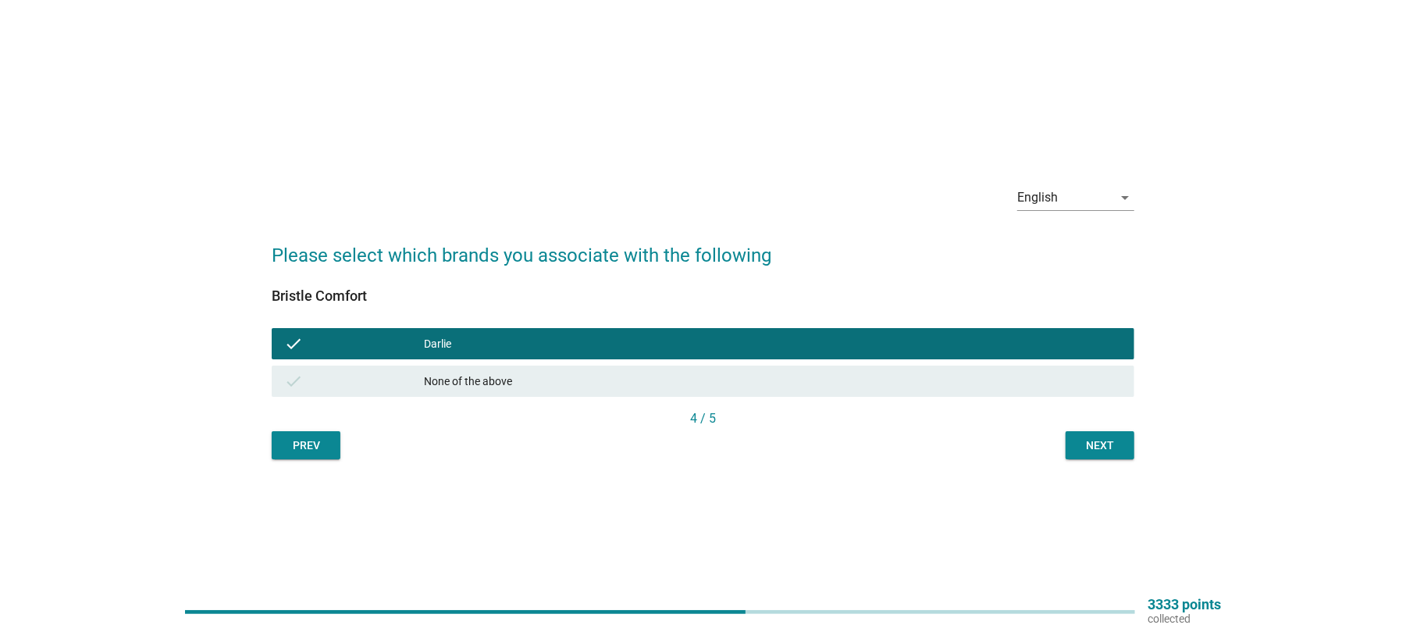
click at [1072, 442] on button "Next" at bounding box center [1100, 445] width 69 height 28
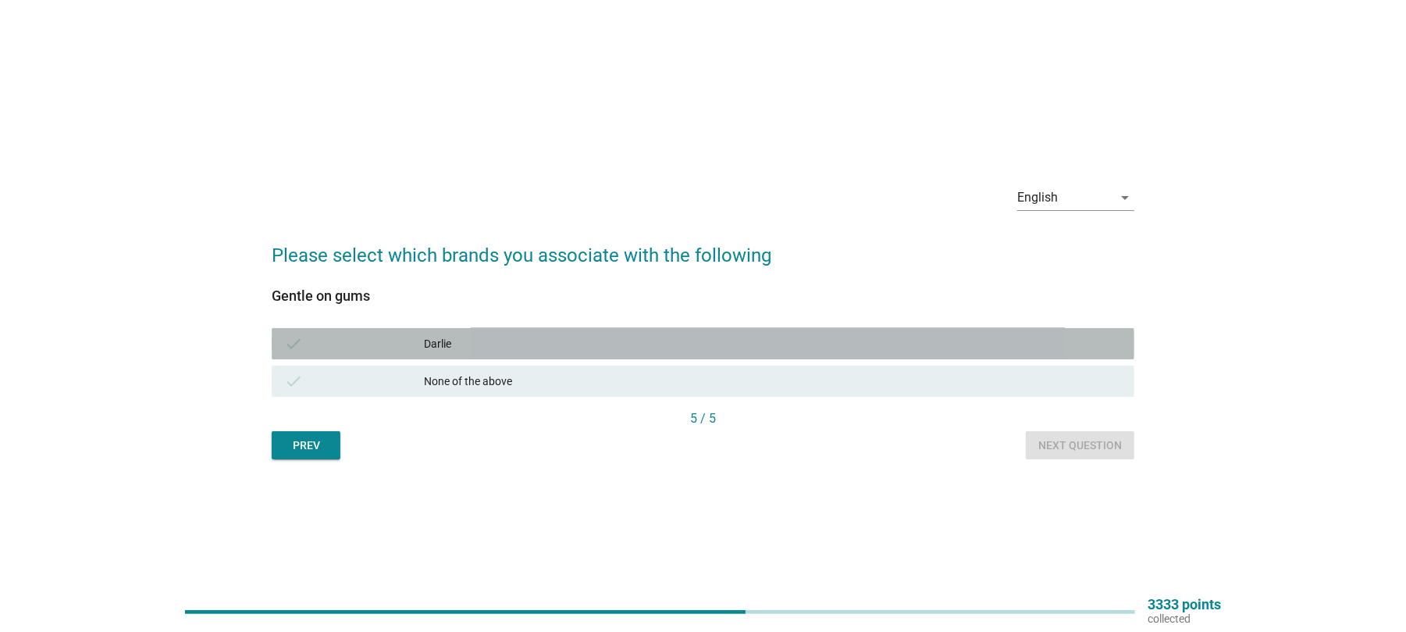
click at [486, 345] on div "Darlie" at bounding box center [773, 343] width 698 height 19
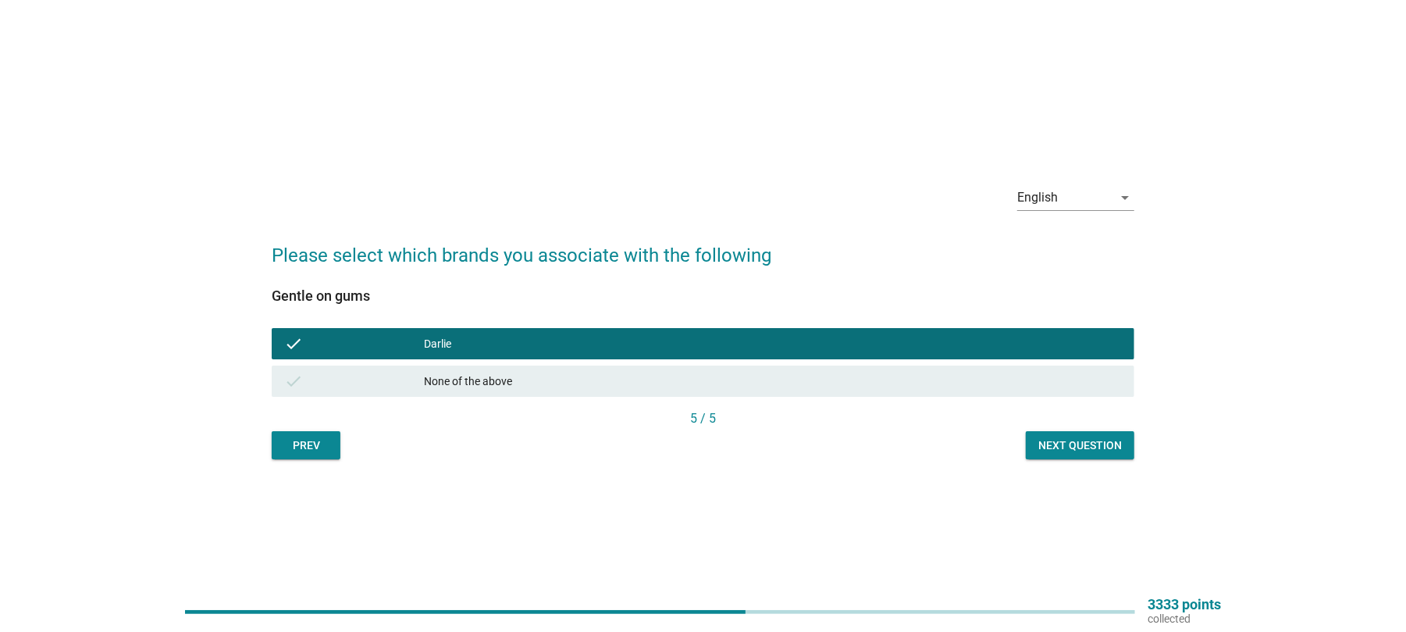
click at [1060, 447] on div "Next question" at bounding box center [1081, 445] width 84 height 16
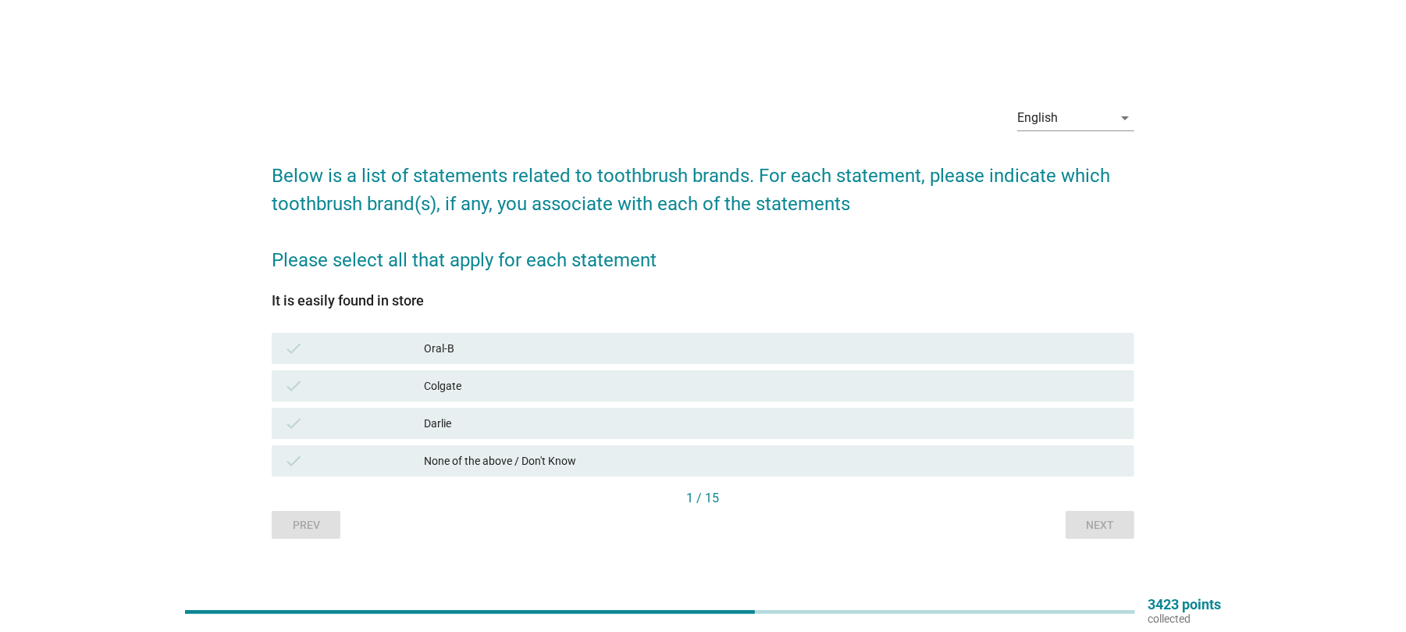
click at [431, 354] on div "Oral-B" at bounding box center [773, 348] width 698 height 19
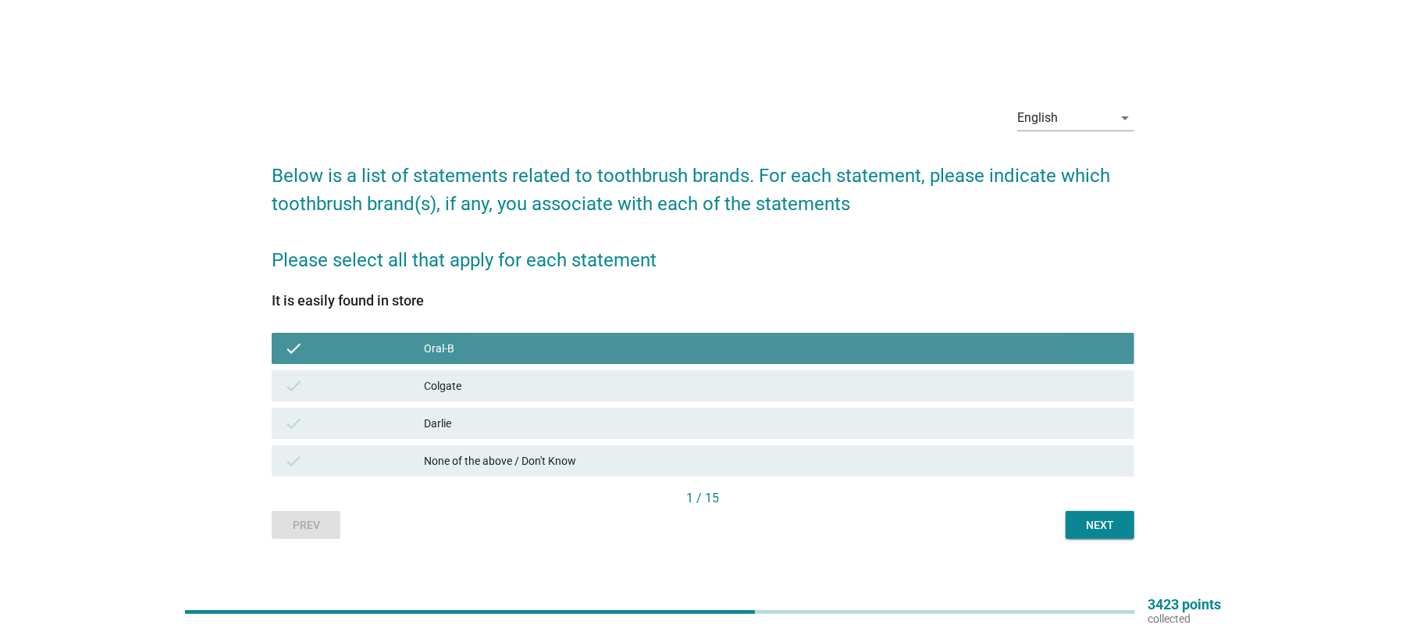
click at [435, 384] on div "Colgate" at bounding box center [773, 385] width 698 height 19
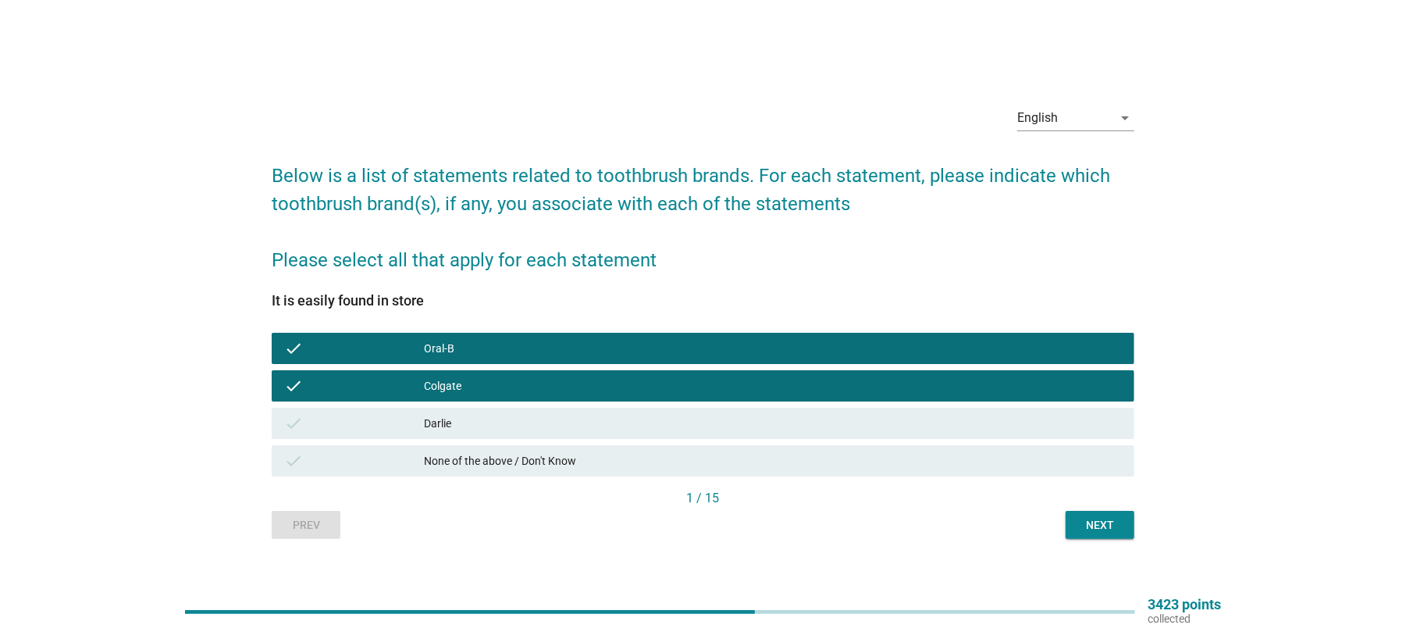
click at [441, 419] on div "Darlie" at bounding box center [773, 423] width 698 height 19
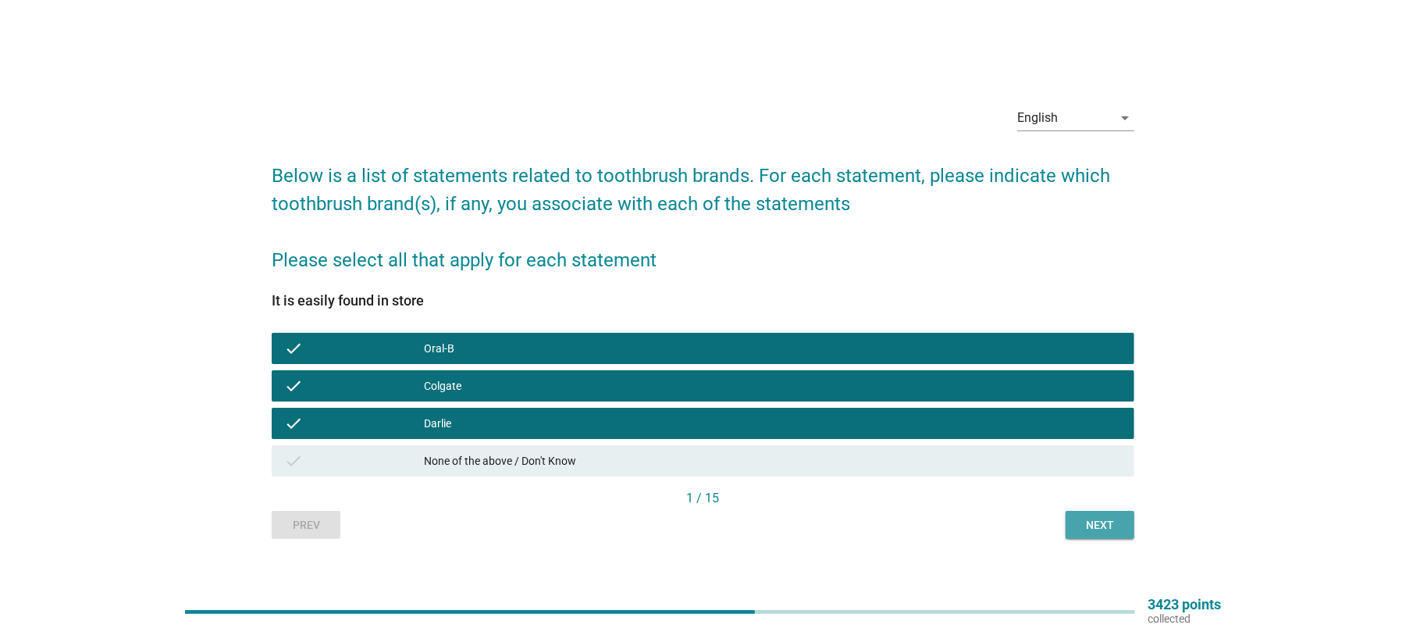
click at [1103, 529] on div "Next" at bounding box center [1100, 525] width 44 height 16
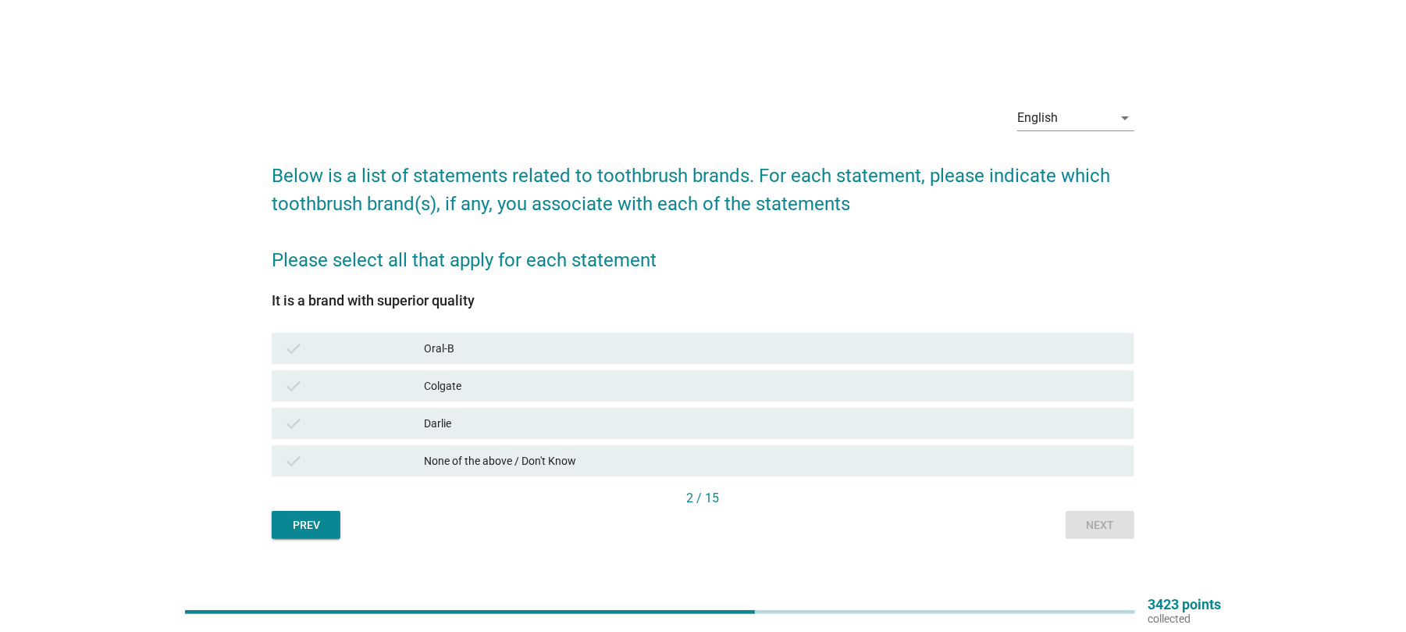
click at [454, 351] on div "Oral-B" at bounding box center [773, 348] width 698 height 19
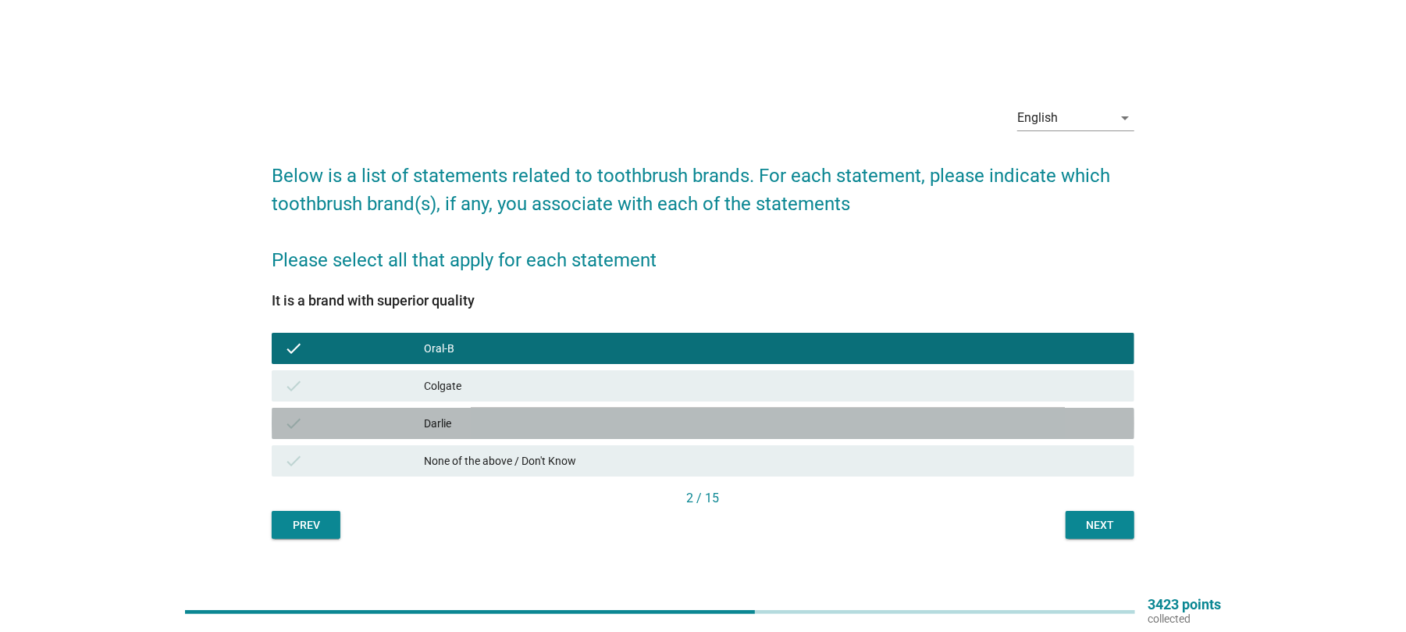
click at [440, 425] on div "Darlie" at bounding box center [773, 423] width 698 height 19
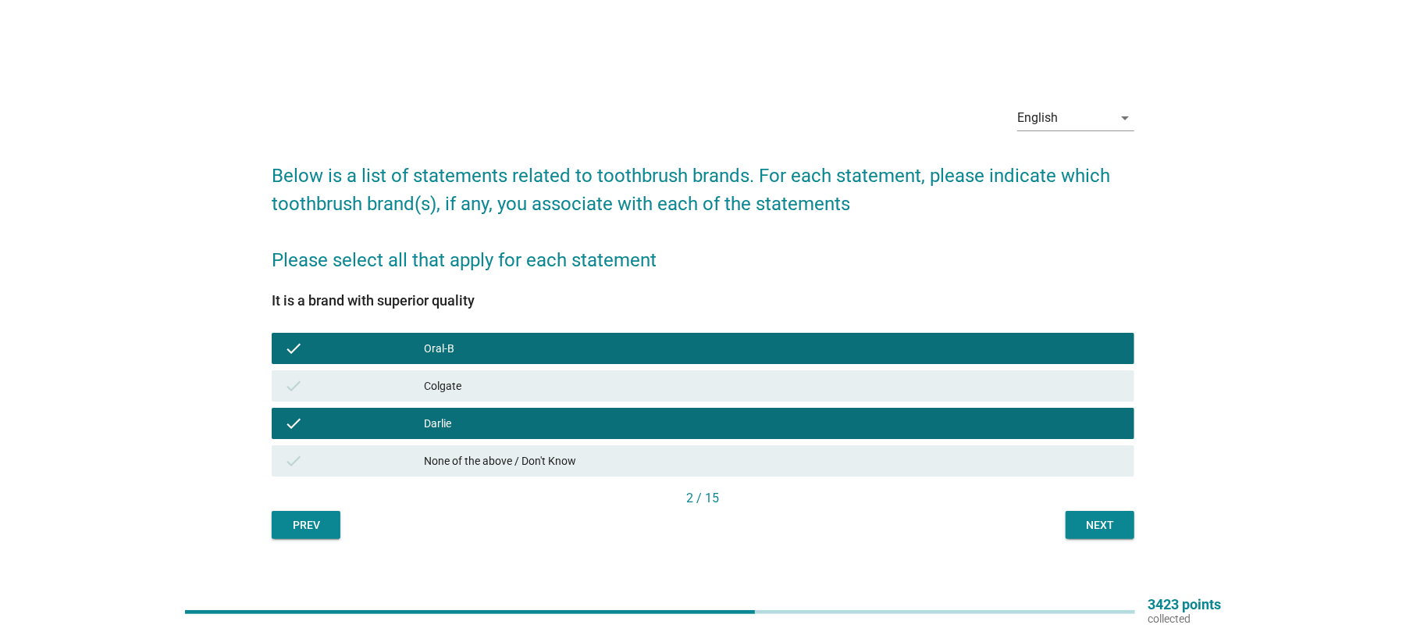
click at [1098, 508] on div "2 / 15" at bounding box center [703, 500] width 863 height 22
click at [1100, 522] on div "Next" at bounding box center [1100, 525] width 44 height 16
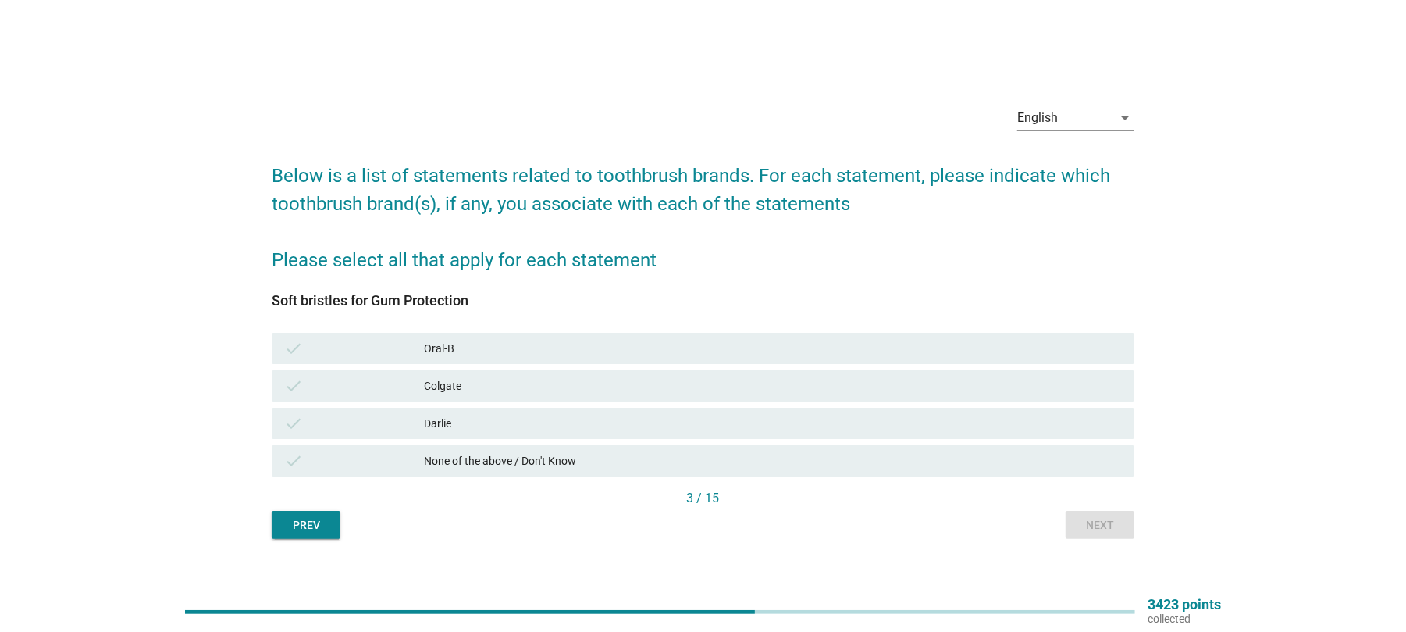
click at [476, 426] on div "Darlie" at bounding box center [773, 423] width 698 height 19
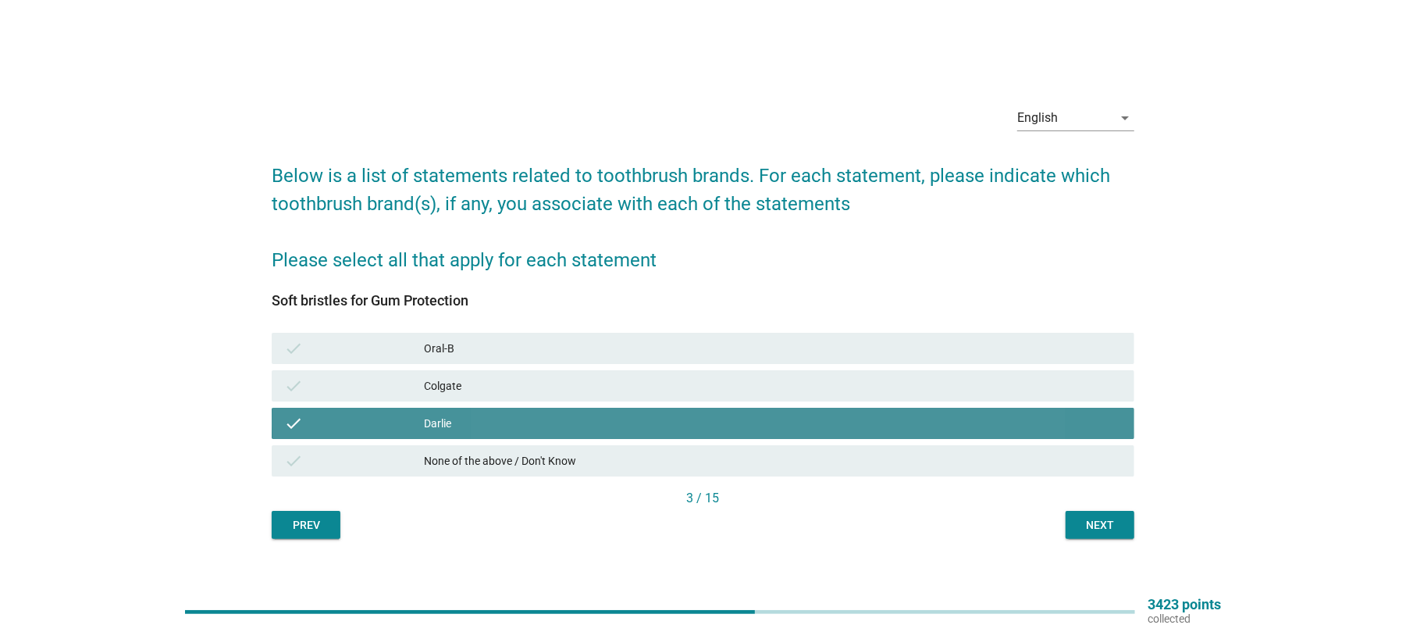
click at [473, 394] on div "Colgate" at bounding box center [773, 385] width 698 height 19
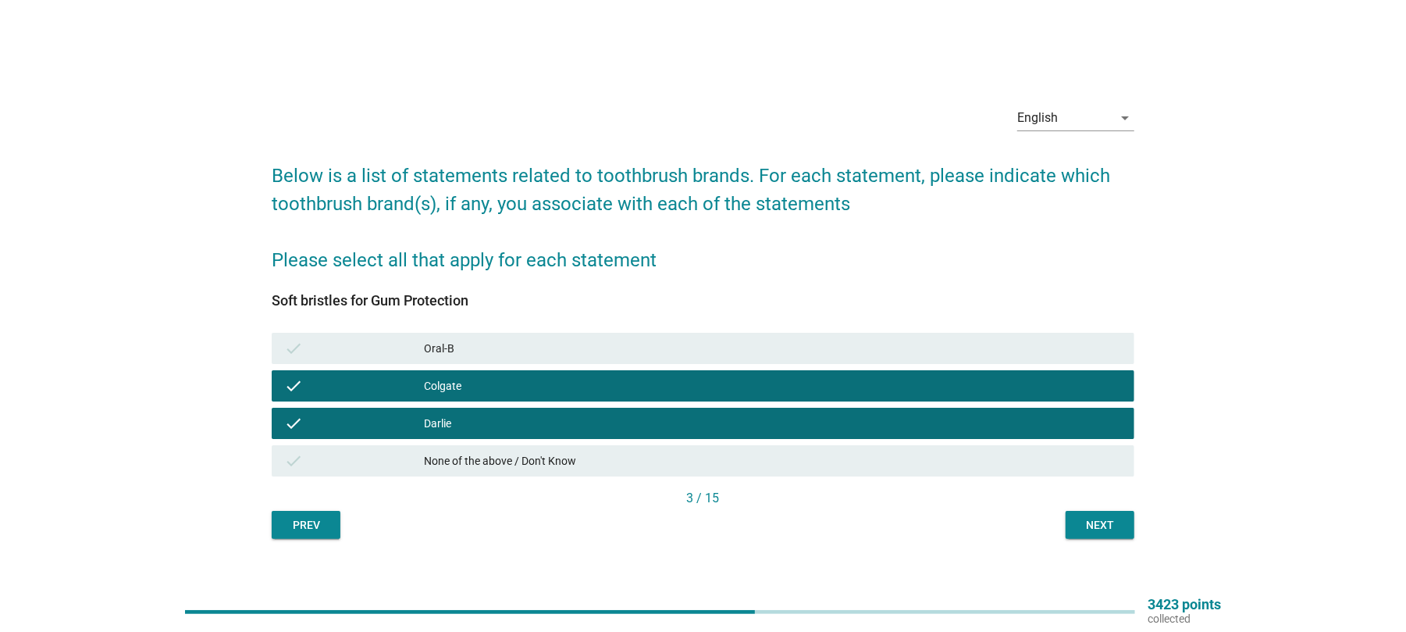
click at [479, 358] on div "check Oral-B" at bounding box center [703, 348] width 863 height 31
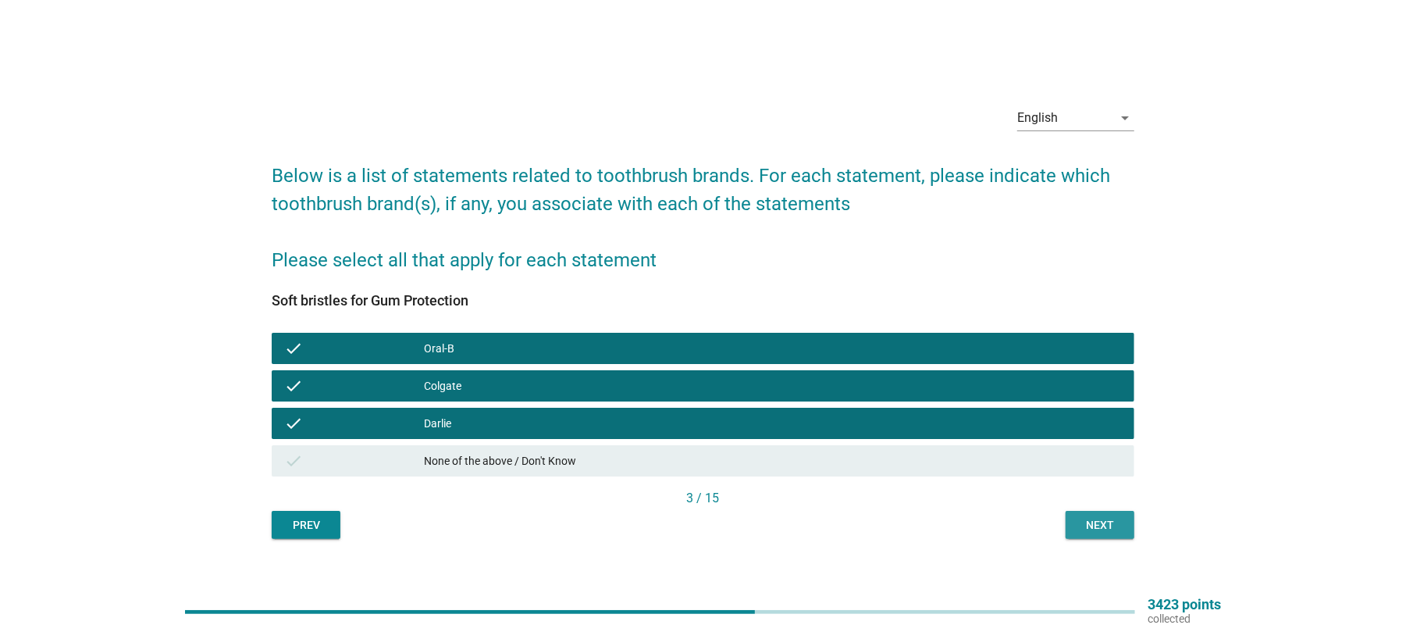
click at [1087, 522] on div "Next" at bounding box center [1100, 525] width 44 height 16
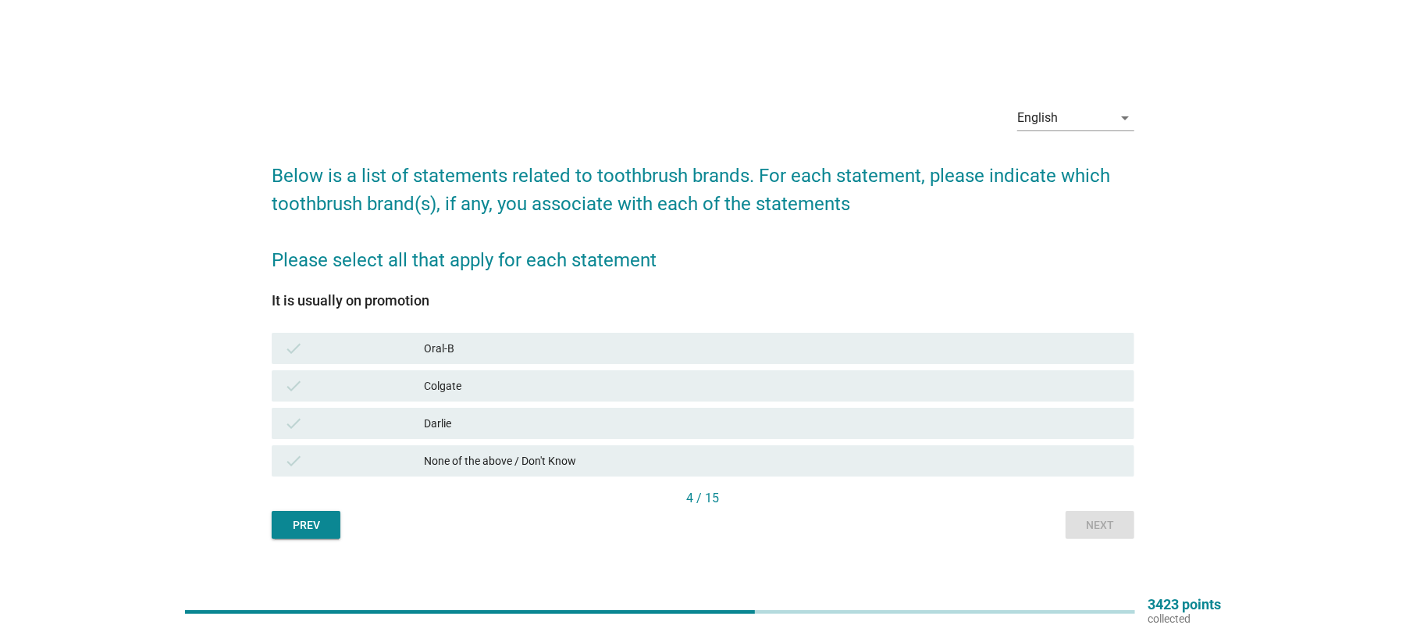
click at [444, 426] on div "Darlie" at bounding box center [773, 423] width 698 height 19
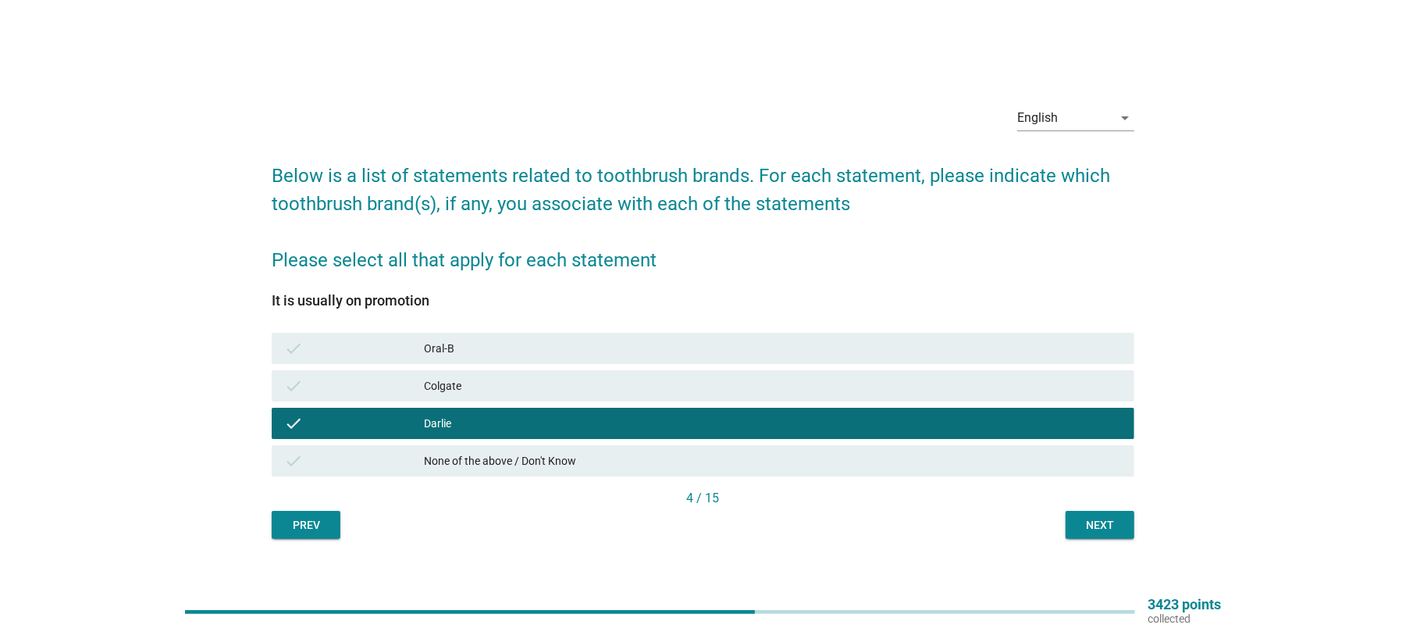
click at [529, 339] on div "Oral-B" at bounding box center [773, 348] width 698 height 19
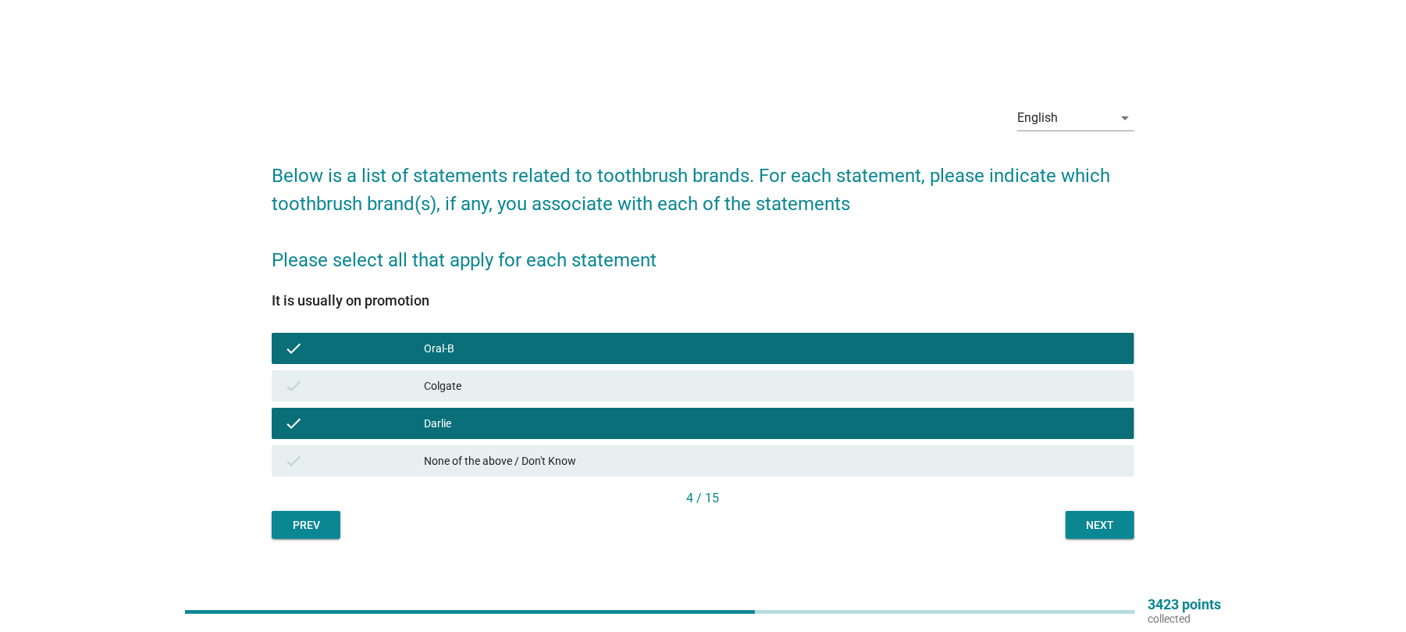
click at [1090, 526] on div "Next" at bounding box center [1100, 525] width 44 height 16
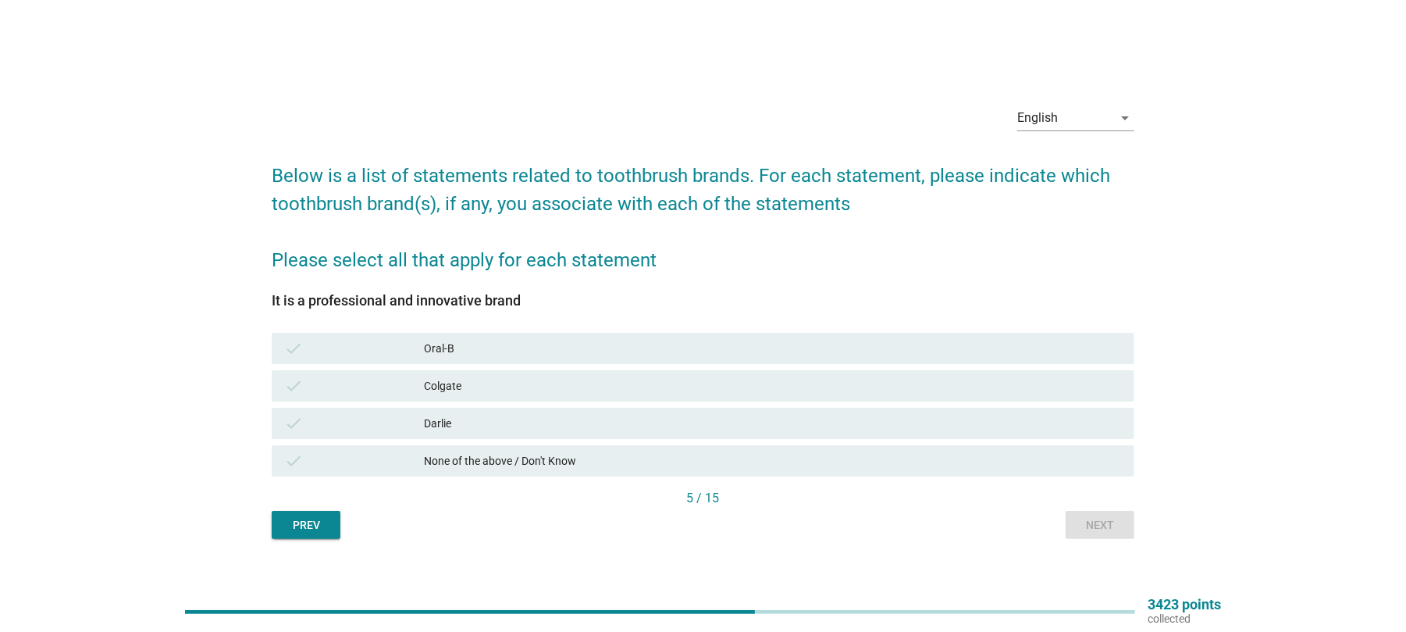
click at [439, 419] on div "Darlie" at bounding box center [773, 423] width 698 height 19
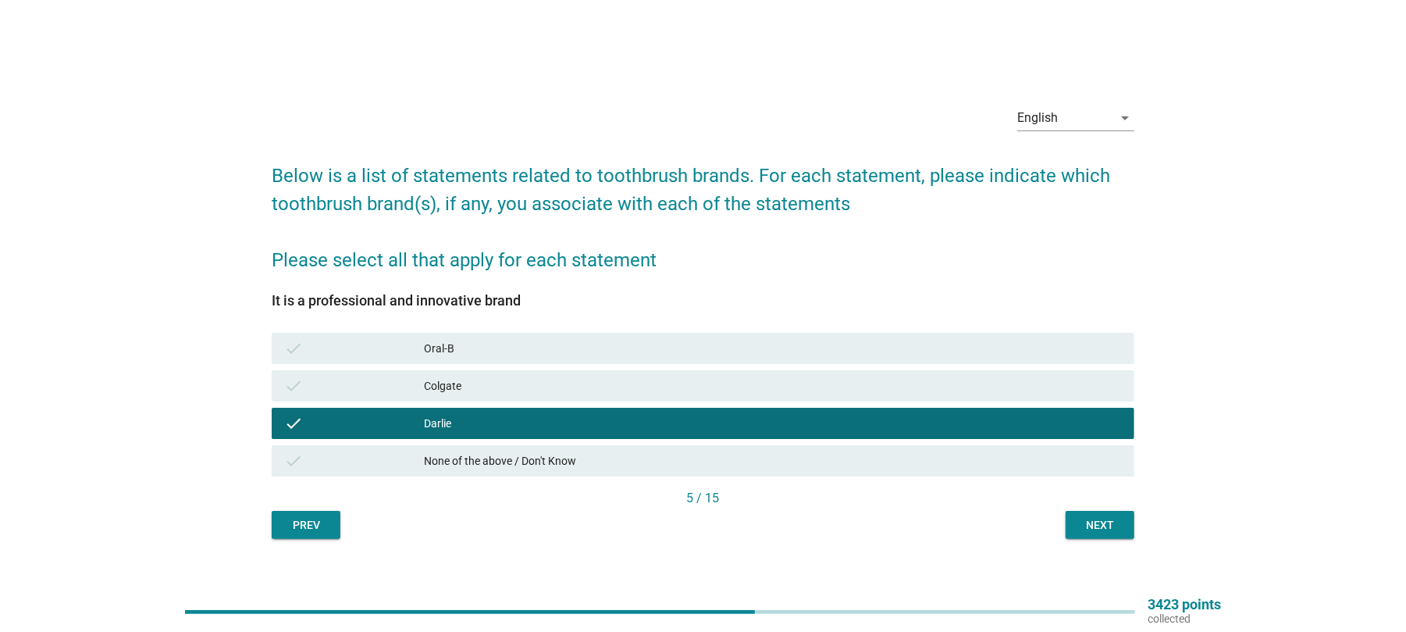
click at [1100, 523] on div "Next" at bounding box center [1100, 525] width 44 height 16
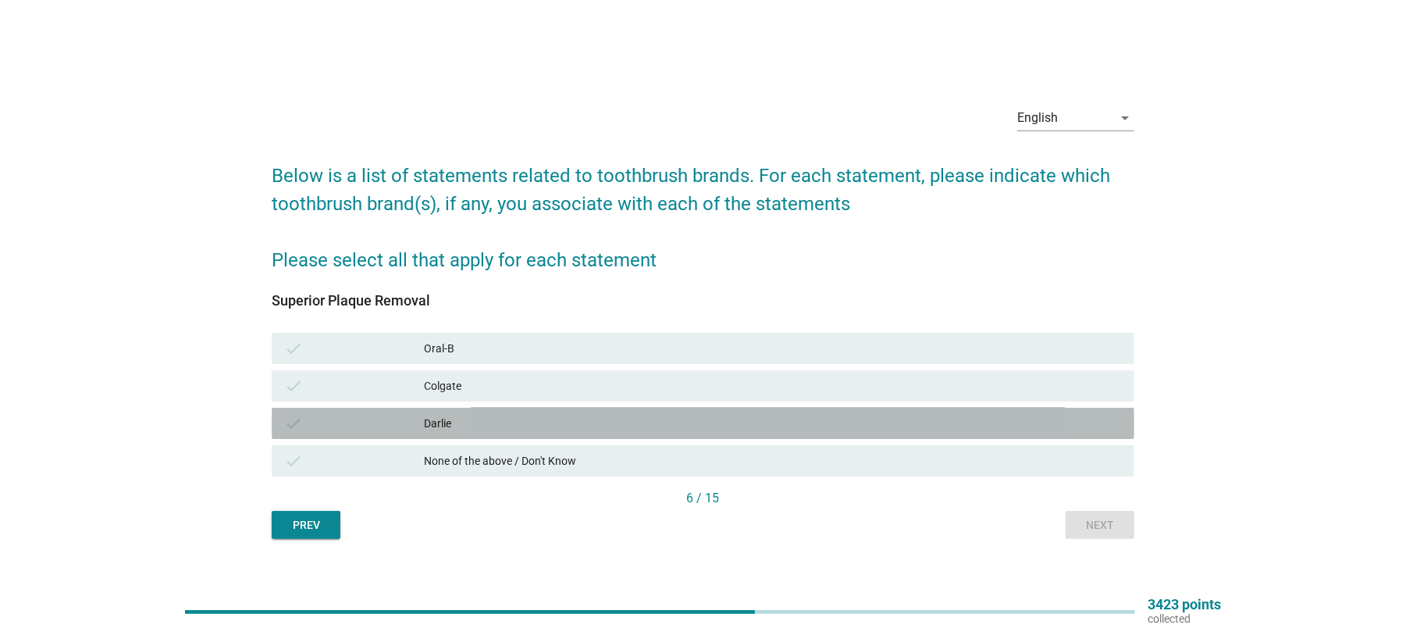
click at [422, 415] on div "check" at bounding box center [354, 423] width 140 height 19
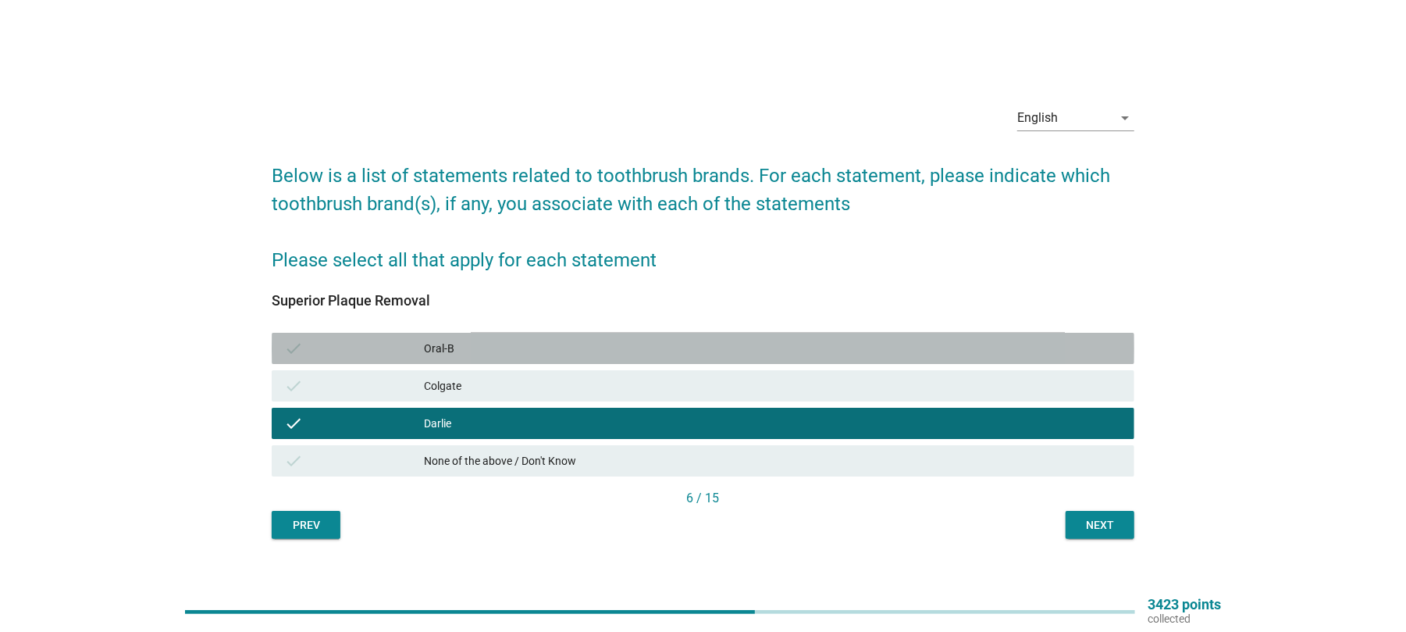
click at [444, 339] on div "Oral-B" at bounding box center [773, 348] width 698 height 19
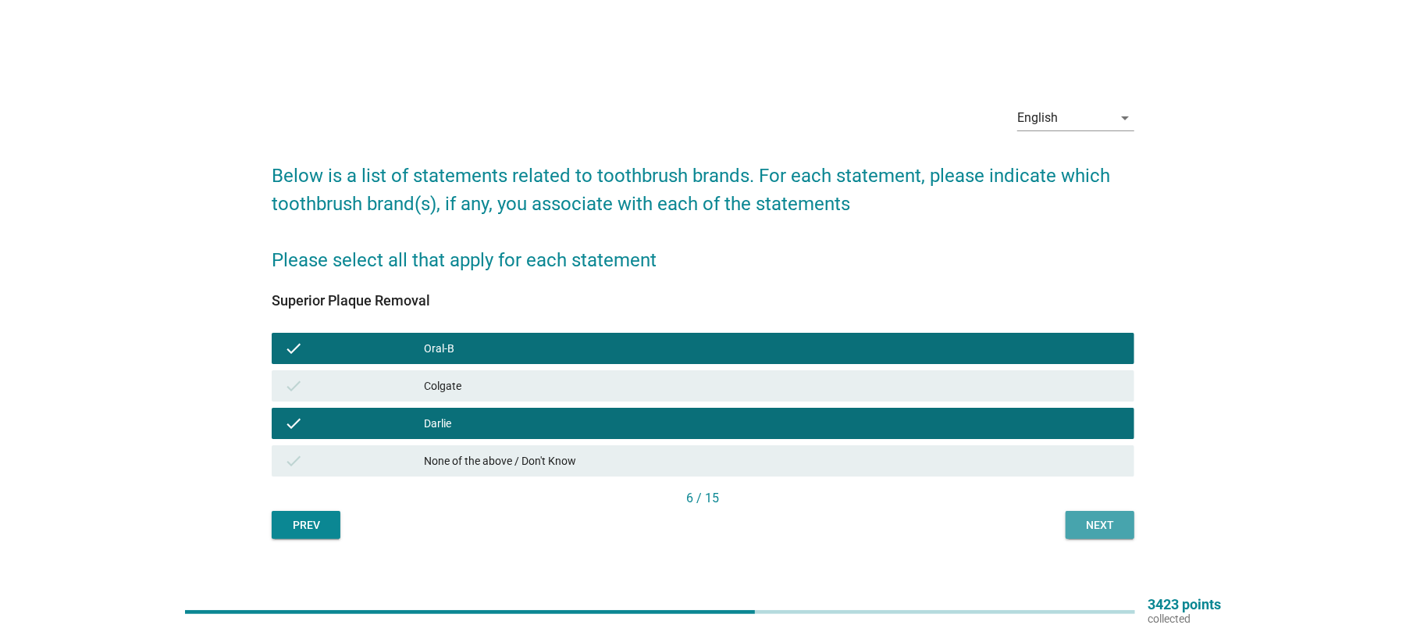
click at [1117, 533] on button "Next" at bounding box center [1100, 525] width 69 height 28
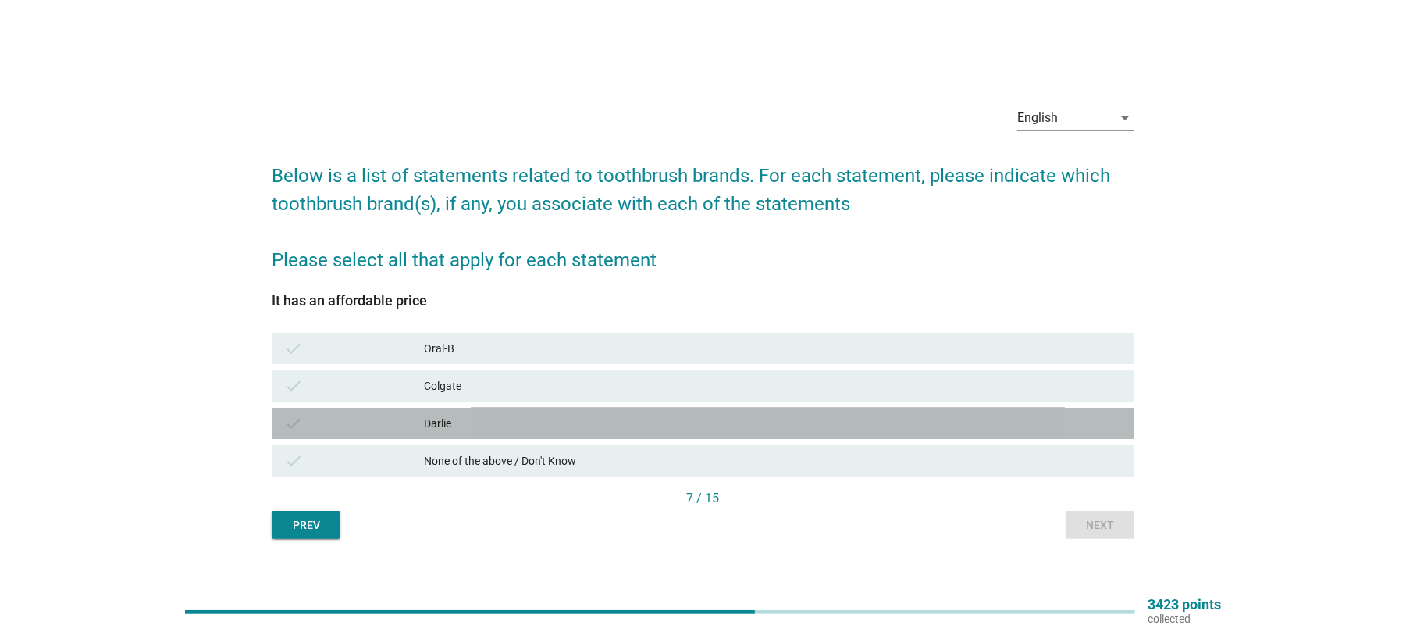
click at [462, 434] on div "check [PERSON_NAME]" at bounding box center [703, 423] width 863 height 31
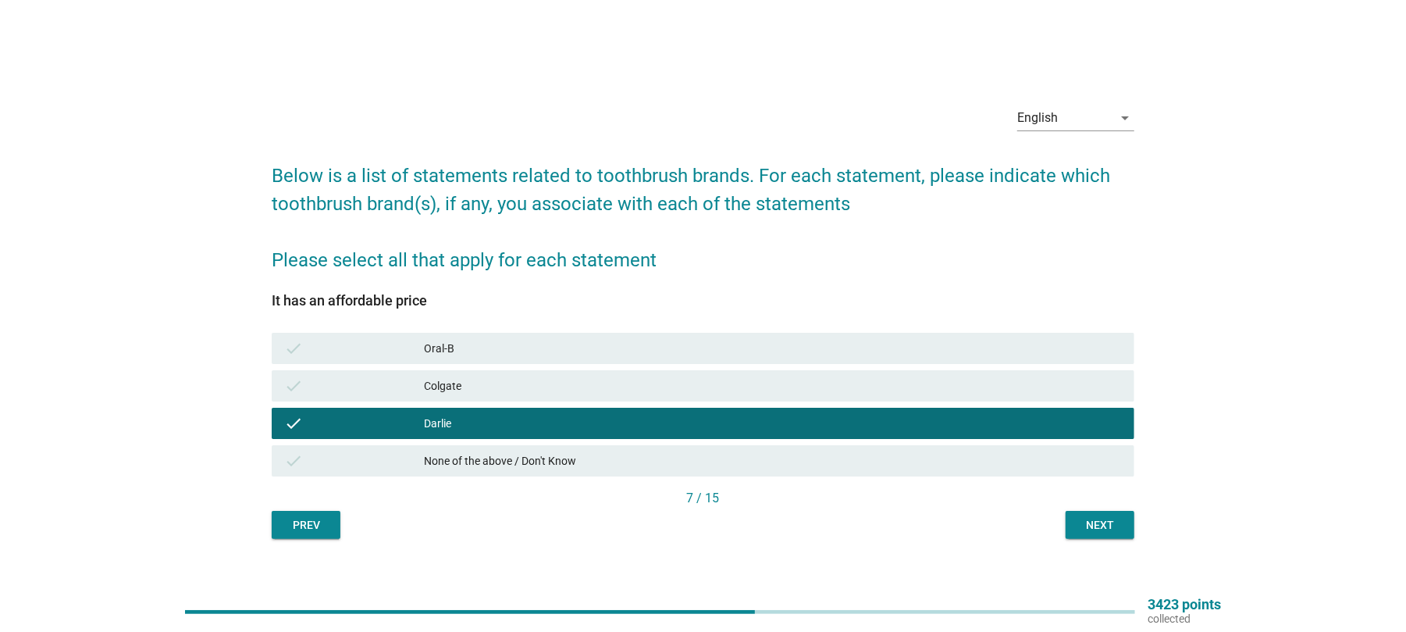
click at [475, 342] on div "Oral-B" at bounding box center [773, 348] width 698 height 19
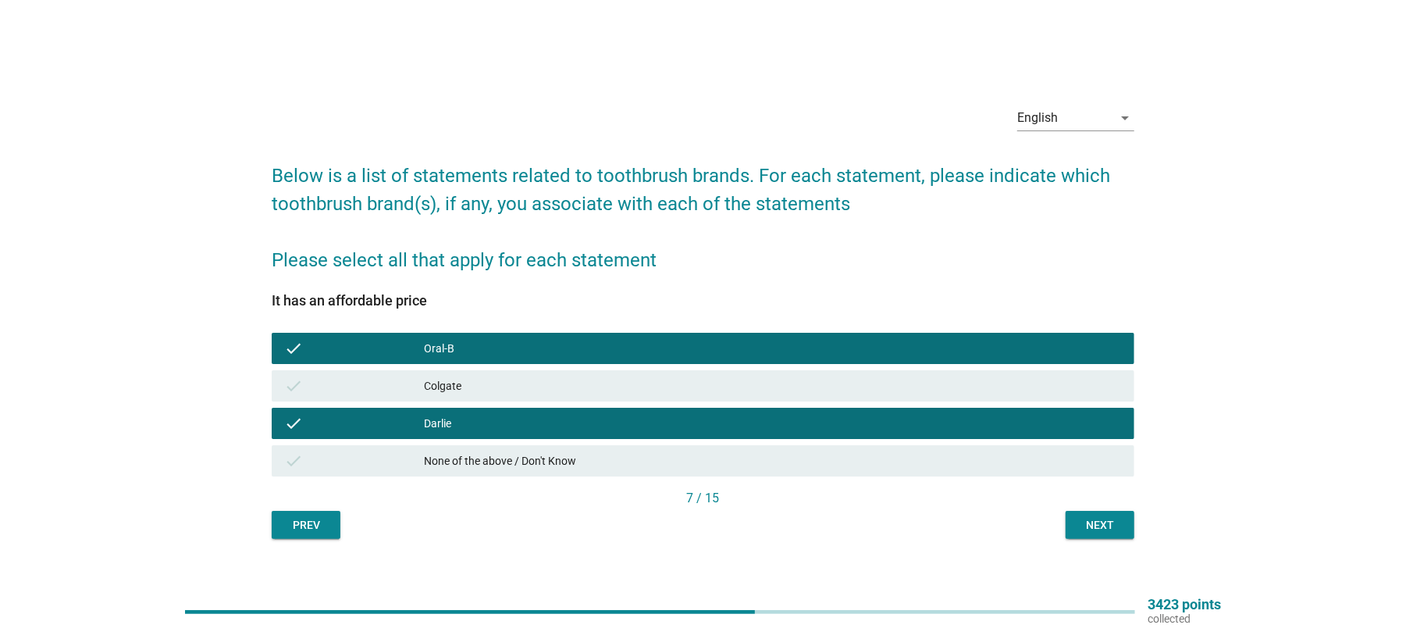
click at [1093, 520] on div "Next" at bounding box center [1100, 525] width 44 height 16
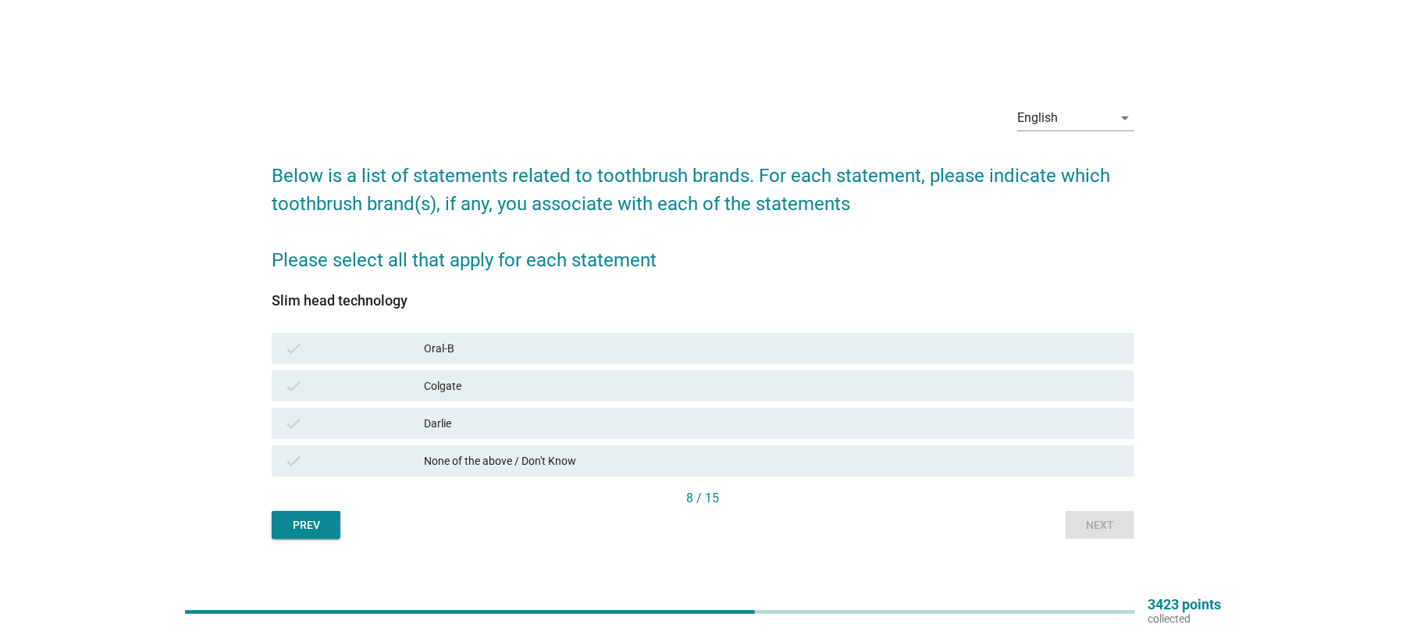
click at [422, 442] on div "check None of the above / Don't Know" at bounding box center [703, 460] width 869 height 37
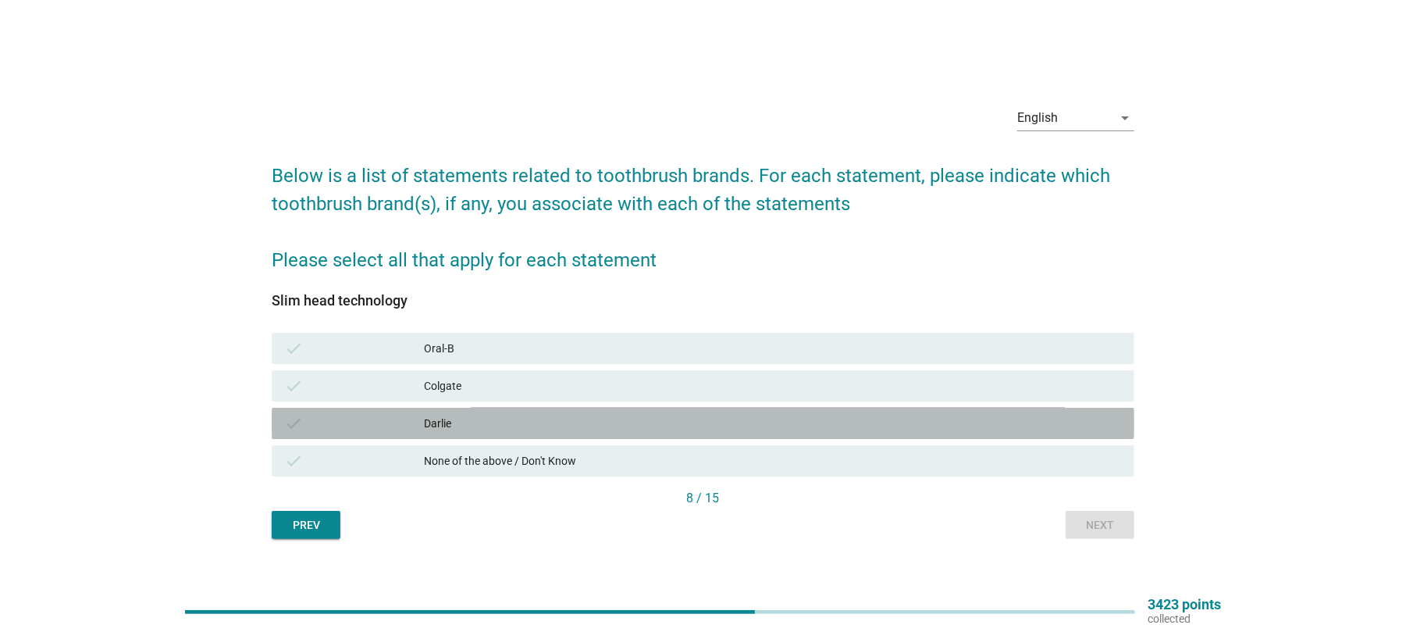
click at [438, 423] on div "Darlie" at bounding box center [773, 423] width 698 height 19
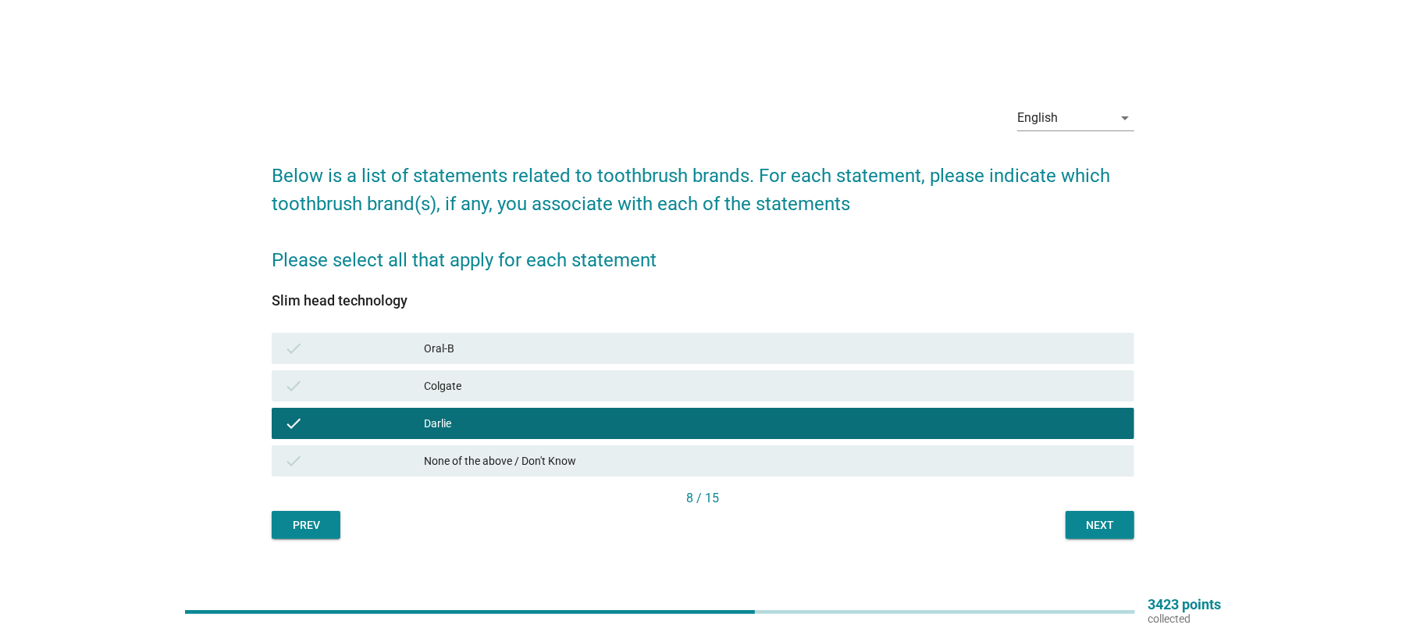
click at [1082, 535] on button "Next" at bounding box center [1100, 525] width 69 height 28
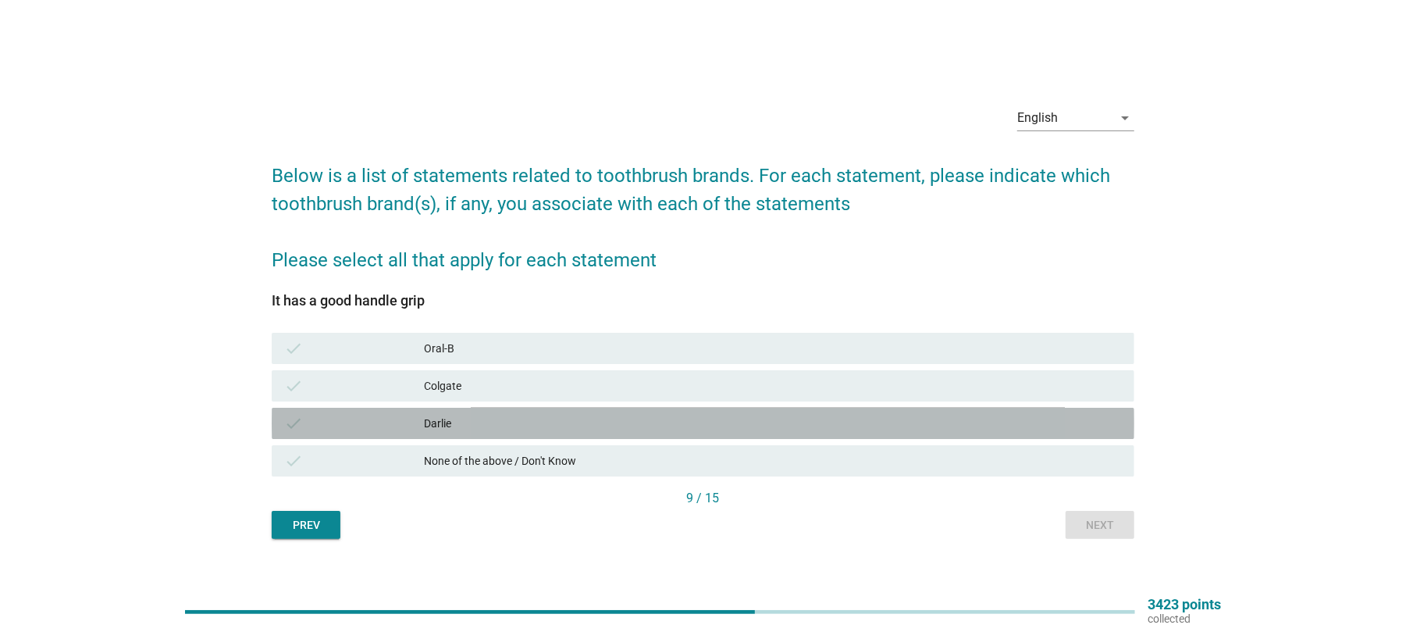
click at [437, 414] on div "Darlie" at bounding box center [773, 423] width 698 height 19
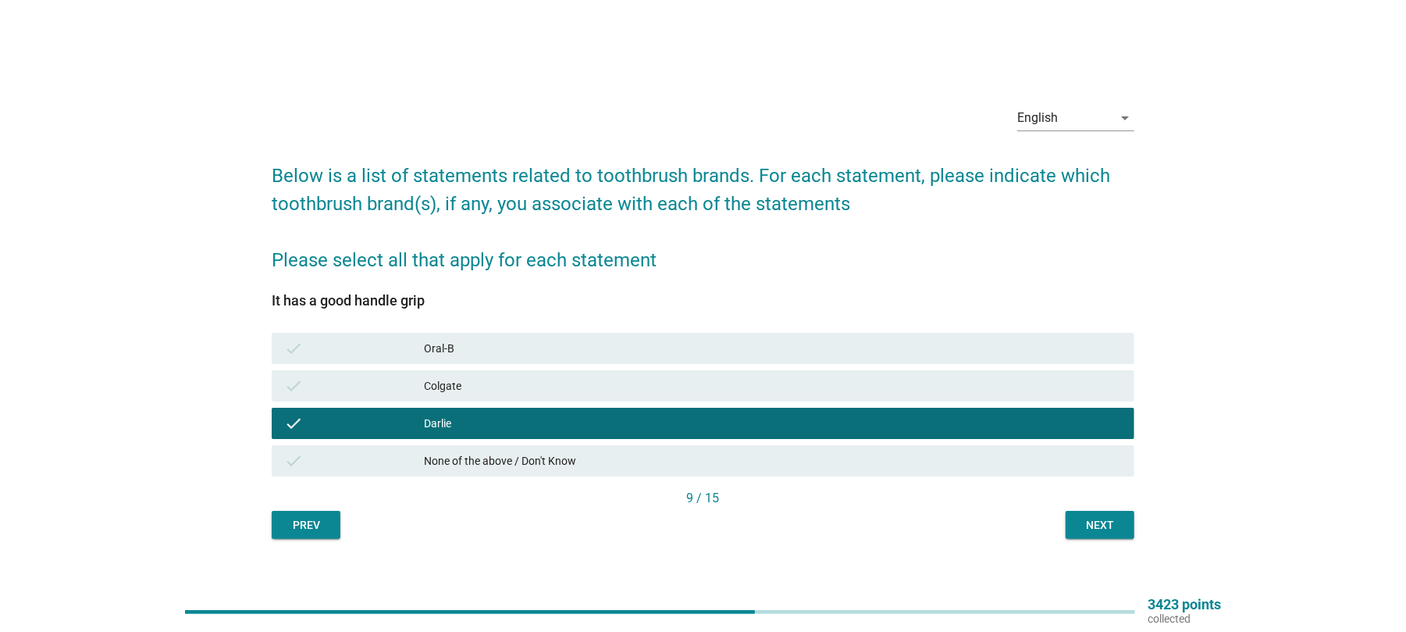
click at [1081, 515] on button "Next" at bounding box center [1100, 525] width 69 height 28
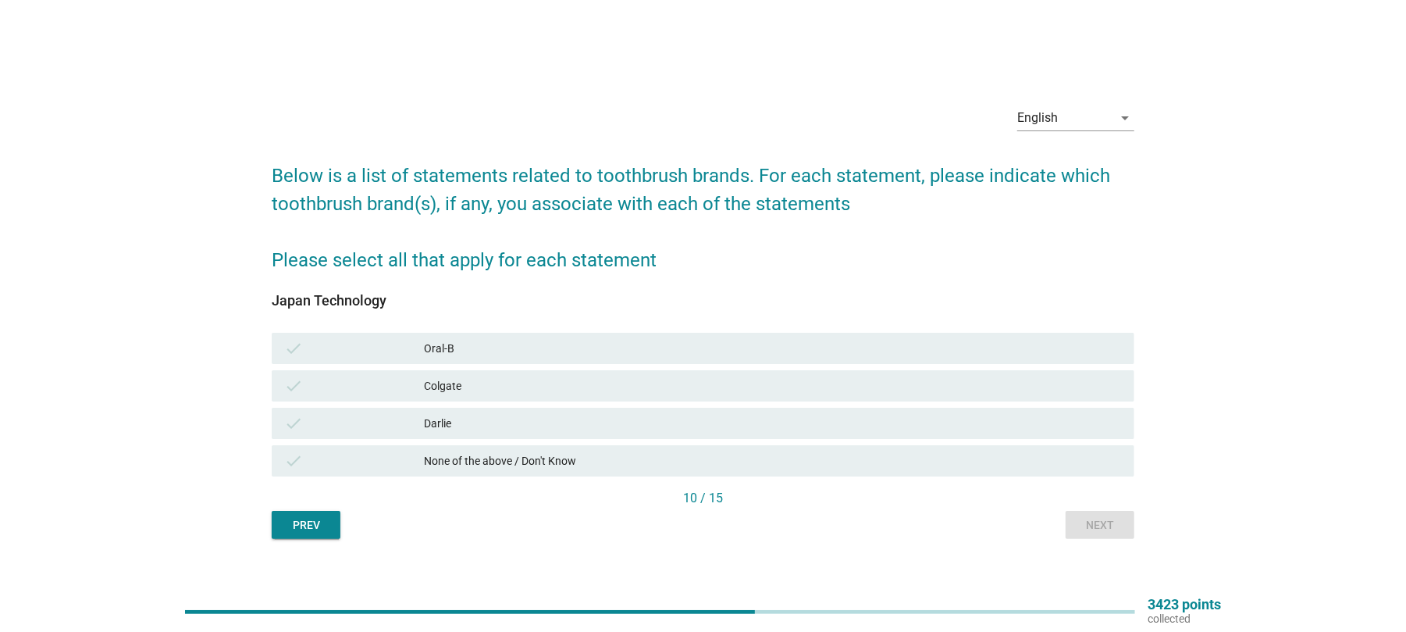
click at [472, 428] on div "Darlie" at bounding box center [773, 423] width 698 height 19
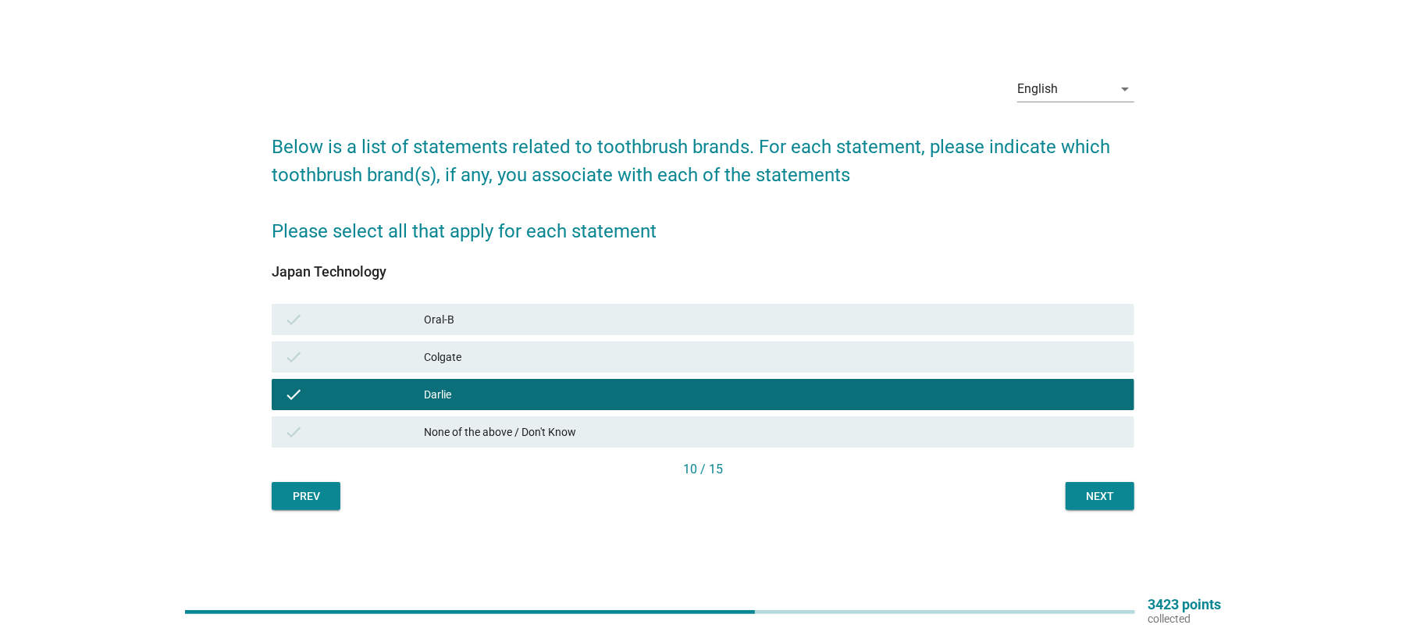
scroll to position [41, 0]
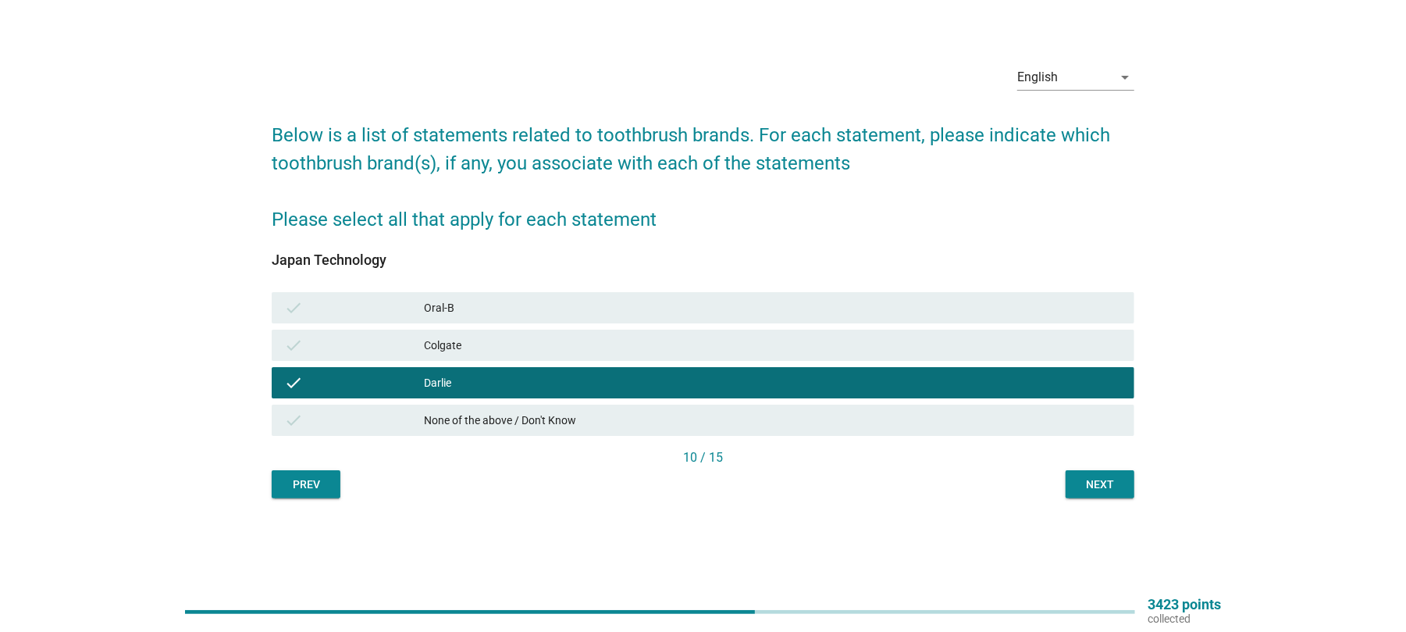
click at [1107, 481] on div "Next" at bounding box center [1100, 484] width 44 height 16
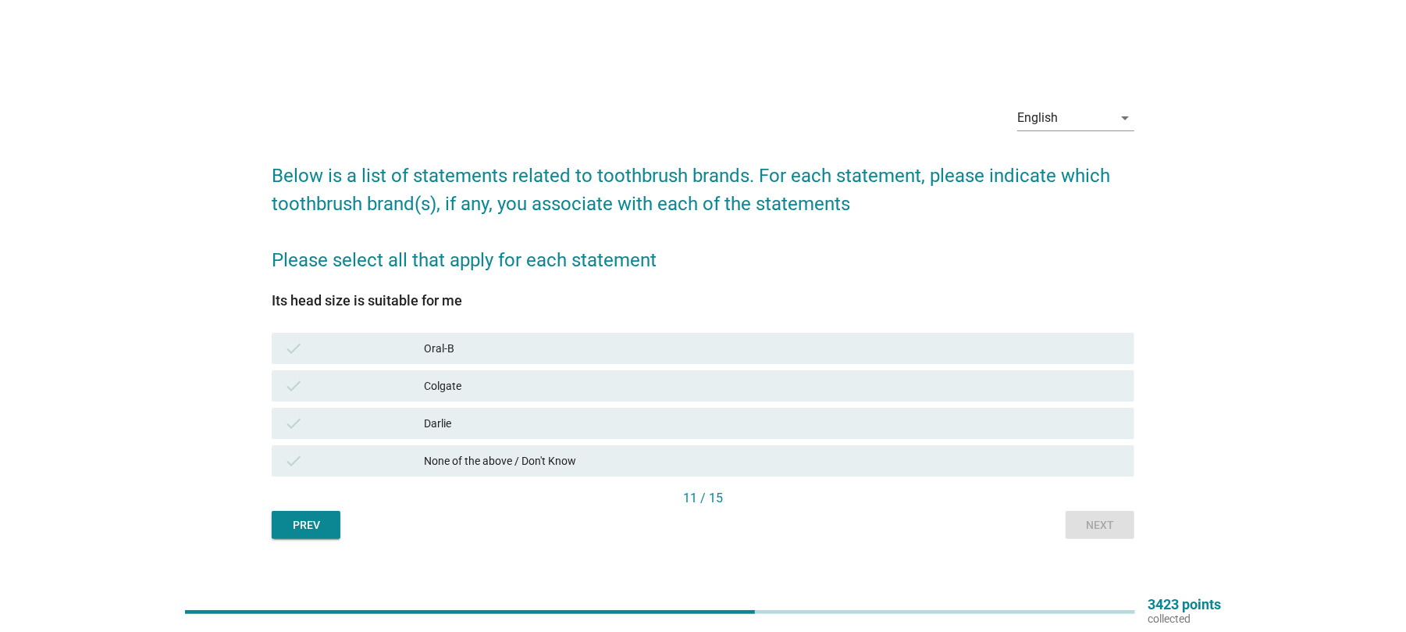
click at [451, 426] on div "Darlie" at bounding box center [773, 423] width 698 height 19
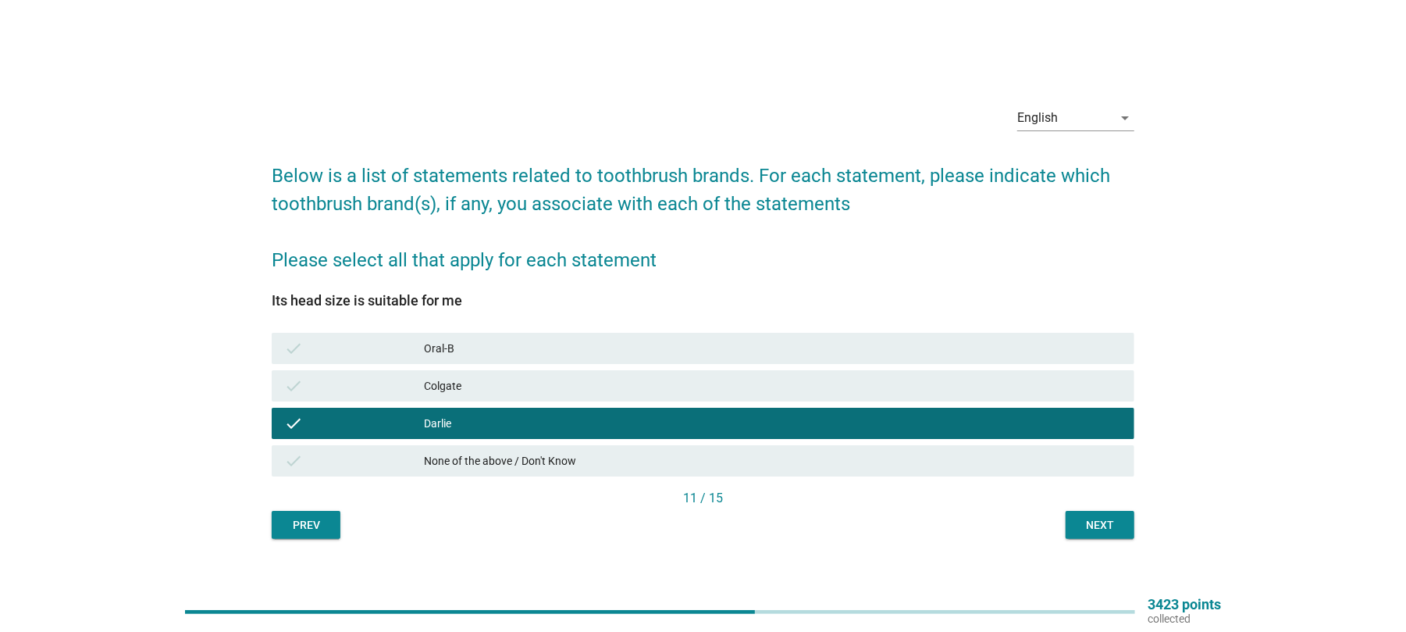
click at [1078, 518] on div "Next" at bounding box center [1100, 525] width 44 height 16
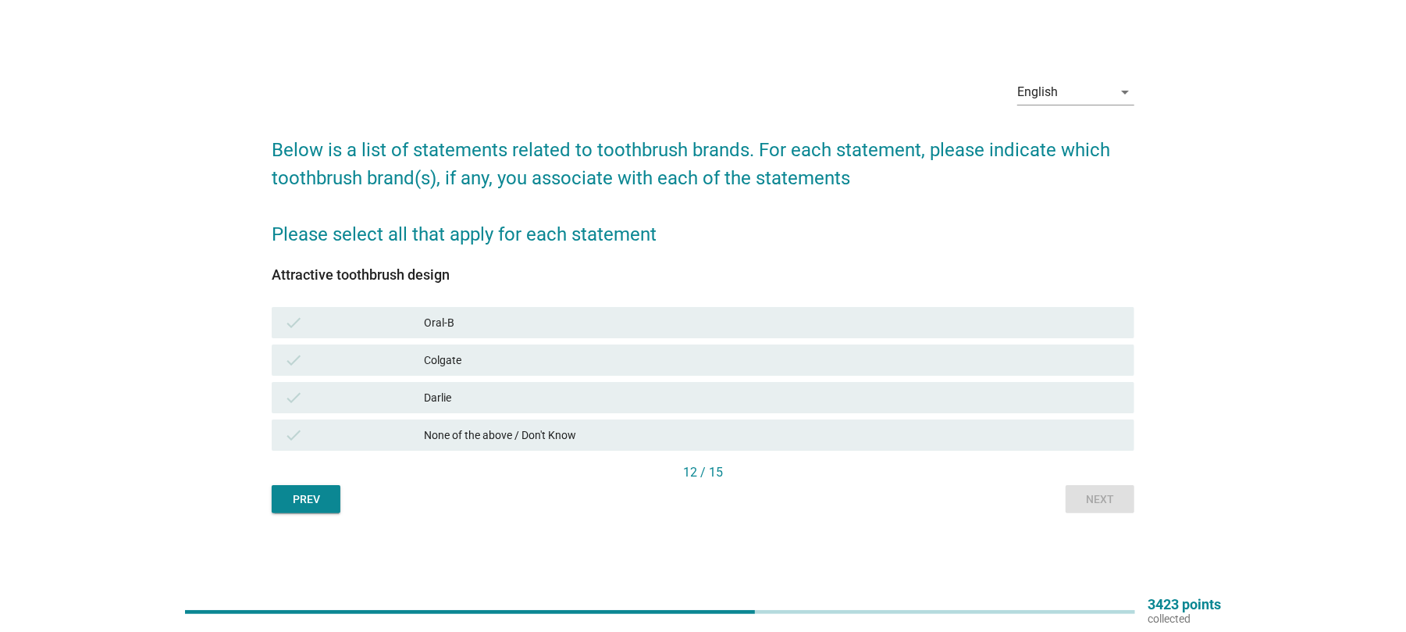
scroll to position [41, 0]
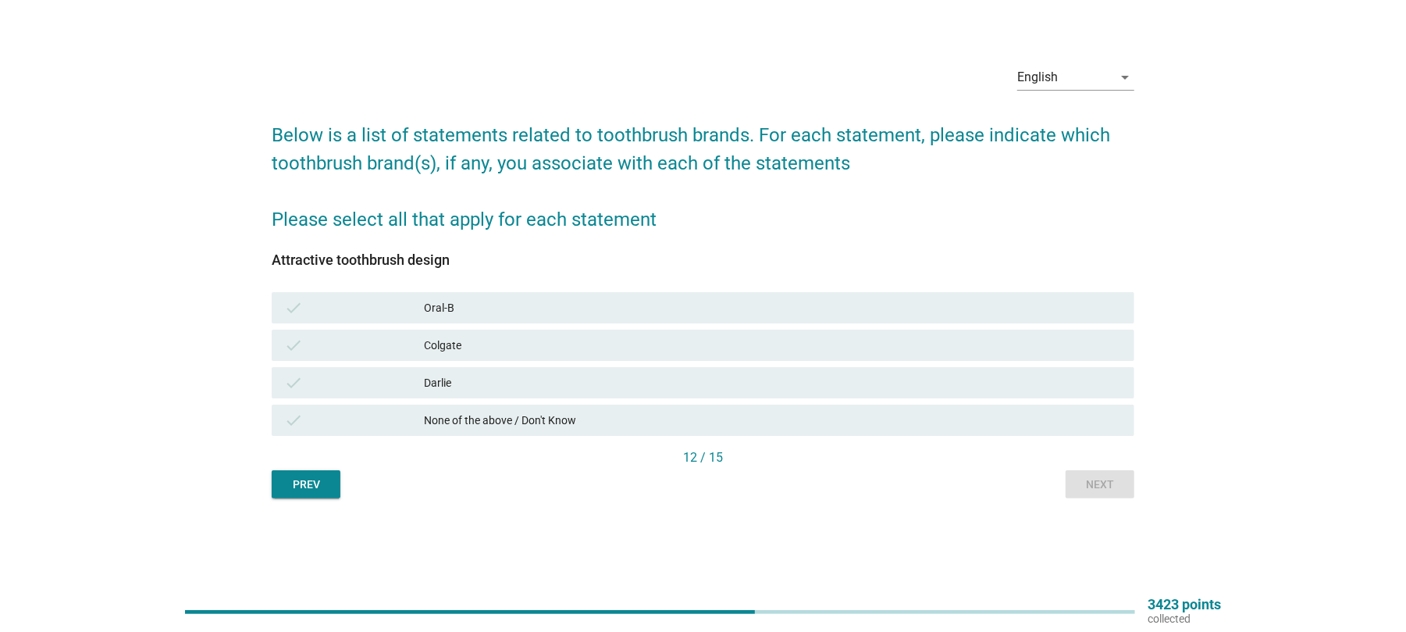
click at [459, 382] on div "Darlie" at bounding box center [773, 382] width 698 height 19
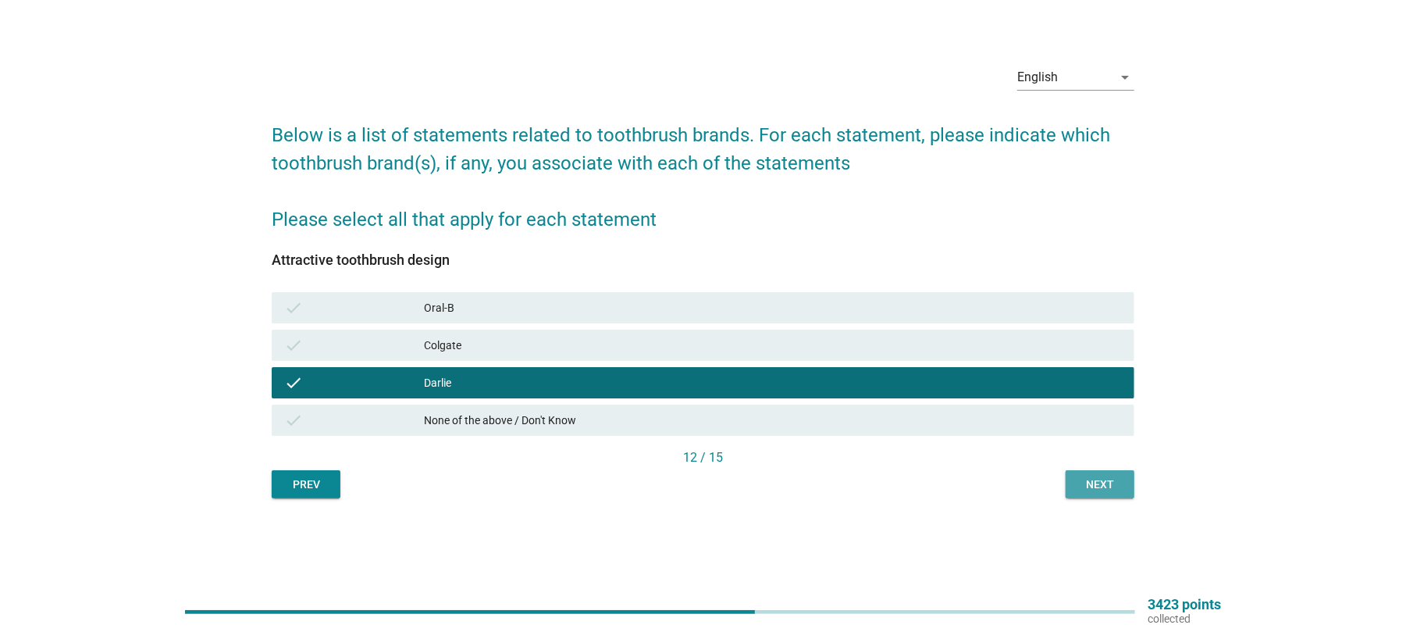
click at [1121, 494] on button "Next" at bounding box center [1100, 484] width 69 height 28
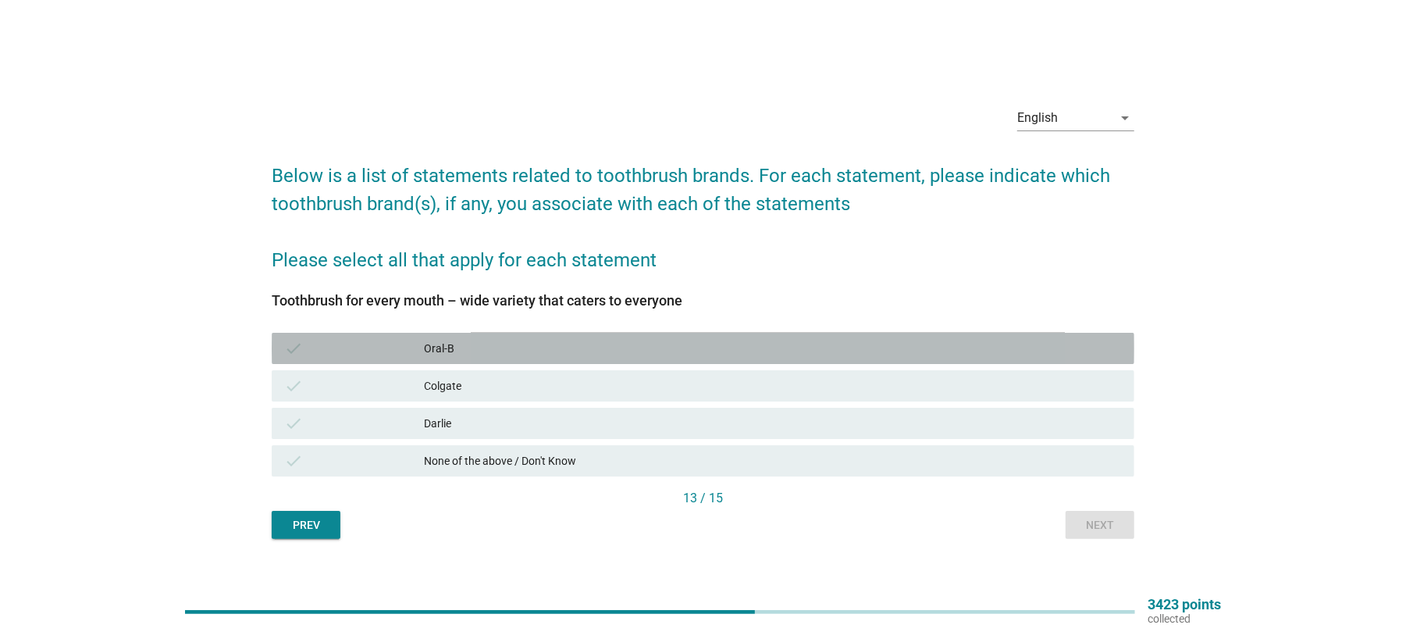
click at [439, 344] on div "Oral-B" at bounding box center [773, 348] width 698 height 19
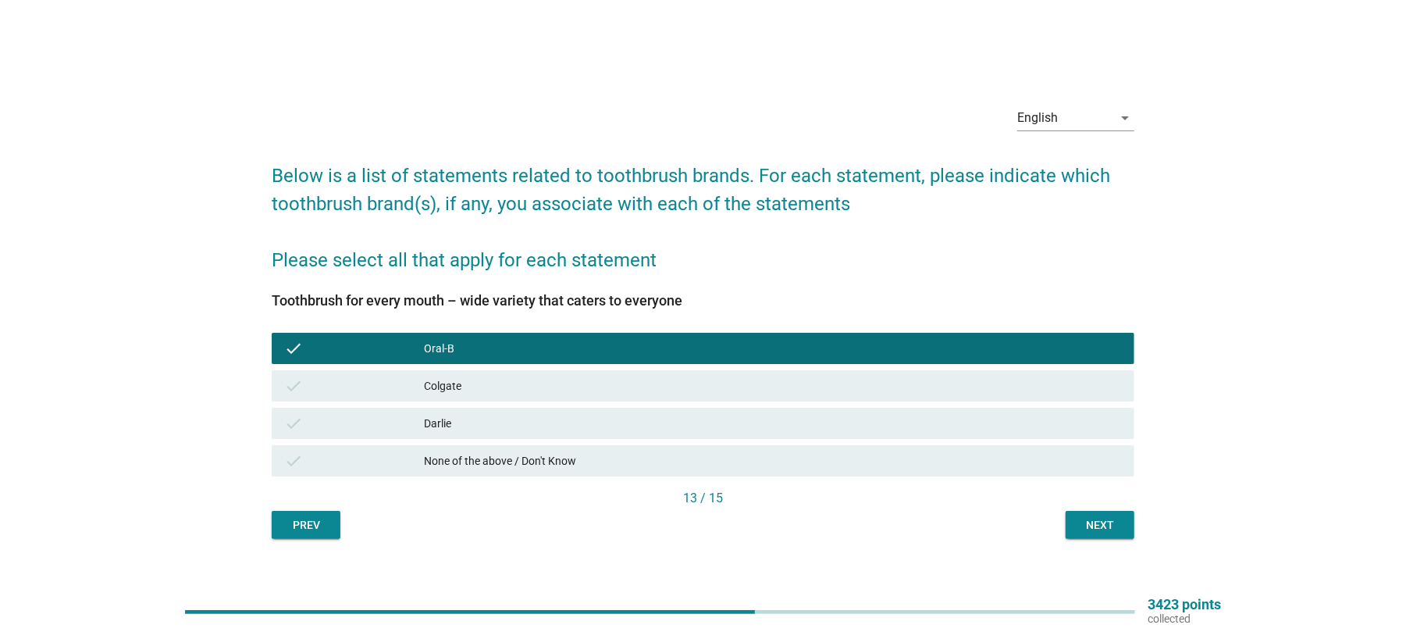
click at [441, 422] on div "Darlie" at bounding box center [773, 423] width 698 height 19
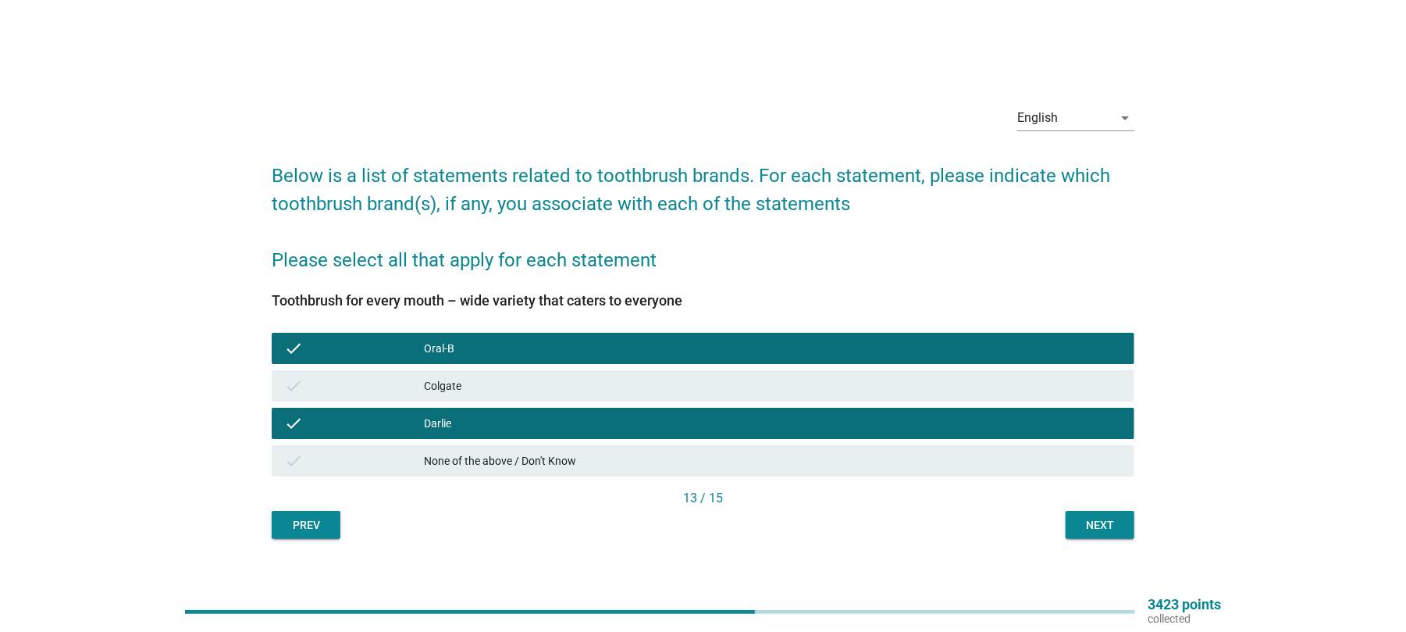
click at [1113, 514] on button "Next" at bounding box center [1100, 525] width 69 height 28
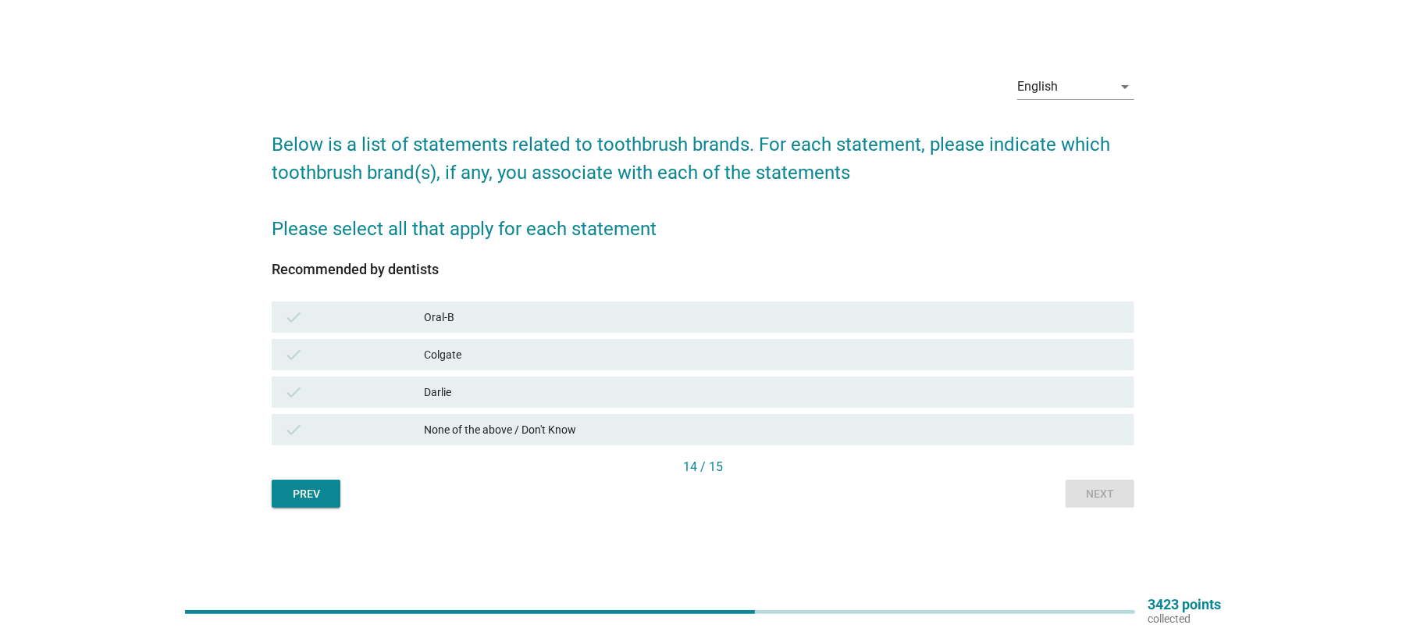
scroll to position [41, 0]
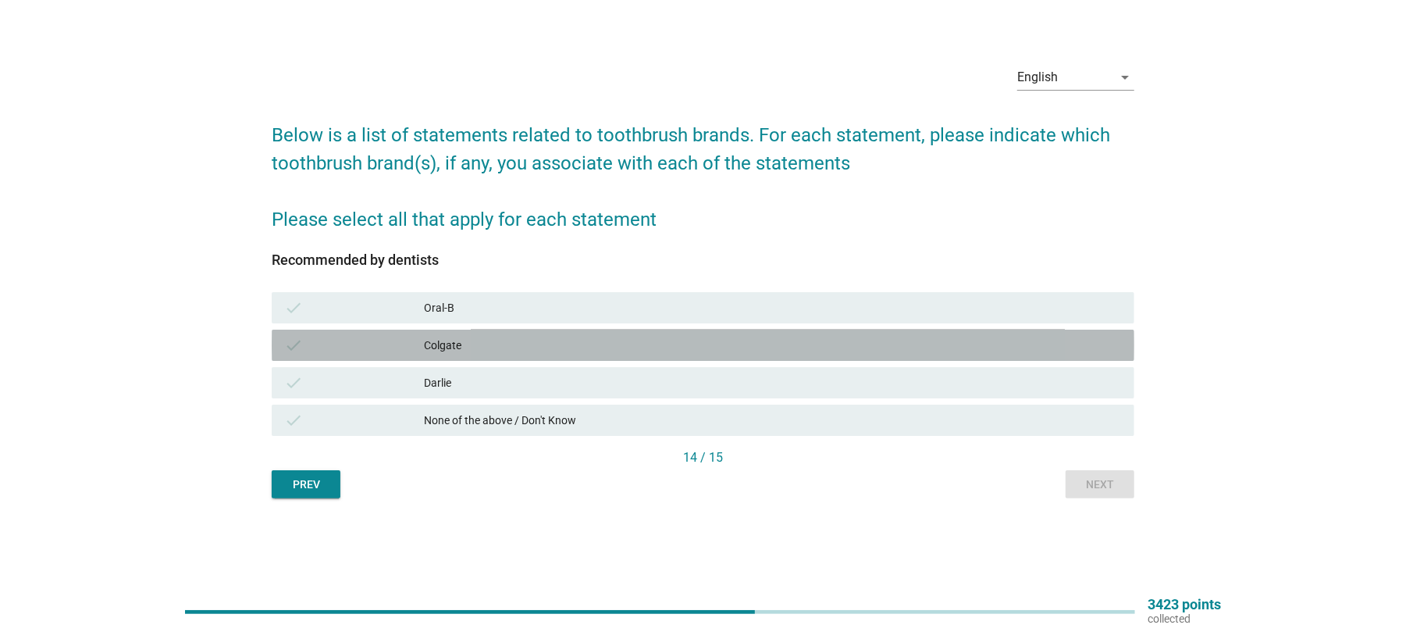
click at [451, 345] on div "Colgate" at bounding box center [773, 345] width 698 height 19
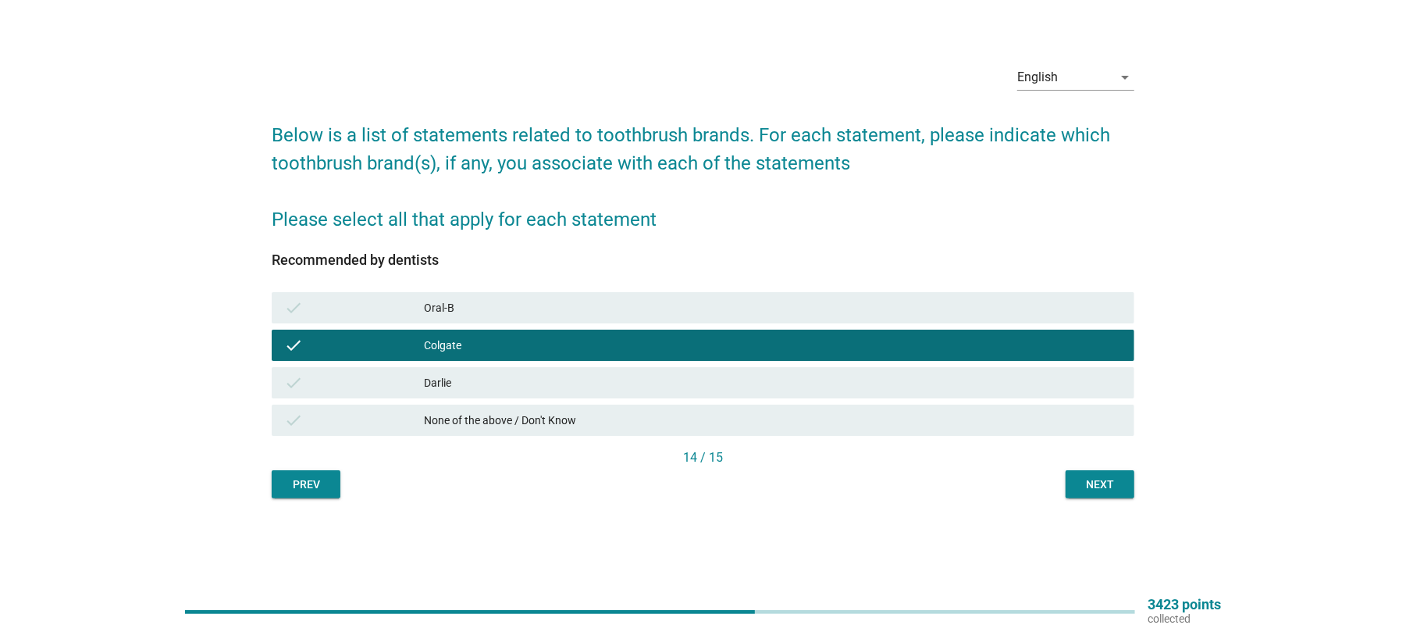
click at [444, 306] on div "Oral-B" at bounding box center [773, 307] width 698 height 19
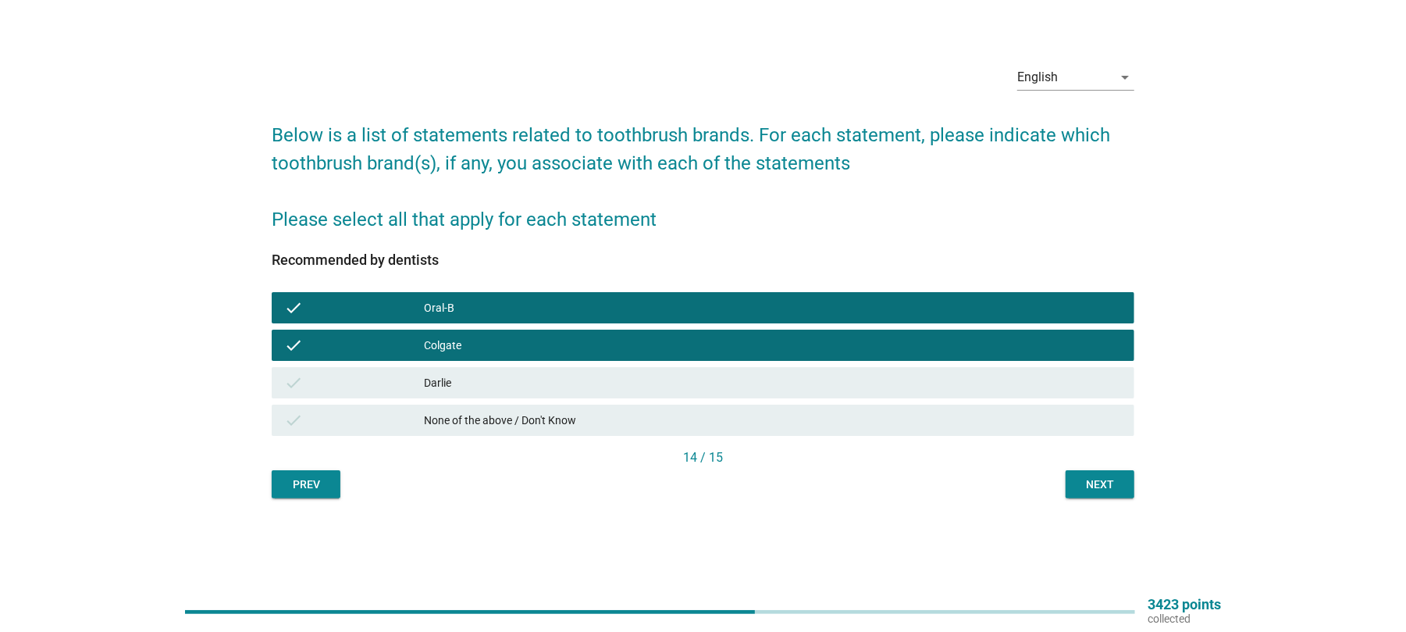
click at [450, 382] on div "Darlie" at bounding box center [773, 382] width 698 height 19
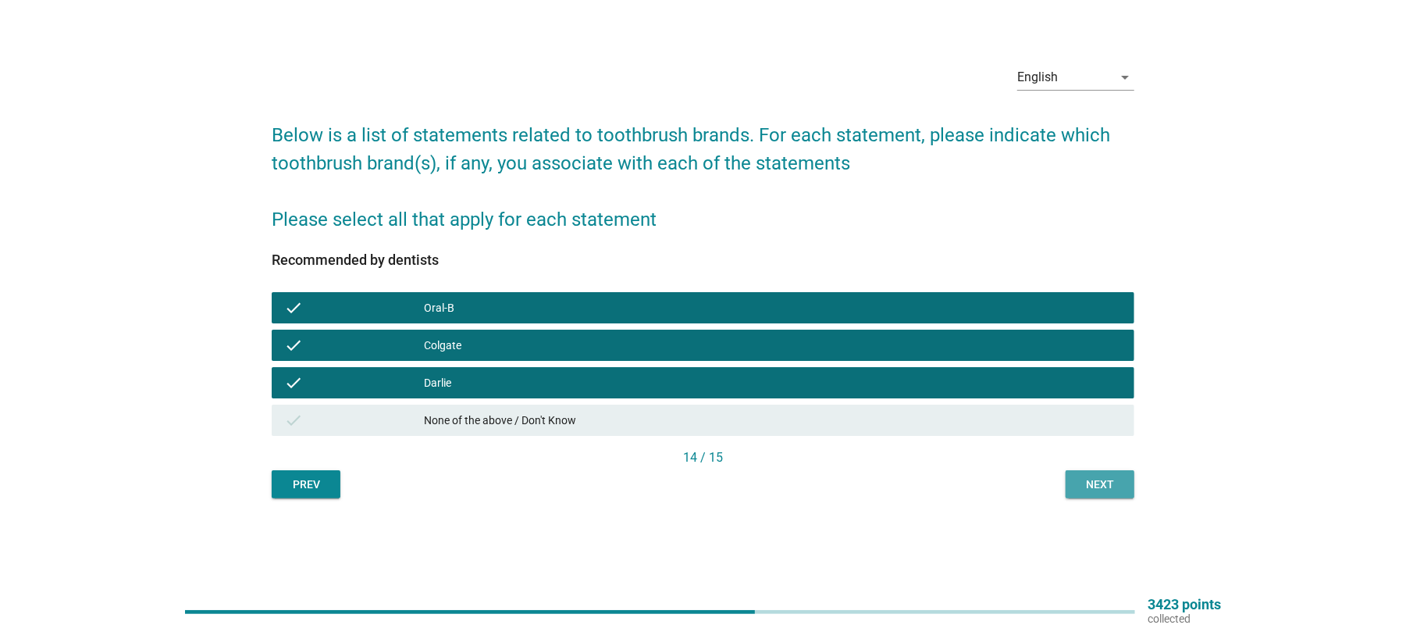
click at [1082, 479] on div "Next" at bounding box center [1100, 484] width 44 height 16
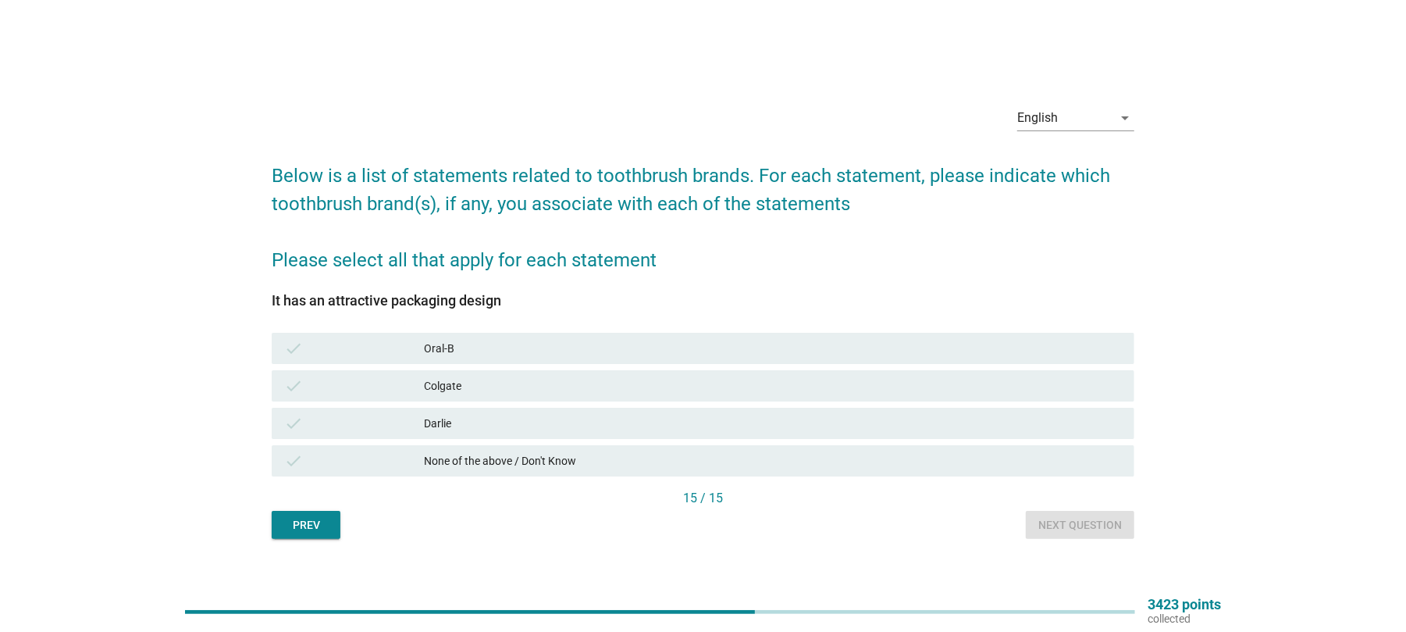
click at [454, 347] on div "Oral-B" at bounding box center [773, 348] width 698 height 19
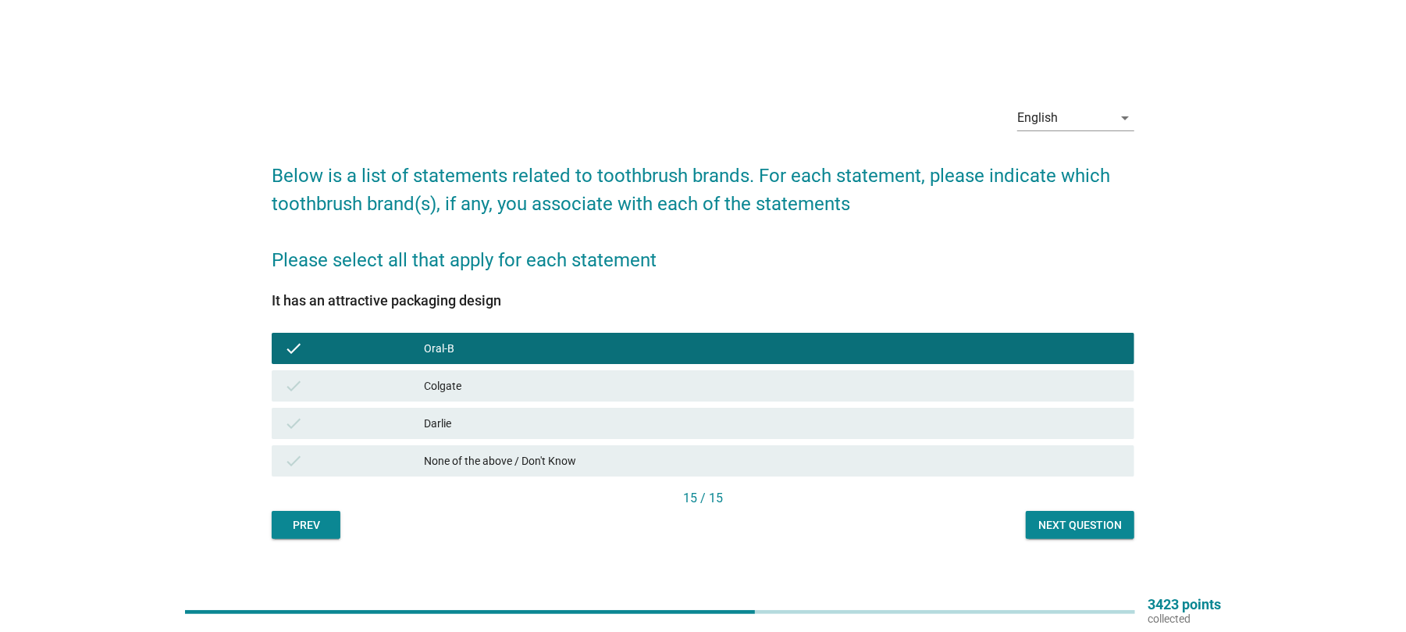
click at [442, 382] on div "Colgate" at bounding box center [773, 385] width 698 height 19
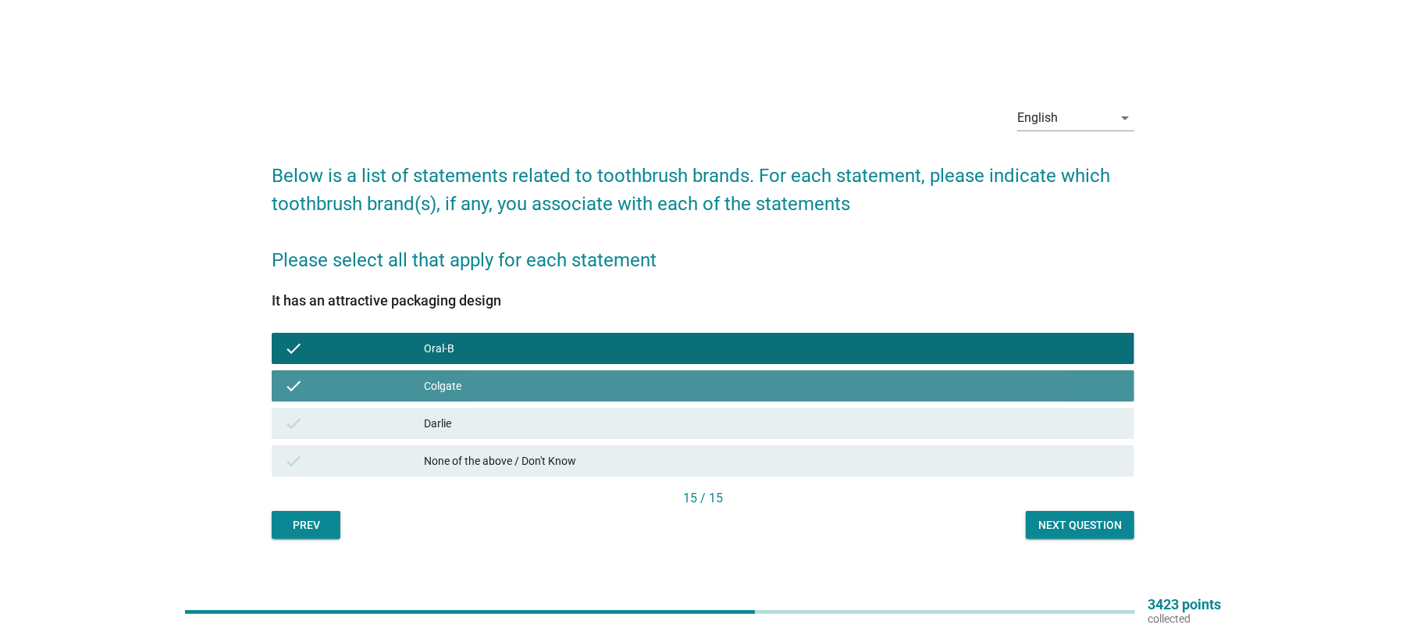
click at [451, 414] on div "Darlie" at bounding box center [773, 423] width 698 height 19
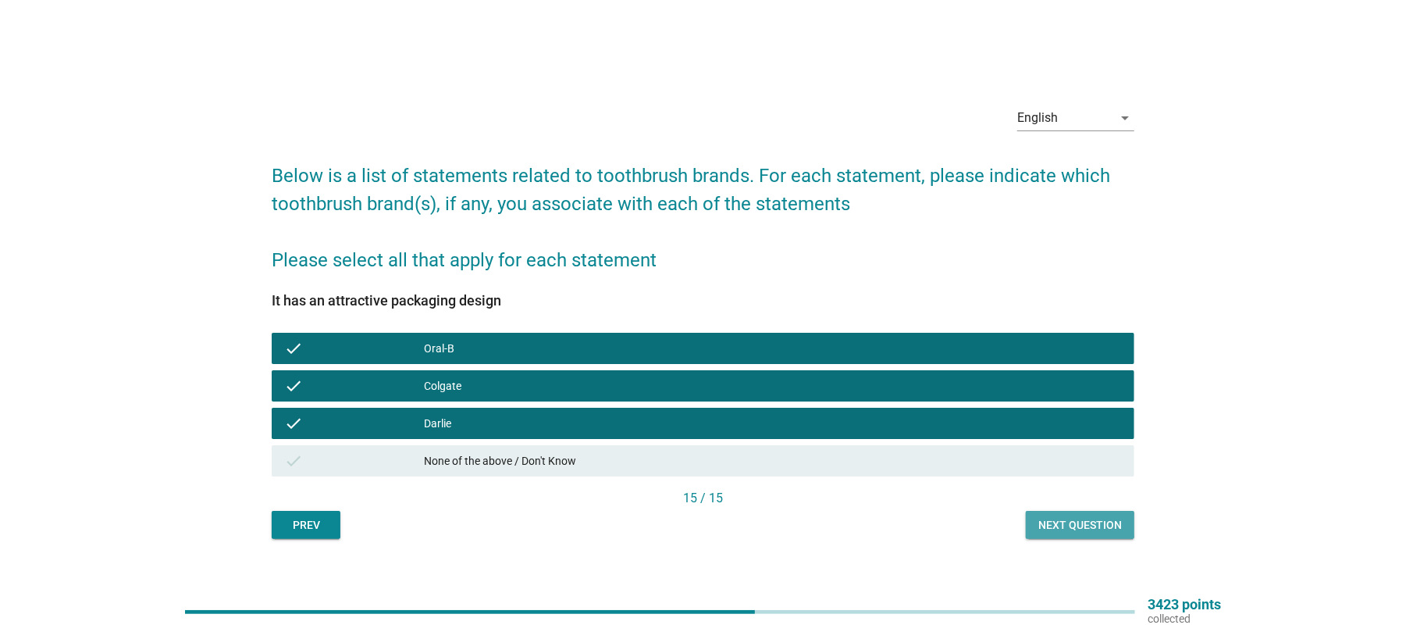
click at [1106, 519] on div "Next question" at bounding box center [1081, 525] width 84 height 16
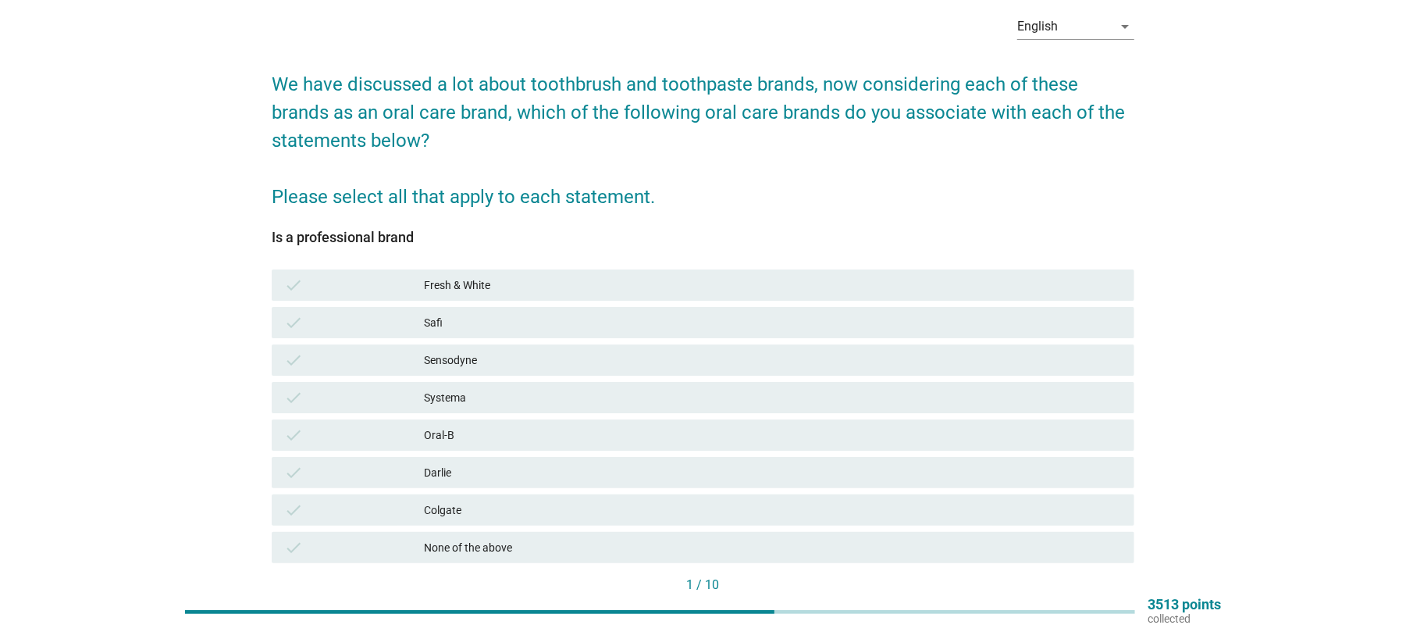
scroll to position [173, 0]
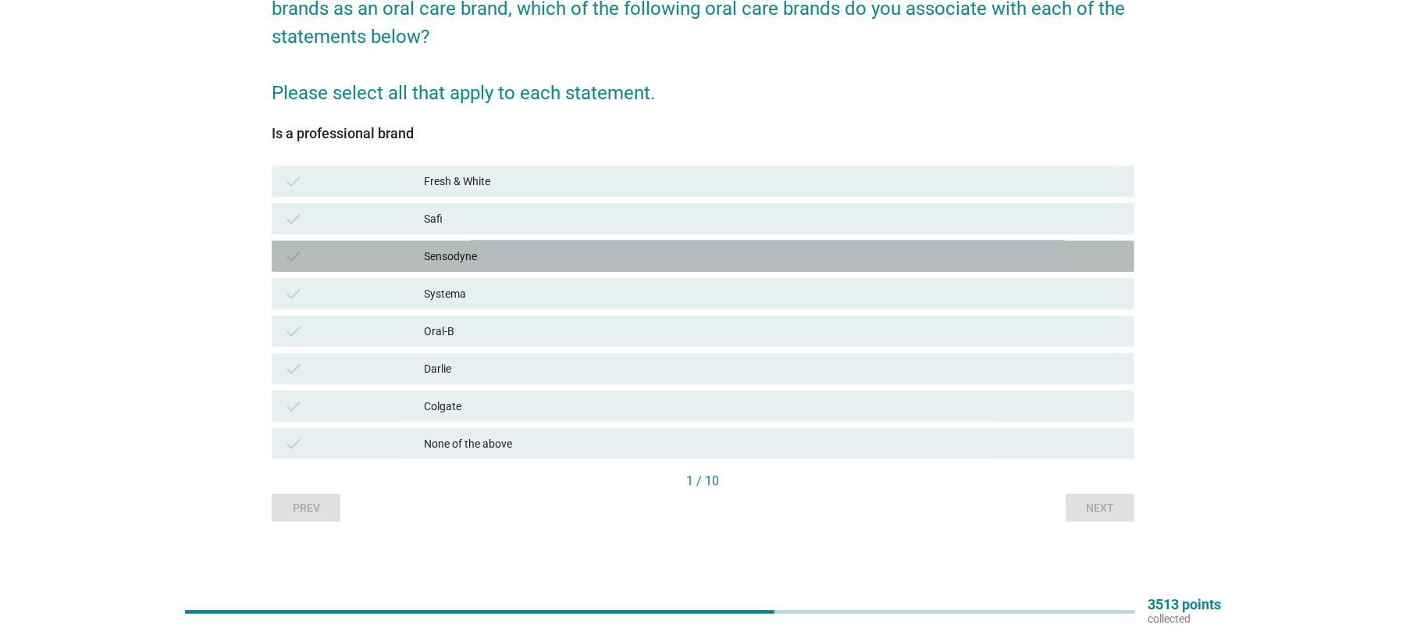
click at [466, 257] on div "Sensodyne" at bounding box center [773, 256] width 698 height 19
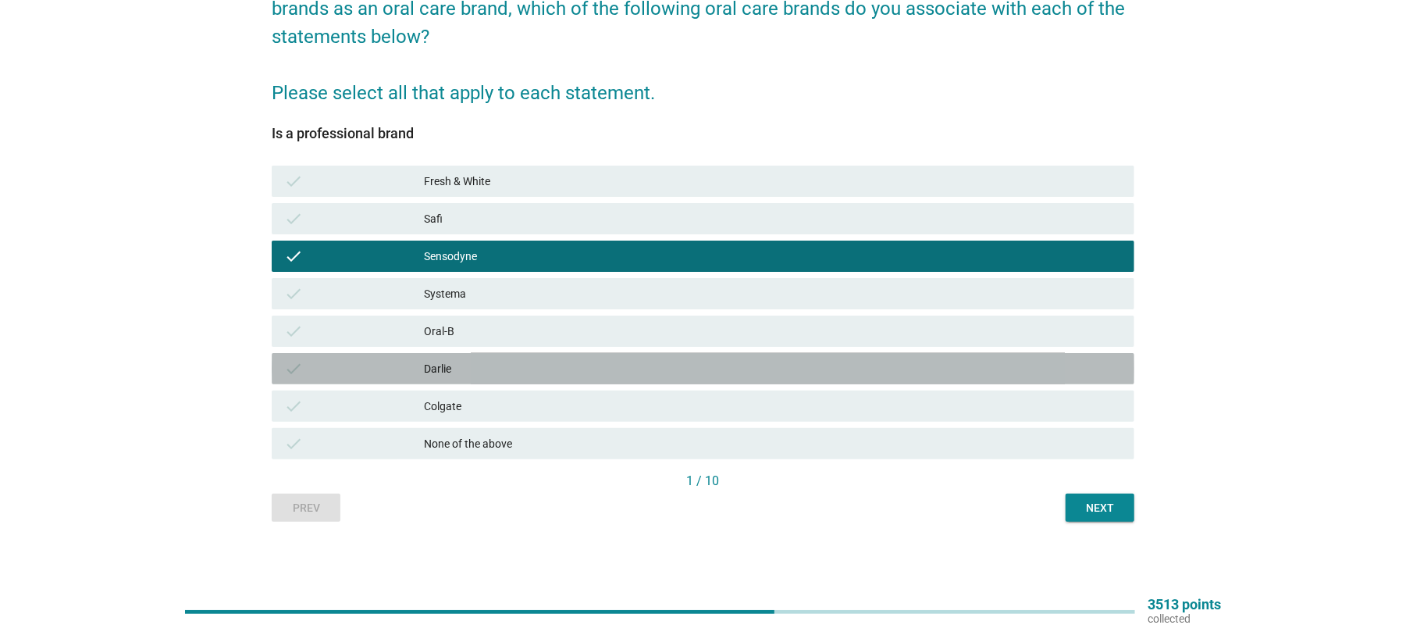
click at [444, 370] on div "Darlie" at bounding box center [773, 368] width 698 height 19
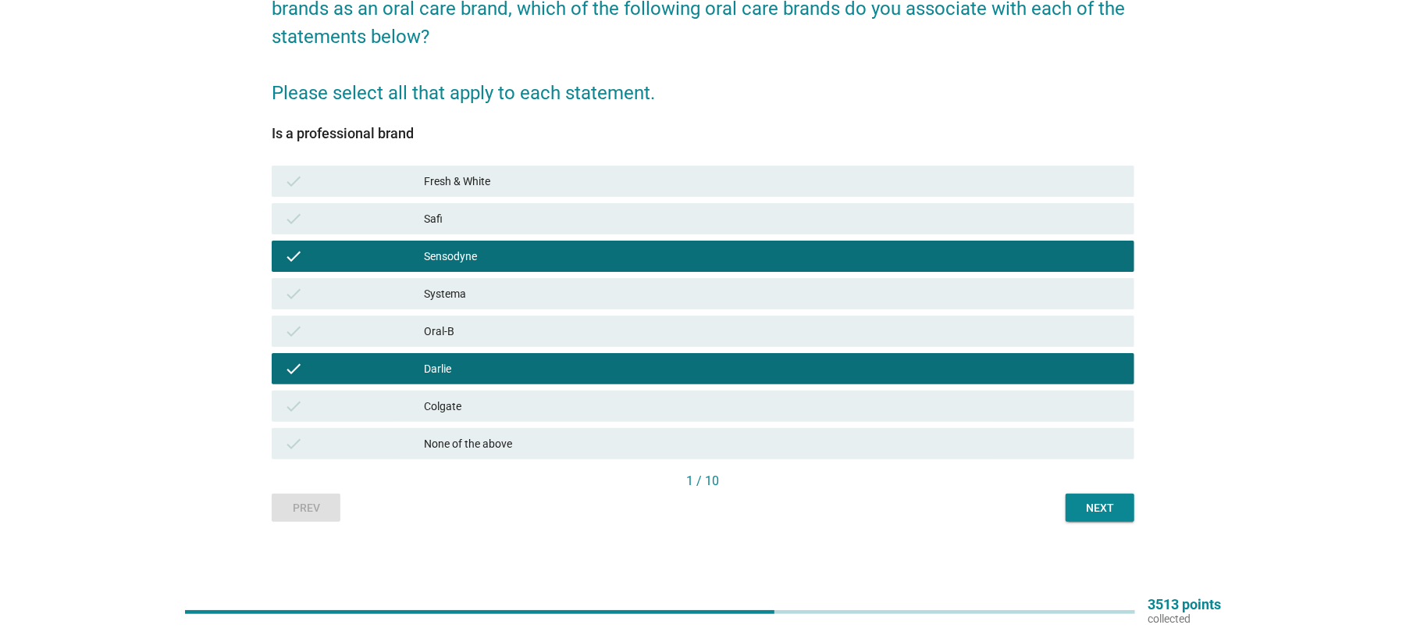
click at [451, 336] on div "Oral-B" at bounding box center [773, 331] width 698 height 19
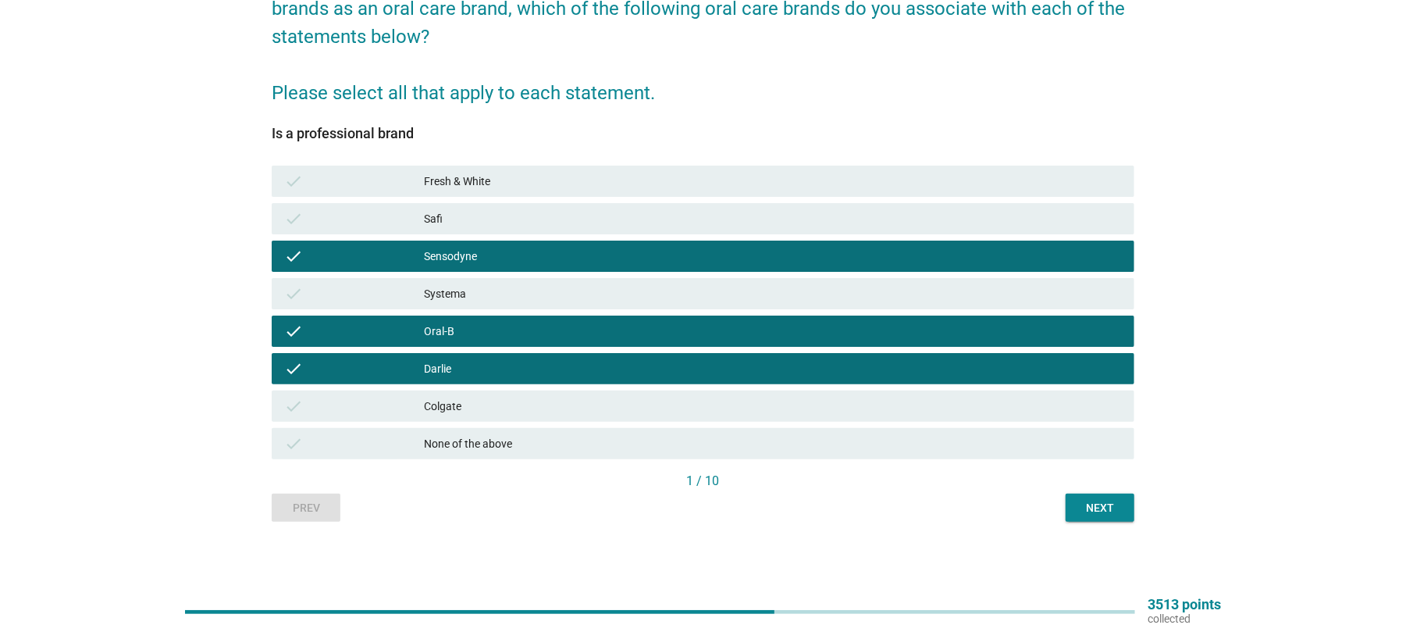
click at [466, 290] on div "Systema" at bounding box center [773, 293] width 698 height 19
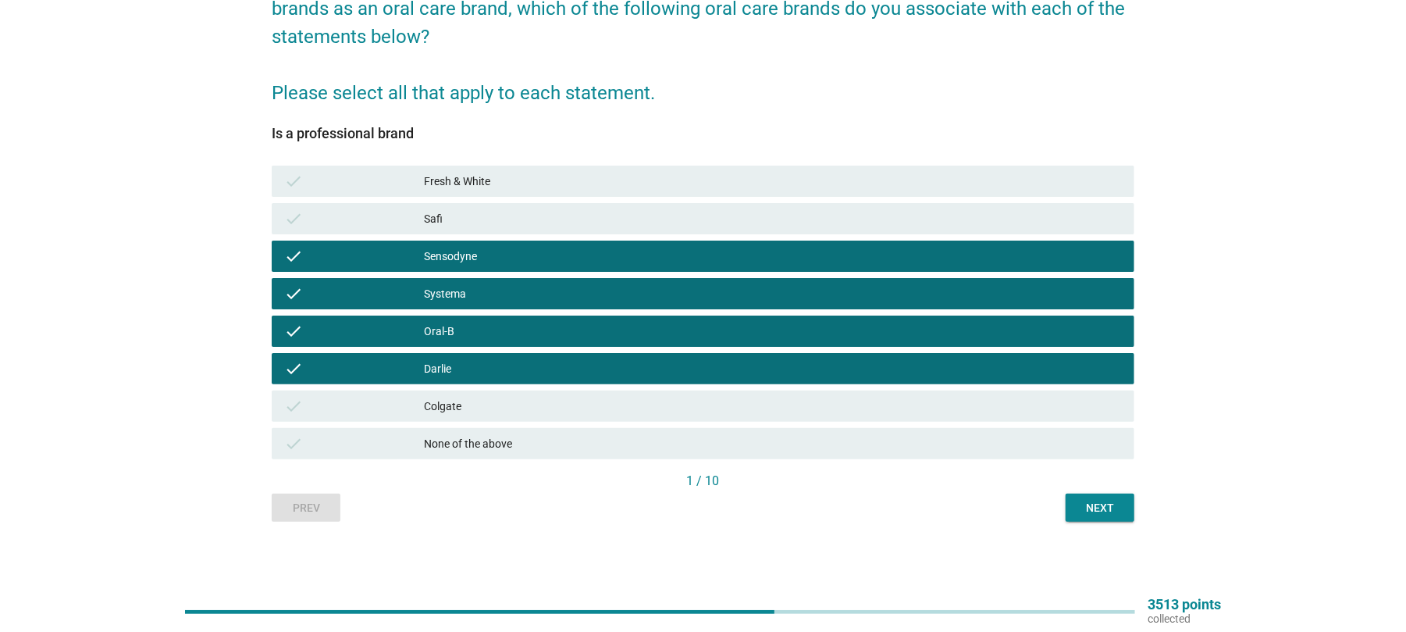
click at [454, 411] on div "Colgate" at bounding box center [773, 406] width 698 height 19
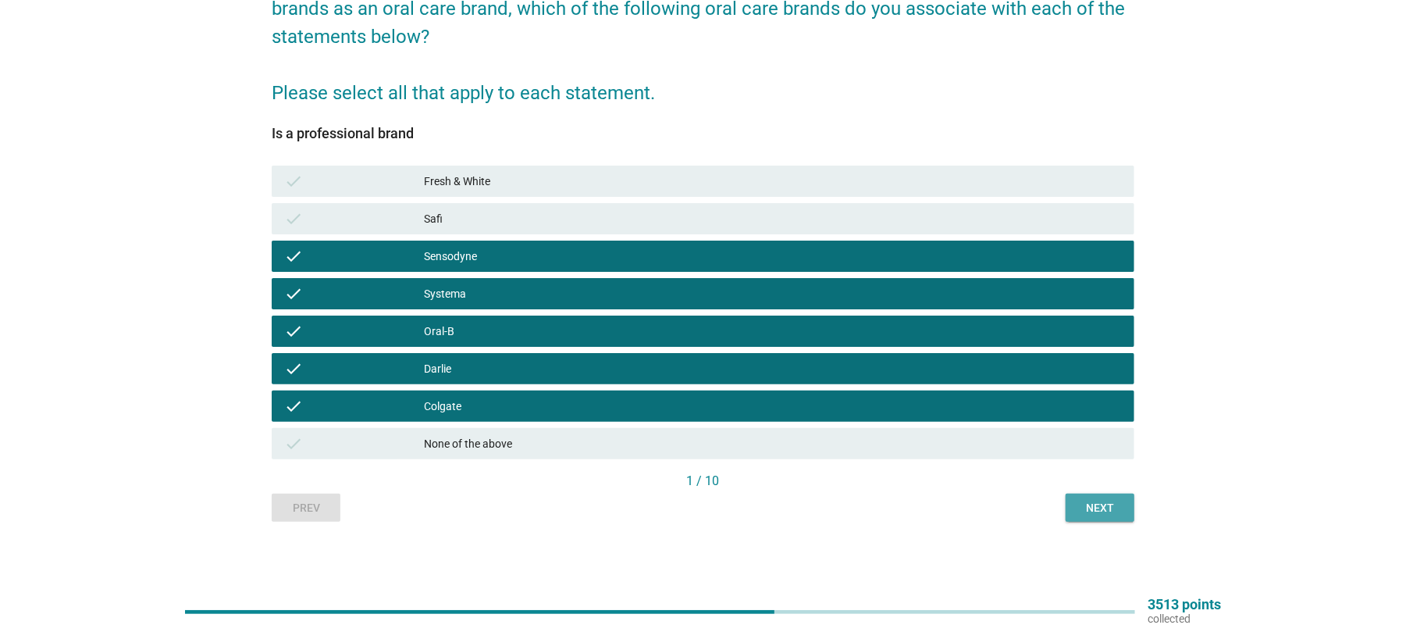
click at [1092, 508] on div "Next" at bounding box center [1100, 508] width 44 height 16
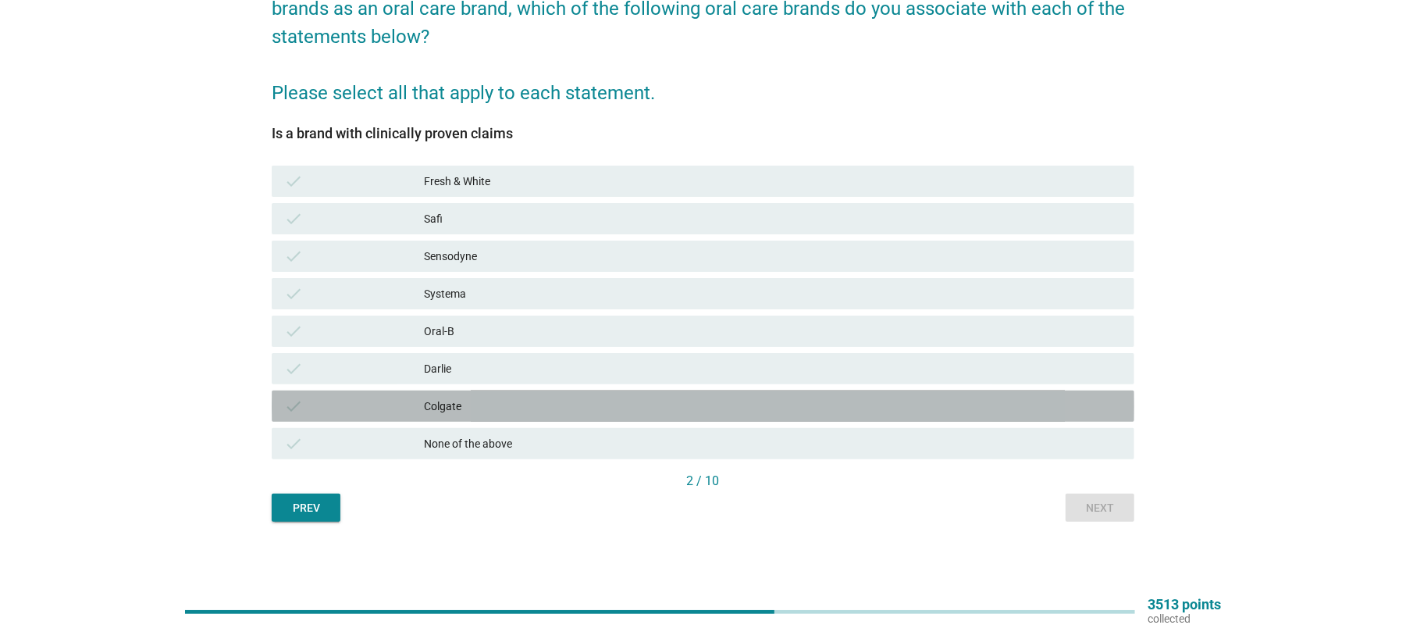
click at [460, 408] on div "Colgate" at bounding box center [773, 406] width 698 height 19
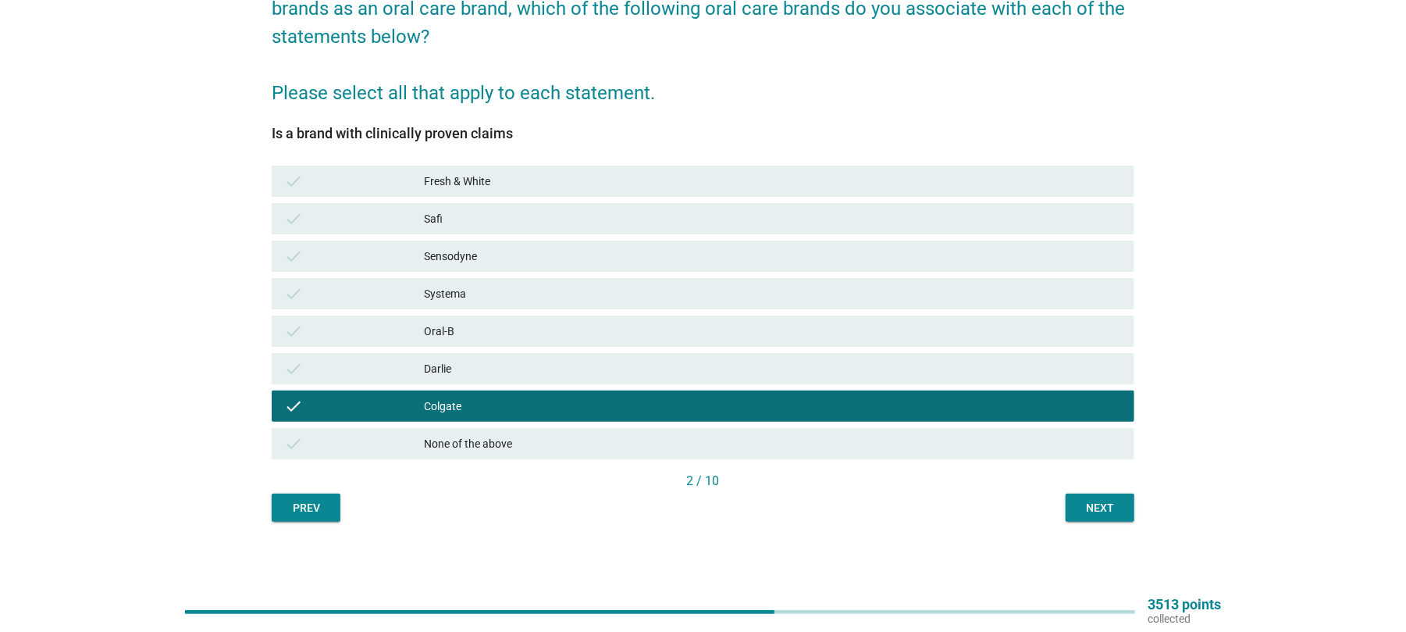
click at [456, 280] on div "check Systema" at bounding box center [703, 293] width 863 height 31
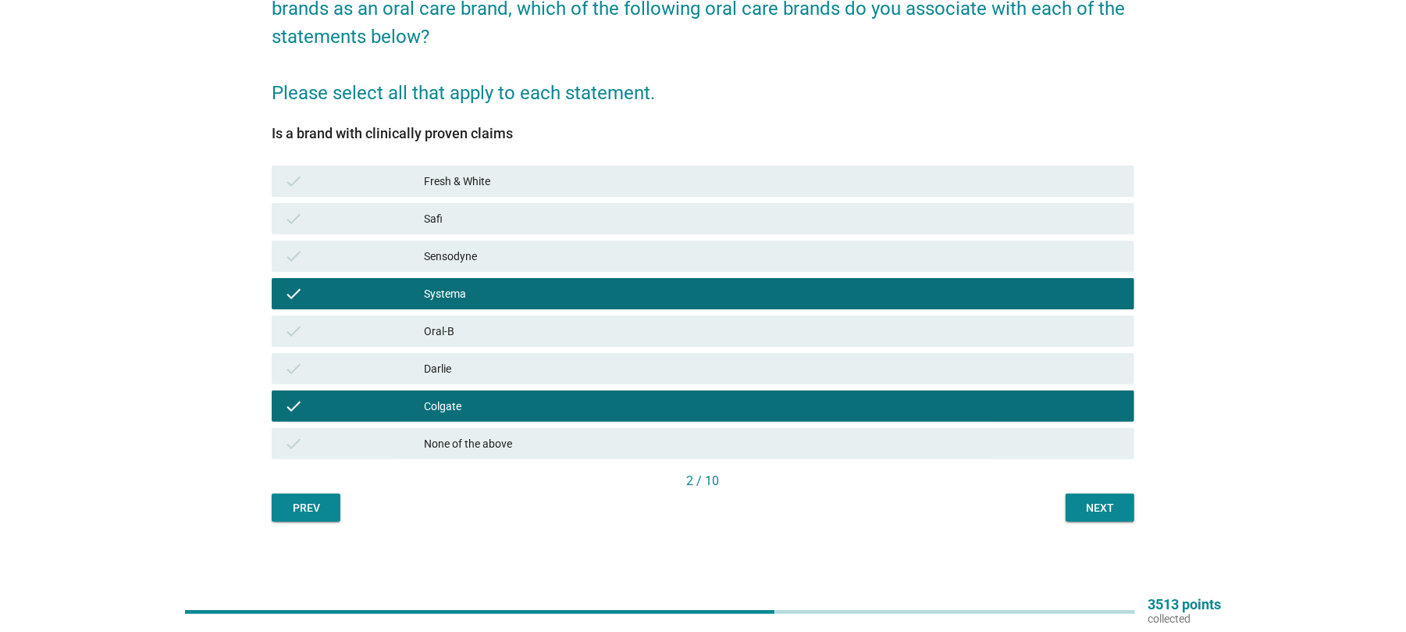
click at [460, 251] on div "Sensodyne" at bounding box center [773, 256] width 698 height 19
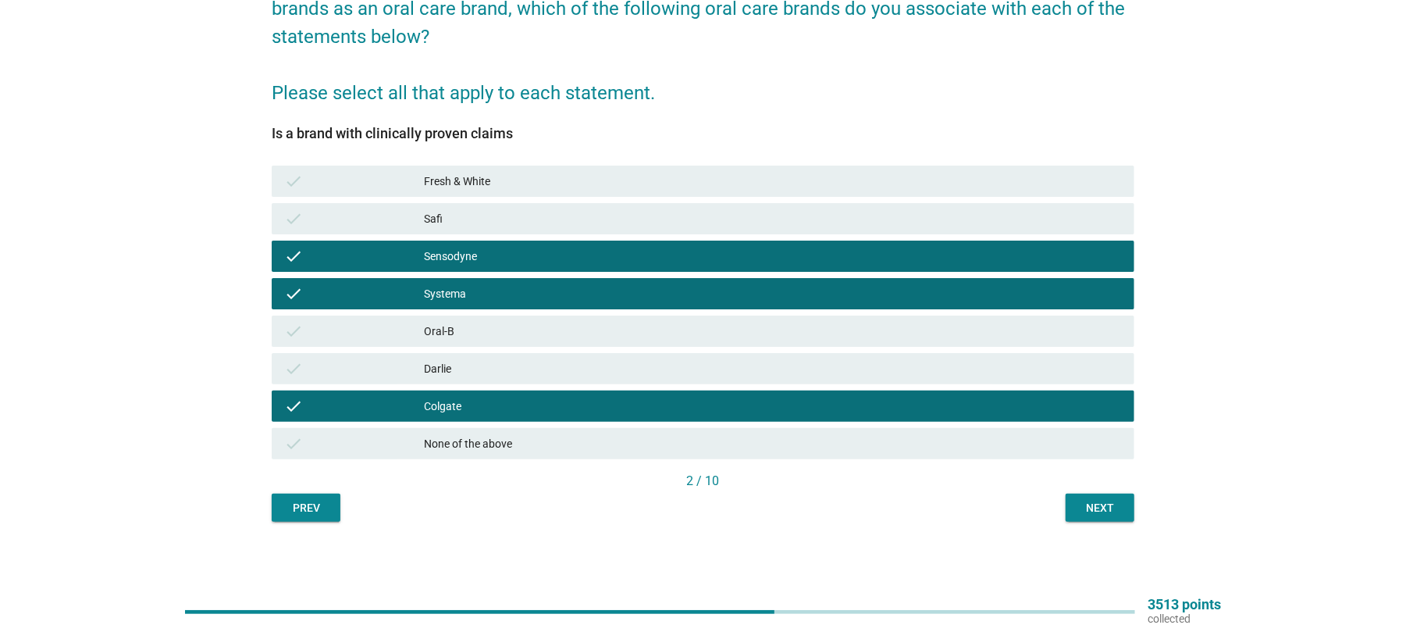
click at [503, 332] on div "Oral-B" at bounding box center [773, 331] width 698 height 19
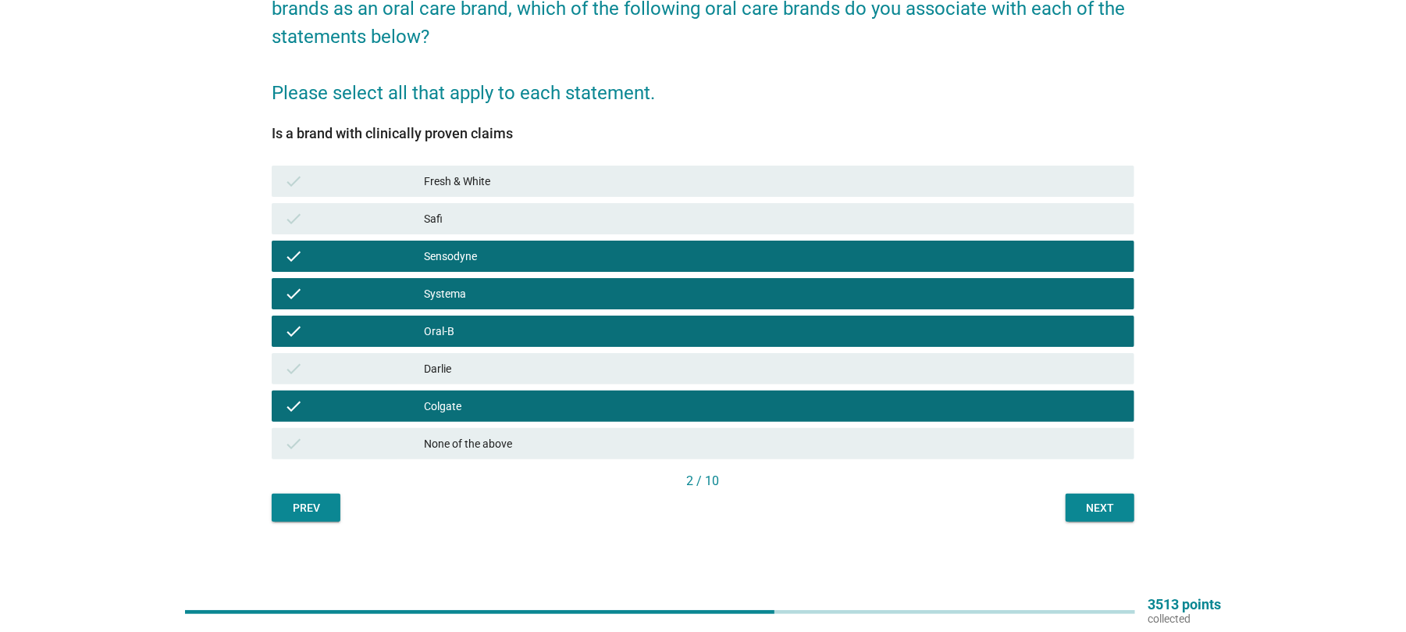
click at [575, 370] on div "Darlie" at bounding box center [773, 368] width 698 height 19
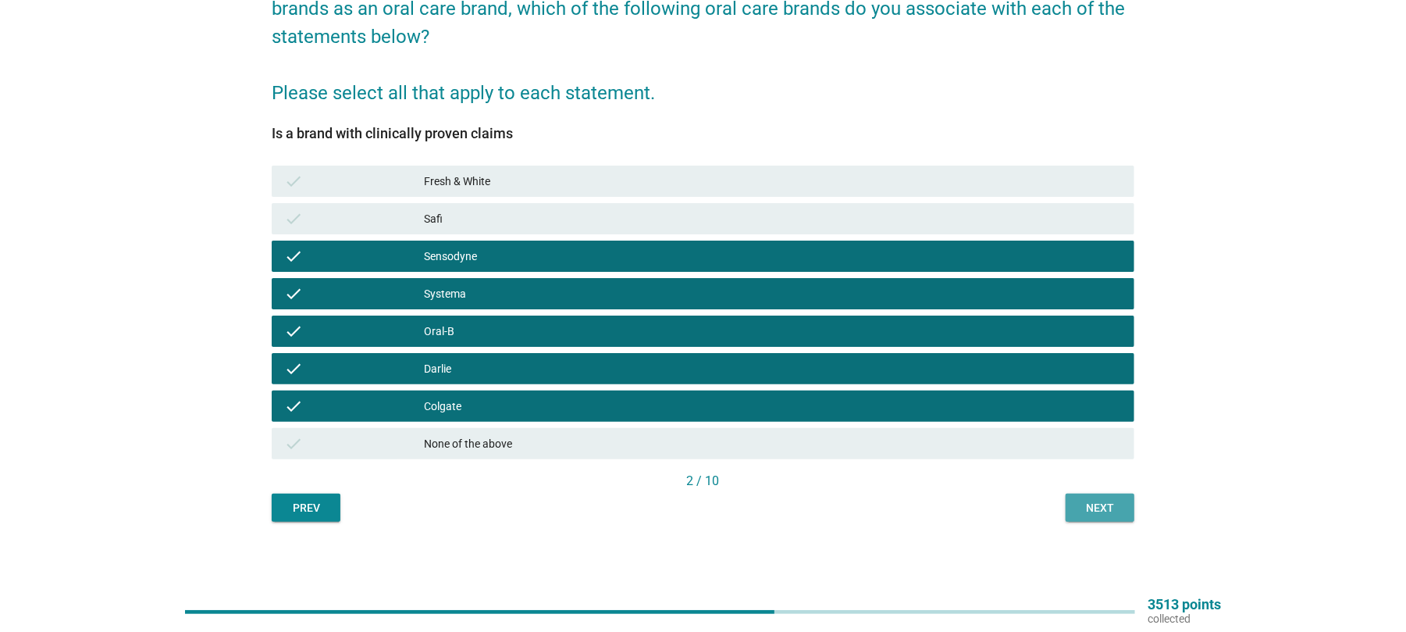
click at [1081, 509] on div "Next" at bounding box center [1100, 508] width 44 height 16
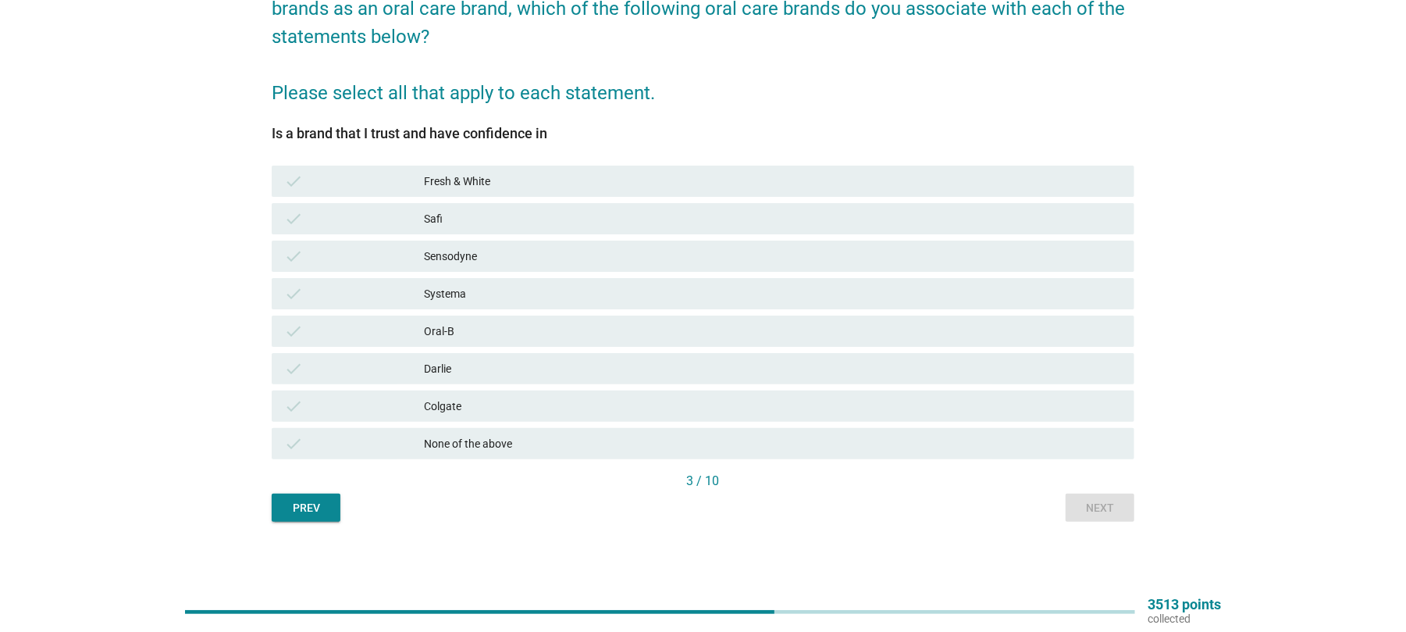
click at [450, 261] on div "Sensodyne" at bounding box center [773, 256] width 698 height 19
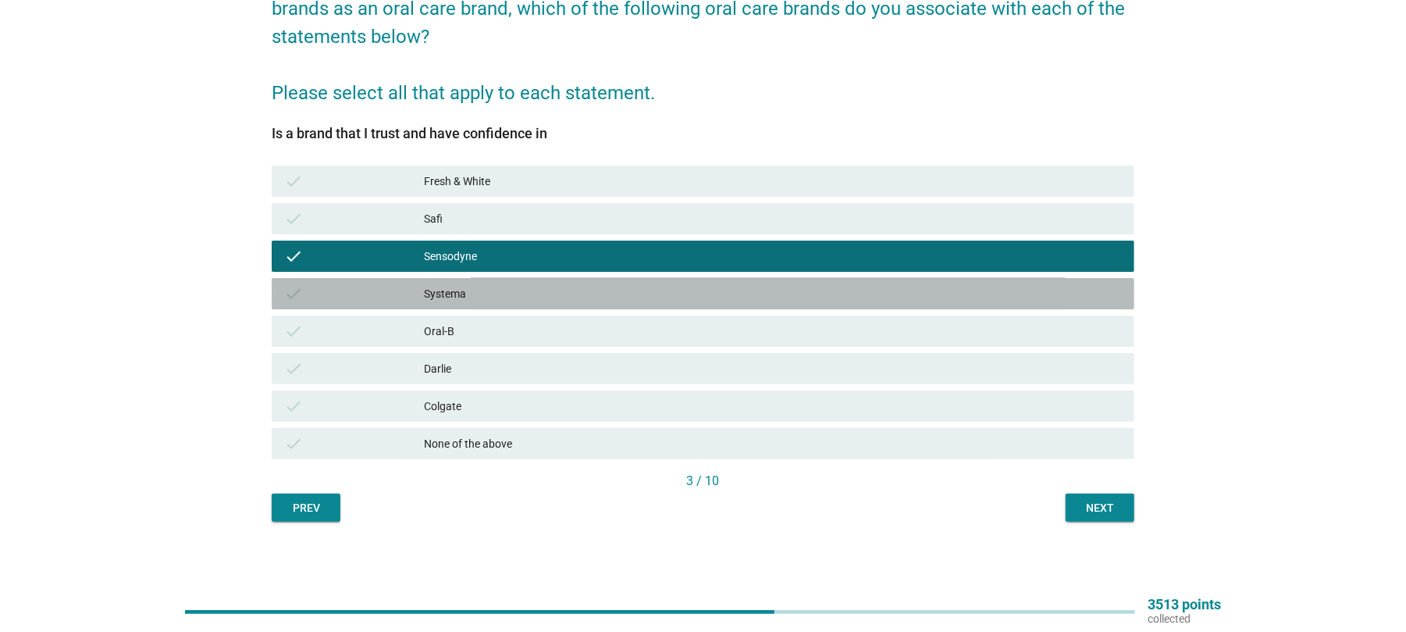
click at [454, 298] on div "Systema" at bounding box center [773, 293] width 698 height 19
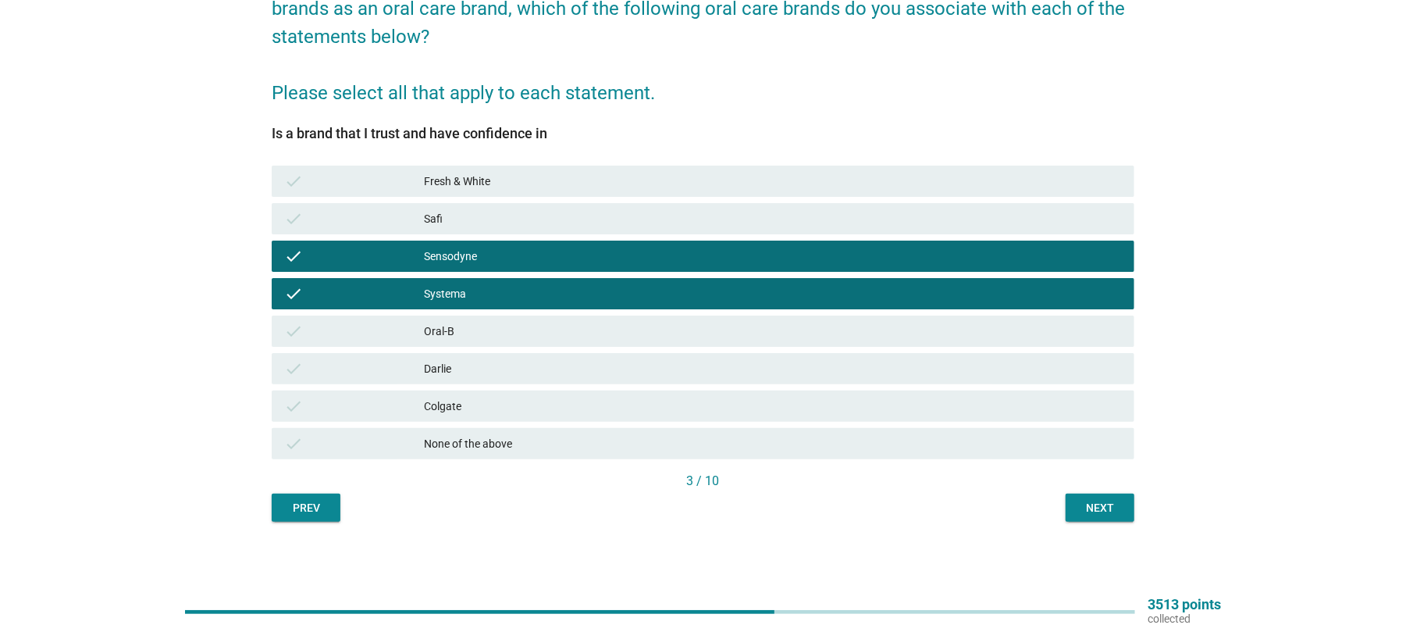
click at [451, 330] on div "Oral-B" at bounding box center [773, 331] width 698 height 19
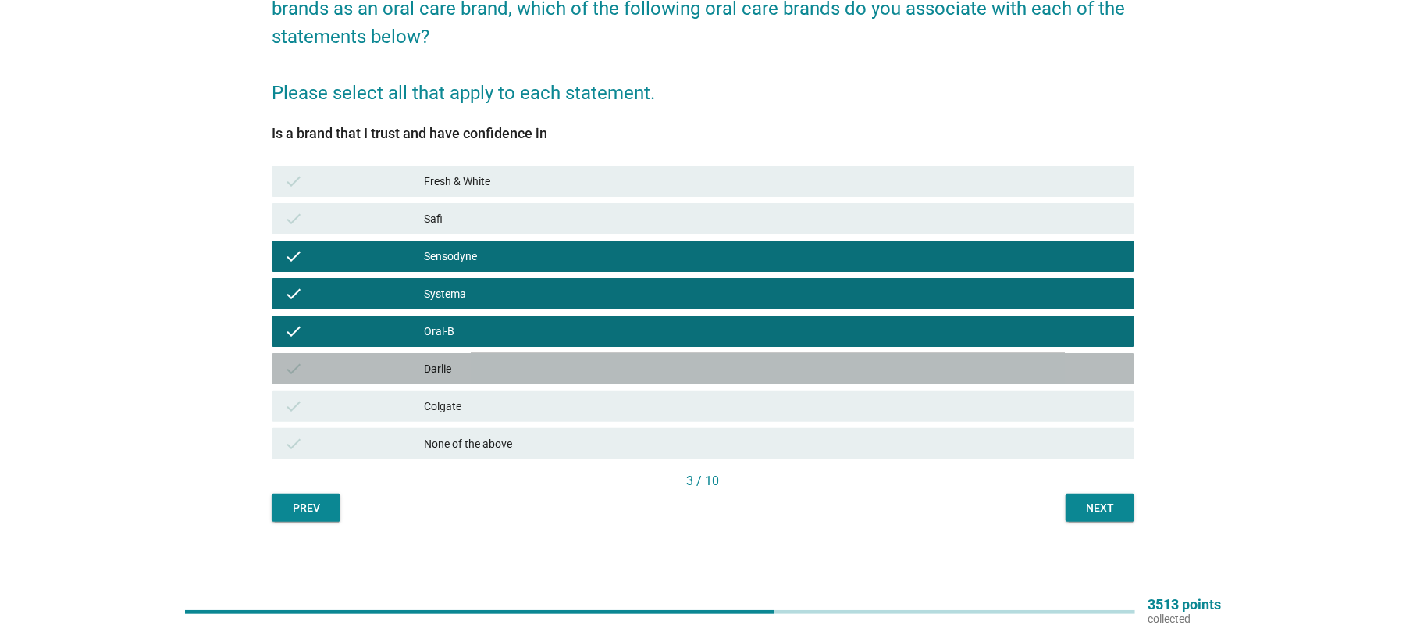
click at [454, 354] on div "check [PERSON_NAME]" at bounding box center [703, 368] width 863 height 31
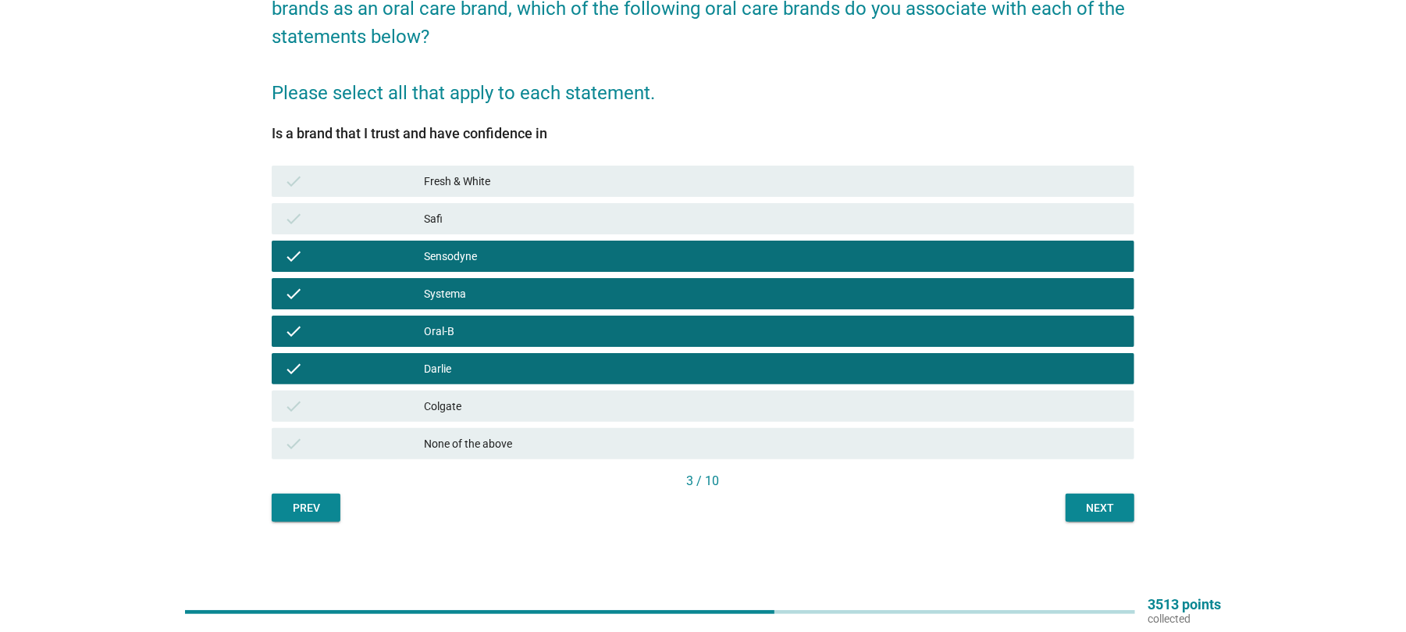
click at [459, 398] on div "Colgate" at bounding box center [773, 406] width 698 height 19
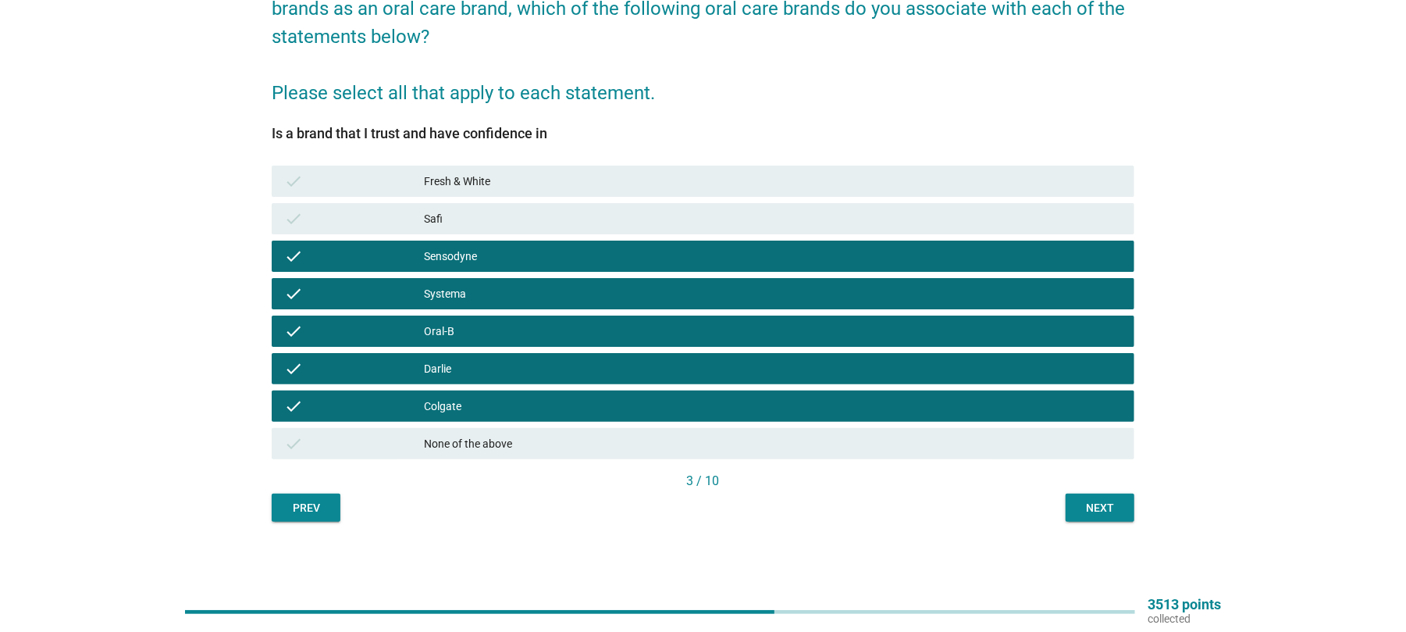
click at [1093, 507] on div "Next" at bounding box center [1100, 508] width 44 height 16
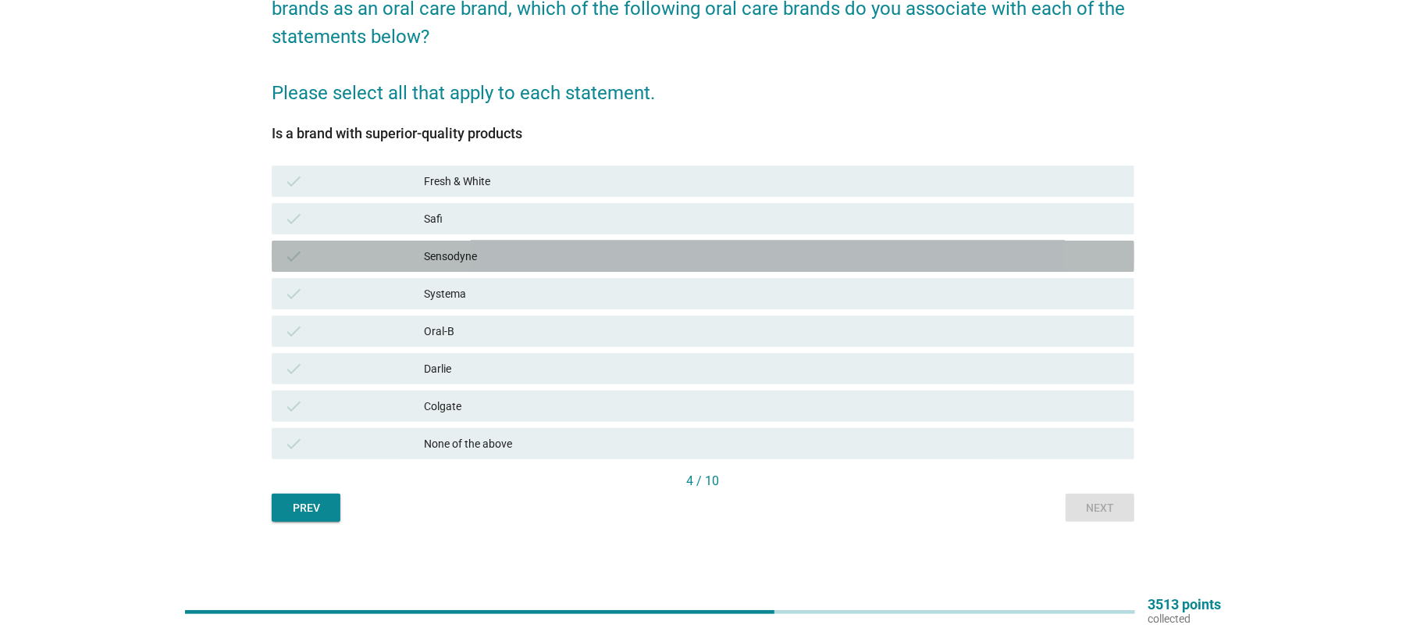
click at [454, 262] on div "Sensodyne" at bounding box center [773, 256] width 698 height 19
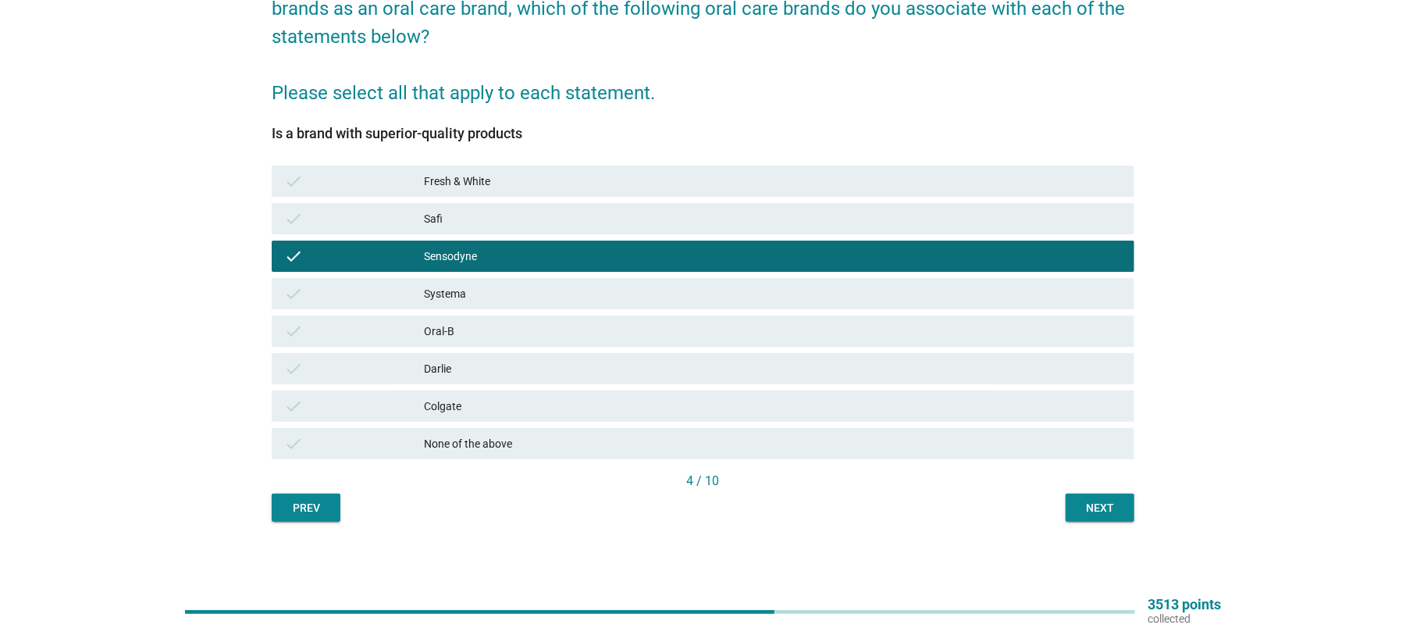
click at [454, 338] on div "Oral-B" at bounding box center [773, 331] width 698 height 19
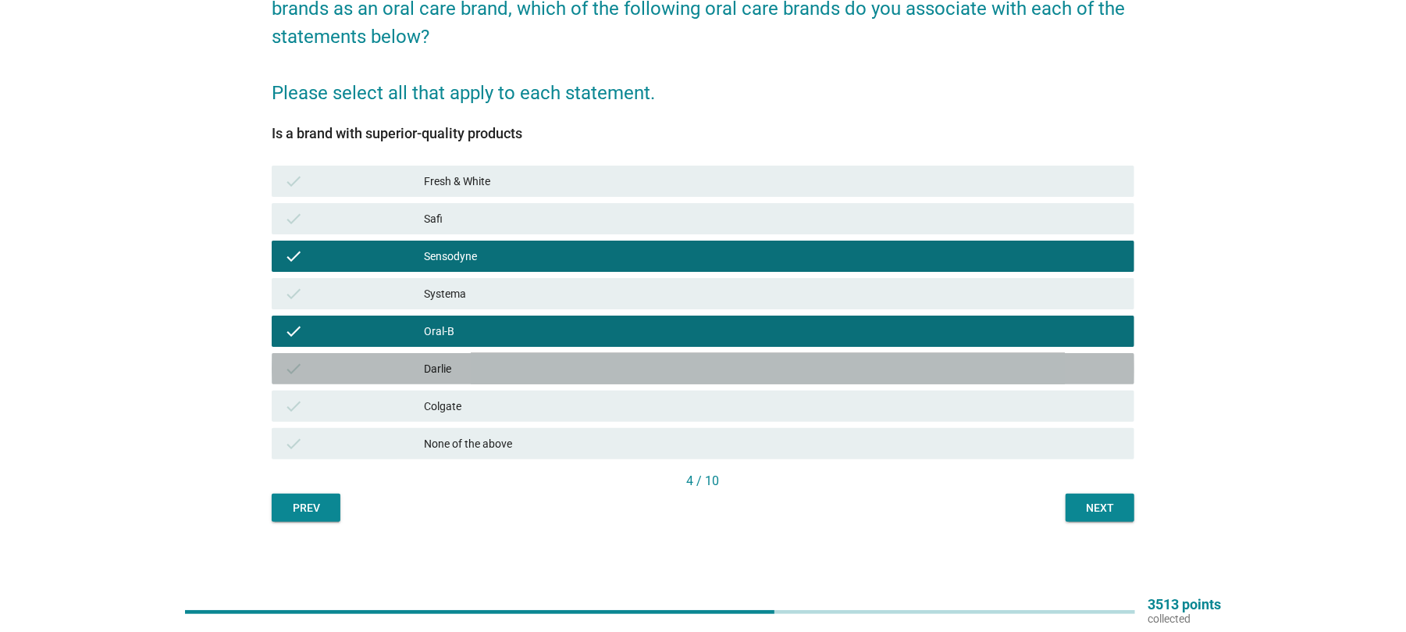
click at [454, 359] on div "Darlie" at bounding box center [773, 368] width 698 height 19
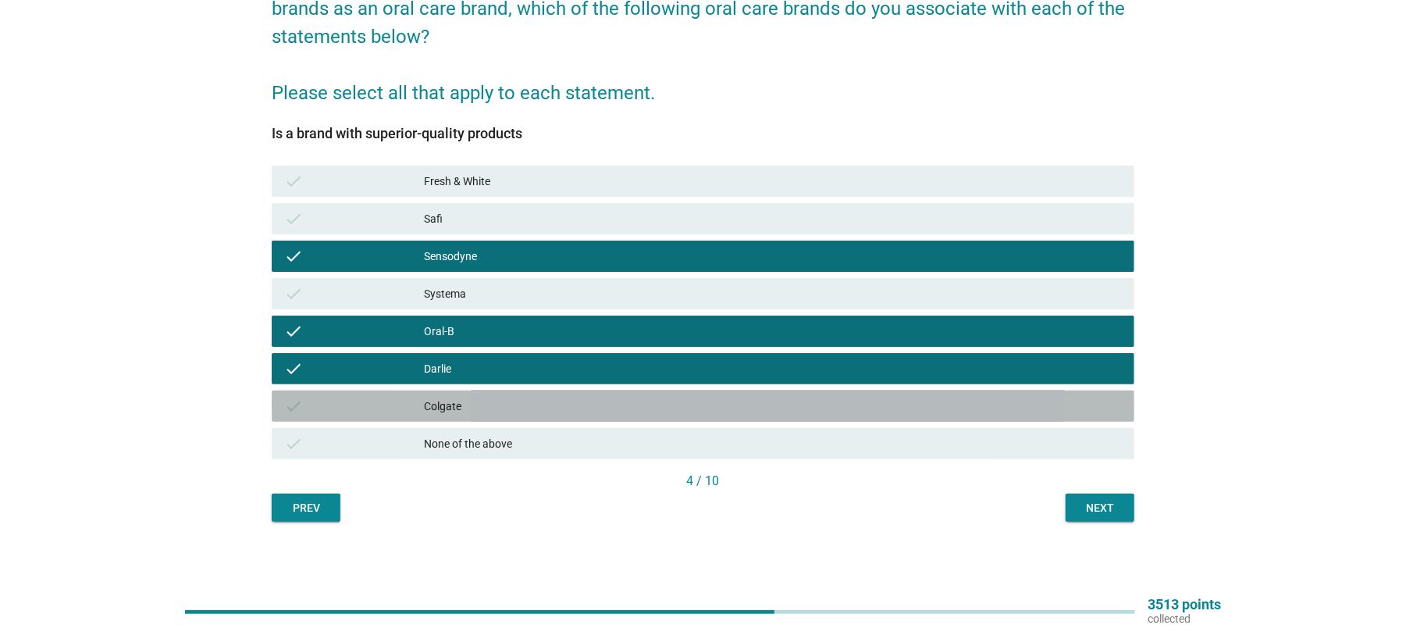
click at [472, 406] on div "Colgate" at bounding box center [773, 406] width 698 height 19
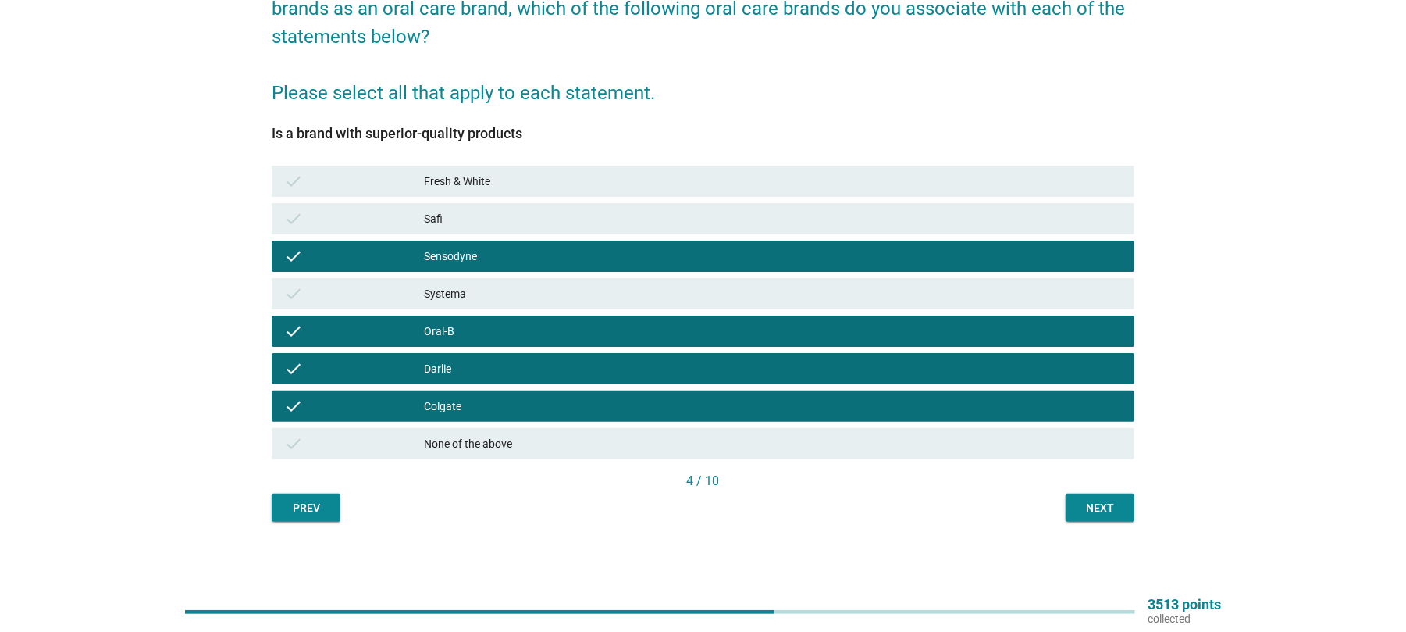
click at [1085, 497] on button "Next" at bounding box center [1100, 507] width 69 height 28
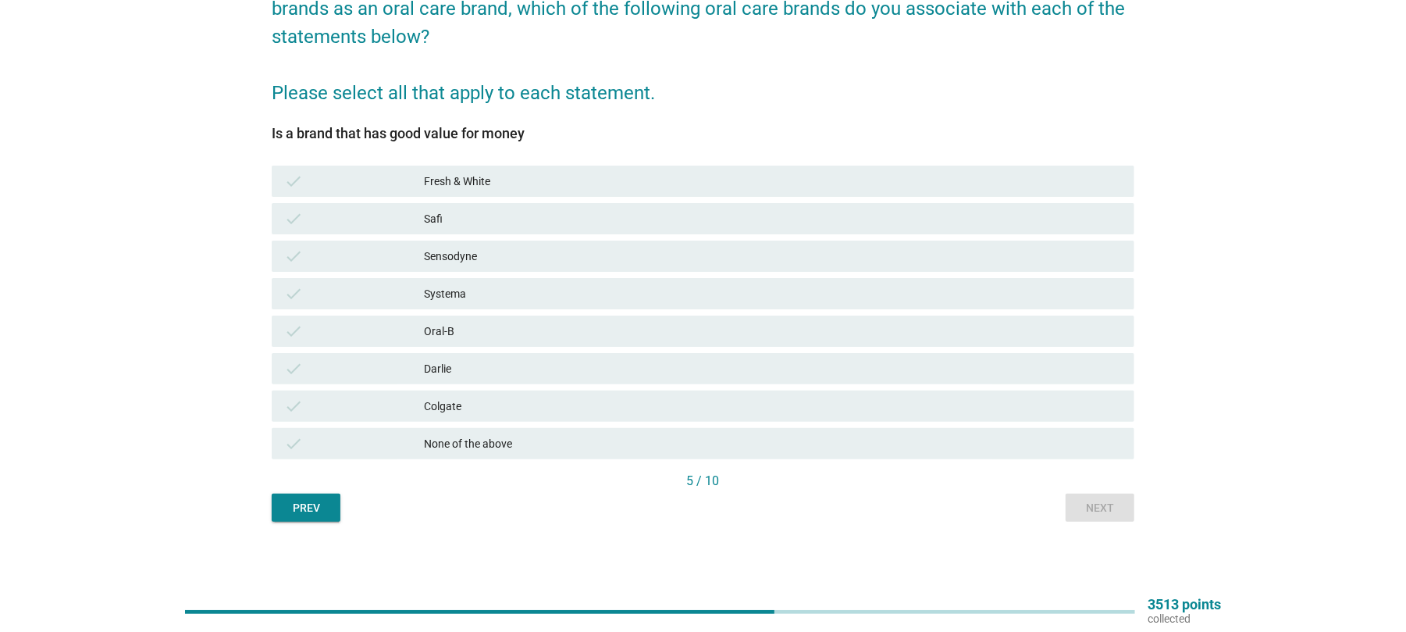
click at [456, 362] on div "Darlie" at bounding box center [773, 368] width 698 height 19
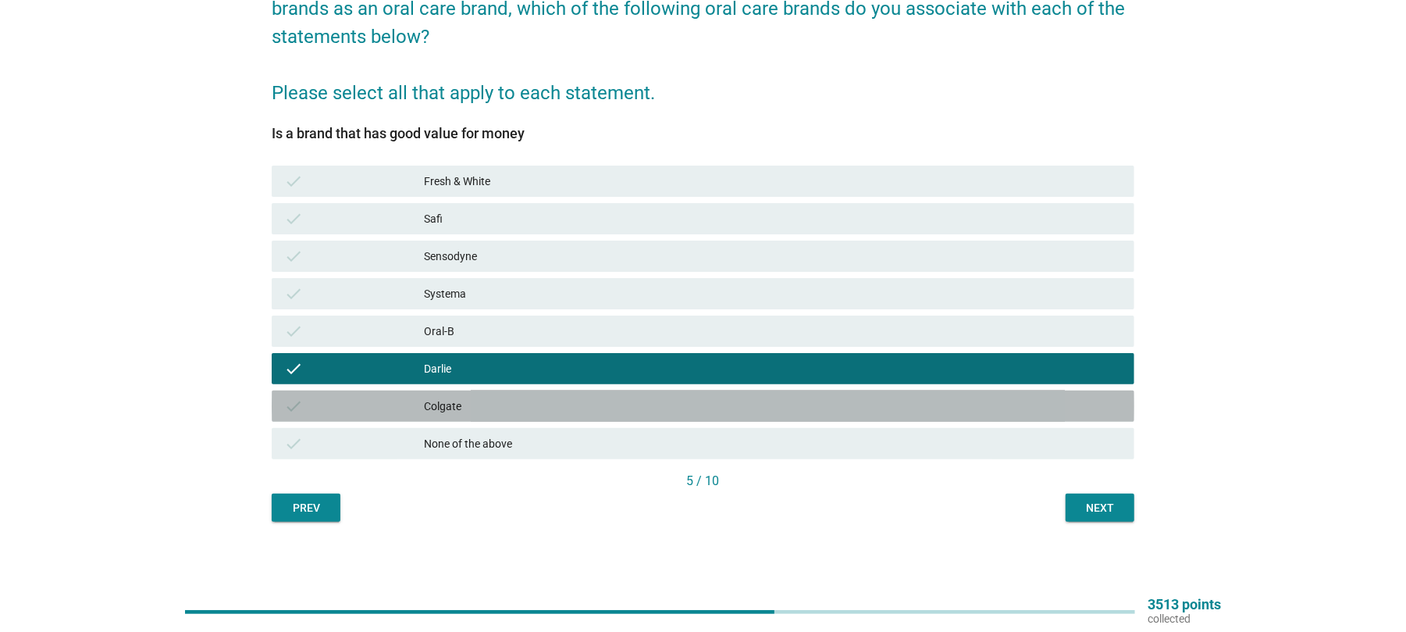
click at [467, 406] on div "Colgate" at bounding box center [773, 406] width 698 height 19
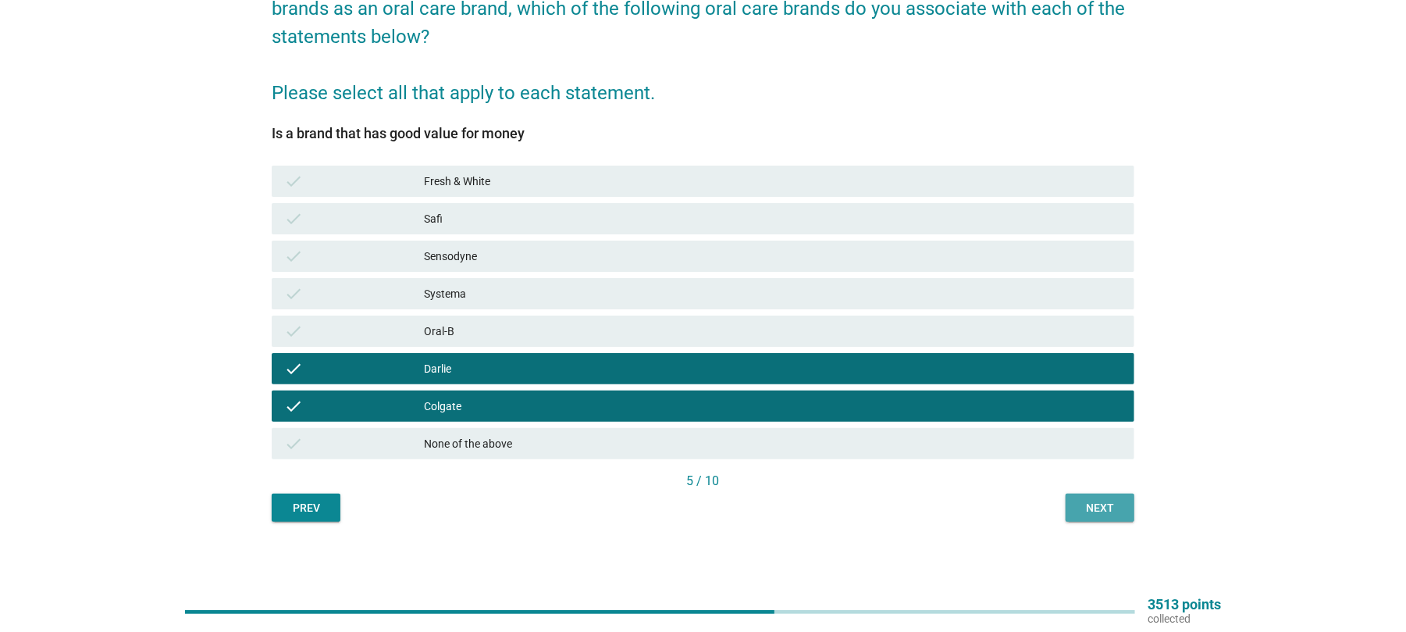
click at [1094, 513] on div "Next" at bounding box center [1100, 508] width 44 height 16
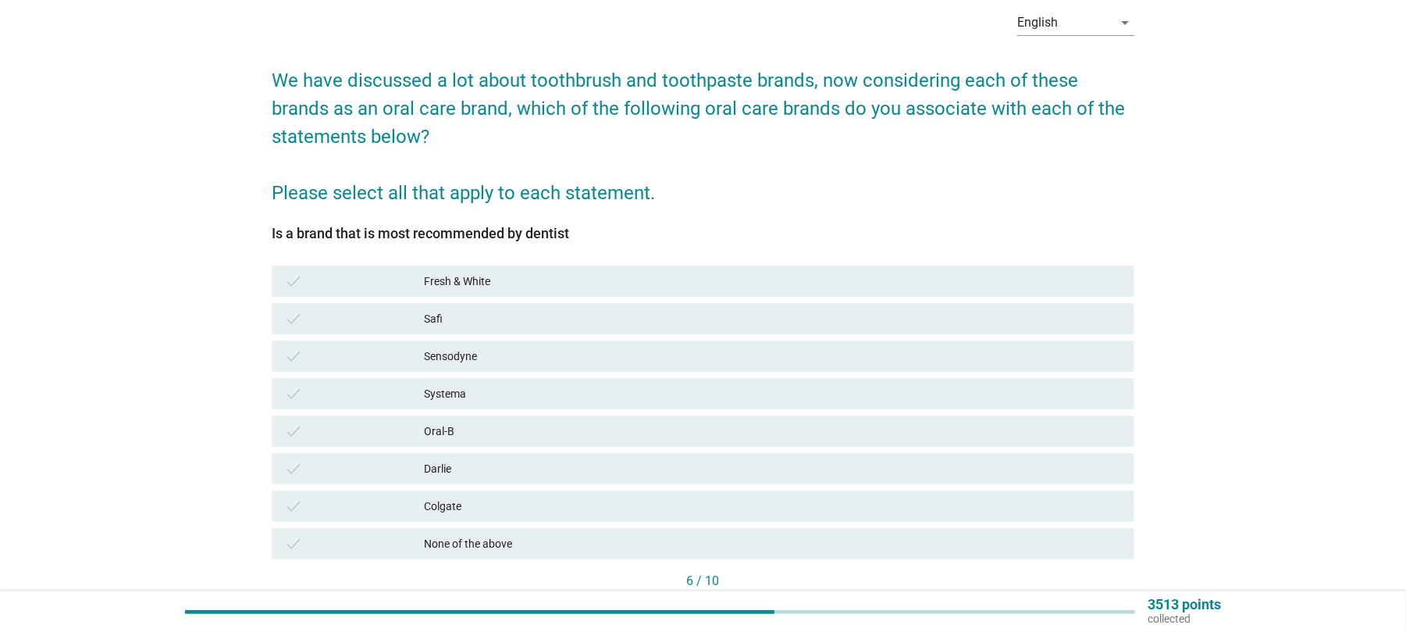
scroll to position [104, 0]
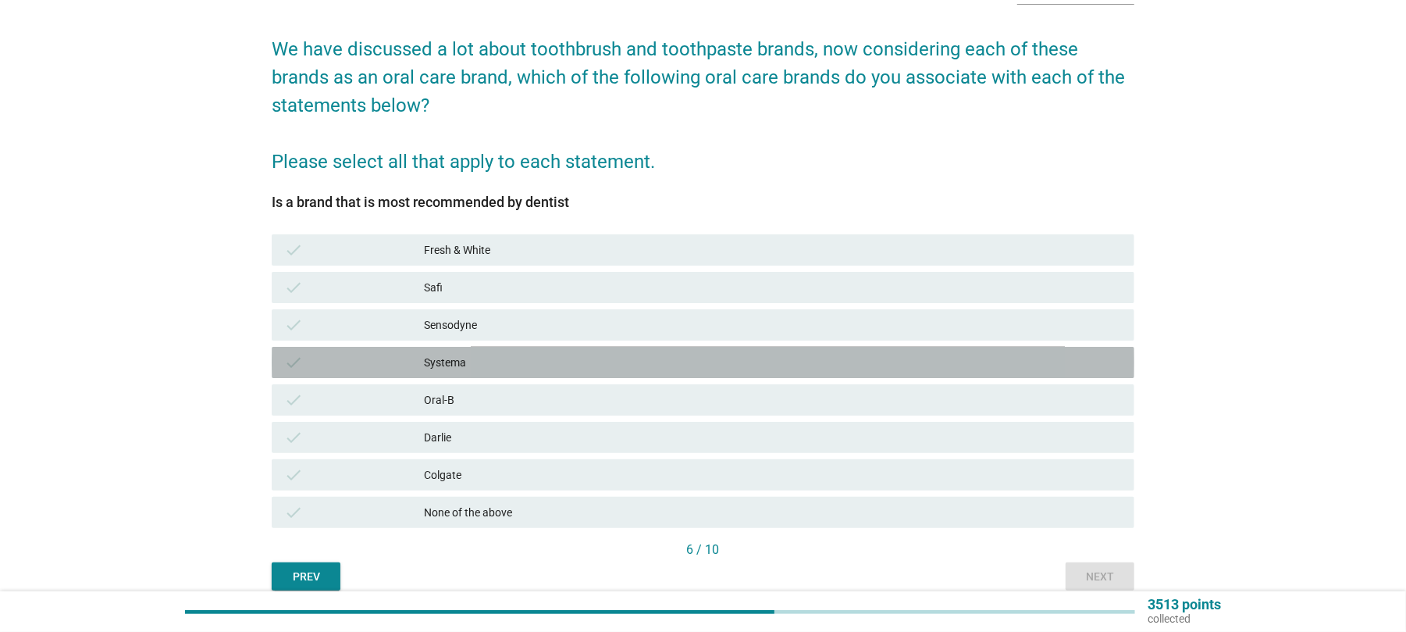
click at [451, 372] on div "check Systema" at bounding box center [703, 362] width 863 height 31
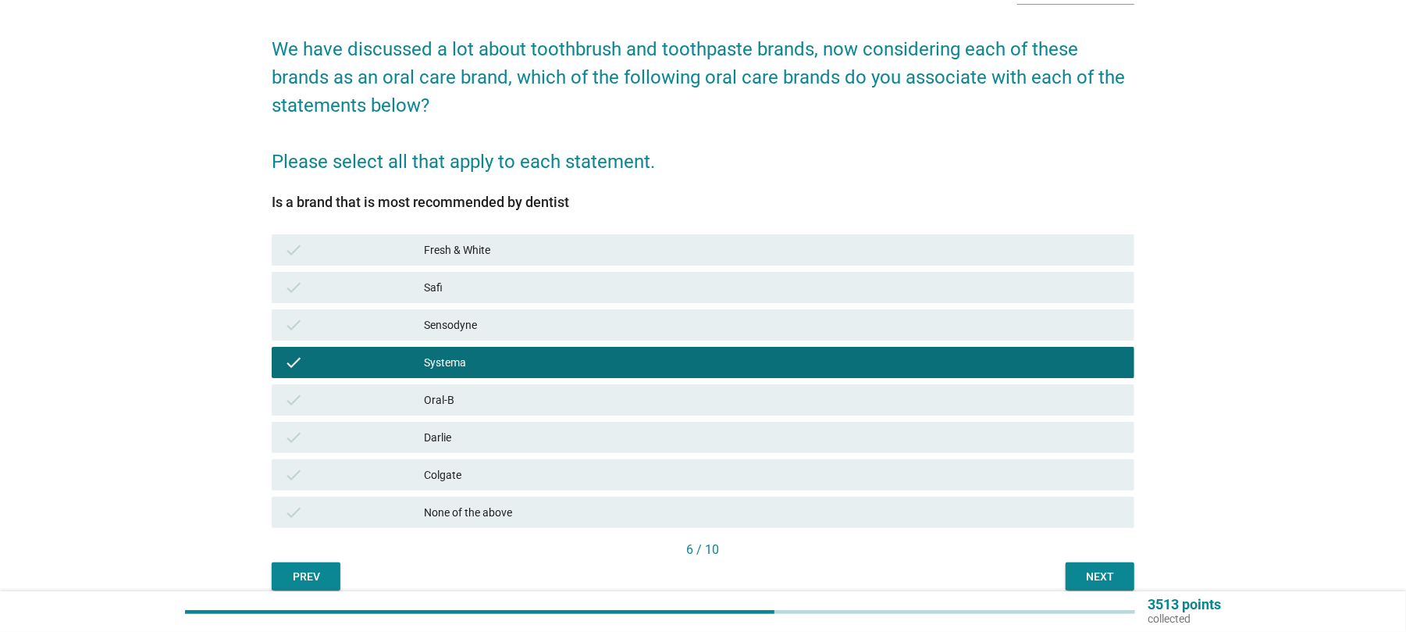
click at [461, 328] on div "Sensodyne" at bounding box center [773, 324] width 698 height 19
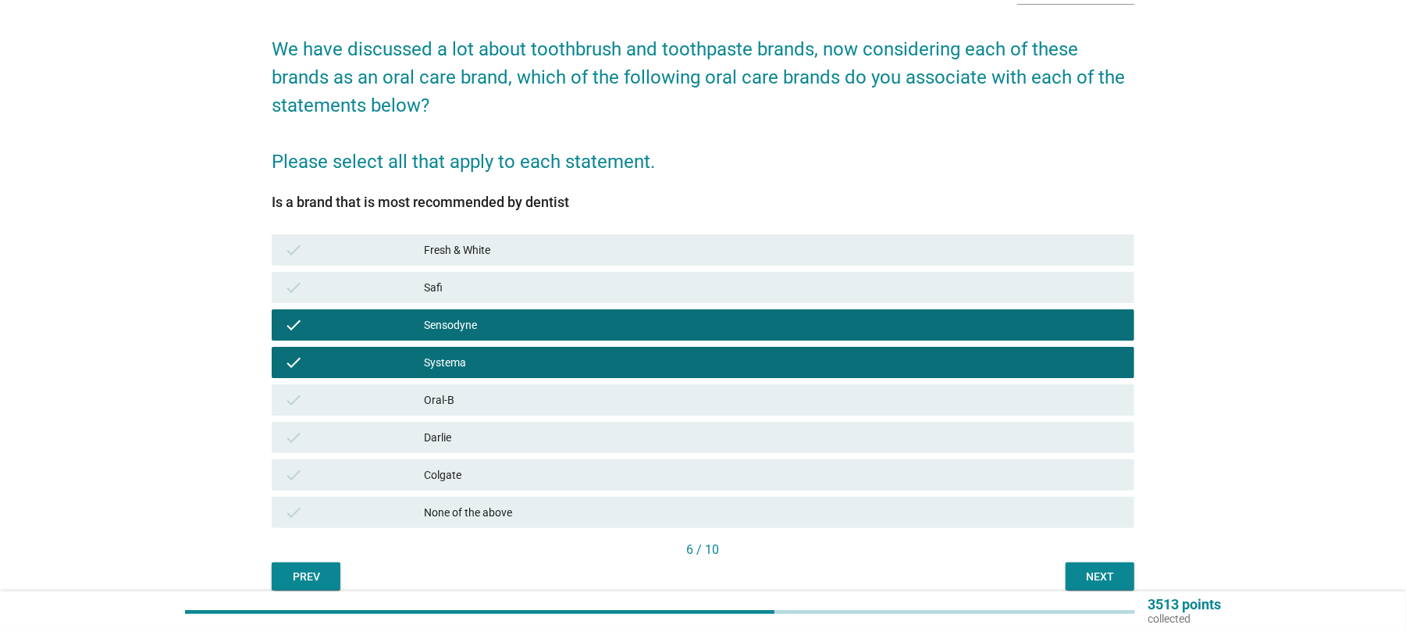
click at [448, 469] on div "Colgate" at bounding box center [773, 474] width 698 height 19
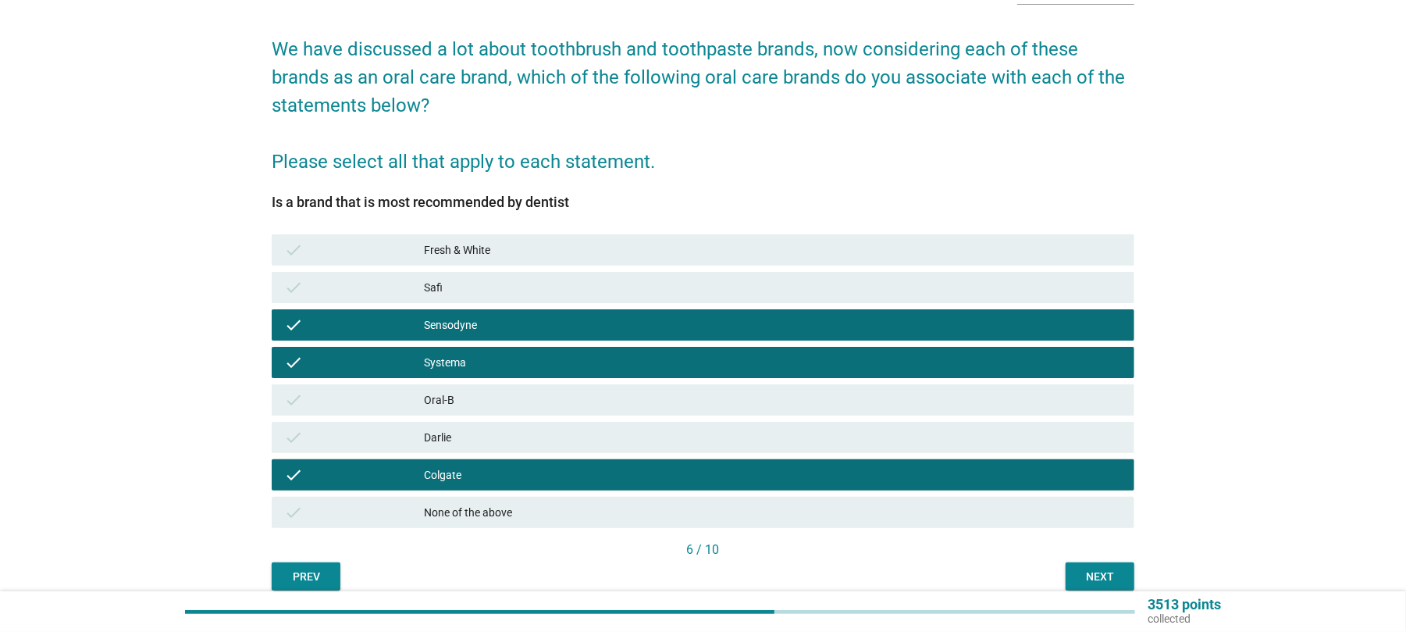
click at [444, 436] on div "Darlie" at bounding box center [773, 437] width 698 height 19
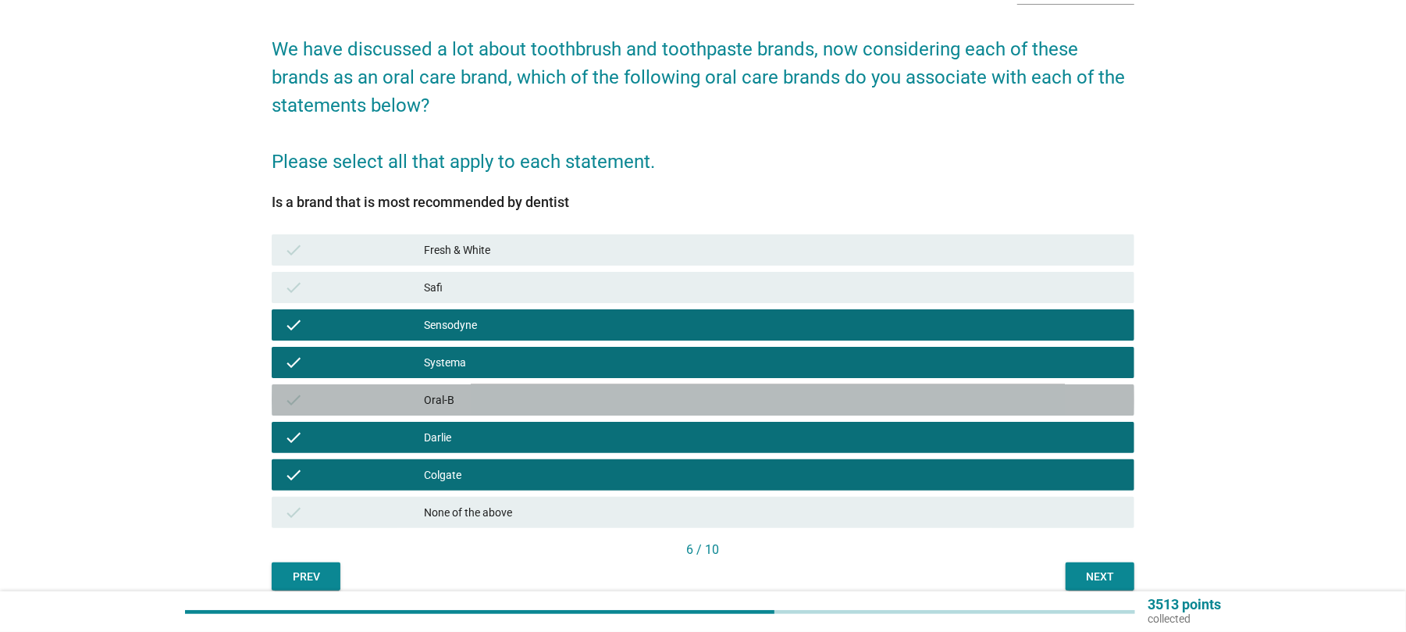
click at [454, 401] on div "Oral-B" at bounding box center [773, 399] width 698 height 19
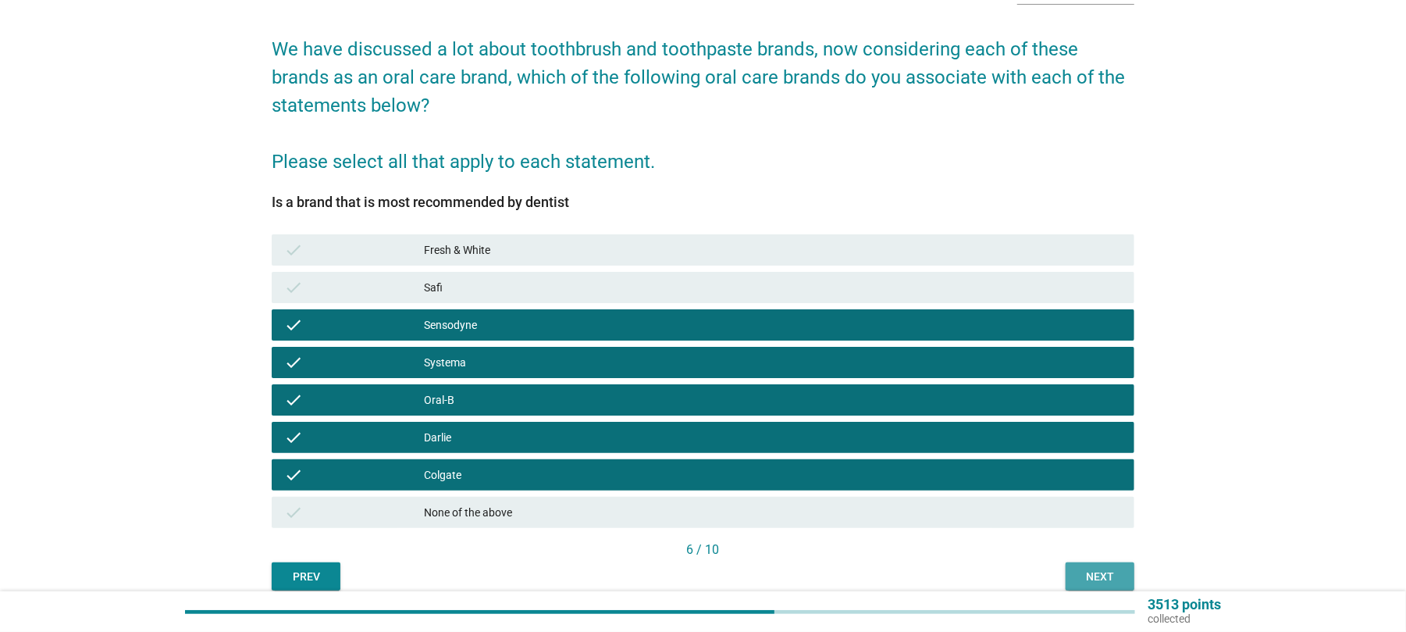
click at [1104, 572] on div "Next" at bounding box center [1100, 576] width 44 height 16
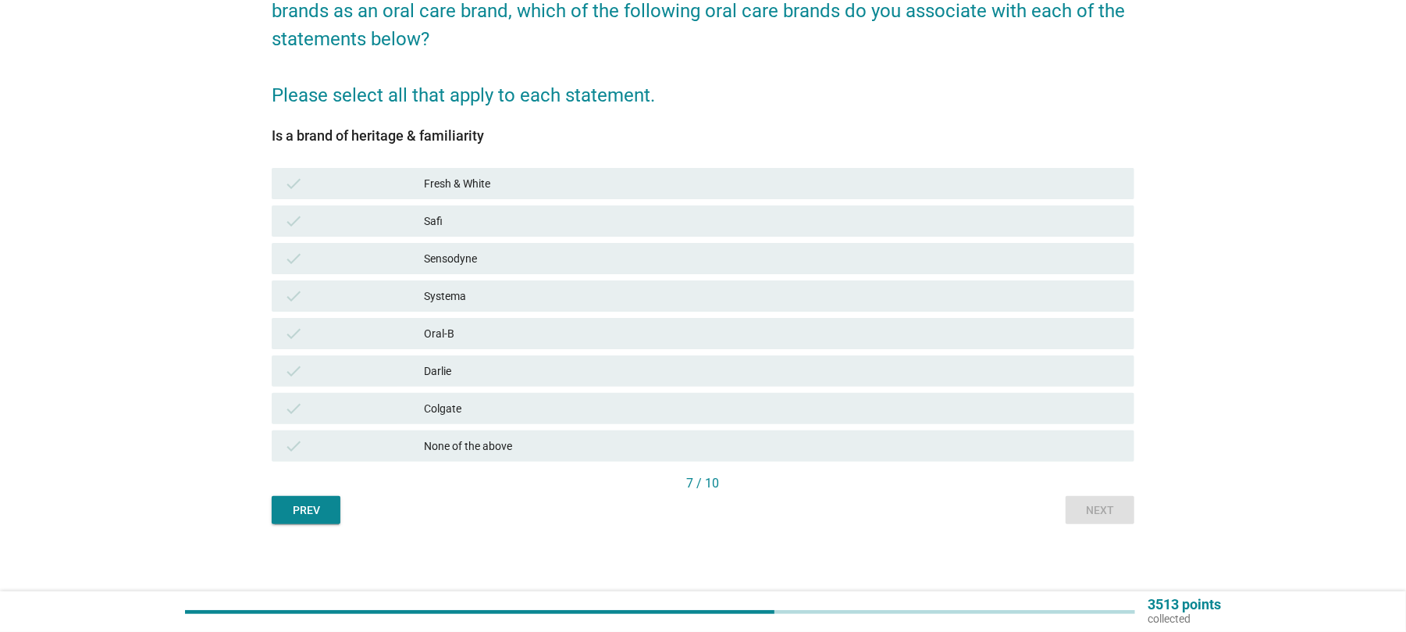
scroll to position [173, 0]
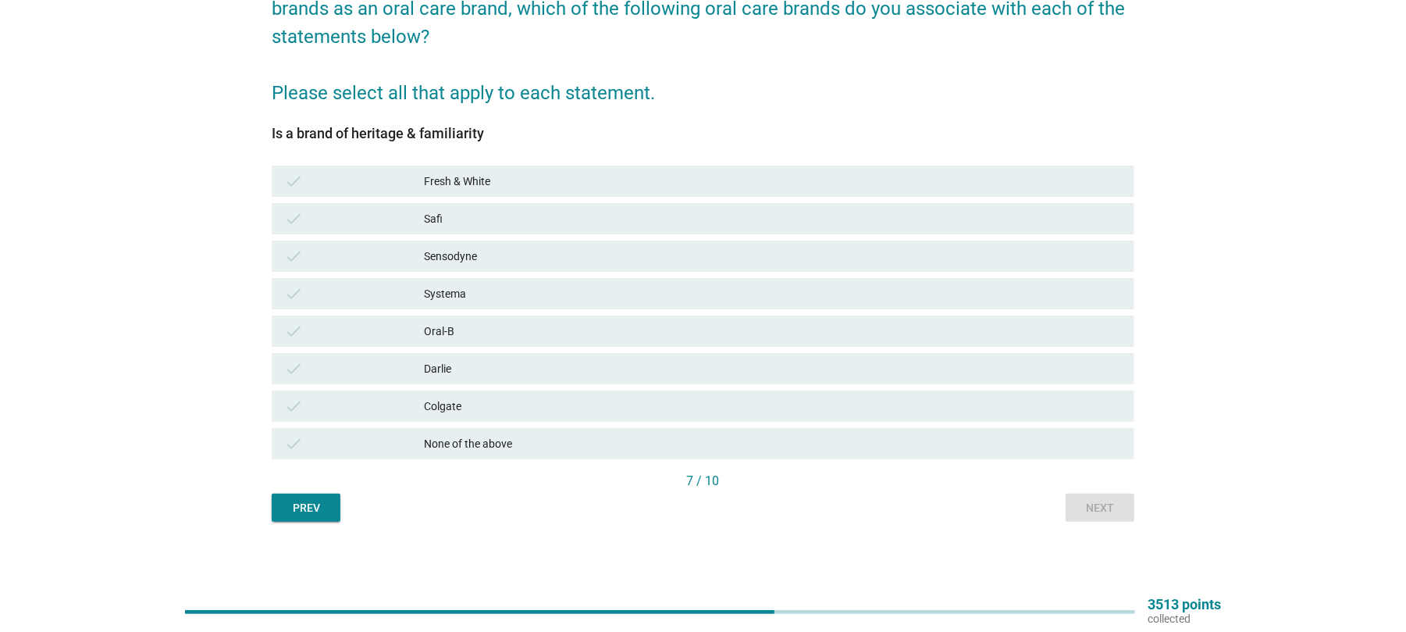
click at [447, 403] on div "Colgate" at bounding box center [773, 406] width 698 height 19
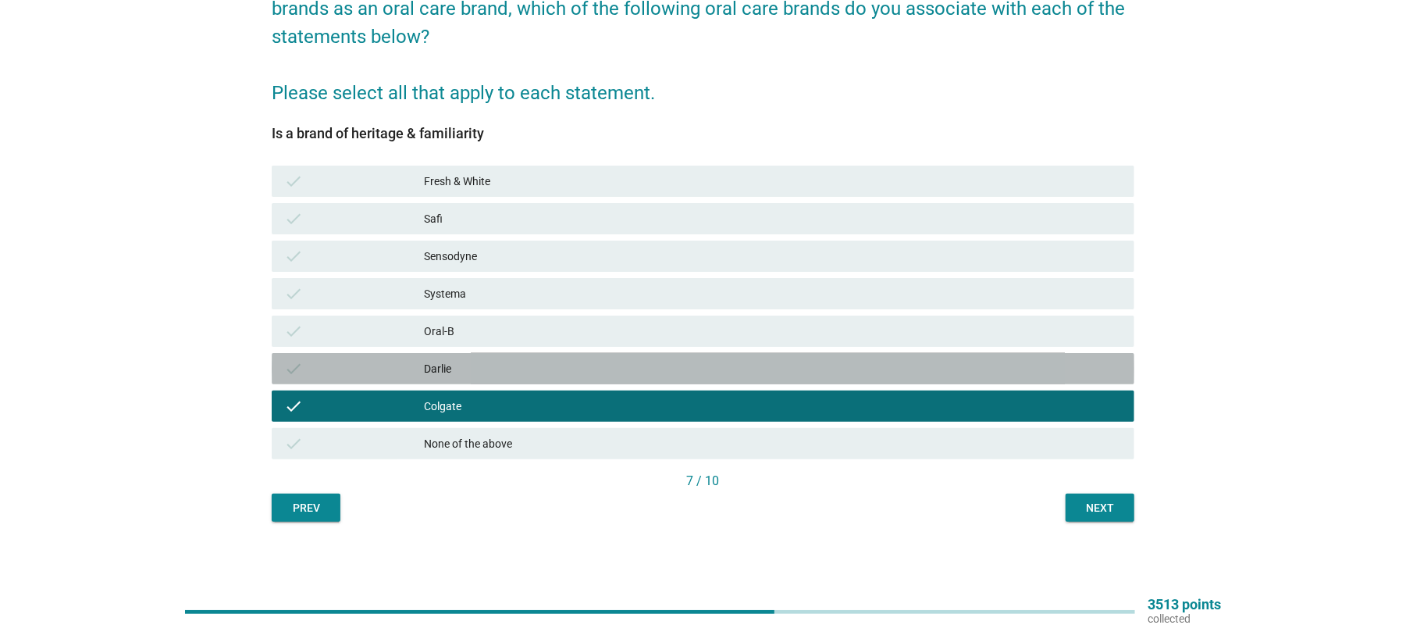
click at [447, 372] on div "Darlie" at bounding box center [773, 368] width 698 height 19
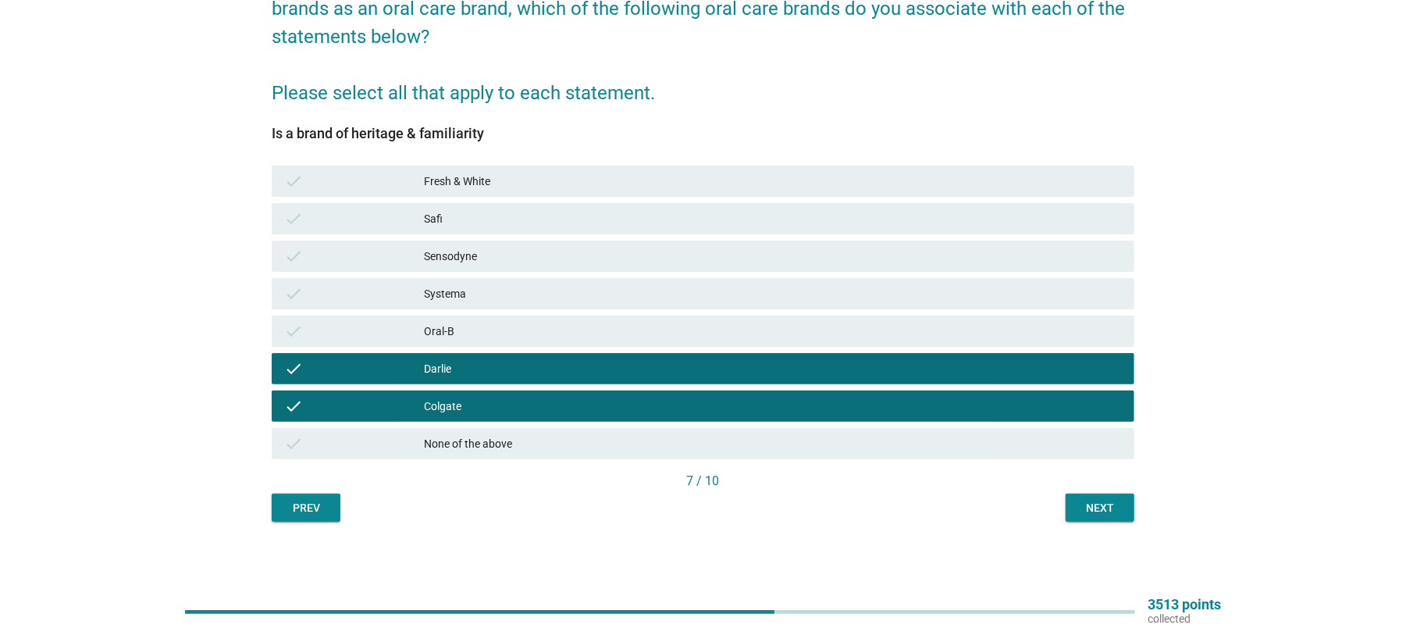
click at [1103, 504] on div "Next" at bounding box center [1100, 508] width 44 height 16
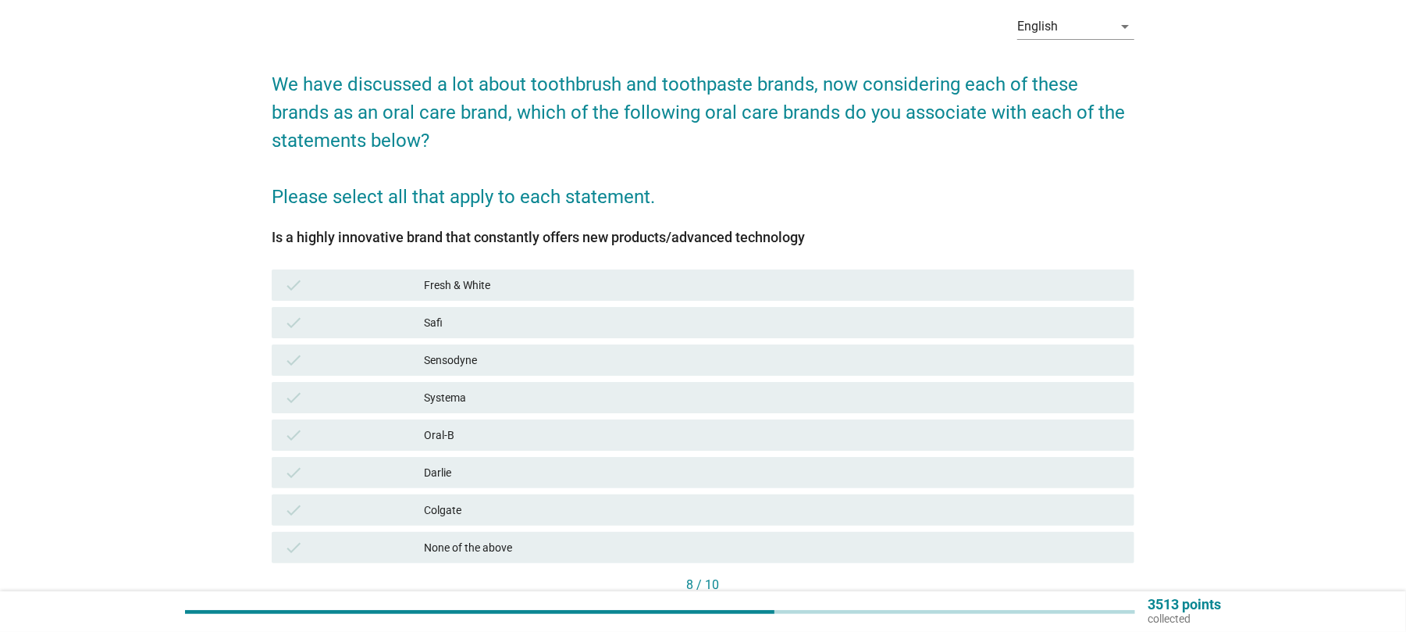
scroll to position [104, 0]
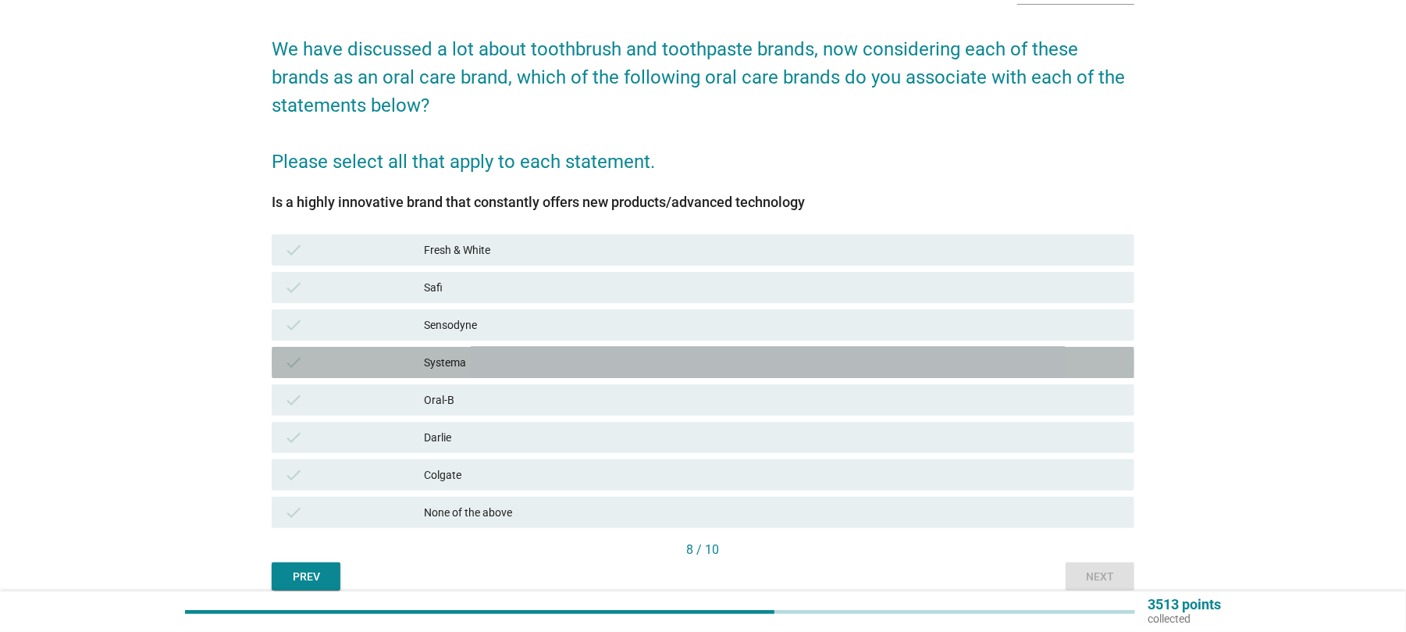
click at [470, 365] on div "Systema" at bounding box center [773, 362] width 698 height 19
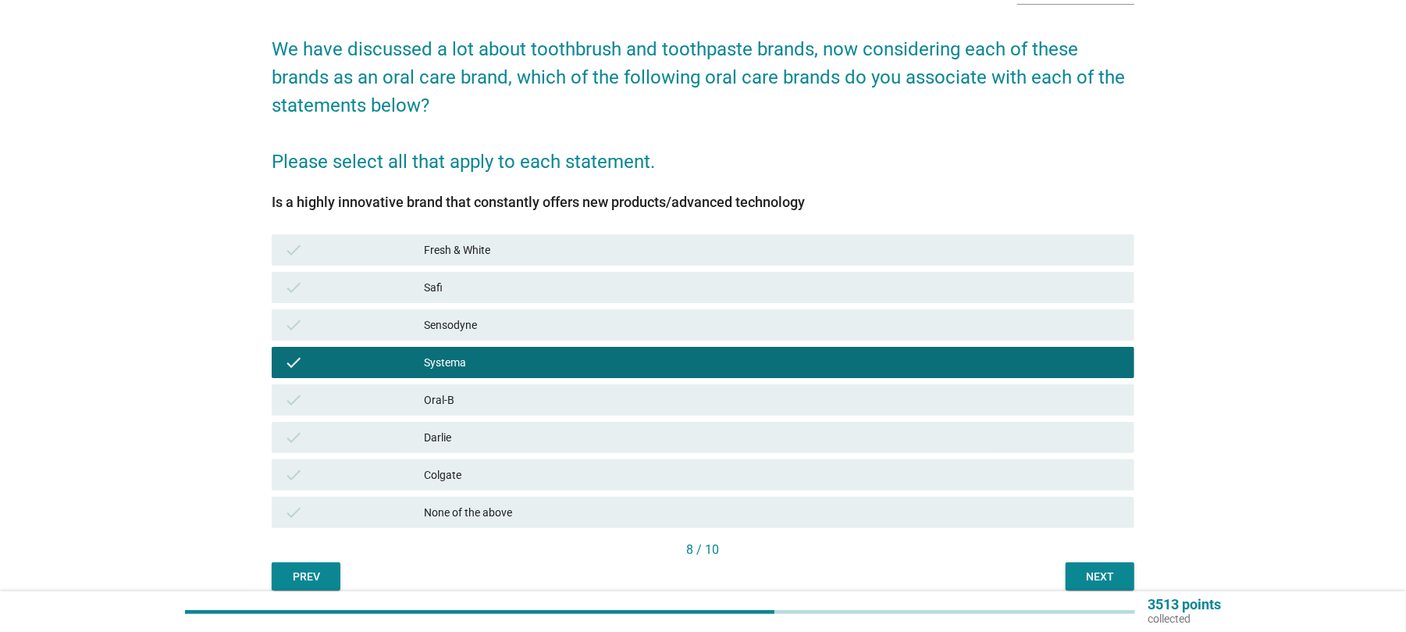
click at [475, 330] on div "Sensodyne" at bounding box center [773, 324] width 698 height 19
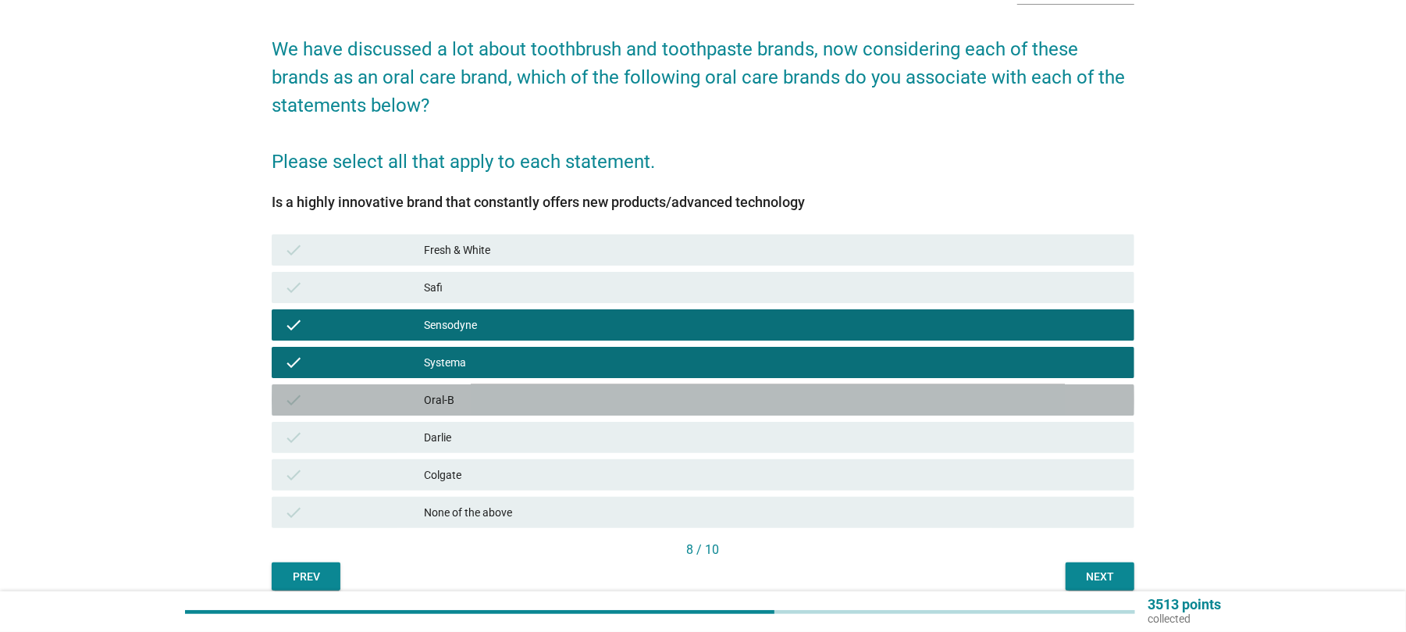
click at [453, 401] on div "Oral-B" at bounding box center [773, 399] width 698 height 19
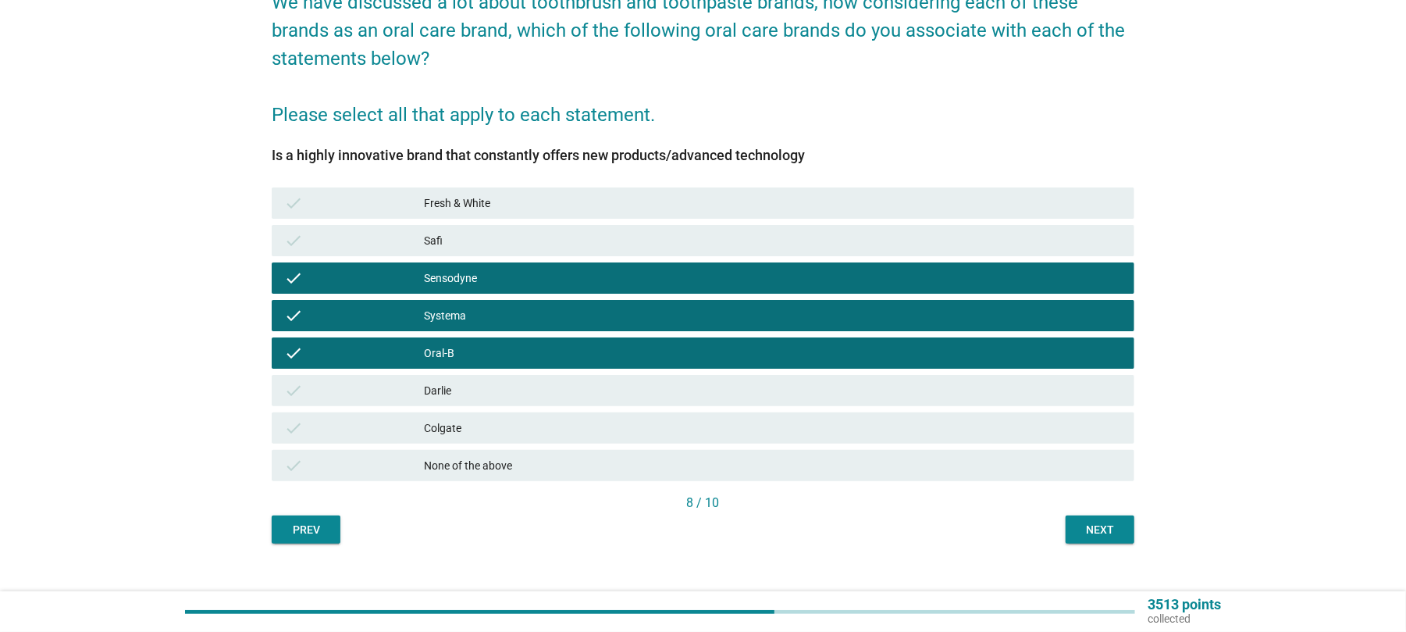
scroll to position [173, 0]
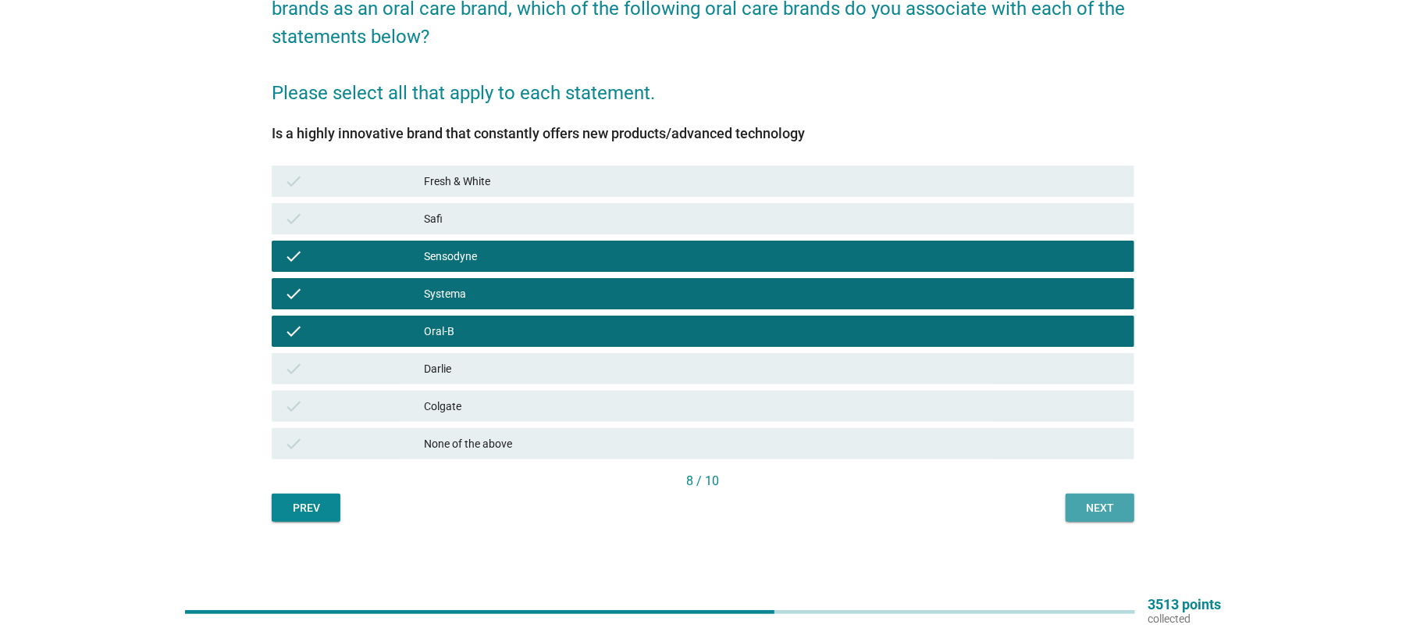
click at [1110, 504] on div "Next" at bounding box center [1100, 508] width 44 height 16
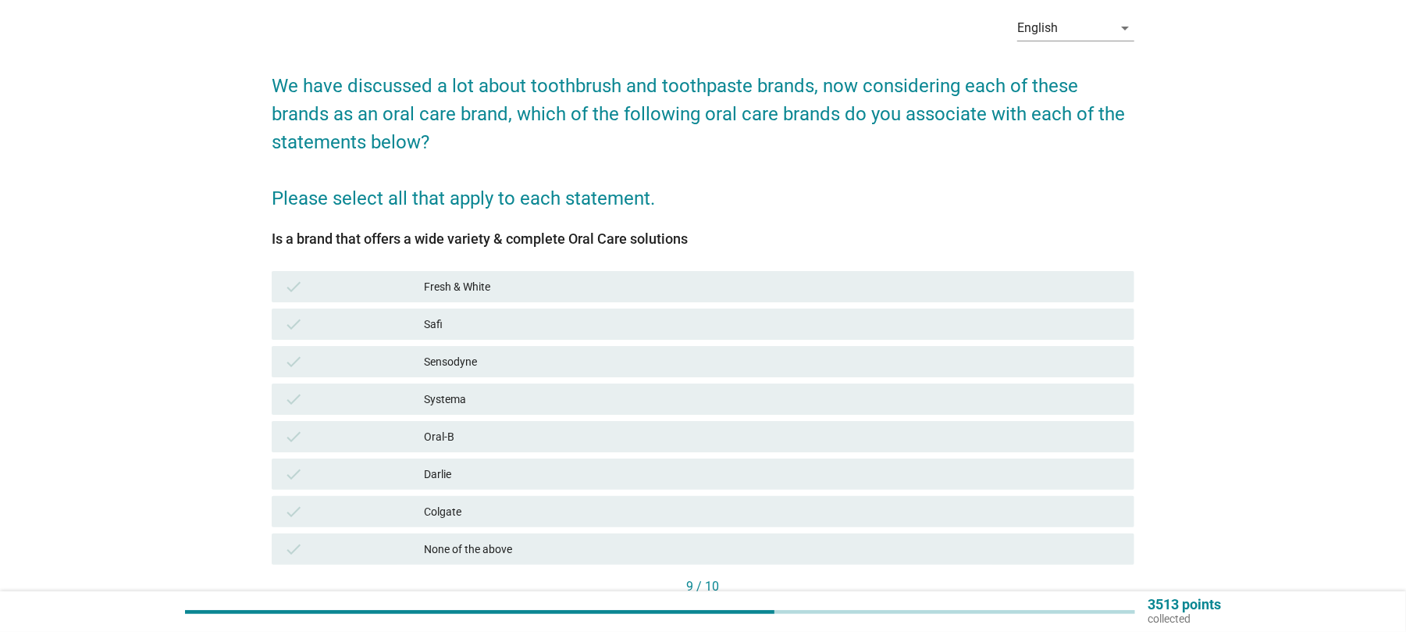
scroll to position [104, 0]
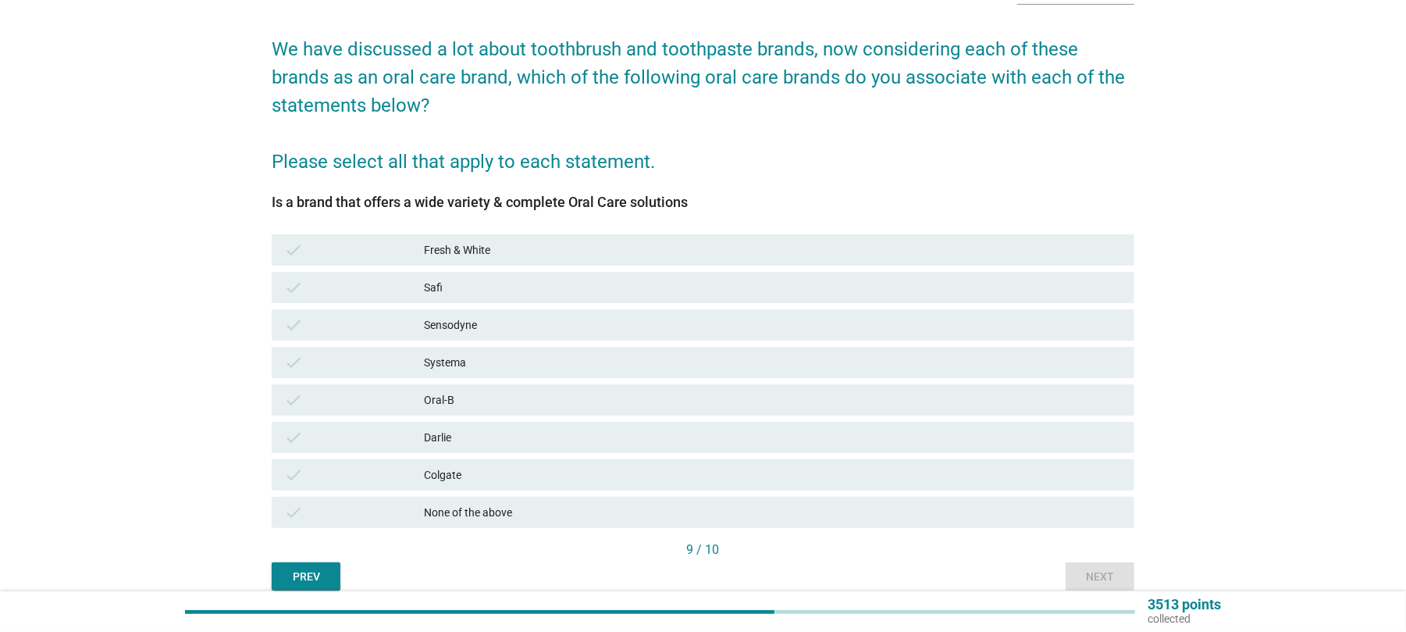
click at [444, 472] on div "Colgate" at bounding box center [773, 474] width 698 height 19
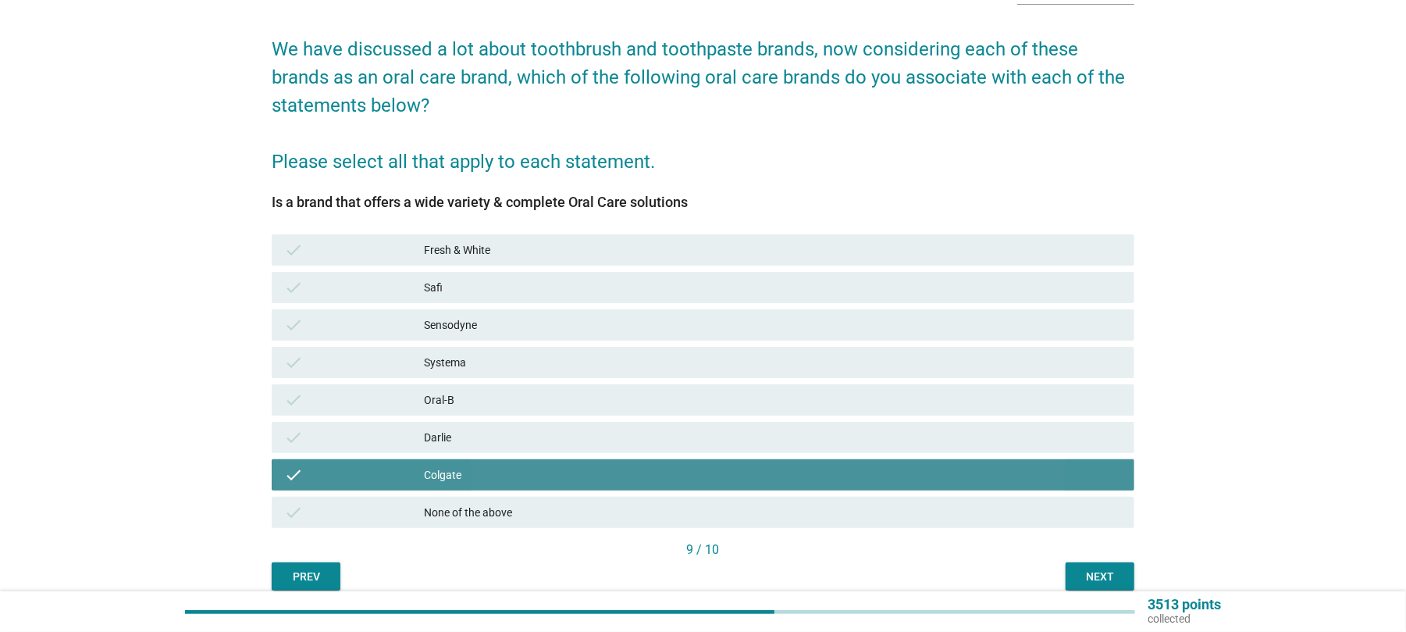
click at [438, 432] on div "Darlie" at bounding box center [773, 437] width 698 height 19
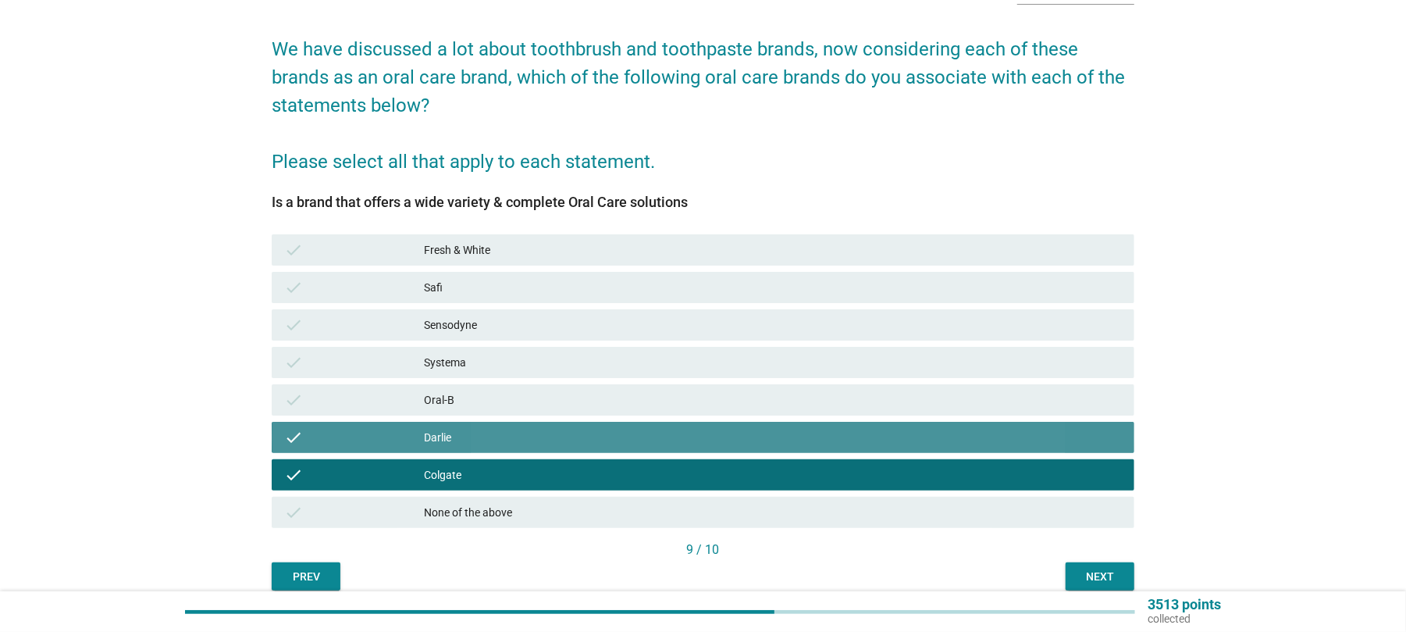
click at [441, 407] on div "Oral-B" at bounding box center [773, 399] width 698 height 19
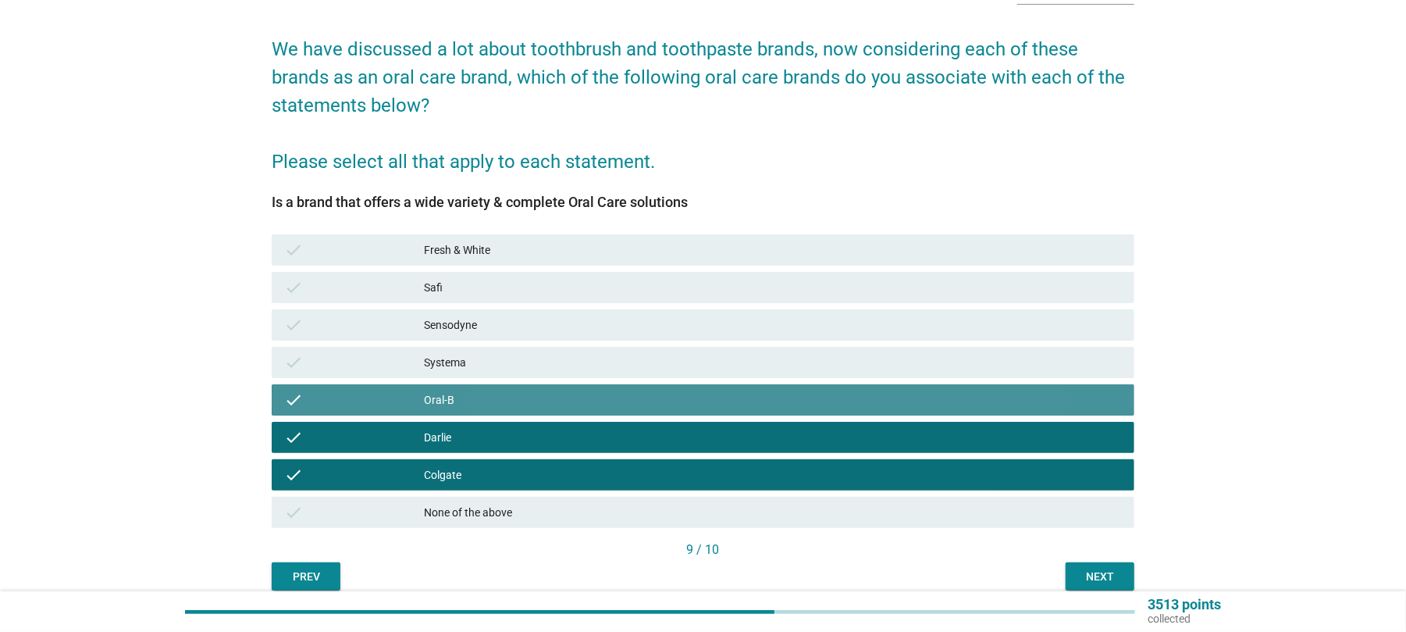
click at [451, 367] on div "Systema" at bounding box center [773, 362] width 698 height 19
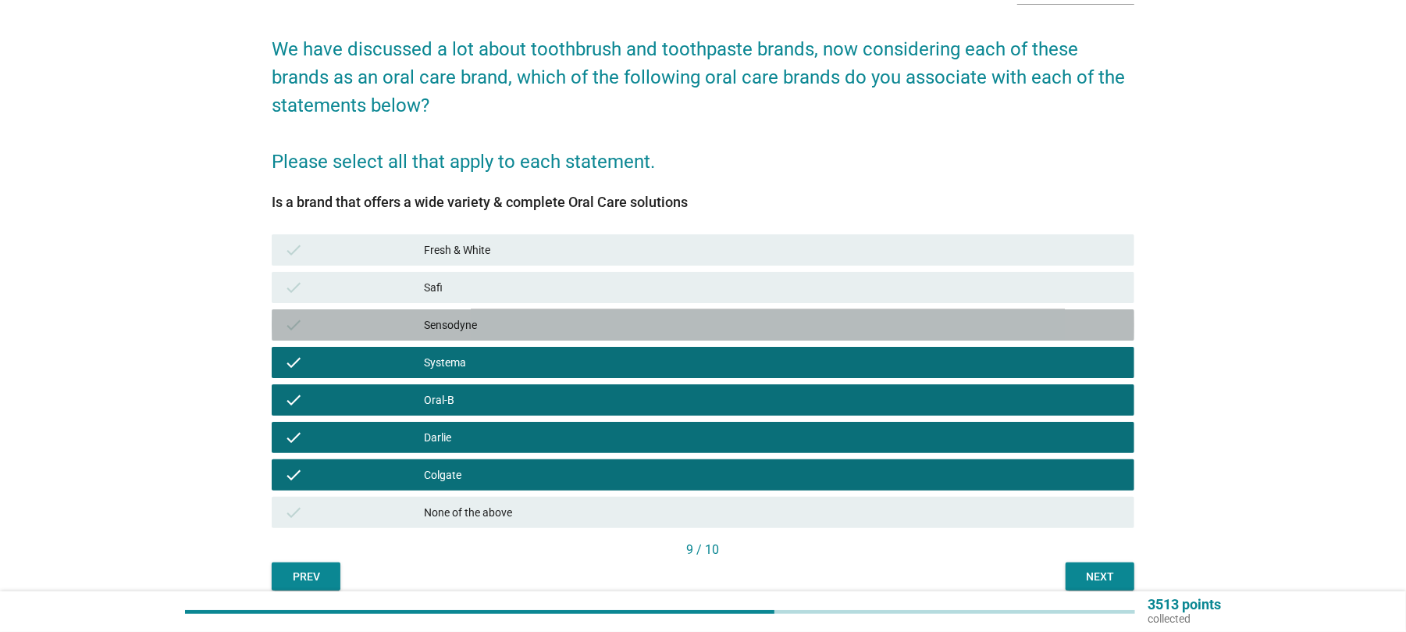
click at [451, 317] on div "Sensodyne" at bounding box center [773, 324] width 698 height 19
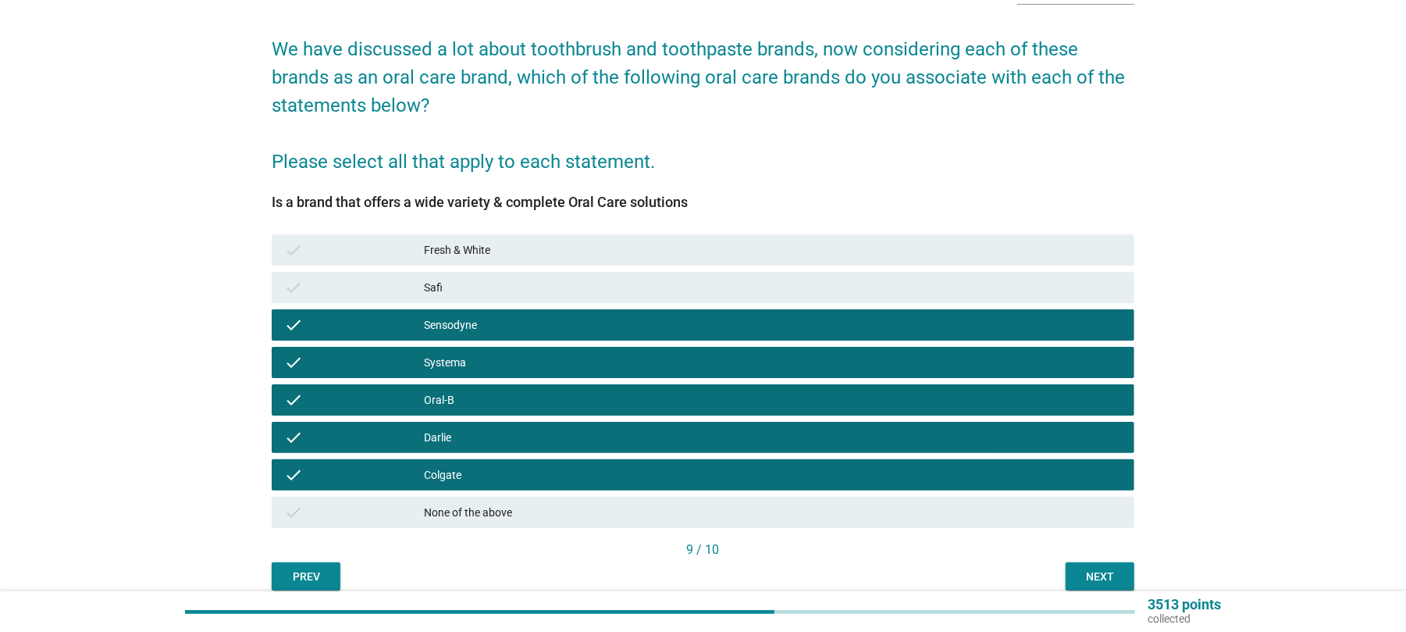
click at [1092, 566] on button "Next" at bounding box center [1100, 576] width 69 height 28
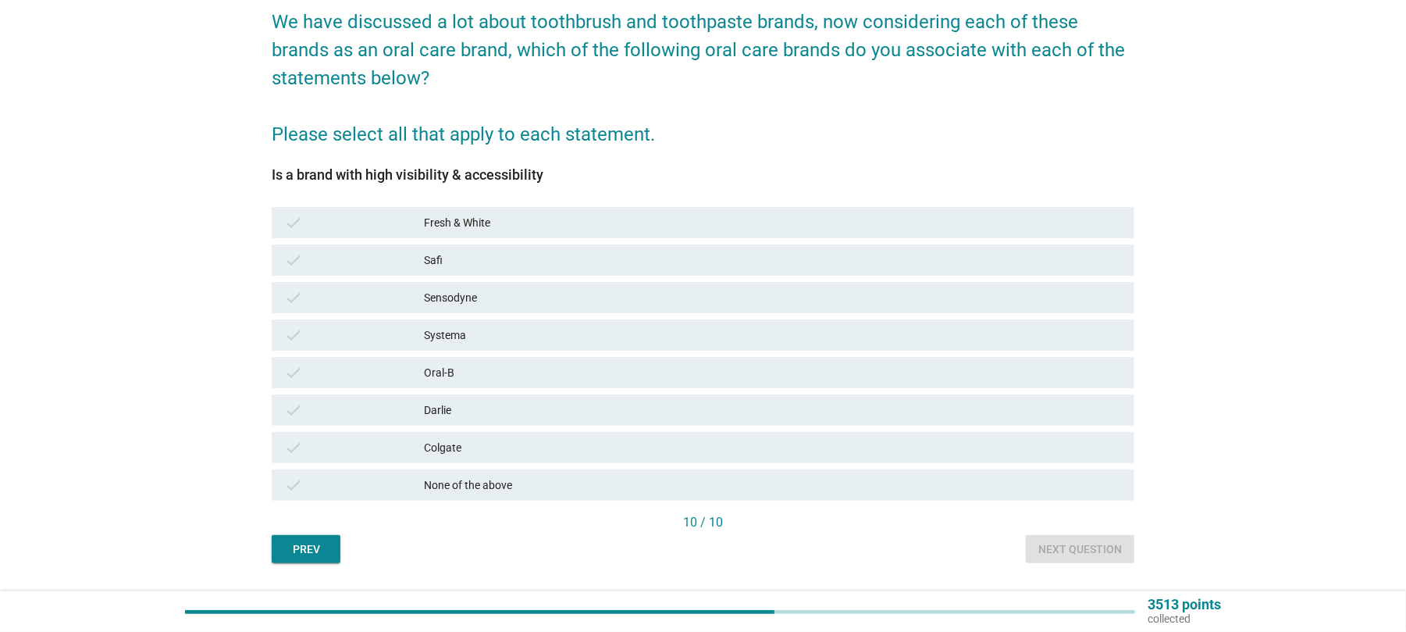
scroll to position [173, 0]
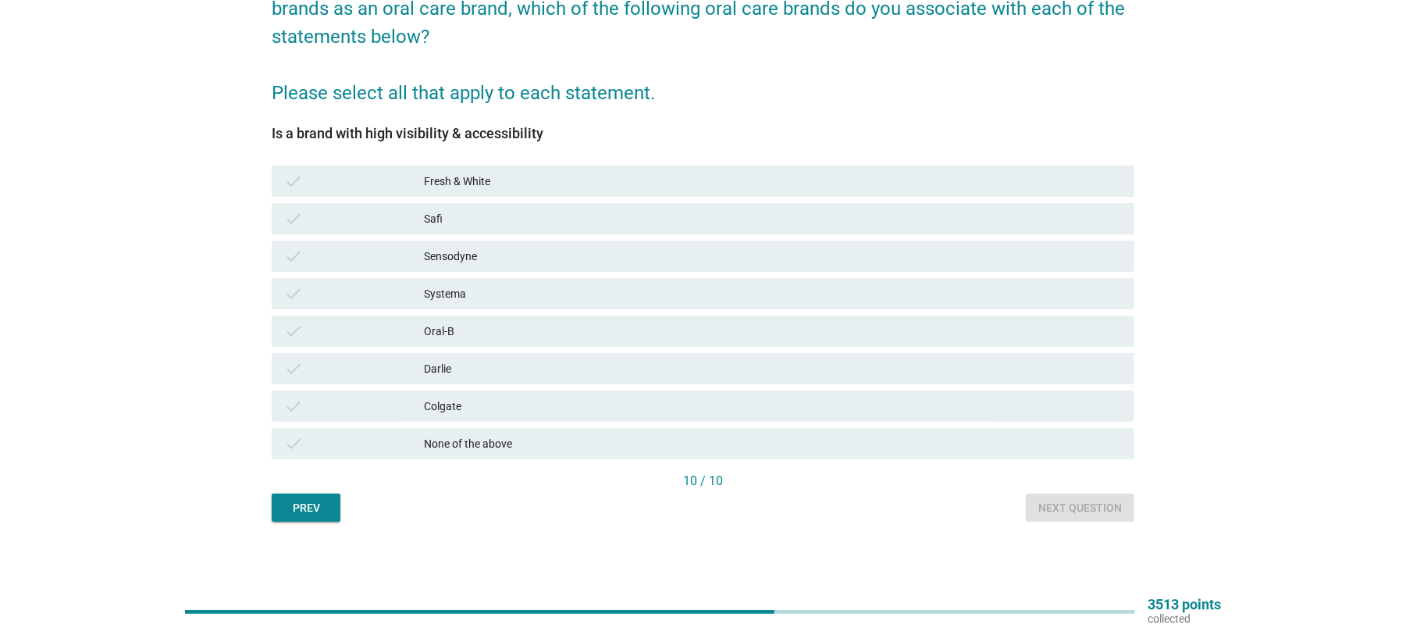
click at [441, 412] on div "Colgate" at bounding box center [773, 406] width 698 height 19
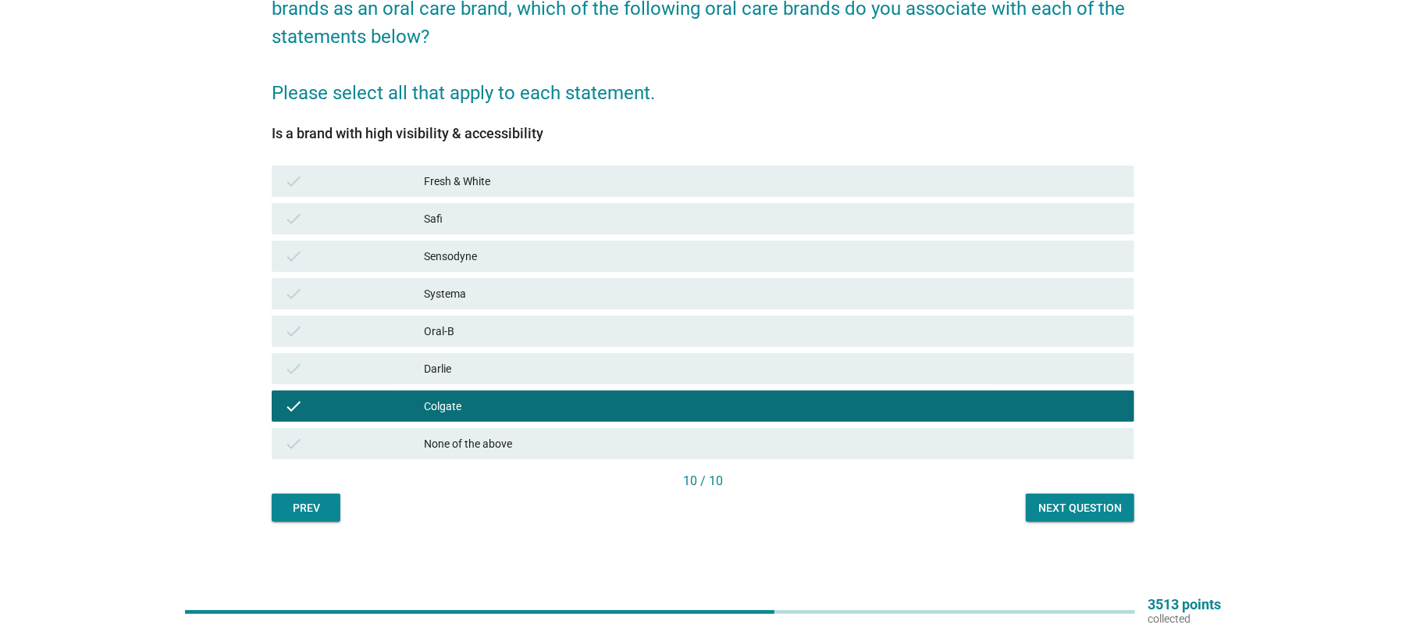
click at [434, 350] on div "check [PERSON_NAME]" at bounding box center [703, 368] width 869 height 37
click at [432, 326] on div "Oral-B" at bounding box center [773, 331] width 698 height 19
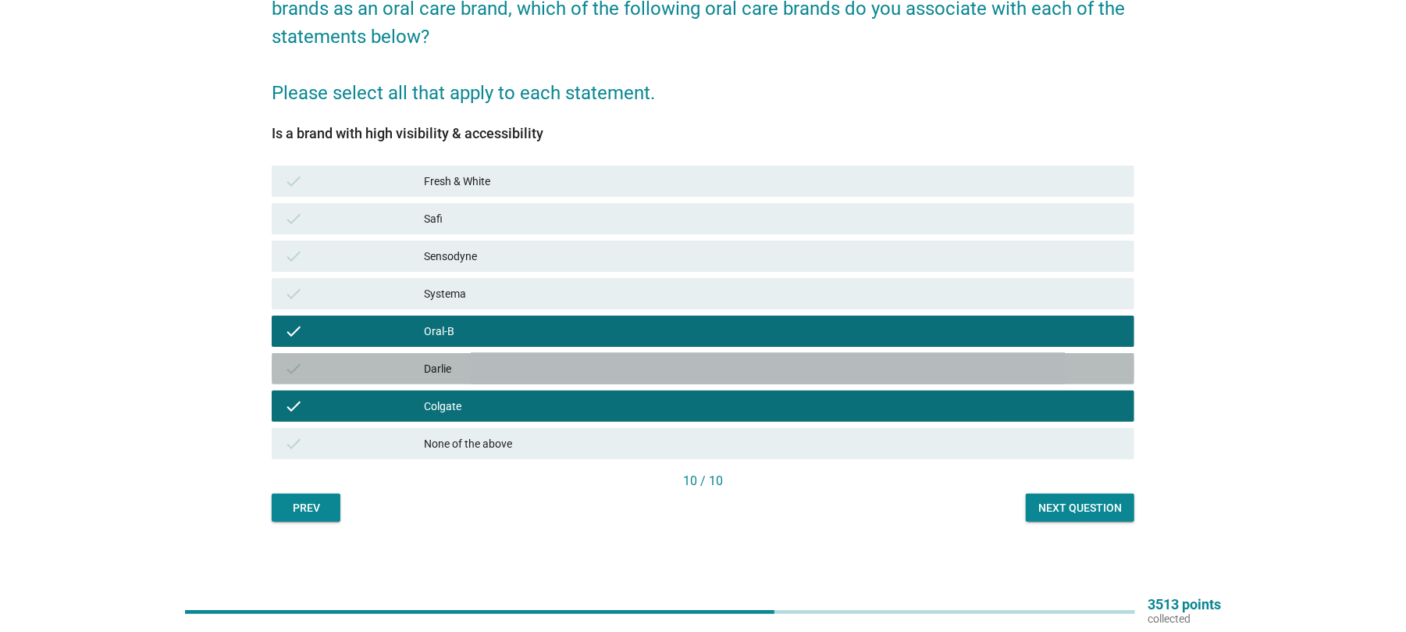
click at [428, 367] on div "Darlie" at bounding box center [773, 368] width 698 height 19
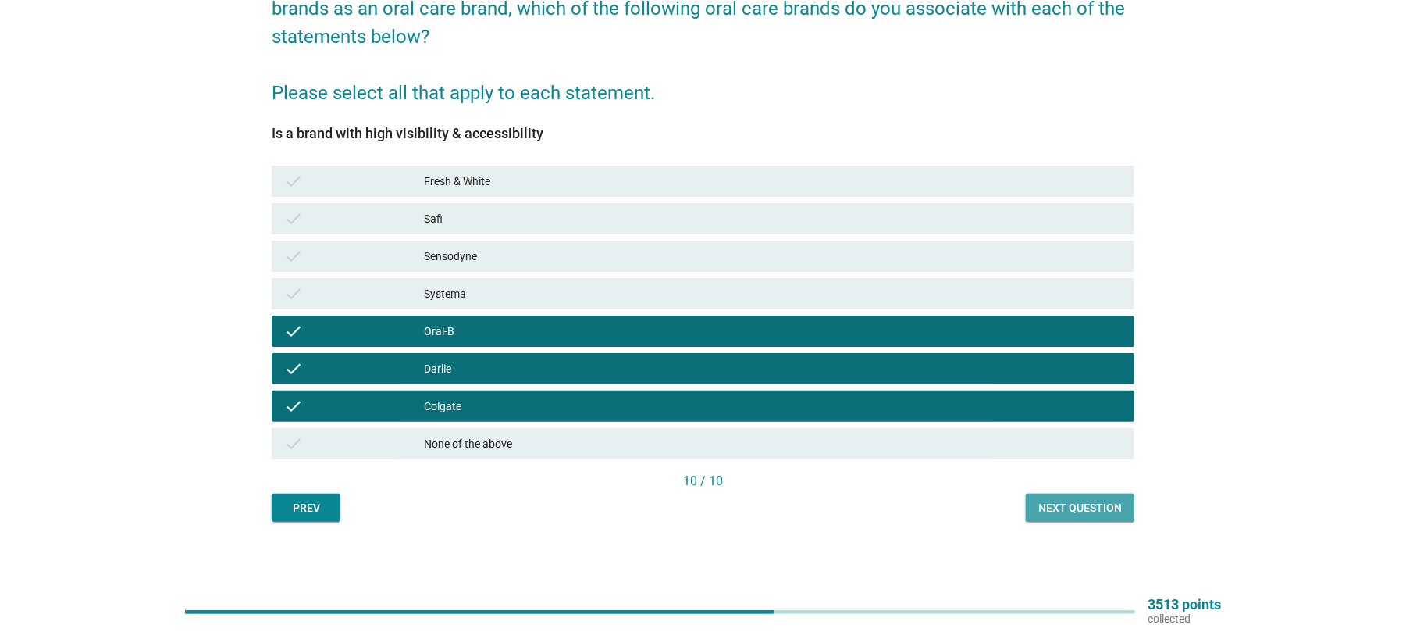
click at [1078, 509] on div "Next question" at bounding box center [1081, 508] width 84 height 16
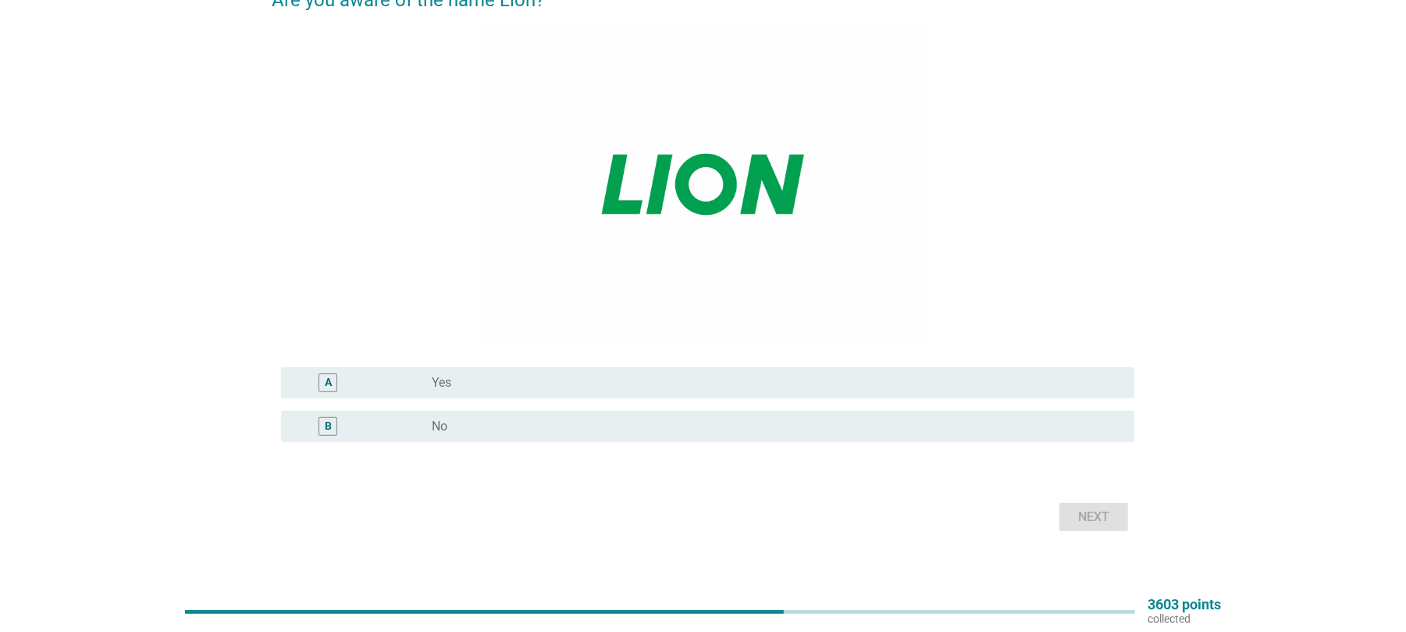
scroll to position [167, 0]
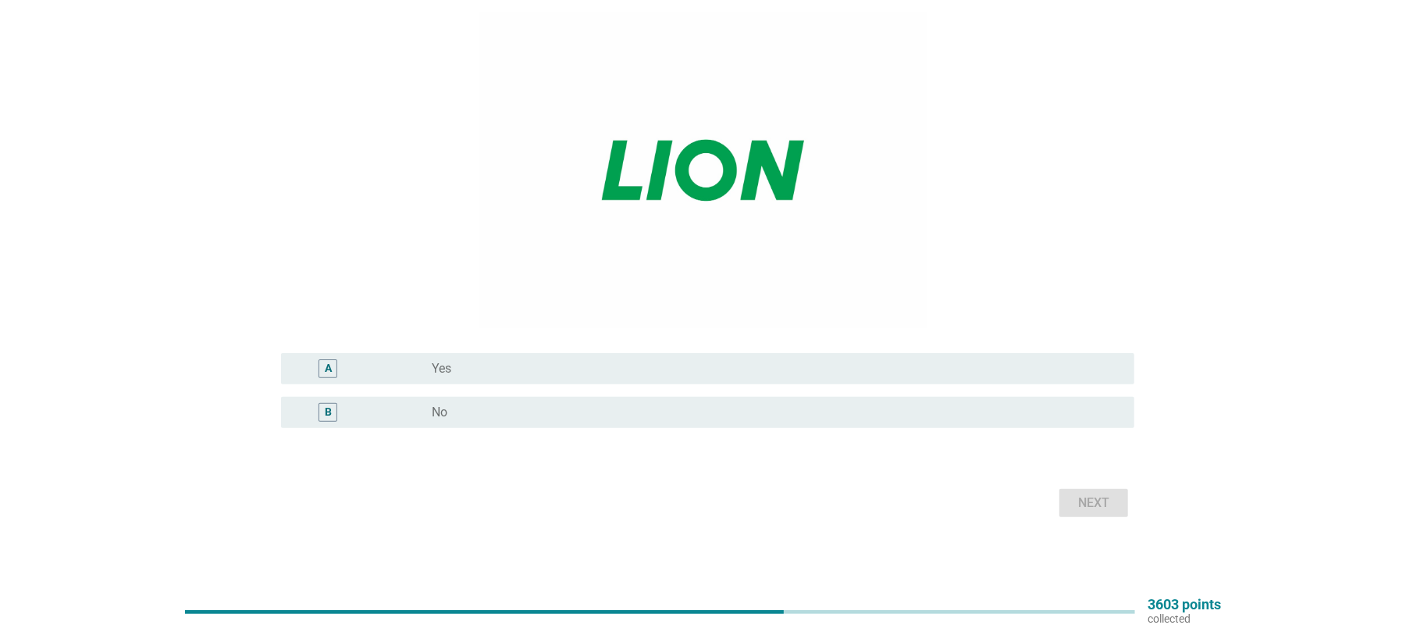
click at [454, 375] on div "radio_button_unchecked Yes" at bounding box center [771, 369] width 678 height 16
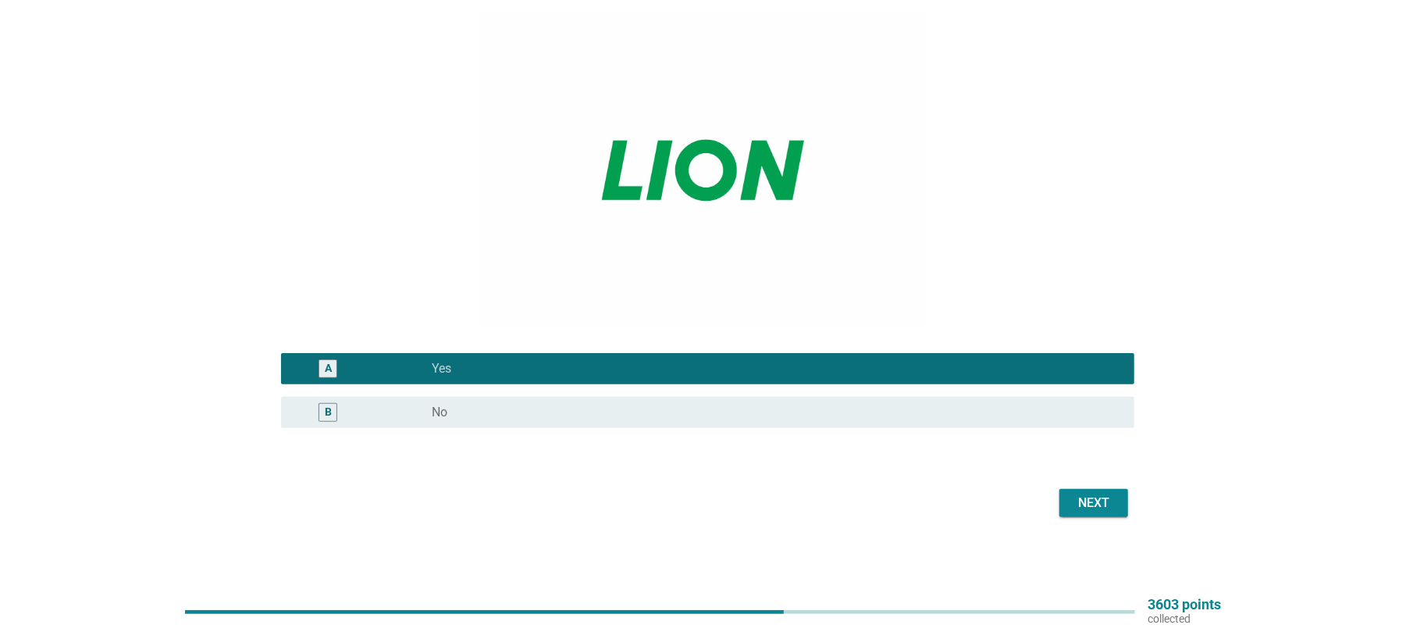
click at [1085, 498] on div "Next" at bounding box center [1094, 502] width 44 height 19
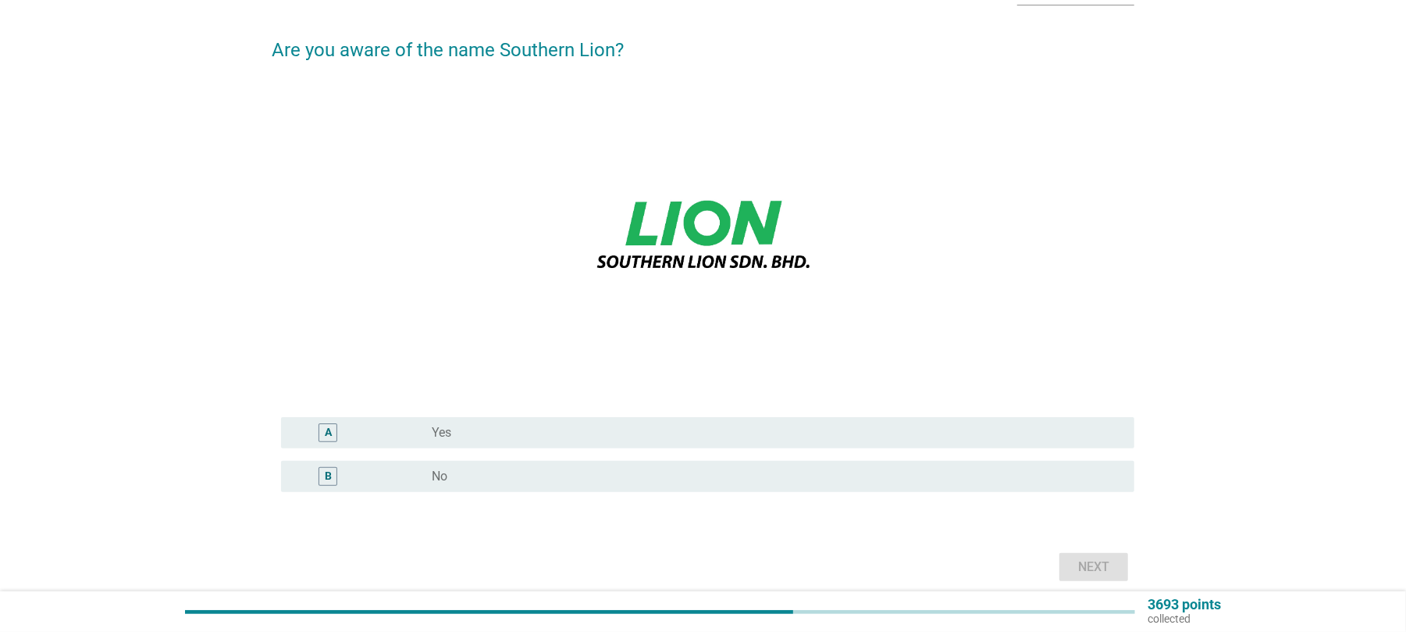
scroll to position [104, 0]
click at [432, 476] on label "No" at bounding box center [440, 476] width 16 height 16
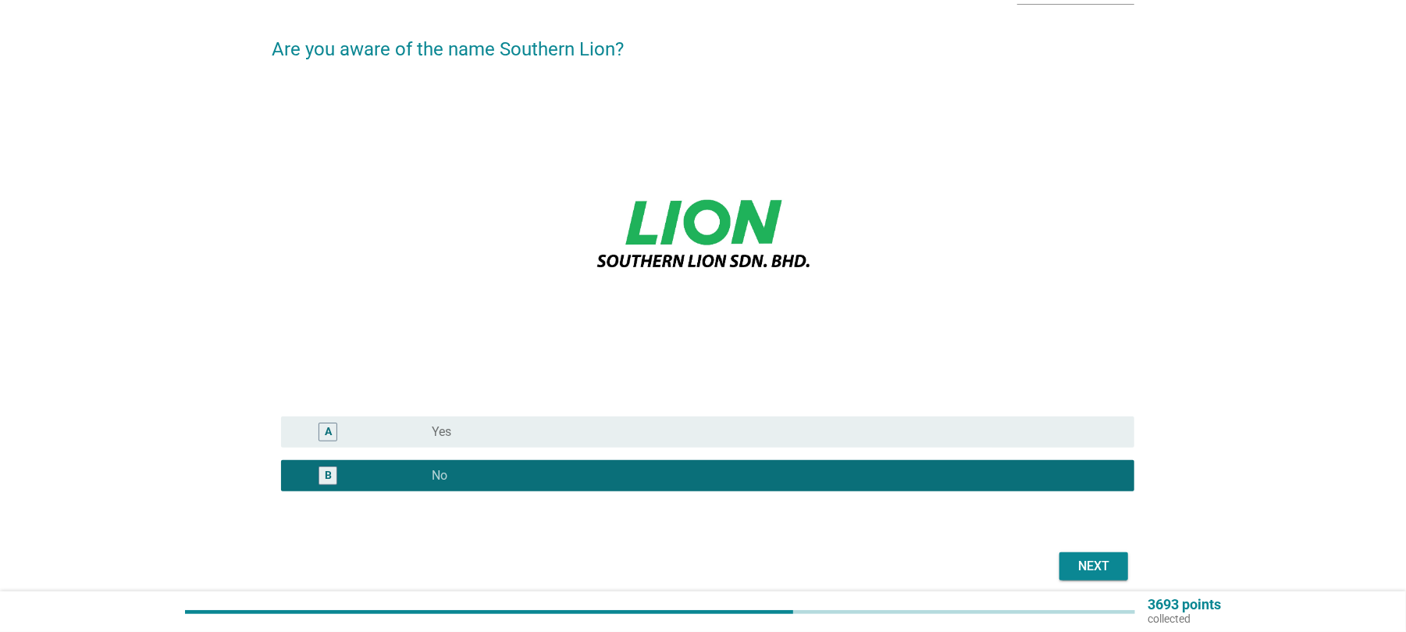
click at [1092, 568] on div "Next" at bounding box center [1094, 566] width 44 height 19
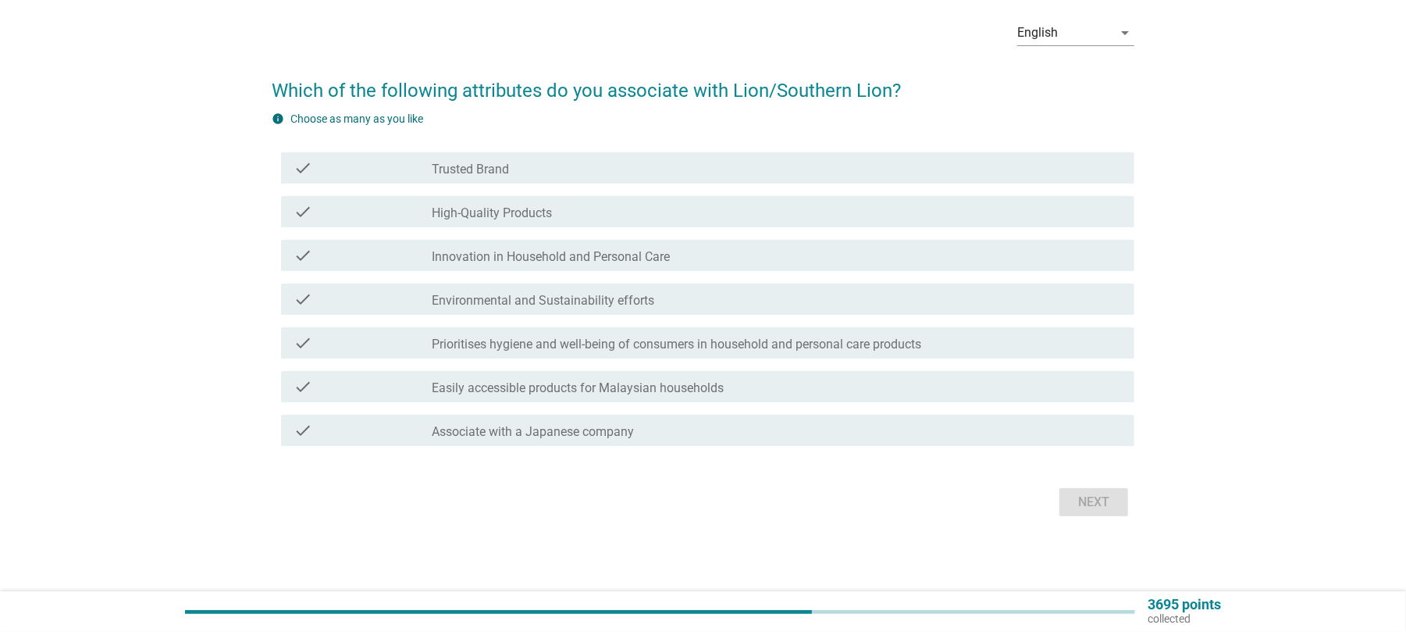
scroll to position [0, 0]
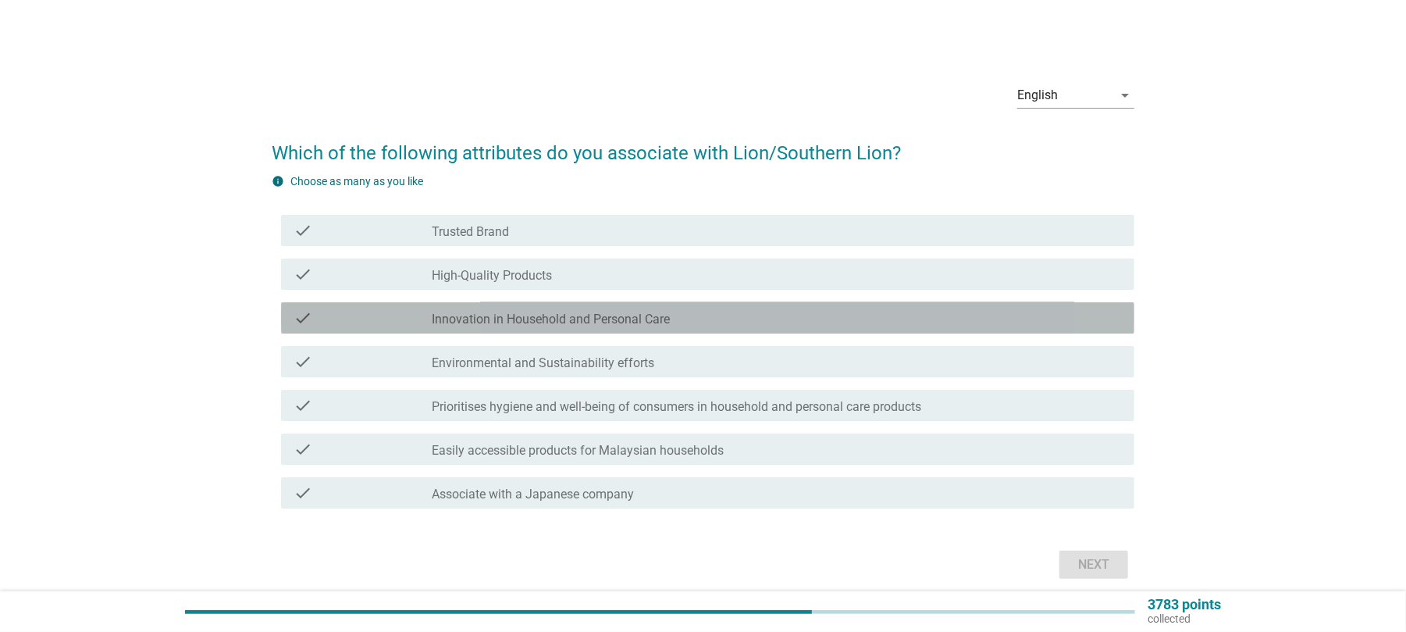
click at [635, 325] on label "Innovation in Household and Personal Care" at bounding box center [551, 320] width 238 height 16
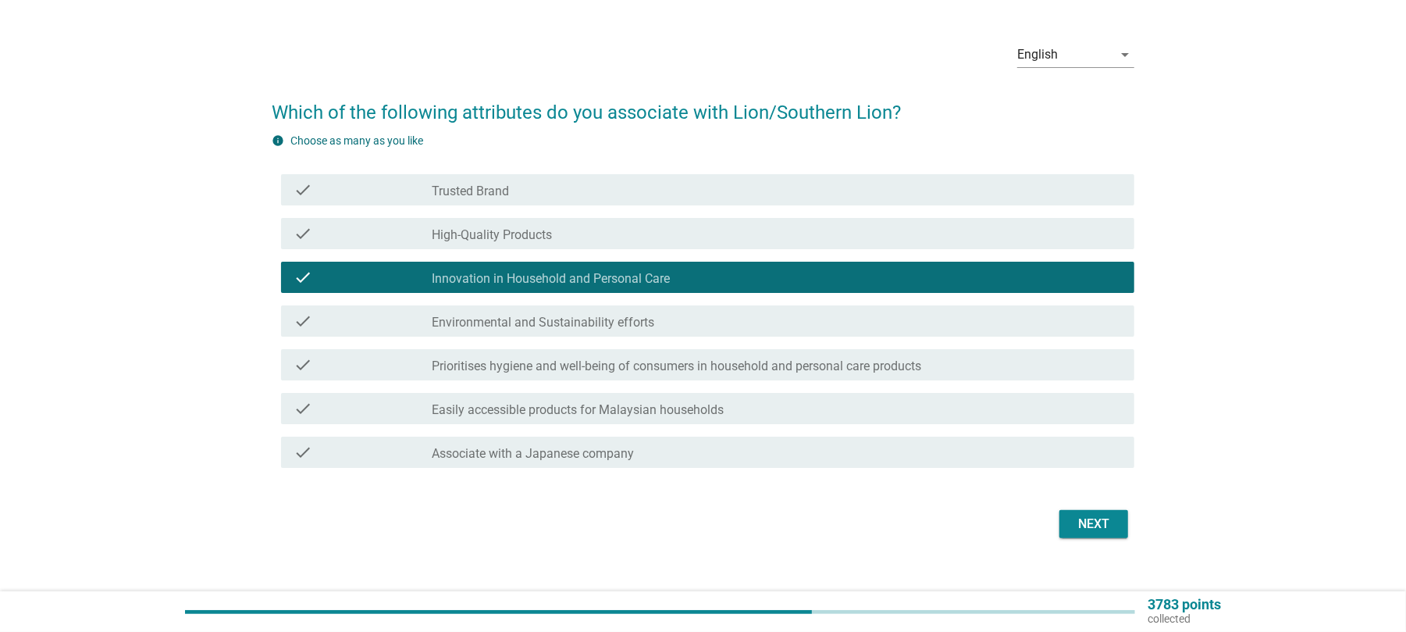
scroll to position [62, 0]
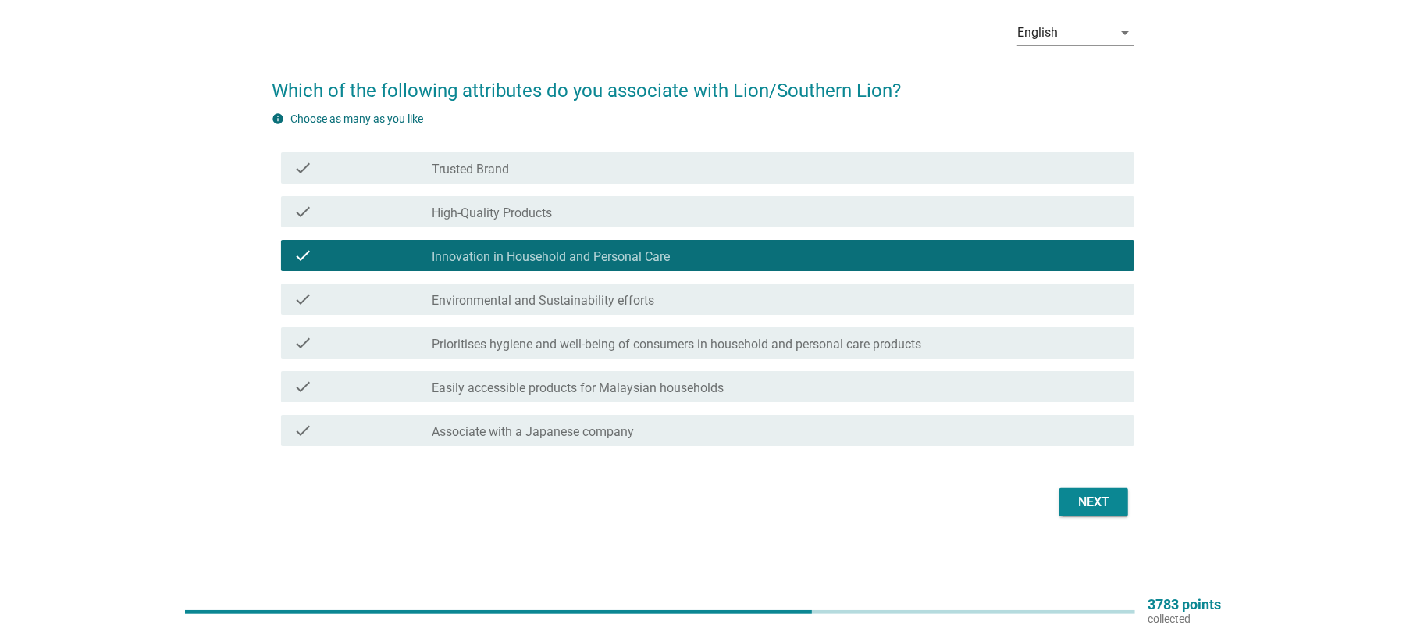
click at [1085, 495] on div "Next" at bounding box center [1094, 502] width 44 height 19
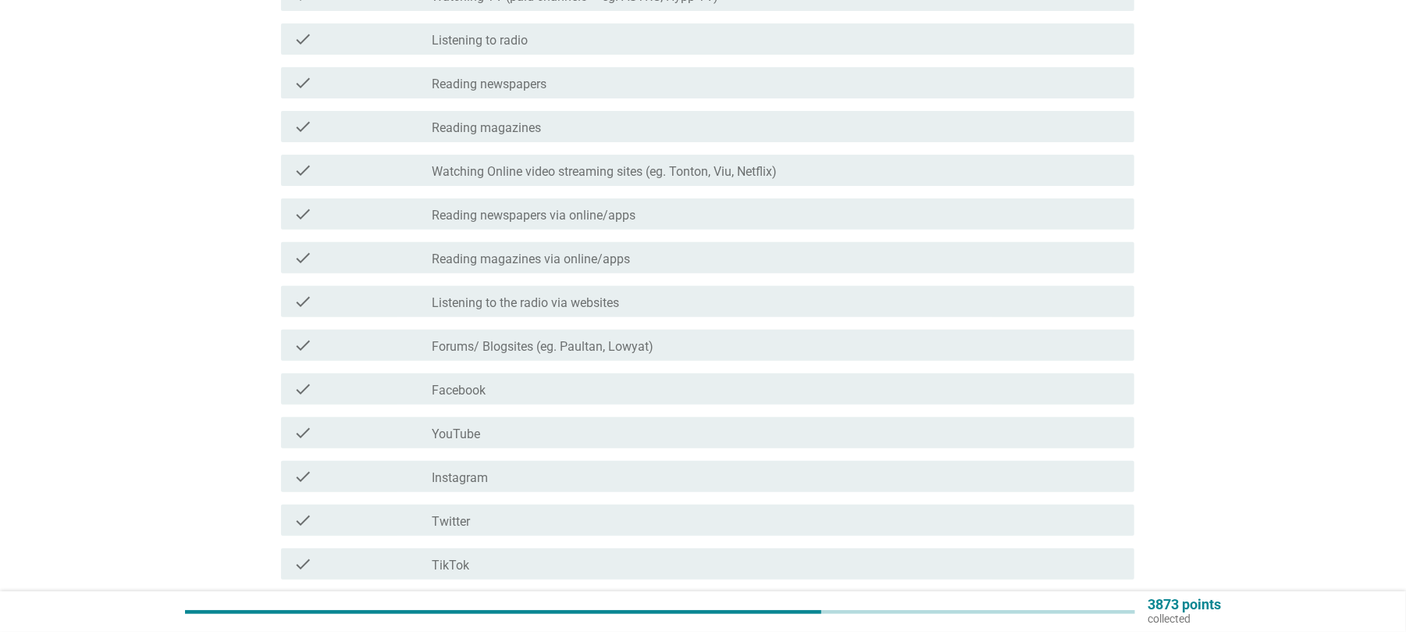
scroll to position [312, 0]
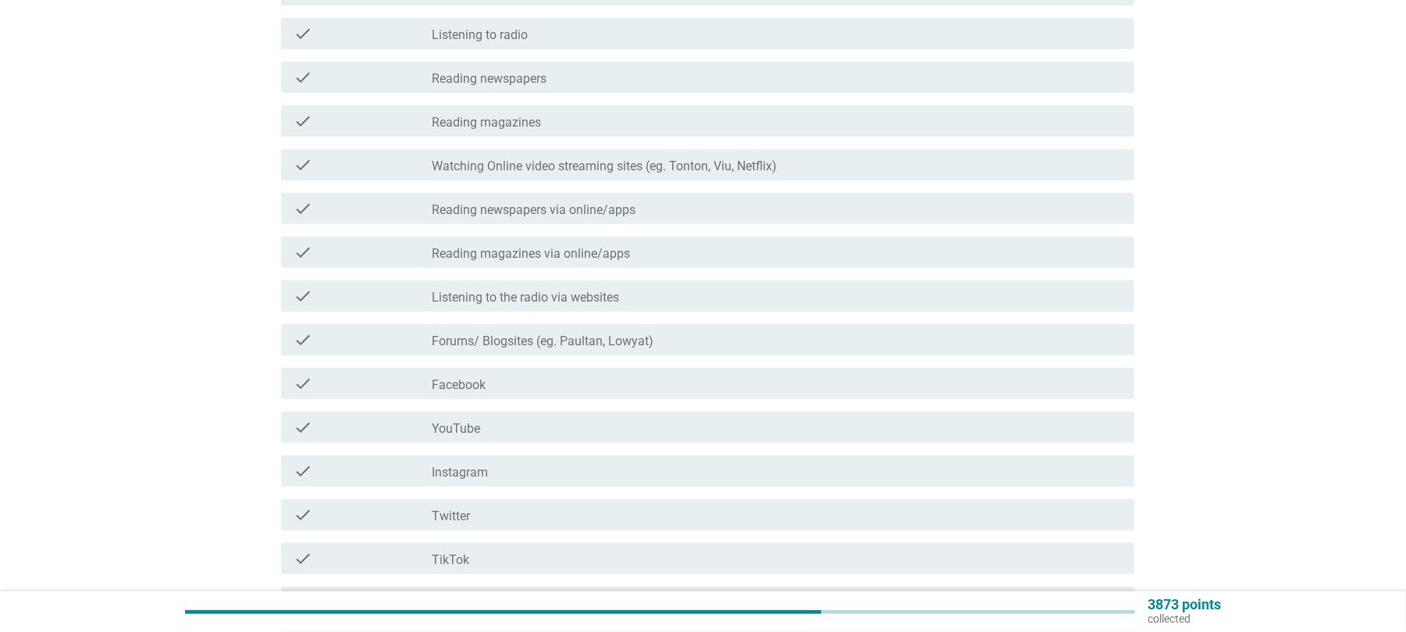
drag, startPoint x: 616, startPoint y: 166, endPoint x: 651, endPoint y: 209, distance: 56.1
click at [616, 166] on label "Watching Online video streaming sites (eg. Tonton, Viu, Netflix)" at bounding box center [604, 167] width 345 height 16
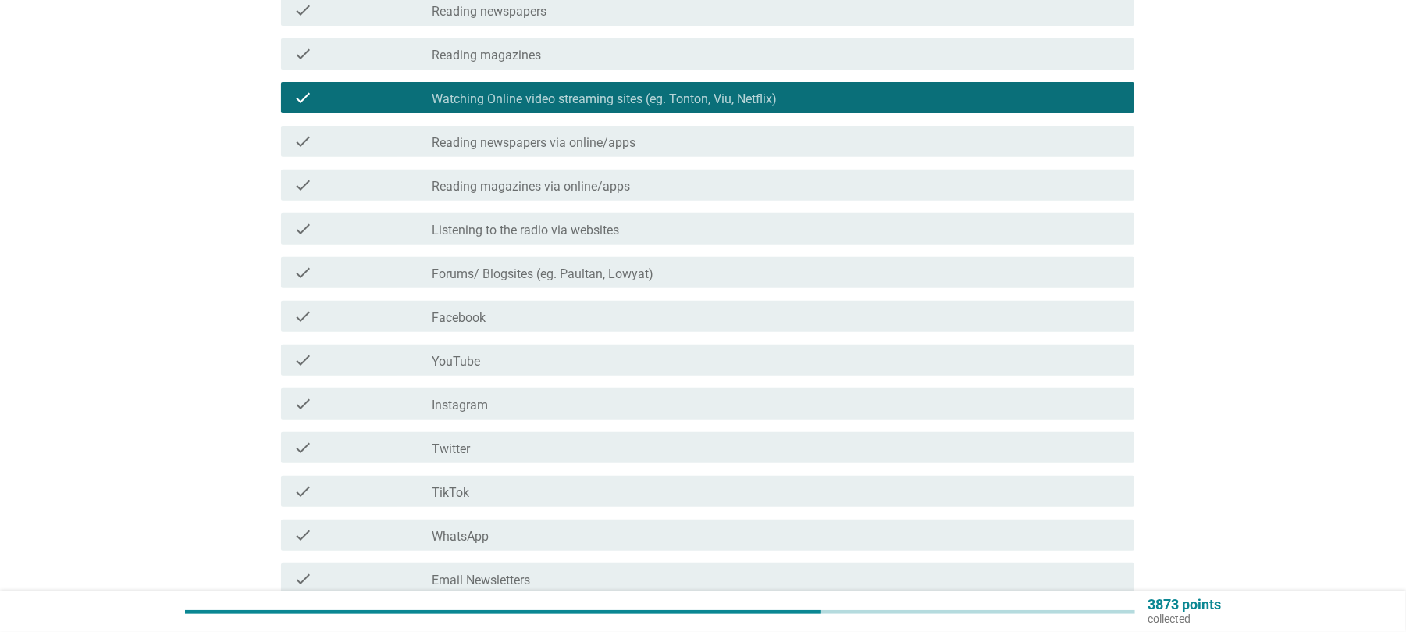
scroll to position [416, 0]
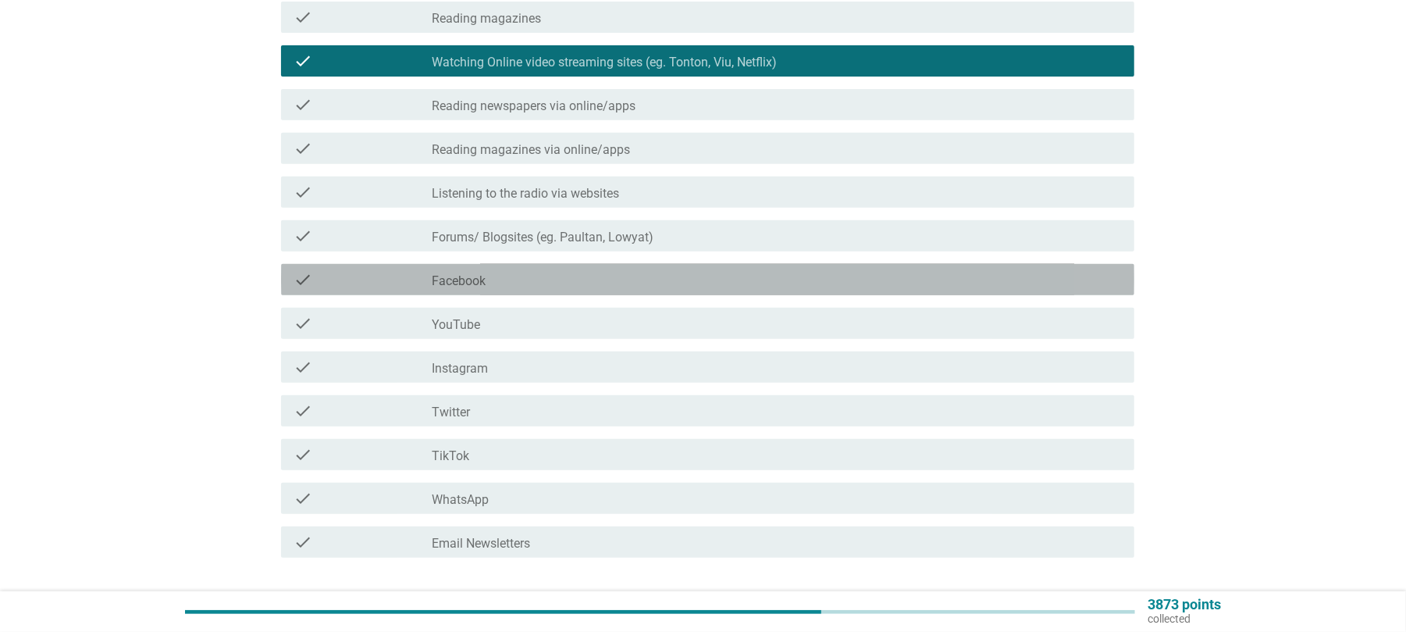
click at [495, 290] on div "check check_box_outline_blank Facebook" at bounding box center [707, 279] width 853 height 31
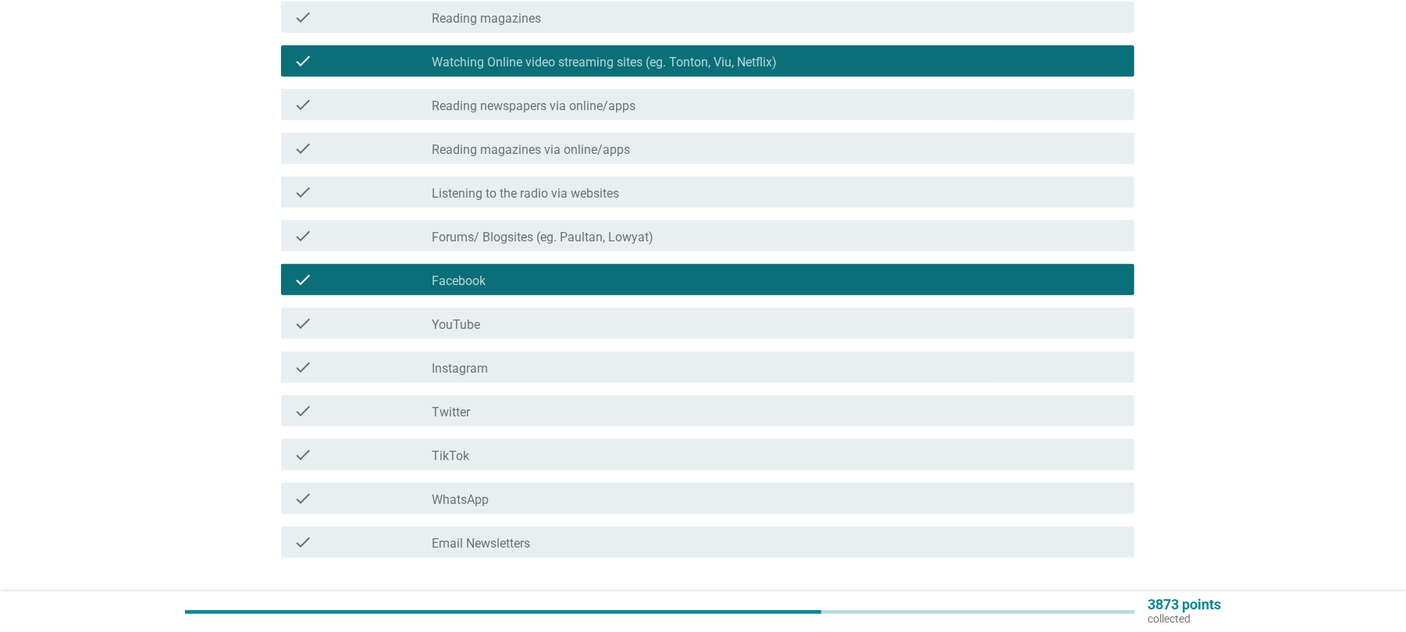
click at [473, 332] on label "YouTube" at bounding box center [456, 325] width 48 height 16
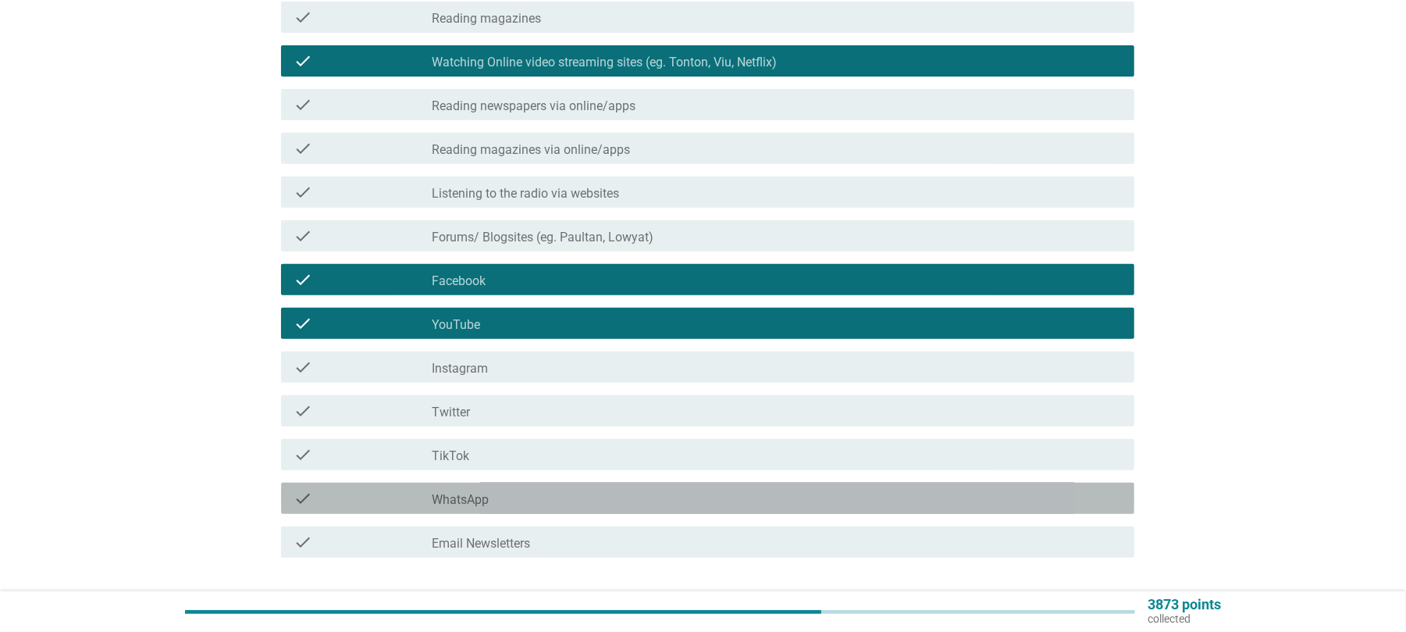
click at [497, 506] on div "check_box_outline_blank WhatsApp" at bounding box center [777, 498] width 690 height 19
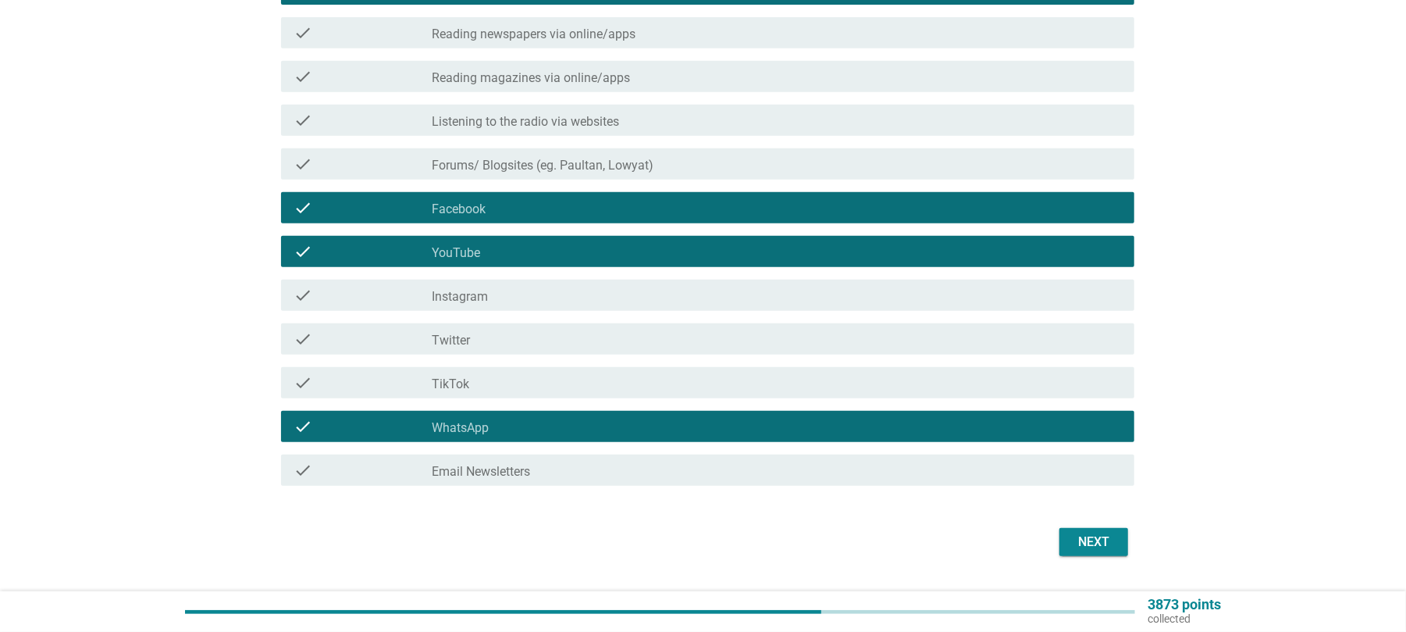
scroll to position [520, 0]
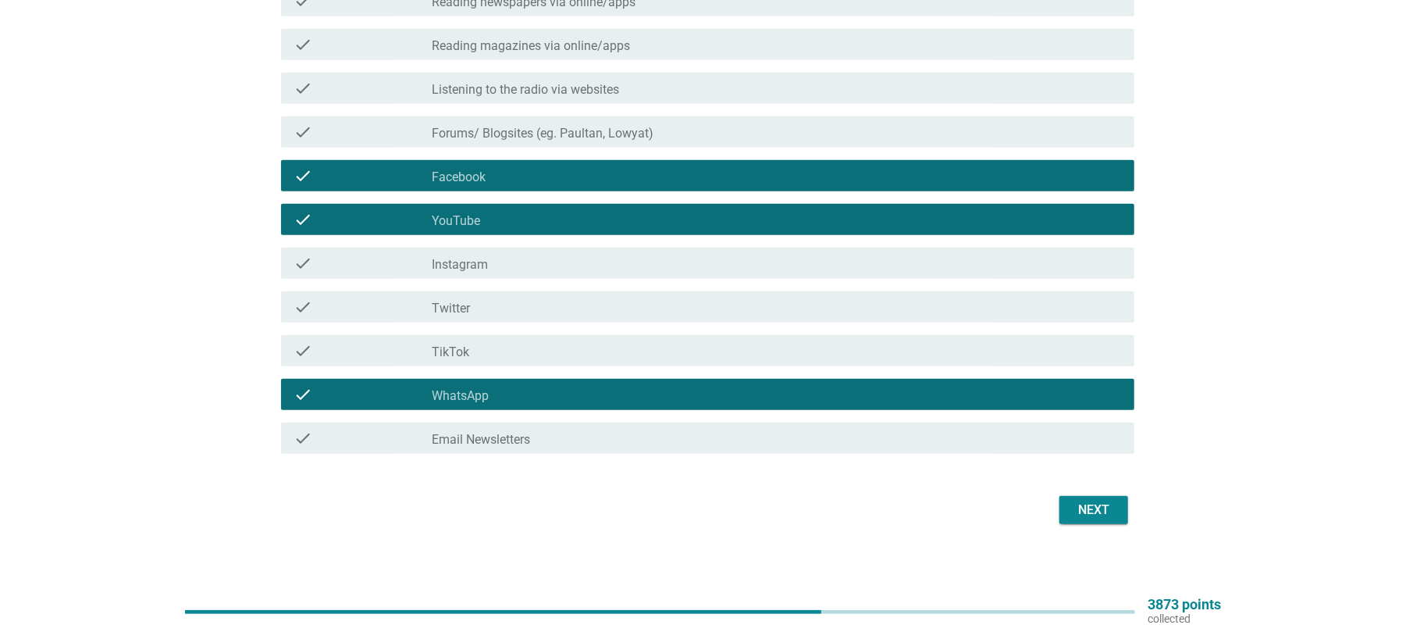
click at [526, 270] on div "check_box_outline_blank Instagram" at bounding box center [777, 263] width 690 height 19
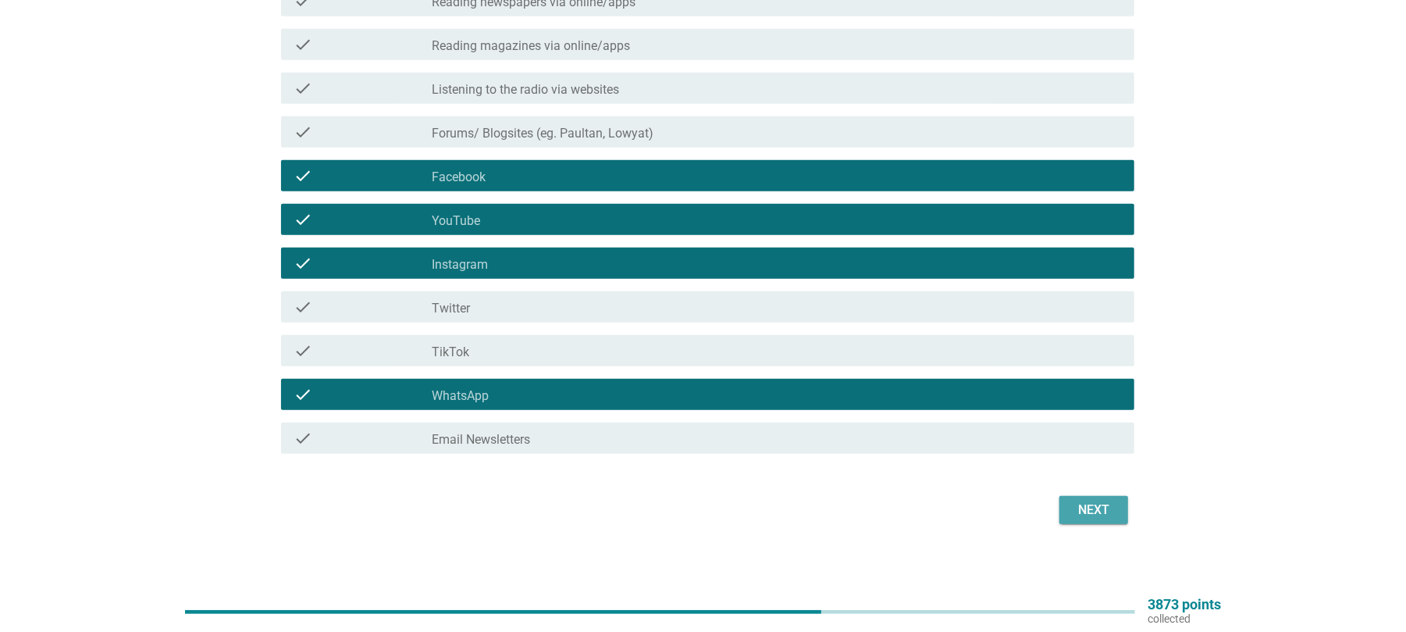
click at [1069, 509] on button "Next" at bounding box center [1094, 510] width 69 height 28
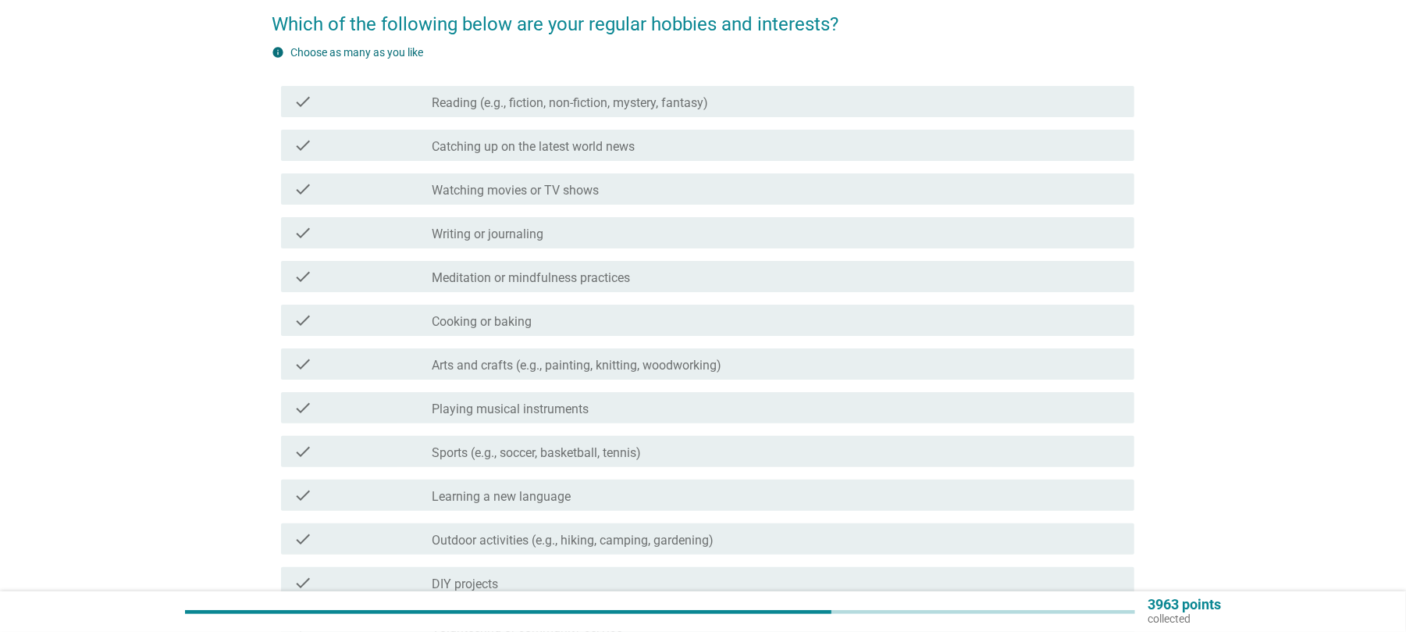
scroll to position [208, 0]
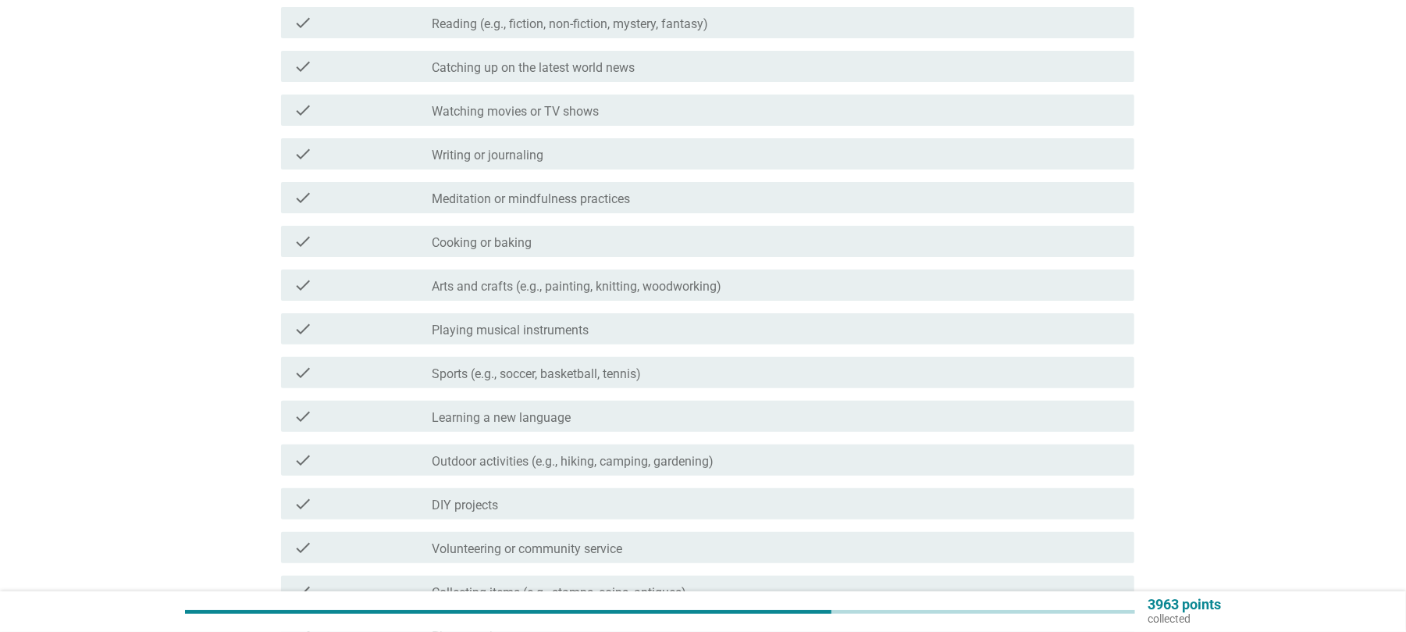
click at [498, 114] on label "Watching movies or TV shows" at bounding box center [515, 112] width 167 height 16
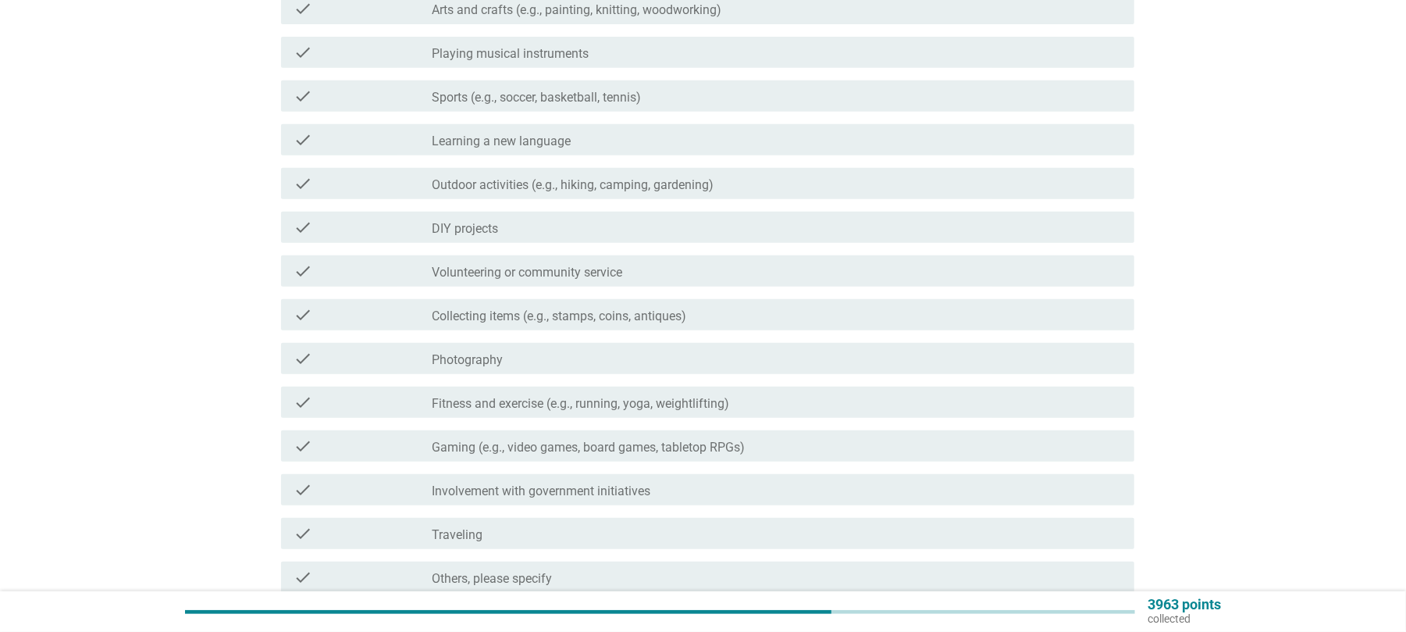
scroll to position [520, 0]
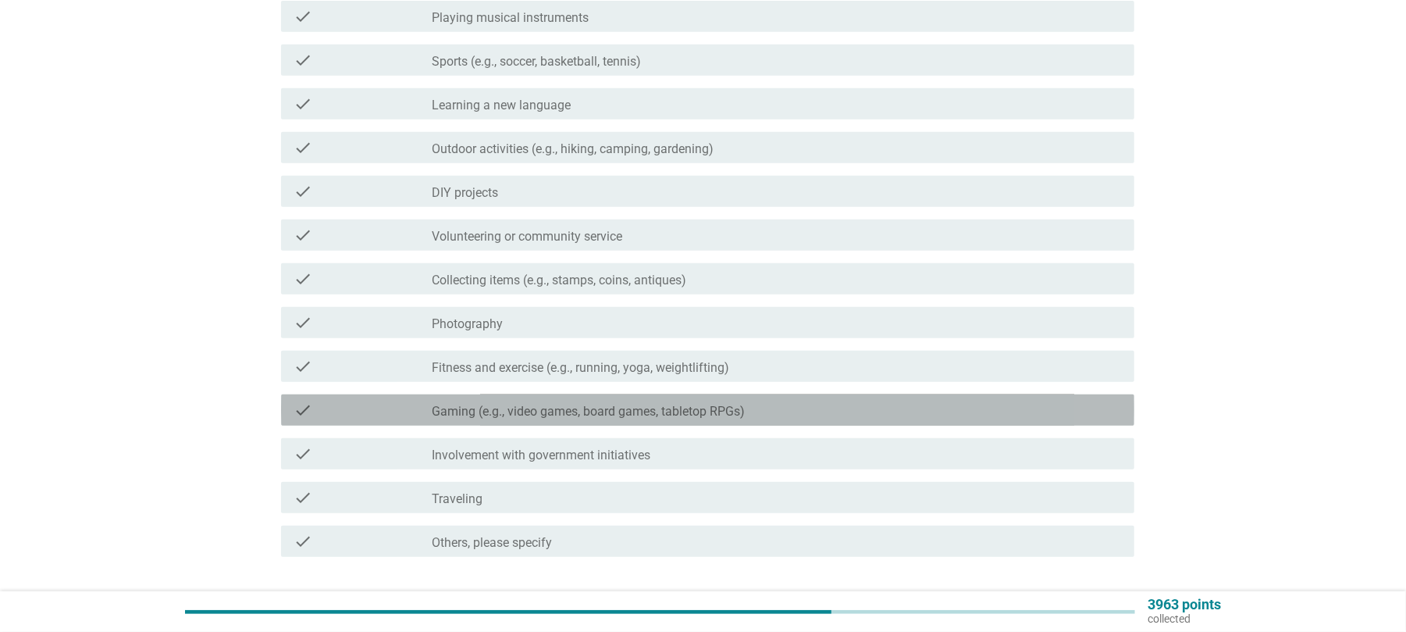
click at [666, 406] on label "Gaming (e.g., video games, board games, tabletop RPGs)" at bounding box center [588, 412] width 313 height 16
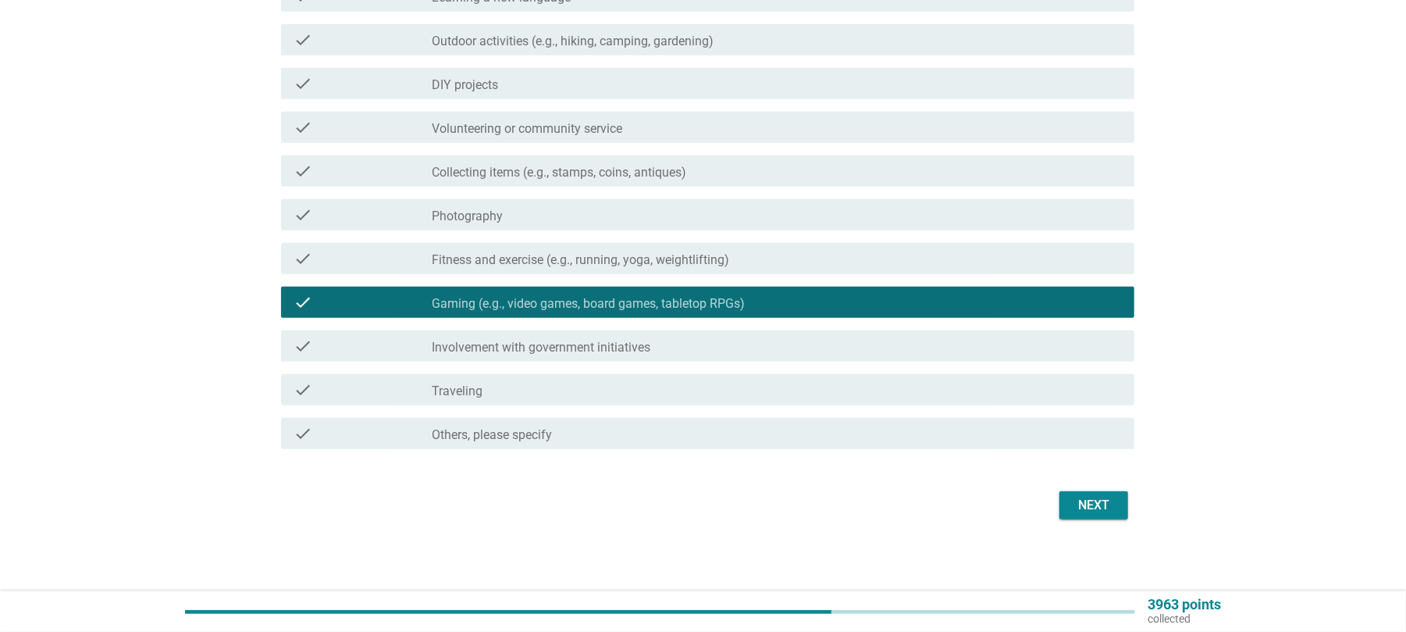
scroll to position [631, 0]
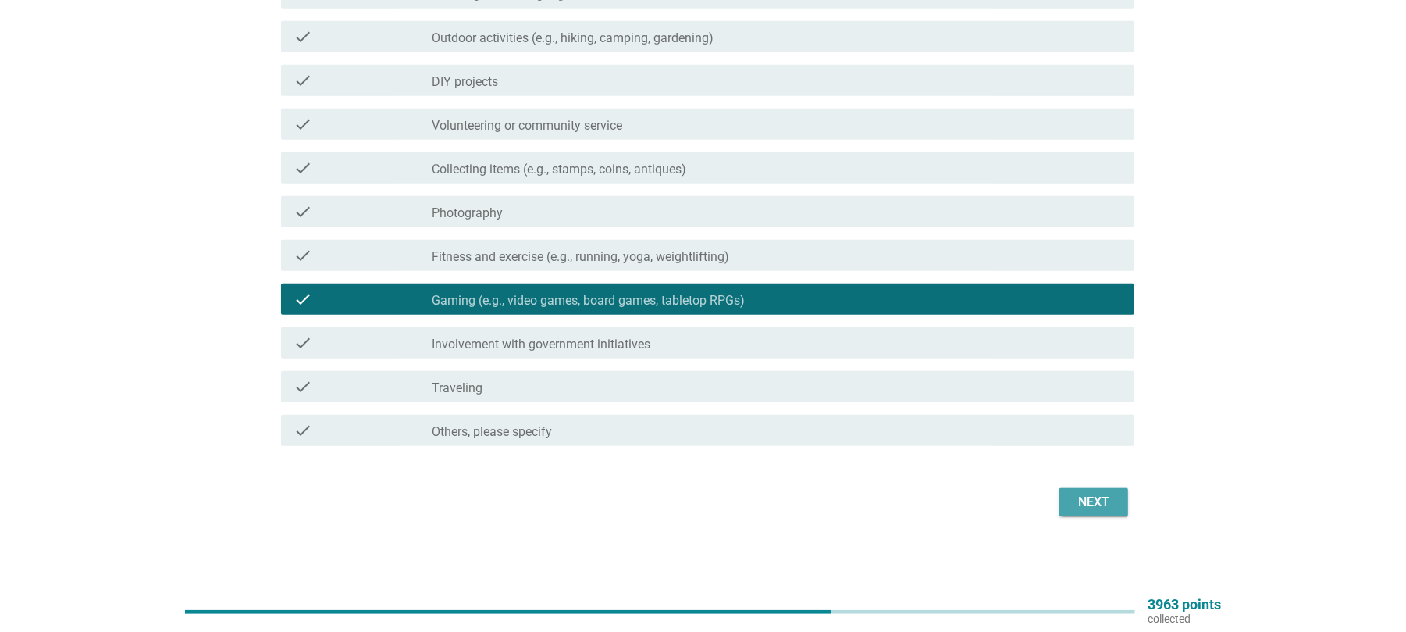
click at [1110, 500] on div "Next" at bounding box center [1094, 502] width 44 height 19
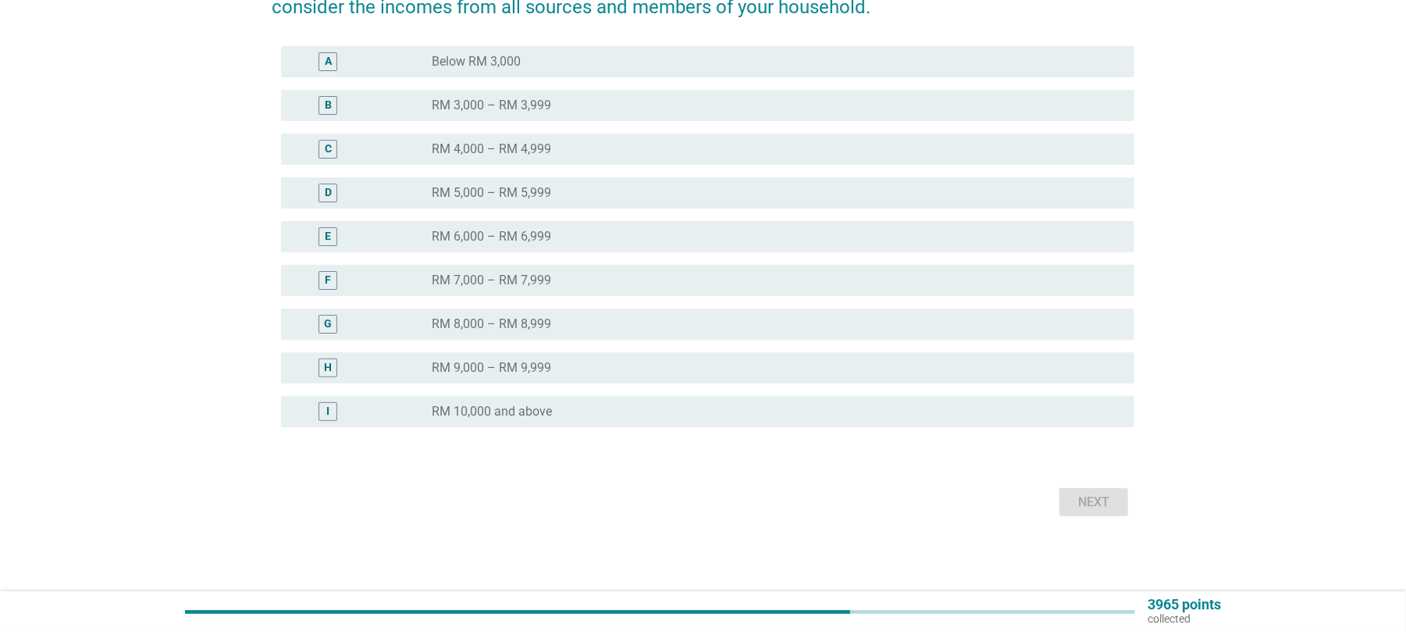
scroll to position [0, 0]
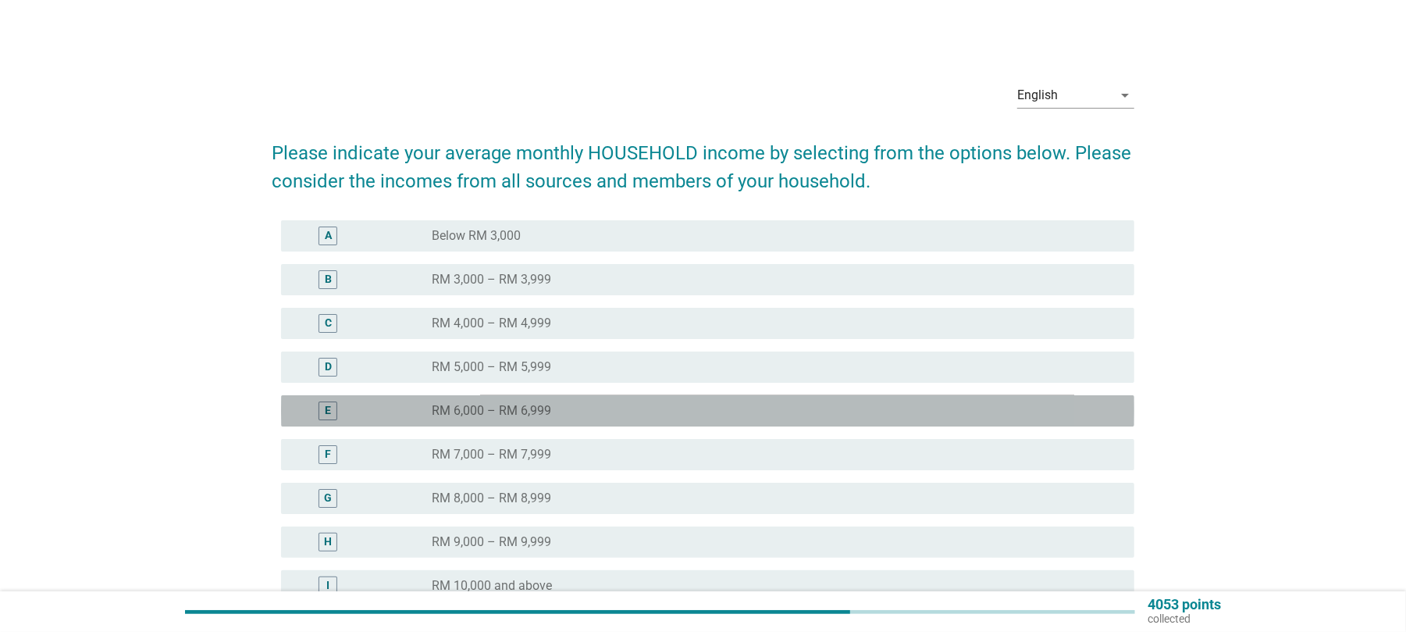
click at [511, 412] on label "RM 6,000 – RM 6,999" at bounding box center [491, 411] width 119 height 16
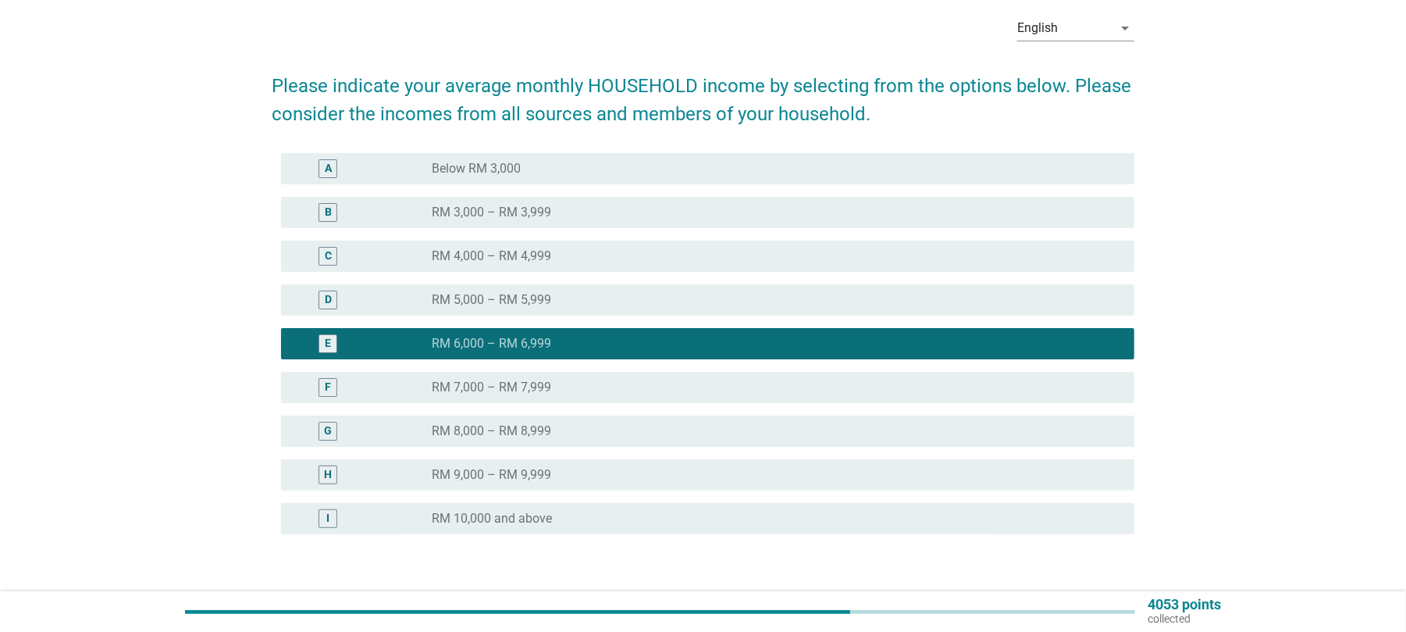
scroll to position [104, 0]
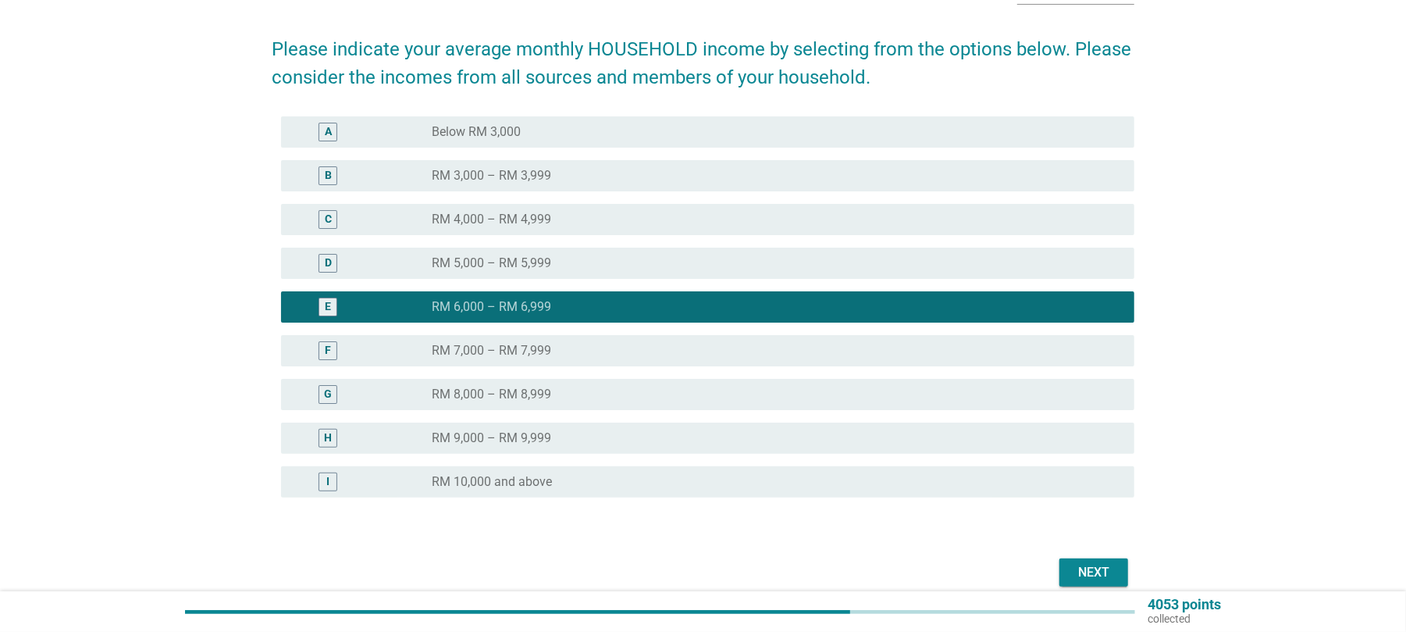
click at [1099, 560] on button "Next" at bounding box center [1094, 572] width 69 height 28
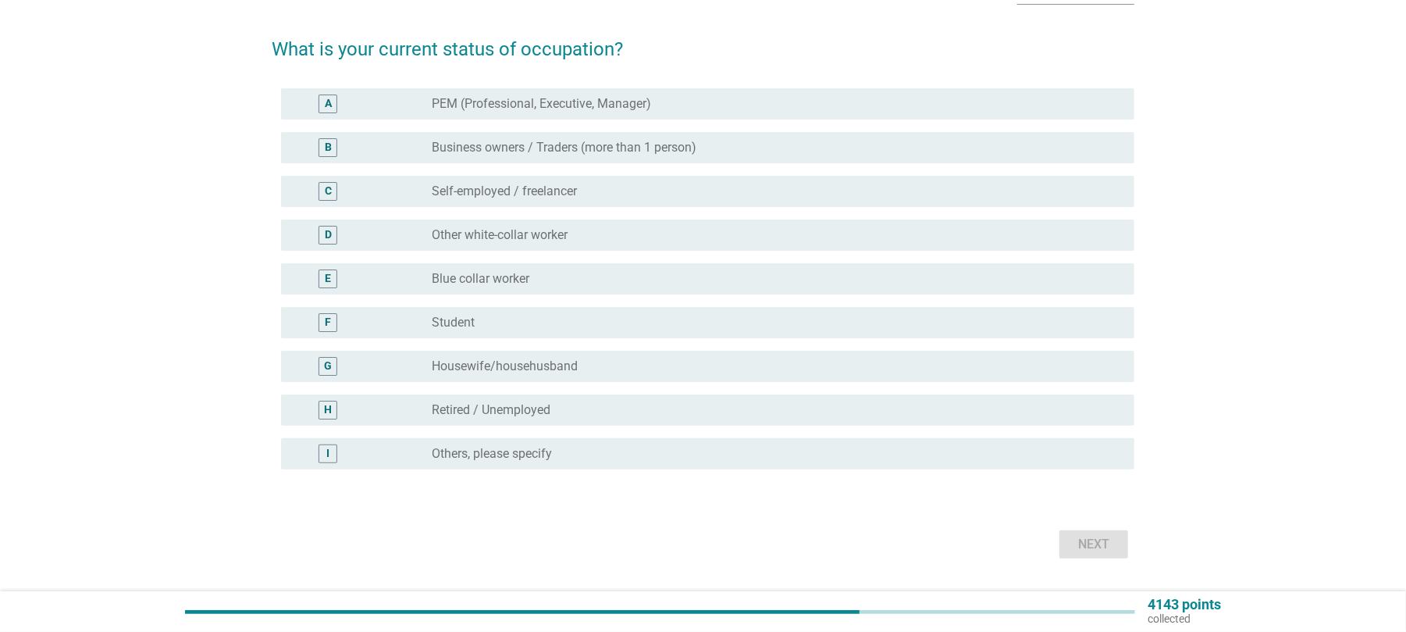
click at [497, 105] on label "PEM (Professional, Executive, Manager)" at bounding box center [541, 104] width 219 height 16
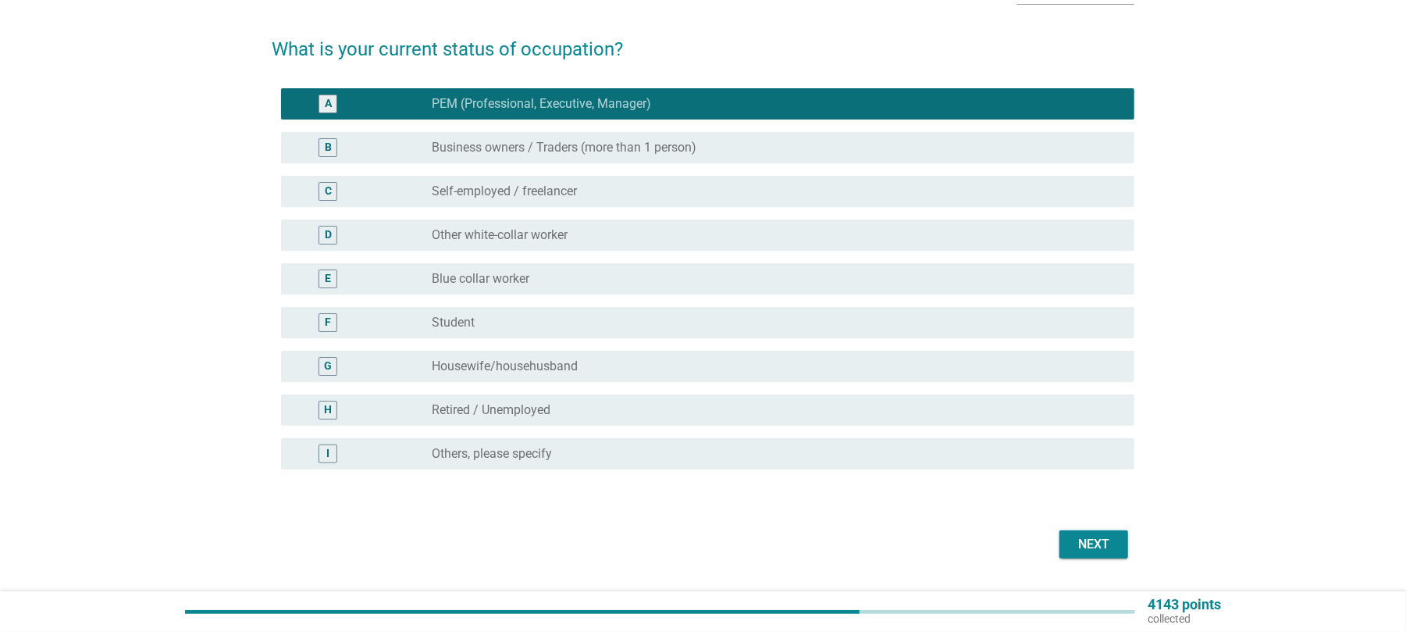
click at [1074, 538] on div "Next" at bounding box center [1094, 544] width 44 height 19
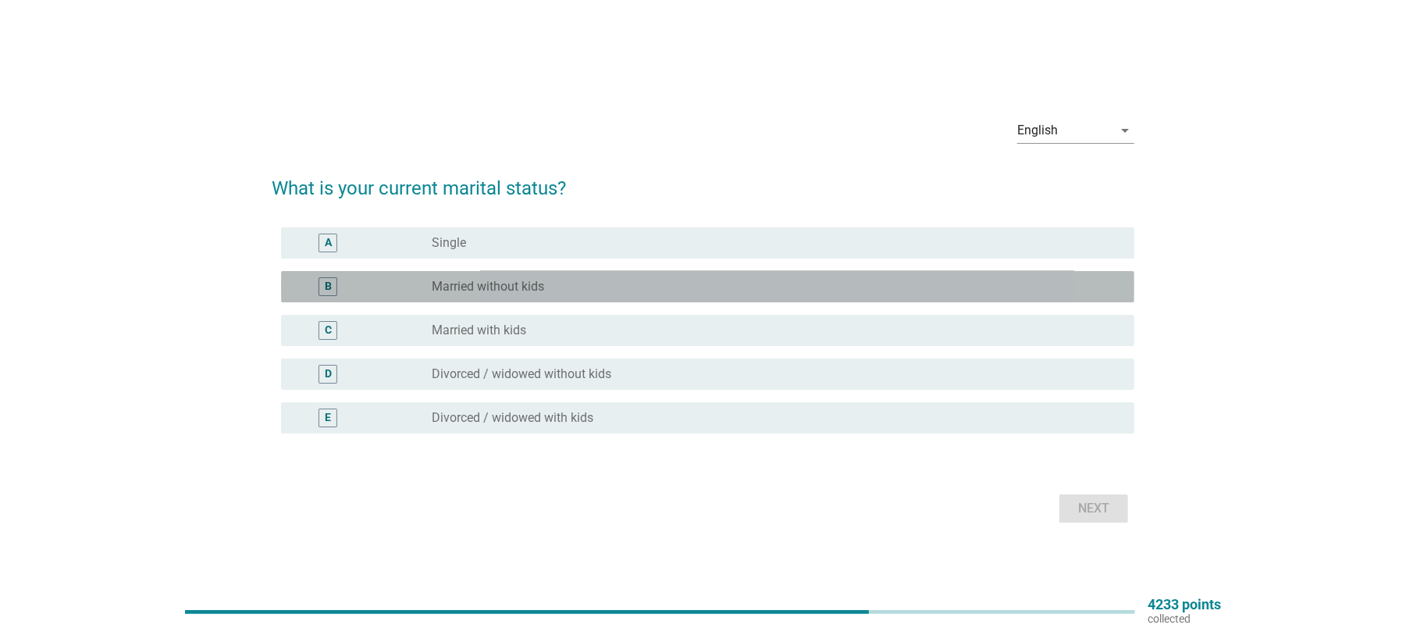
click at [522, 284] on label "Married without kids" at bounding box center [488, 287] width 112 height 16
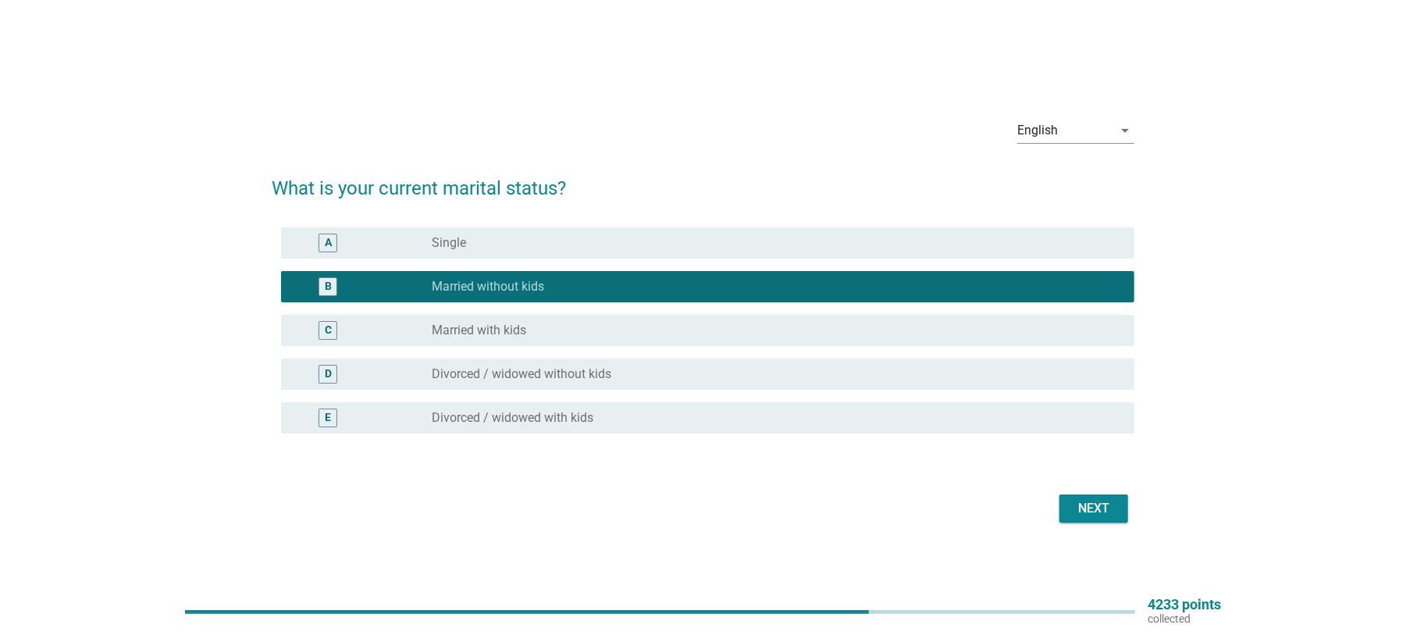
click at [551, 331] on div "radio_button_unchecked Married with kids" at bounding box center [771, 330] width 678 height 16
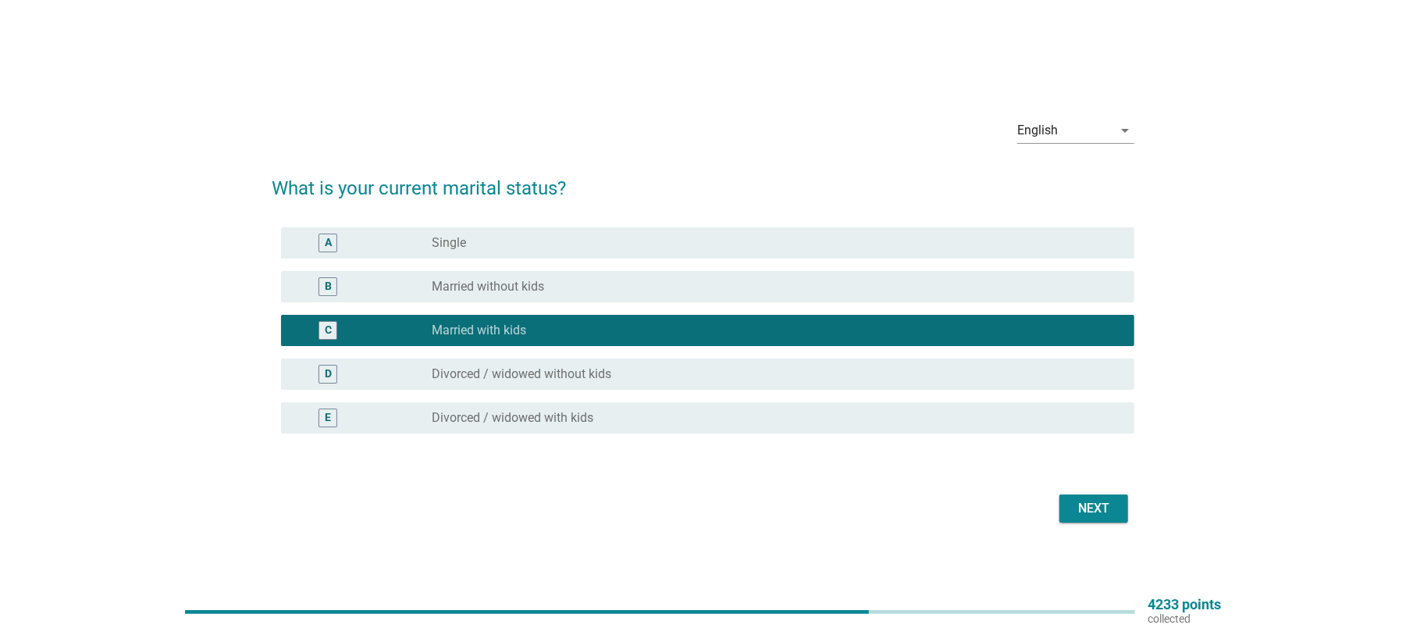
click at [1103, 503] on div "Next" at bounding box center [1094, 508] width 44 height 19
